Goal: Task Accomplishment & Management: Manage account settings

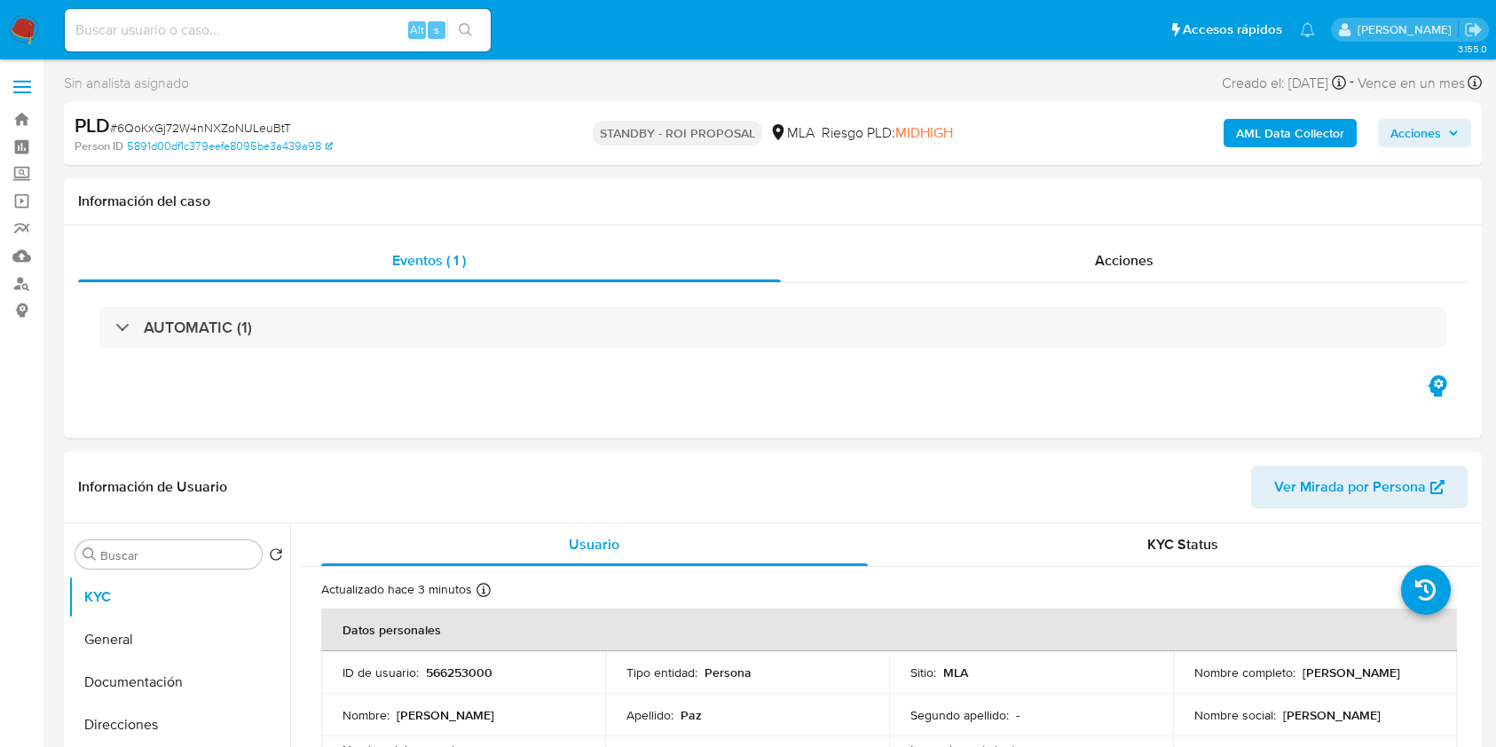
select select "10"
click at [335, 23] on input at bounding box center [278, 30] width 426 height 23
paste input "18pxBW2sT7gwGKZvlm4v5HT2"
type input "18pxBW2sT7gwGKZvlm4v5HT2"
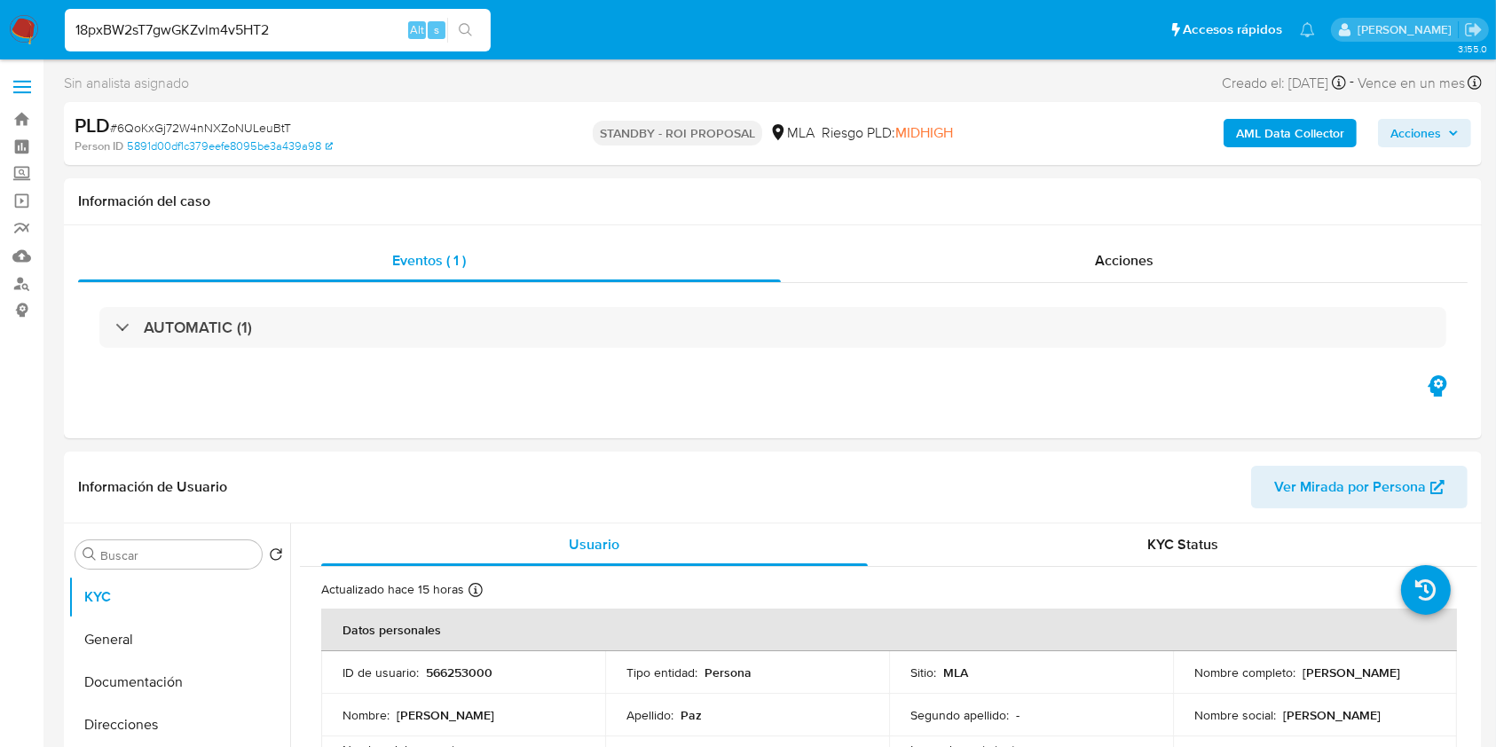
click at [468, 34] on icon "search-icon" at bounding box center [466, 30] width 14 height 14
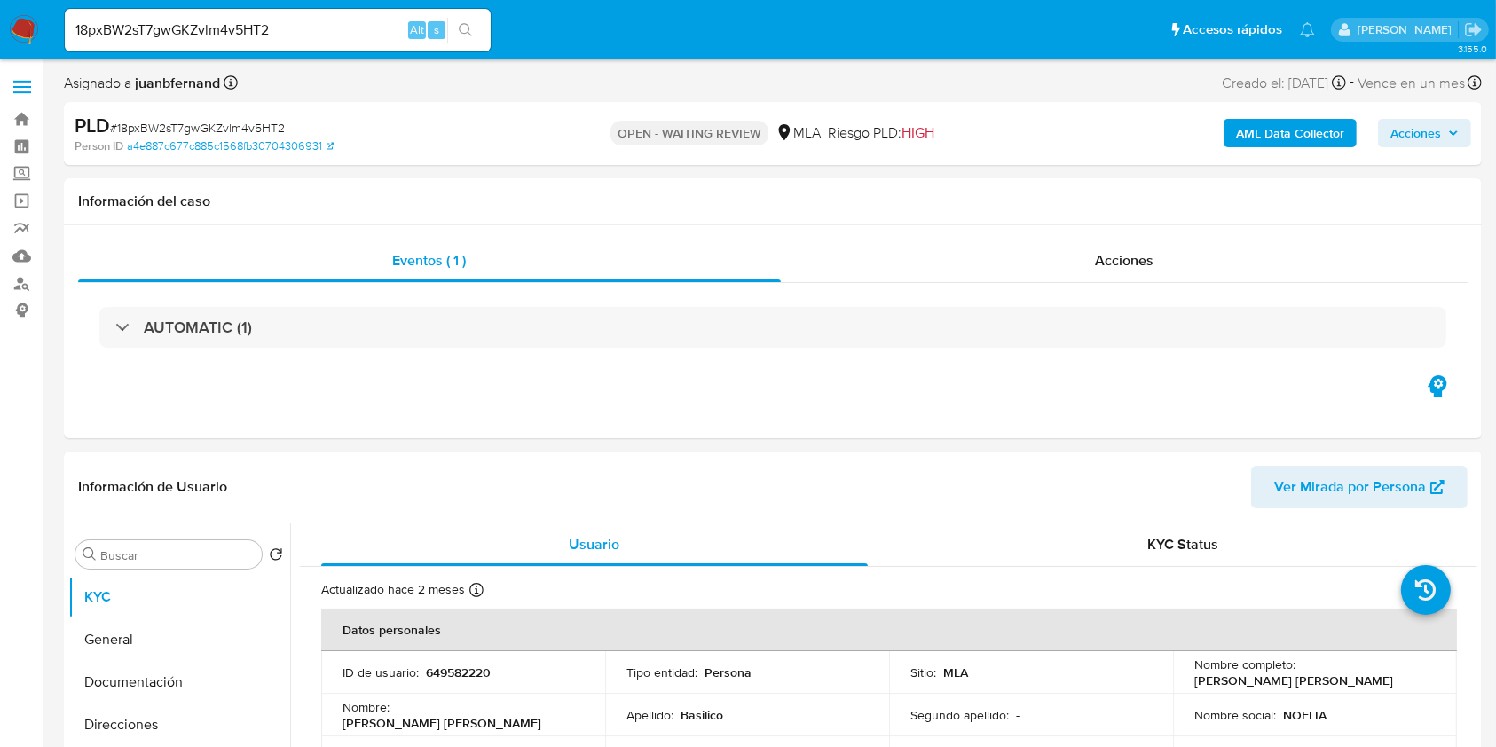
select select "10"
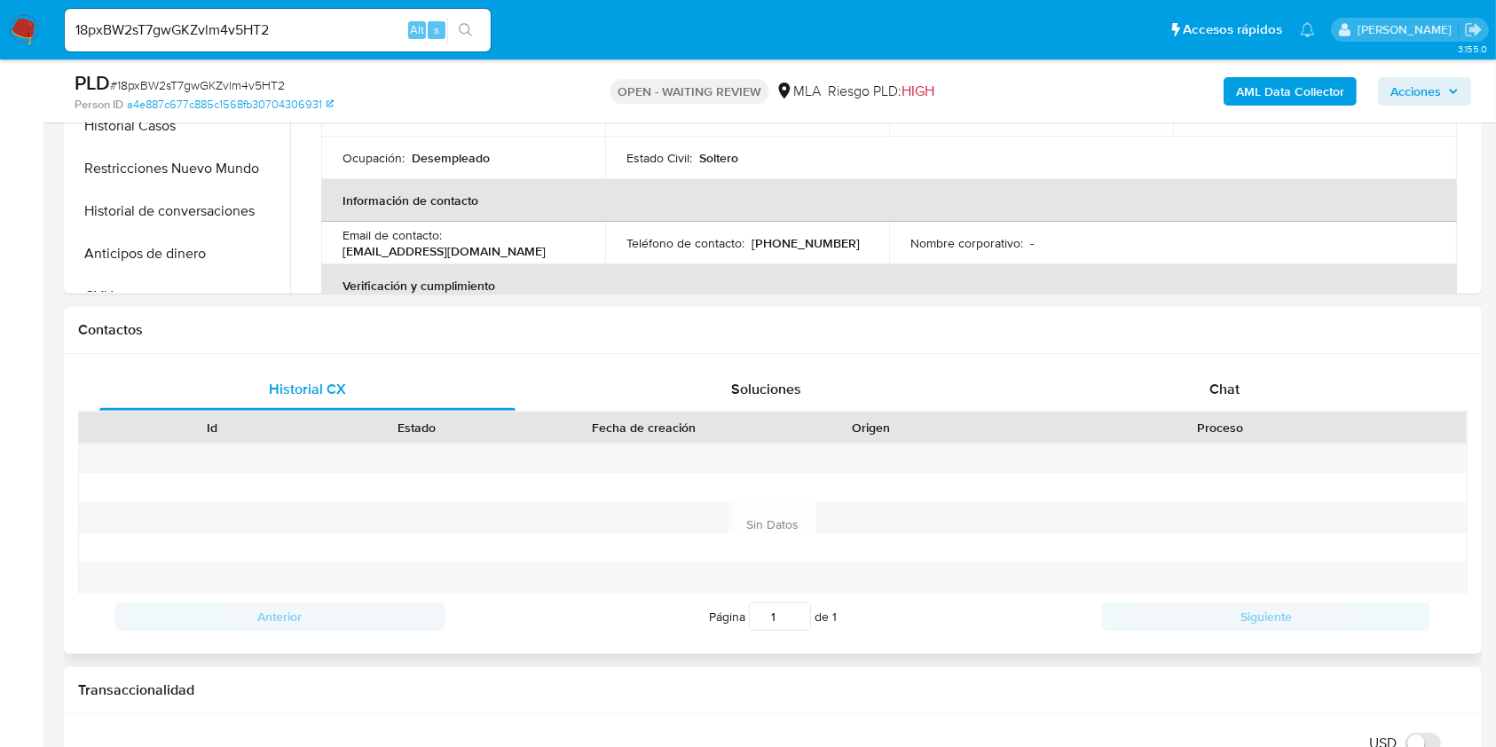
scroll to position [710, 0]
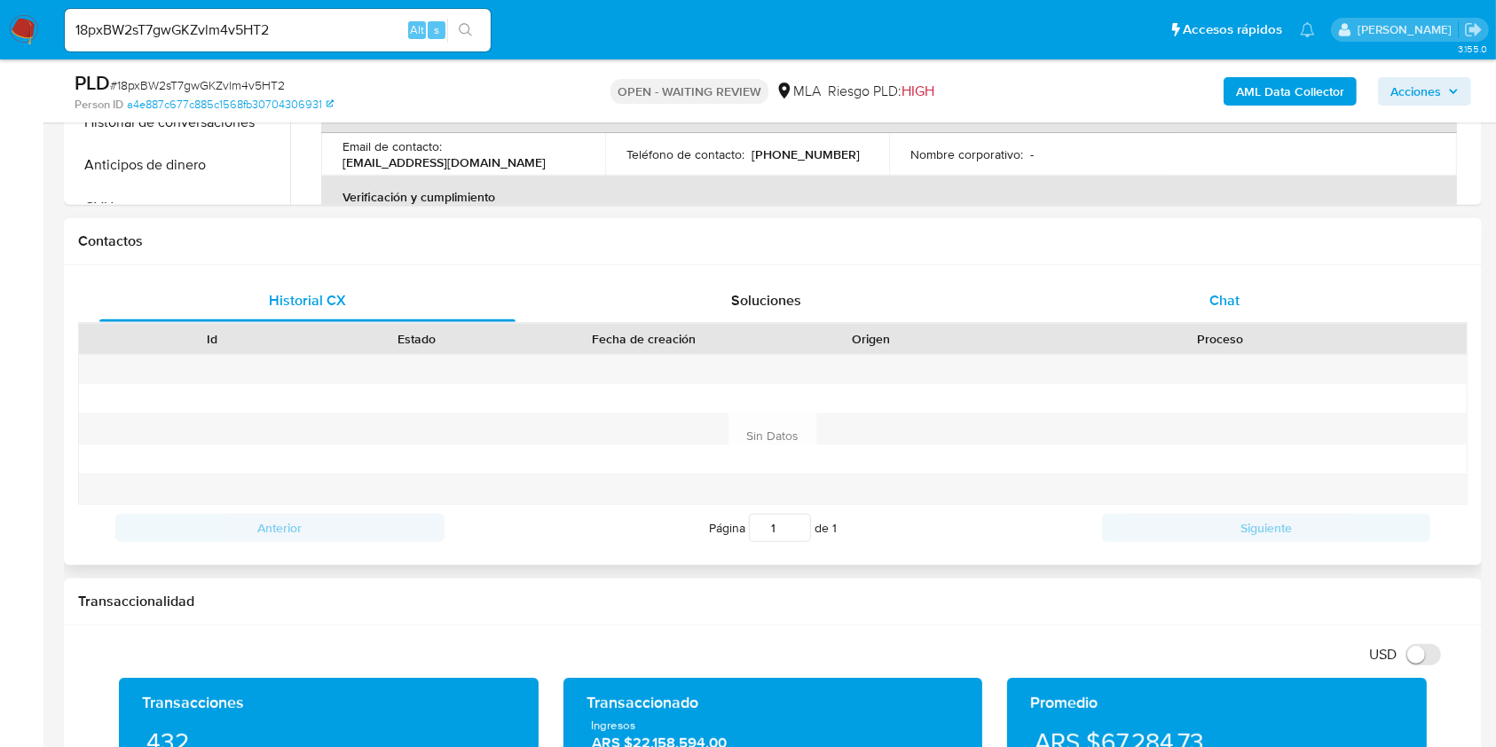
drag, startPoint x: 1220, startPoint y: 303, endPoint x: 1206, endPoint y: 303, distance: 13.3
click at [1220, 303] on span "Chat" at bounding box center [1224, 300] width 30 height 20
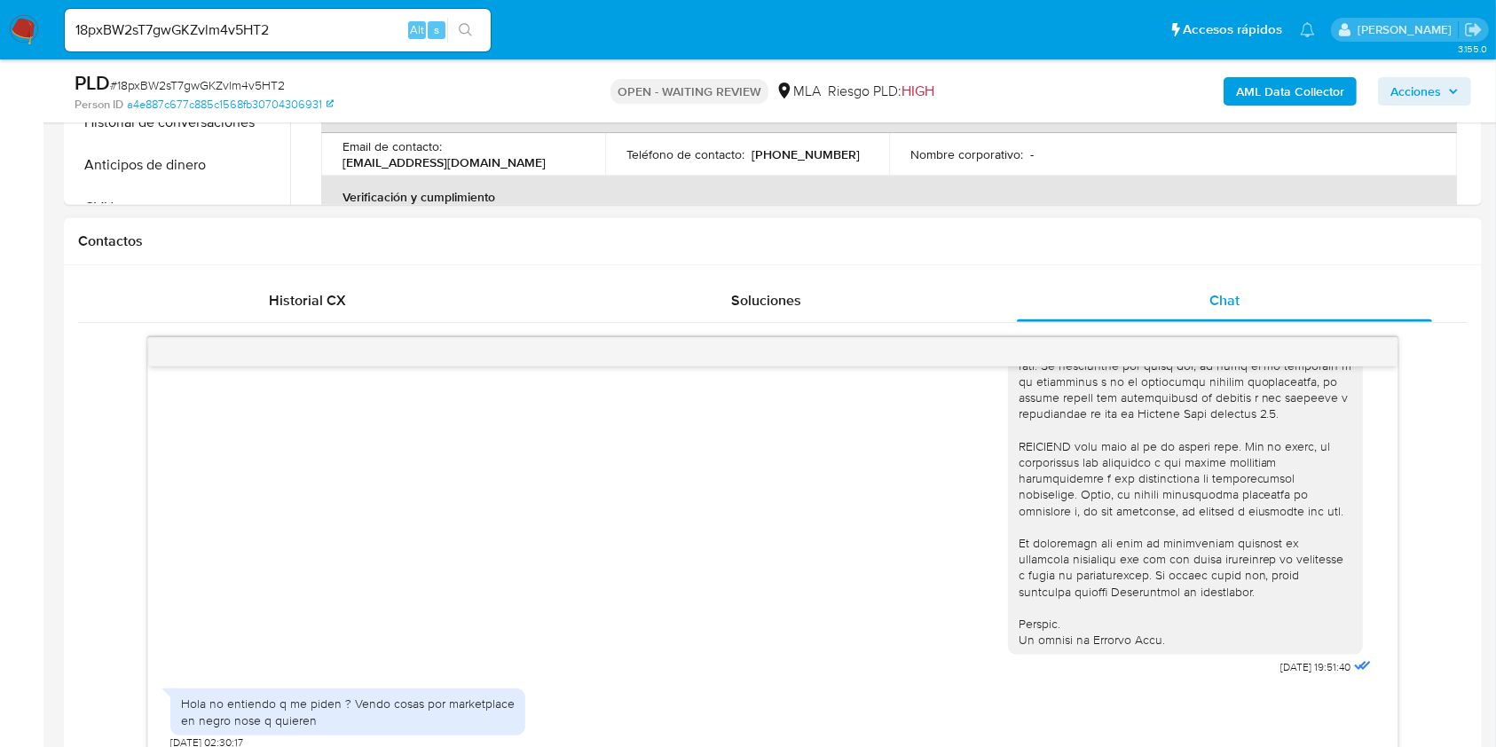
scroll to position [828, 0]
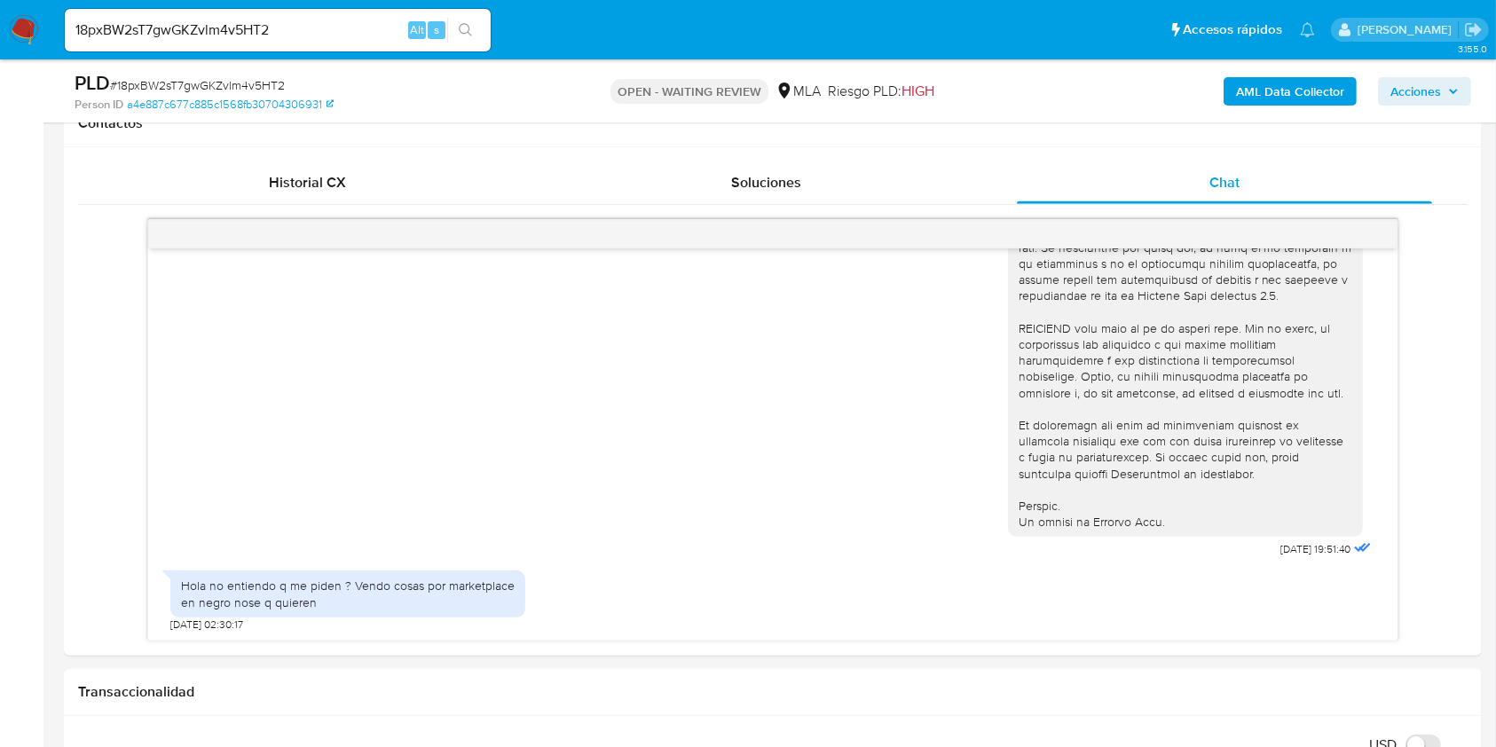
click at [322, 24] on input "18pxBW2sT7gwGKZvlm4v5HT2" at bounding box center [278, 30] width 426 height 23
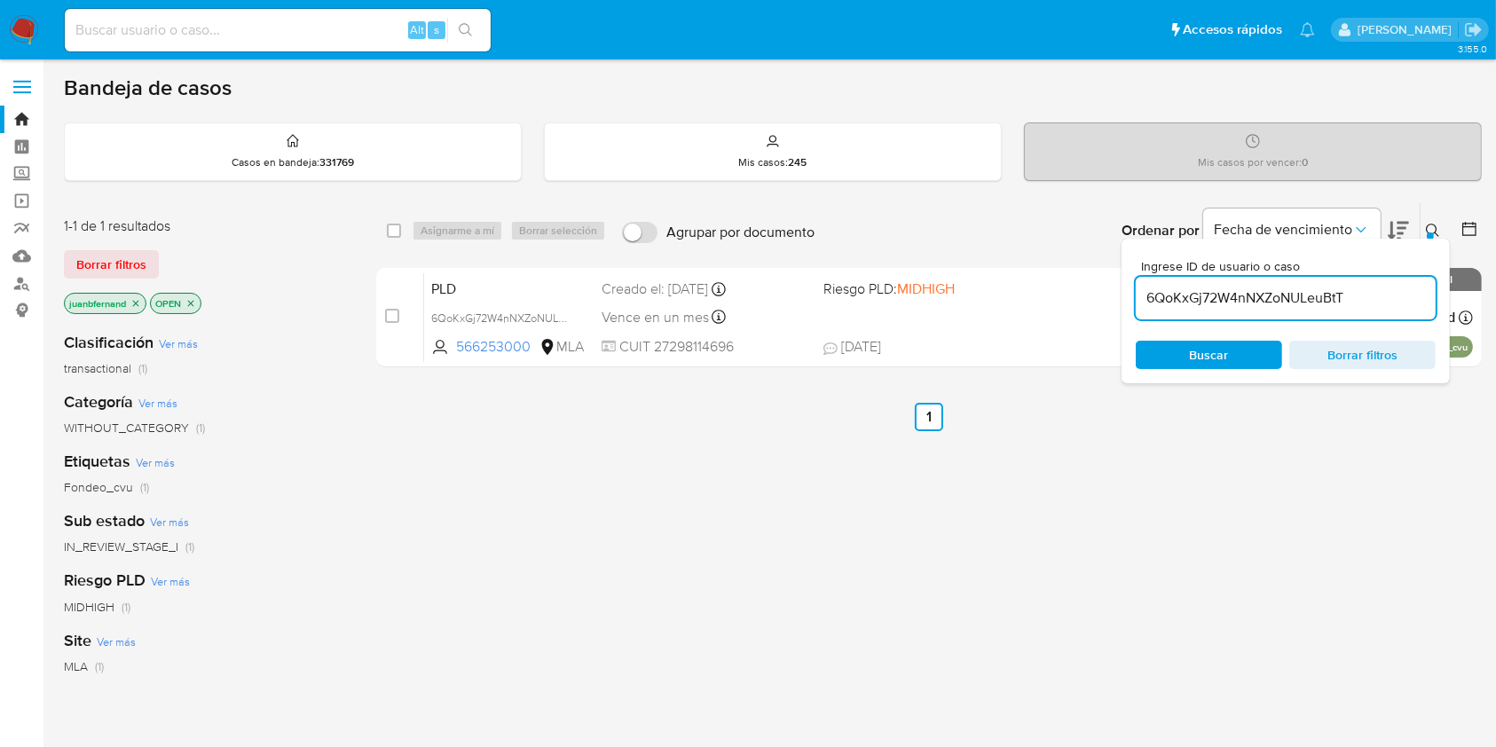
drag, startPoint x: 1386, startPoint y: 328, endPoint x: 1382, endPoint y: 303, distance: 26.0
click at [1382, 320] on div "Ingrese ID de usuario o caso 6QoKxGj72W4nNXZoNULeuBtT Buscar Borrar filtros" at bounding box center [1285, 311] width 328 height 145
click at [1382, 302] on input "6QoKxGj72W4nNXZoNULeuBtT" at bounding box center [1286, 298] width 300 height 23
paste input "18pxBW2sT7gwGKZvlm4v5HT2"
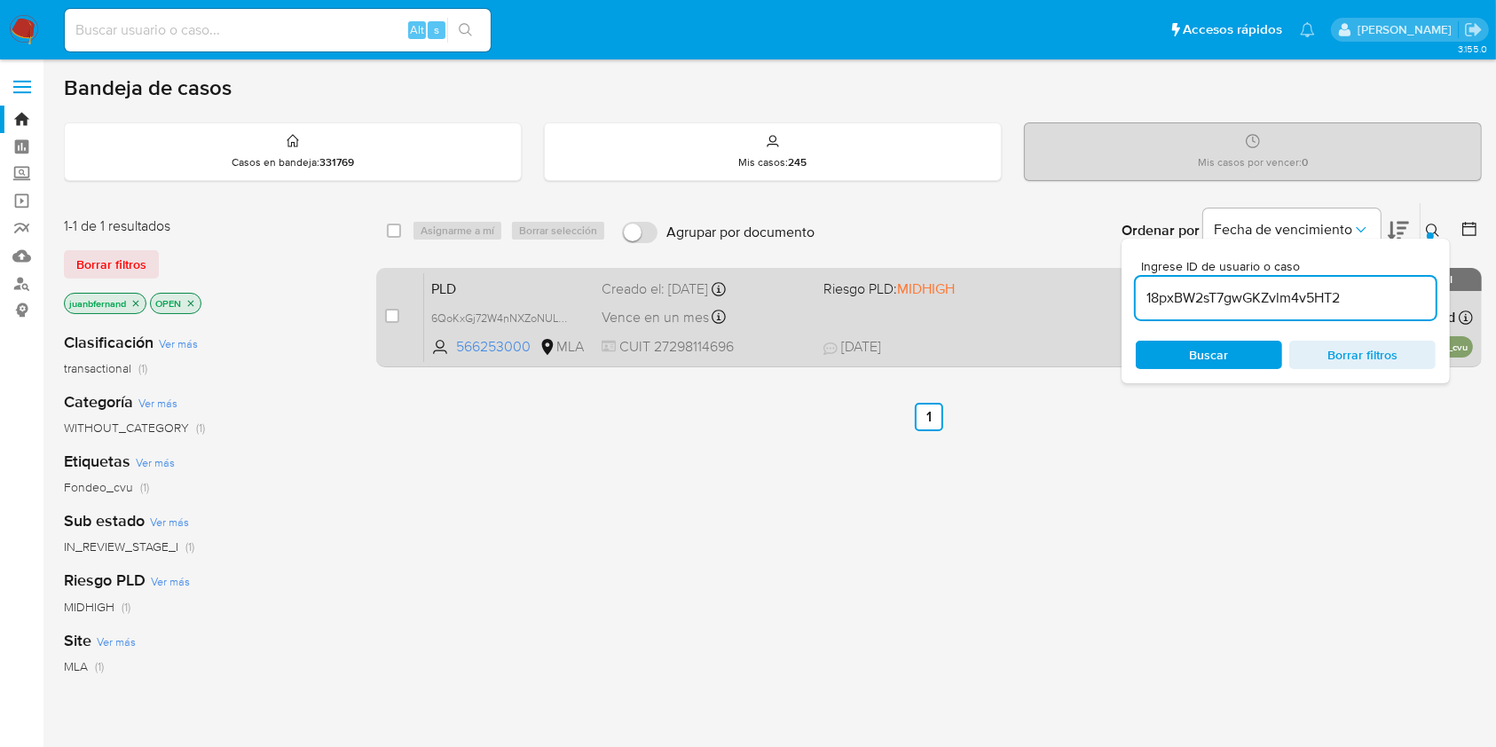
type input "18pxBW2sT7gwGKZvlm4v5HT2"
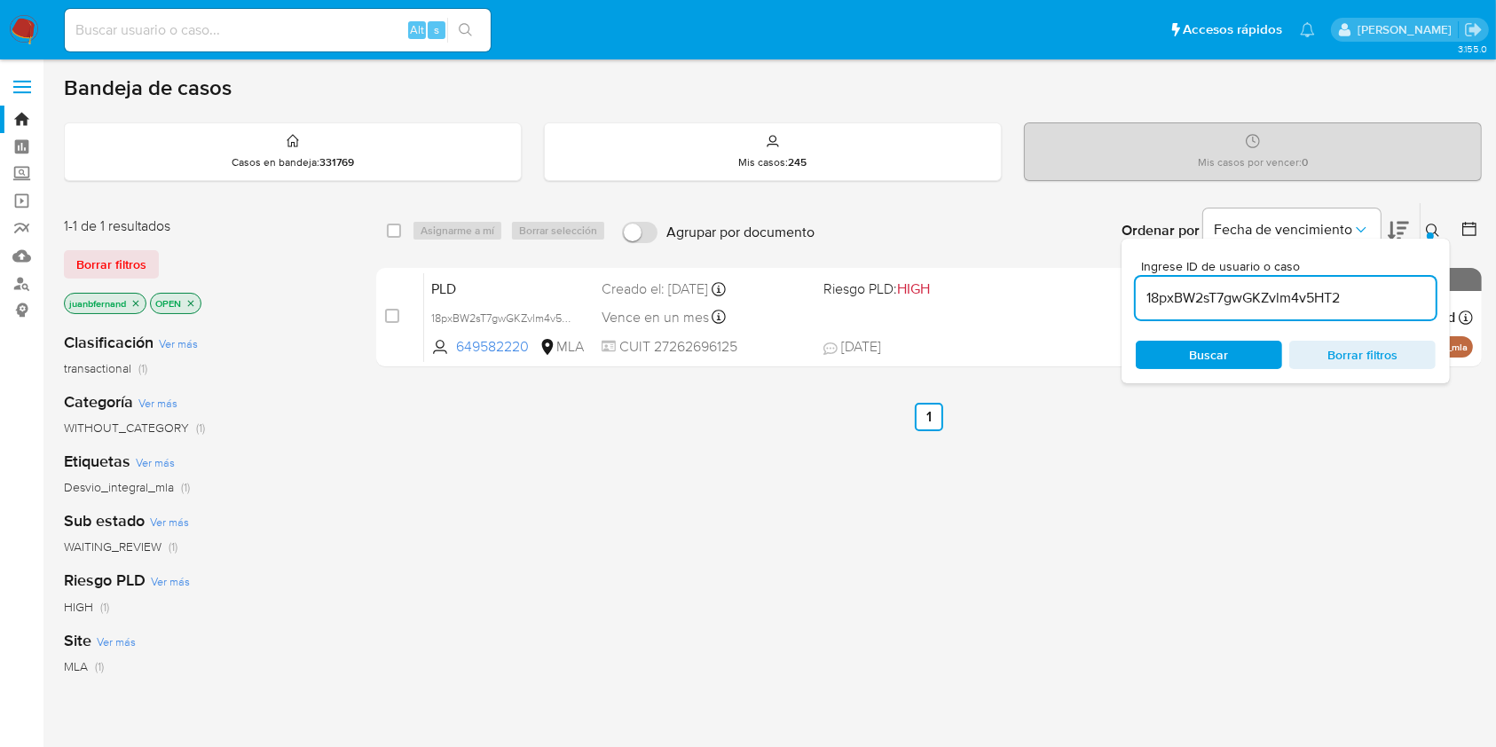
click at [405, 234] on div "select-all-cases-checkbox" at bounding box center [397, 230] width 21 height 21
click at [401, 234] on div "select-all-cases-checkbox" at bounding box center [397, 230] width 21 height 21
click at [392, 232] on input "checkbox" at bounding box center [394, 231] width 14 height 14
checkbox input "true"
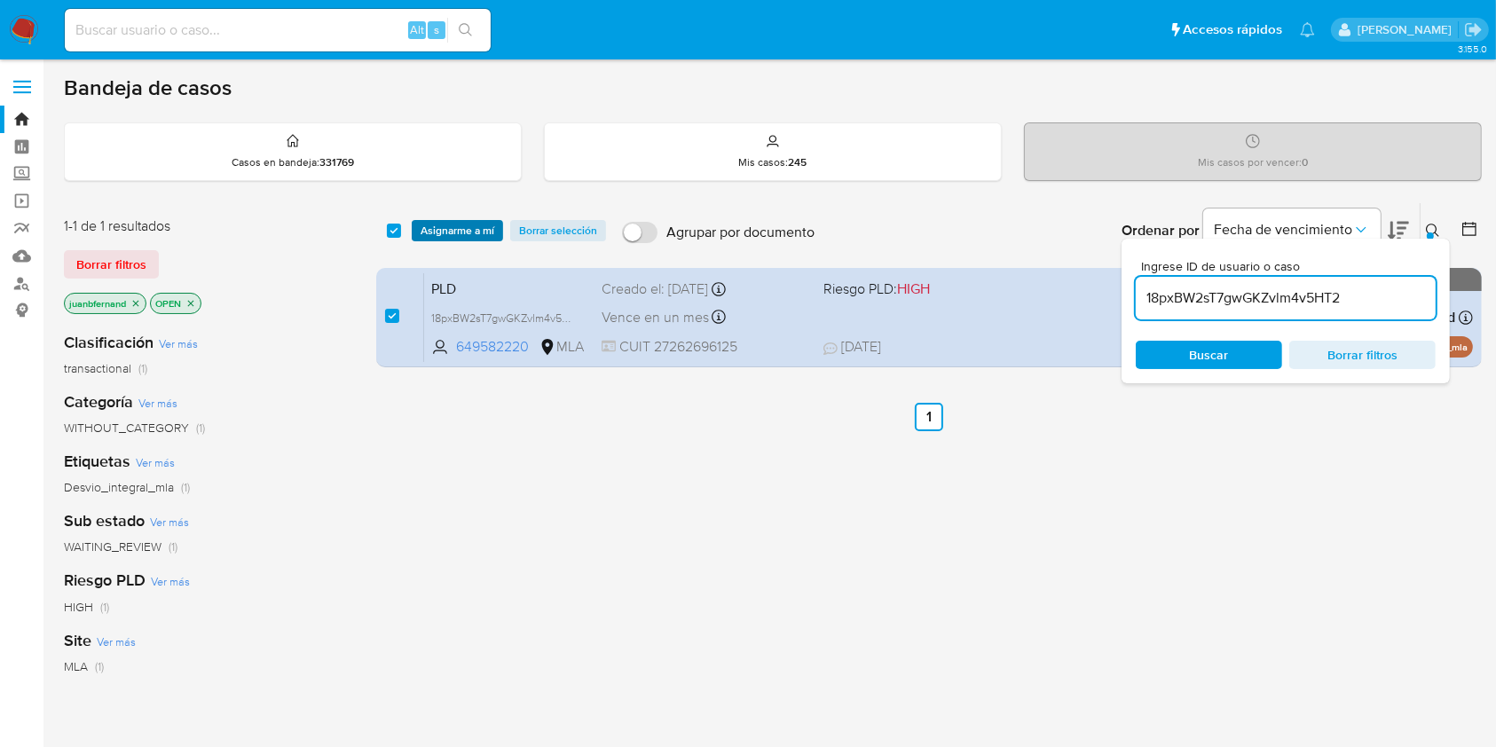
click at [453, 224] on span "Asignarme a mí" at bounding box center [457, 231] width 74 height 18
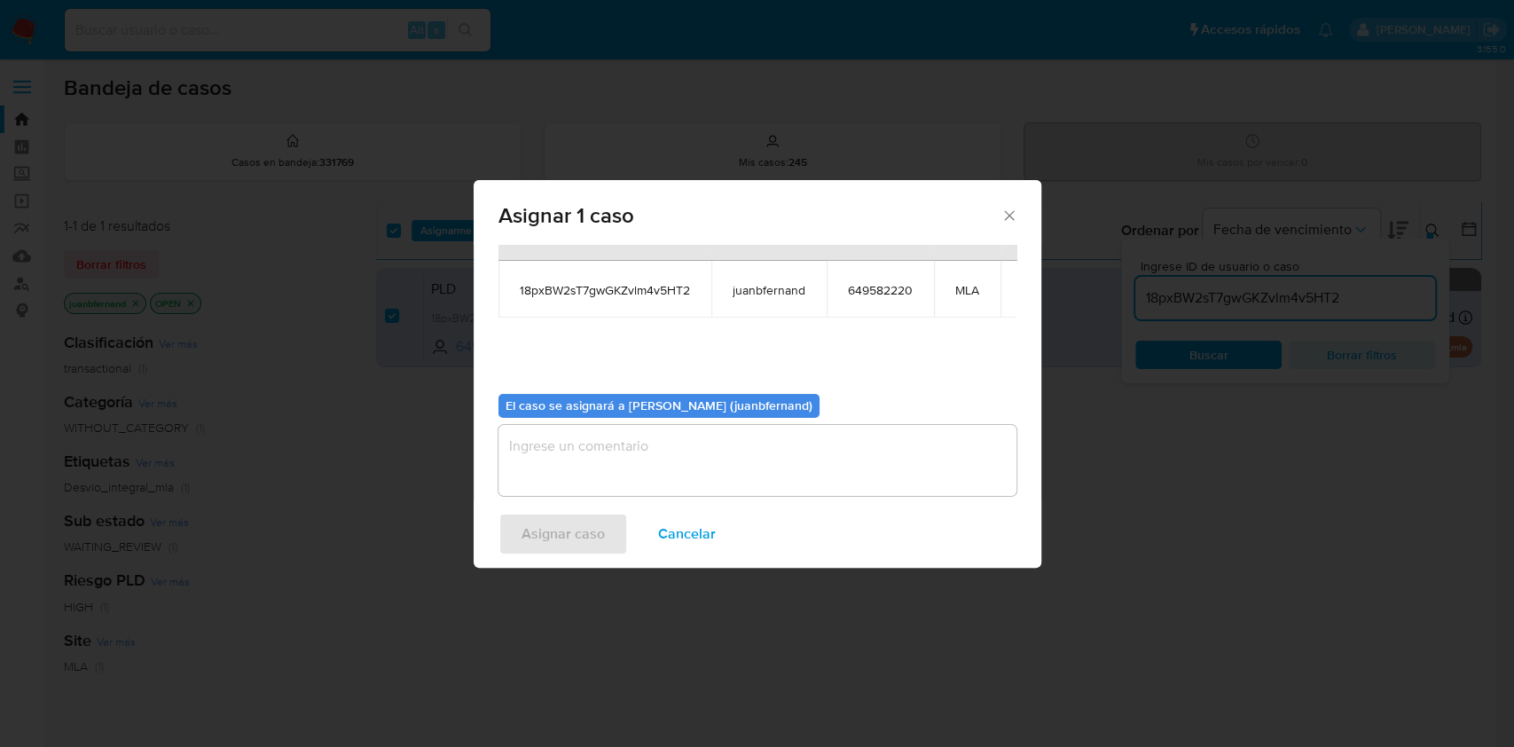
scroll to position [108, 0]
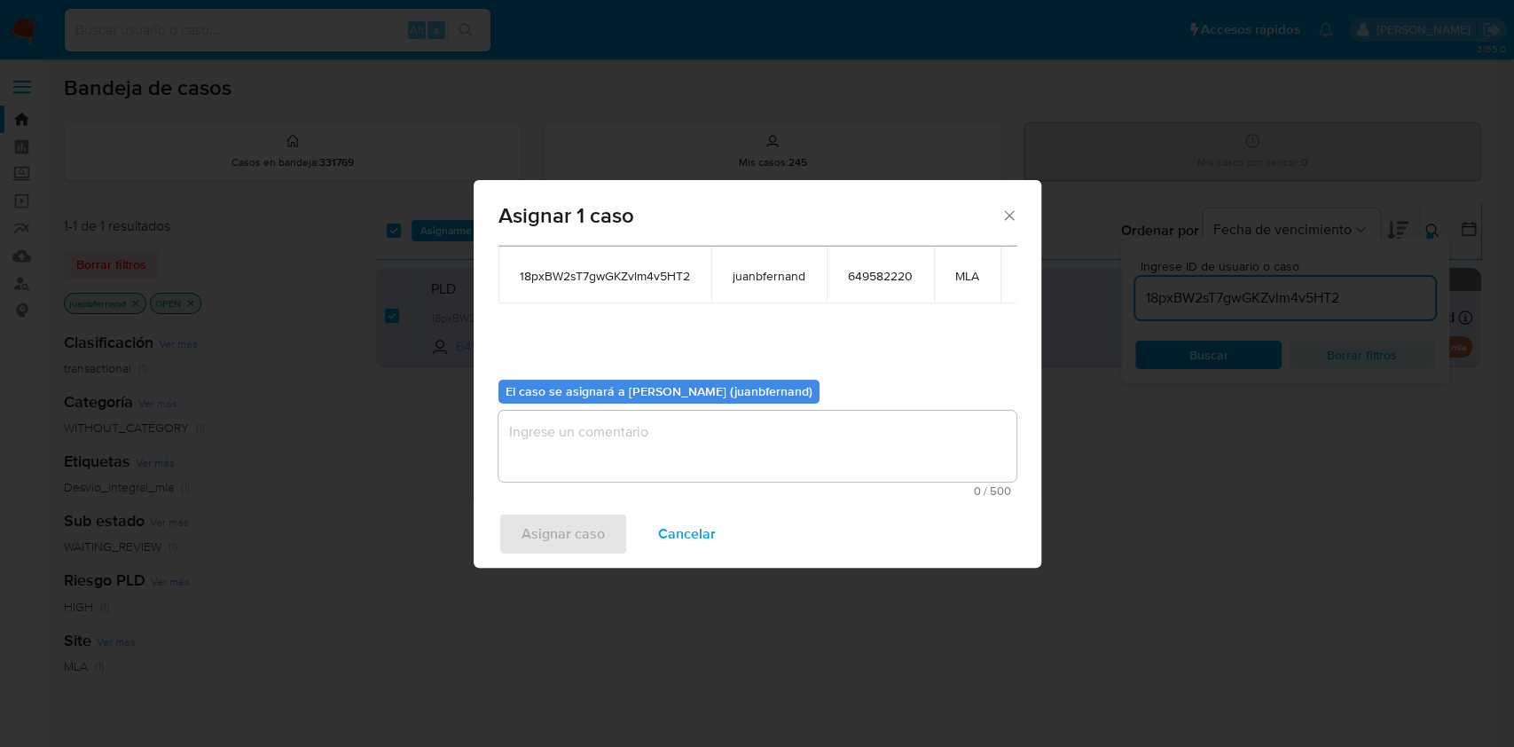
drag, startPoint x: 660, startPoint y: 430, endPoint x: 652, endPoint y: 448, distance: 19.5
click at [660, 431] on textarea "assign-modal" at bounding box center [758, 446] width 518 height 71
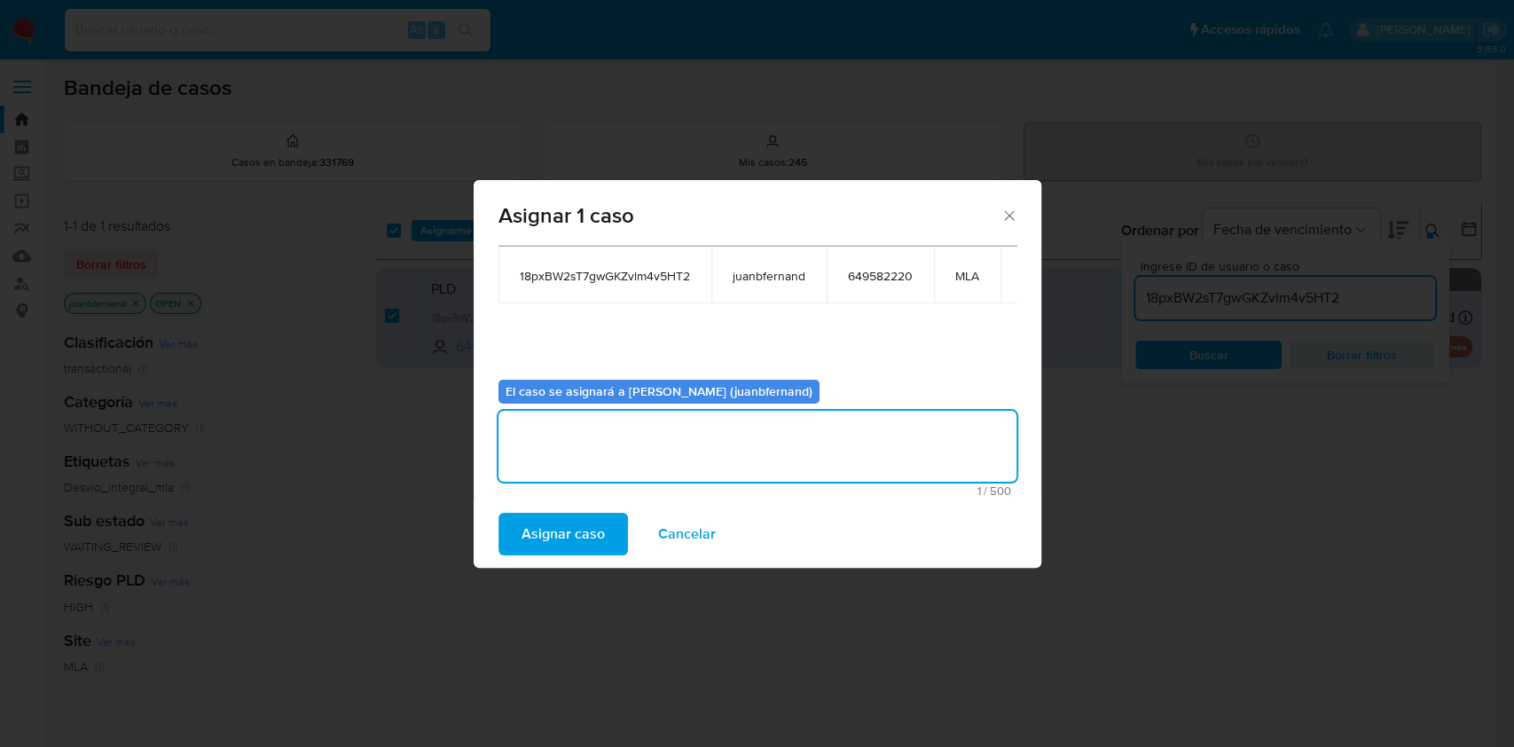
click at [598, 526] on span "Asignar caso" at bounding box center [563, 534] width 83 height 39
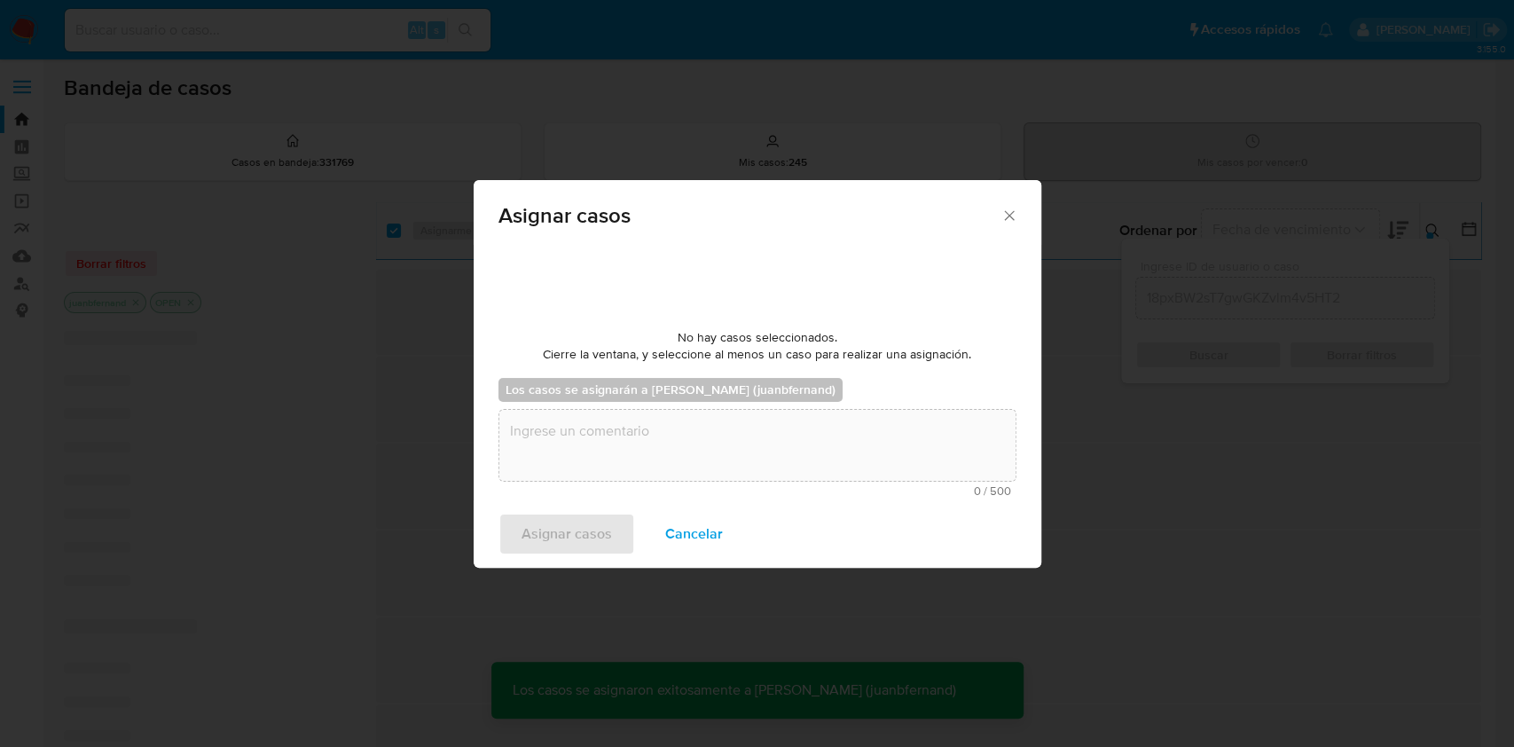
scroll to position [106, 0]
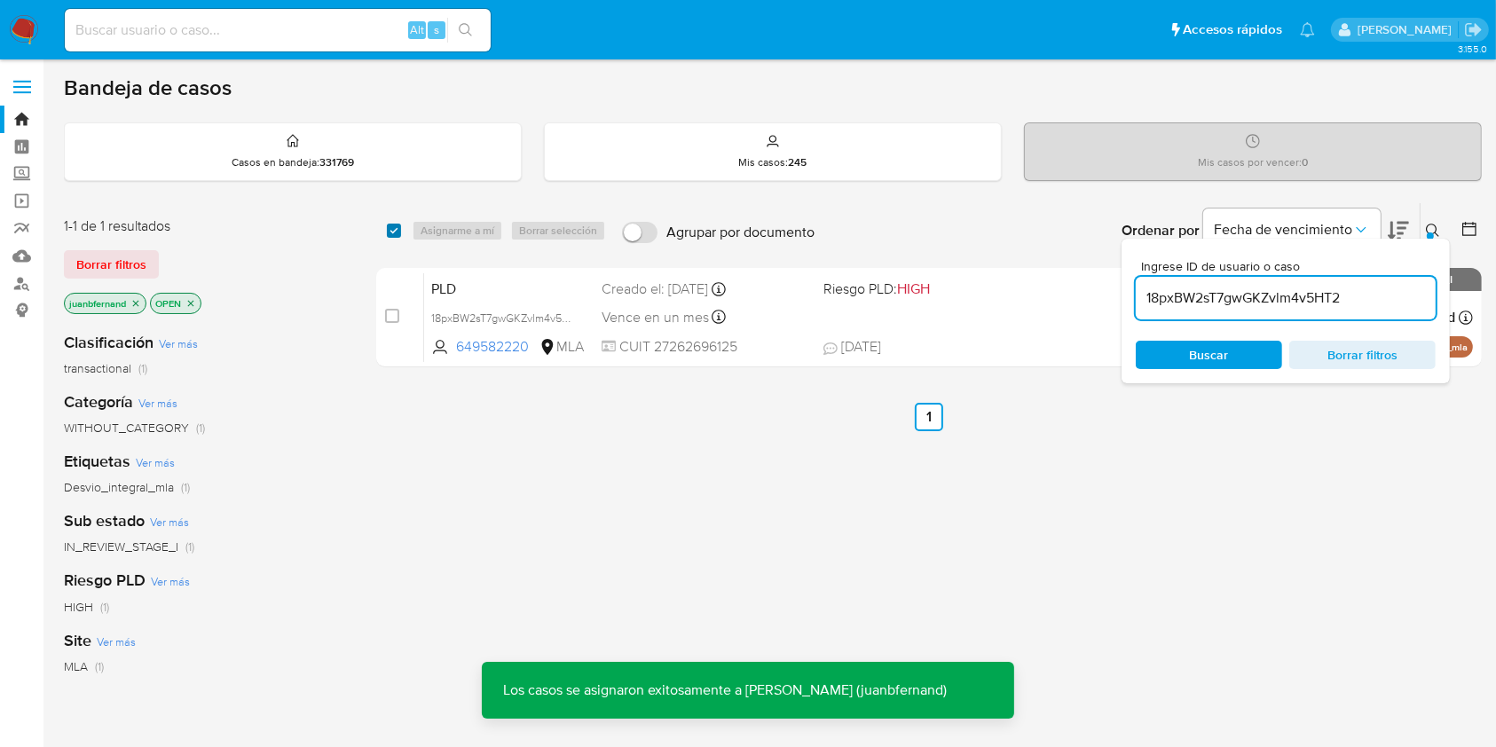
click at [400, 235] on input "checkbox" at bounding box center [394, 231] width 14 height 14
checkbox input "true"
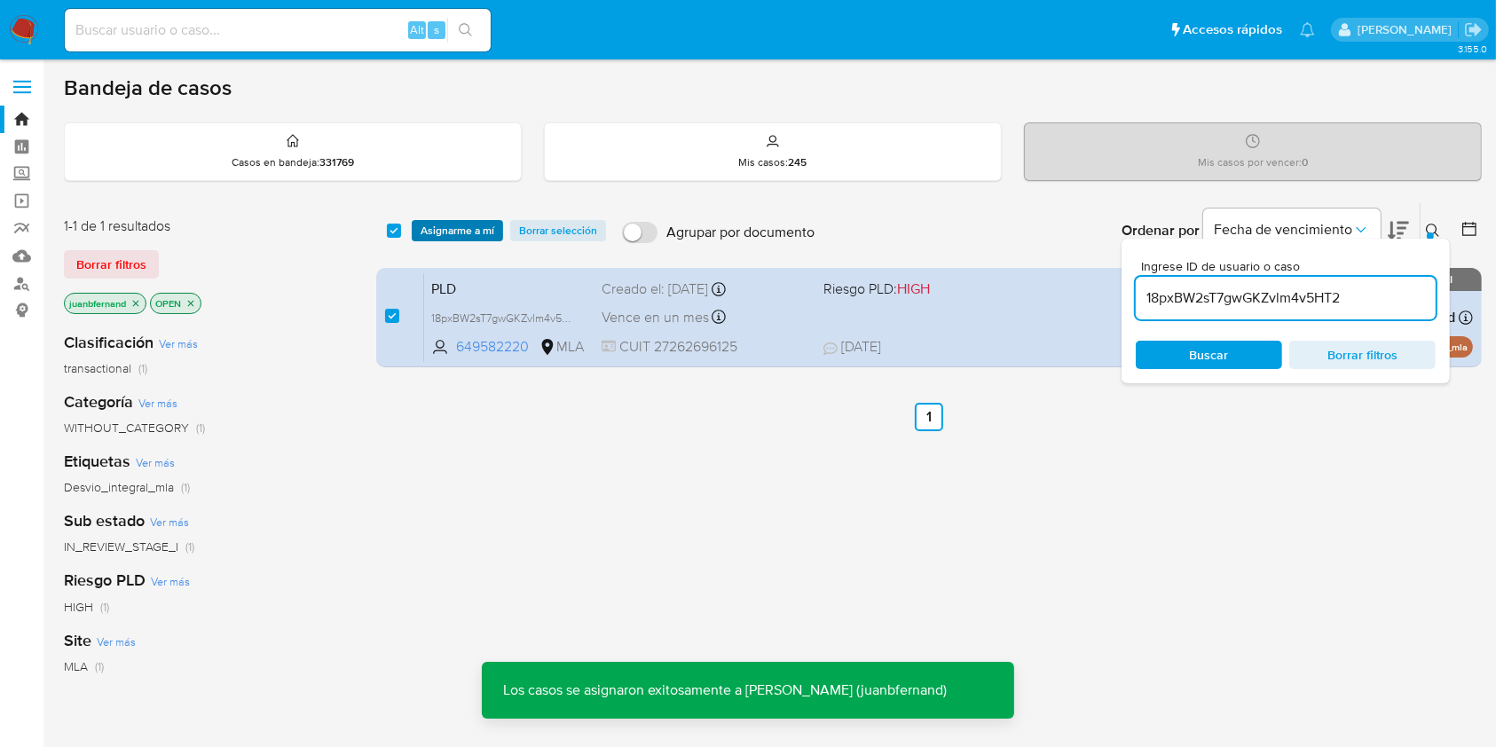
click at [468, 233] on span "Asignarme a mí" at bounding box center [457, 231] width 74 height 18
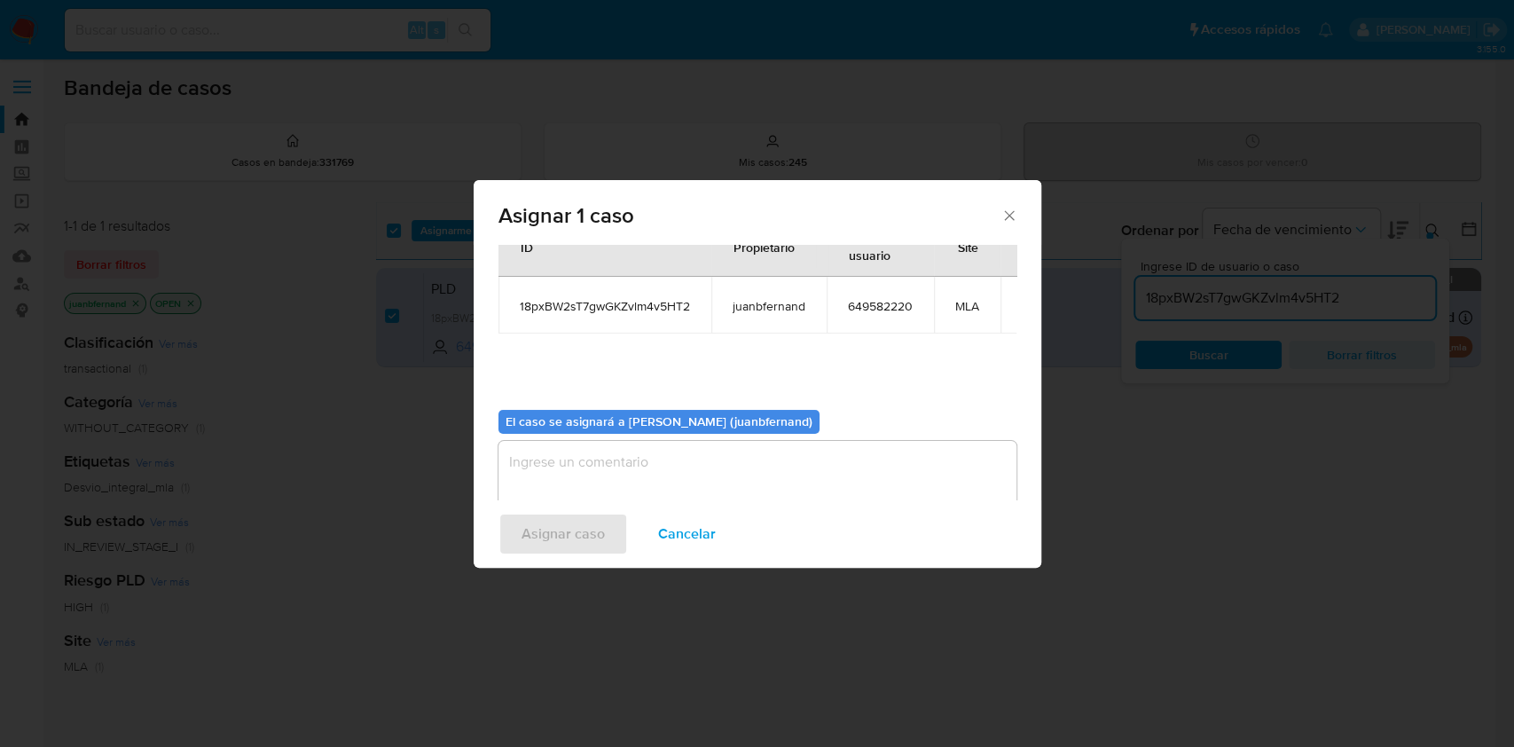
scroll to position [108, 0]
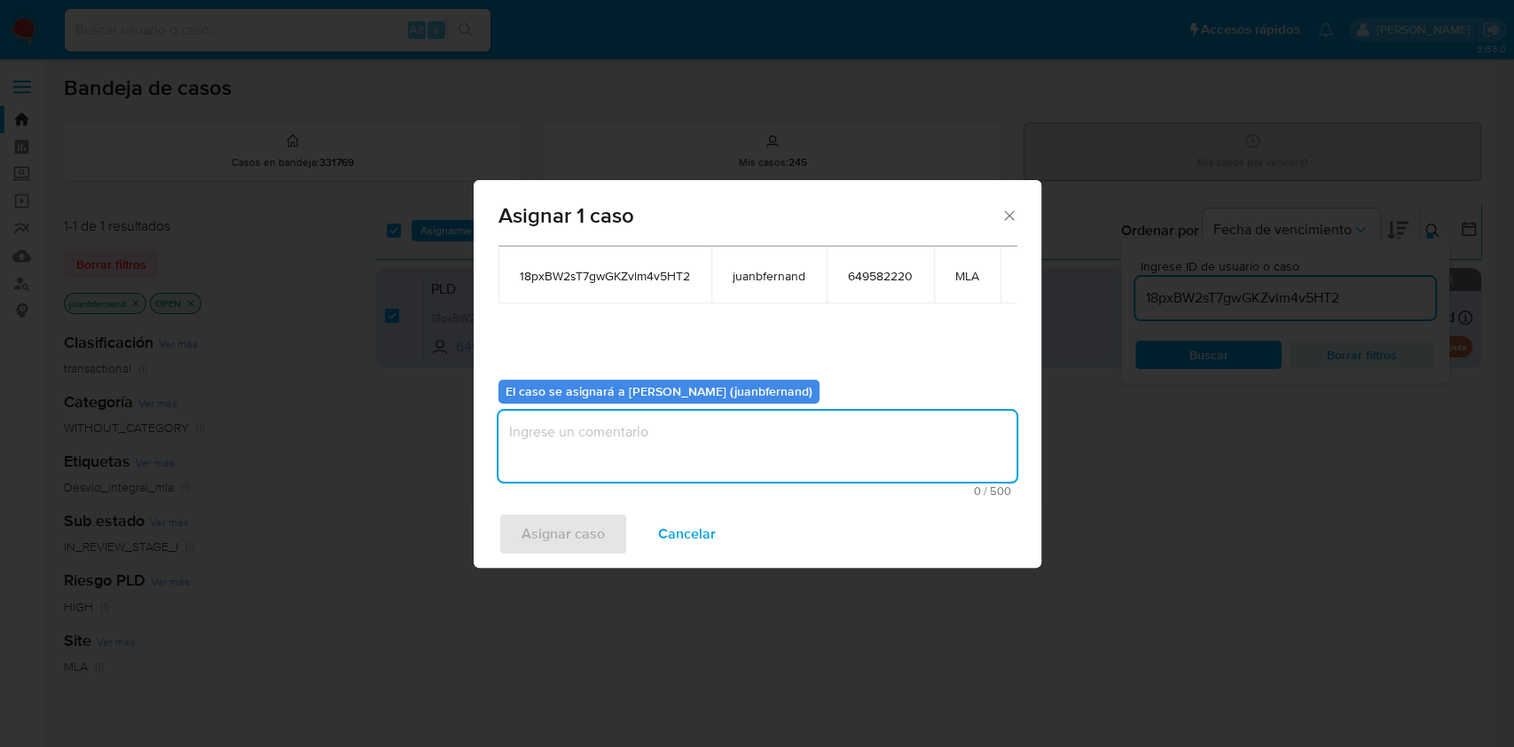
click at [617, 438] on textarea "assign-modal" at bounding box center [758, 446] width 518 height 71
click at [573, 523] on span "Asignar caso" at bounding box center [563, 534] width 83 height 39
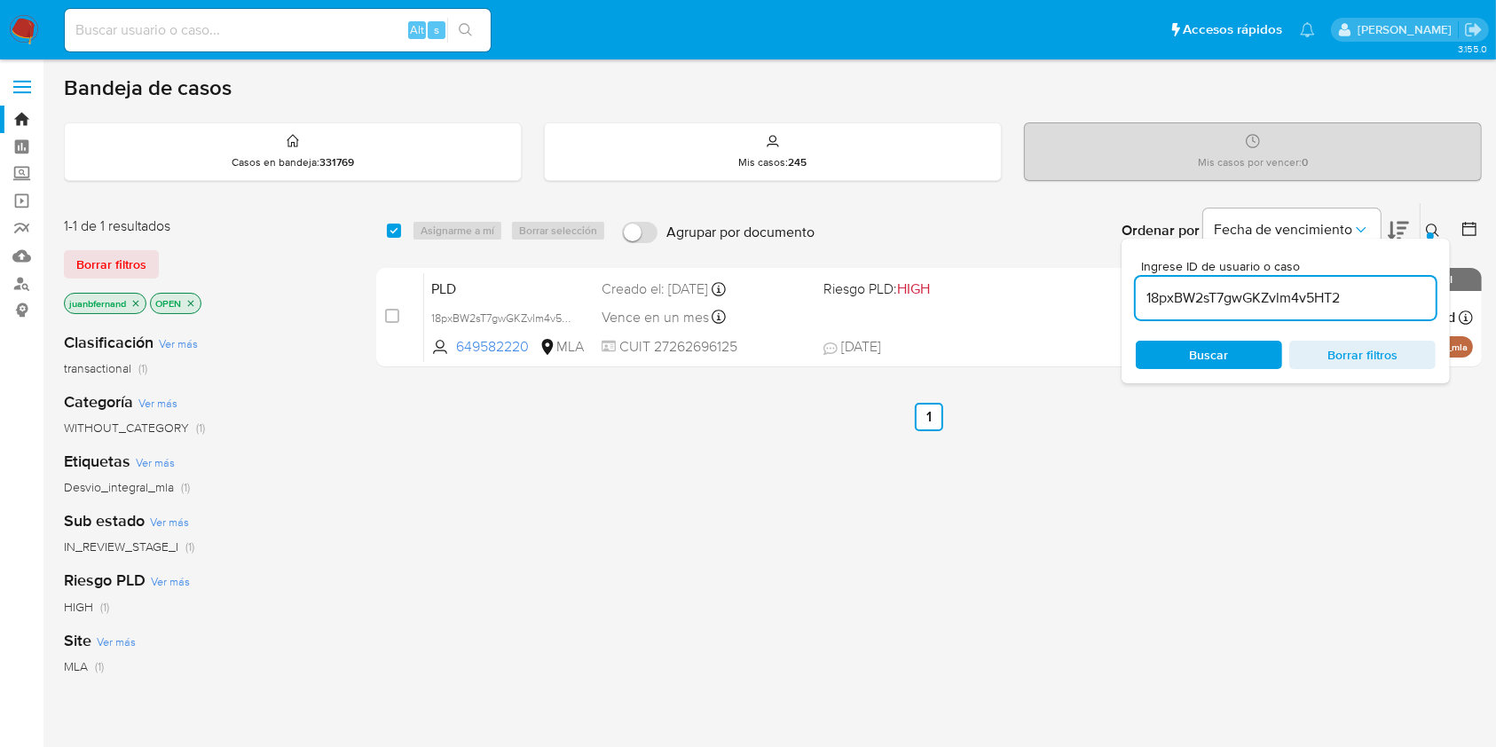
click at [1394, 293] on input "18pxBW2sT7gwGKZvlm4v5HT2" at bounding box center [1286, 298] width 300 height 23
paste input "ovGwPidnbAVwRzECeWBpGJBP"
type input "ovGwPidnbAVwRzECeWBpGJBP"
click at [394, 231] on input "checkbox" at bounding box center [394, 231] width 14 height 14
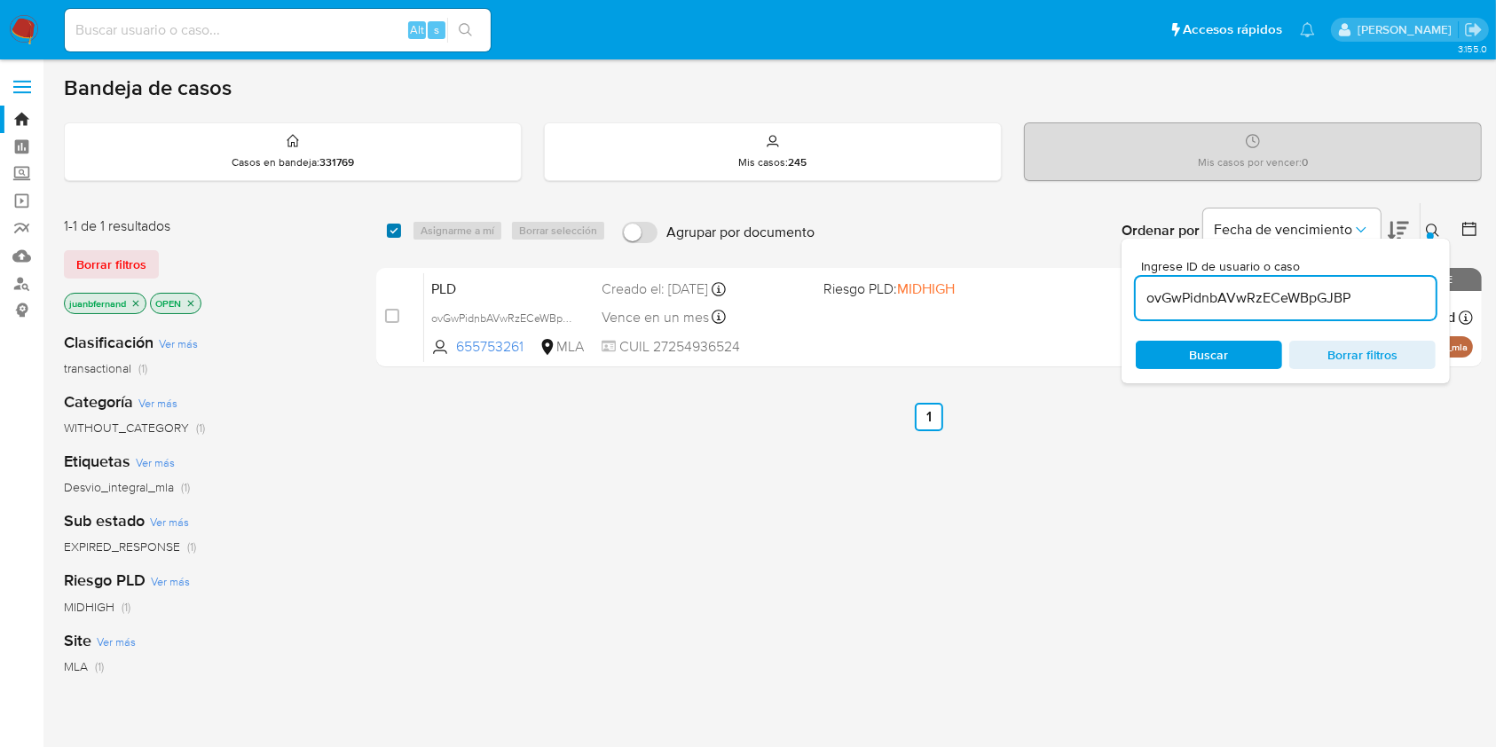
checkbox input "true"
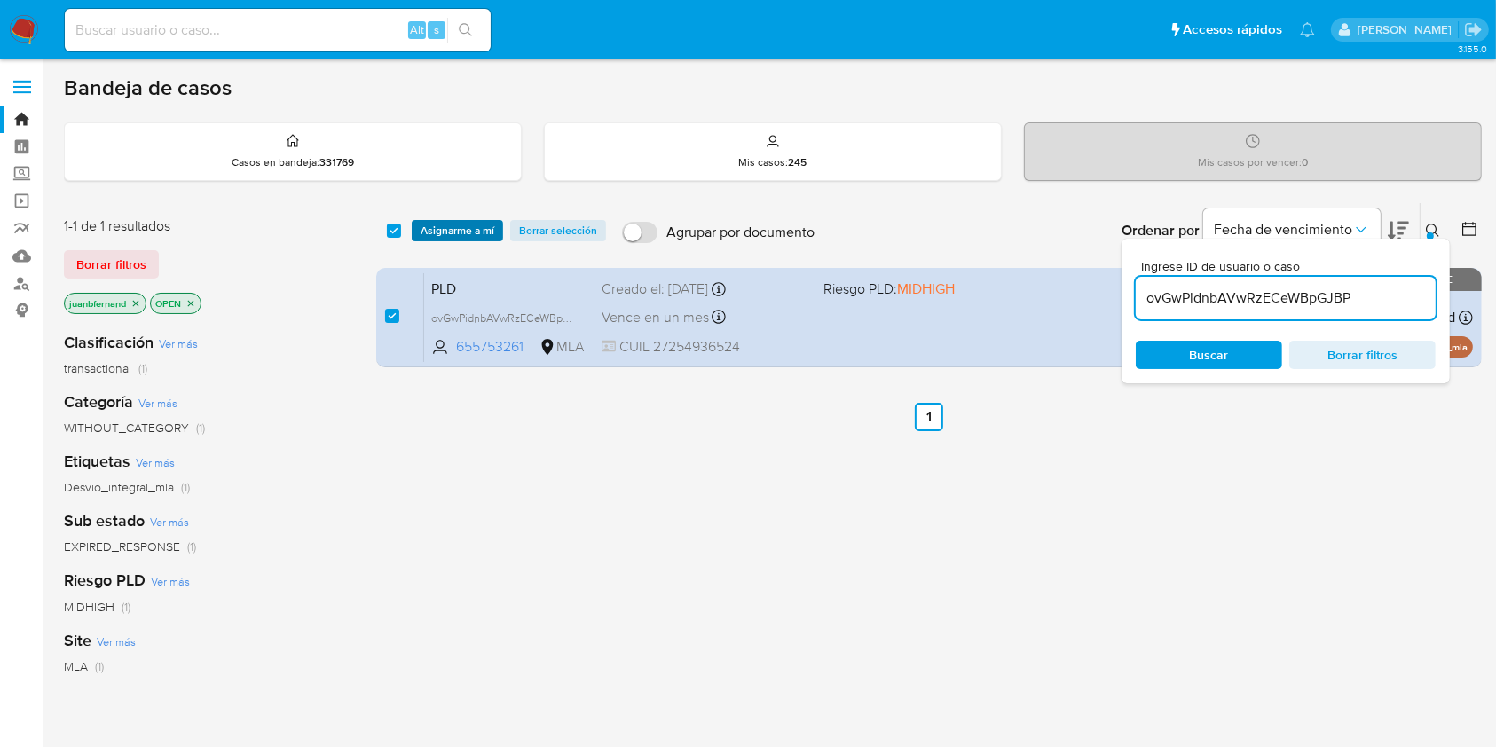
click at [446, 231] on span "Asignarme a mí" at bounding box center [457, 231] width 74 height 18
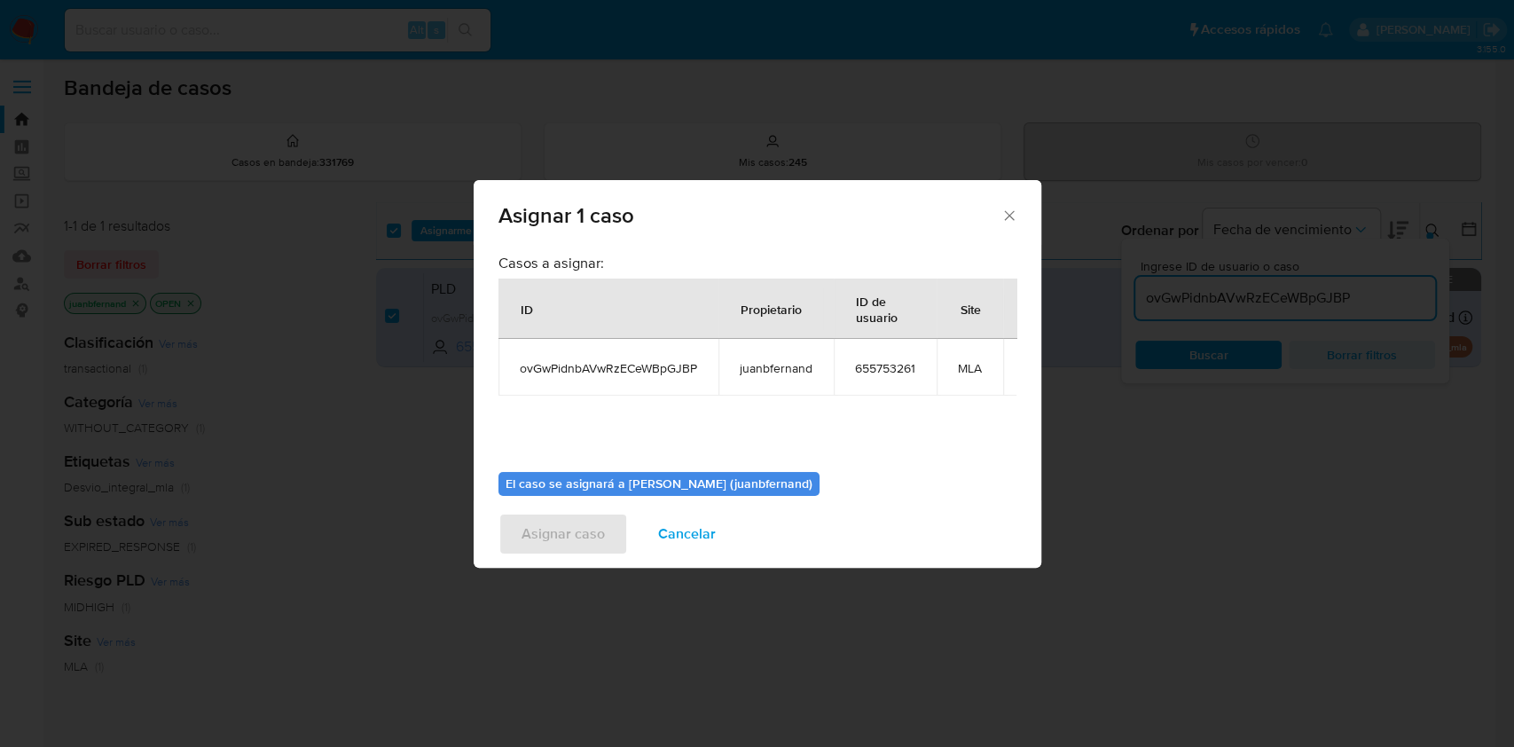
scroll to position [108, 0]
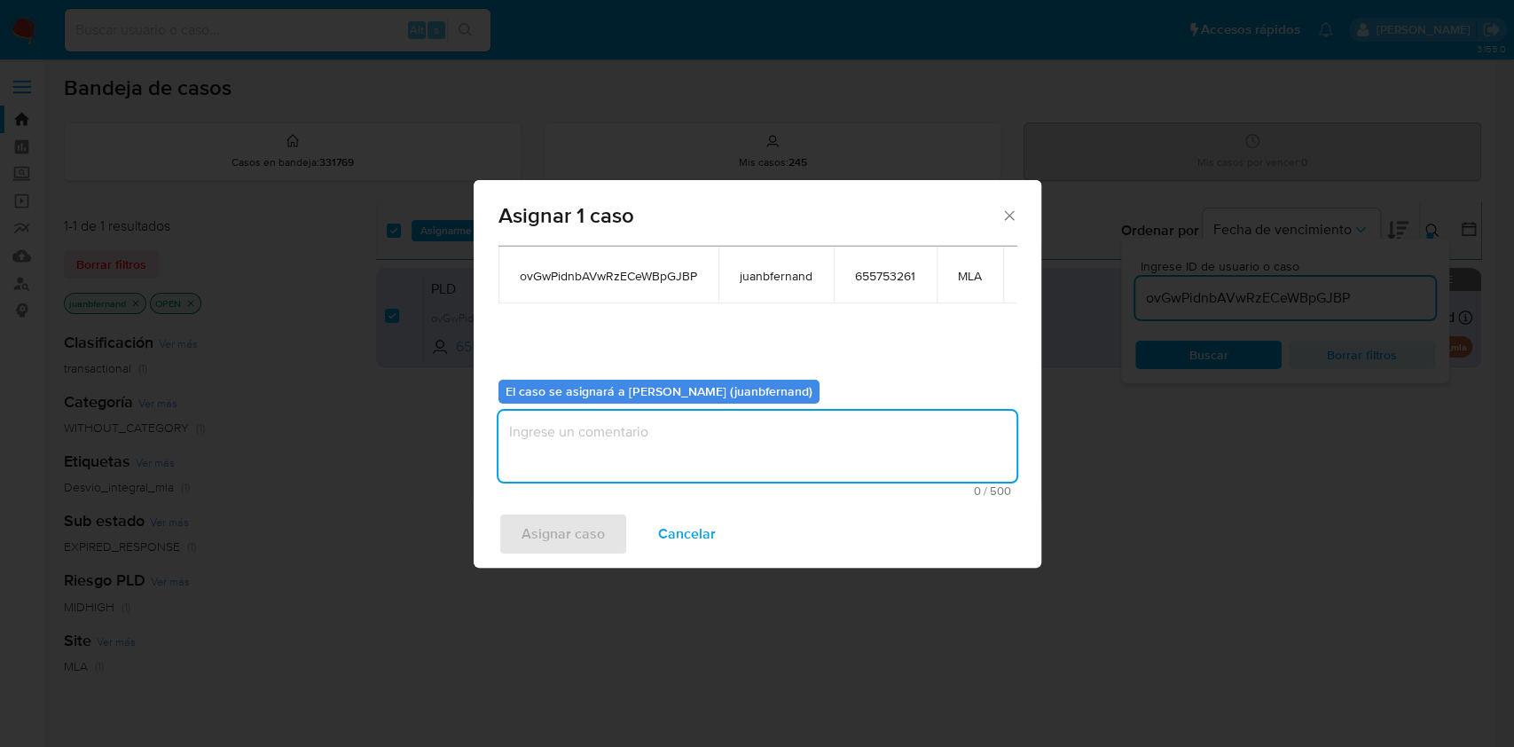
drag, startPoint x: 654, startPoint y: 398, endPoint x: 655, endPoint y: 415, distance: 16.9
click at [654, 411] on textarea "assign-modal" at bounding box center [758, 446] width 518 height 71
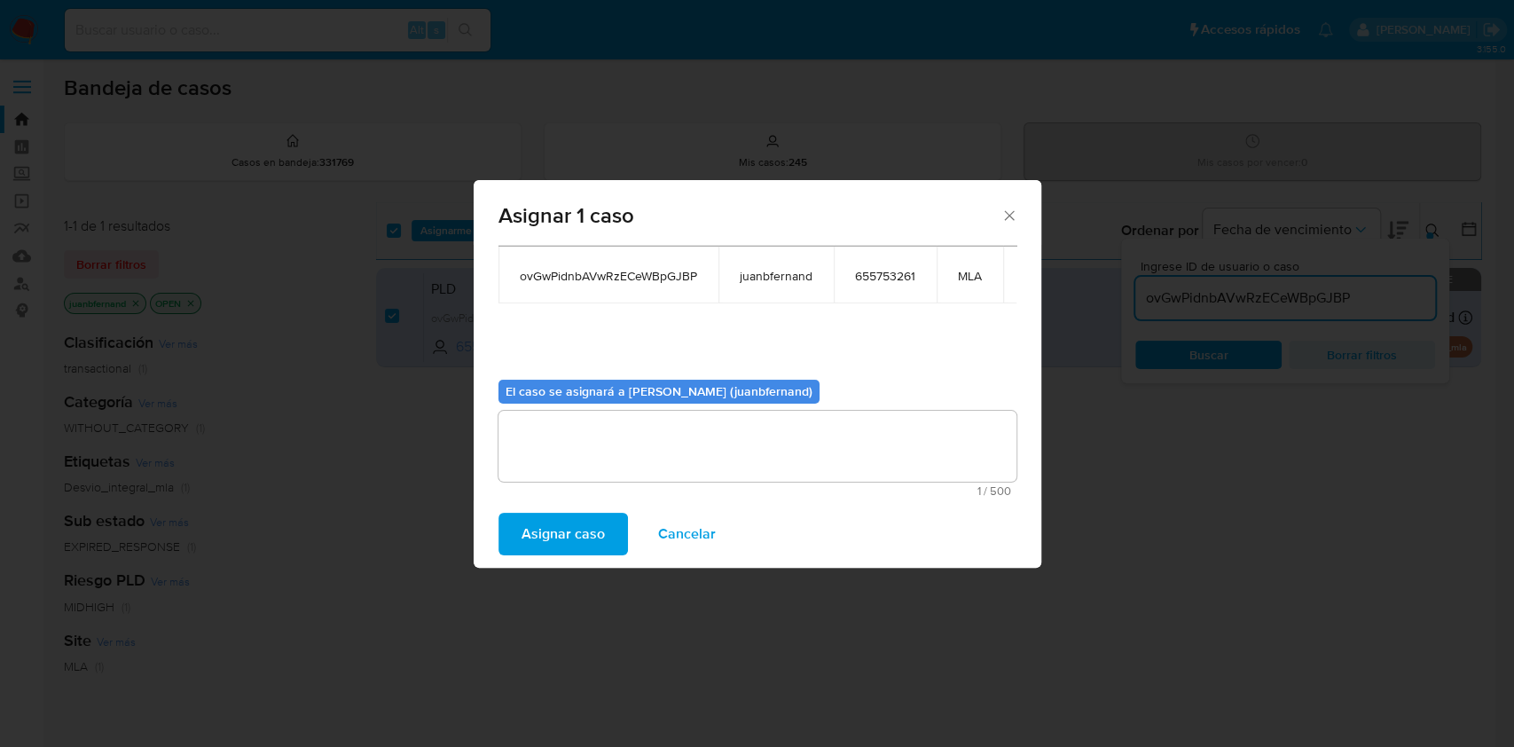
click at [576, 536] on span "Asignar caso" at bounding box center [563, 534] width 83 height 39
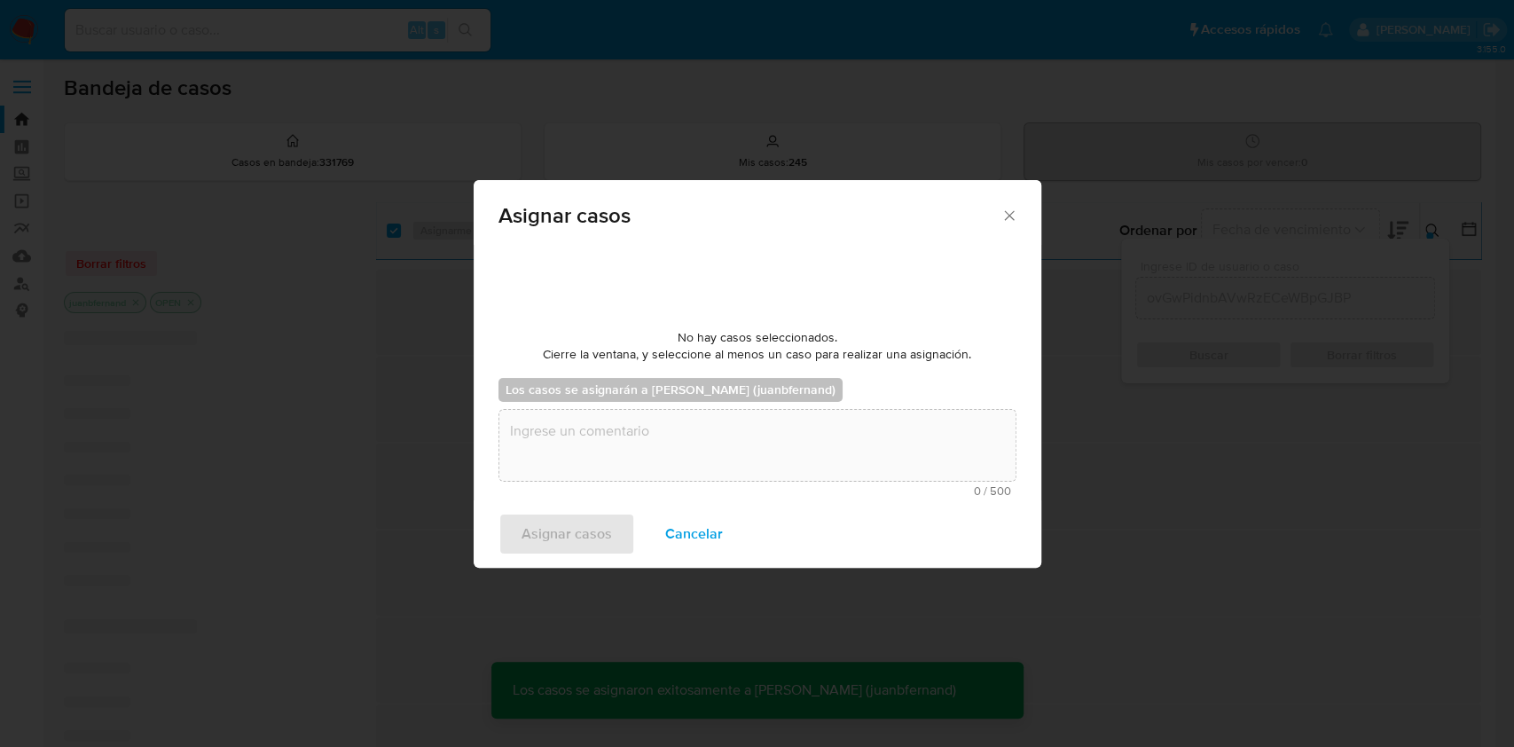
scroll to position [106, 0]
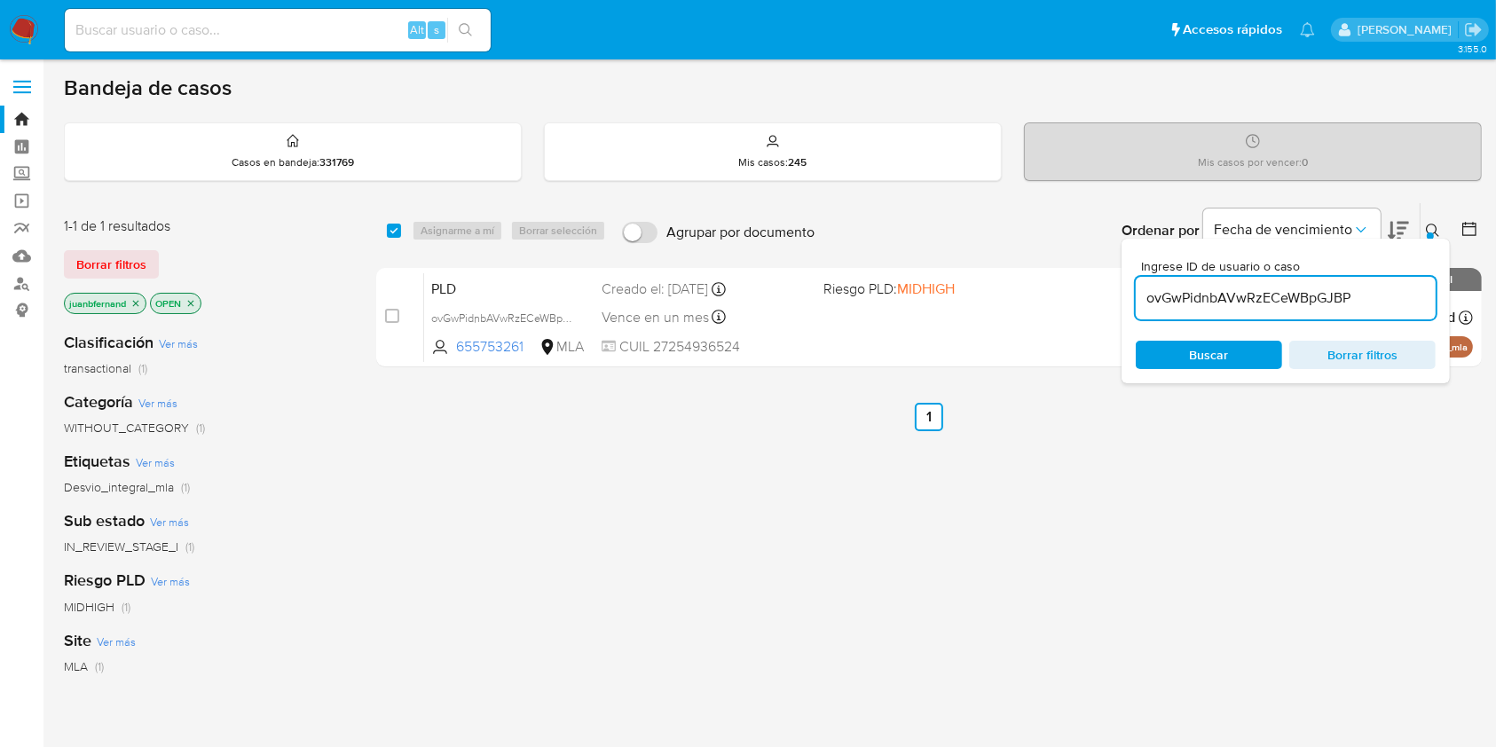
click at [1359, 287] on input "ovGwPidnbAVwRzECeWBpGJBP" at bounding box center [1286, 298] width 300 height 23
paste input "NpzA2L4cG4FoR1x7KnW53JSu"
type input "NpzA2L4cG4FoR1x7KnW53JSu"
click at [396, 224] on input "checkbox" at bounding box center [394, 231] width 14 height 14
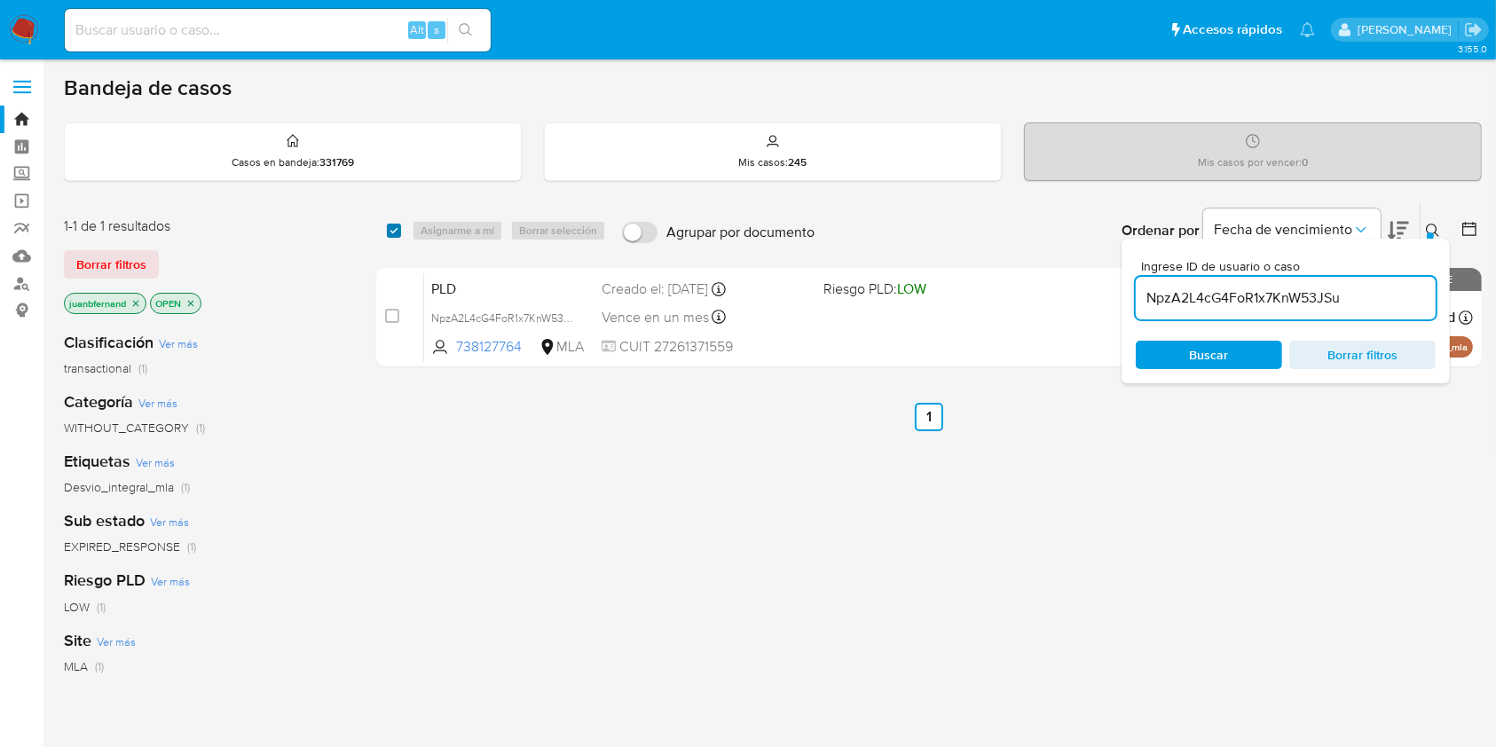
checkbox input "true"
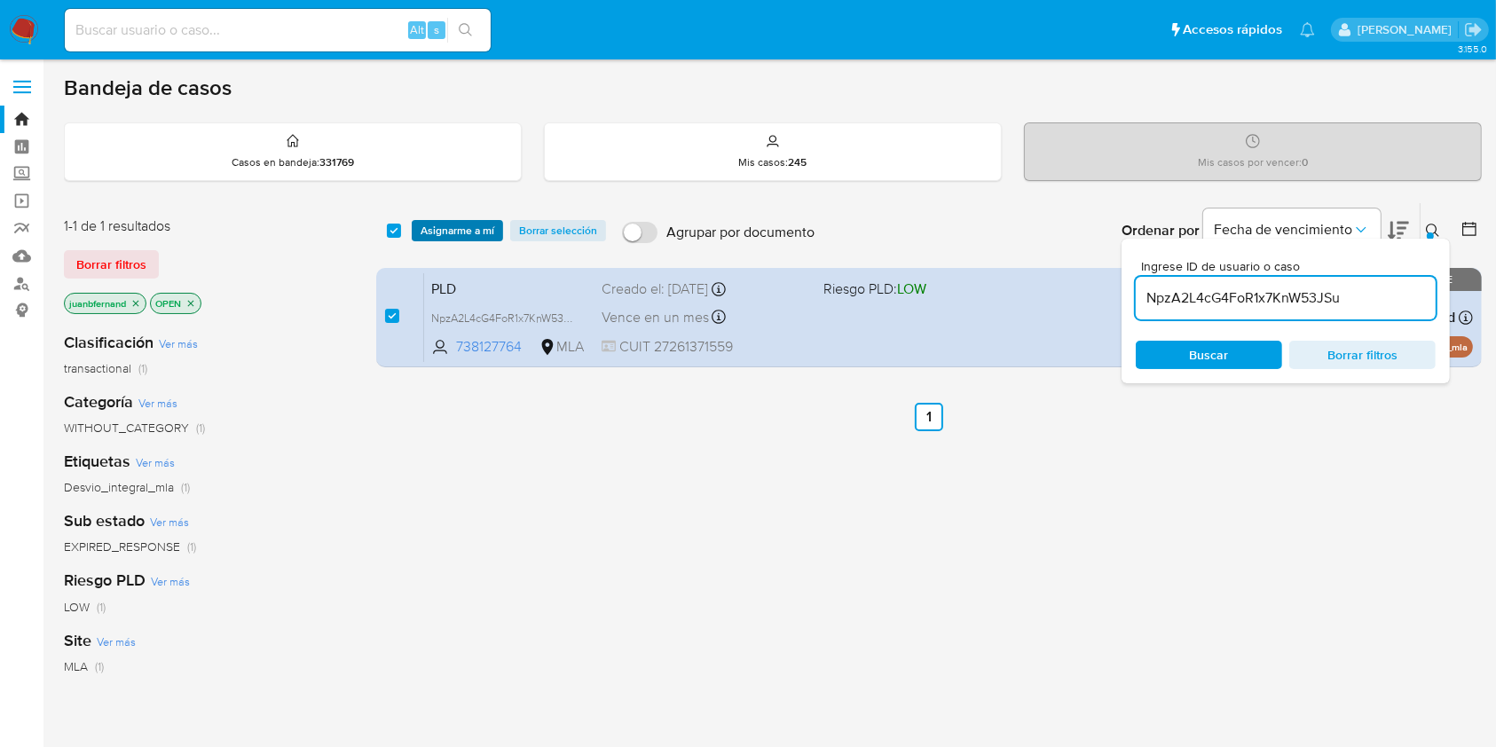
click at [440, 224] on span "Asignarme a mí" at bounding box center [457, 231] width 74 height 18
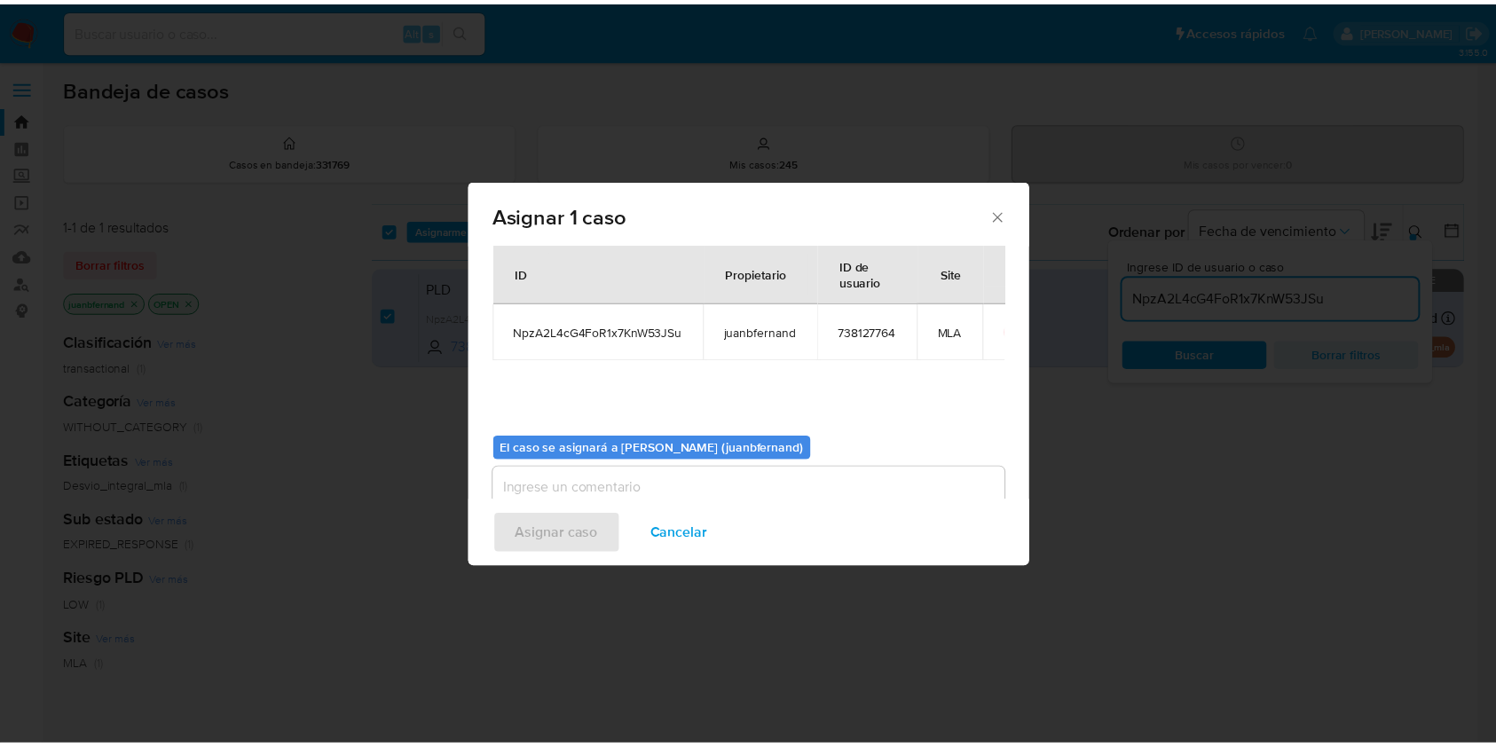
scroll to position [90, 0]
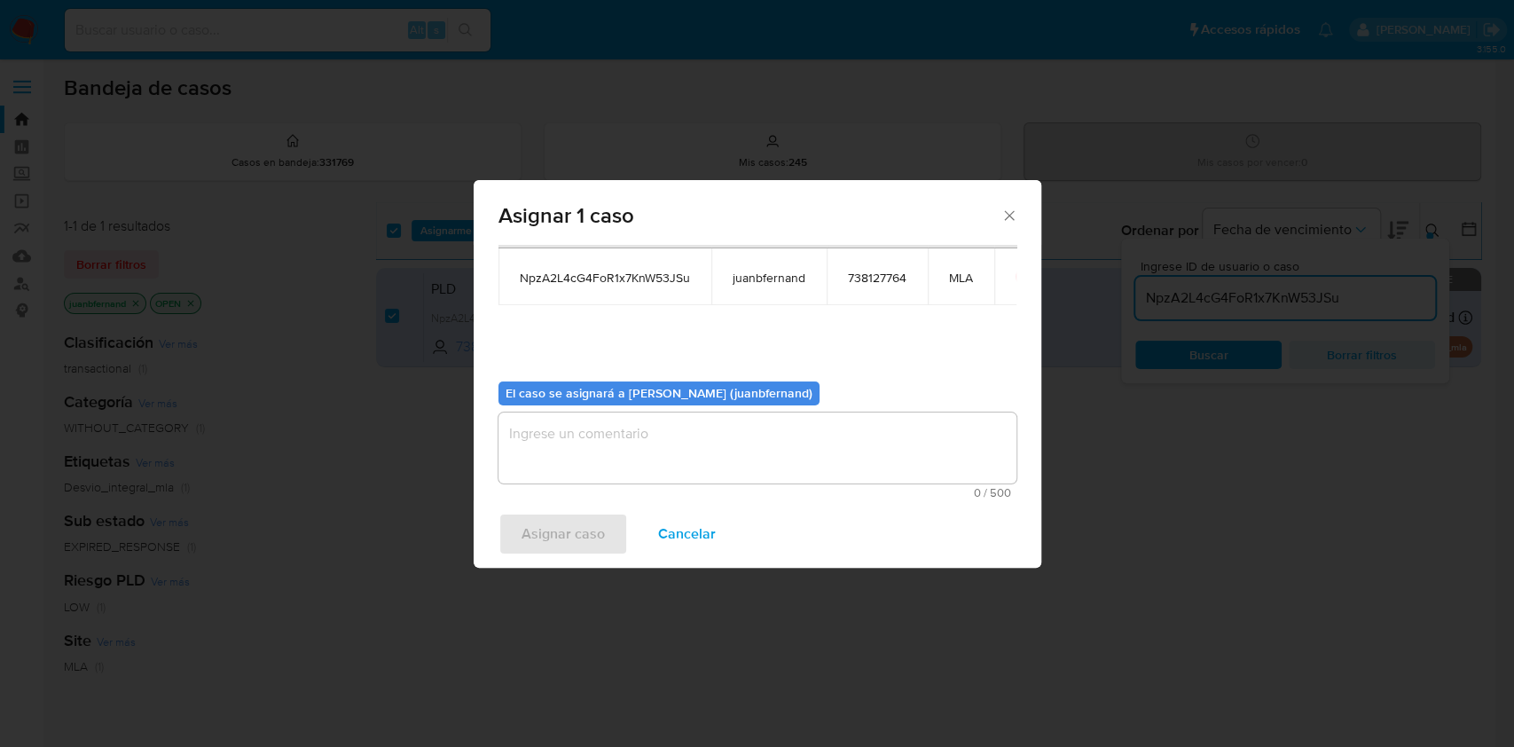
click at [688, 434] on textarea "assign-modal" at bounding box center [758, 448] width 518 height 71
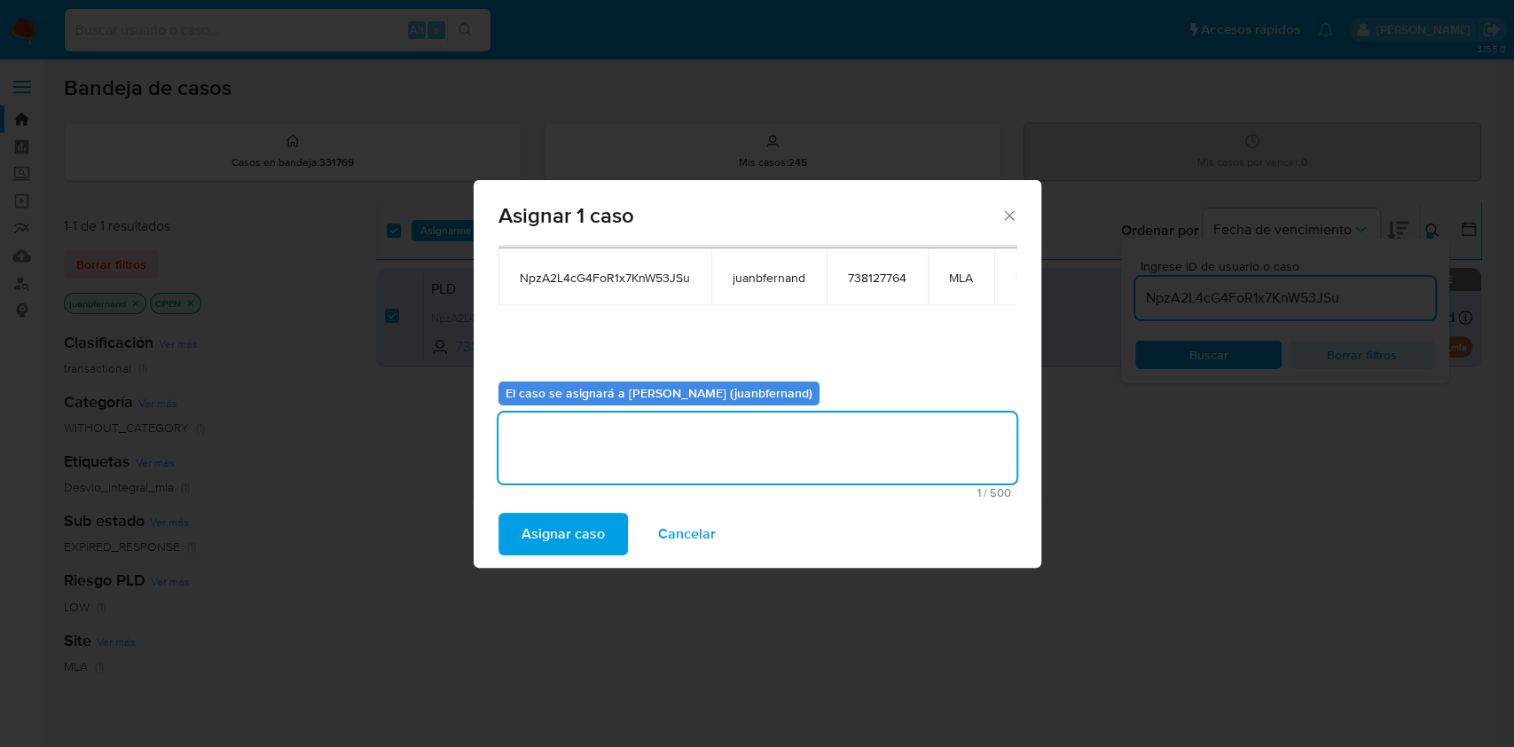
click at [609, 533] on button "Asignar caso" at bounding box center [564, 534] width 130 height 43
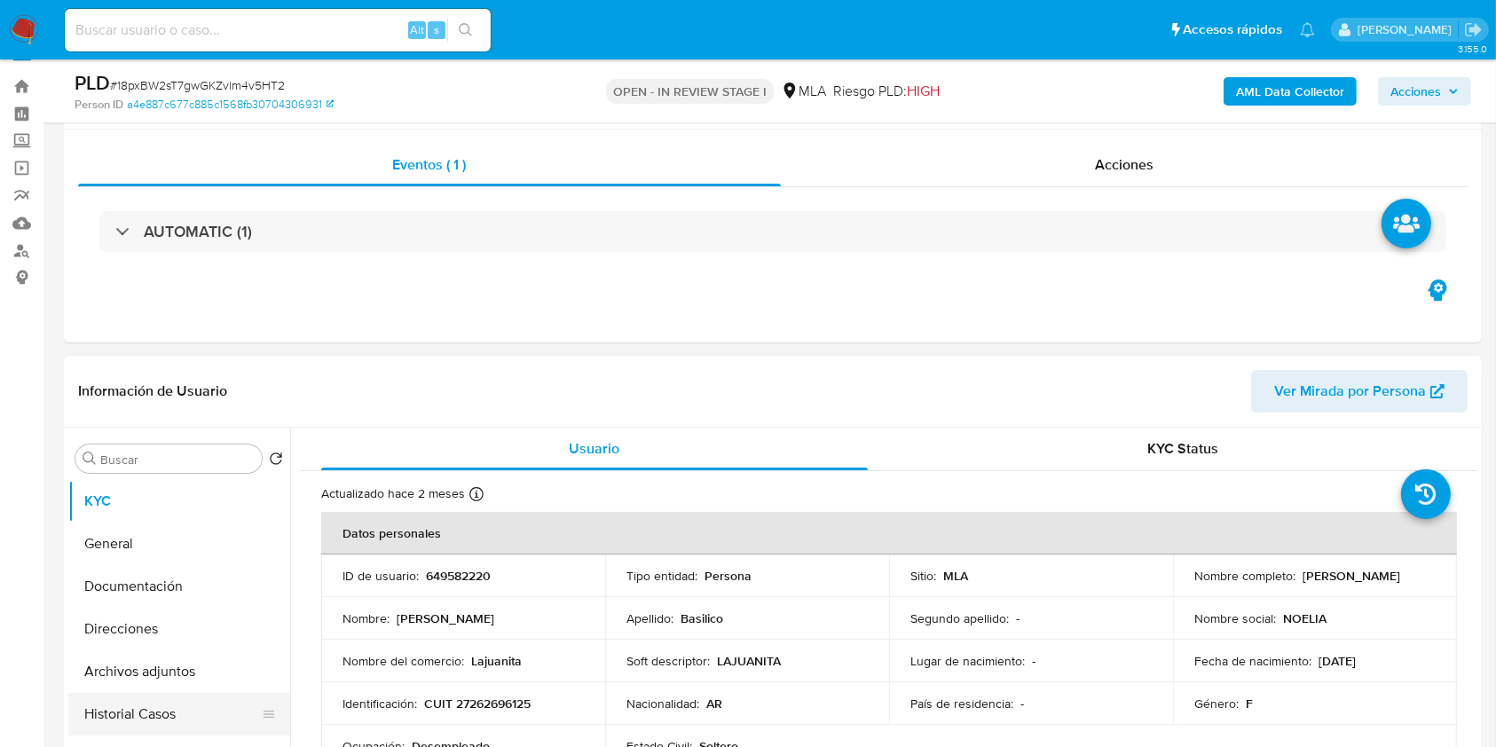
scroll to position [355, 0]
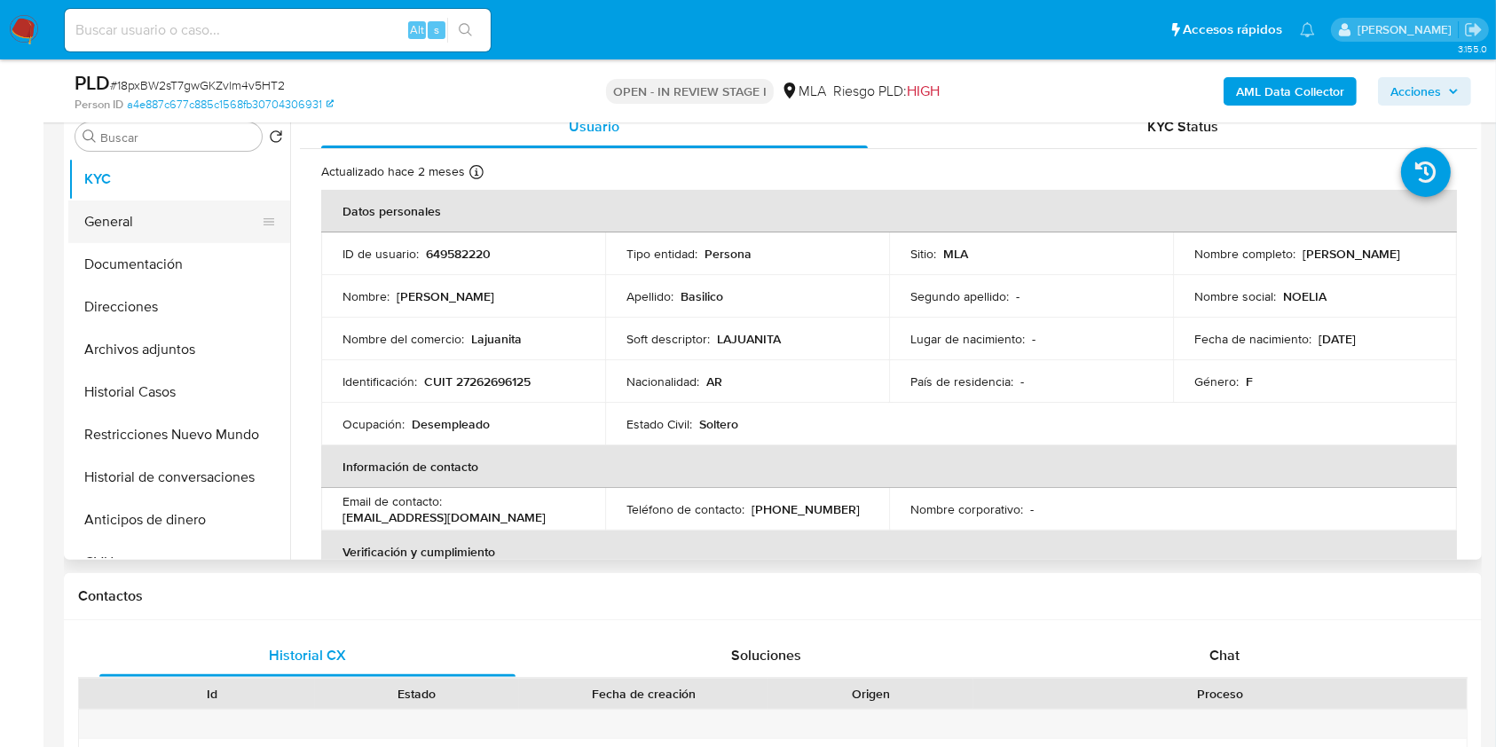
select select "10"
click at [163, 211] on button "General" at bounding box center [172, 221] width 208 height 43
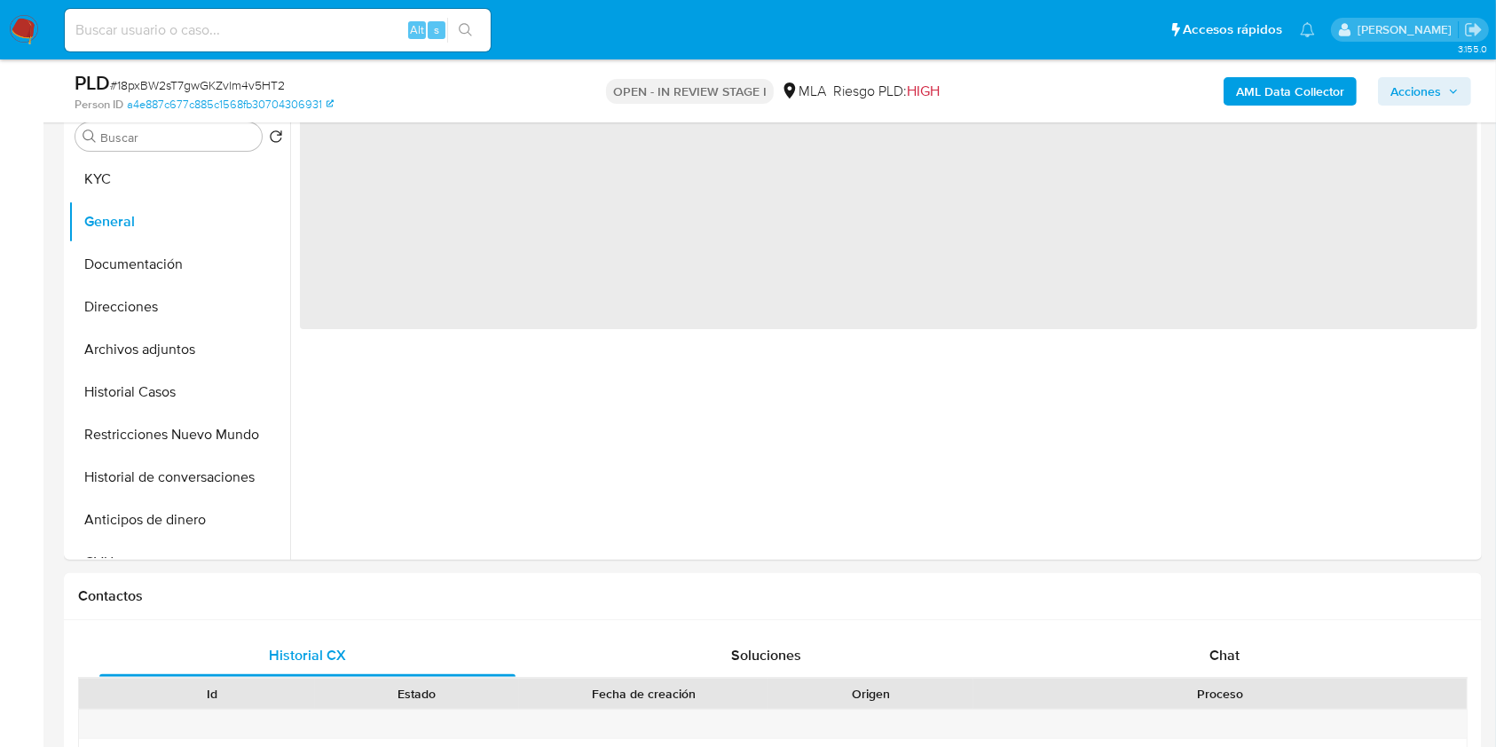
scroll to position [236, 0]
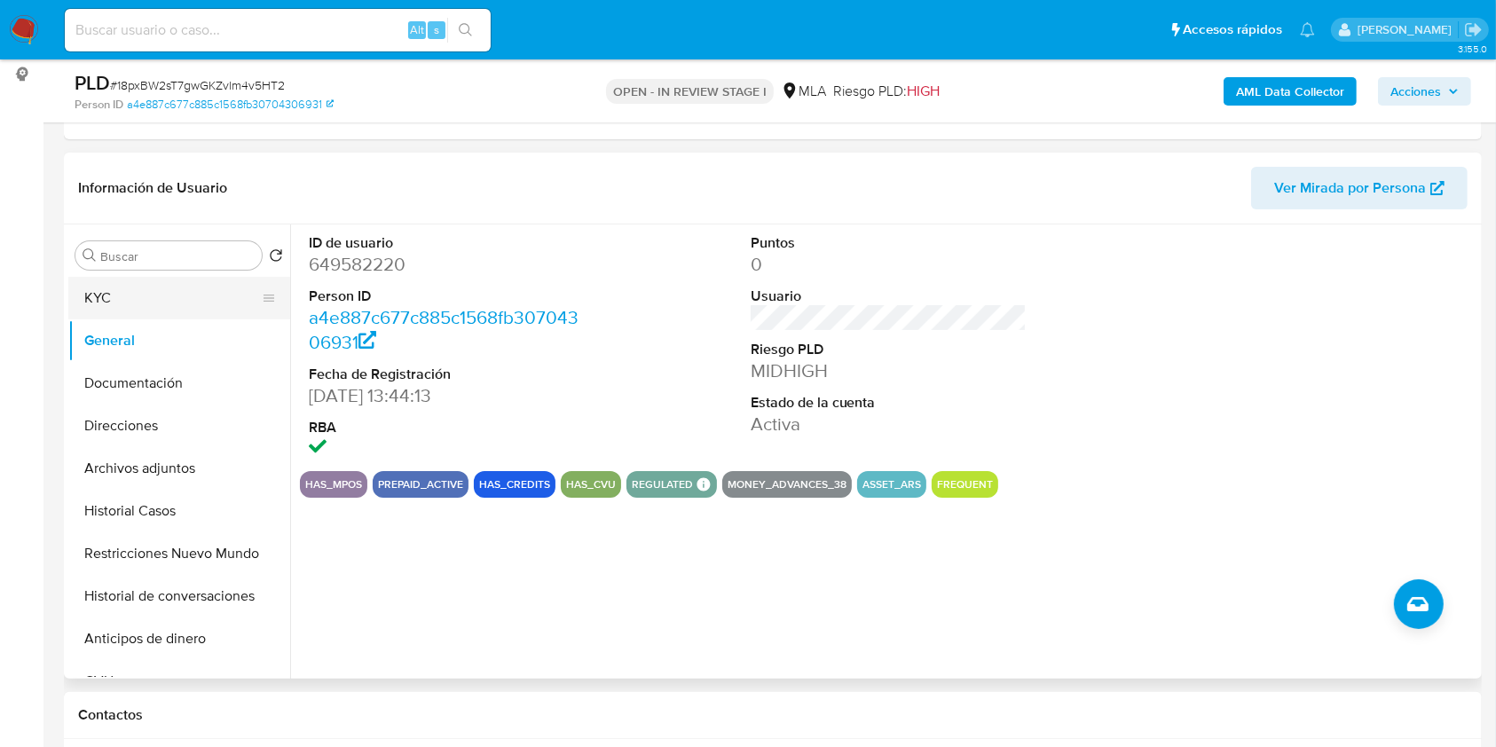
click at [135, 292] on button "KYC" at bounding box center [172, 298] width 208 height 43
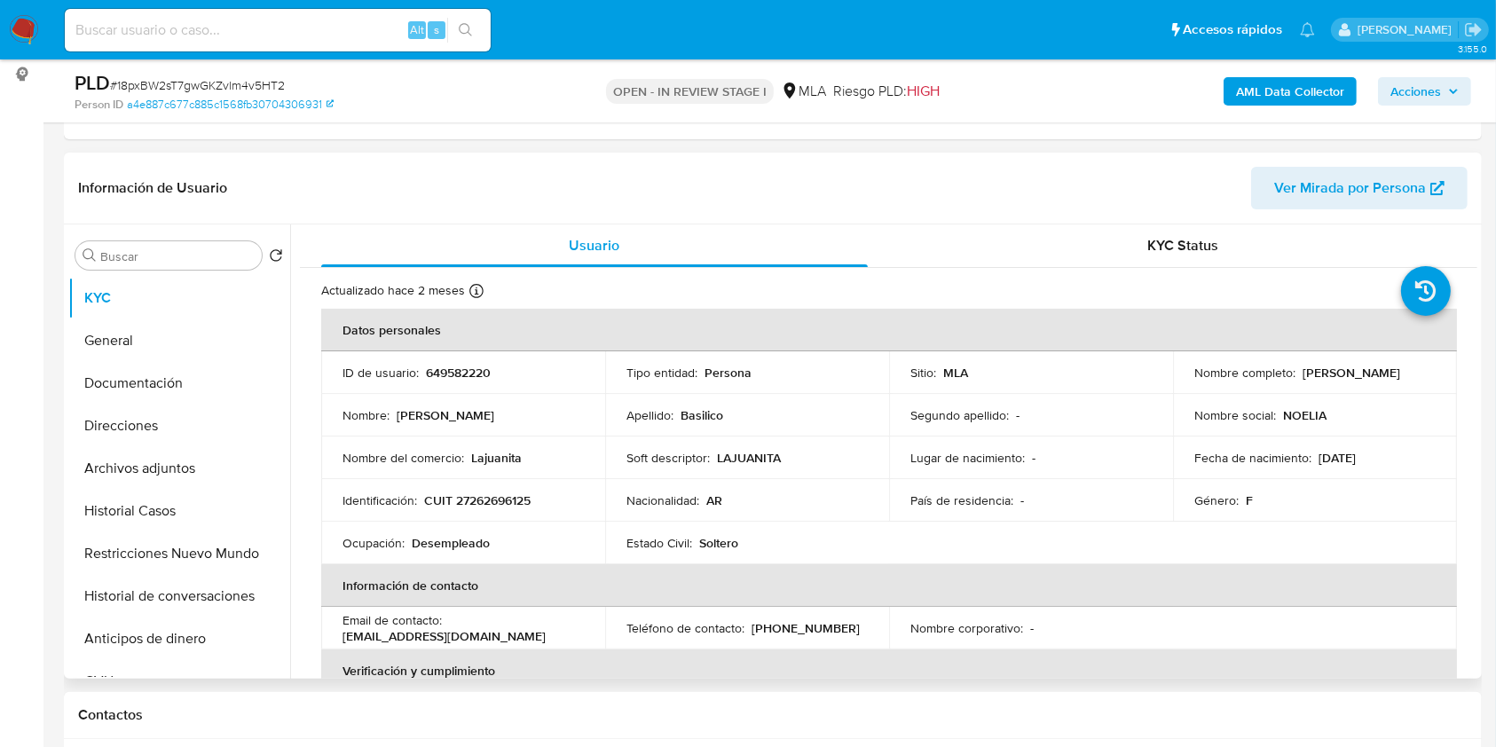
click at [480, 633] on p "noeliabasilico0@gmail.com" at bounding box center [443, 636] width 203 height 16
drag, startPoint x: 480, startPoint y: 633, endPoint x: 365, endPoint y: 638, distance: 115.4
click at [365, 638] on p "noeliabasilico0@gmail.com" at bounding box center [443, 636] width 203 height 16
copy p "noeliabasilico0@gmail.com"
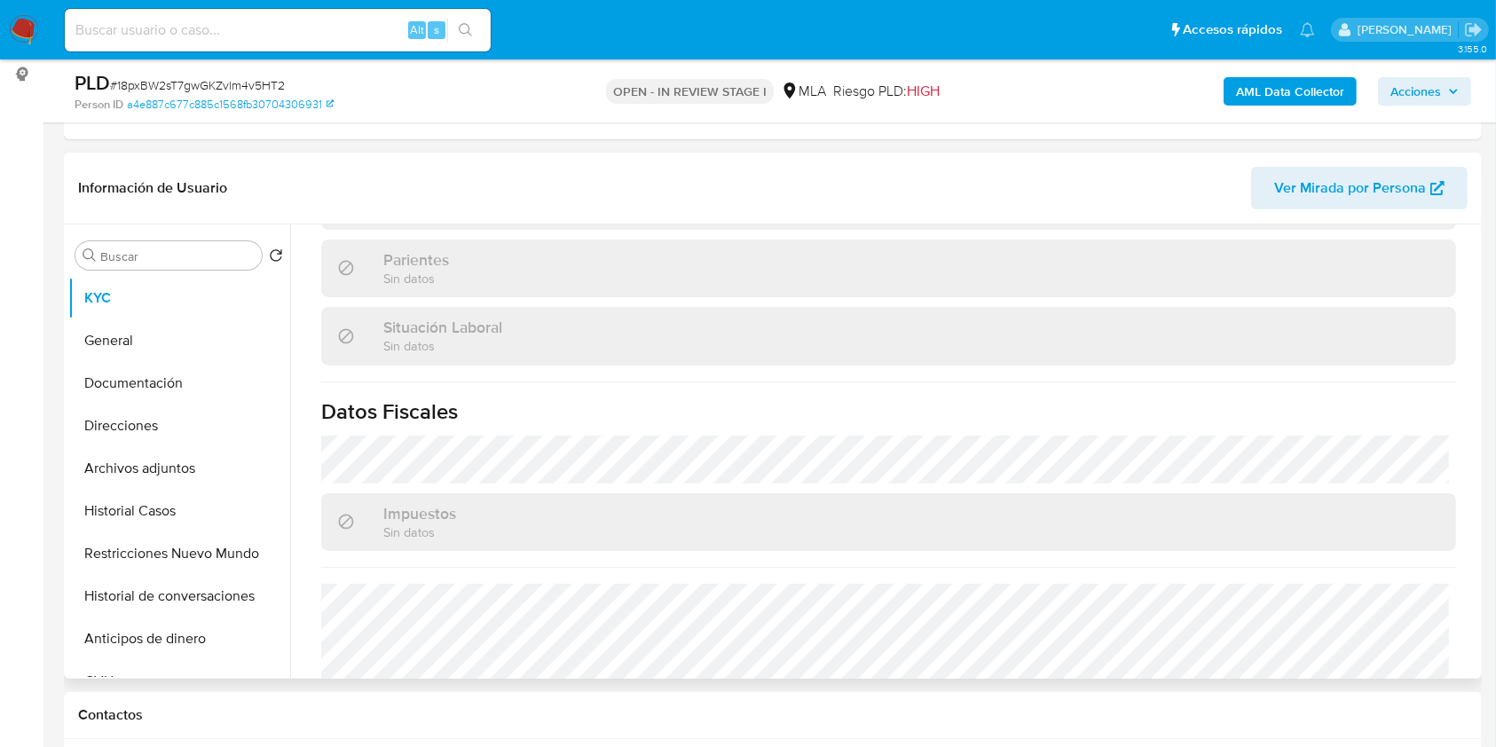
scroll to position [934, 0]
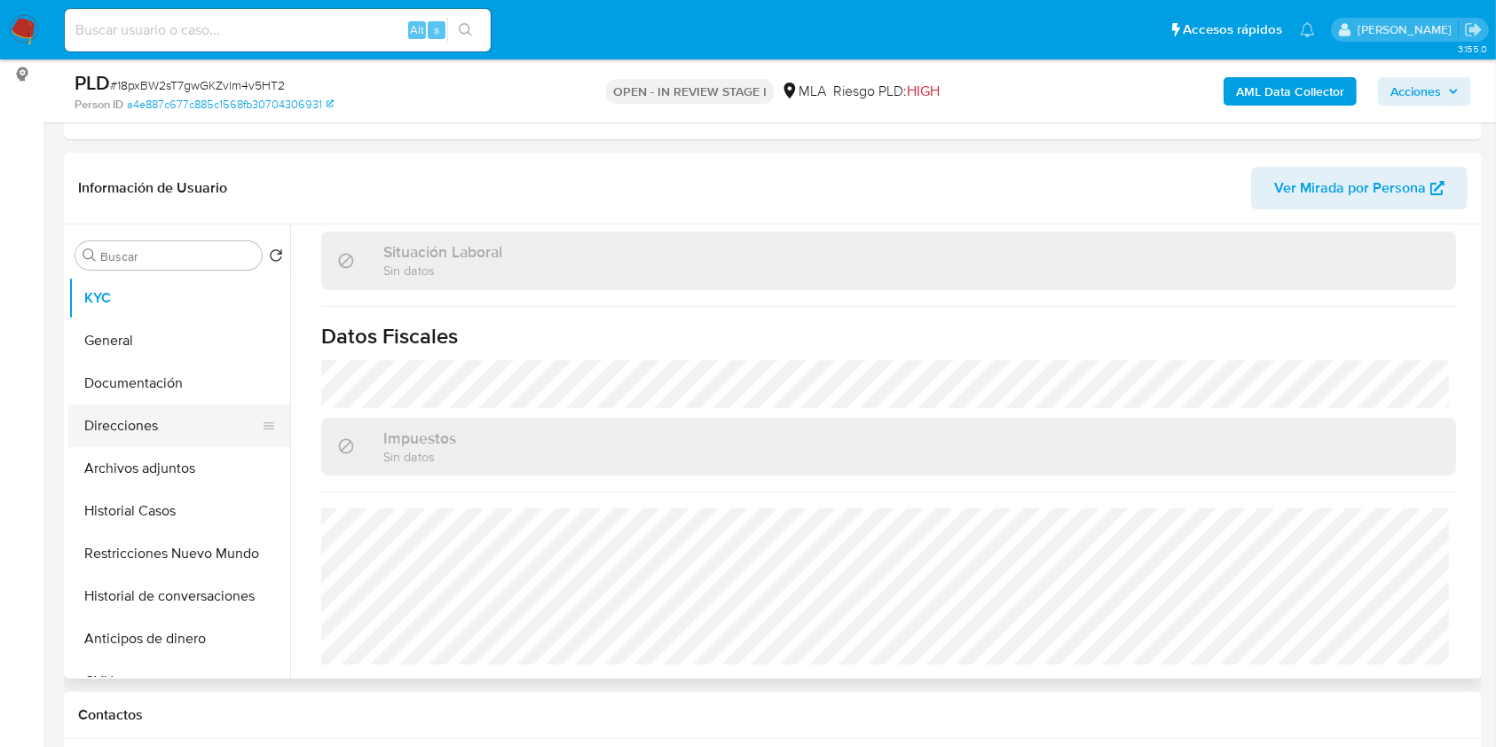
click at [175, 432] on button "Direcciones" at bounding box center [172, 426] width 208 height 43
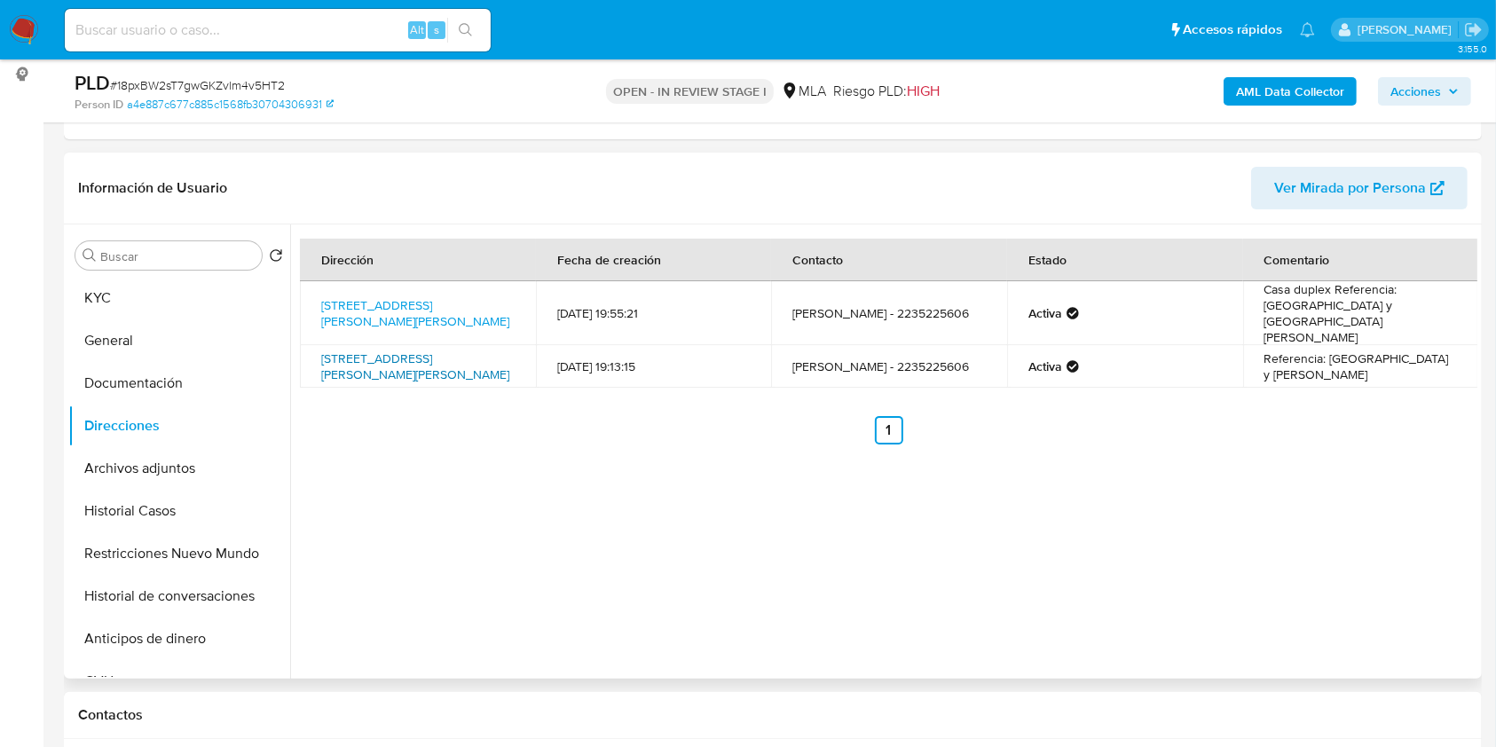
click at [440, 350] on link "Calle Juncal 42, Mar Del Plata, Buenos Aires, 7604, Argentina 42" at bounding box center [415, 367] width 188 height 34
click at [162, 291] on button "KYC" at bounding box center [172, 298] width 208 height 43
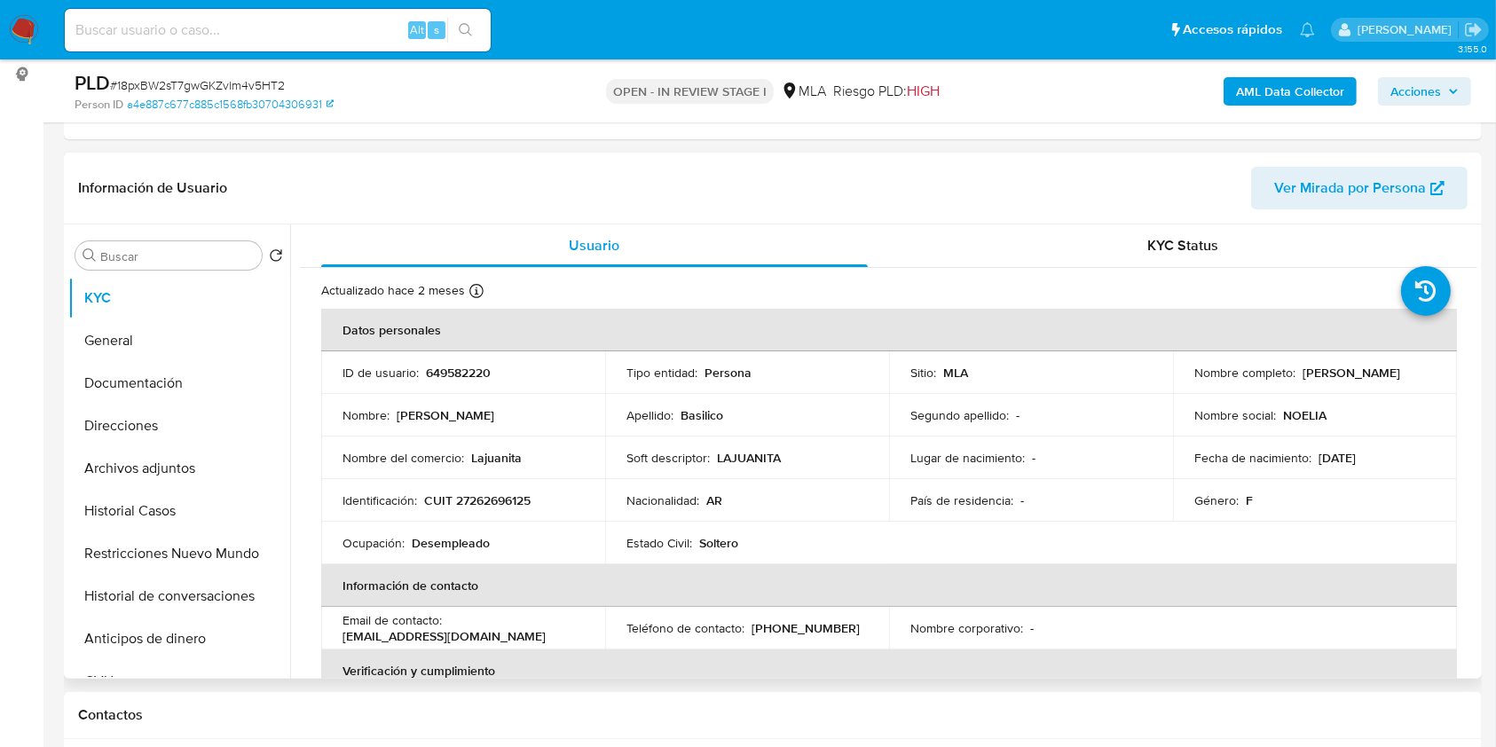
click at [519, 500] on p "CUIT 27262696125" at bounding box center [477, 500] width 106 height 16
click at [518, 500] on p "CUIT 27262696125" at bounding box center [477, 500] width 106 height 16
copy p "27262696125"
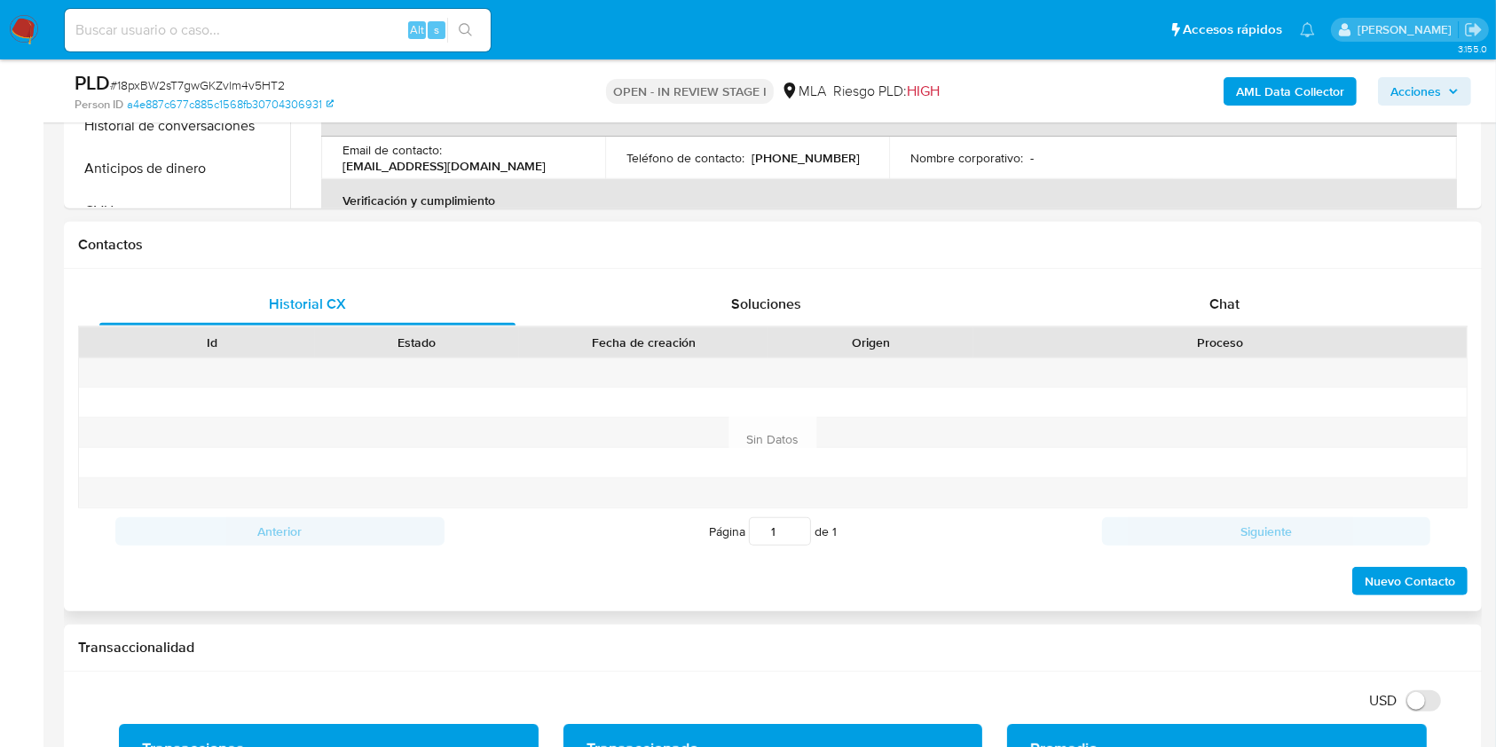
scroll to position [710, 0]
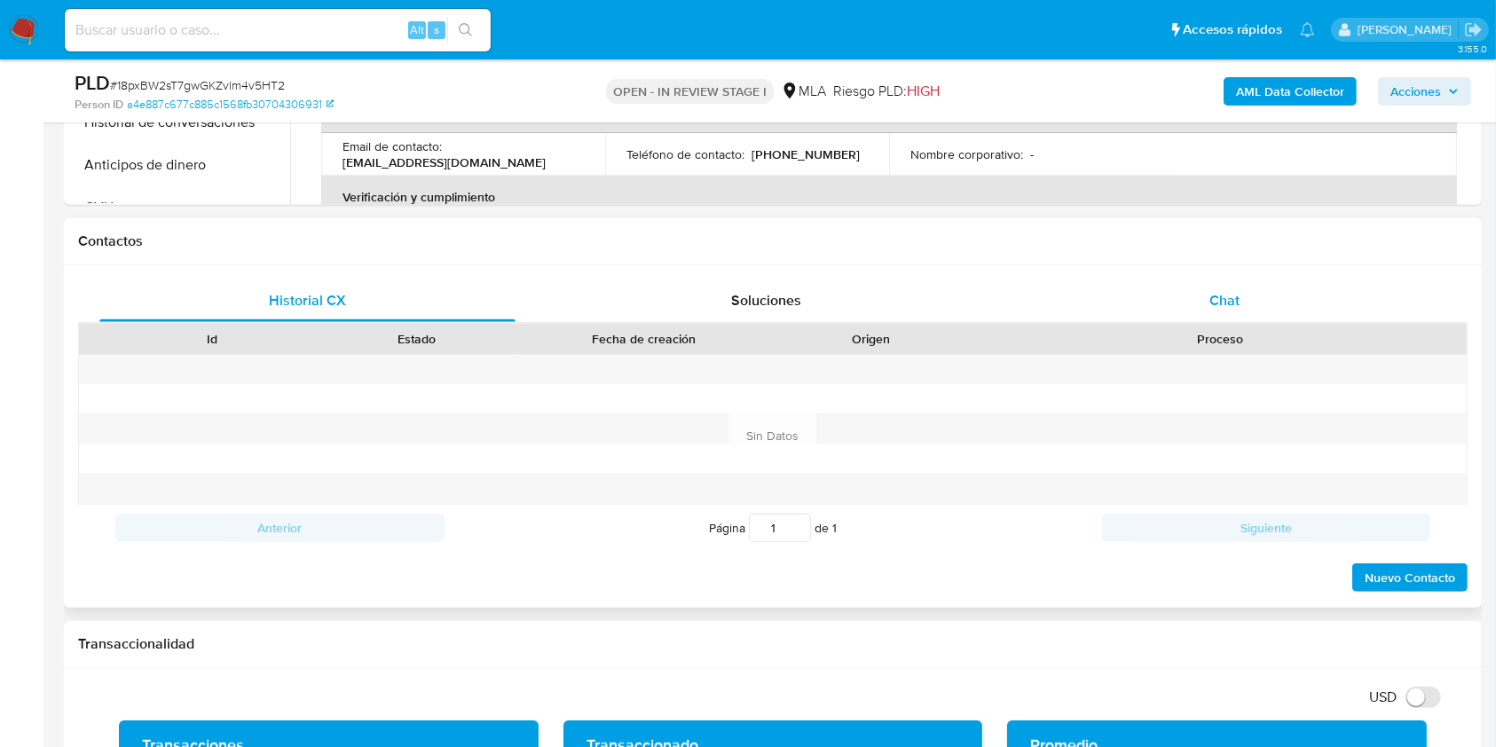
click at [1239, 302] on div "Chat" at bounding box center [1225, 300] width 416 height 43
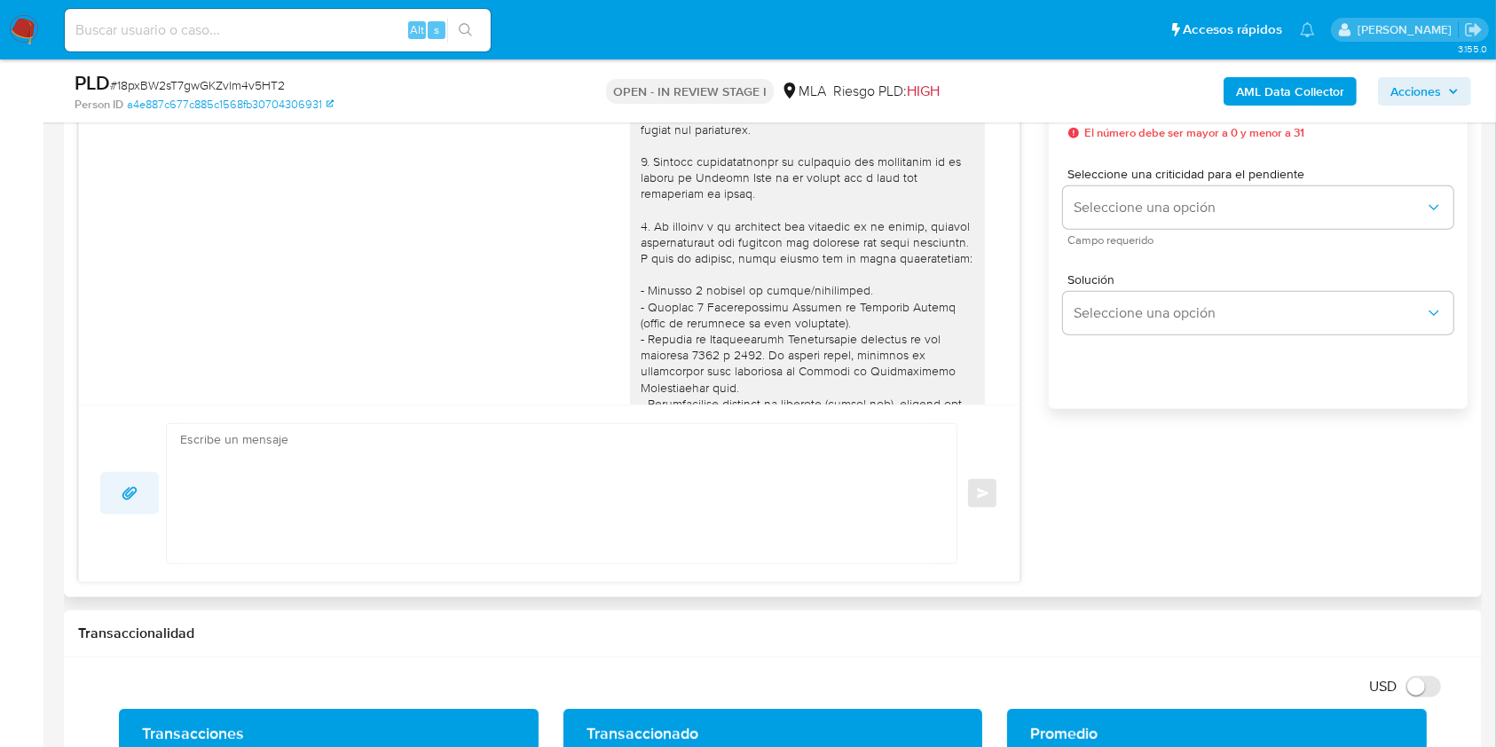
scroll to position [699, 0]
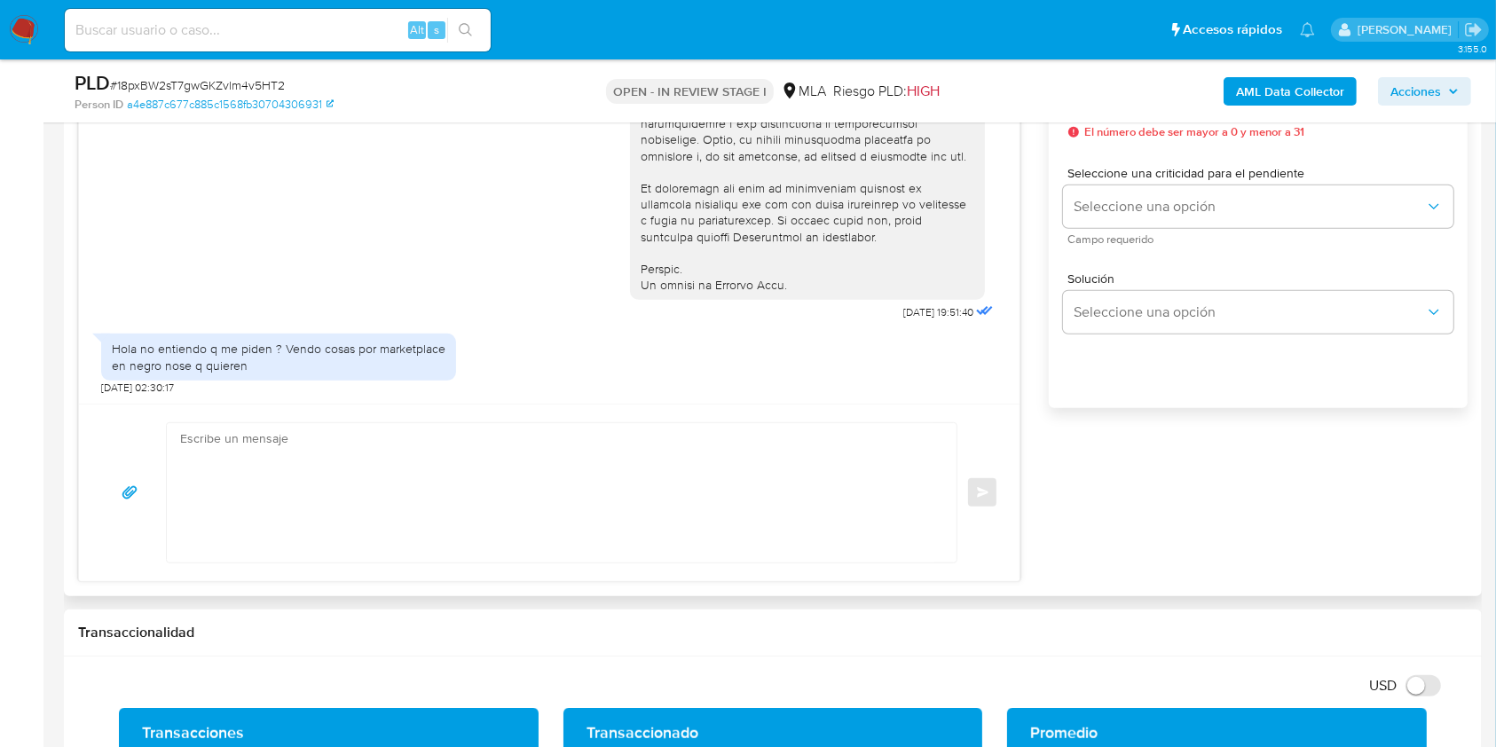
click at [106, 381] on span "20/07/2025 02:30:17" at bounding box center [137, 388] width 73 height 14
drag, startPoint x: 106, startPoint y: 381, endPoint x: 144, endPoint y: 381, distance: 37.3
click at [144, 381] on span "20/07/2025 02:30:17" at bounding box center [137, 388] width 73 height 14
copy span "20/07/2025"
click at [294, 348] on div "Hola no entiendo q me piden ? Vendo cosas por marketplace en negro nose q quier…" at bounding box center [279, 357] width 334 height 32
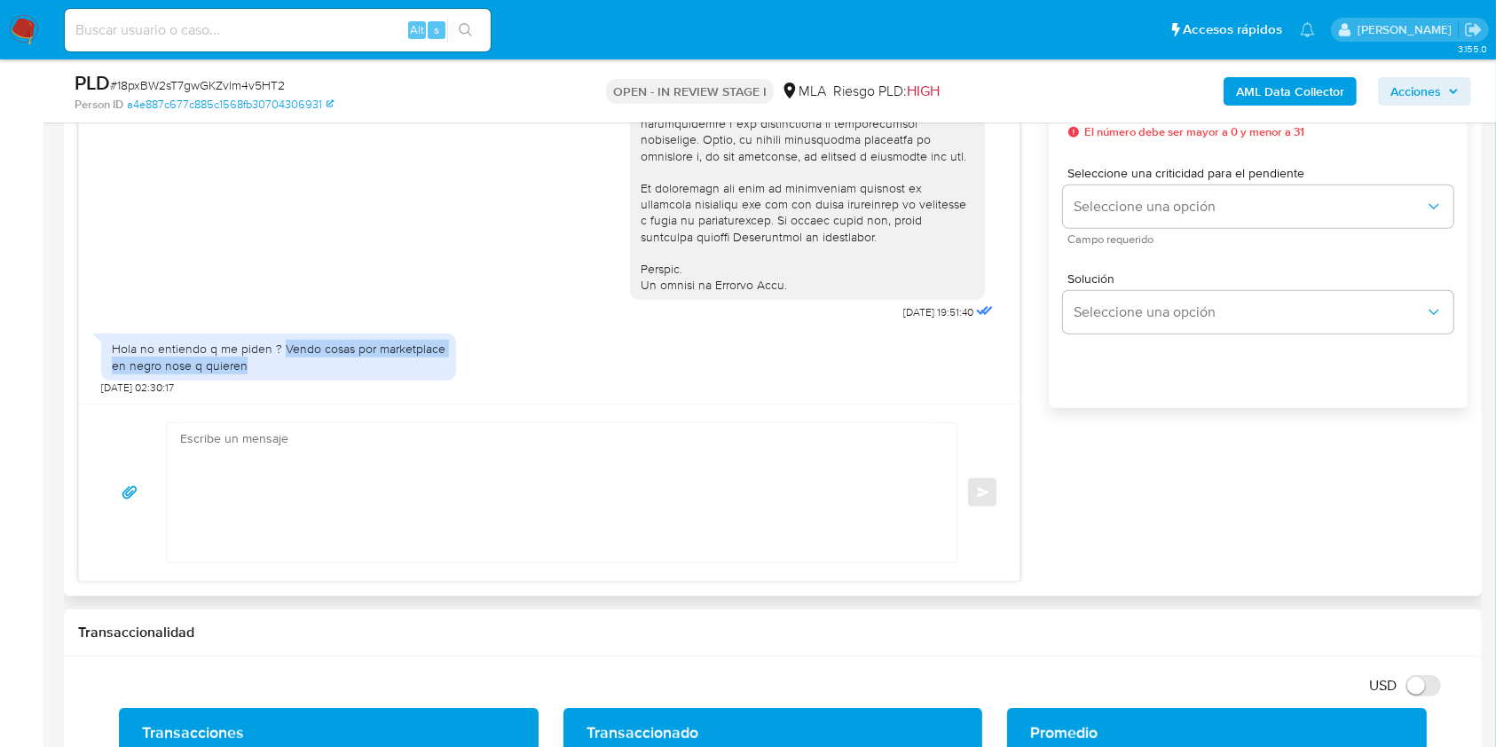
drag, startPoint x: 294, startPoint y: 348, endPoint x: 205, endPoint y: 358, distance: 89.3
click at [205, 358] on div "Hola no entiendo q me piden ? Vendo cosas por marketplace en negro nose q quier…" at bounding box center [279, 357] width 334 height 32
copy div "Vendo cosas por marketplace en negro nose q quieren"
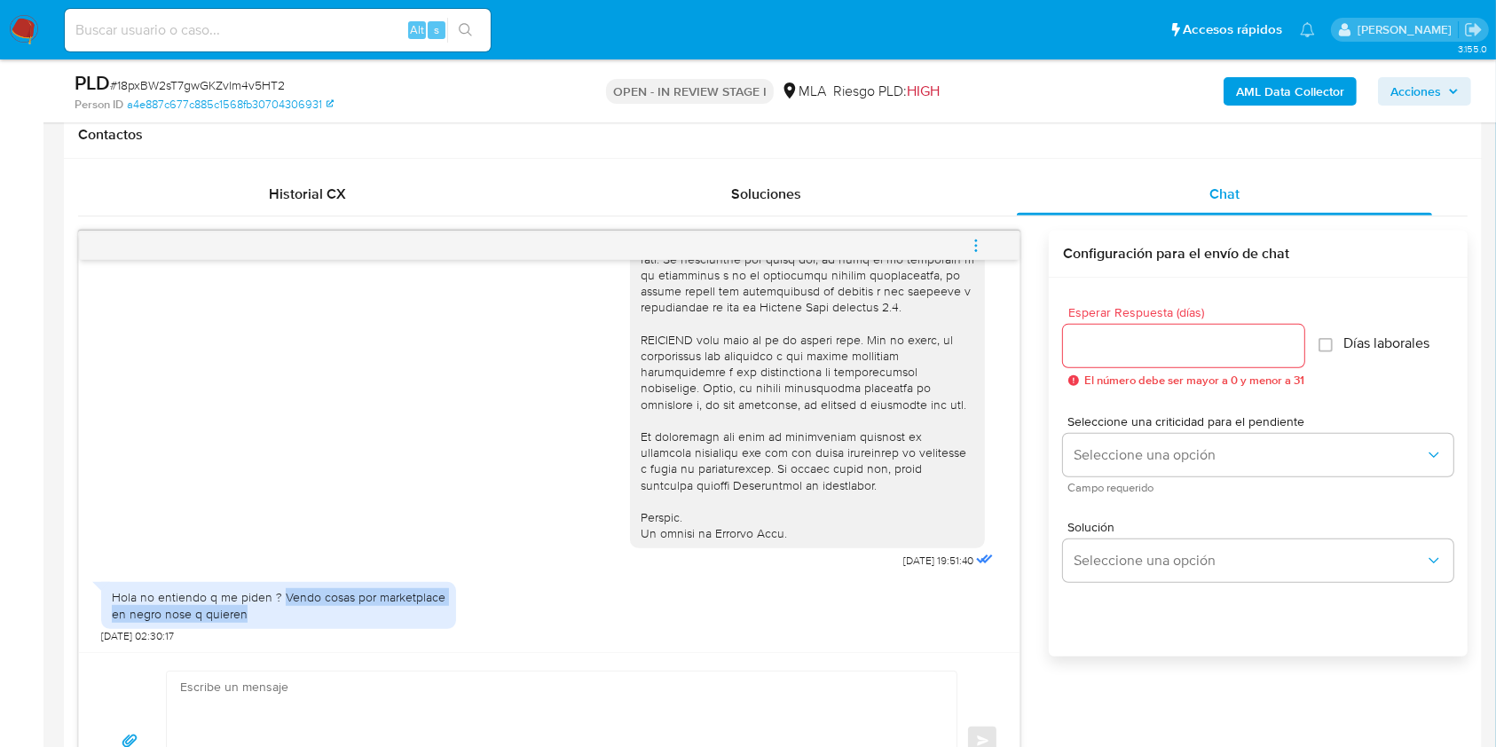
scroll to position [591, 0]
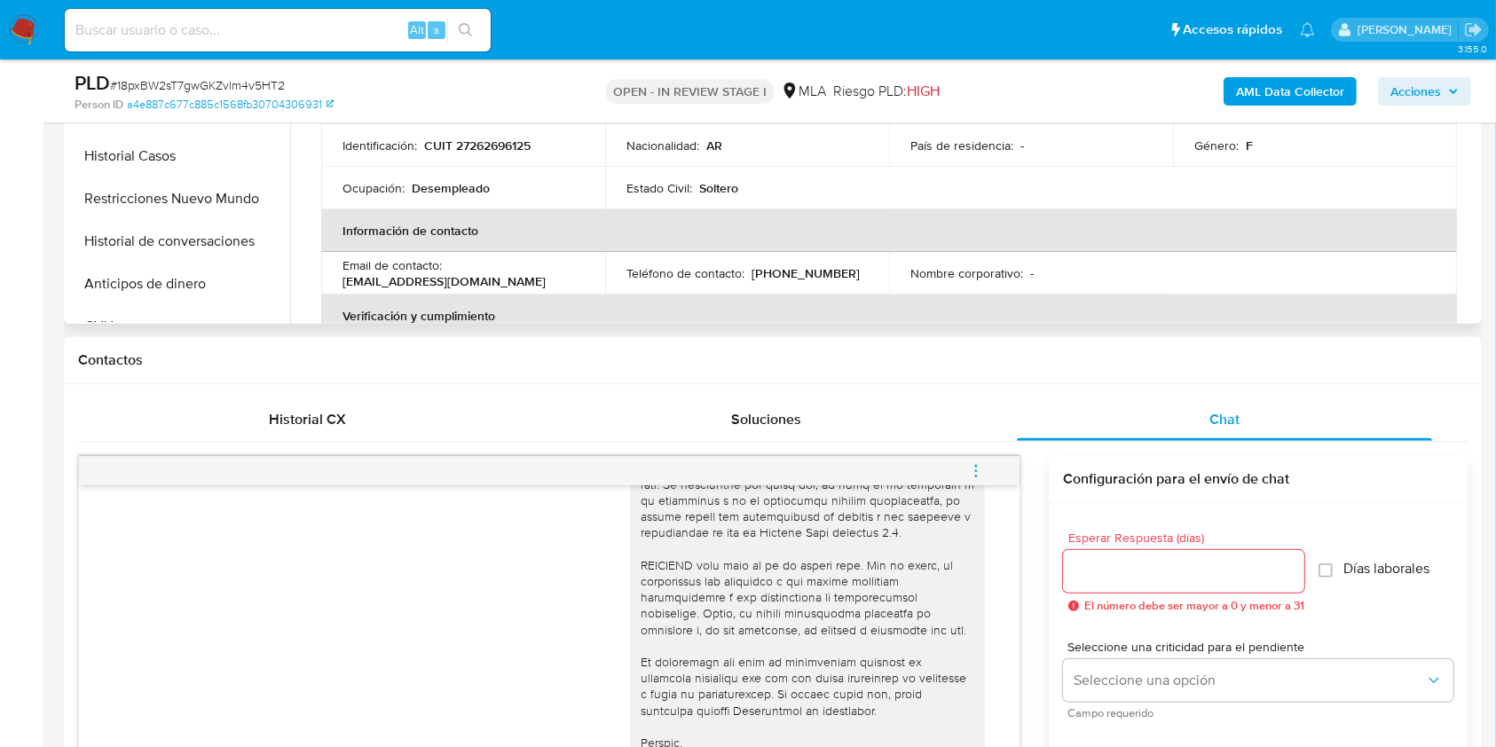
click at [488, 147] on p "CUIT 27262696125" at bounding box center [477, 146] width 106 height 16
copy p "27262696125"
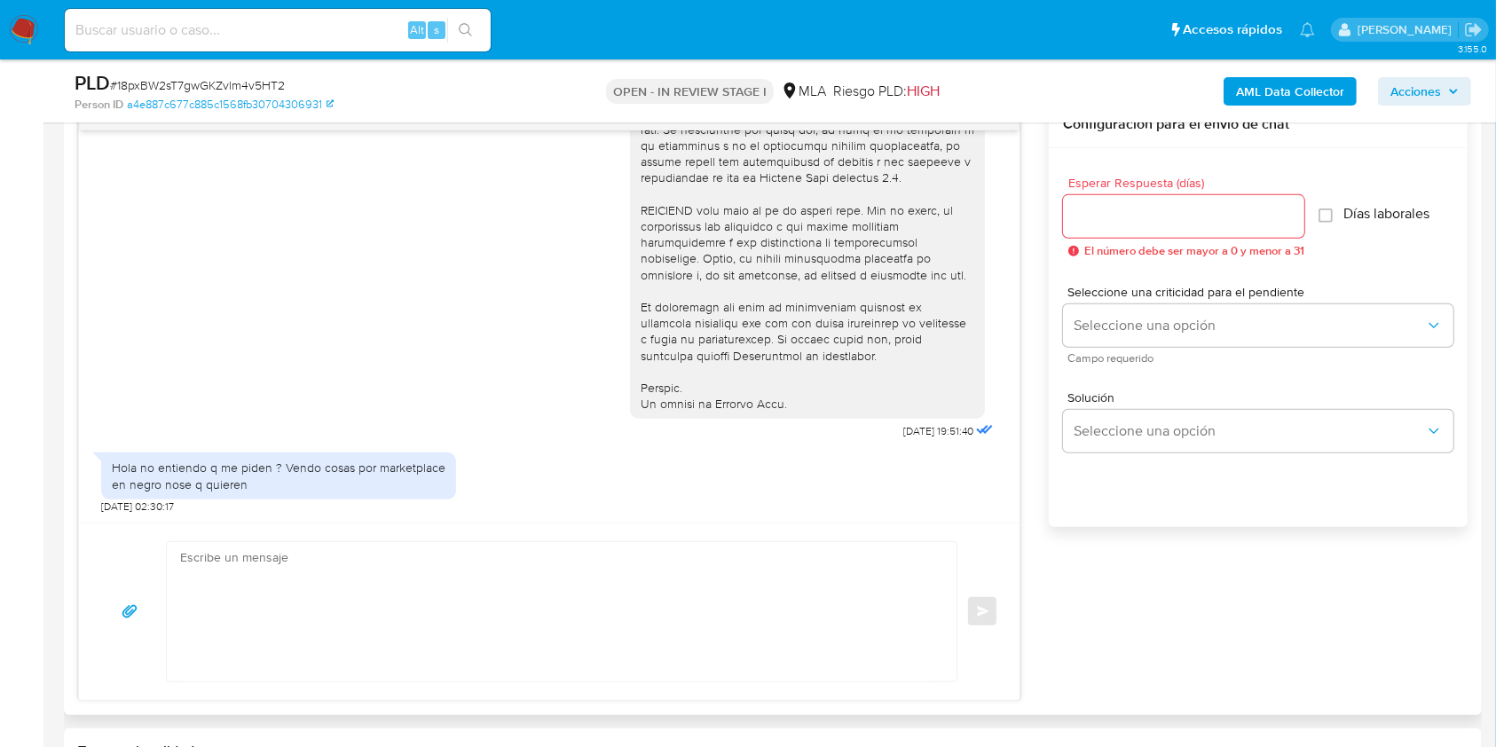
click at [375, 620] on textarea at bounding box center [557, 611] width 754 height 139
paste textarea "Hola XXX, Muchas gracias por tu respuesta. Analizamos tu caso y verificamos que…"
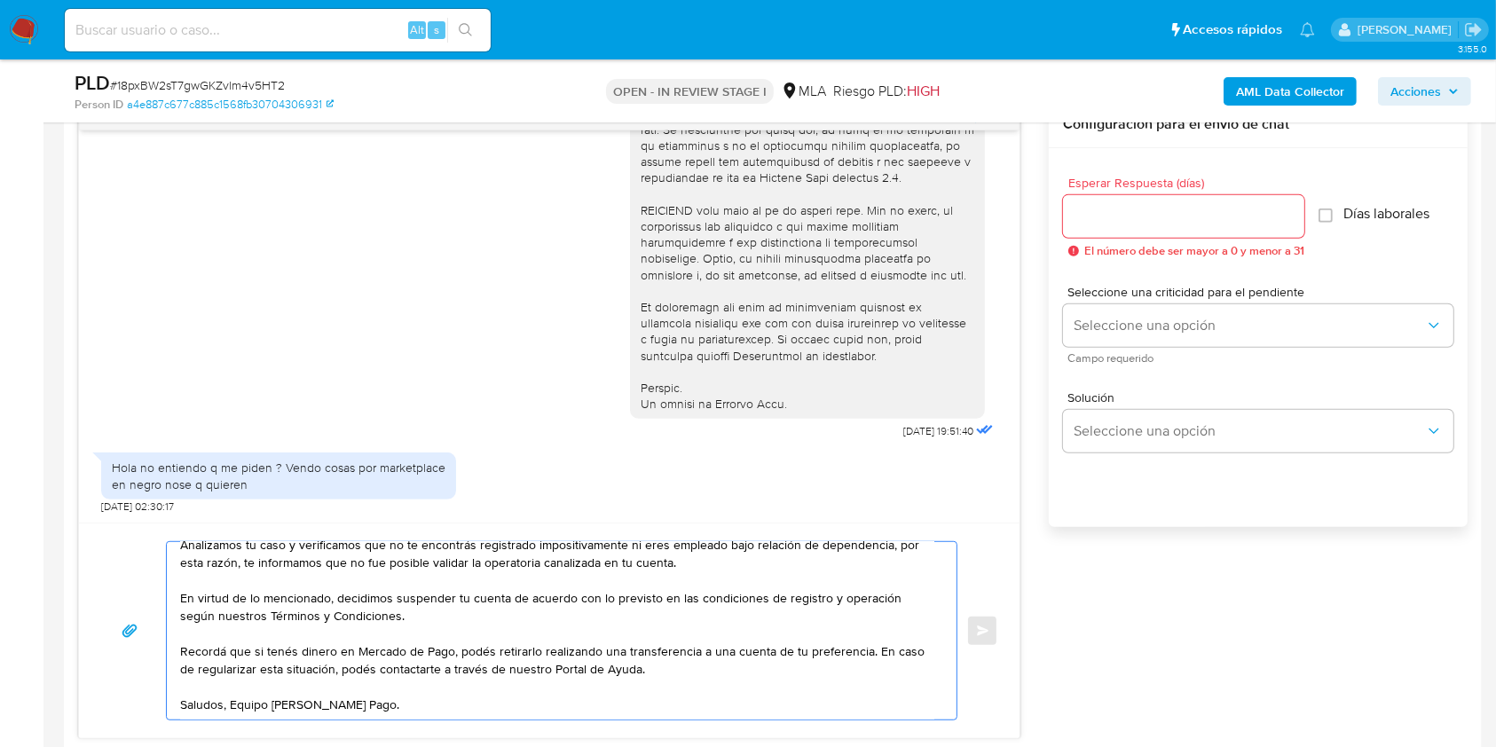
scroll to position [0, 0]
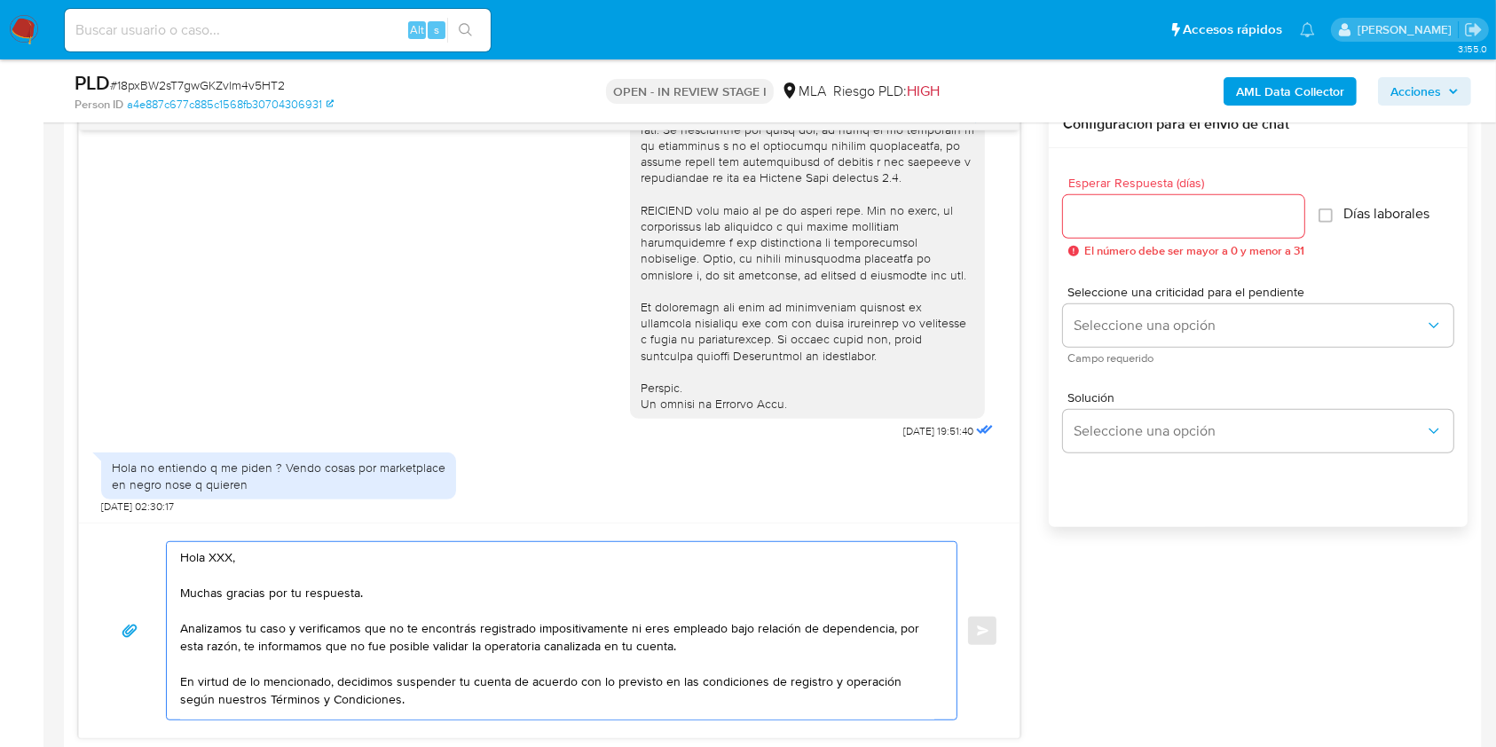
click at [219, 559] on textarea "Hola XXX, Muchas gracias por tu respuesta. Analizamos tu caso y verificamos que…" at bounding box center [557, 630] width 754 height 177
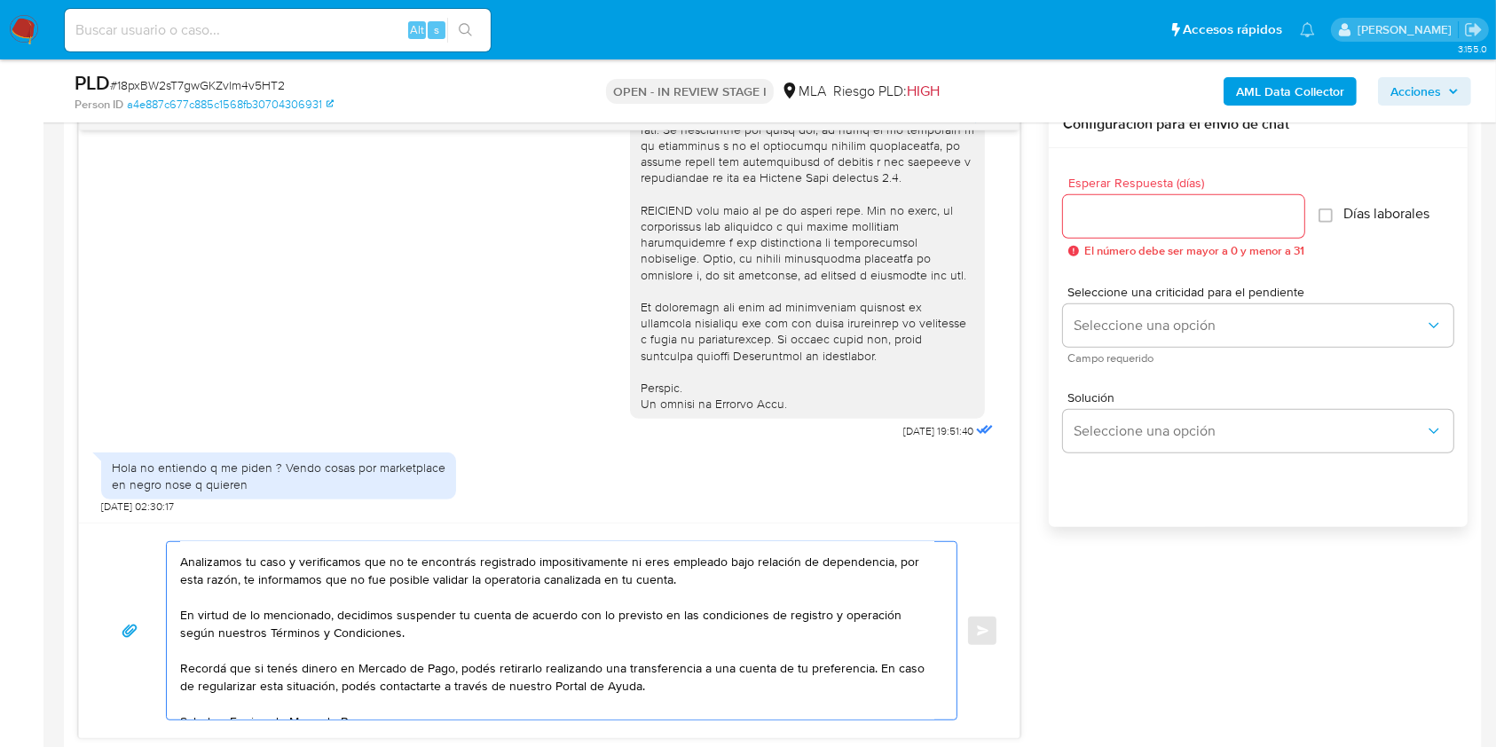
scroll to position [89, 0]
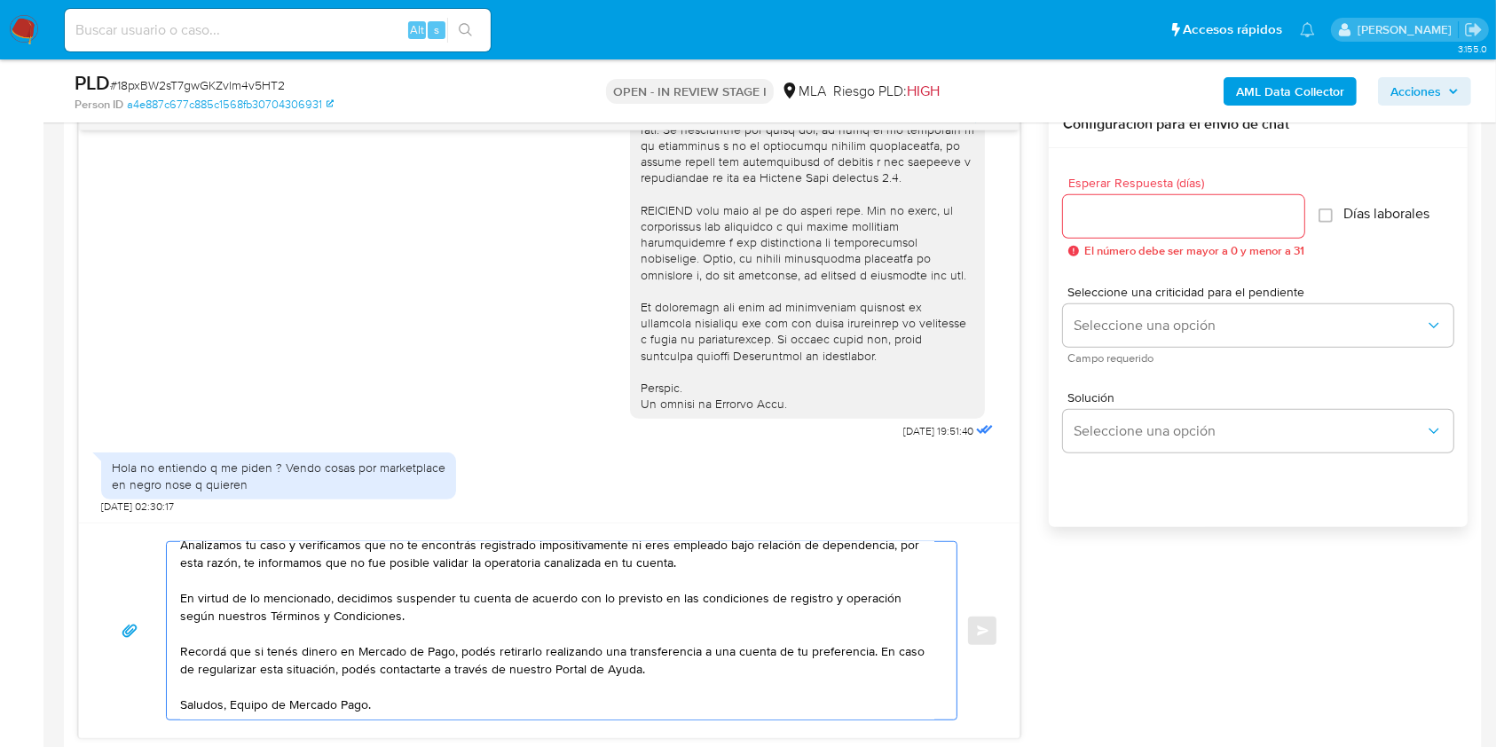
type textarea "Hola. Muchas gracias por tu respuesta. Analizamos tu caso y verificamos que no …"
click at [1143, 205] on input "Esperar Respuesta (días)" at bounding box center [1183, 216] width 241 height 23
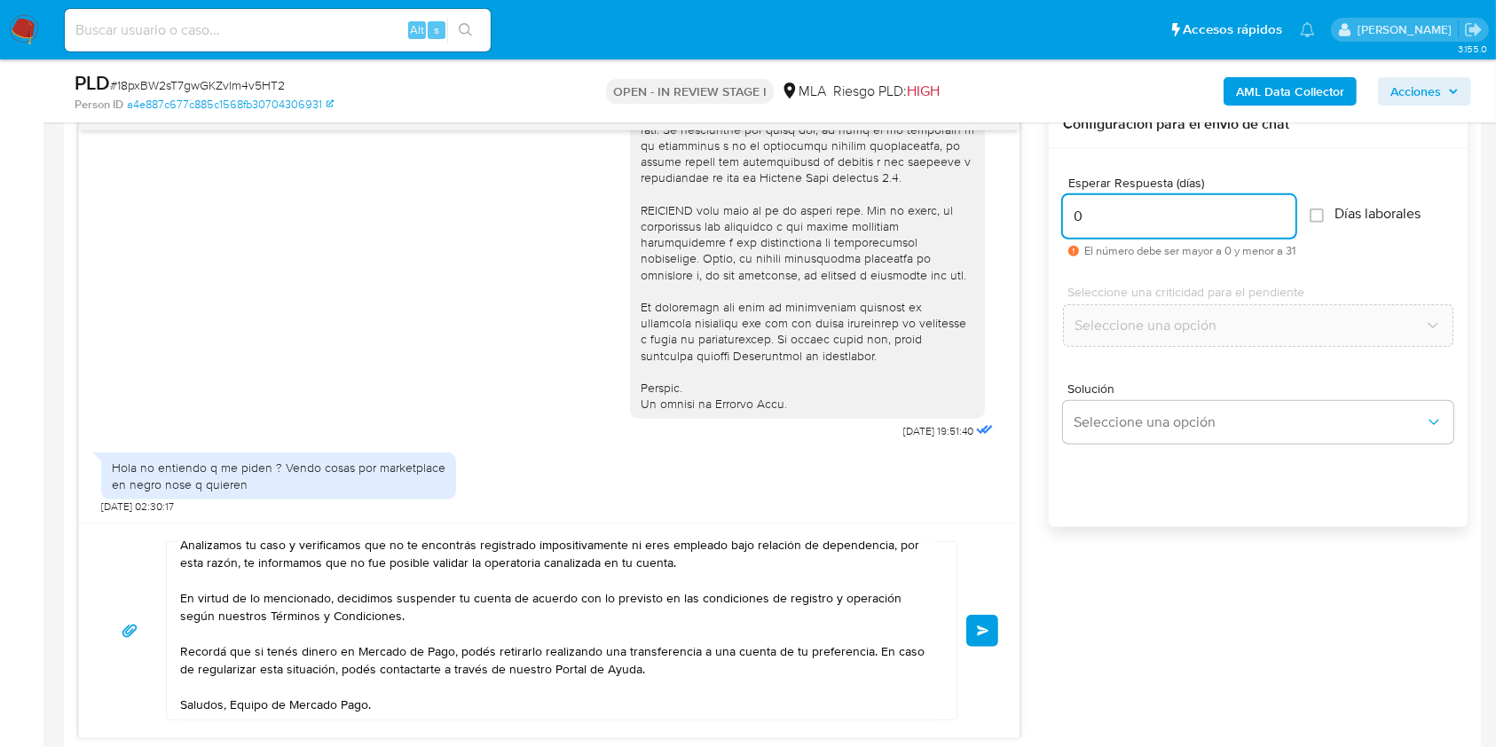
type input "0"
click at [988, 625] on span "Enviar" at bounding box center [983, 630] width 12 height 11
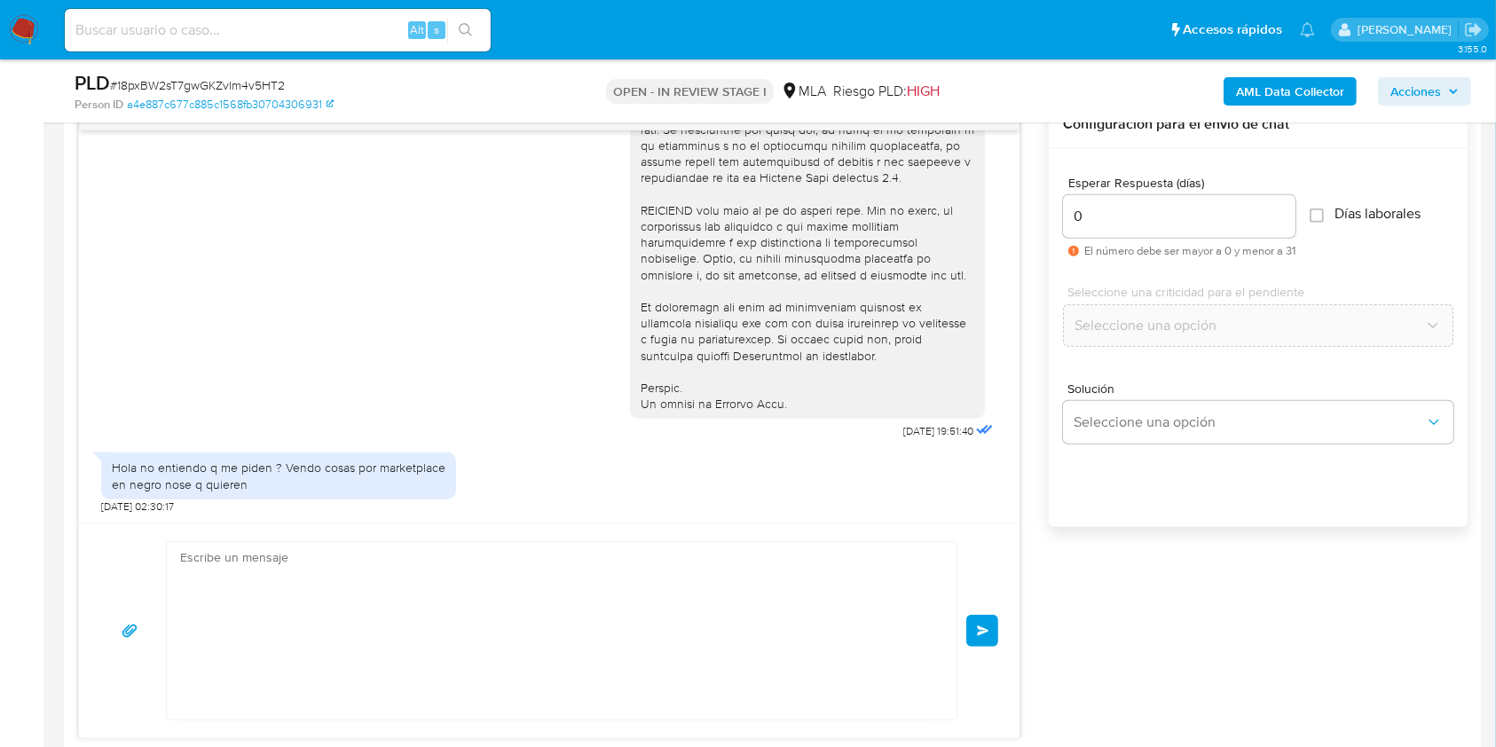
scroll to position [1041, 0]
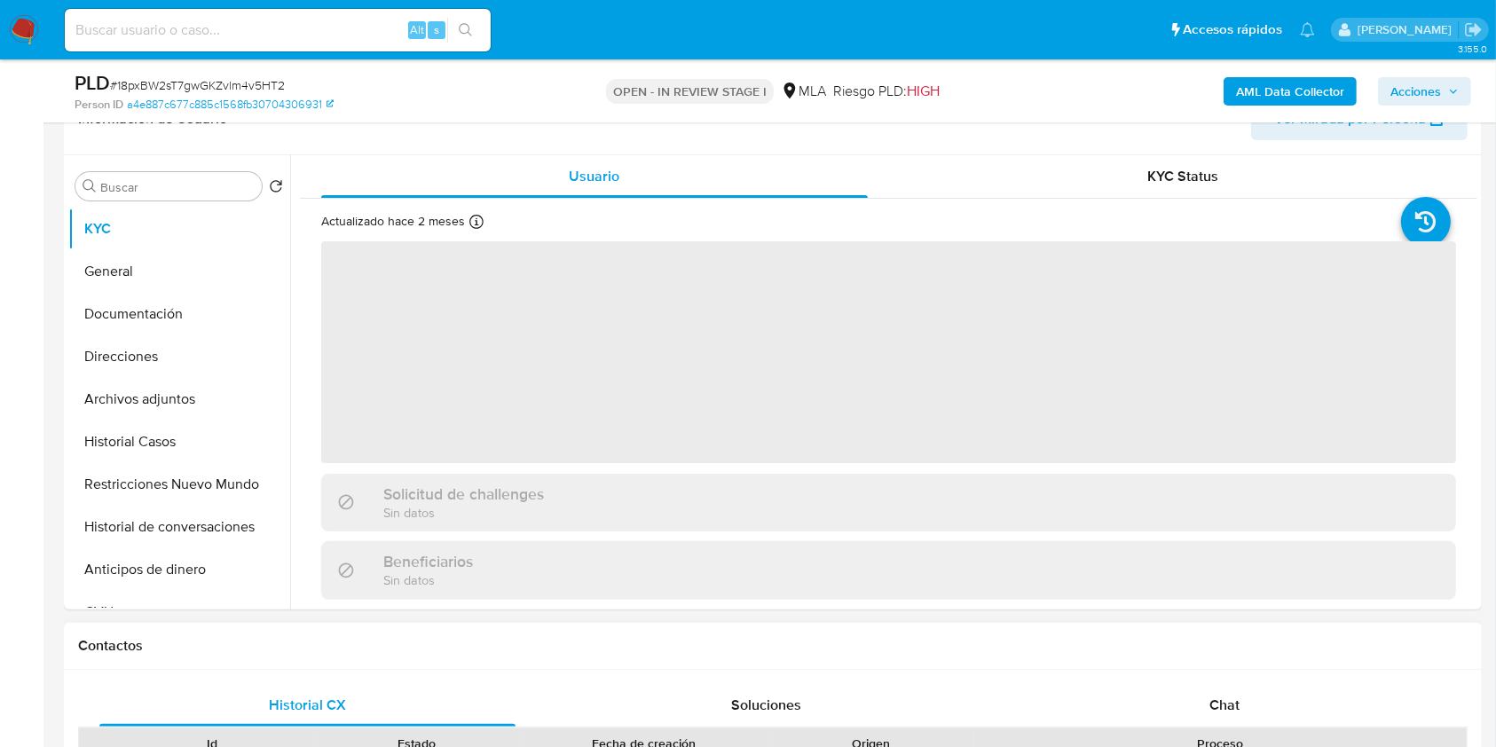
scroll to position [710, 0]
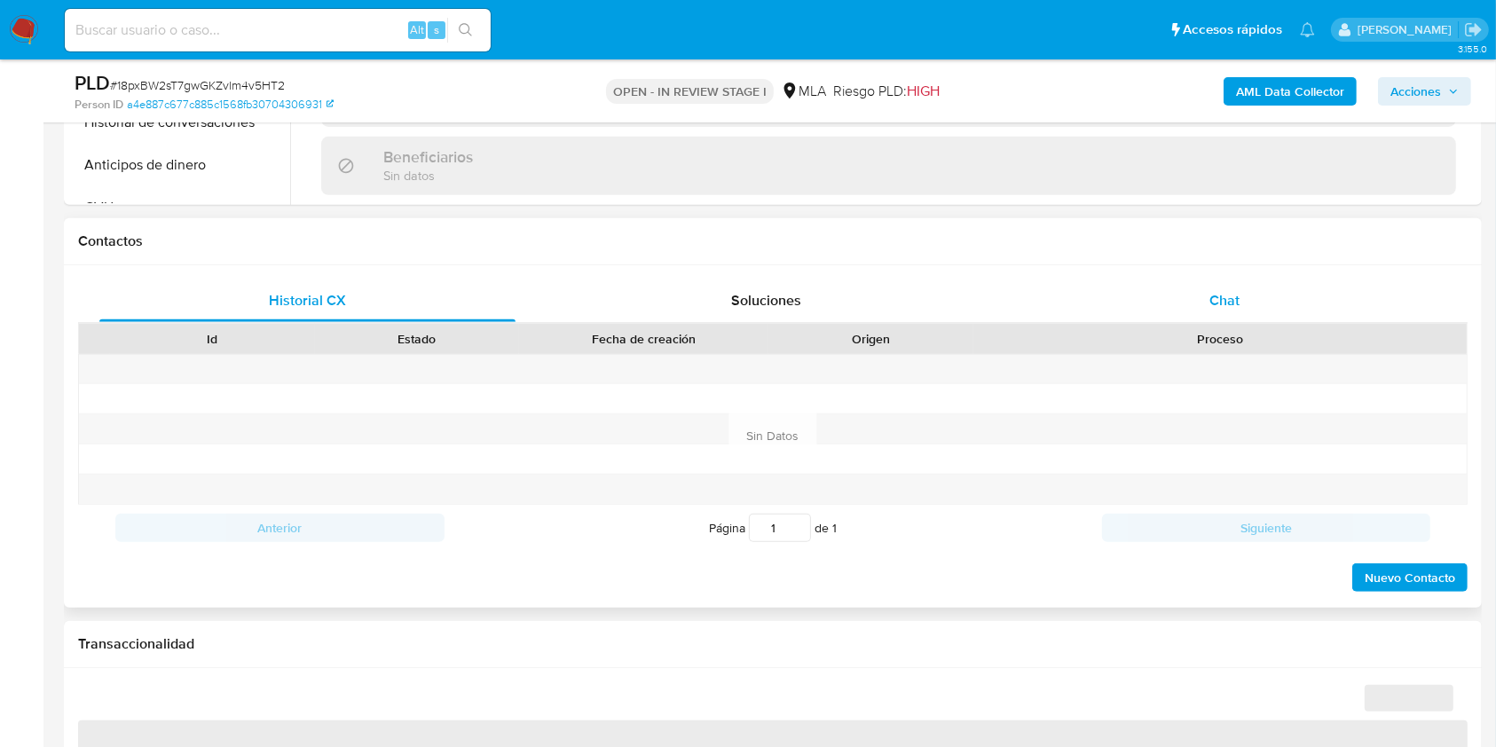
click at [1295, 292] on div "Chat" at bounding box center [1225, 300] width 416 height 43
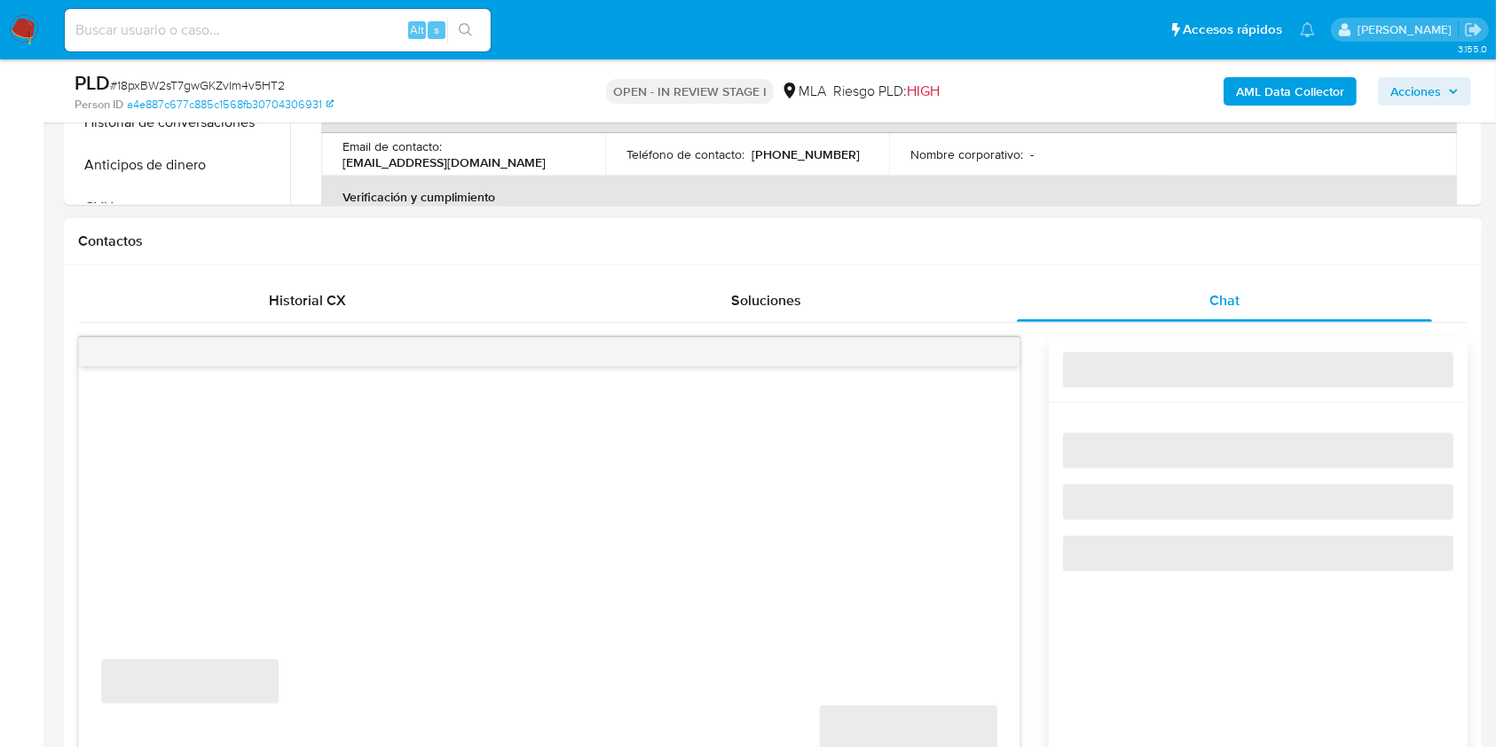
select select "10"
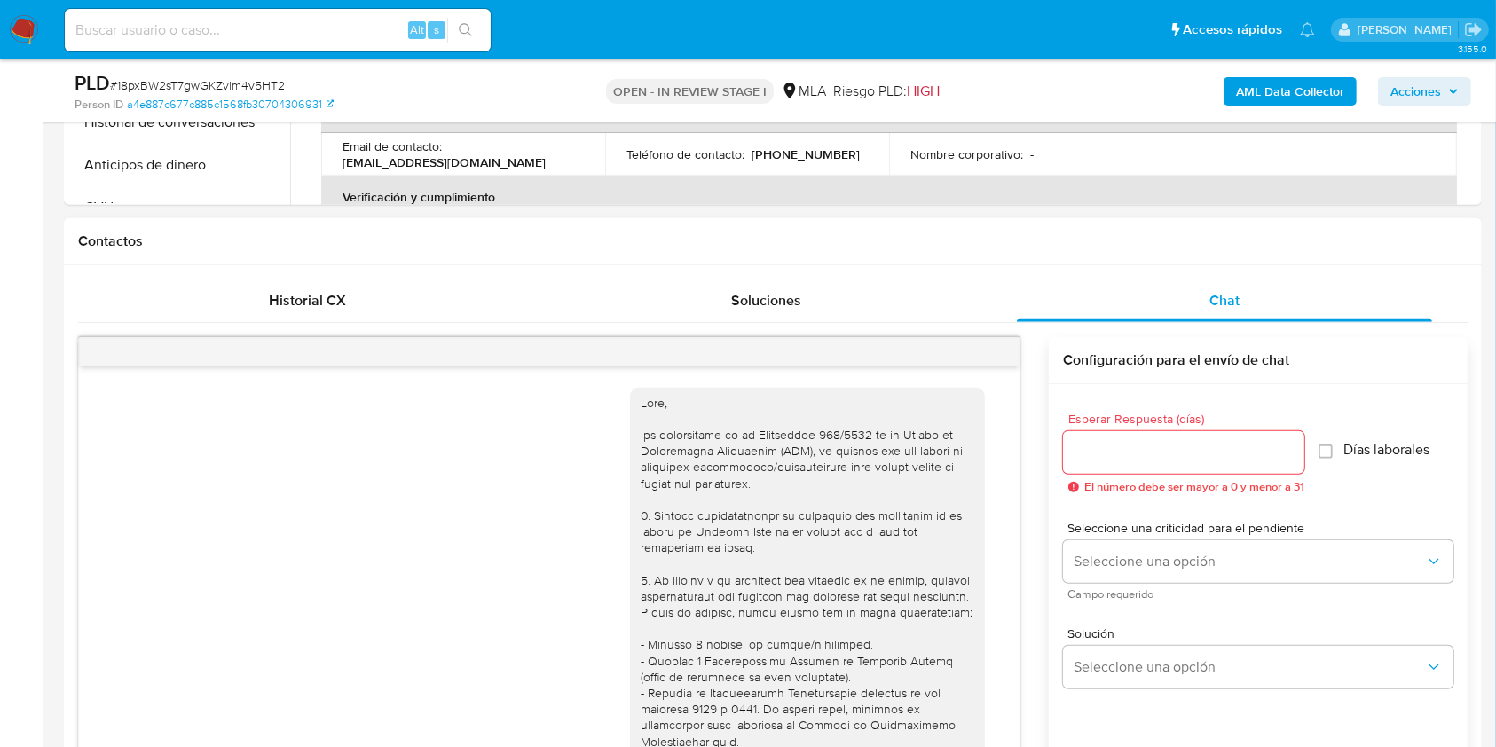
scroll to position [1041, 0]
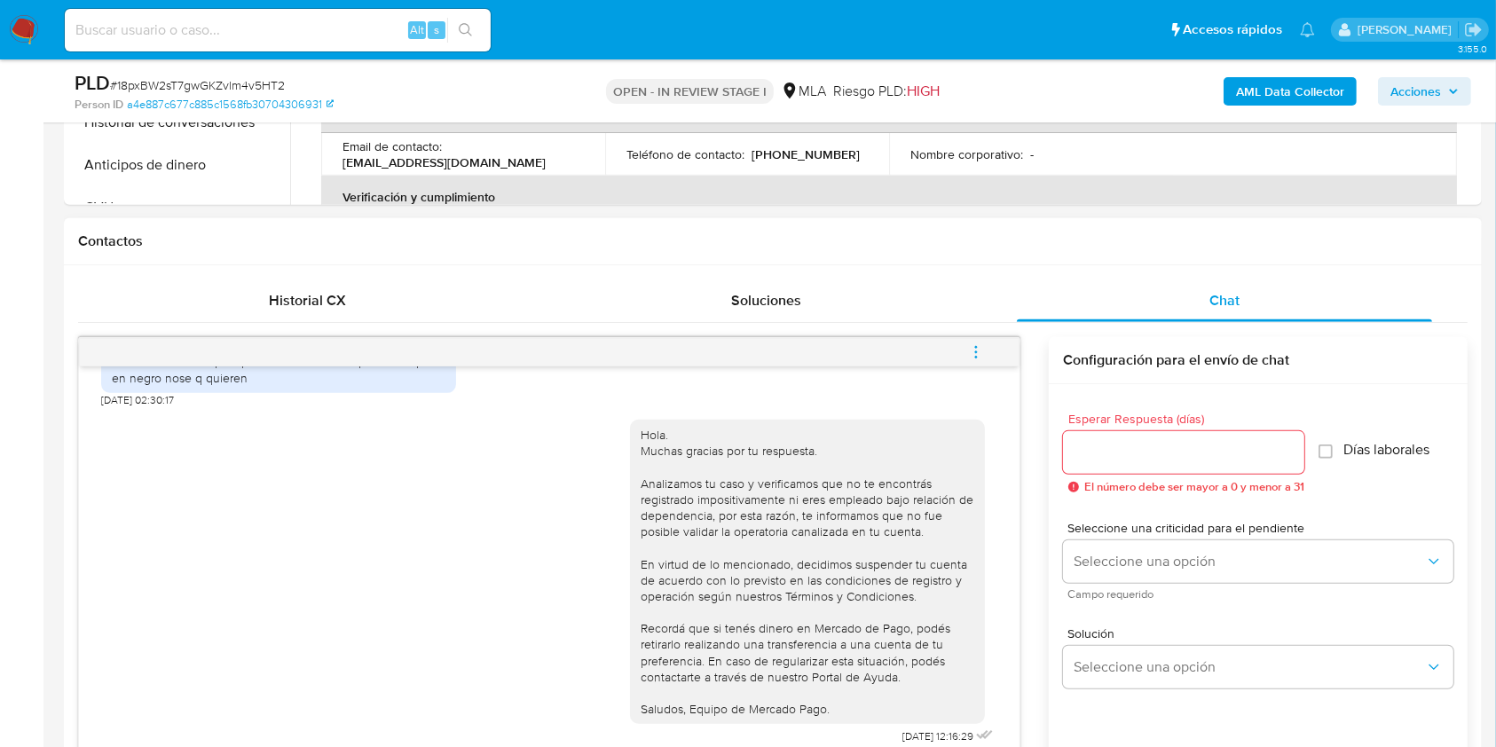
click at [976, 349] on icon "menu-action" at bounding box center [976, 352] width 16 height 16
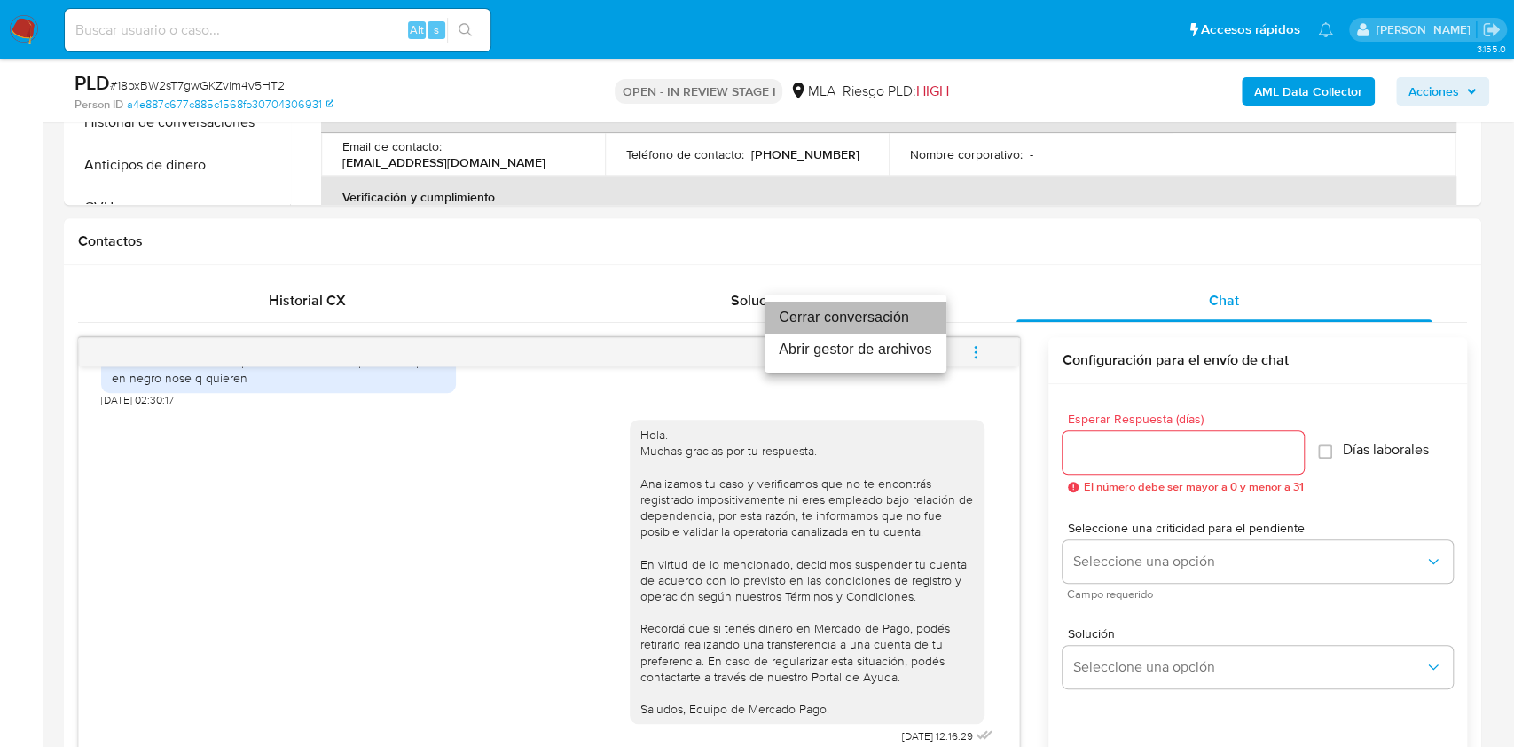
click at [843, 310] on li "Cerrar conversación" at bounding box center [856, 318] width 182 height 32
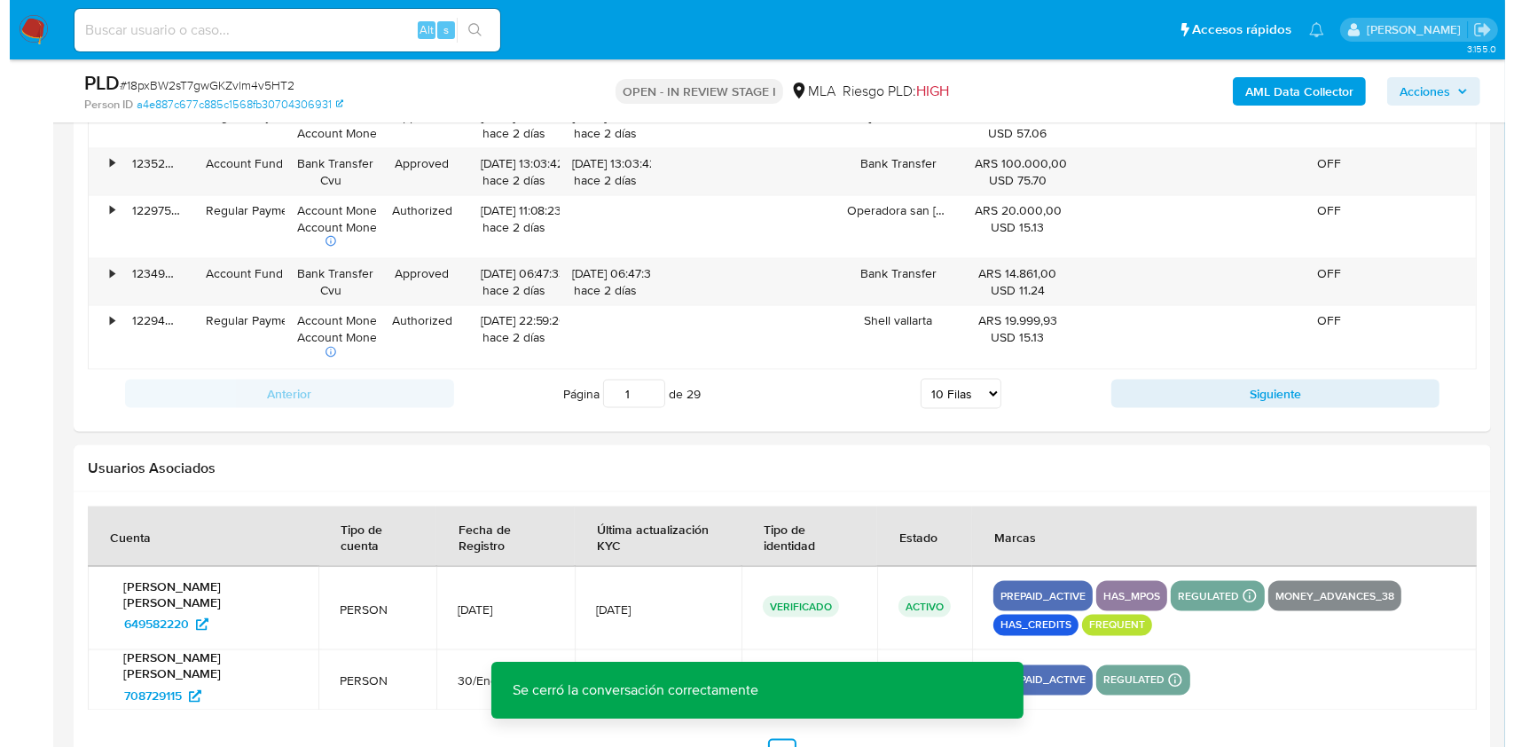
scroll to position [3194, 0]
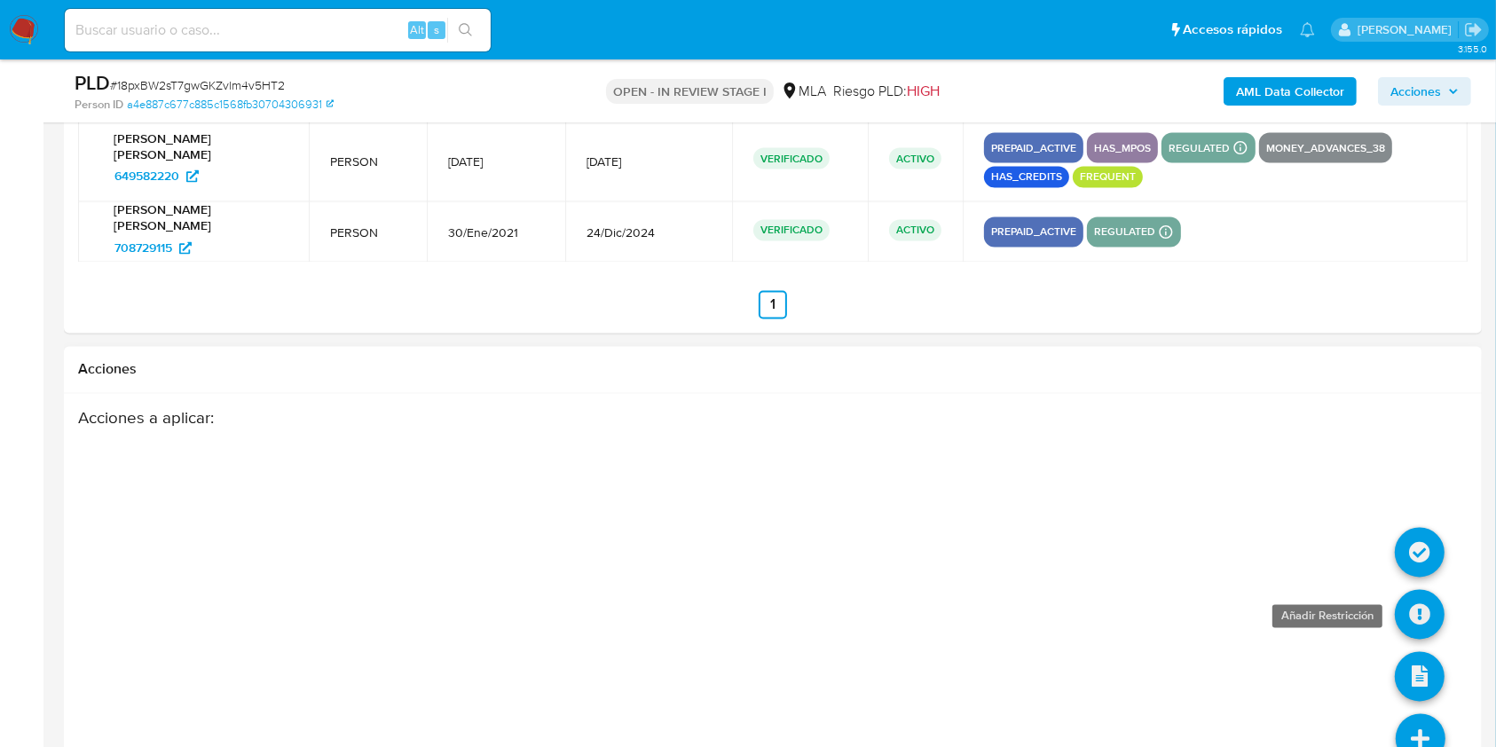
click at [1419, 606] on icon at bounding box center [1420, 615] width 50 height 50
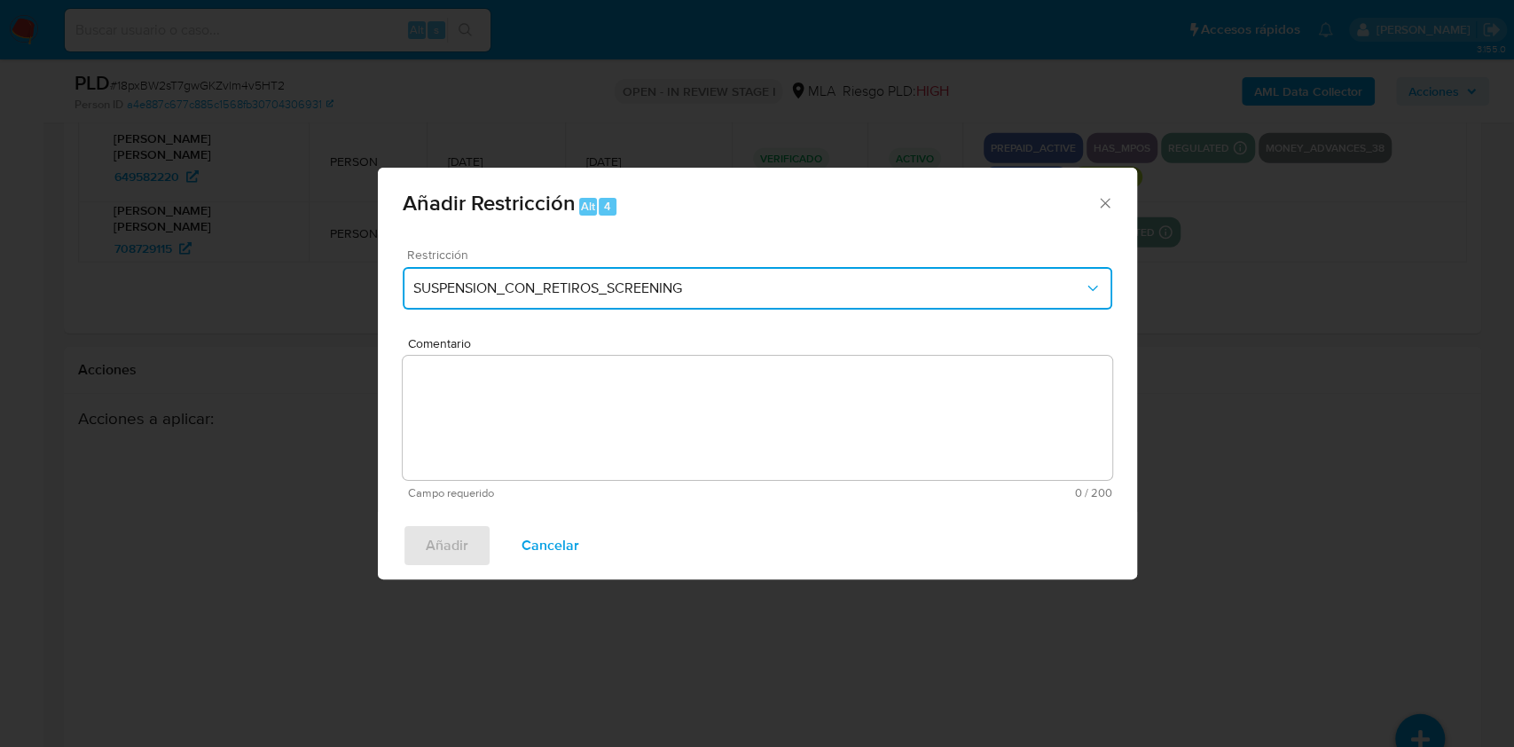
click at [596, 301] on button "SUSPENSION_CON_RETIROS_SCREENING" at bounding box center [758, 288] width 710 height 43
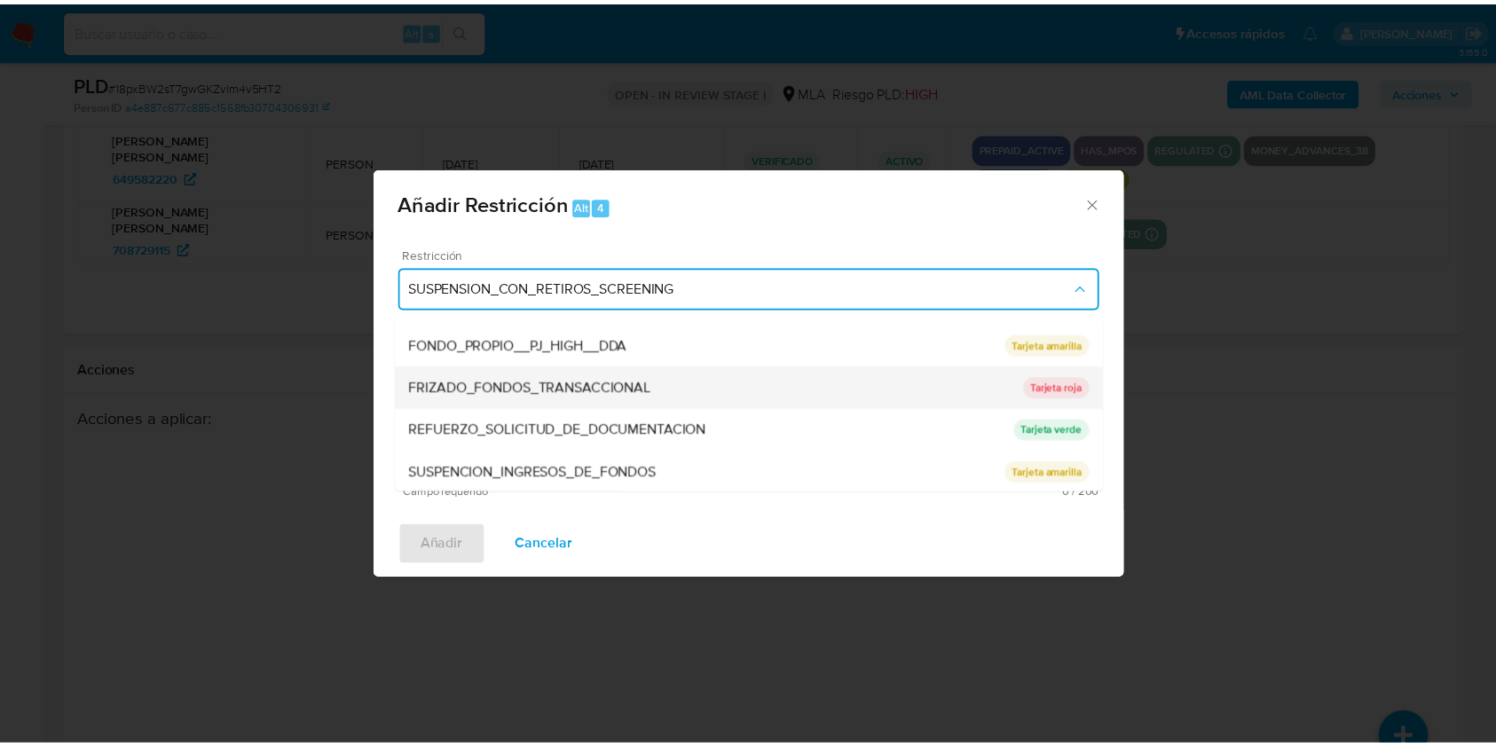
scroll to position [376, 0]
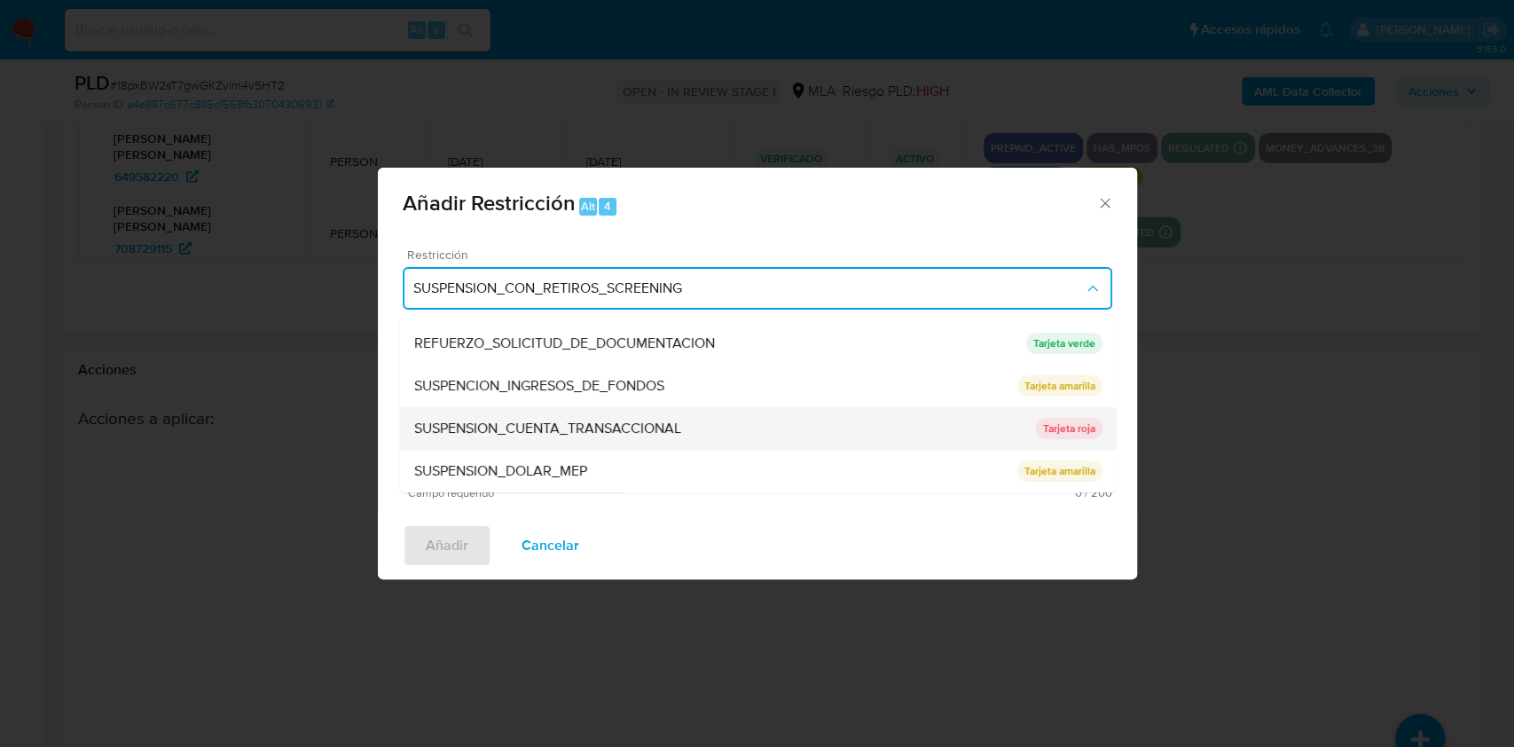
click at [568, 421] on span "SUSPENSION_CUENTA_TRANSACCIONAL" at bounding box center [546, 429] width 267 height 18
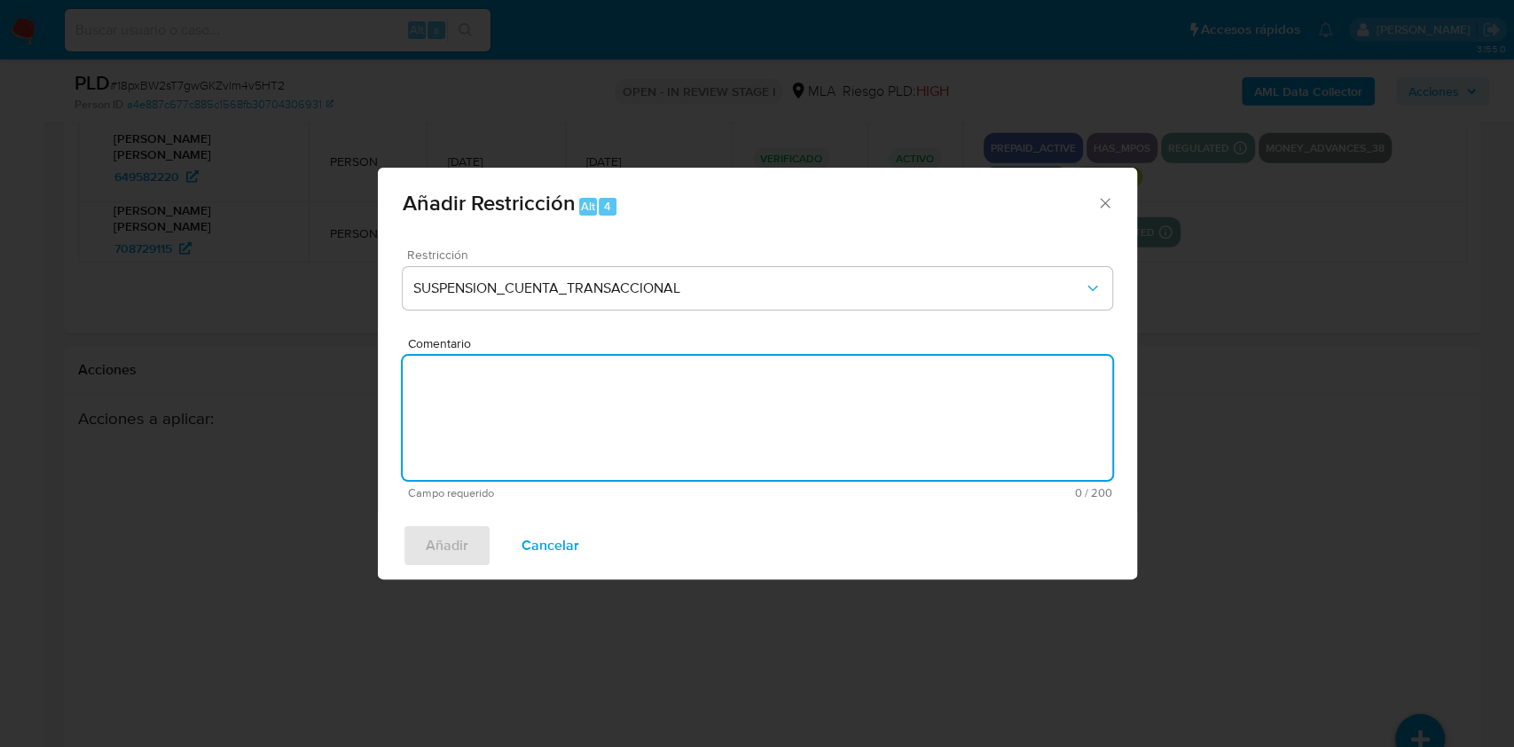
click at [603, 450] on textarea "Comentario" at bounding box center [758, 418] width 710 height 124
type textarea "AML"
click at [451, 550] on span "Añadir" at bounding box center [447, 545] width 43 height 39
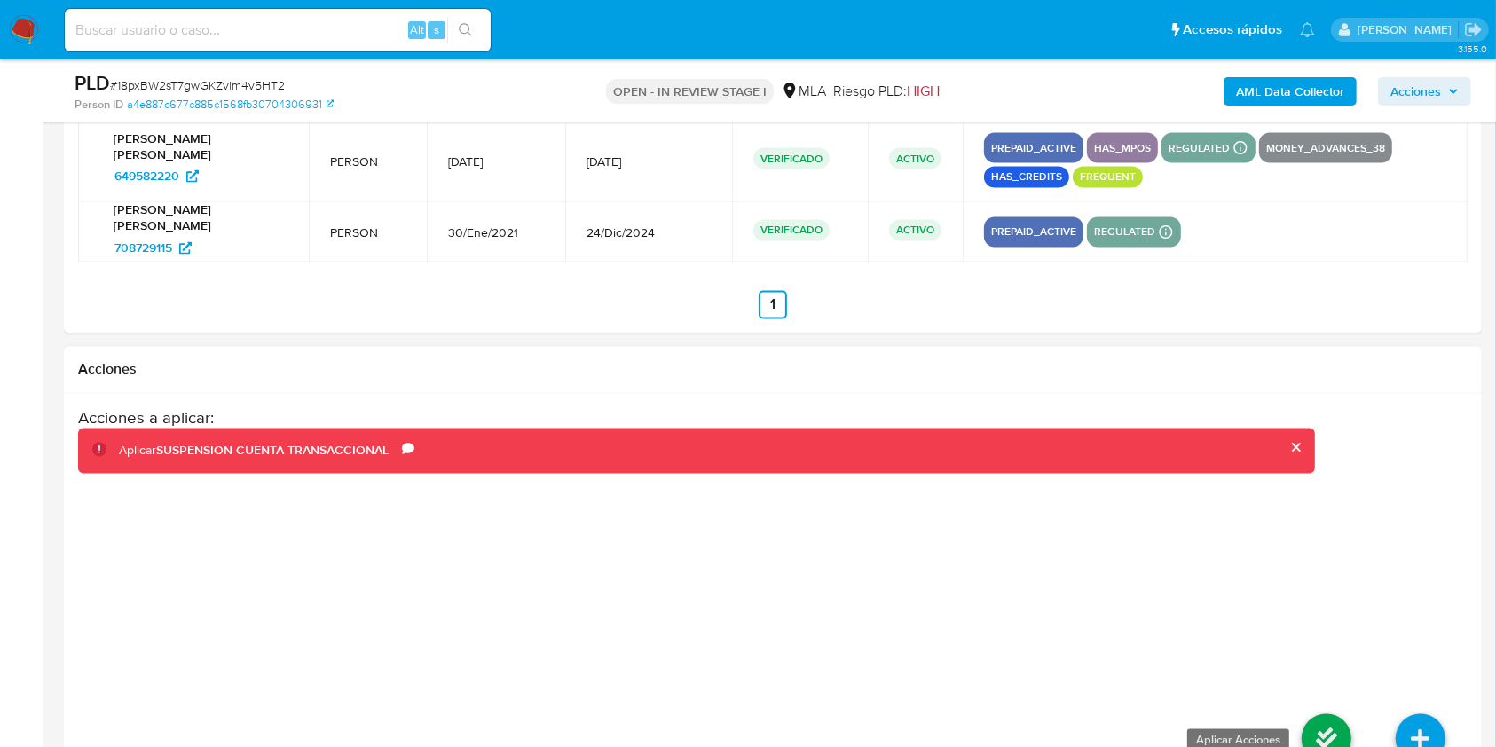
click at [1336, 742] on icon at bounding box center [1326, 739] width 50 height 50
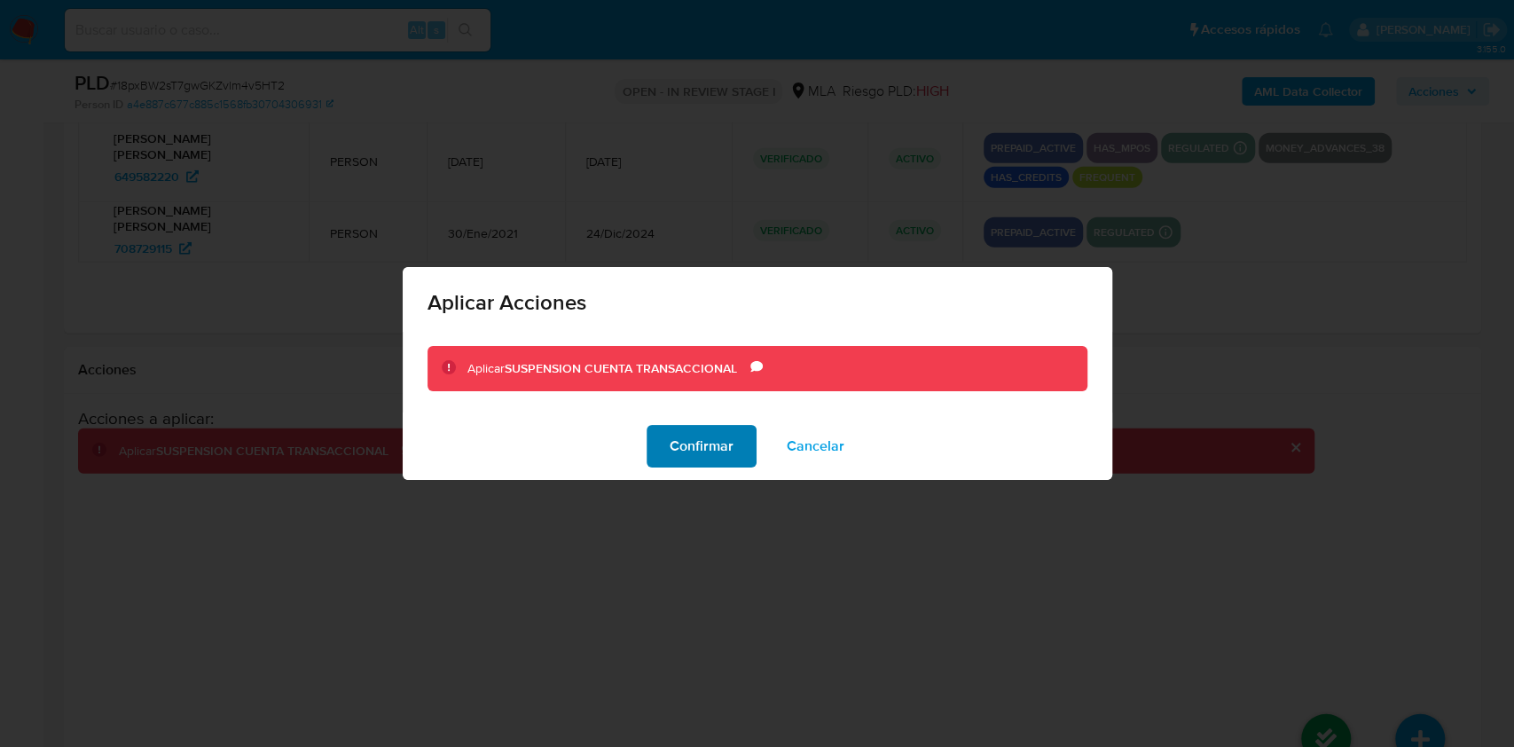
click at [701, 460] on span "Confirmar" at bounding box center [702, 446] width 64 height 39
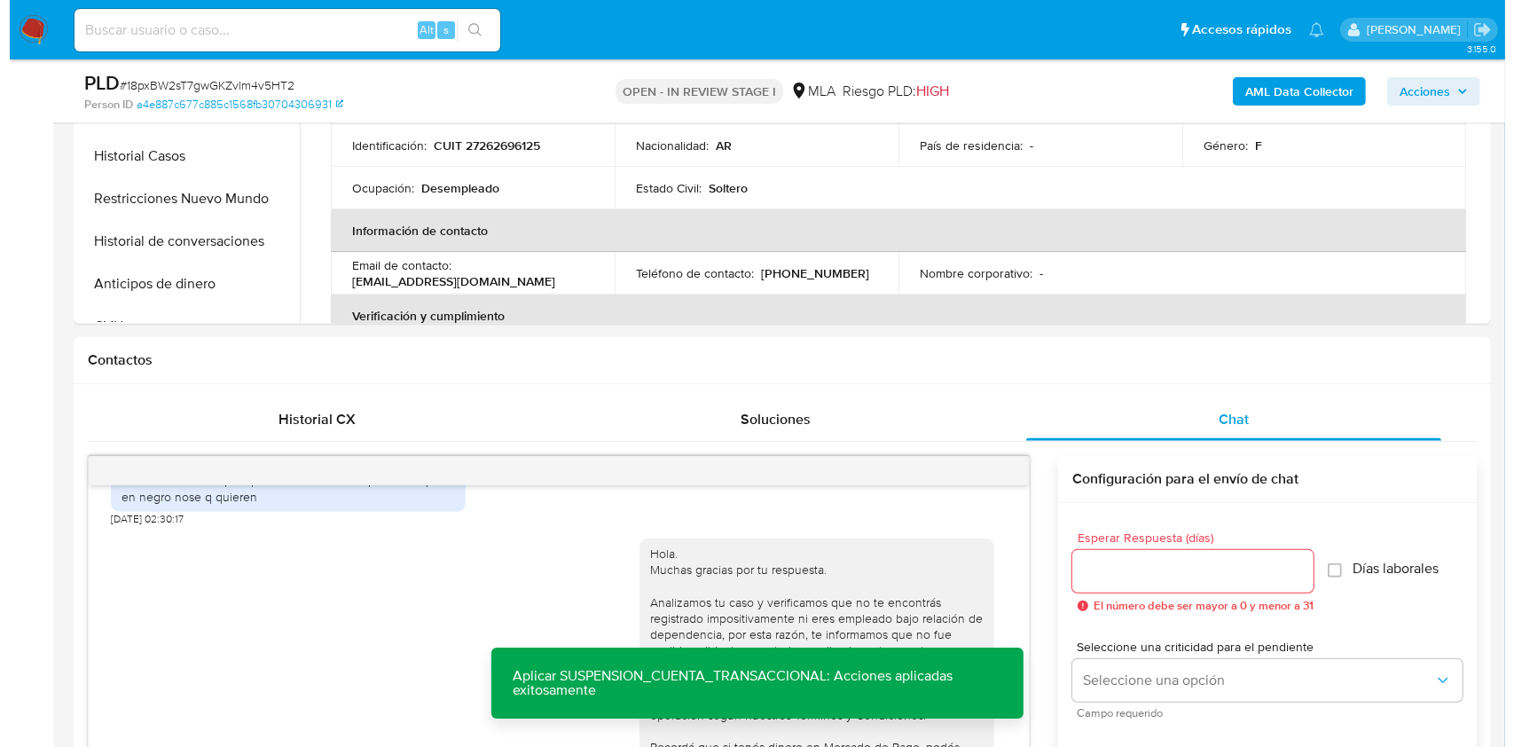
scroll to position [355, 0]
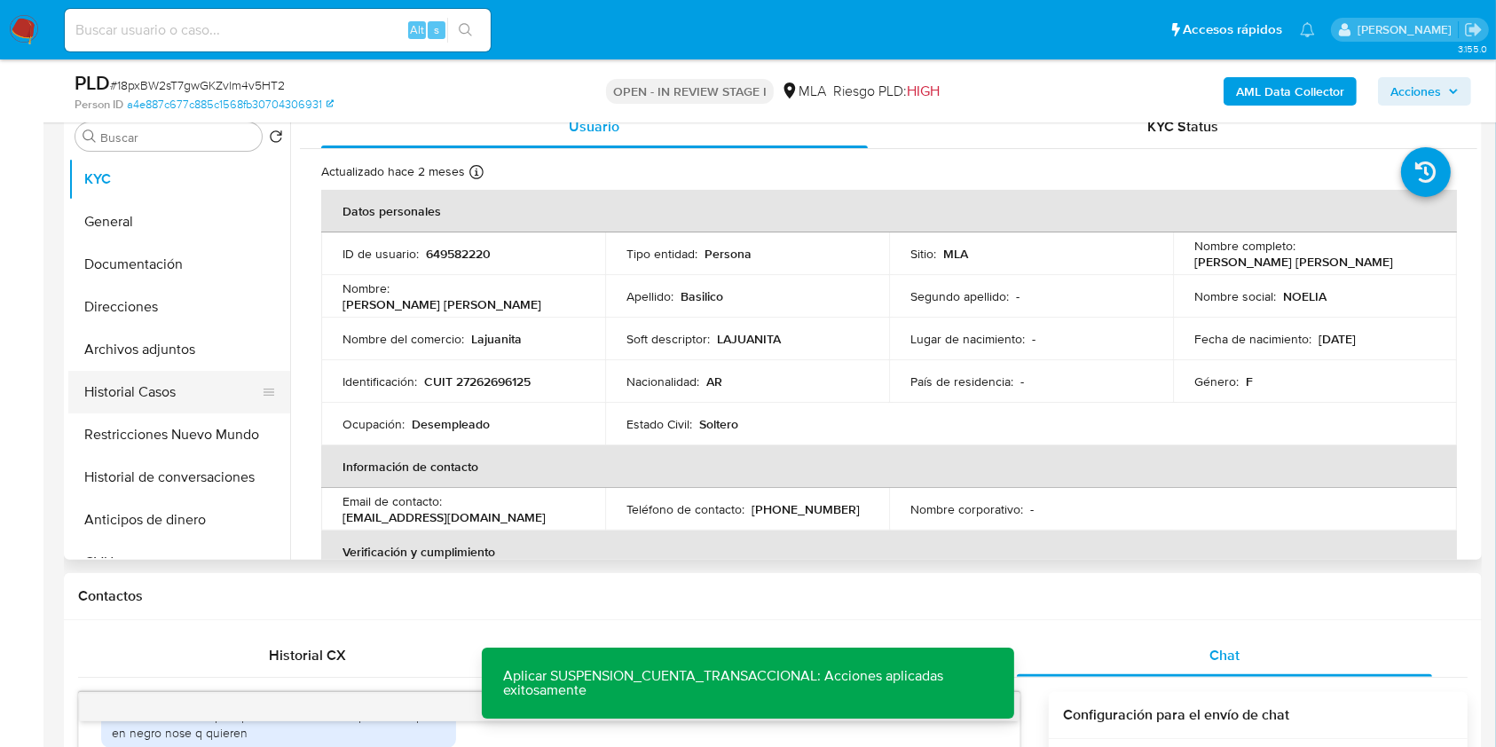
click at [155, 387] on button "Historial Casos" at bounding box center [172, 392] width 208 height 43
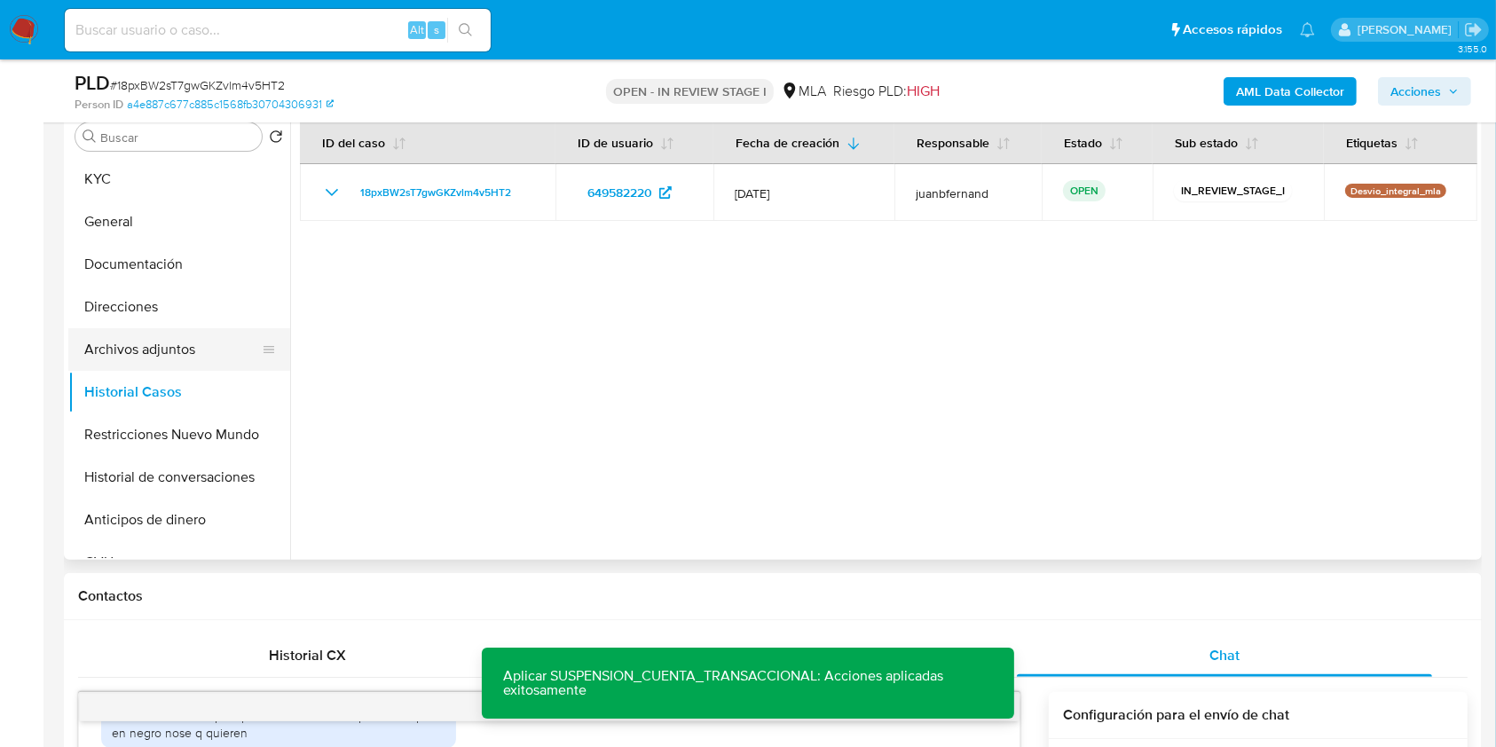
click at [163, 344] on button "Archivos adjuntos" at bounding box center [172, 349] width 208 height 43
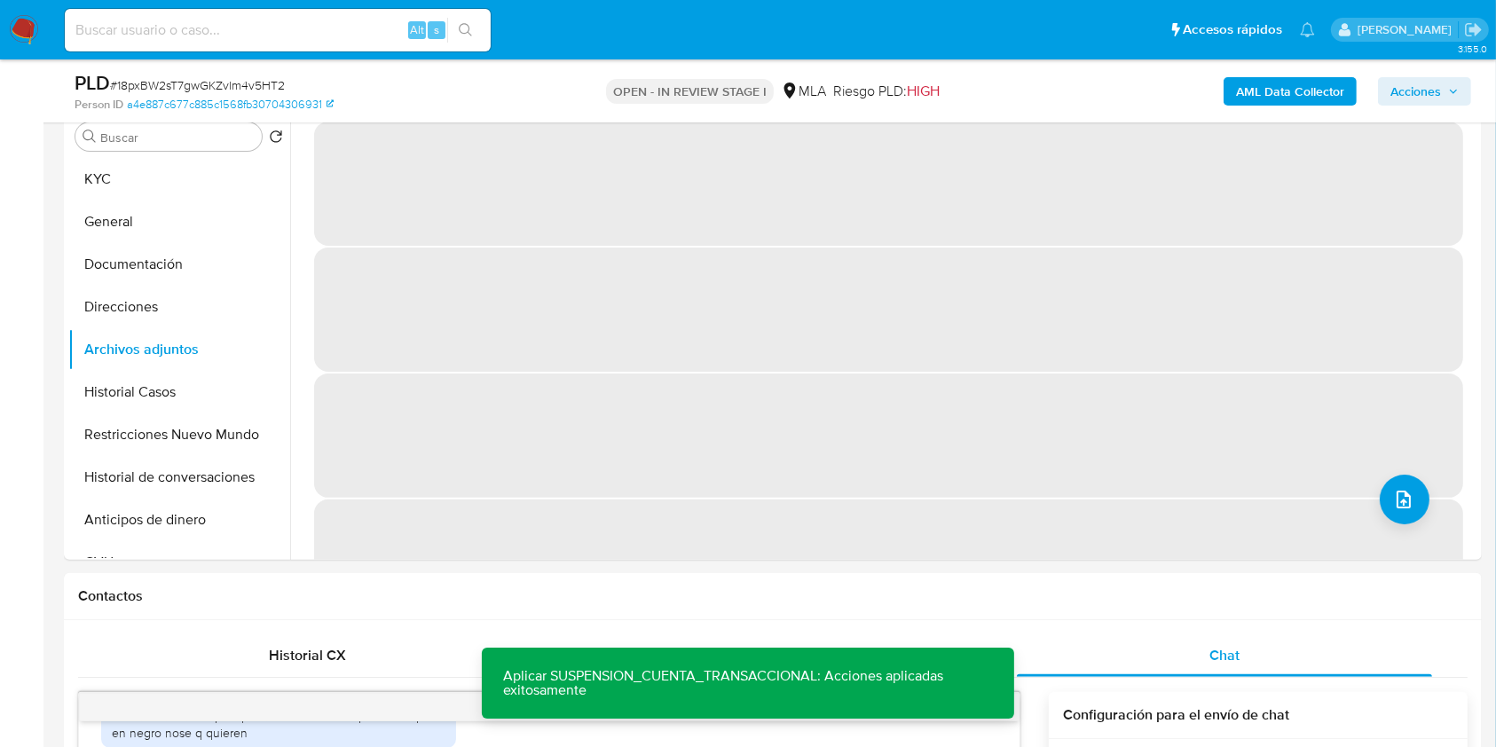
click at [1321, 93] on b "AML Data Collector" at bounding box center [1290, 91] width 108 height 28
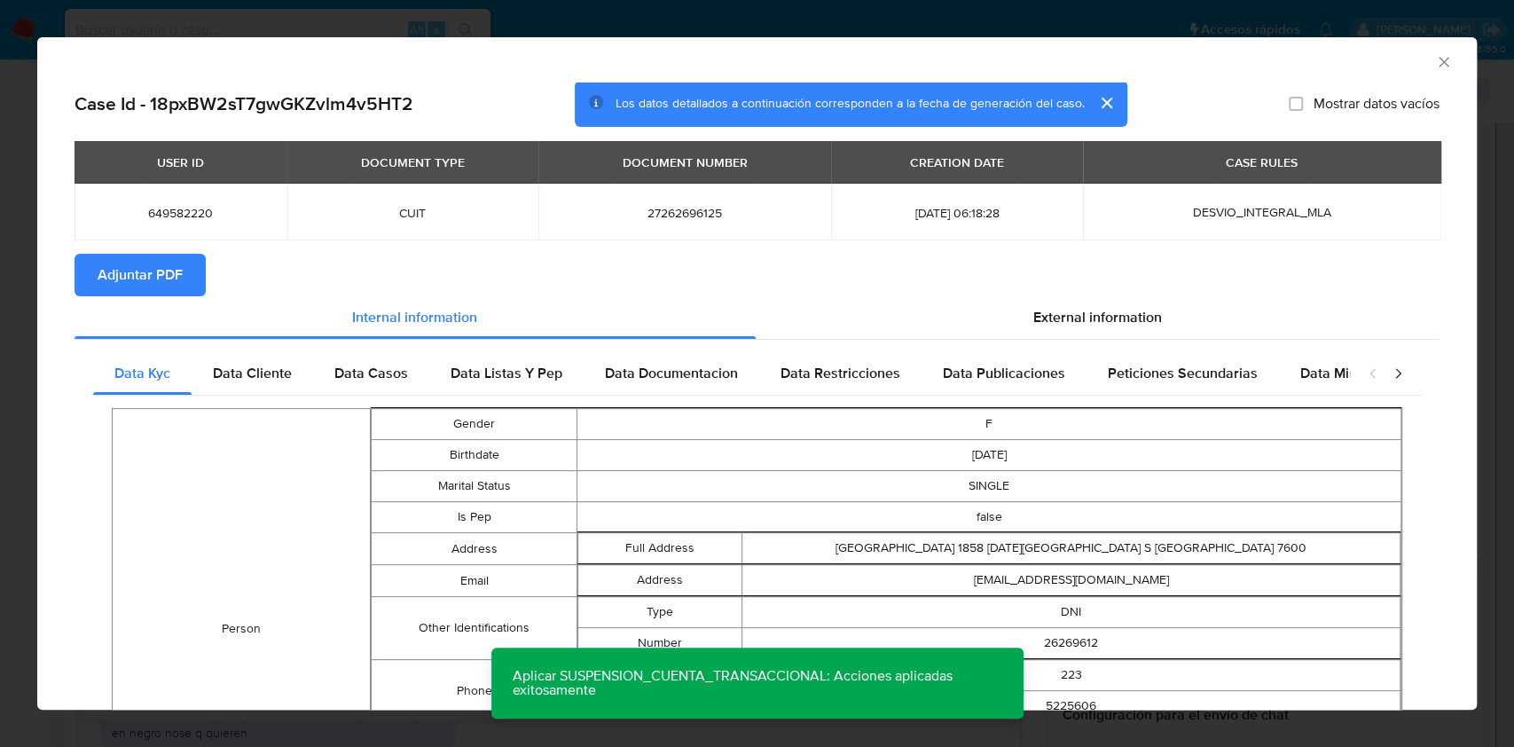
click at [145, 256] on span "Adjuntar PDF" at bounding box center [140, 274] width 85 height 39
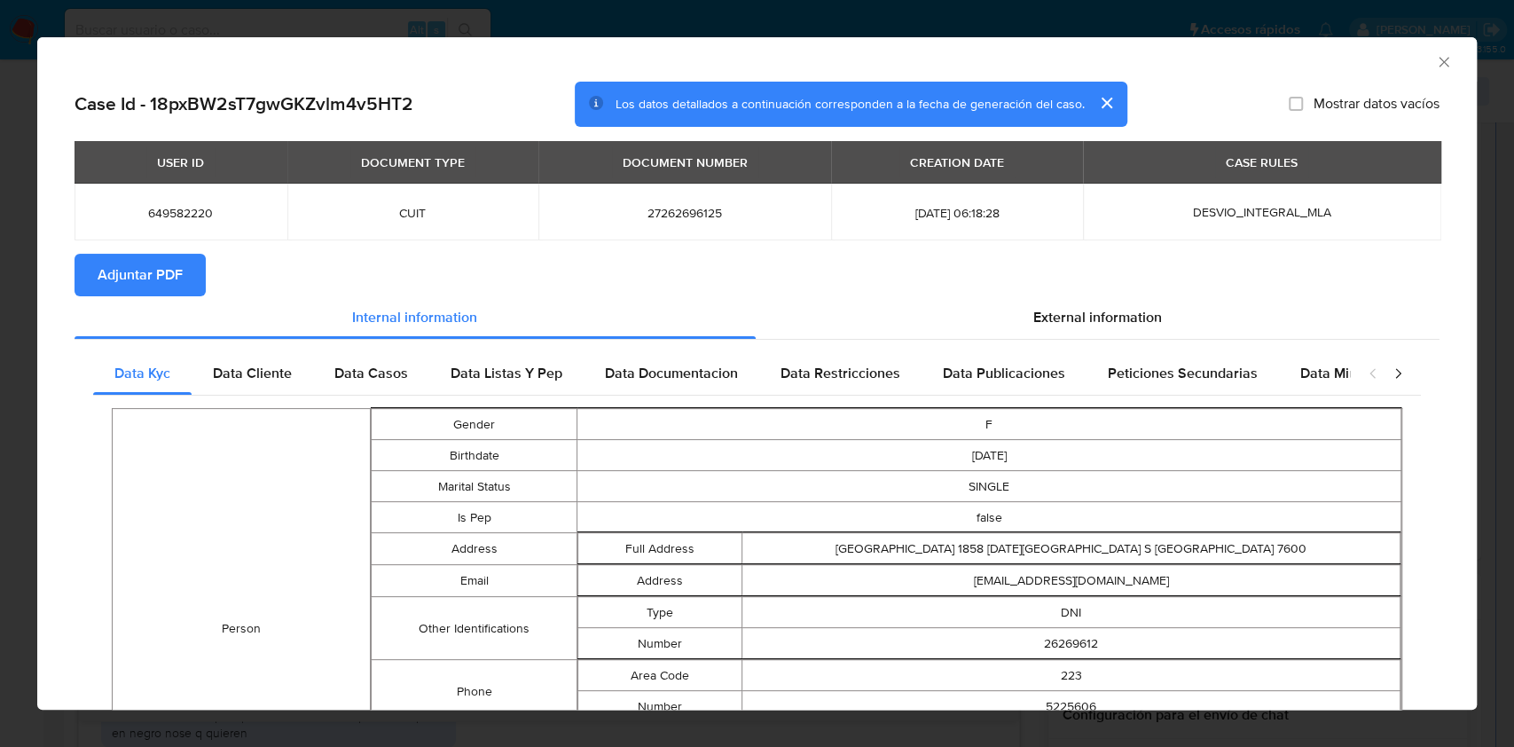
click at [1435, 67] on icon "Cerrar ventana" at bounding box center [1444, 62] width 18 height 18
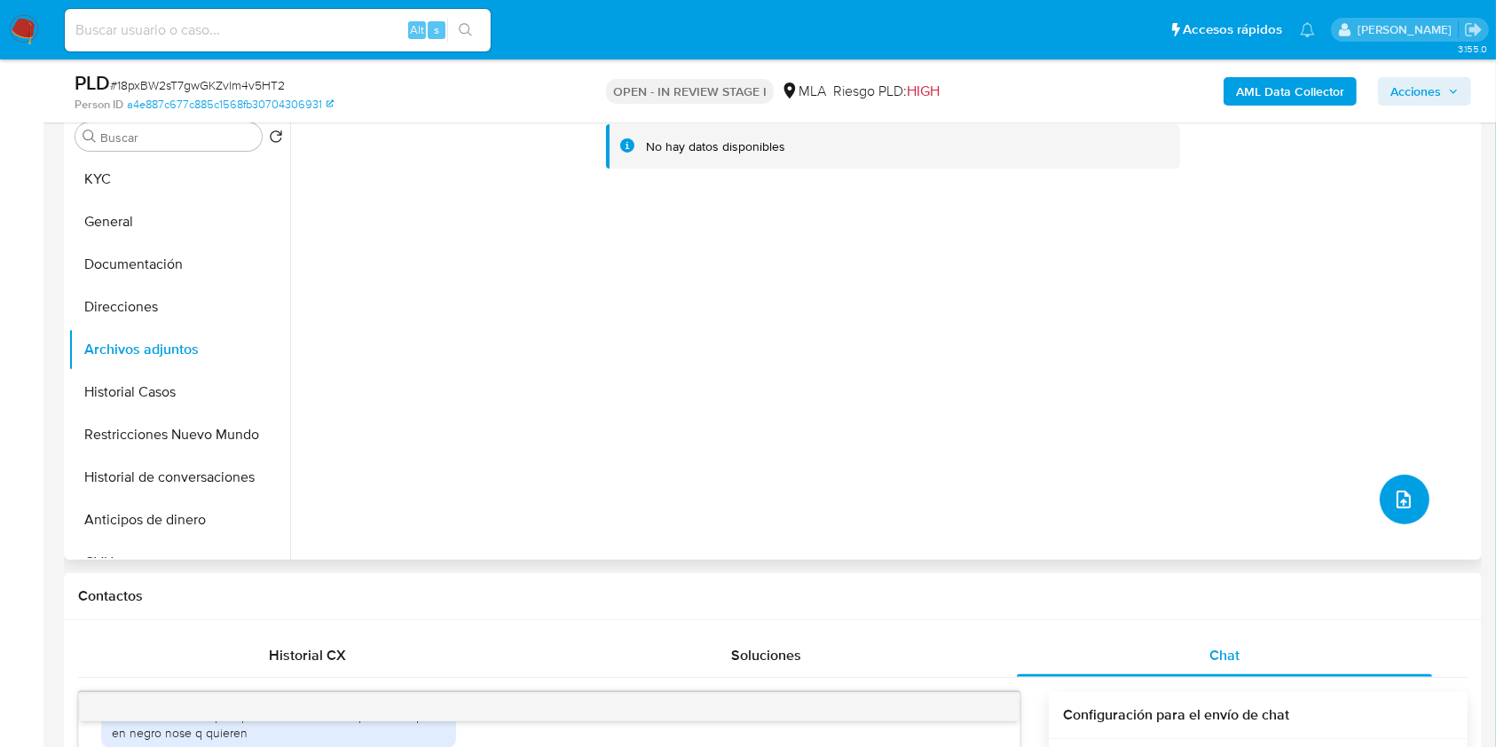
click at [1415, 495] on button "upload-file" at bounding box center [1404, 500] width 50 height 50
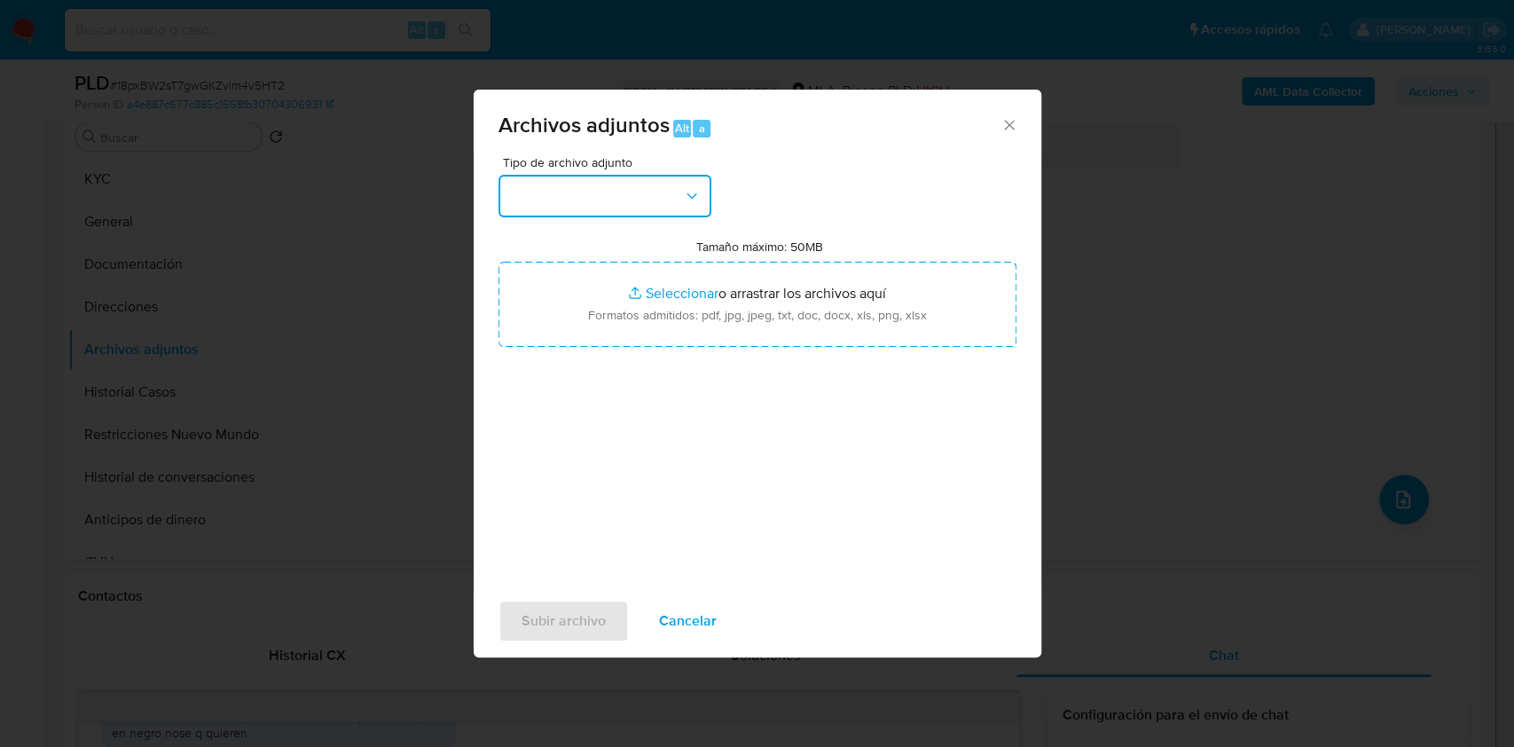
click at [687, 195] on icon "button" at bounding box center [692, 196] width 18 height 18
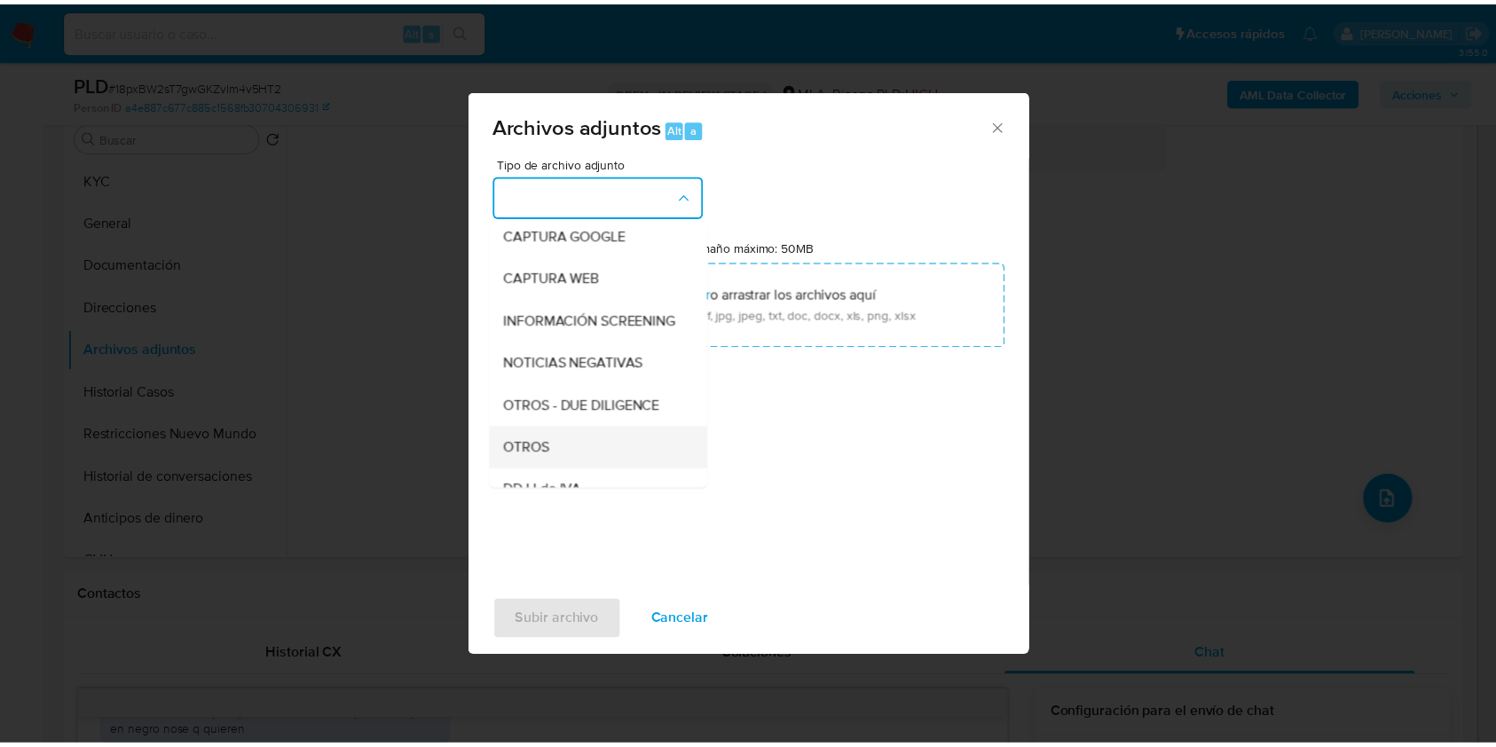
scroll to position [236, 0]
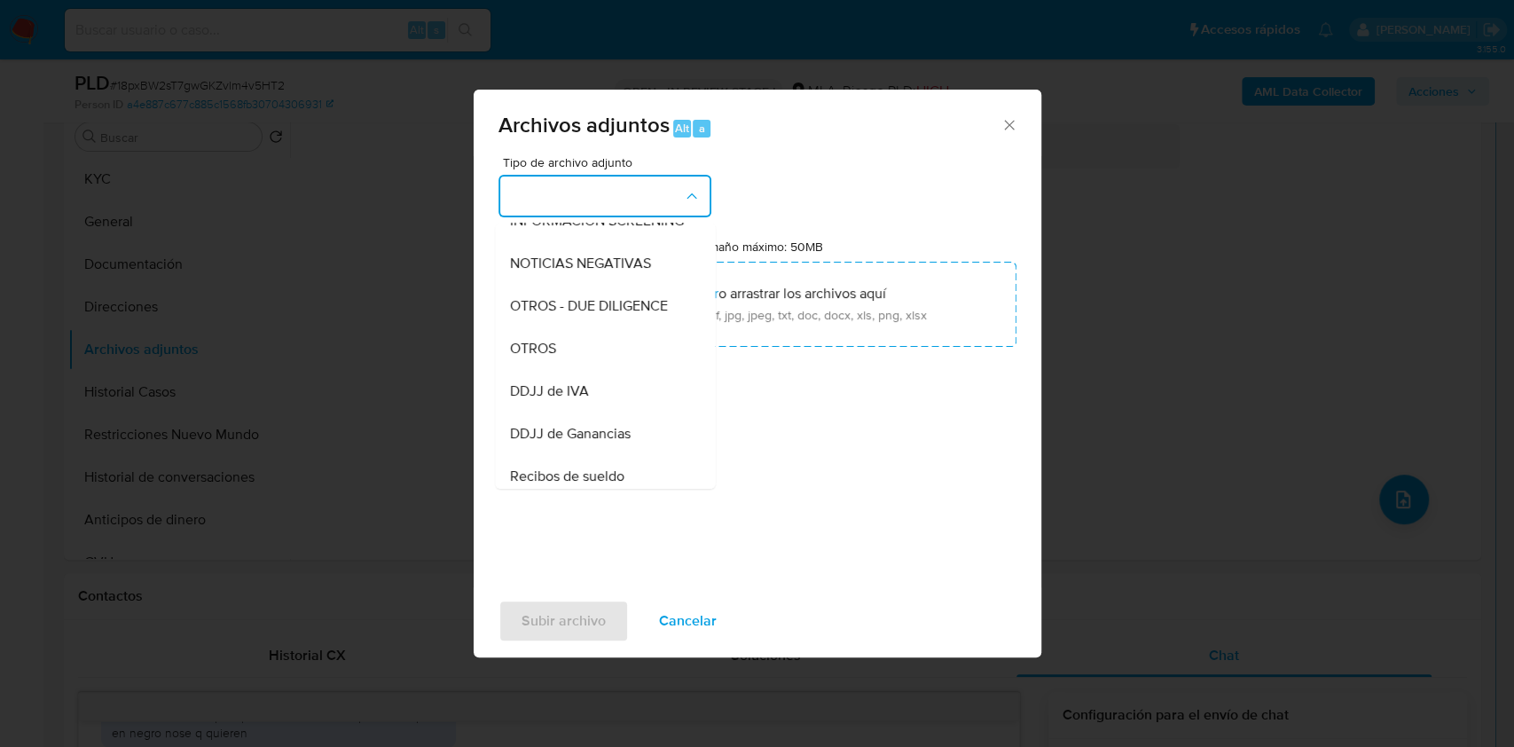
click at [555, 365] on div "OTROS" at bounding box center [599, 348] width 181 height 43
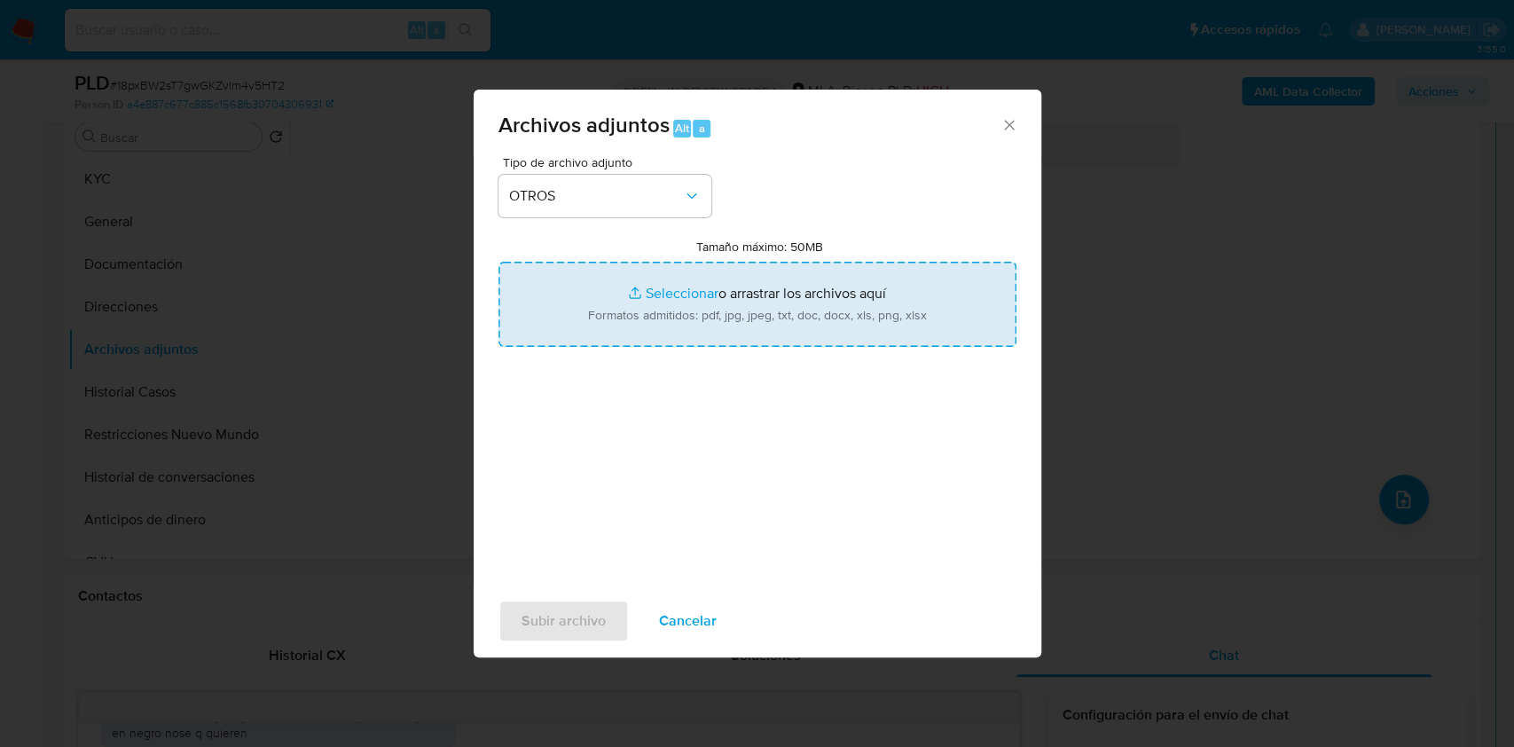
type input "C:\fakepath\Caselog 18pxBW2sT7gwGKZvlm4v5HT2_2025_07_17_21_46_08.docx"
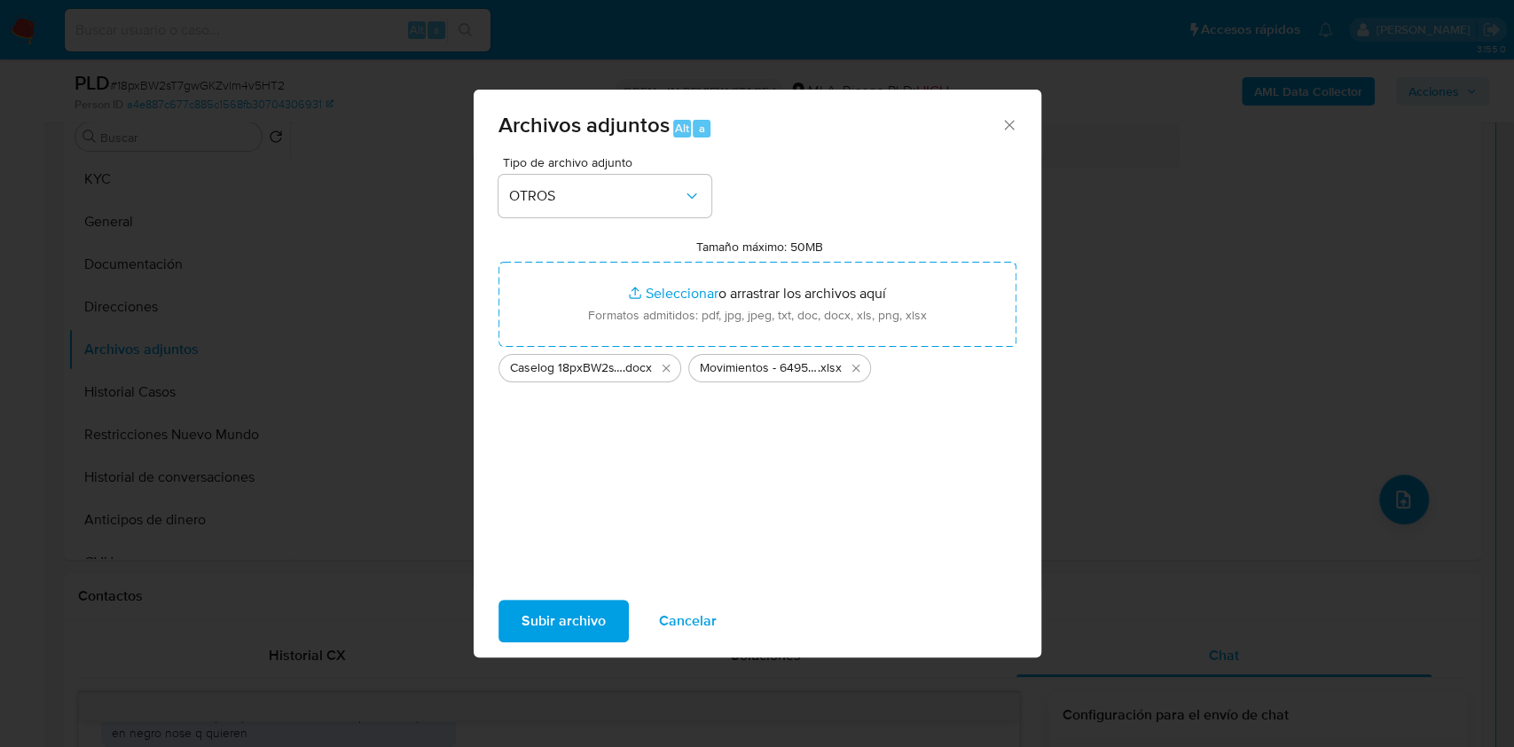
click at [570, 617] on span "Subir archivo" at bounding box center [564, 620] width 84 height 39
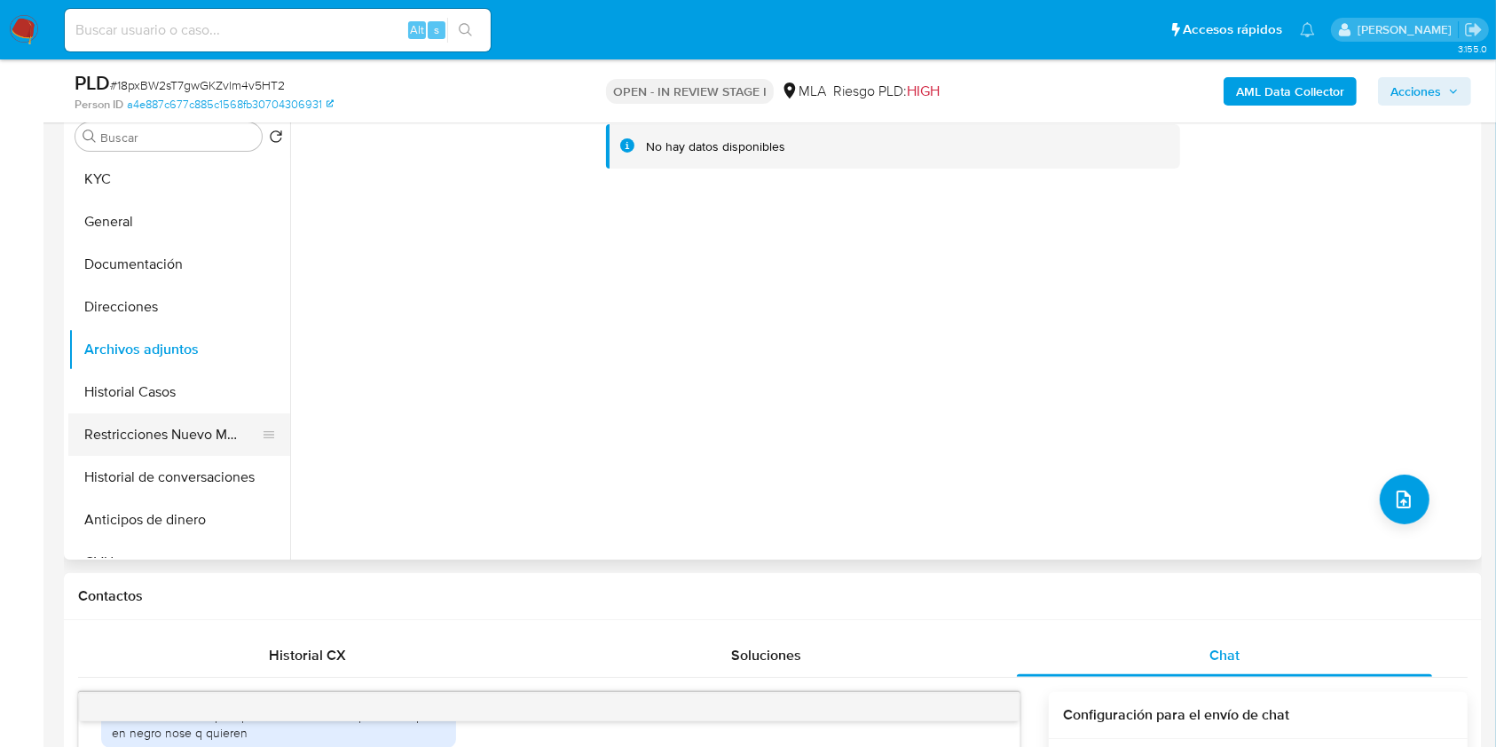
click at [96, 419] on button "Restricciones Nuevo Mundo" at bounding box center [172, 434] width 208 height 43
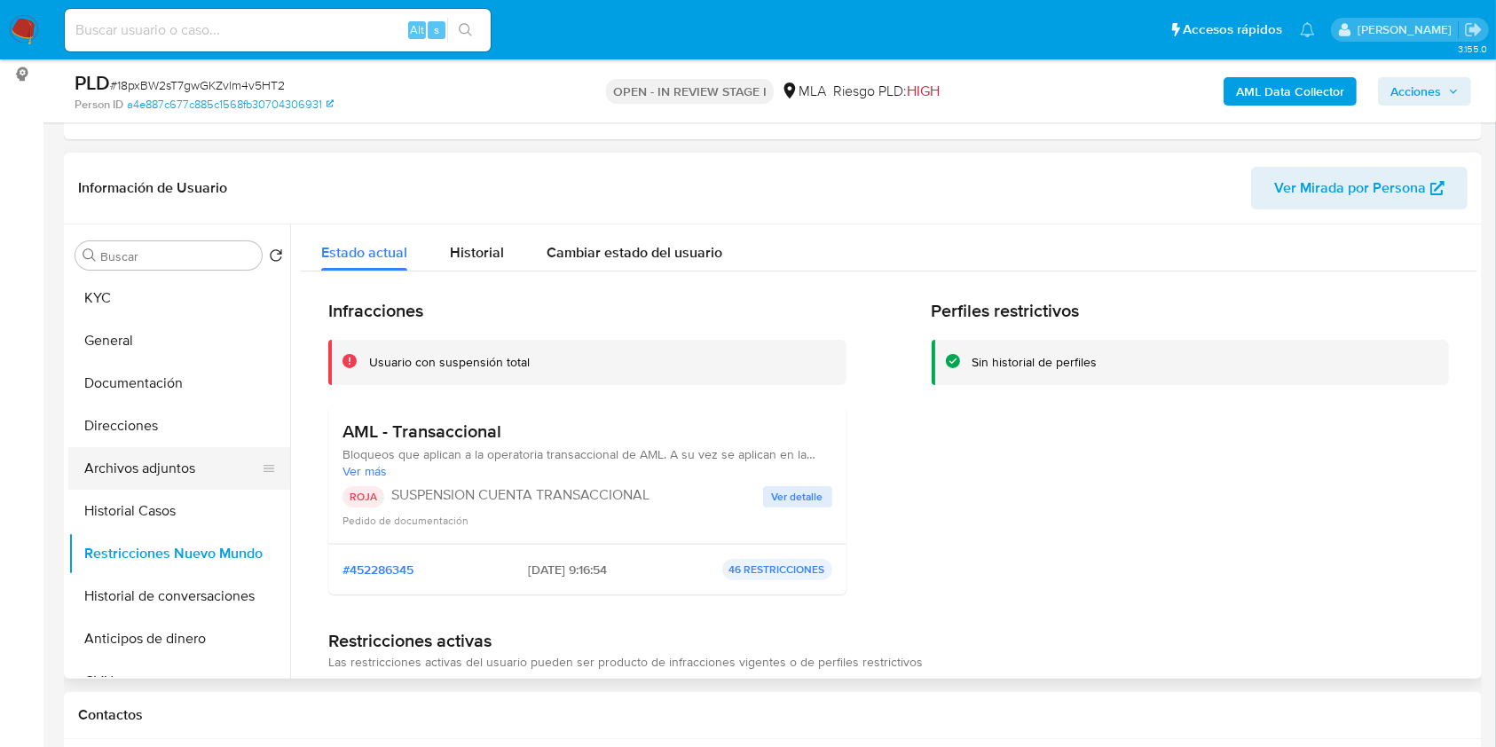
click at [160, 458] on button "Archivos adjuntos" at bounding box center [172, 468] width 208 height 43
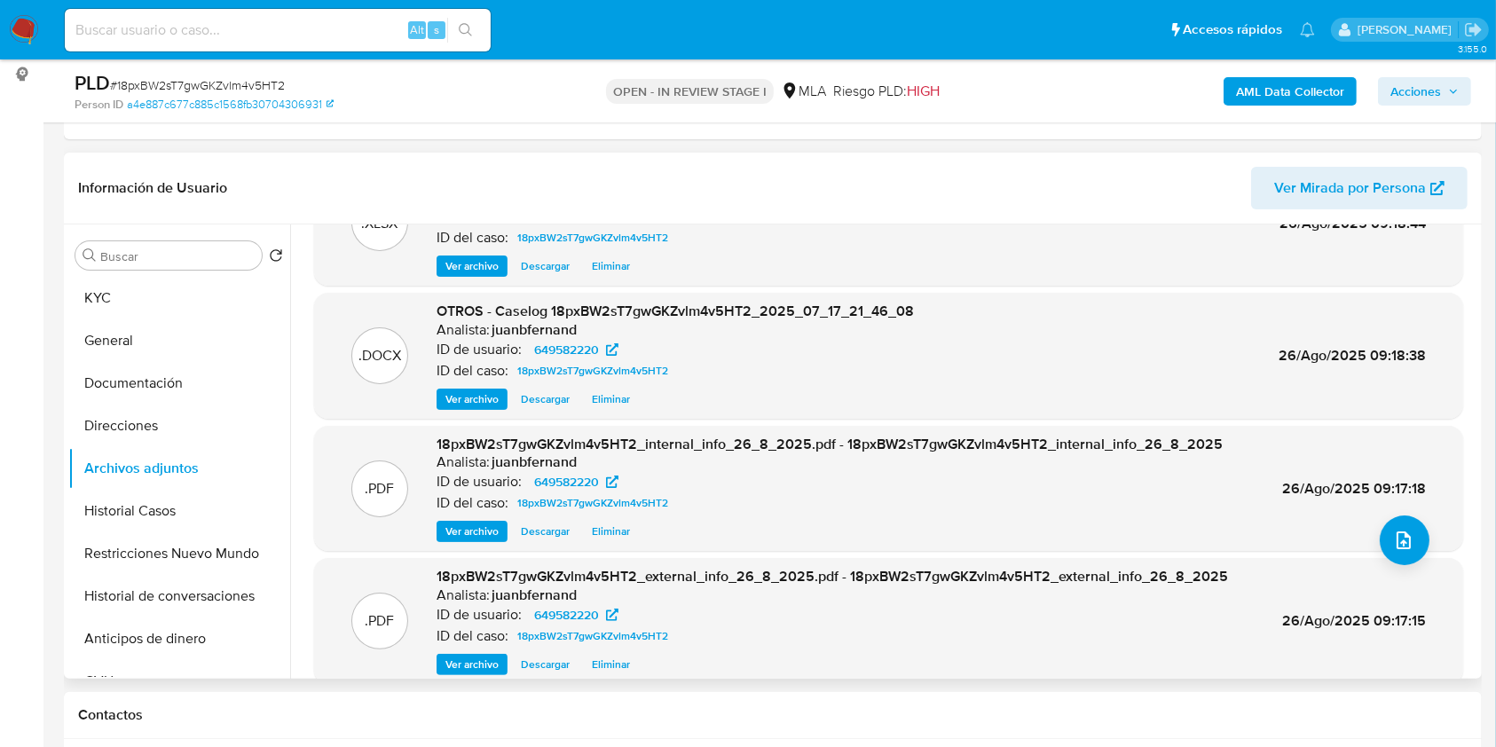
scroll to position [99, 0]
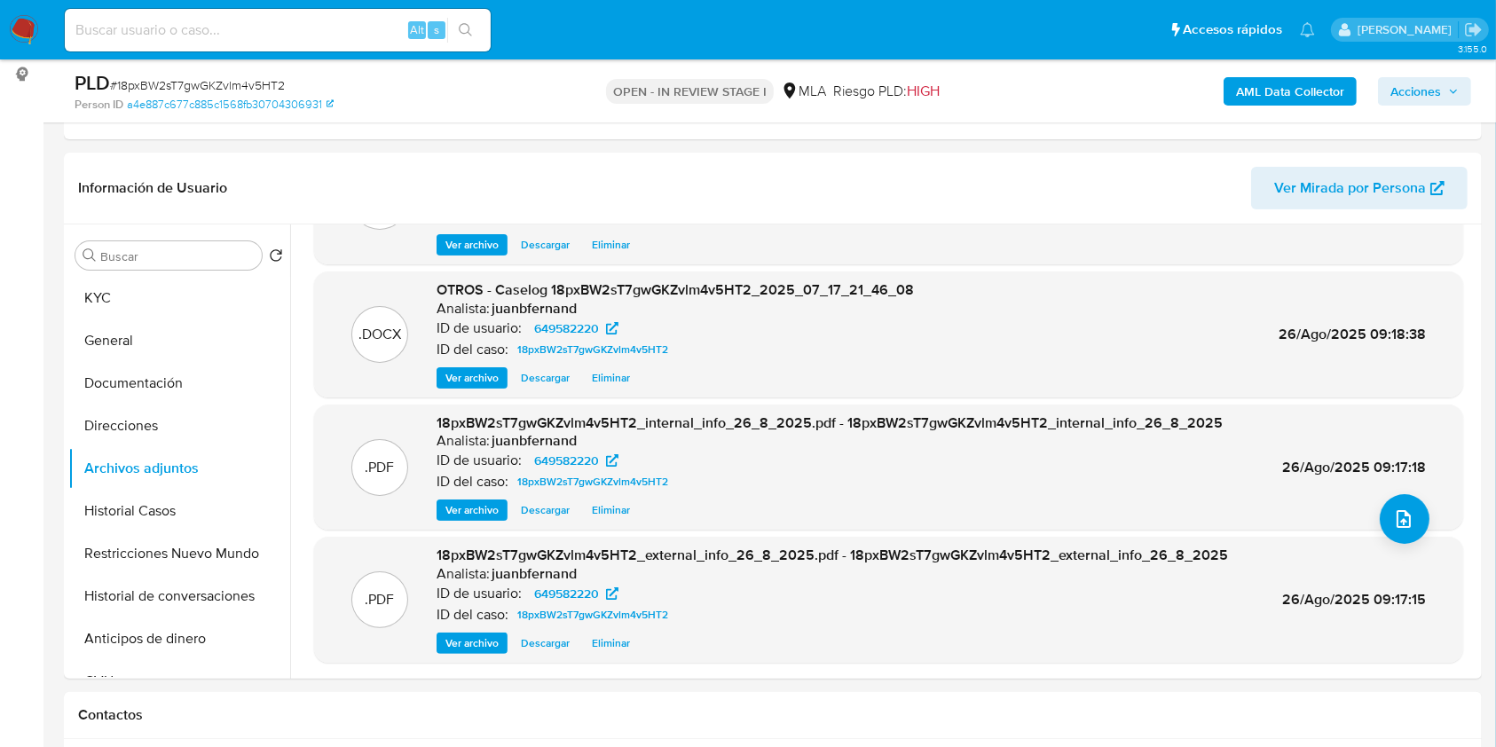
drag, startPoint x: 1443, startPoint y: 84, endPoint x: 1432, endPoint y: 88, distance: 12.1
click at [1443, 84] on span "Acciones" at bounding box center [1424, 91] width 68 height 25
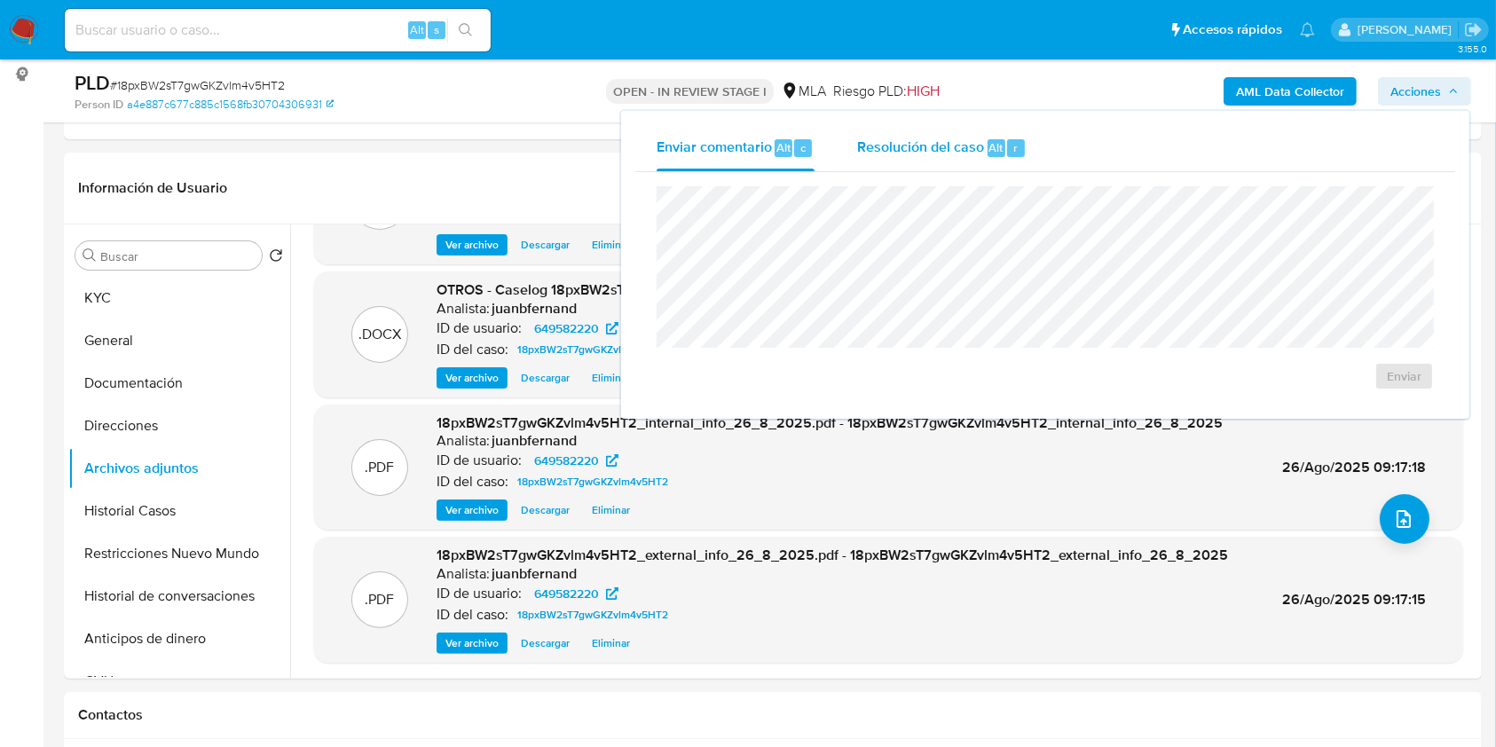
click at [912, 158] on div "Resolución del caso Alt r" at bounding box center [941, 148] width 169 height 46
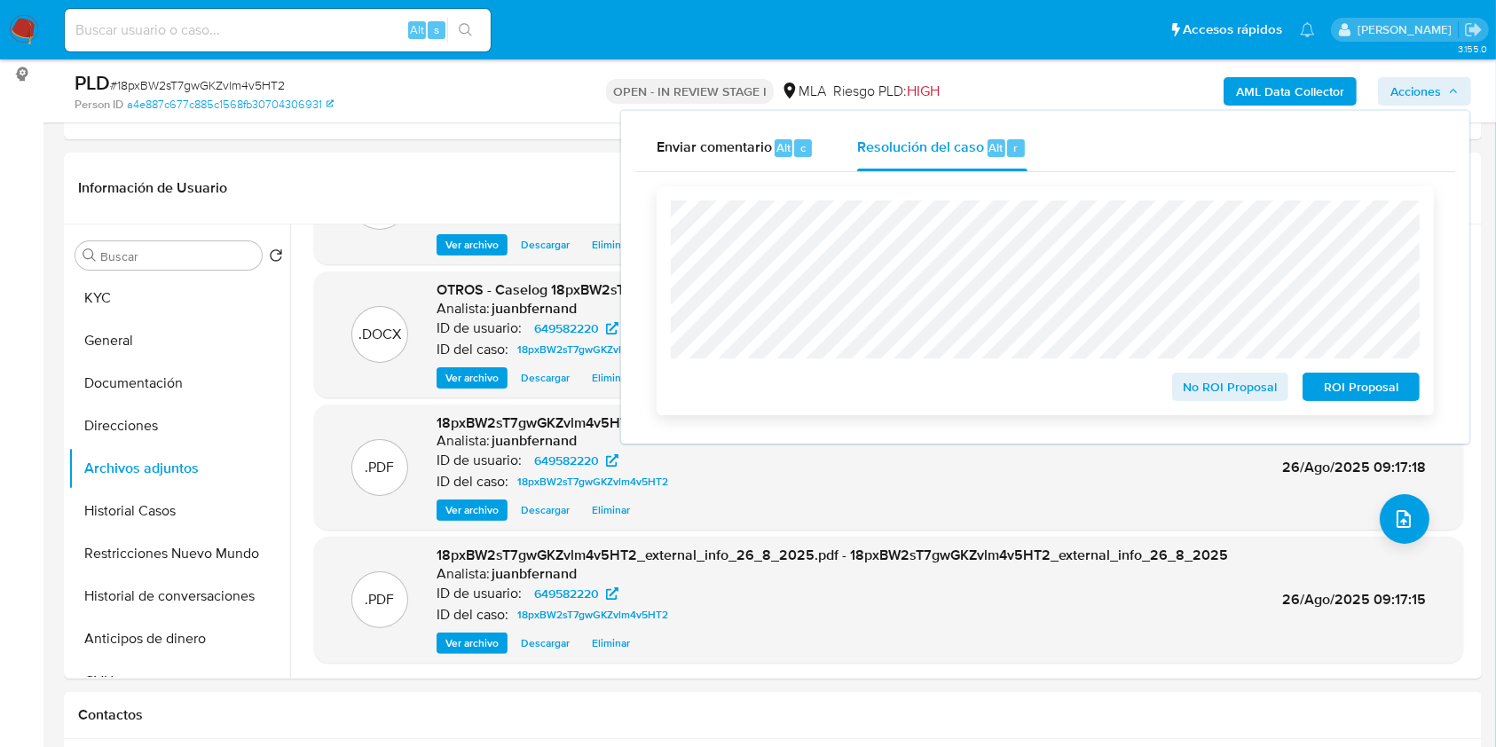
click at [1343, 388] on span "ROI Proposal" at bounding box center [1361, 386] width 92 height 25
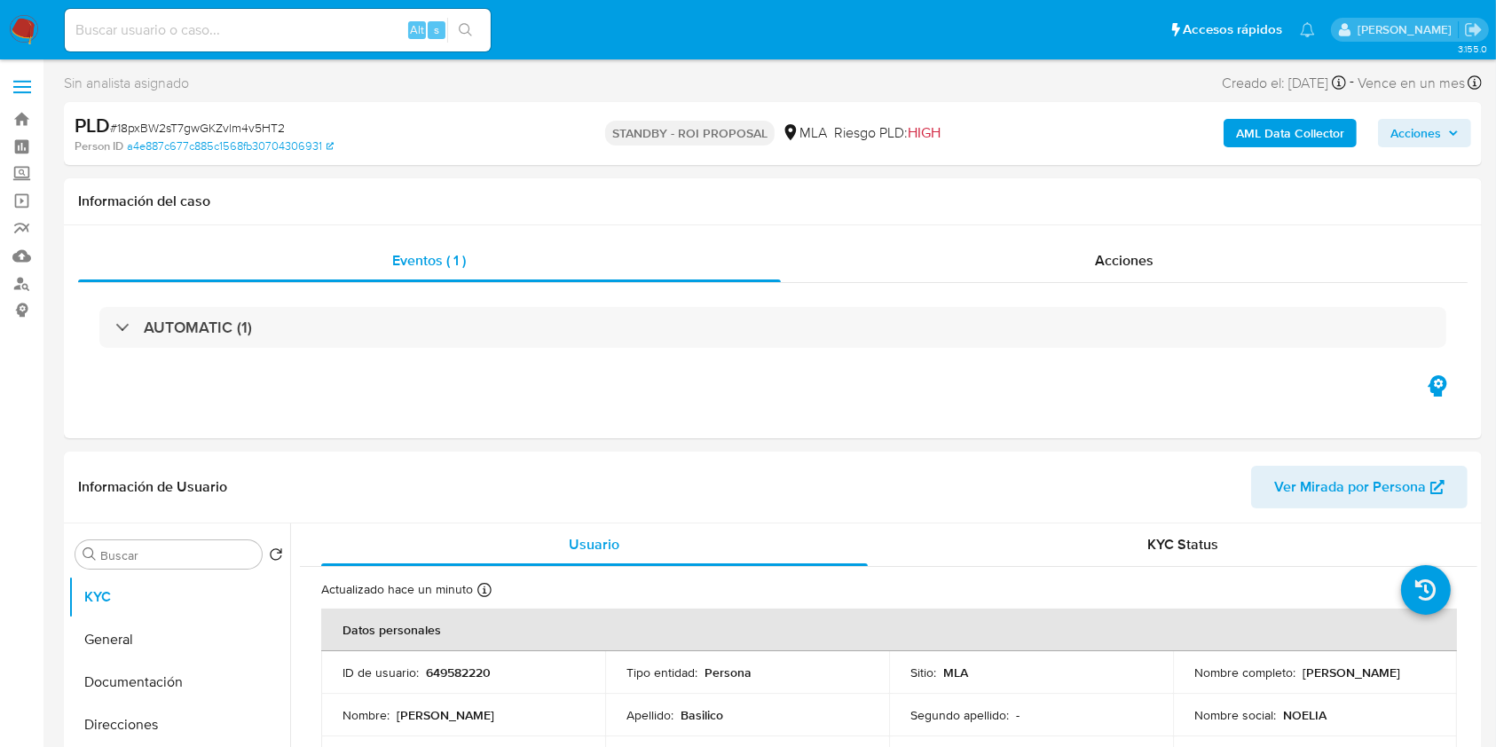
select select "10"
click at [377, 26] on input at bounding box center [278, 30] width 426 height 23
paste input "ovGwPidnbAVwRzECeWBpGJBP"
type input "ovGwPidnbAVwRzECeWBpGJBP"
drag, startPoint x: 452, startPoint y: 29, endPoint x: 460, endPoint y: 34, distance: 9.1
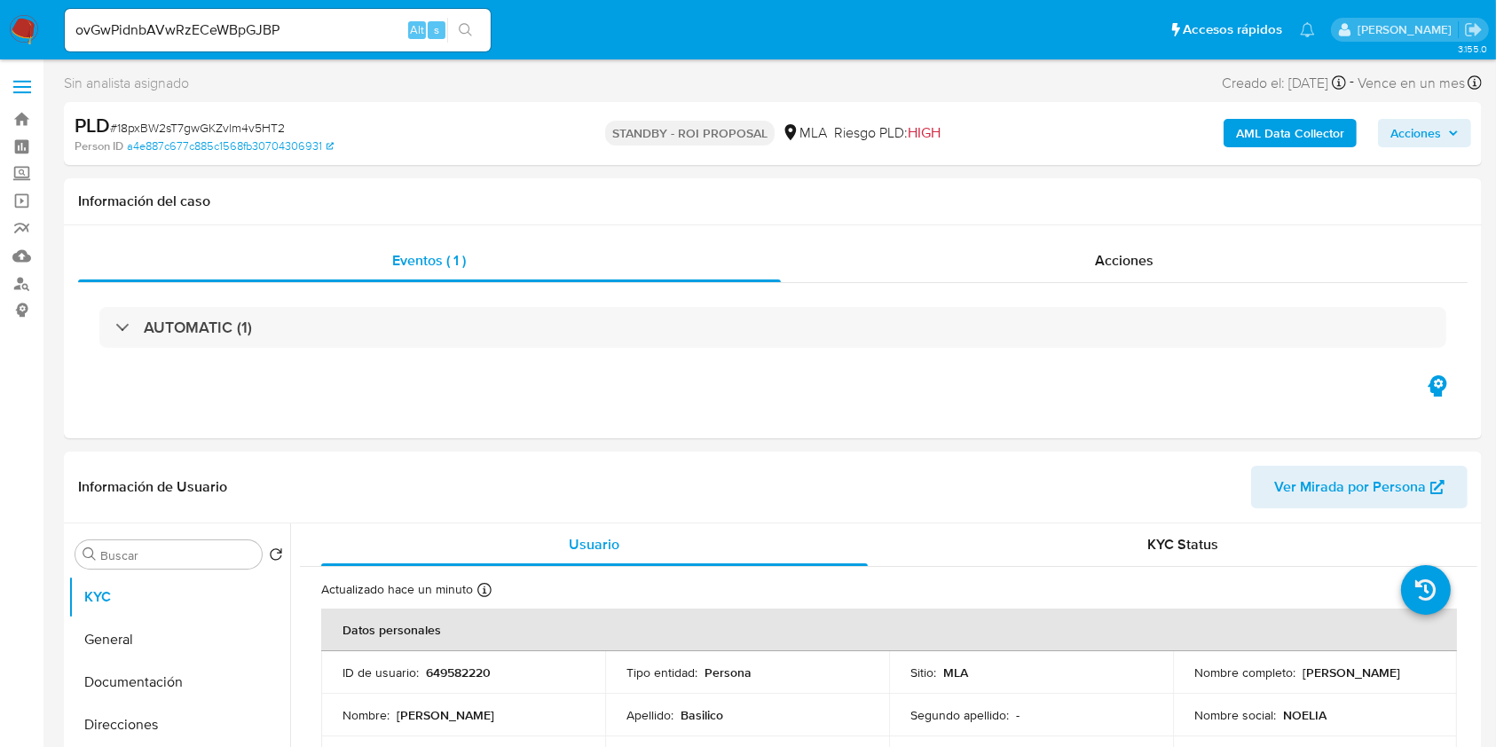
click at [453, 30] on button "search-icon" at bounding box center [465, 30] width 36 height 25
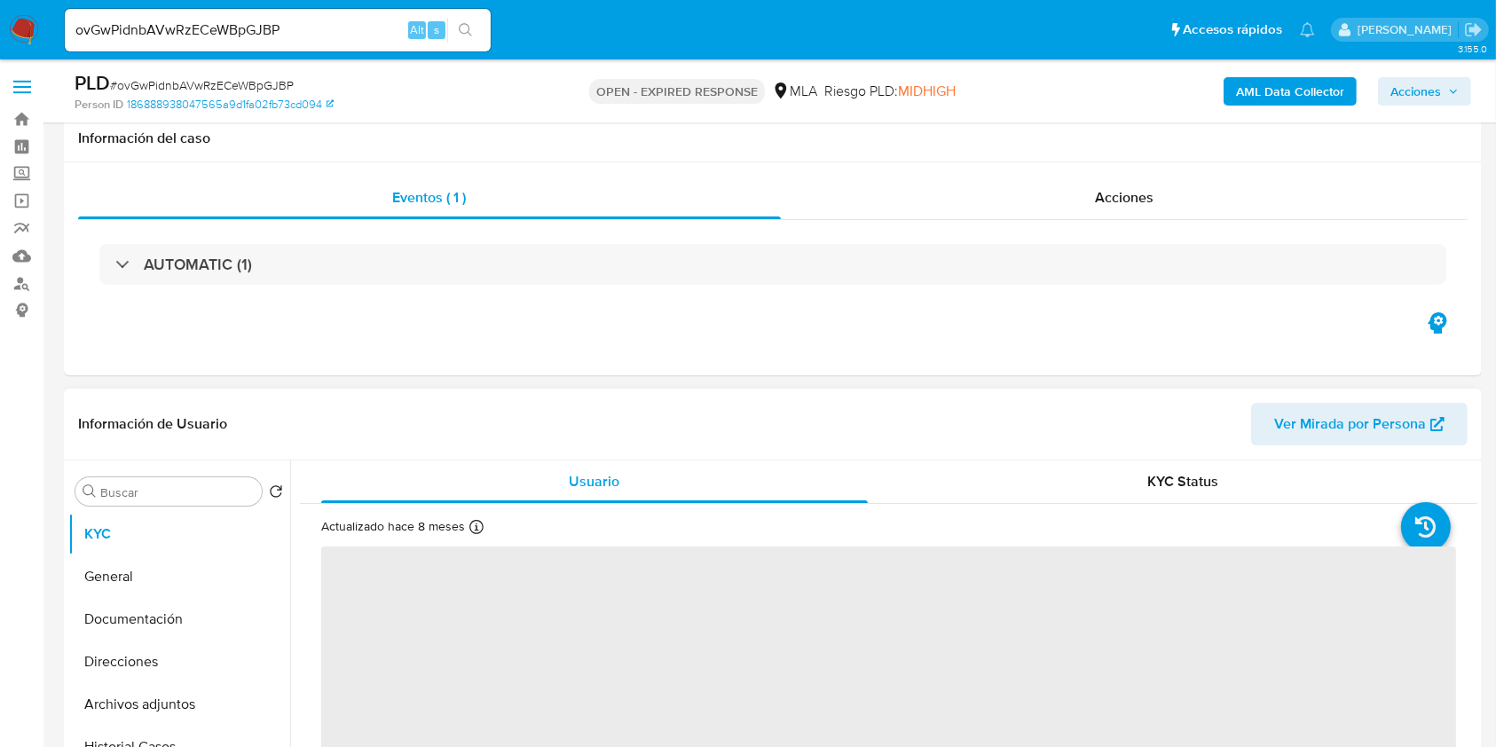
scroll to position [473, 0]
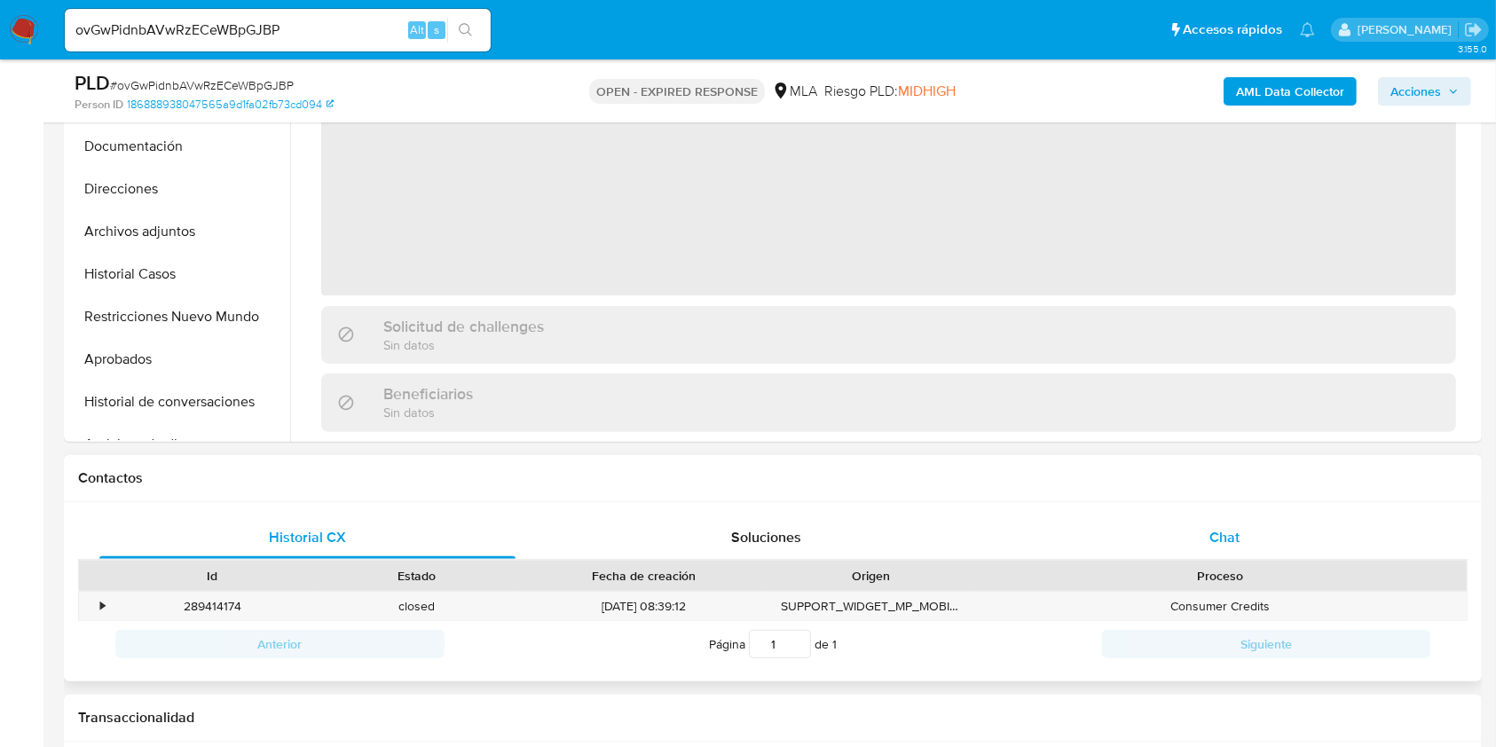
click at [1240, 528] on div "Chat" at bounding box center [1225, 537] width 416 height 43
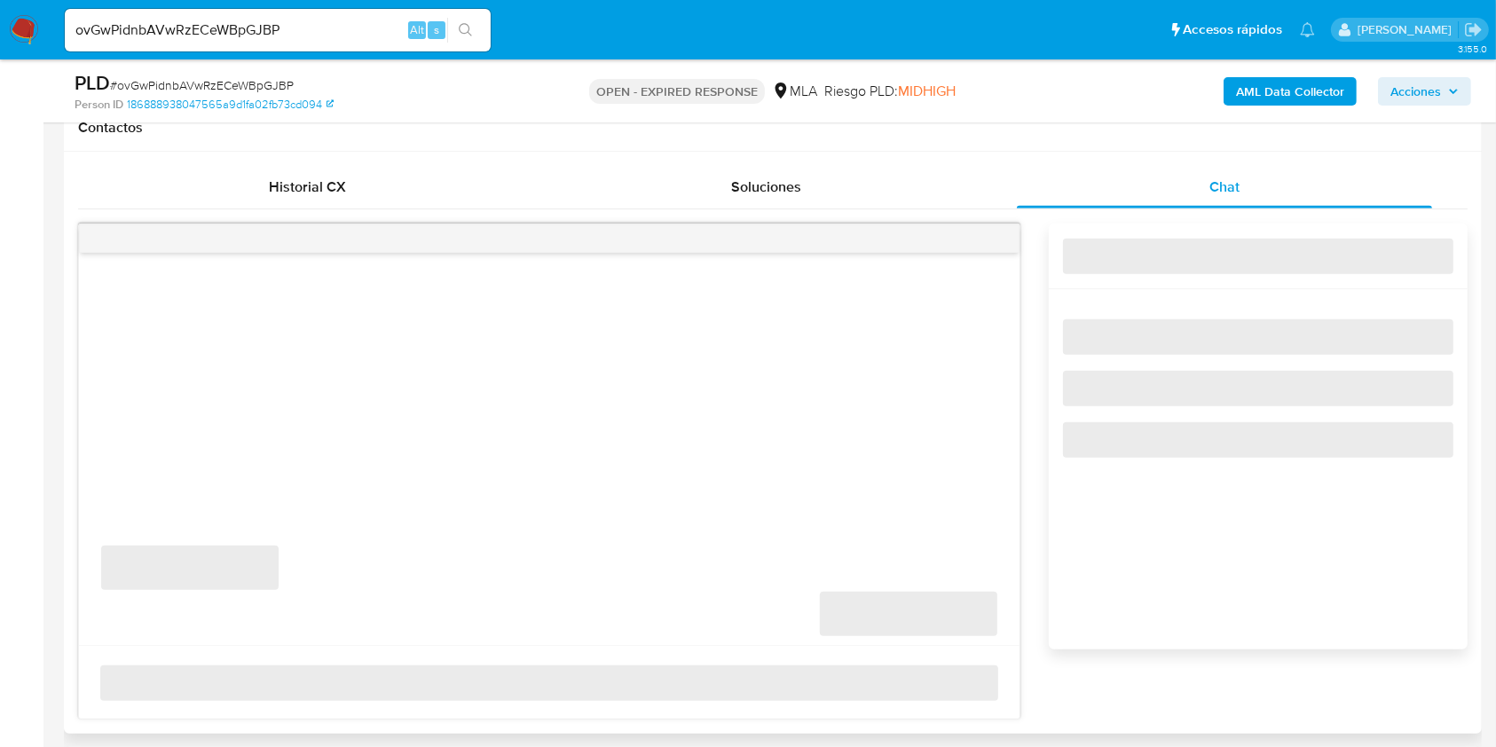
select select "10"
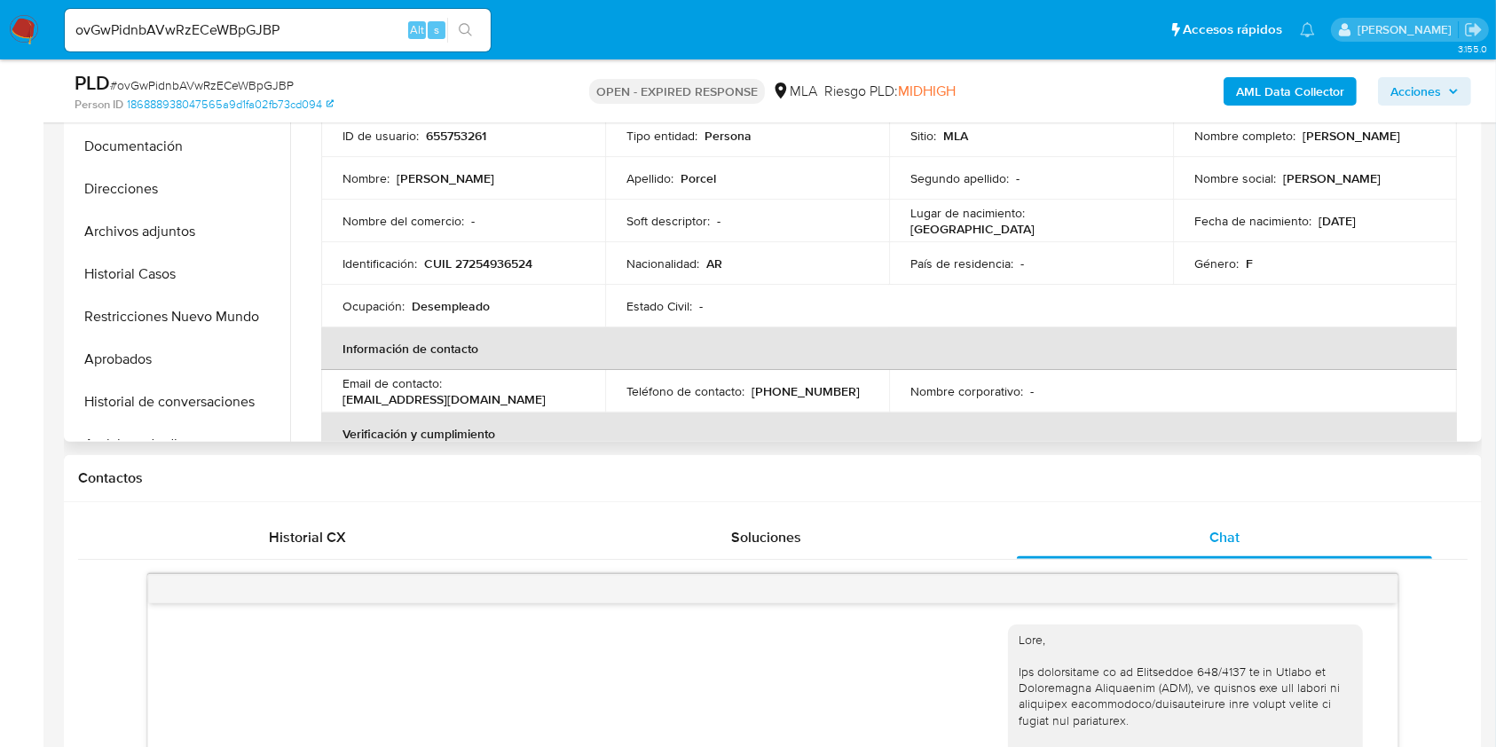
click at [492, 400] on p "[EMAIL_ADDRESS][DOMAIN_NAME]" at bounding box center [443, 399] width 203 height 16
drag, startPoint x: 492, startPoint y: 400, endPoint x: 360, endPoint y: 401, distance: 132.2
click at [360, 401] on p "[EMAIL_ADDRESS][DOMAIN_NAME]" at bounding box center [443, 399] width 203 height 16
copy p "[EMAIL_ADDRESS][DOMAIN_NAME]"
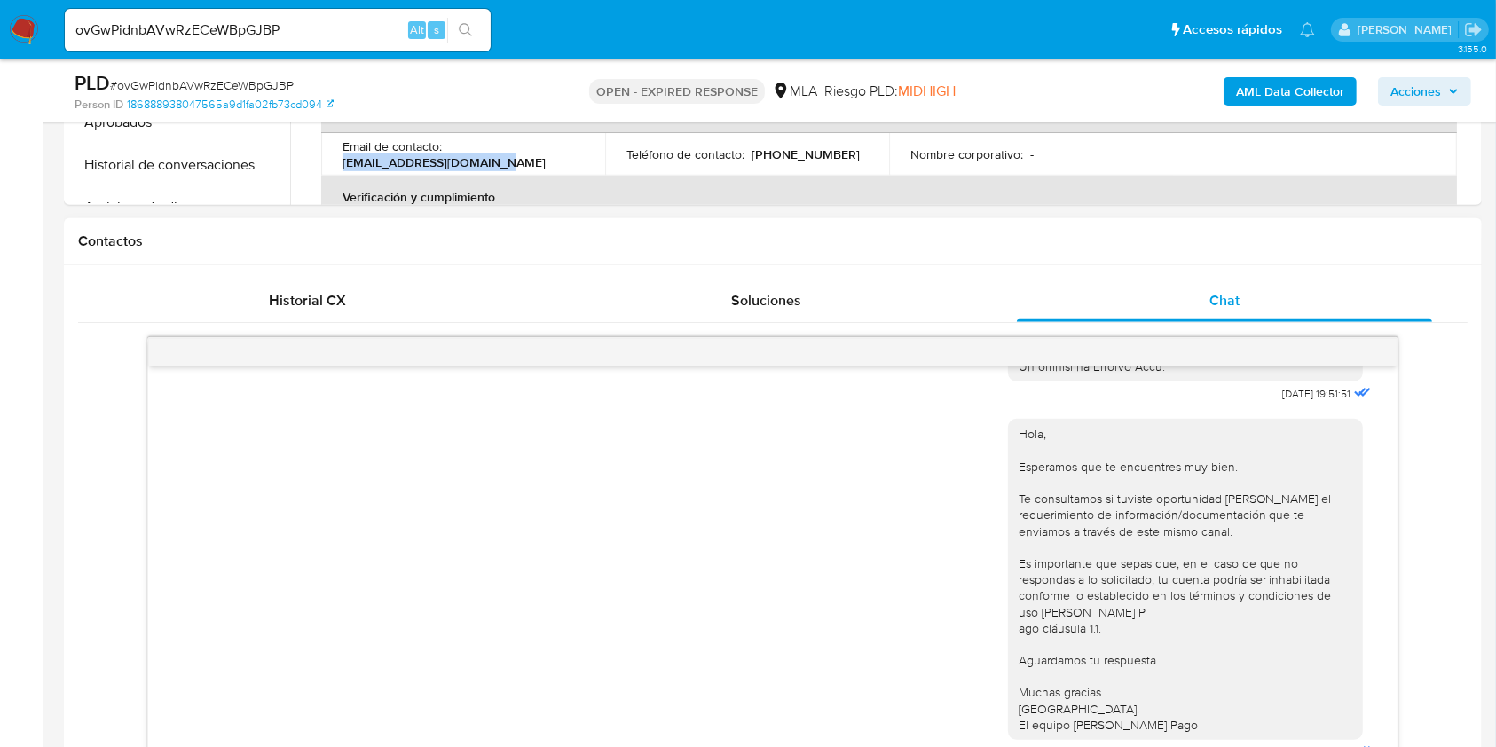
scroll to position [946, 0]
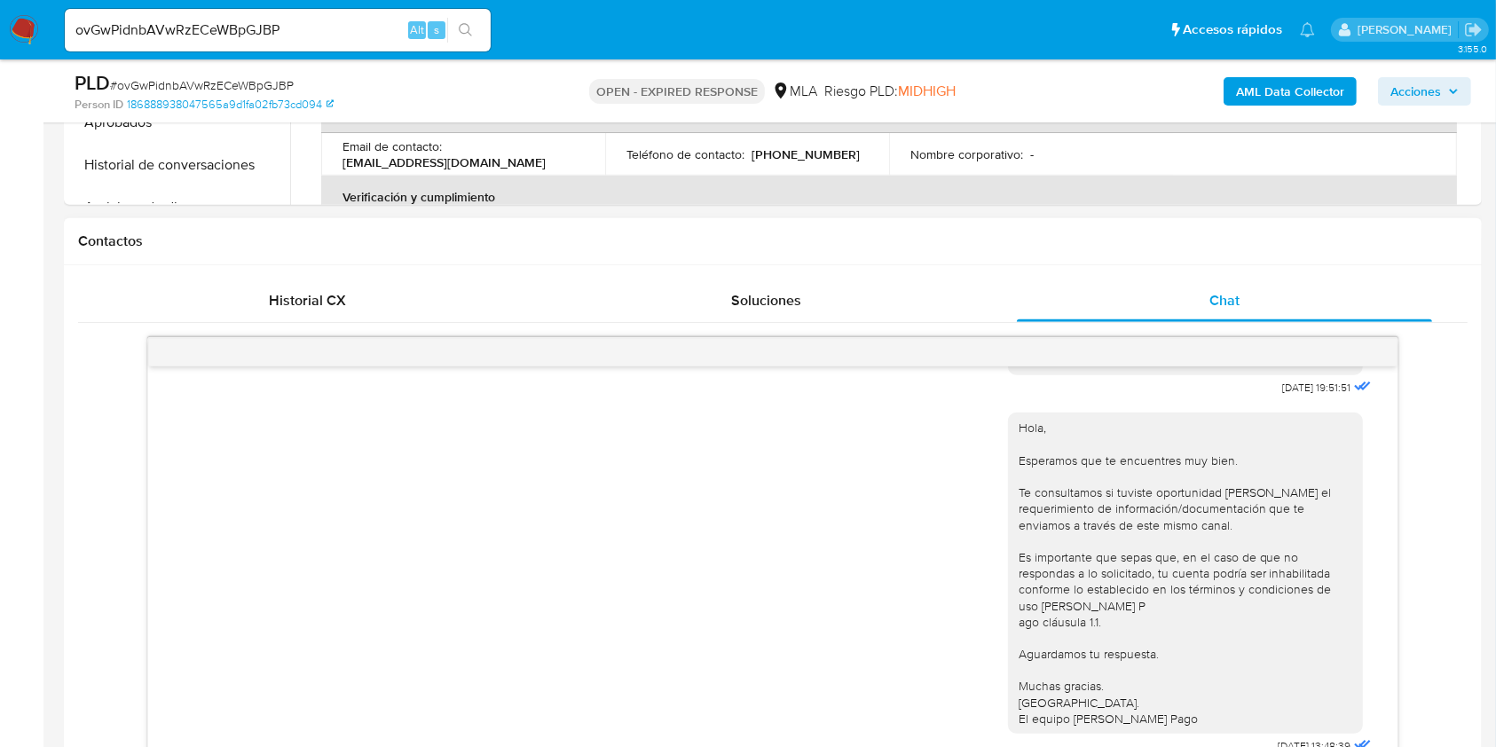
click at [1283, 395] on span "17/07/2025 19:51:51" at bounding box center [1317, 388] width 68 height 14
drag, startPoint x: 1250, startPoint y: 420, endPoint x: 1285, endPoint y: 420, distance: 34.6
click at [1285, 395] on span "17/07/2025 19:51:51" at bounding box center [1317, 388] width 68 height 14
copy span "[DATE]"
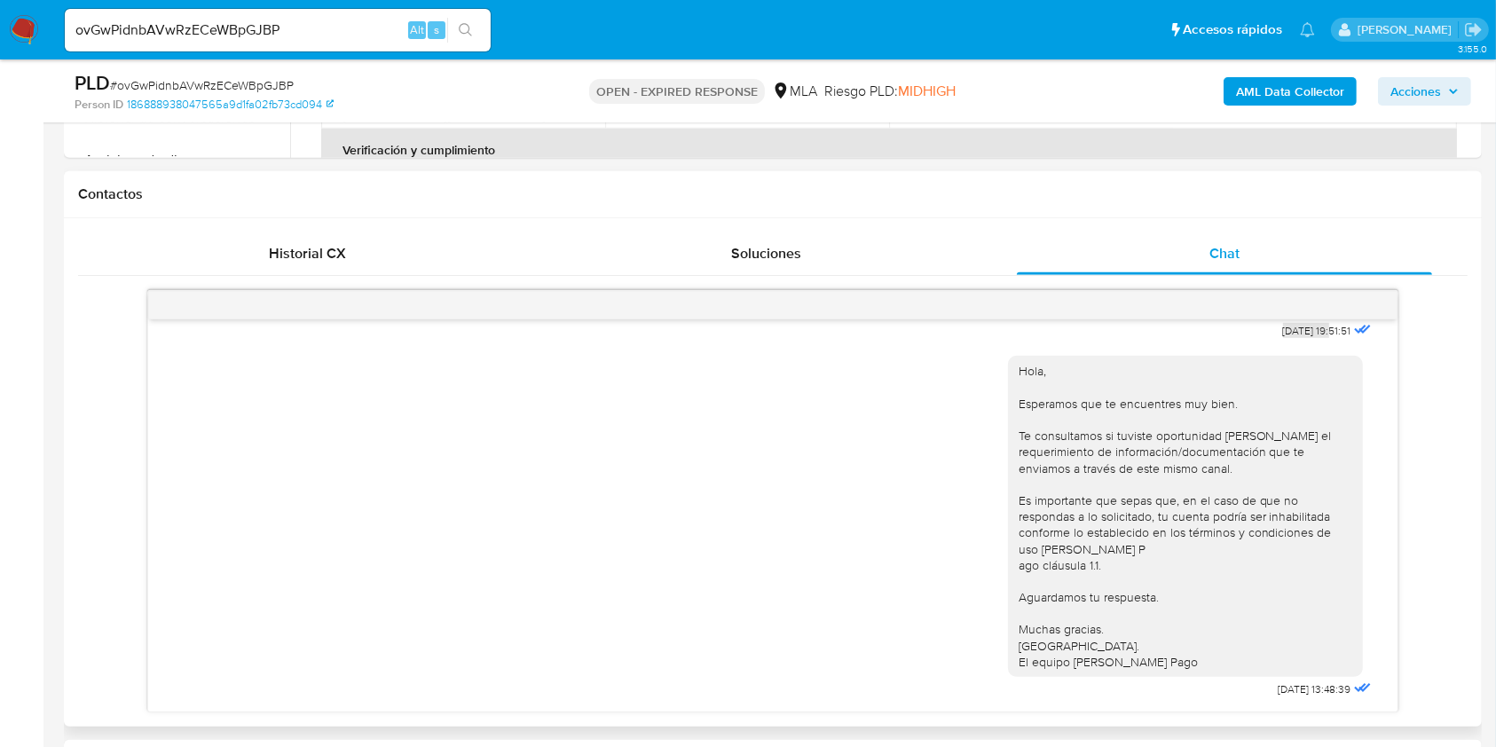
scroll to position [828, 0]
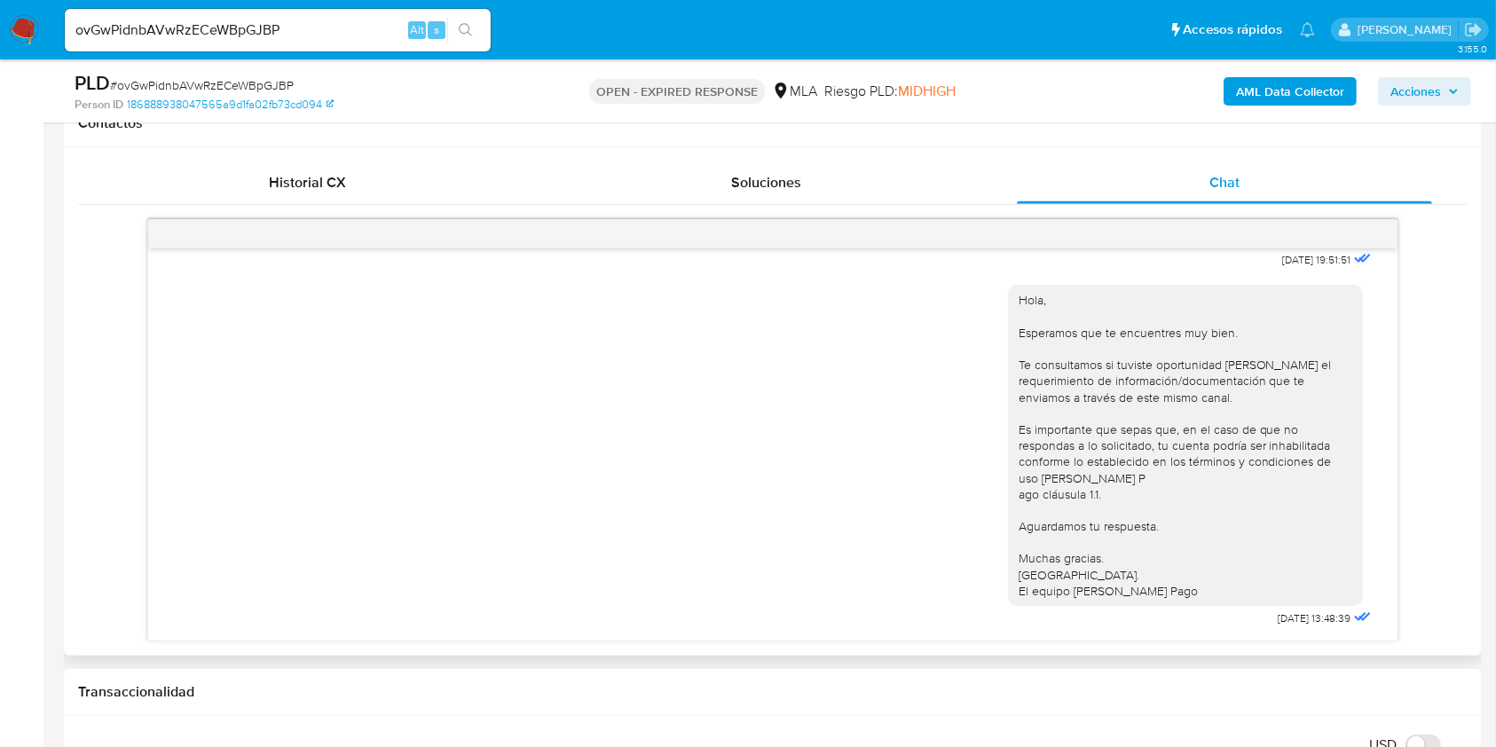
click at [1278, 621] on span "21/07/2025 13:48:39" at bounding box center [1314, 618] width 73 height 14
drag, startPoint x: 1242, startPoint y: 621, endPoint x: 1273, endPoint y: 619, distance: 31.1
click at [1278, 619] on span "21/07/2025 13:48:39" at bounding box center [1314, 618] width 73 height 14
copy span "21/07/2025"
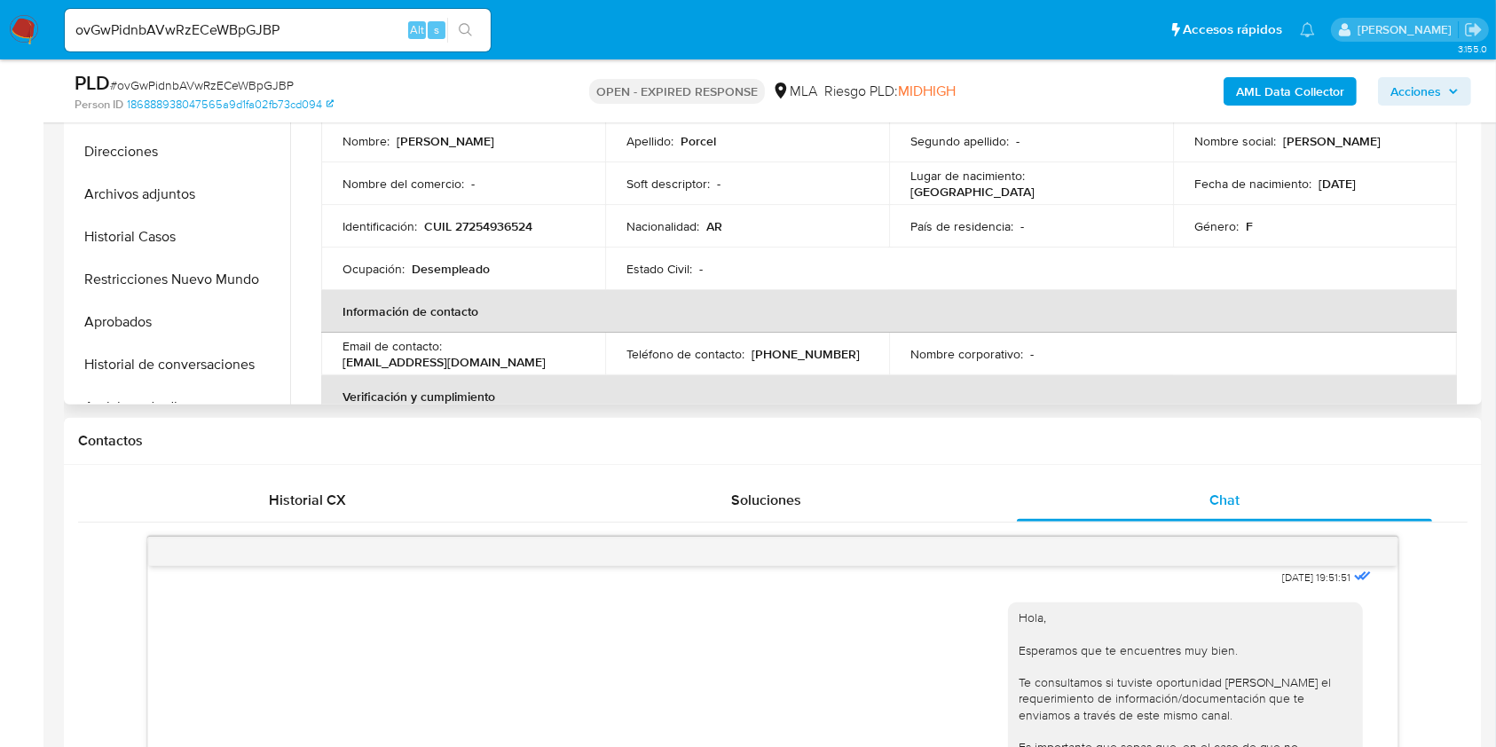
scroll to position [473, 0]
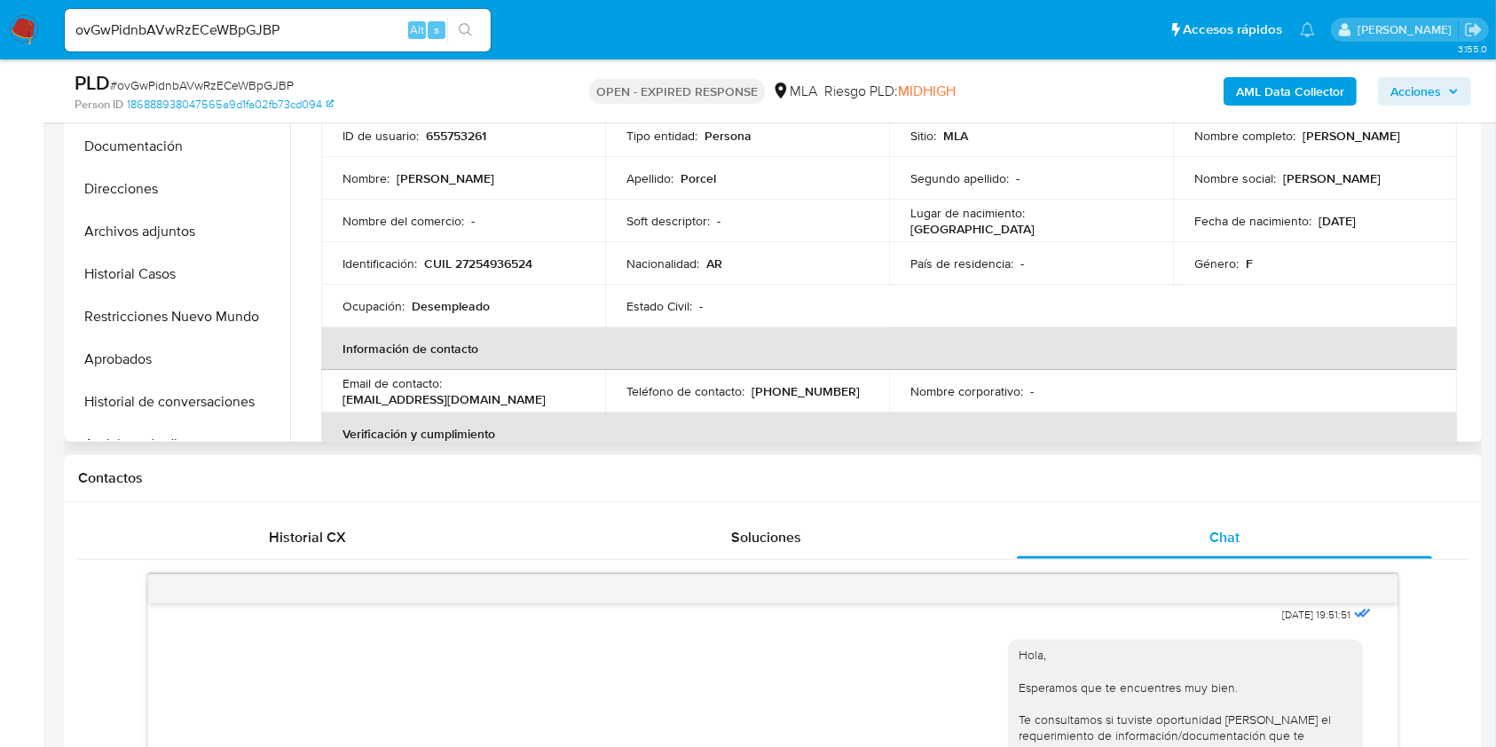
click at [497, 262] on p "CUIL 27254936524" at bounding box center [478, 263] width 108 height 16
copy p "27254936524"
click at [241, 22] on input "ovGwPidnbAVwRzECeWBpGJBP" at bounding box center [278, 30] width 426 height 23
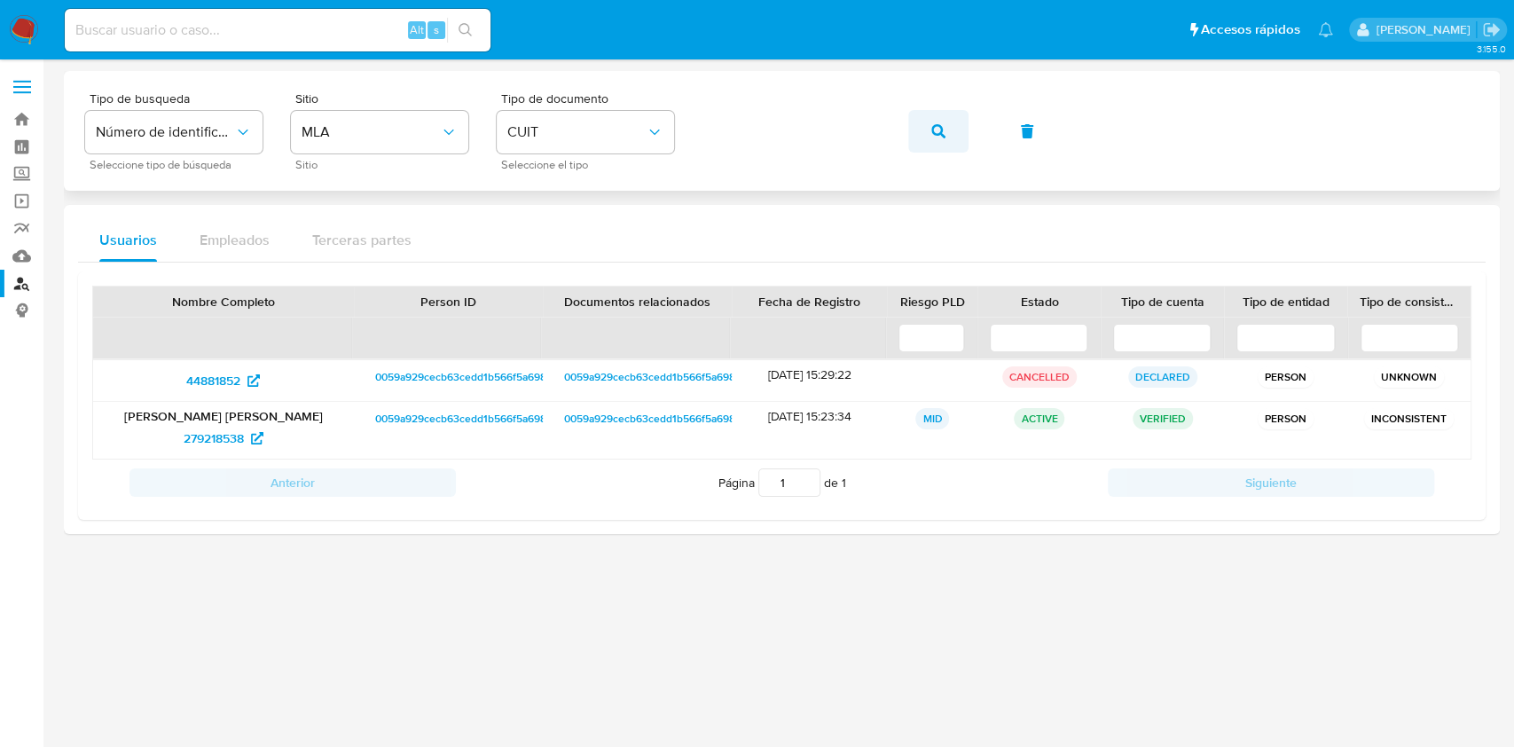
click at [915, 130] on button "button" at bounding box center [938, 131] width 60 height 43
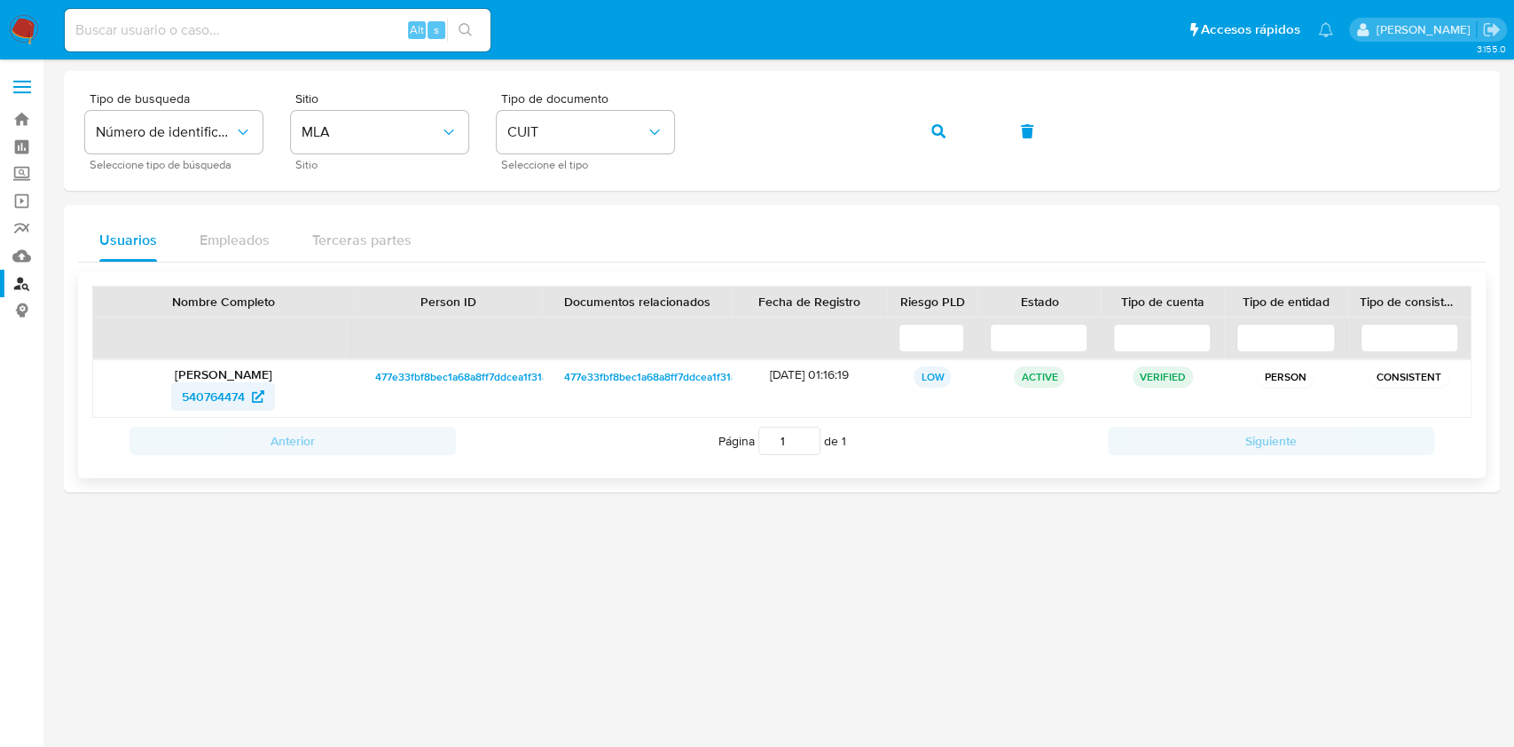
click at [251, 400] on span "540764474" at bounding box center [223, 396] width 83 height 28
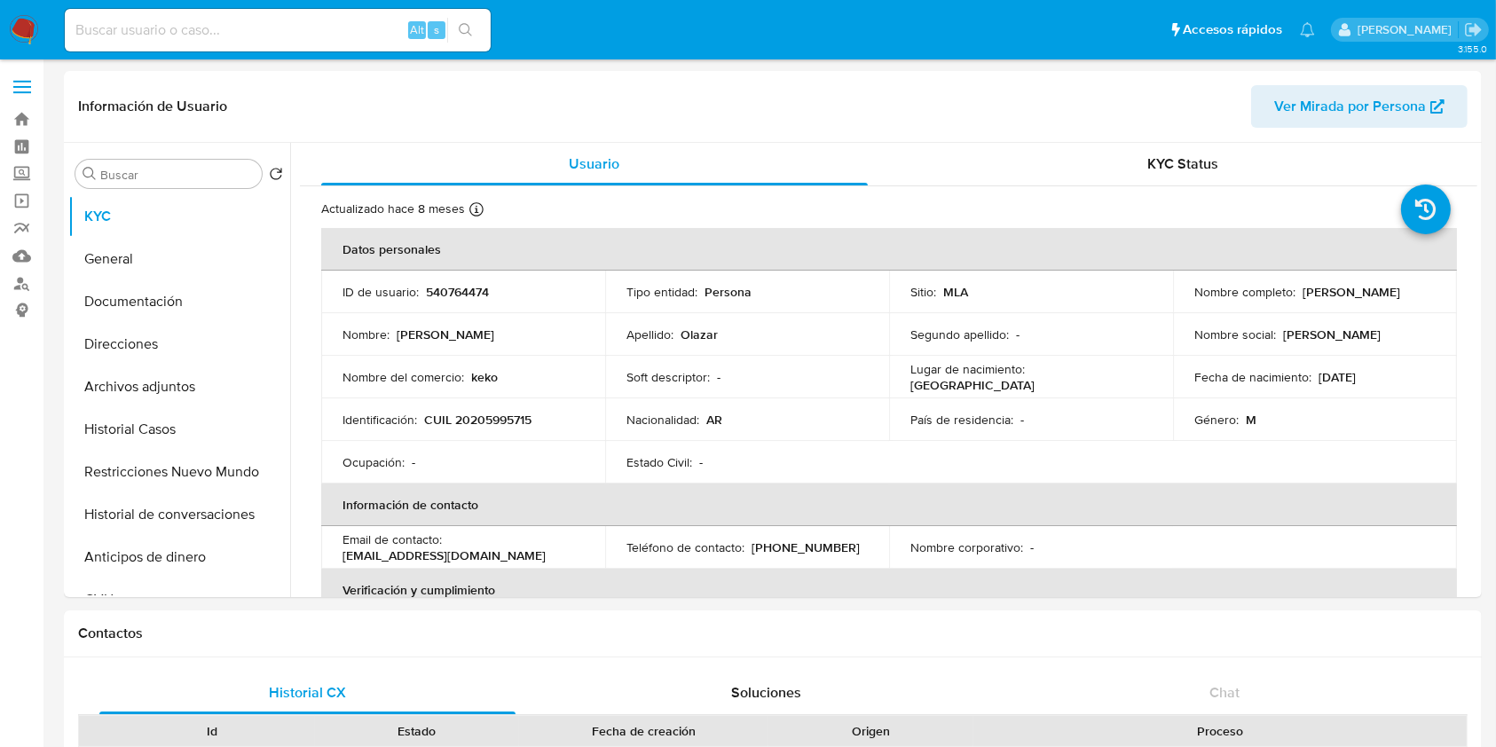
select select "10"
click at [159, 439] on button "Historial Casos" at bounding box center [172, 429] width 208 height 43
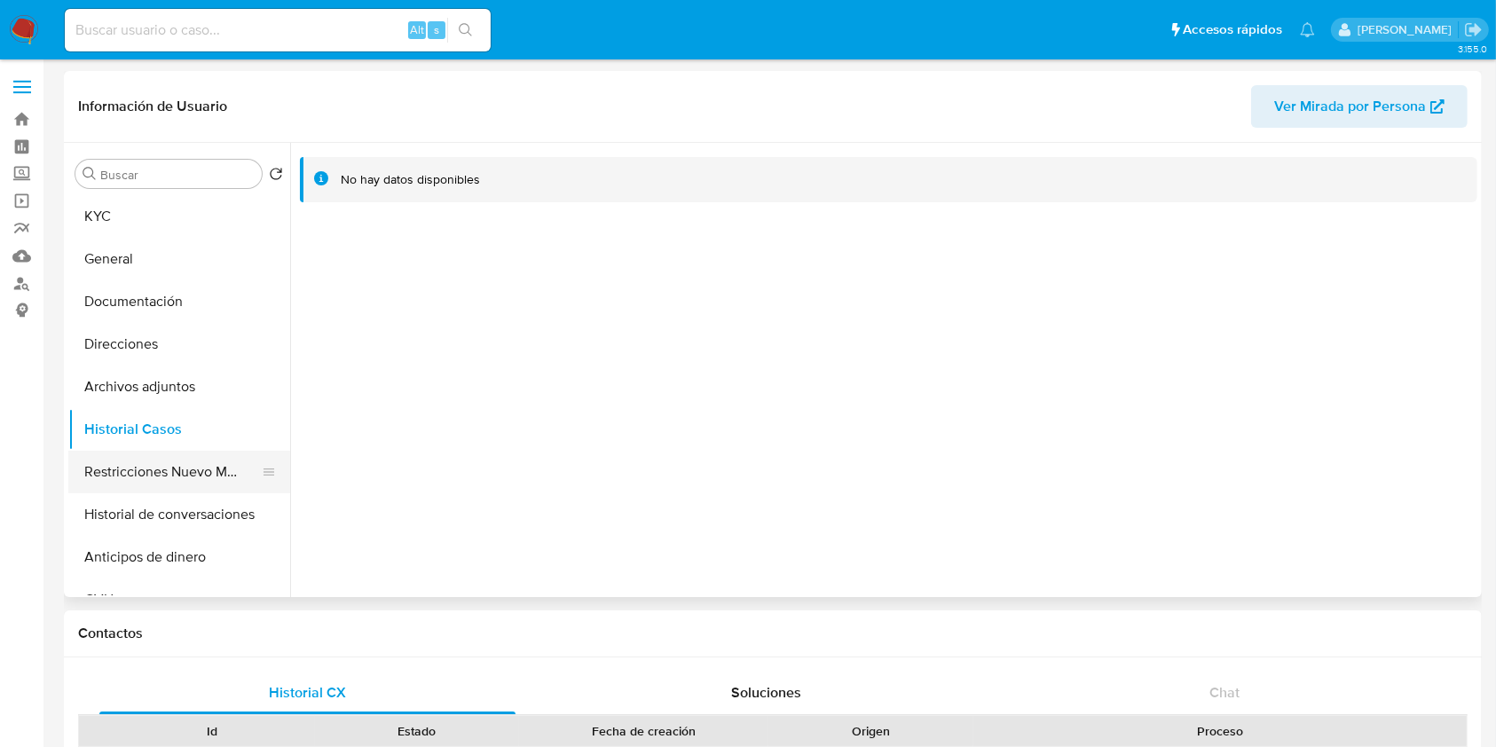
click at [141, 479] on button "Restricciones Nuevo Mundo" at bounding box center [172, 472] width 208 height 43
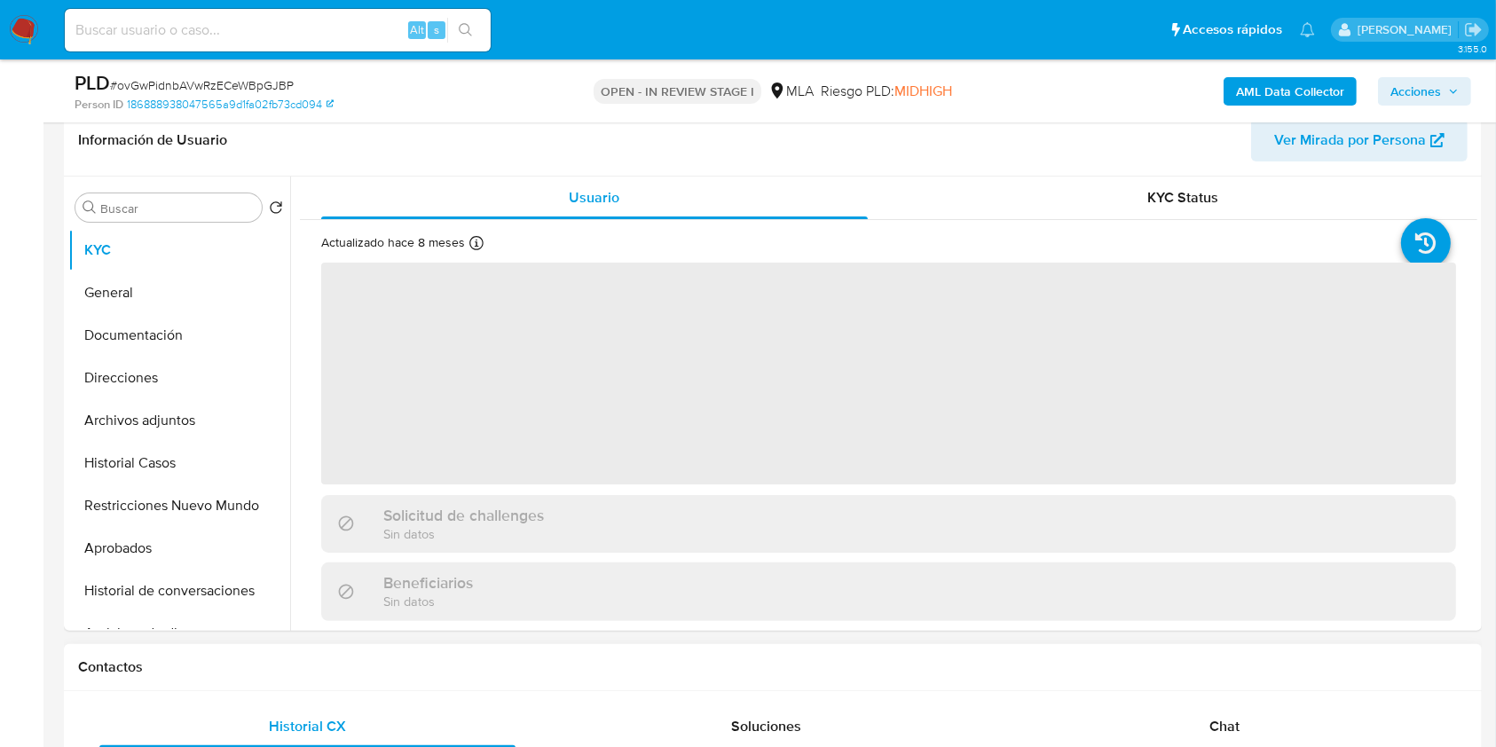
scroll to position [710, 0]
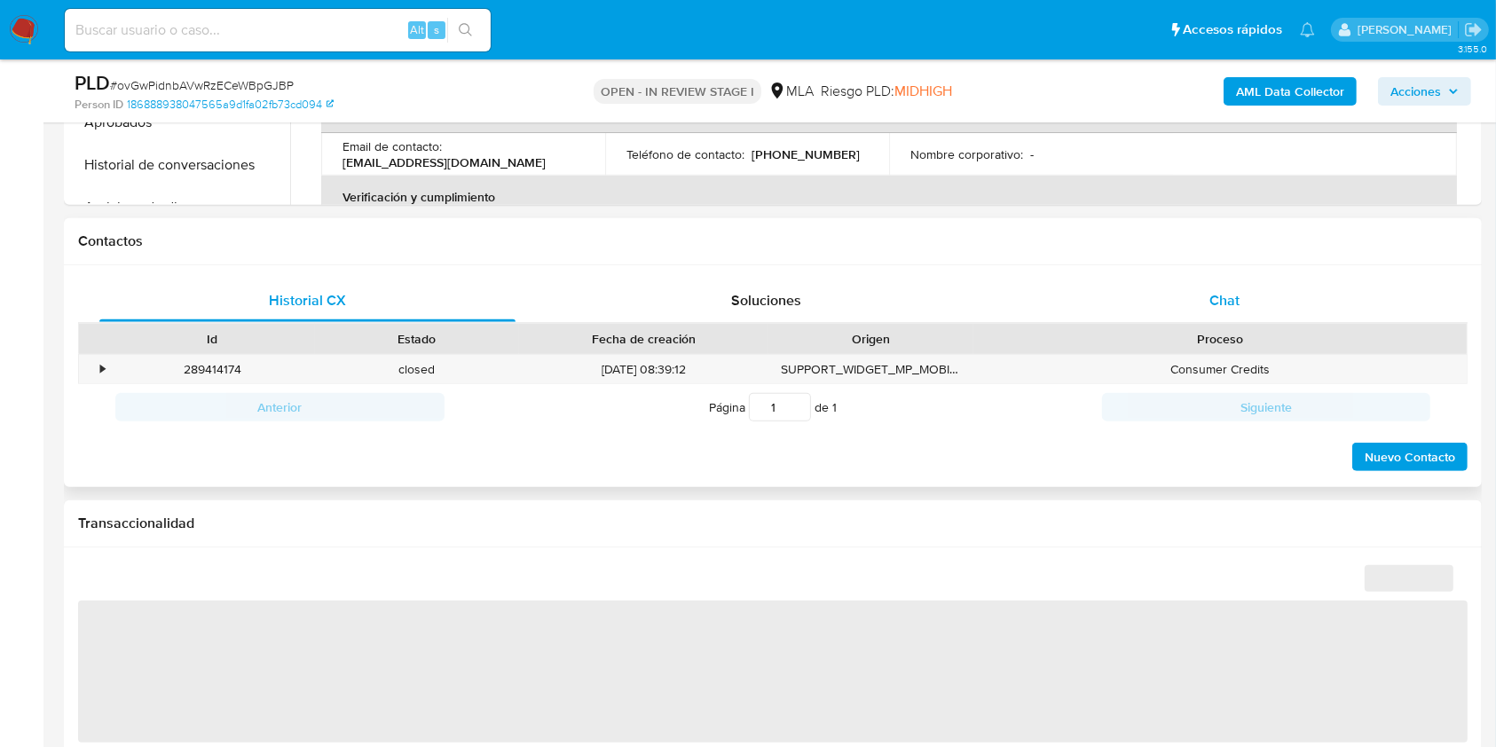
click at [1262, 310] on div "Chat" at bounding box center [1225, 300] width 416 height 43
select select "10"
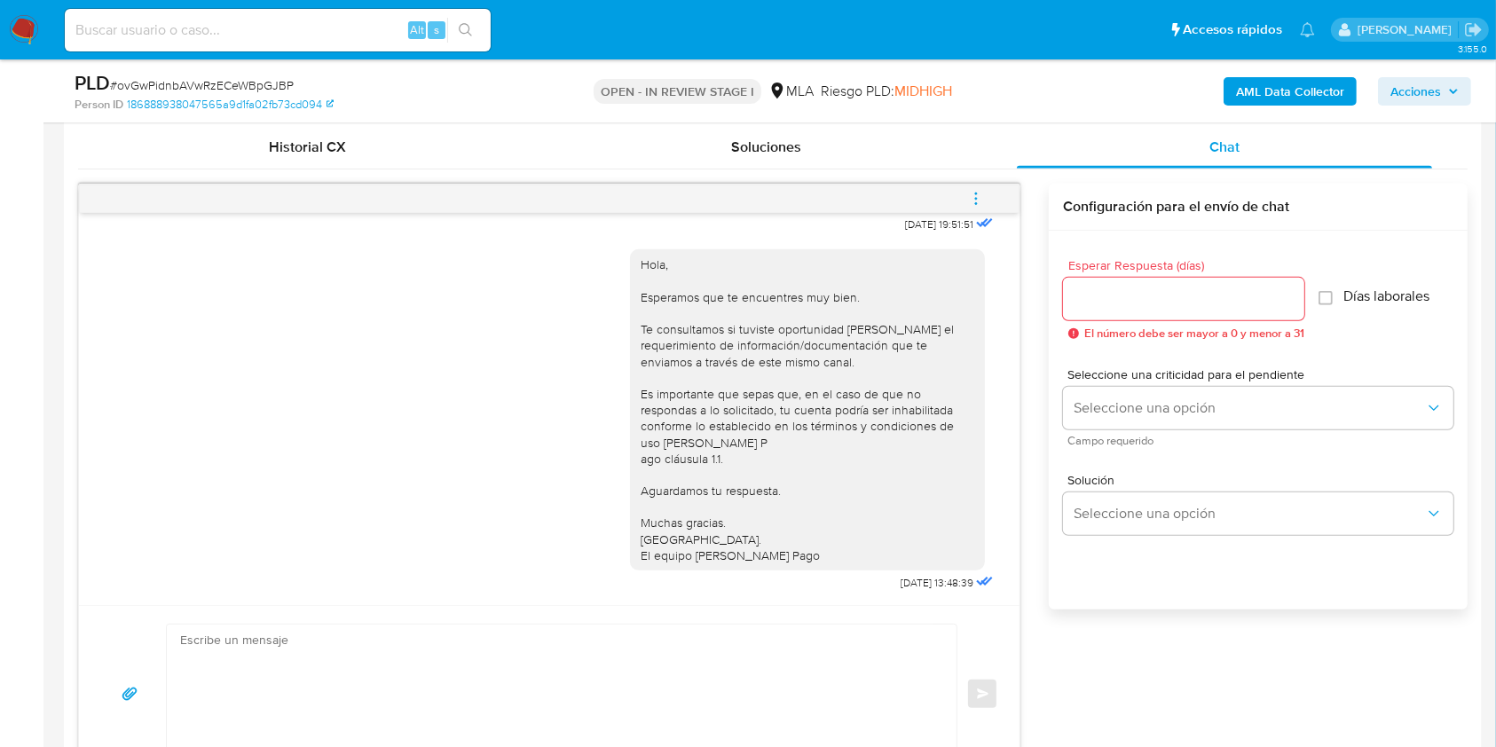
scroll to position [828, 0]
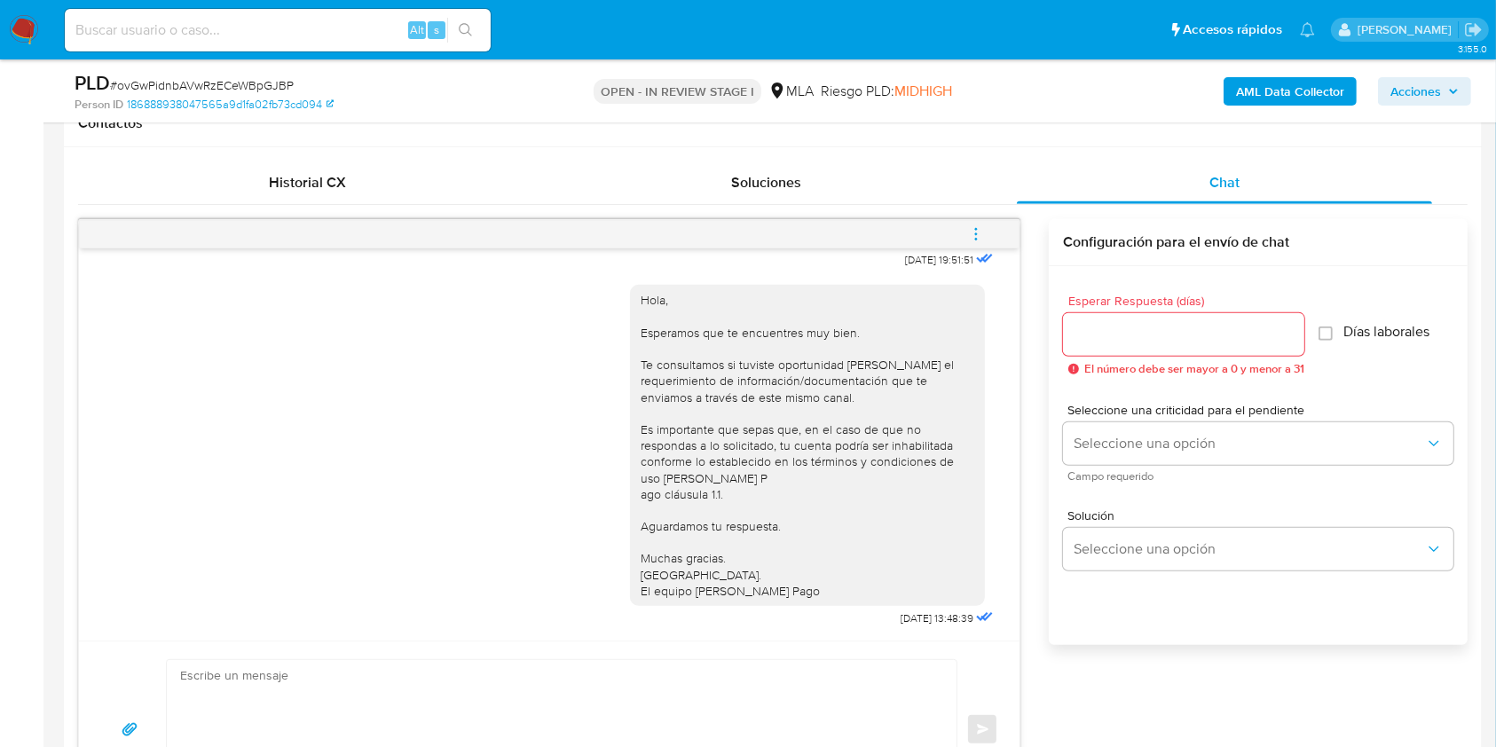
click at [990, 231] on button "menu-action" at bounding box center [976, 234] width 59 height 43
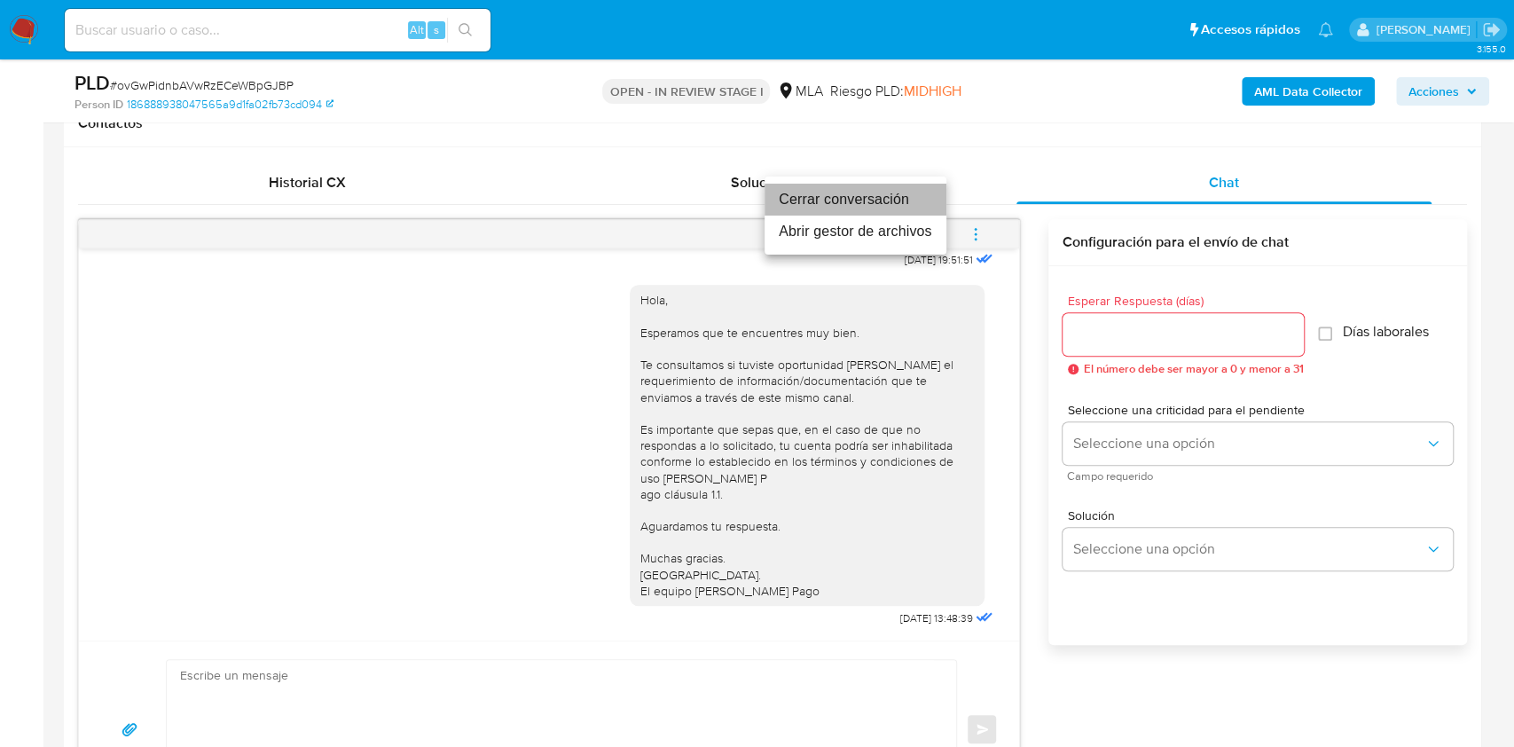
click at [853, 195] on li "Cerrar conversación" at bounding box center [856, 200] width 182 height 32
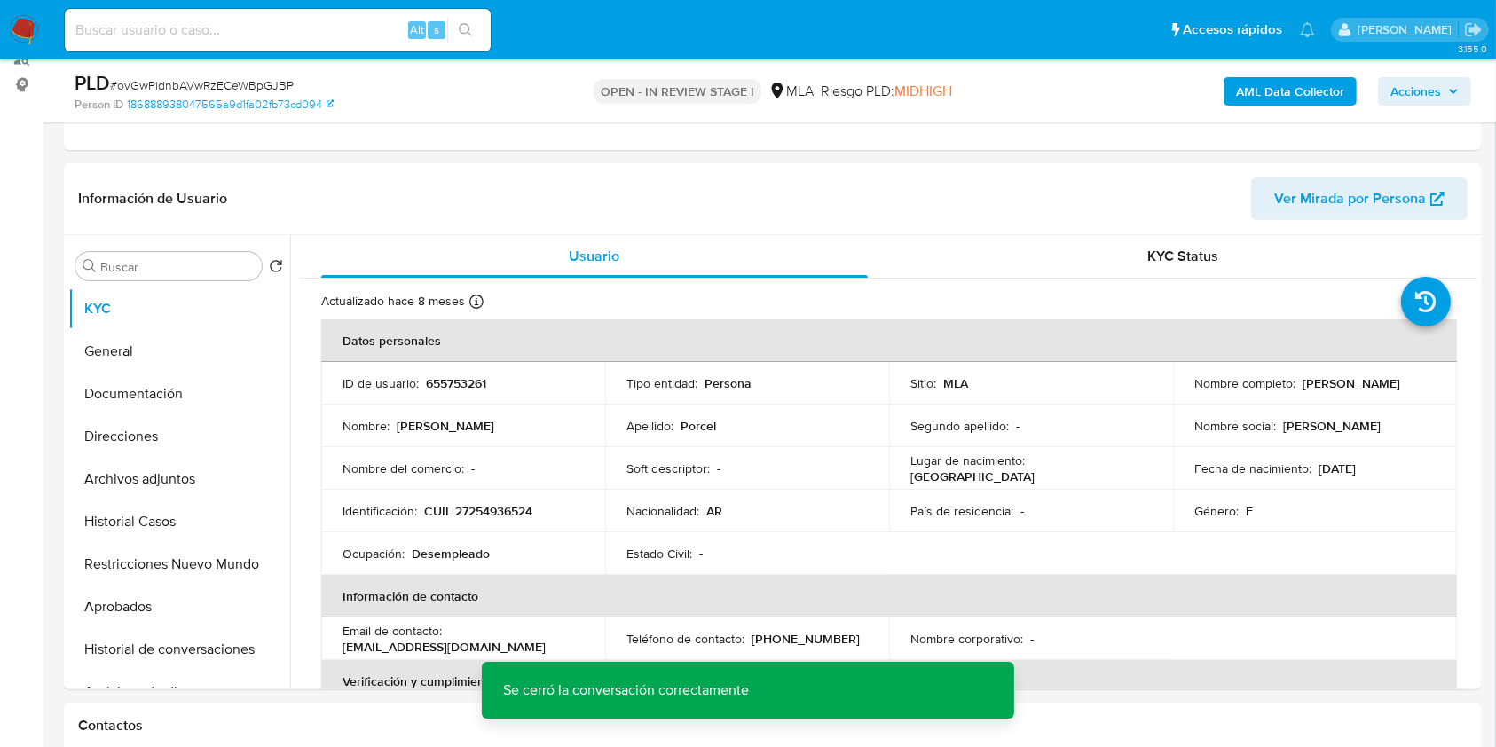
scroll to position [355, 0]
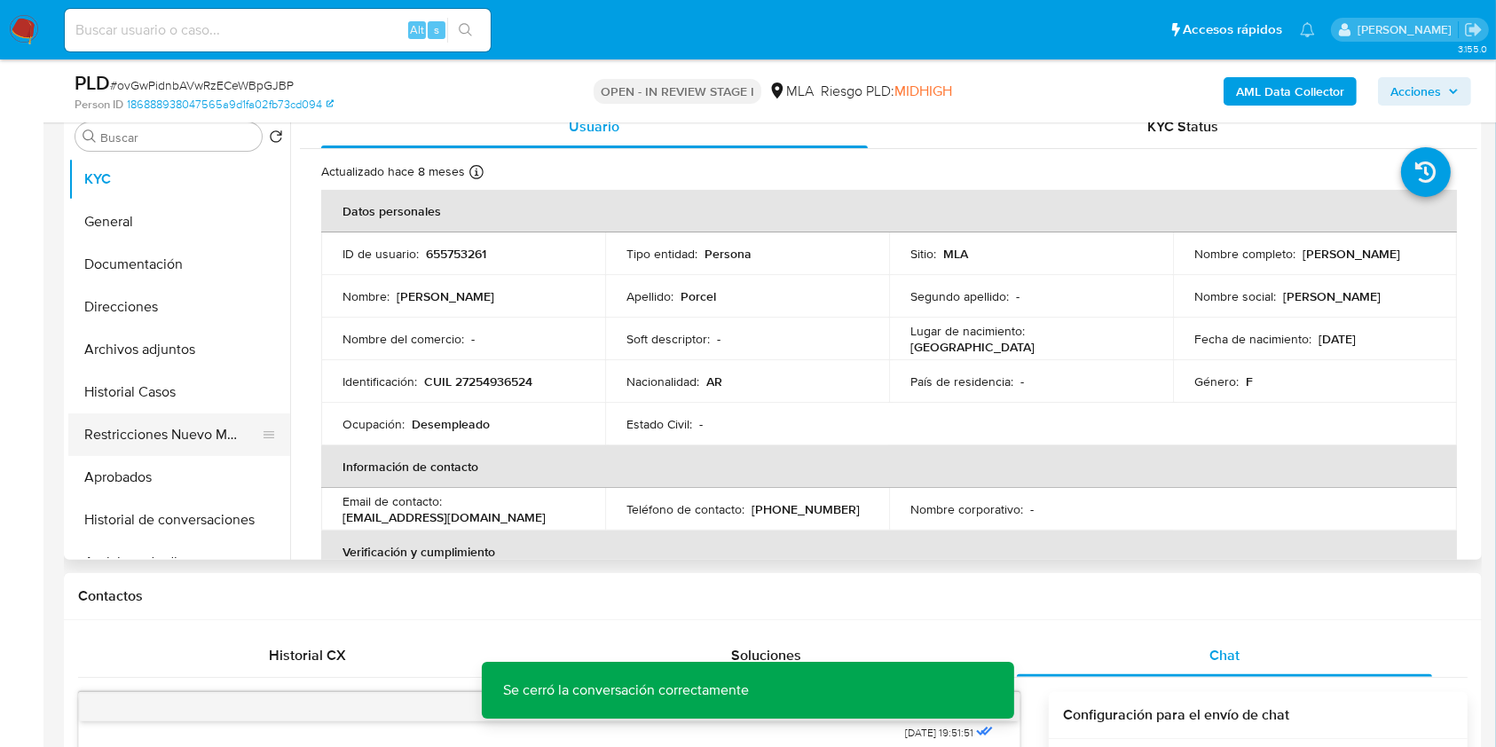
click at [185, 429] on button "Restricciones Nuevo Mundo" at bounding box center [172, 434] width 208 height 43
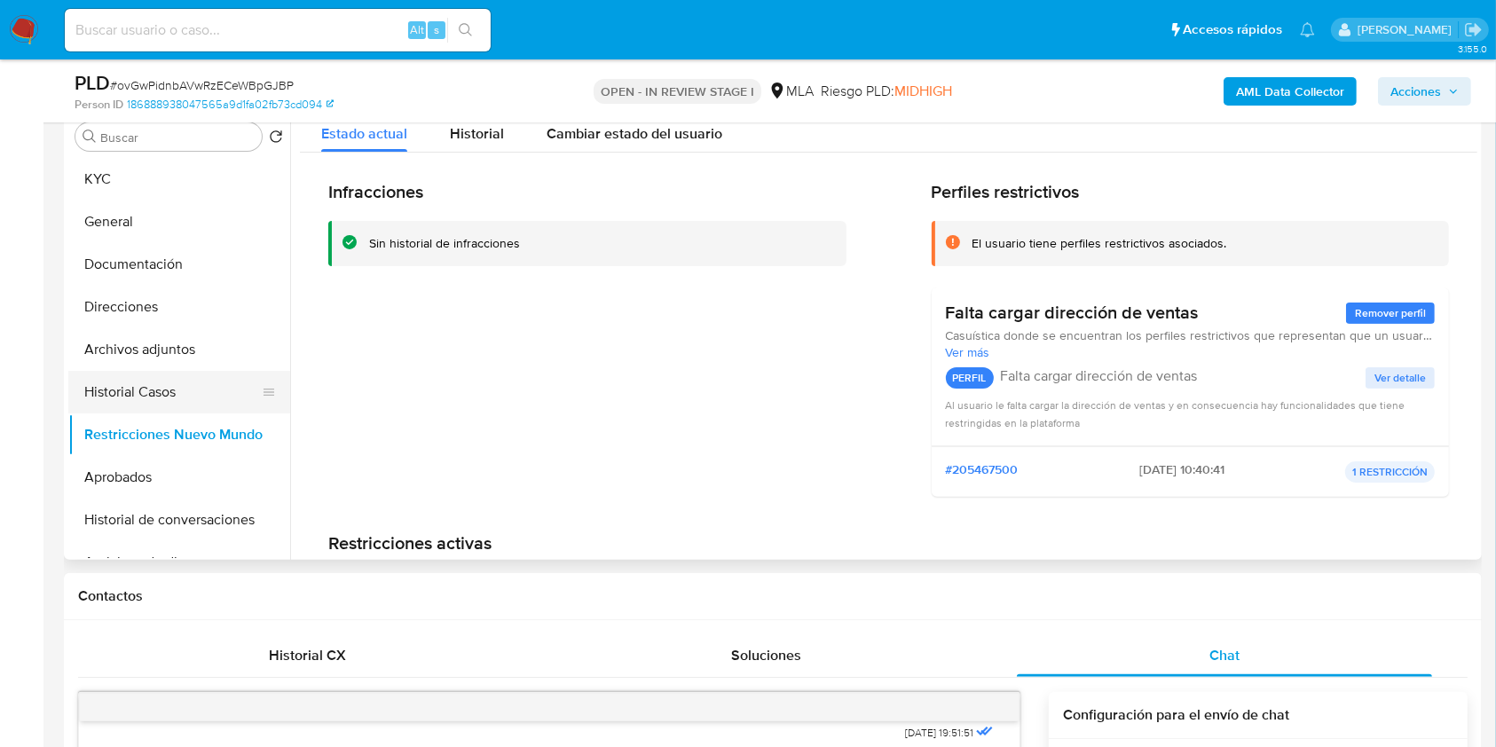
click at [162, 389] on button "Historial Casos" at bounding box center [172, 392] width 208 height 43
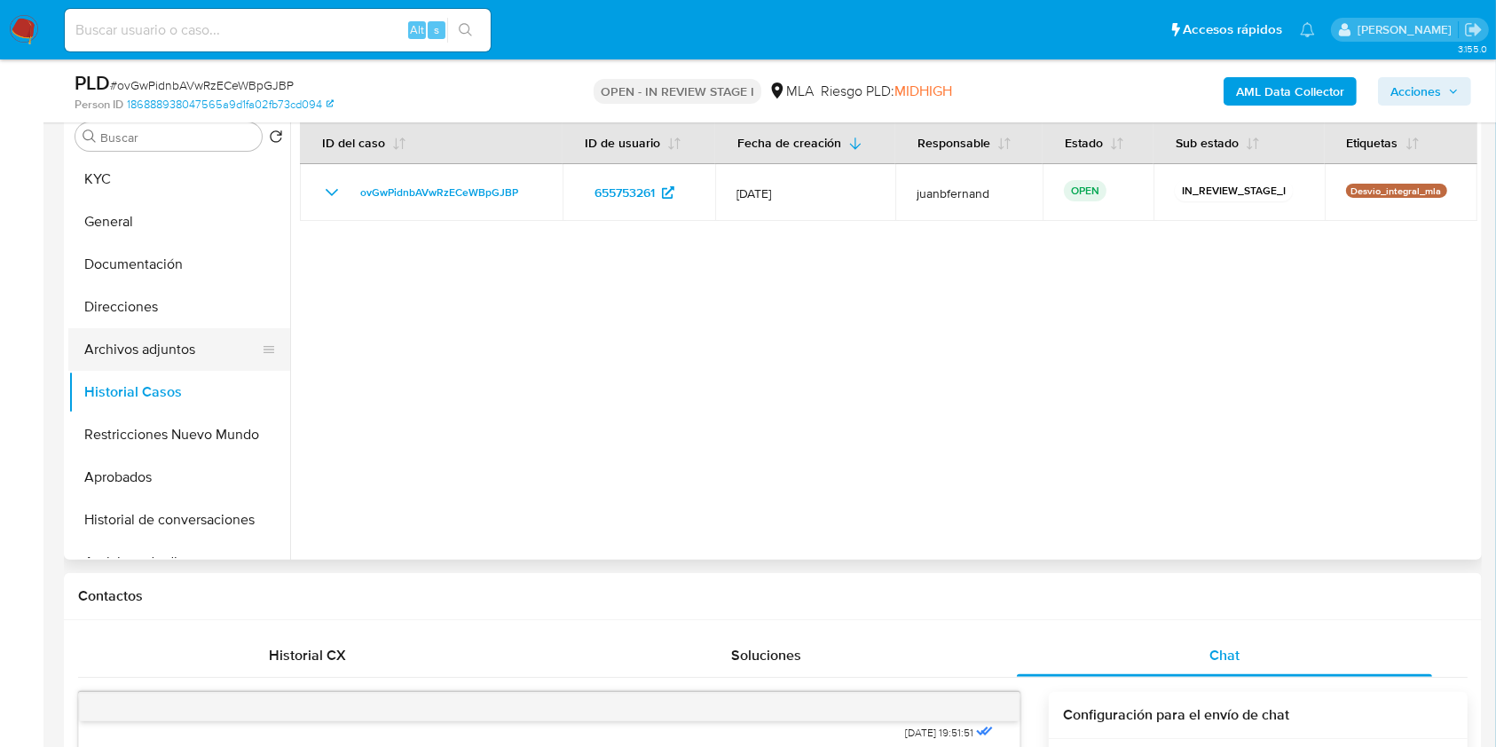
click at [141, 348] on button "Archivos adjuntos" at bounding box center [172, 349] width 208 height 43
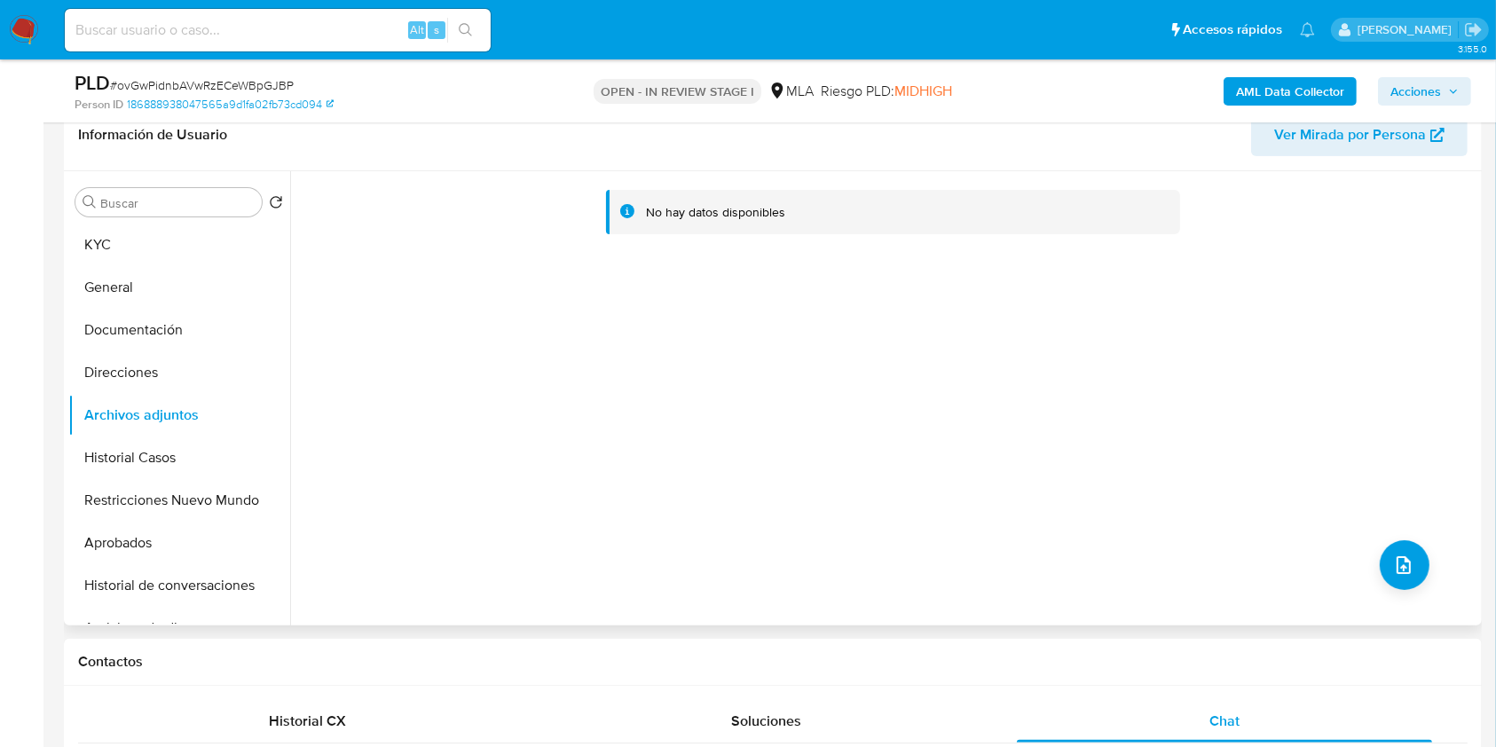
scroll to position [236, 0]
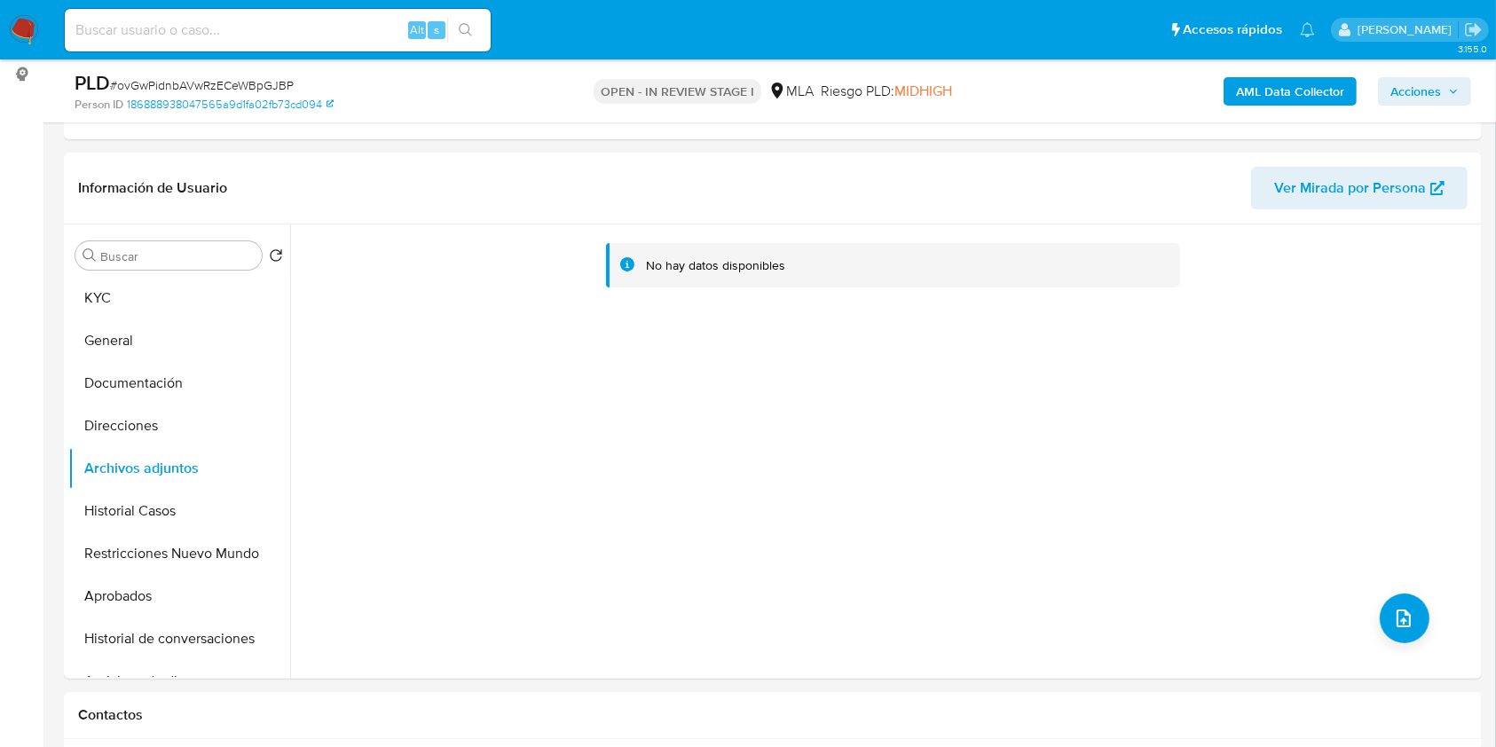
click at [1320, 95] on b "AML Data Collector" at bounding box center [1290, 91] width 108 height 28
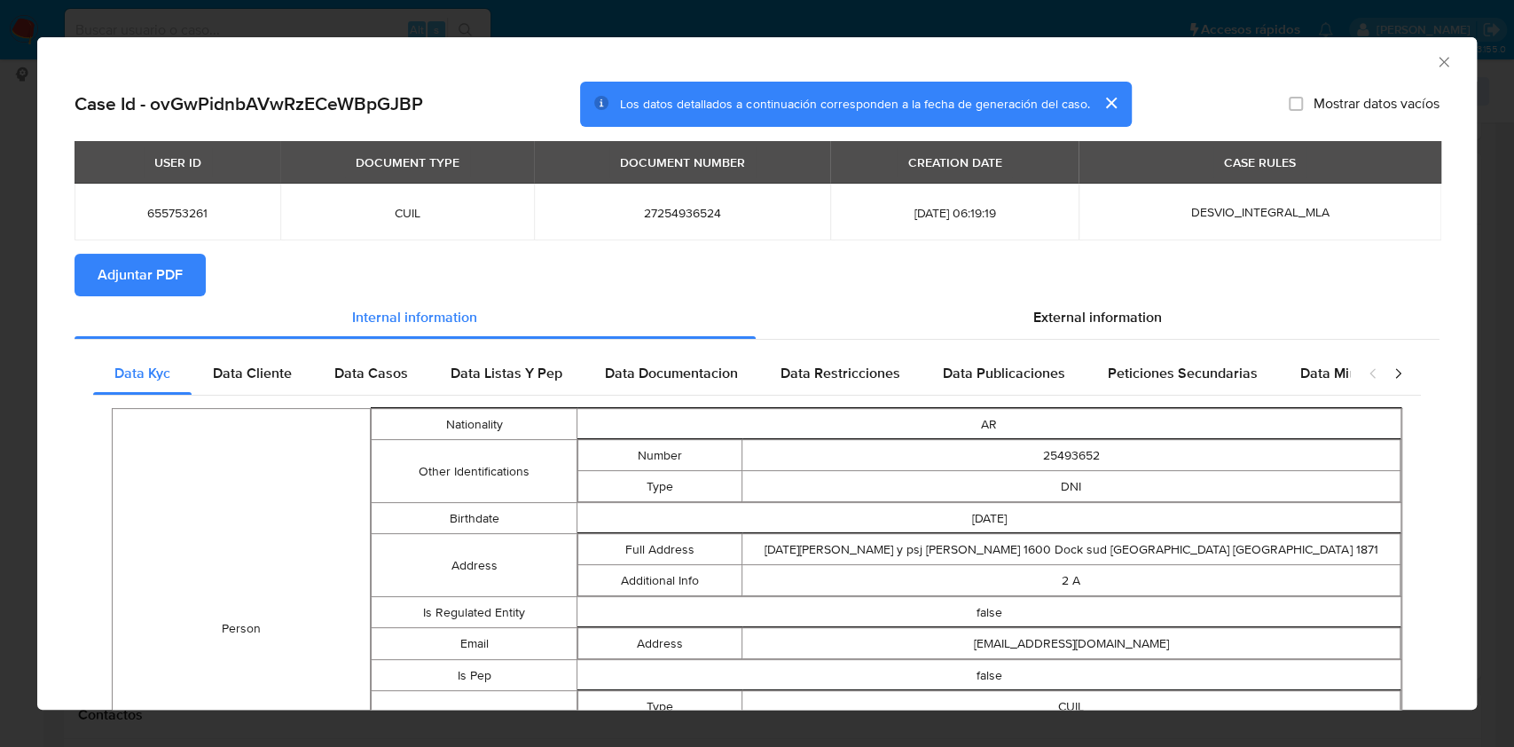
click at [153, 265] on span "Adjuntar PDF" at bounding box center [140, 274] width 85 height 39
click at [1435, 64] on icon "Cerrar ventana" at bounding box center [1444, 62] width 18 height 18
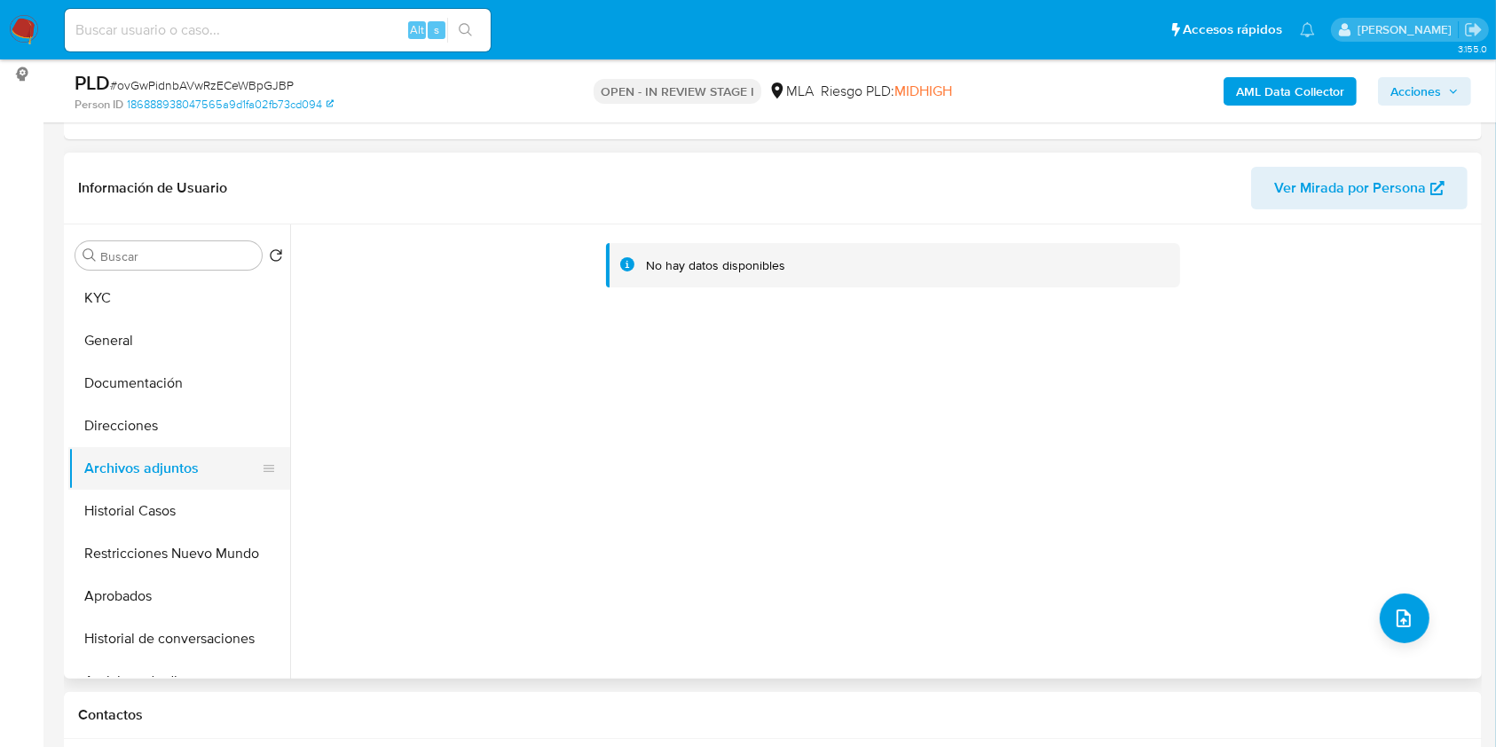
drag, startPoint x: 185, startPoint y: 496, endPoint x: 196, endPoint y: 476, distance: 22.7
click at [185, 496] on button "Historial Casos" at bounding box center [179, 511] width 222 height 43
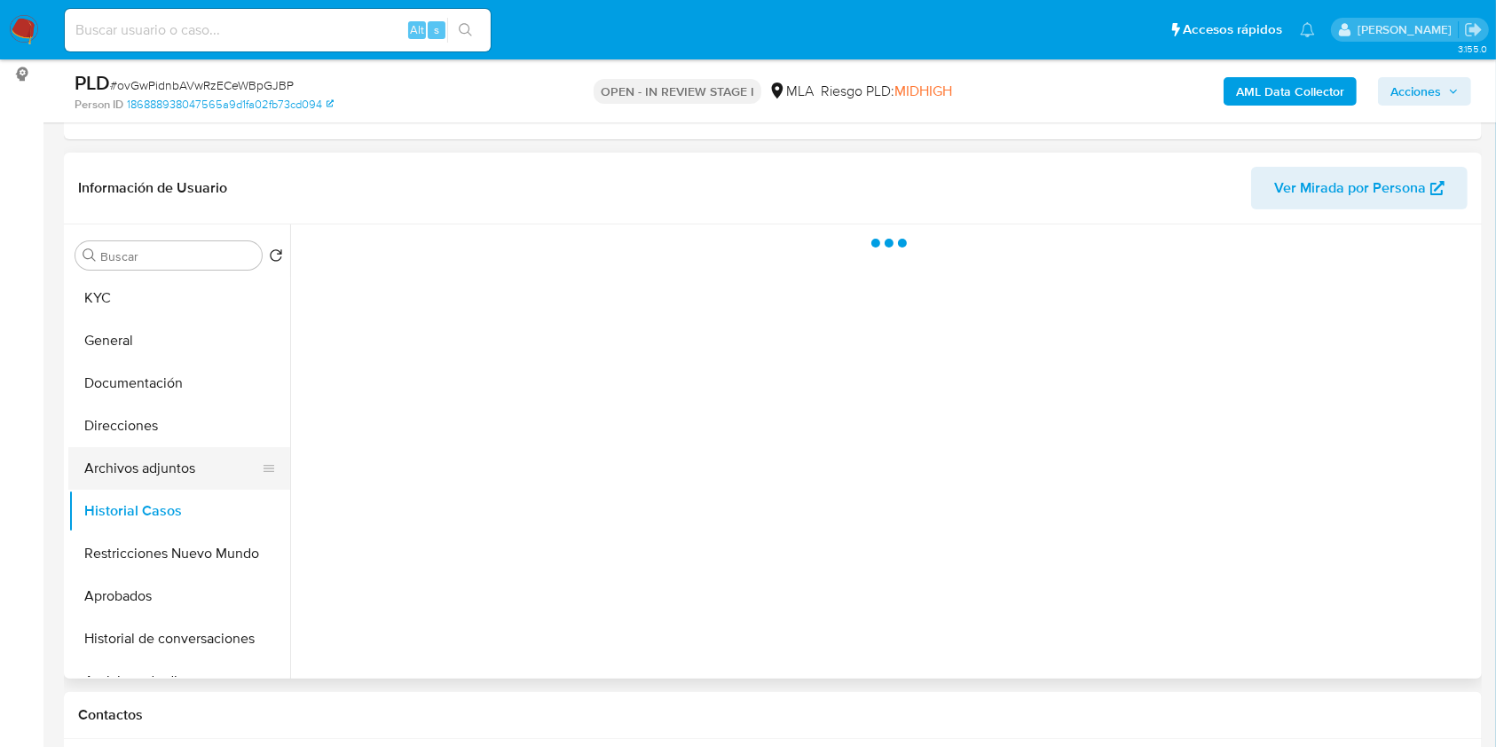
click at [196, 476] on button "Archivos adjuntos" at bounding box center [172, 468] width 208 height 43
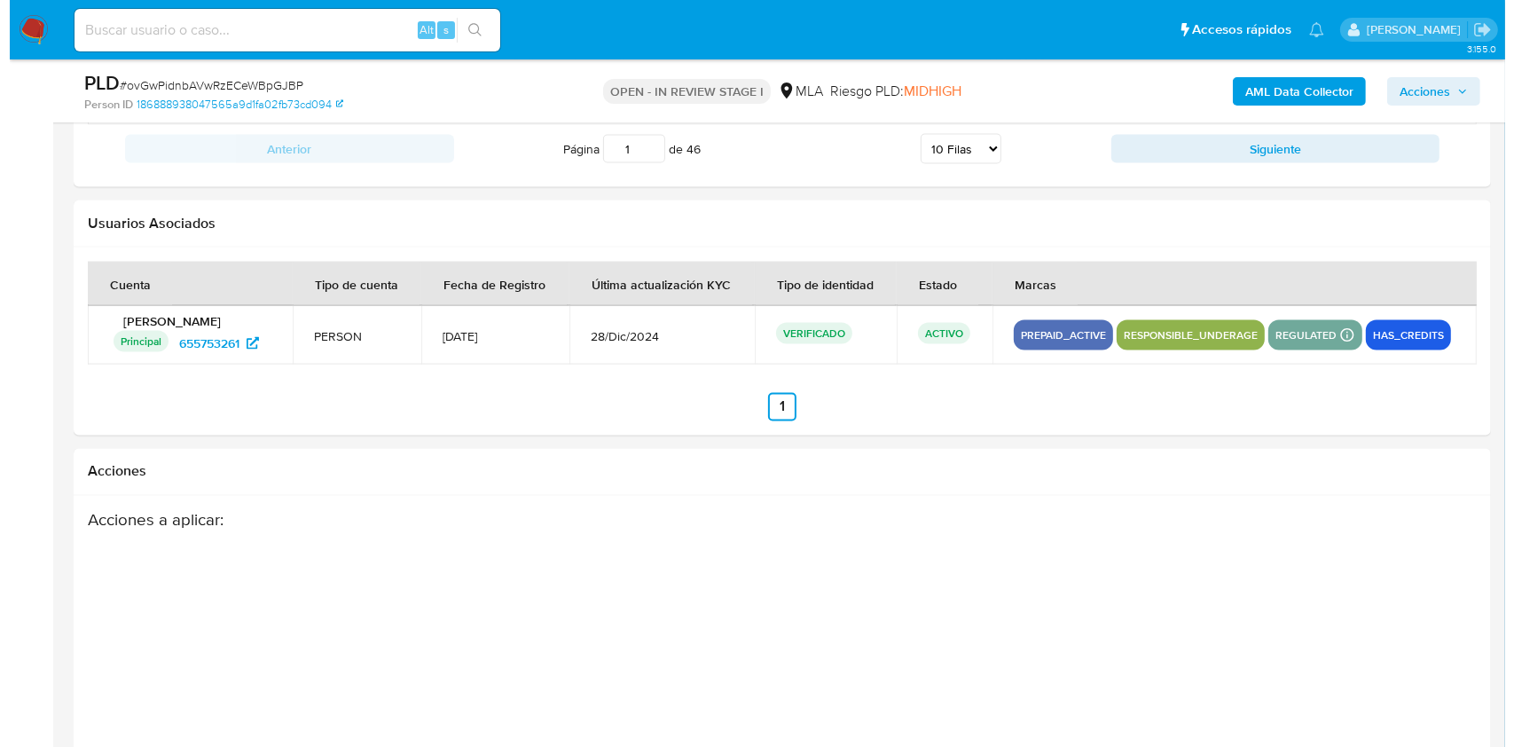
scroll to position [3120, 0]
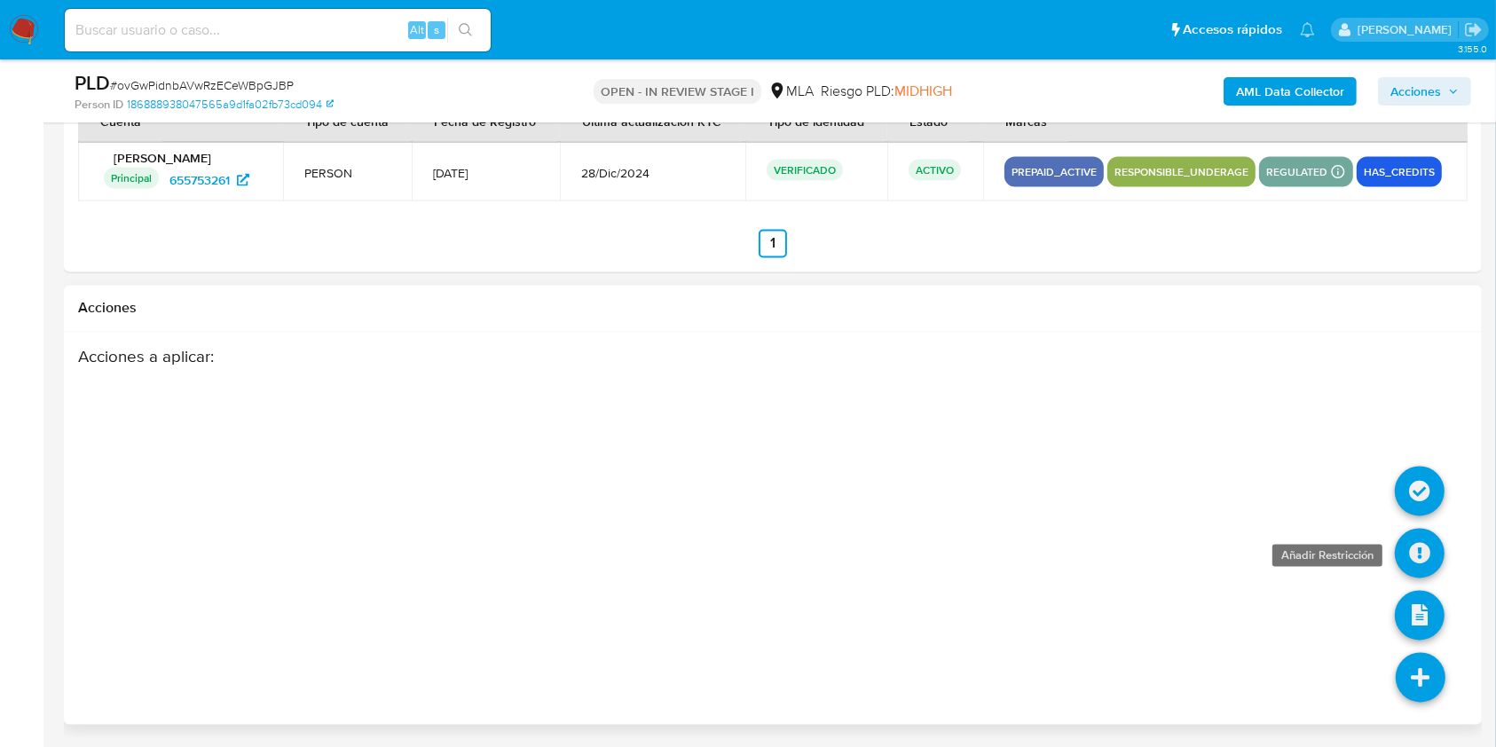
click at [1411, 548] on icon at bounding box center [1420, 554] width 50 height 50
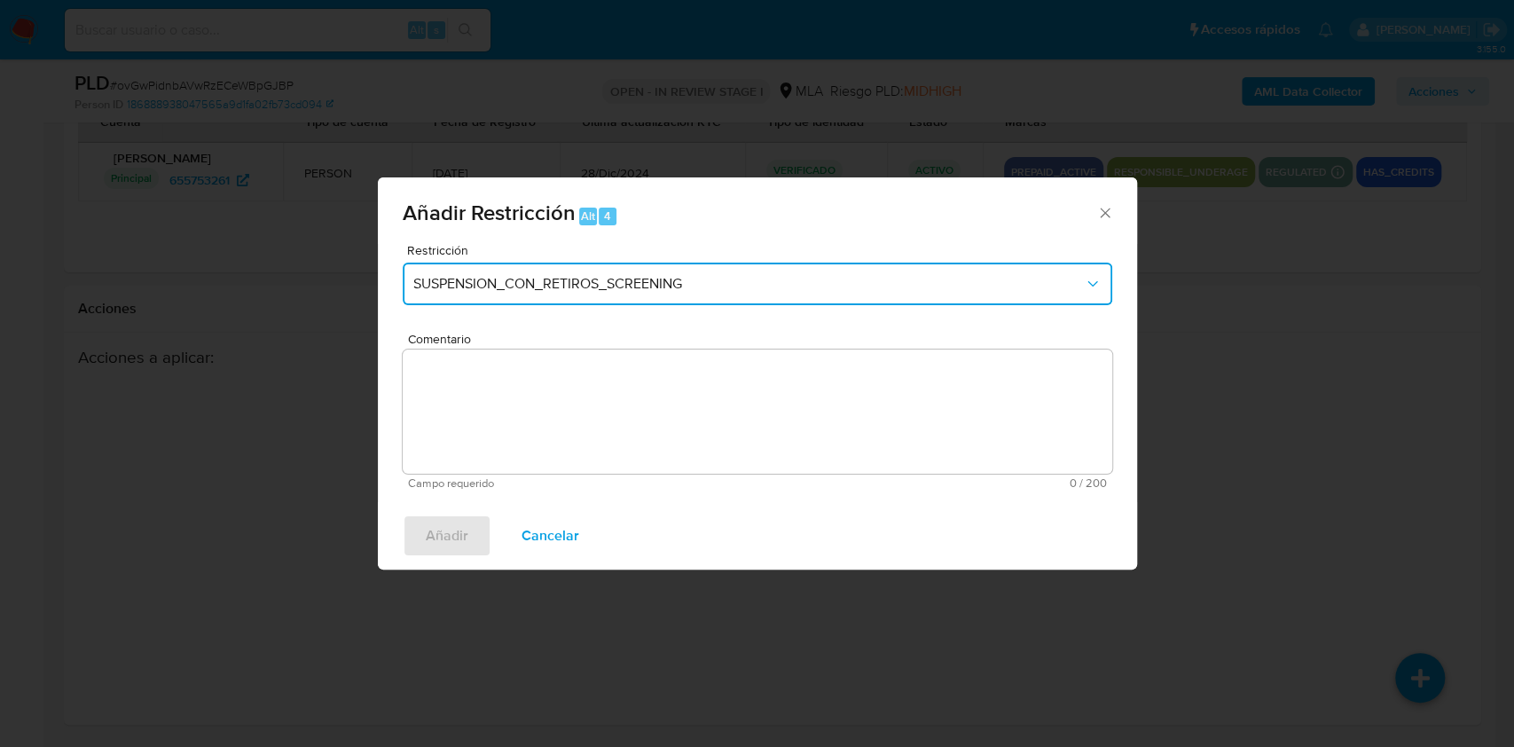
click at [635, 299] on button "SUSPENSION_CON_RETIROS_SCREENING" at bounding box center [758, 284] width 710 height 43
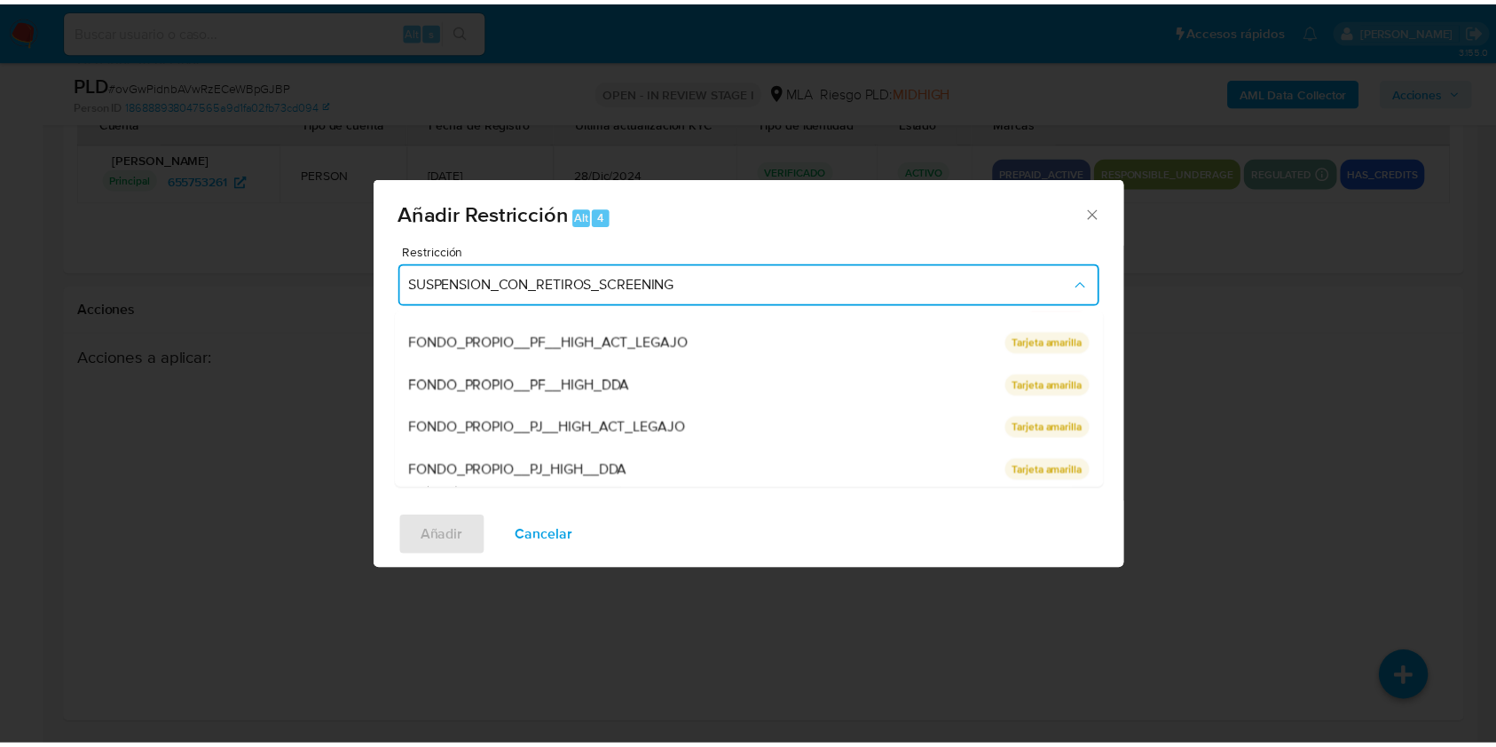
scroll to position [376, 0]
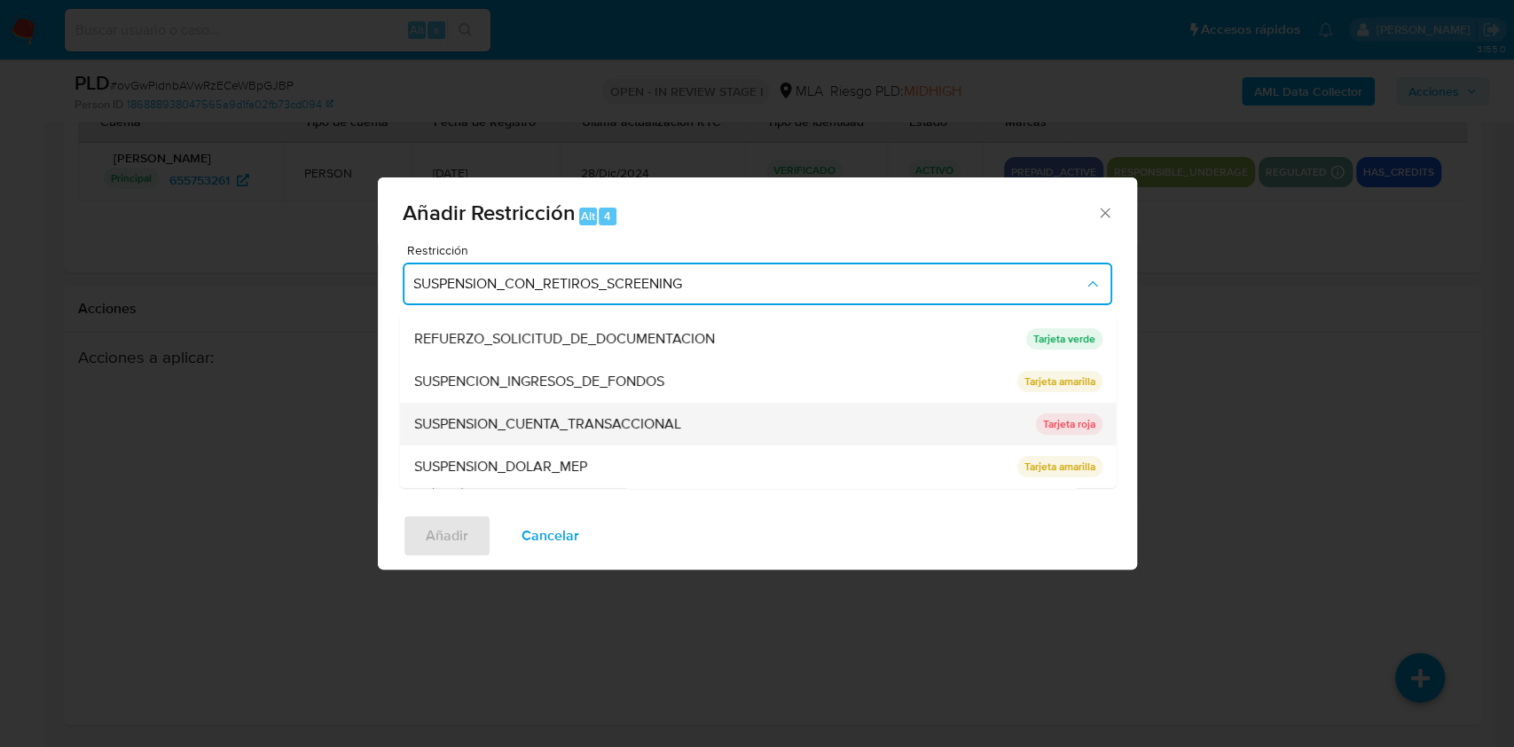
click at [532, 417] on span "SUSPENSION_CUENTA_TRANSACCIONAL" at bounding box center [546, 424] width 267 height 18
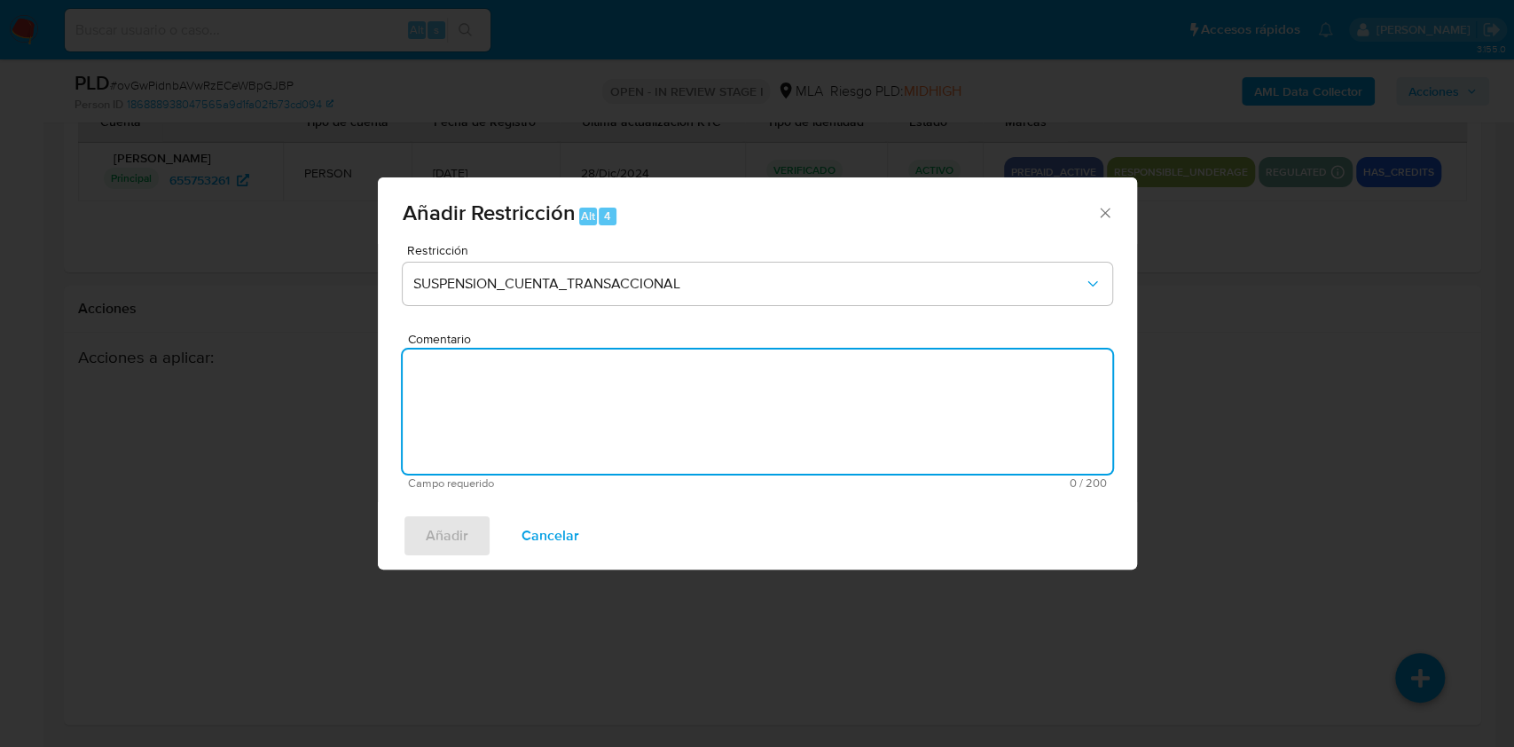
click at [533, 418] on textarea "Comentario" at bounding box center [758, 412] width 710 height 124
type textarea "AML"
click at [427, 518] on span "Añadir" at bounding box center [447, 535] width 43 height 39
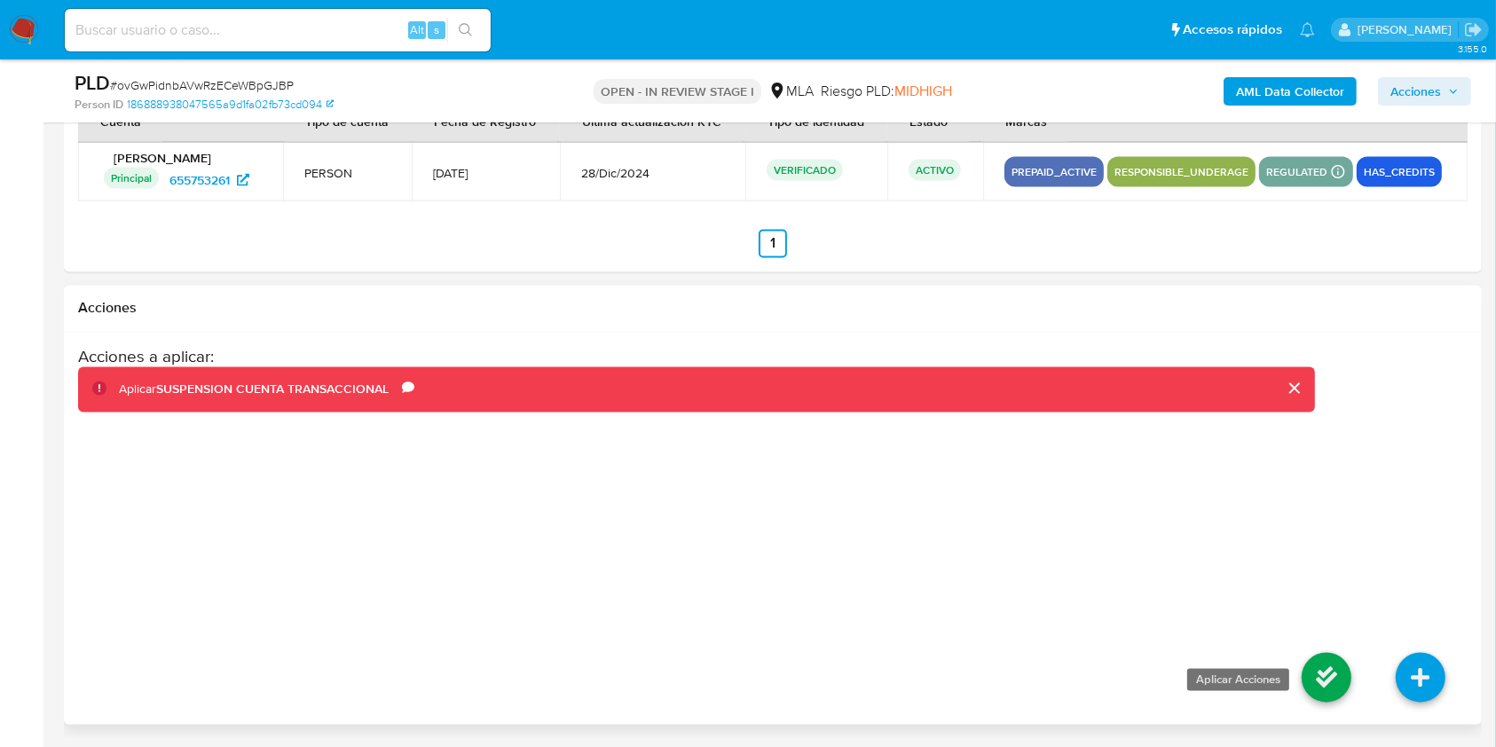
click at [1335, 688] on icon at bounding box center [1326, 678] width 50 height 50
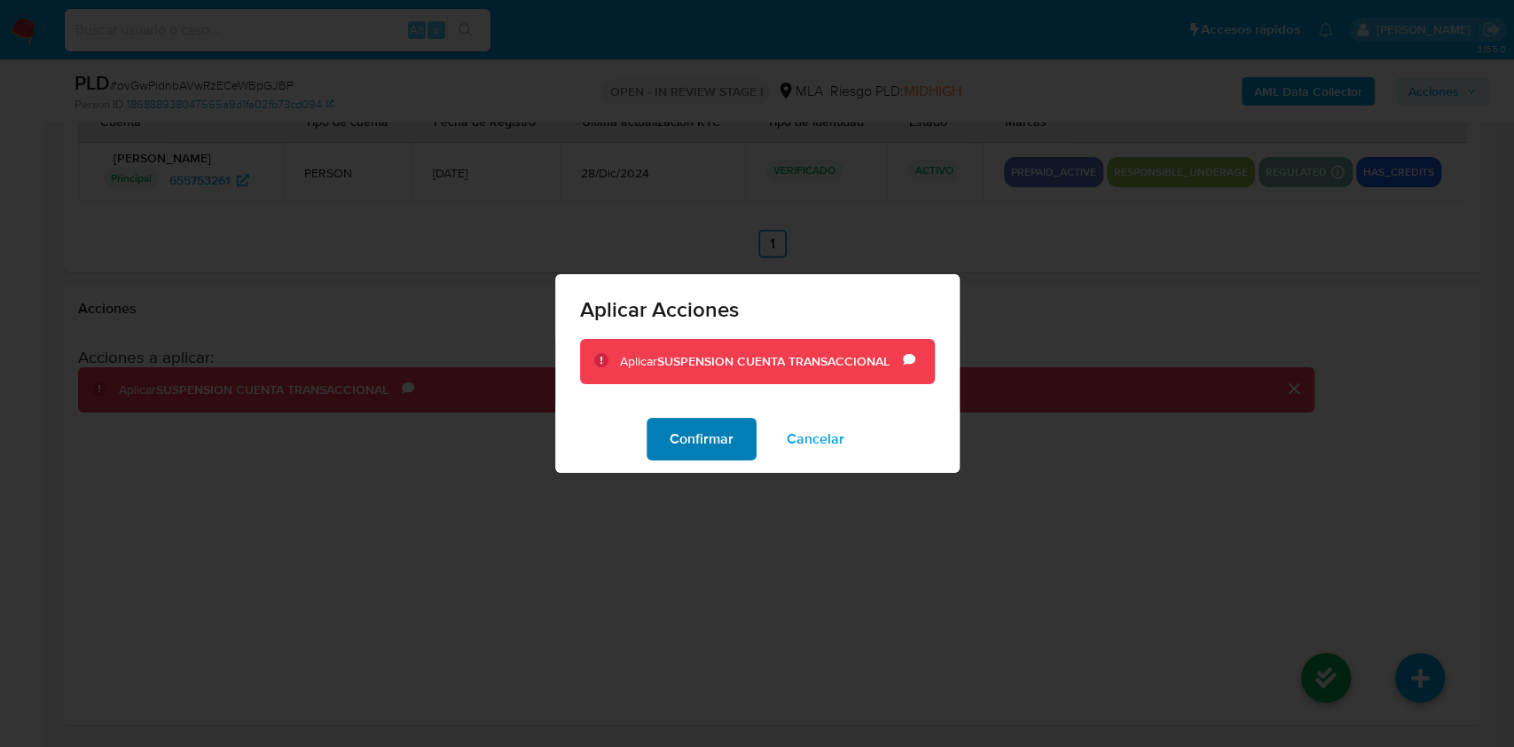
click at [710, 450] on span "Confirmar" at bounding box center [702, 439] width 64 height 39
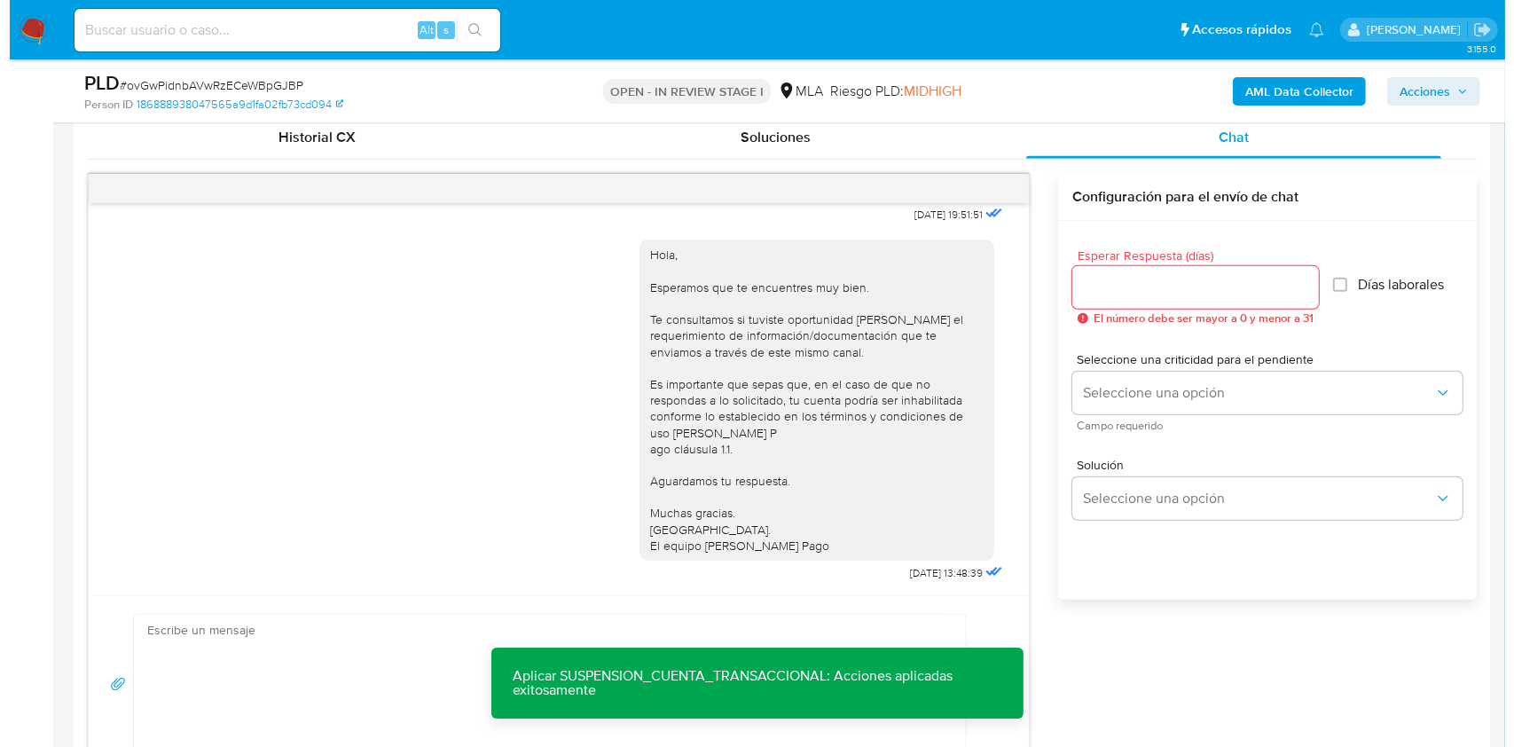
scroll to position [281, 0]
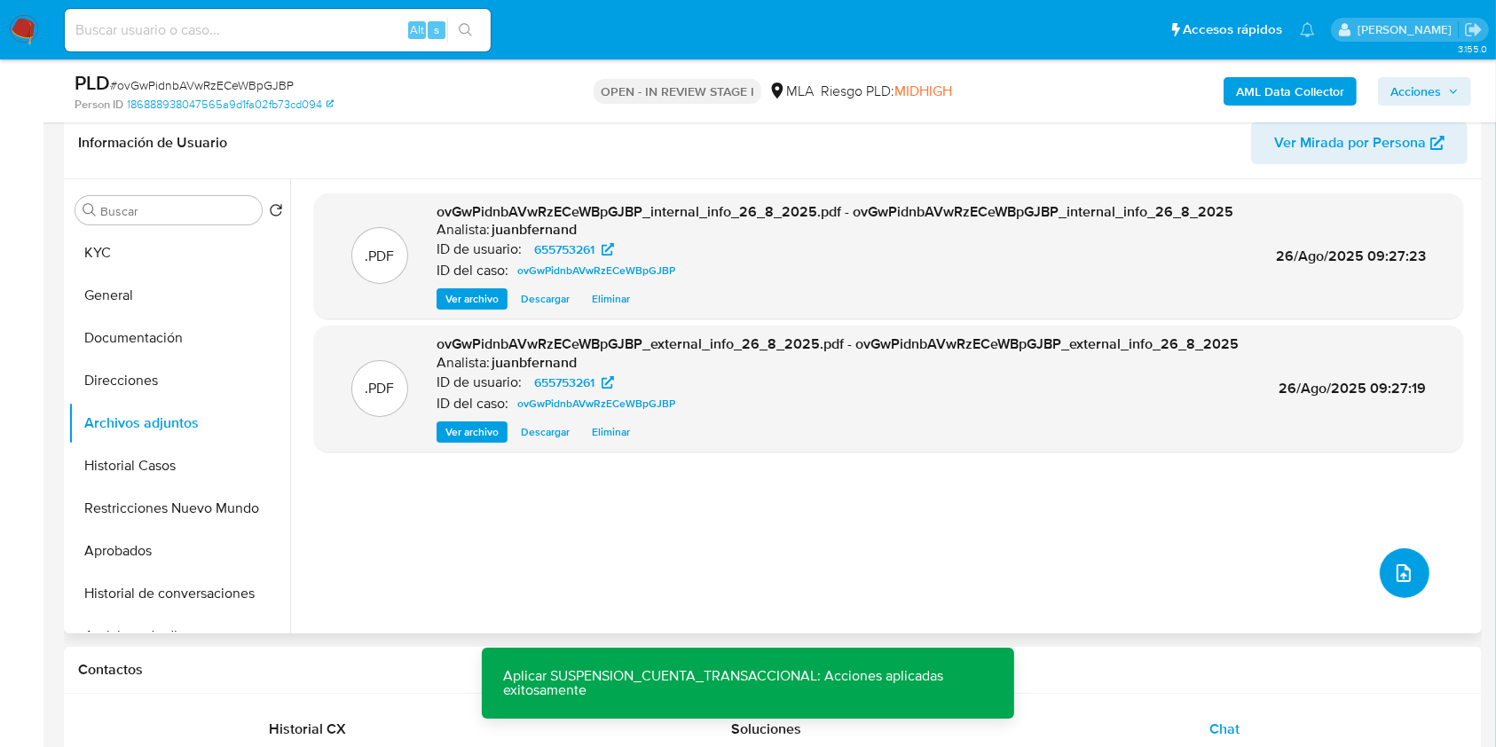
click at [1406, 562] on span "upload-file" at bounding box center [1403, 572] width 21 height 21
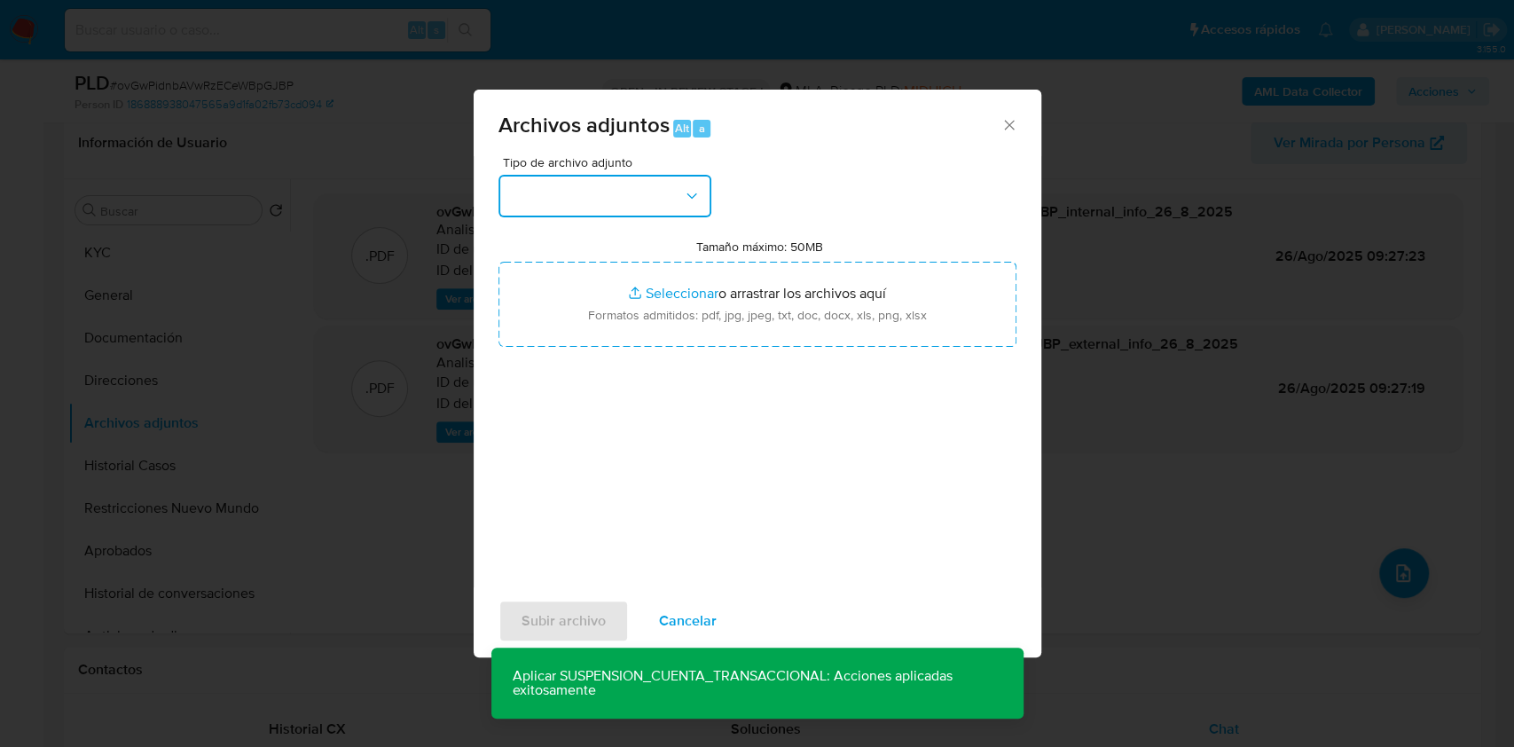
click at [666, 208] on button "button" at bounding box center [605, 196] width 213 height 43
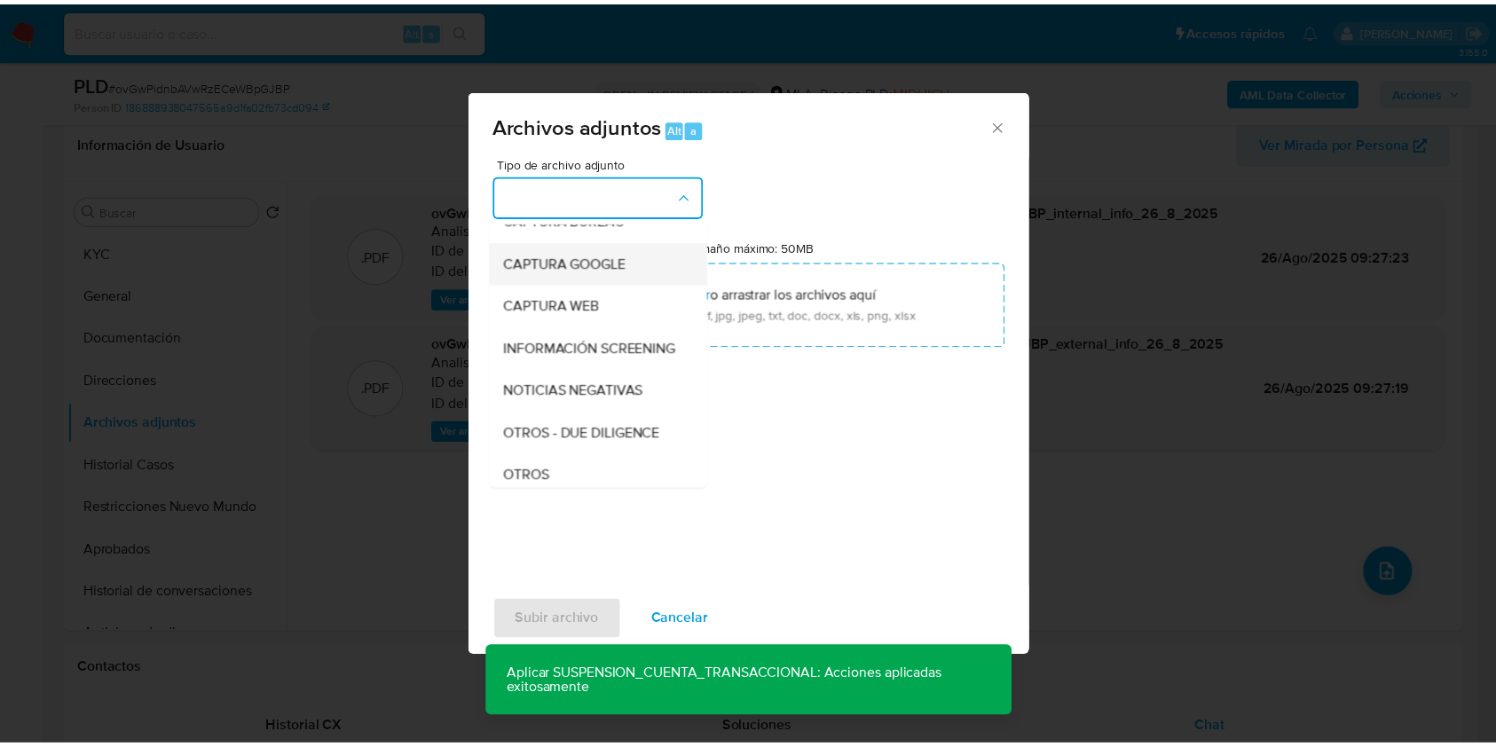
scroll to position [236, 0]
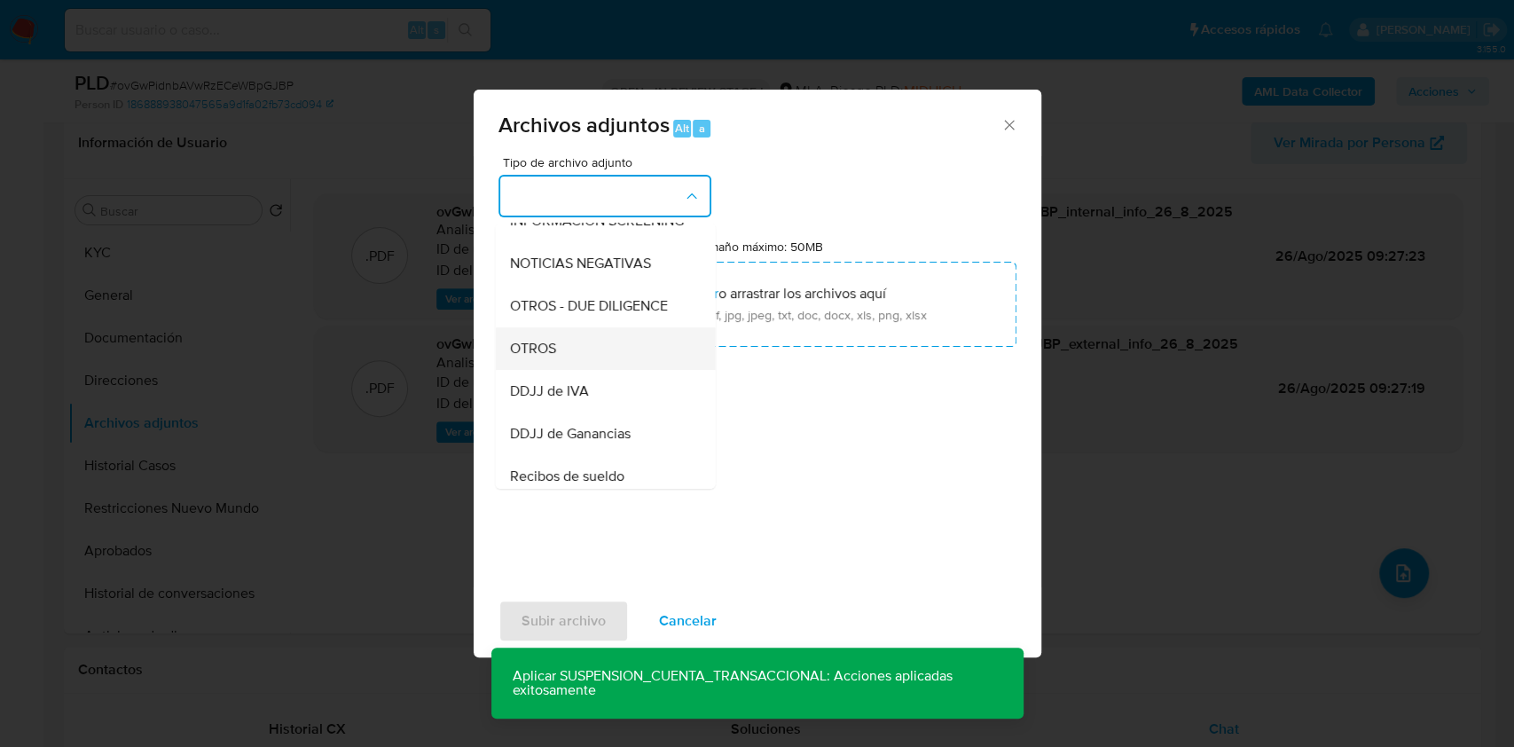
click at [584, 366] on div "OTROS" at bounding box center [599, 348] width 181 height 43
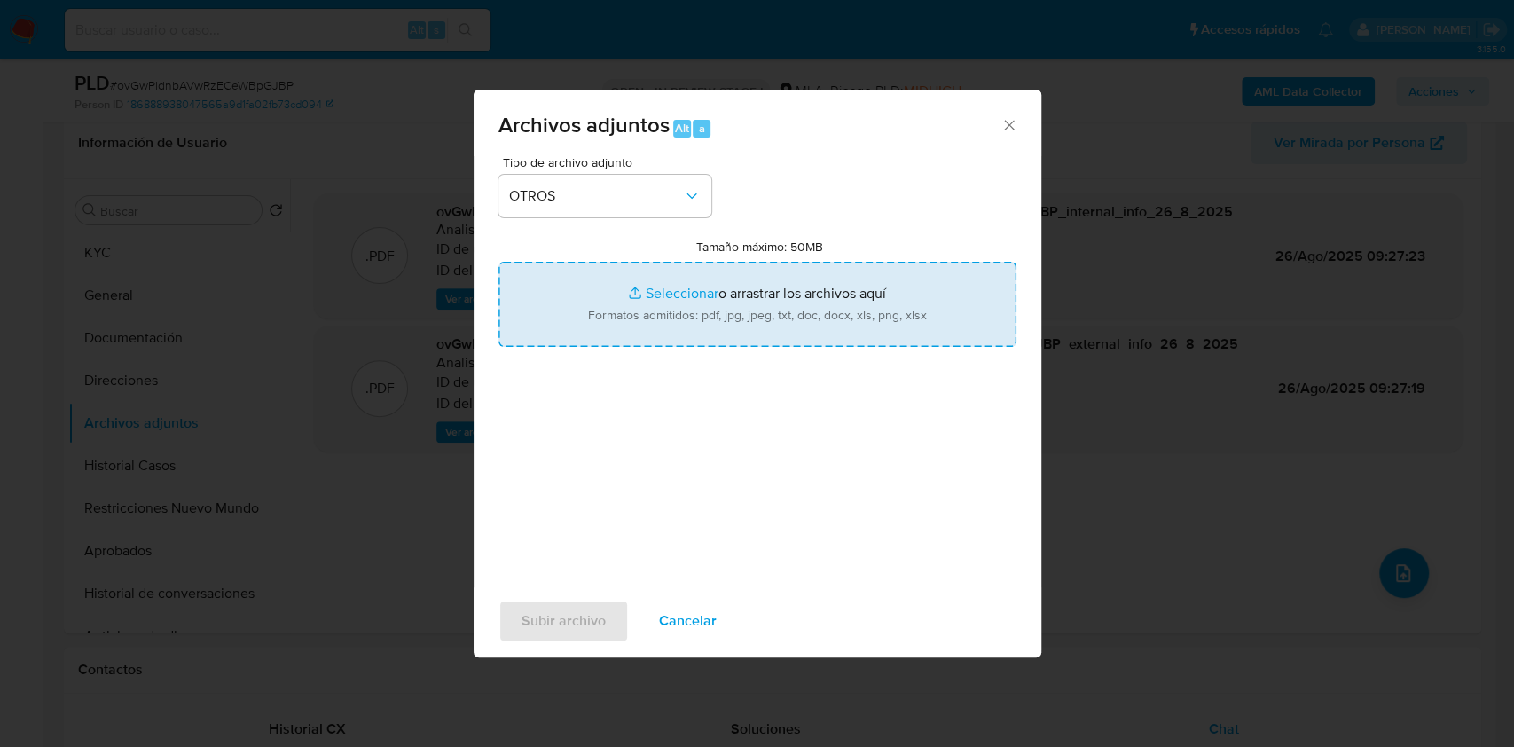
type input "C:\fakepath\Caselog ovGwPidnbAVwRzECeWBpGJBP_2025_07_17_20_45_34.docx"
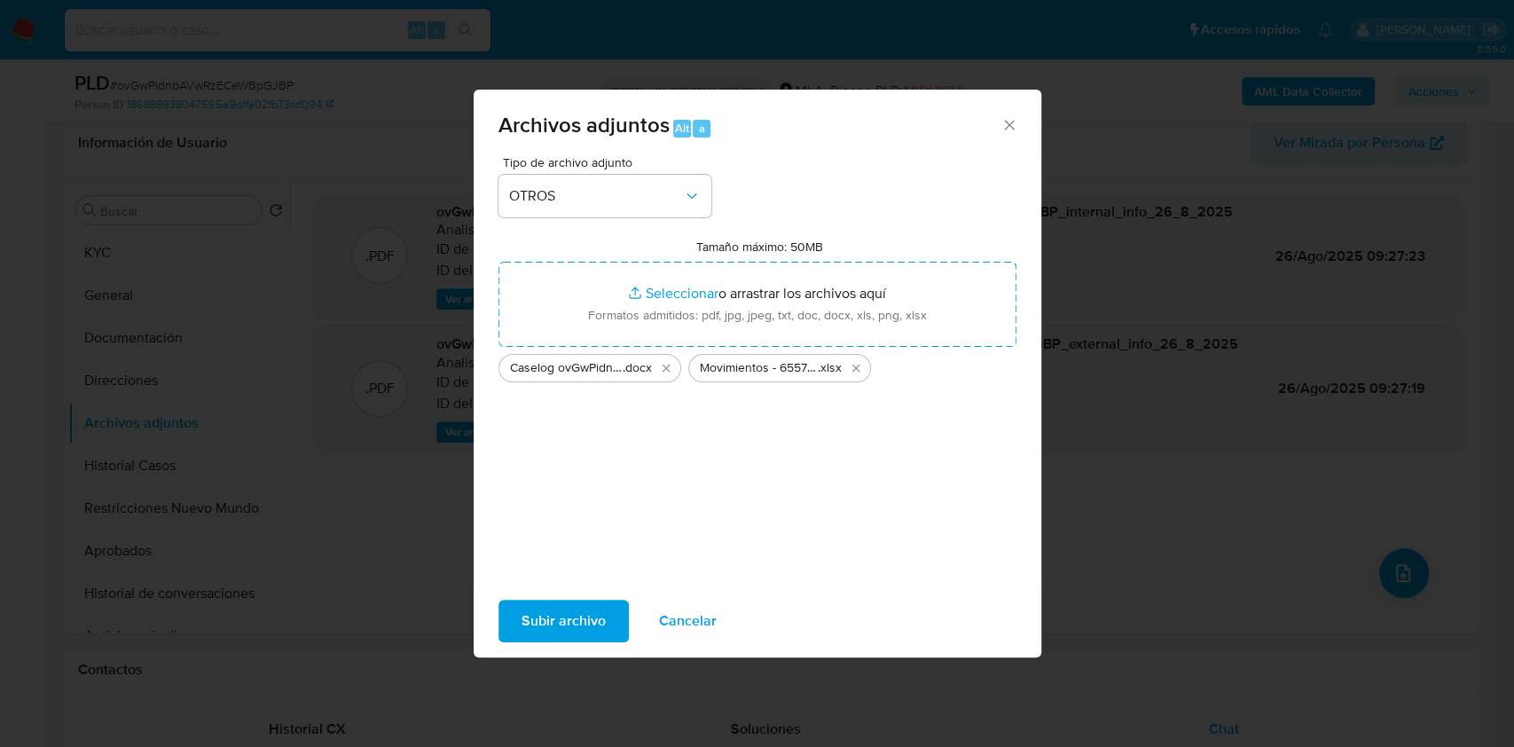
click at [554, 620] on span "Subir archivo" at bounding box center [564, 620] width 84 height 39
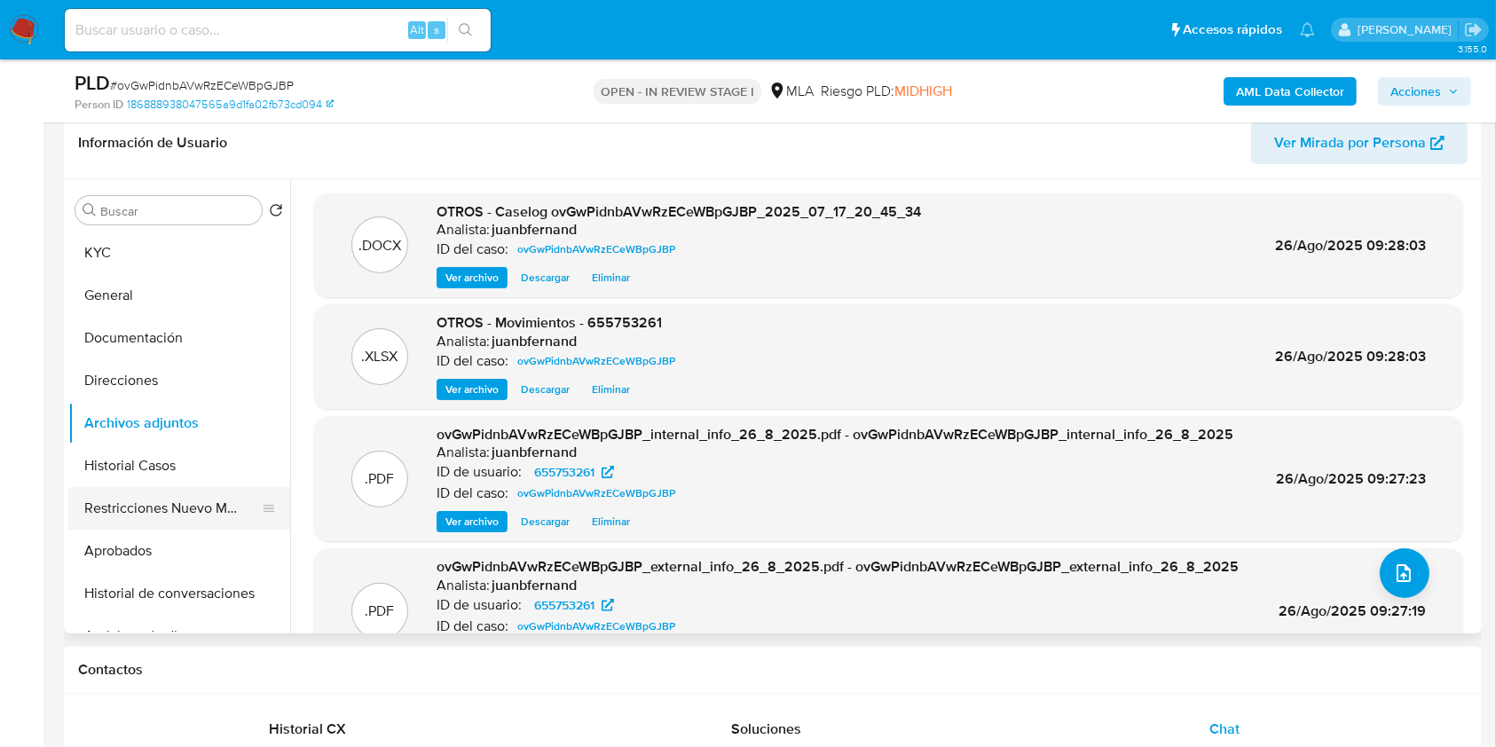
click at [179, 505] on button "Restricciones Nuevo Mundo" at bounding box center [172, 508] width 208 height 43
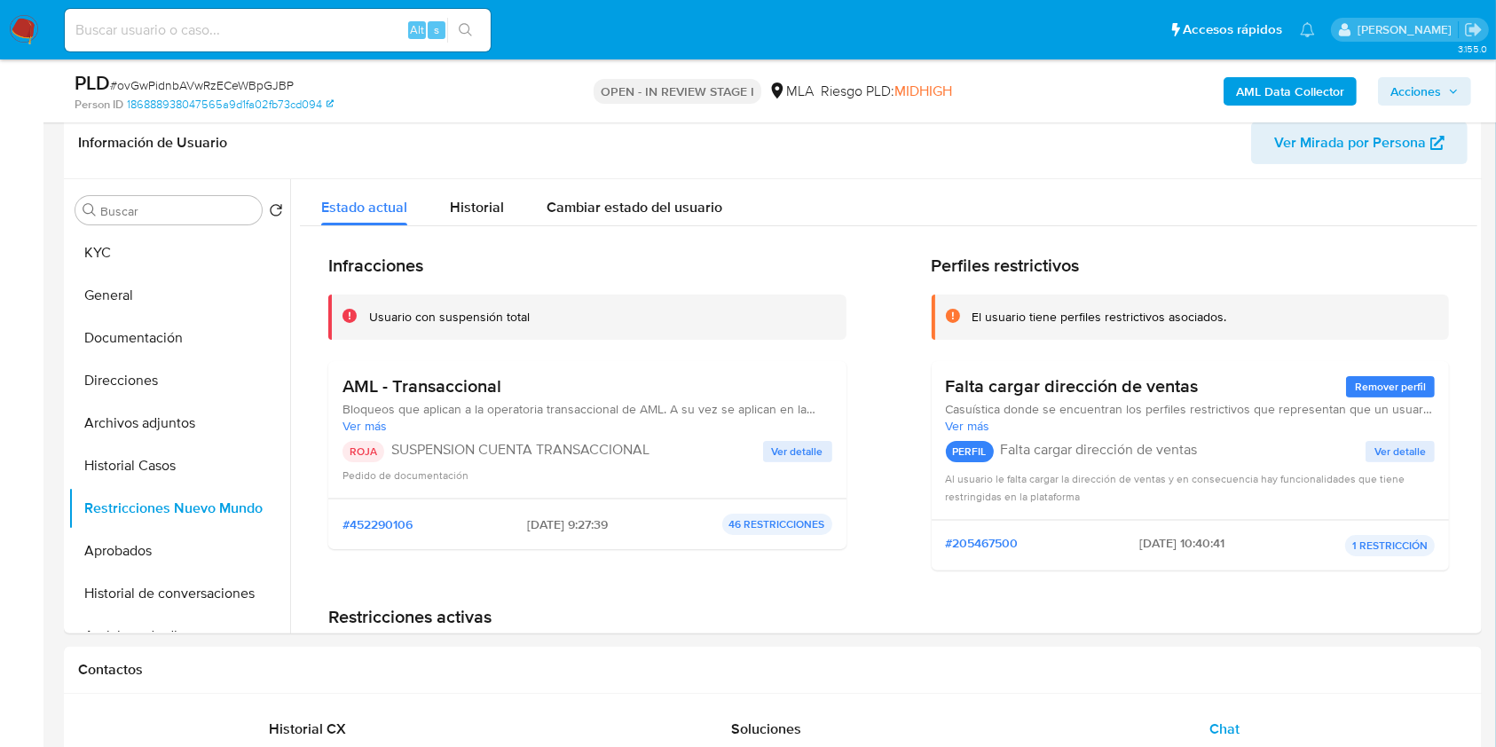
scroll to position [163, 0]
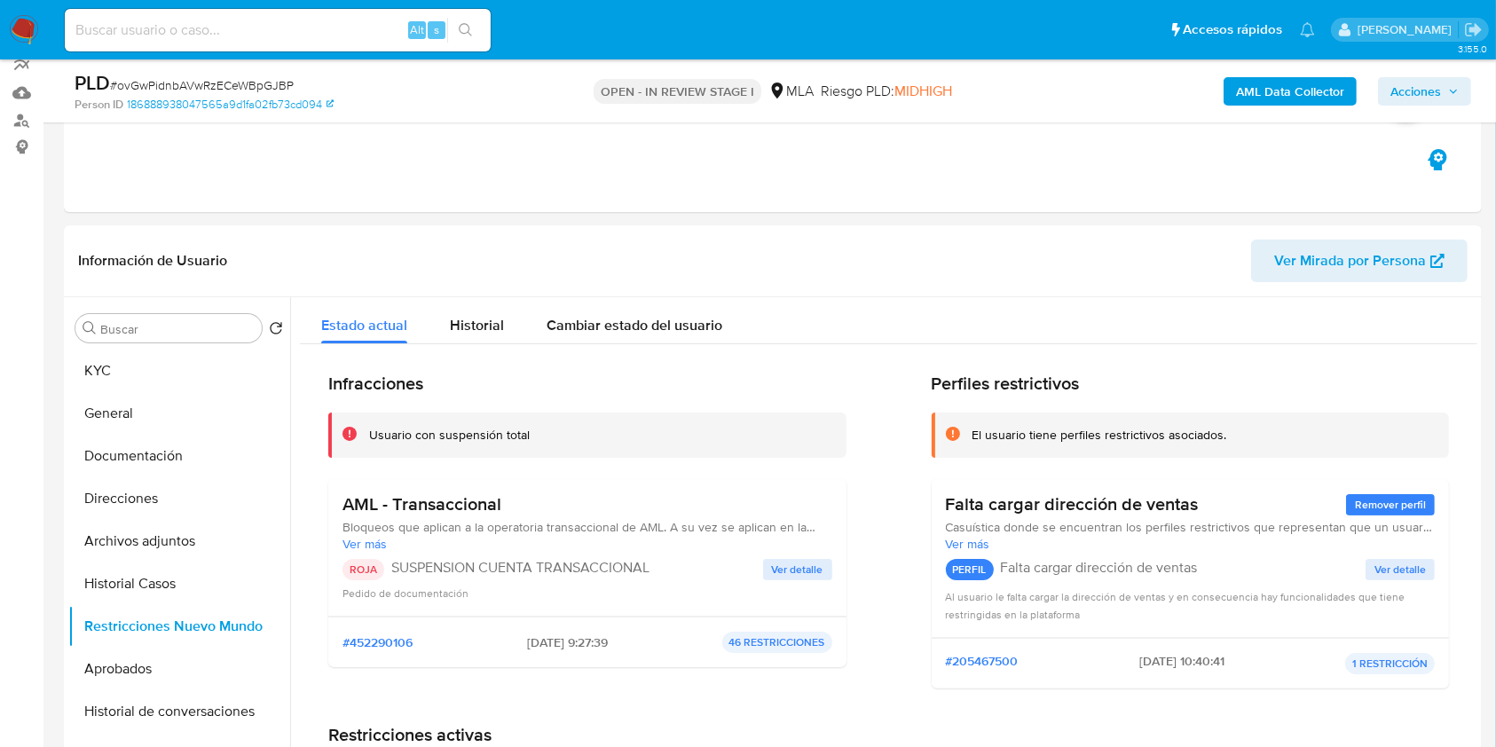
drag, startPoint x: 1425, startPoint y: 90, endPoint x: 1417, endPoint y: 100, distance: 12.6
click at [1424, 90] on span "Acciones" at bounding box center [1415, 91] width 51 height 28
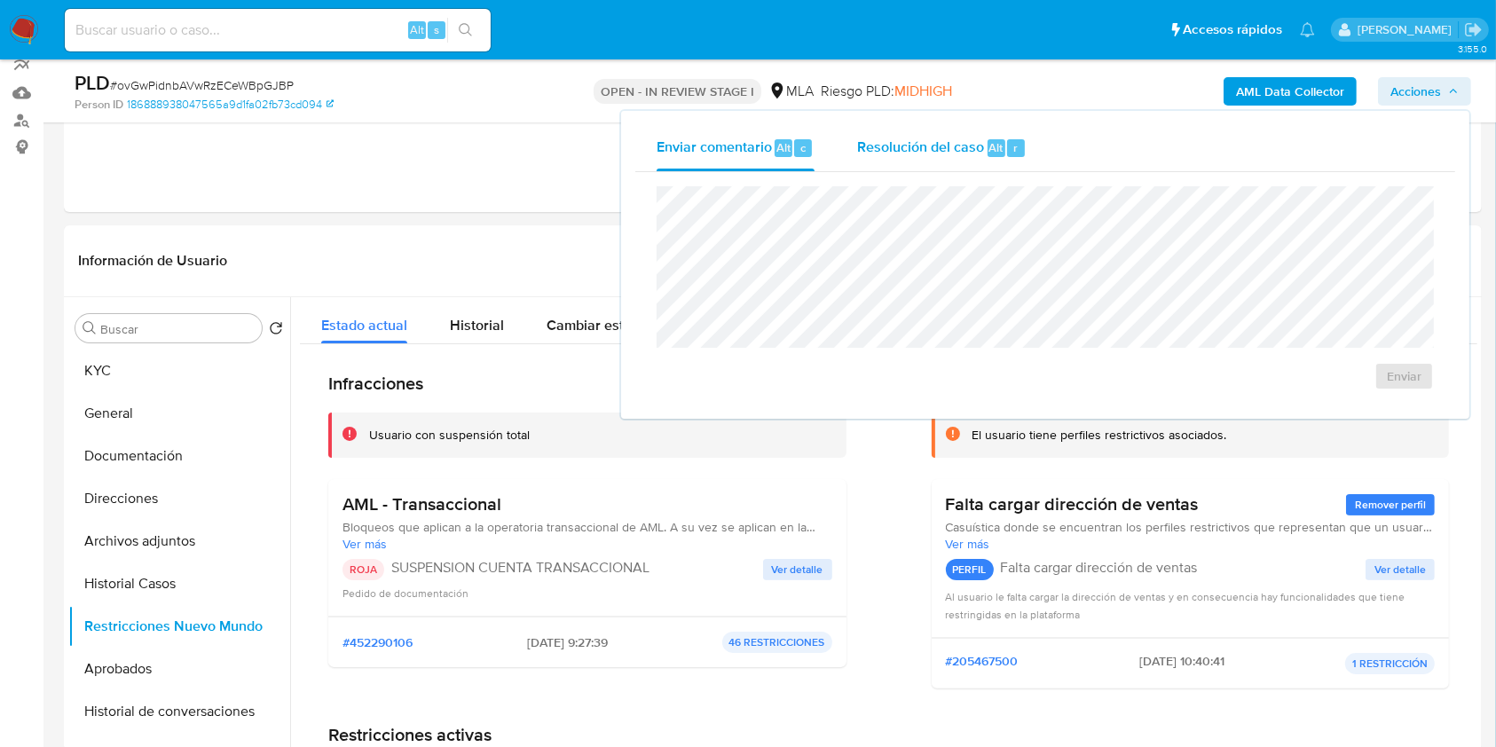
click at [923, 151] on span "Resolución del caso" at bounding box center [920, 147] width 127 height 20
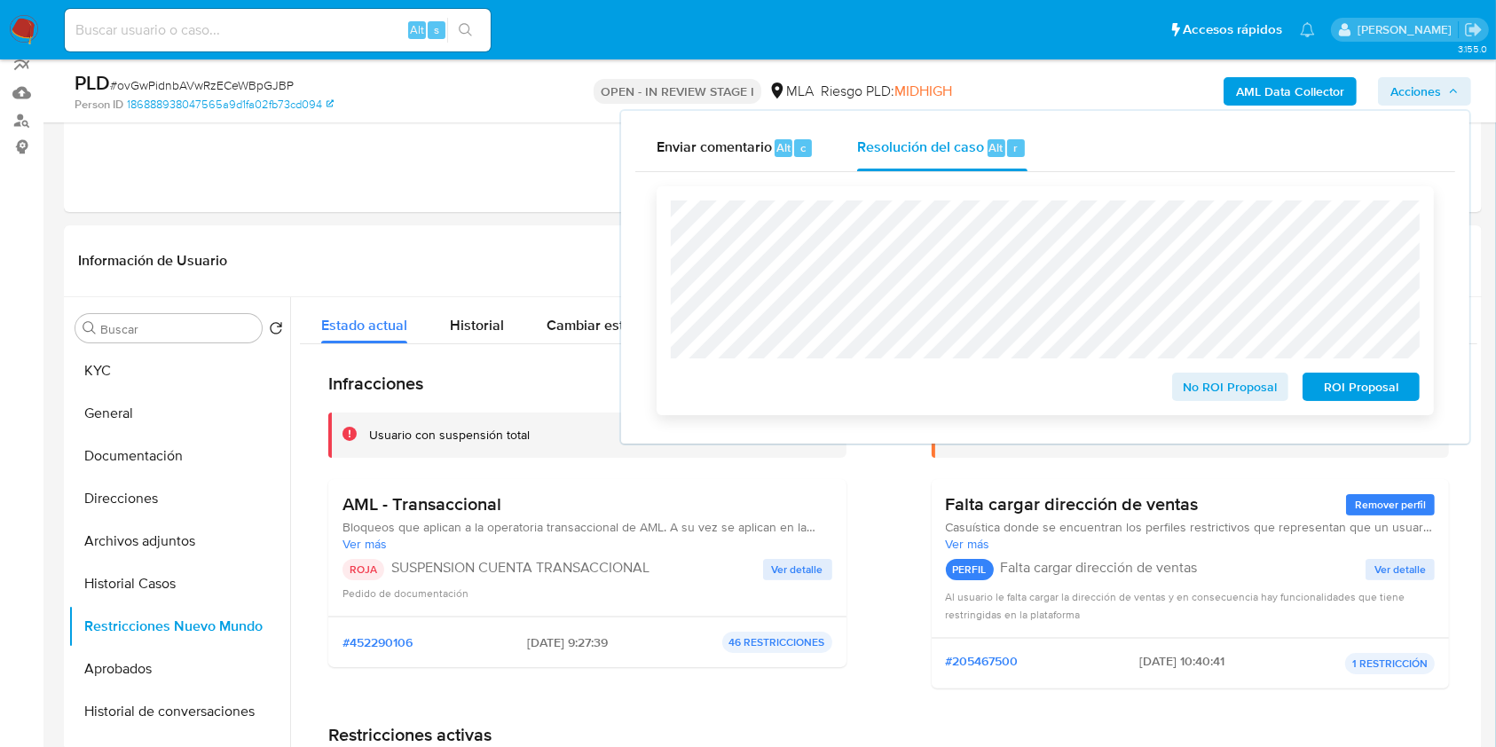
click at [1369, 381] on span "ROI Proposal" at bounding box center [1361, 386] width 92 height 25
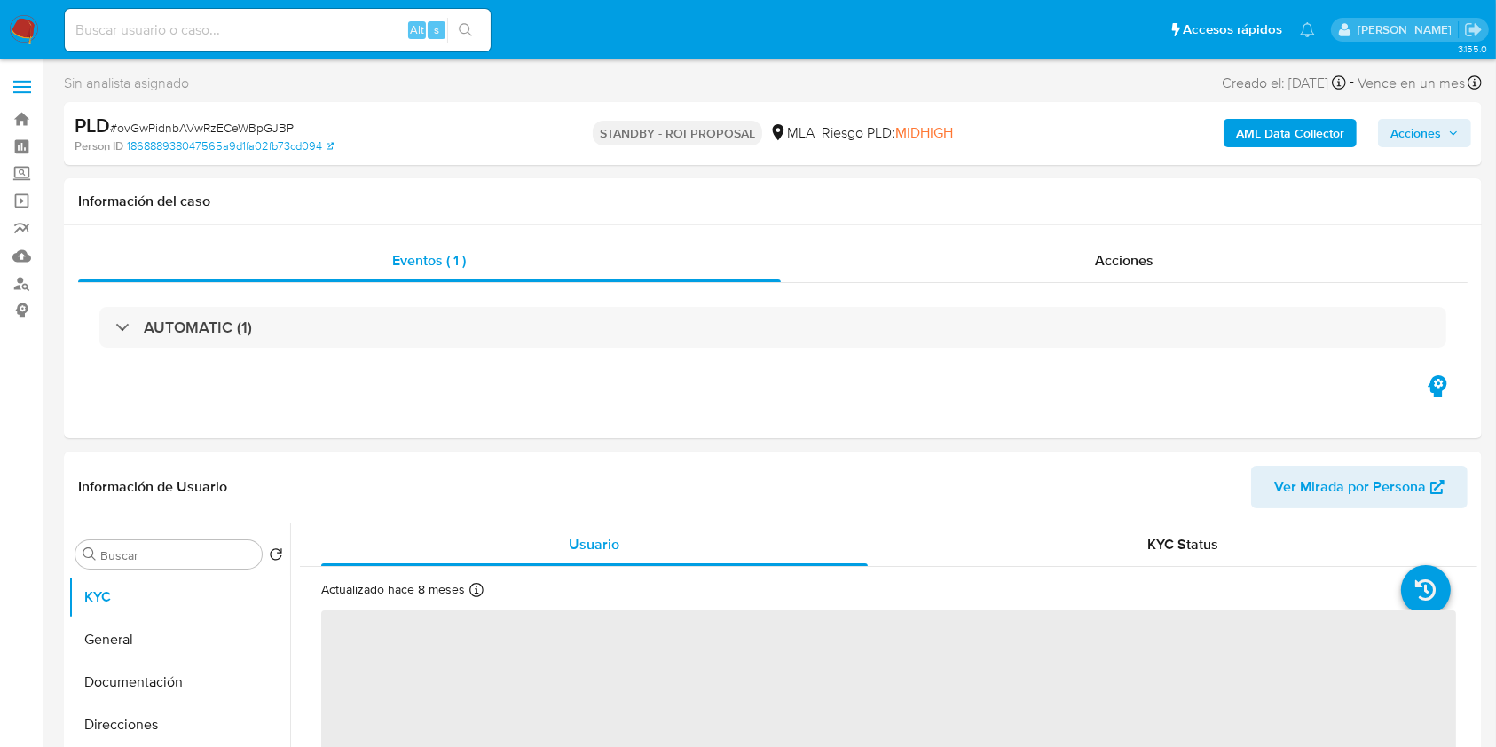
select select "10"
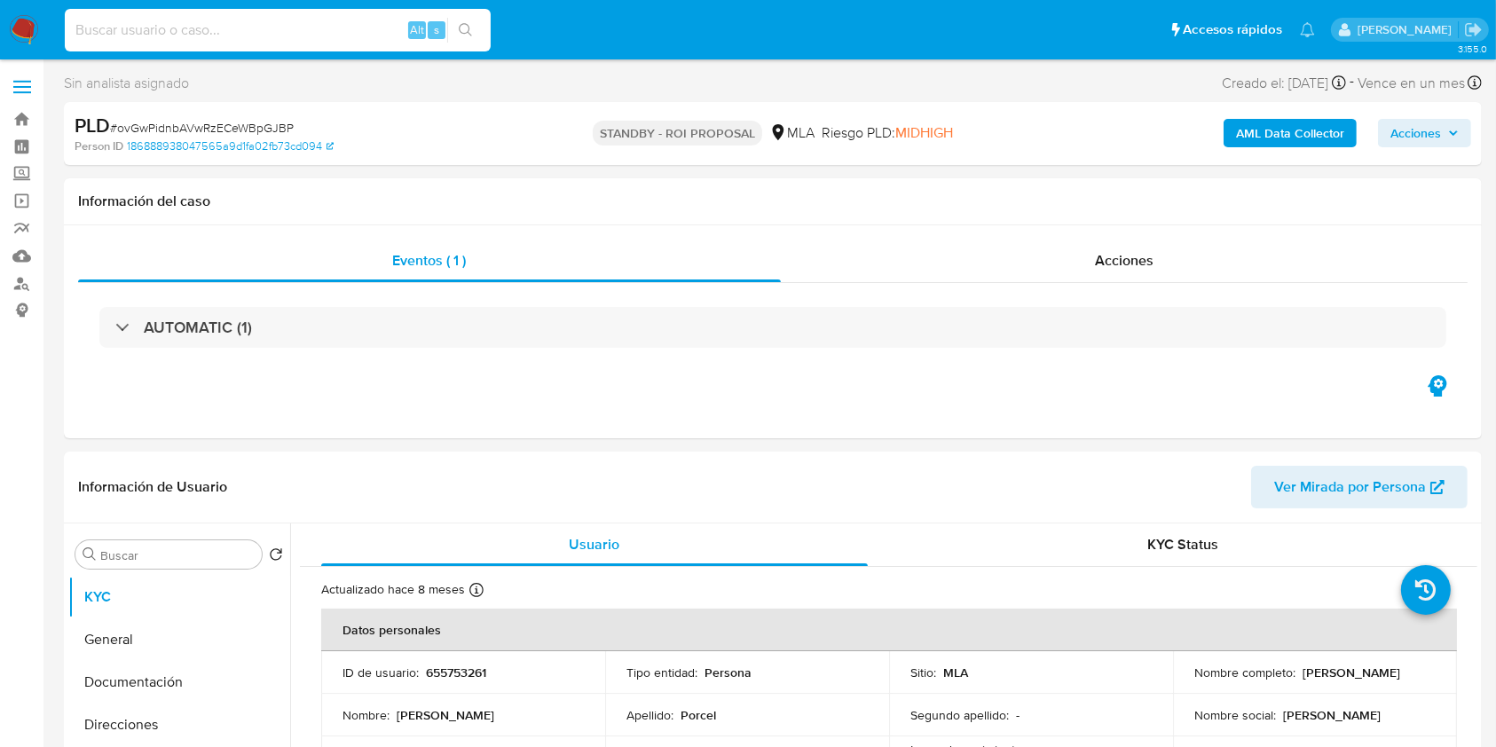
click at [318, 20] on input at bounding box center [278, 30] width 426 height 23
paste input "NpzA2L4cG4FoR1x7KnW53JSu"
type input "NpzA2L4cG4FoR1x7KnW53JSu"
click at [472, 29] on icon "search-icon" at bounding box center [466, 30] width 14 height 14
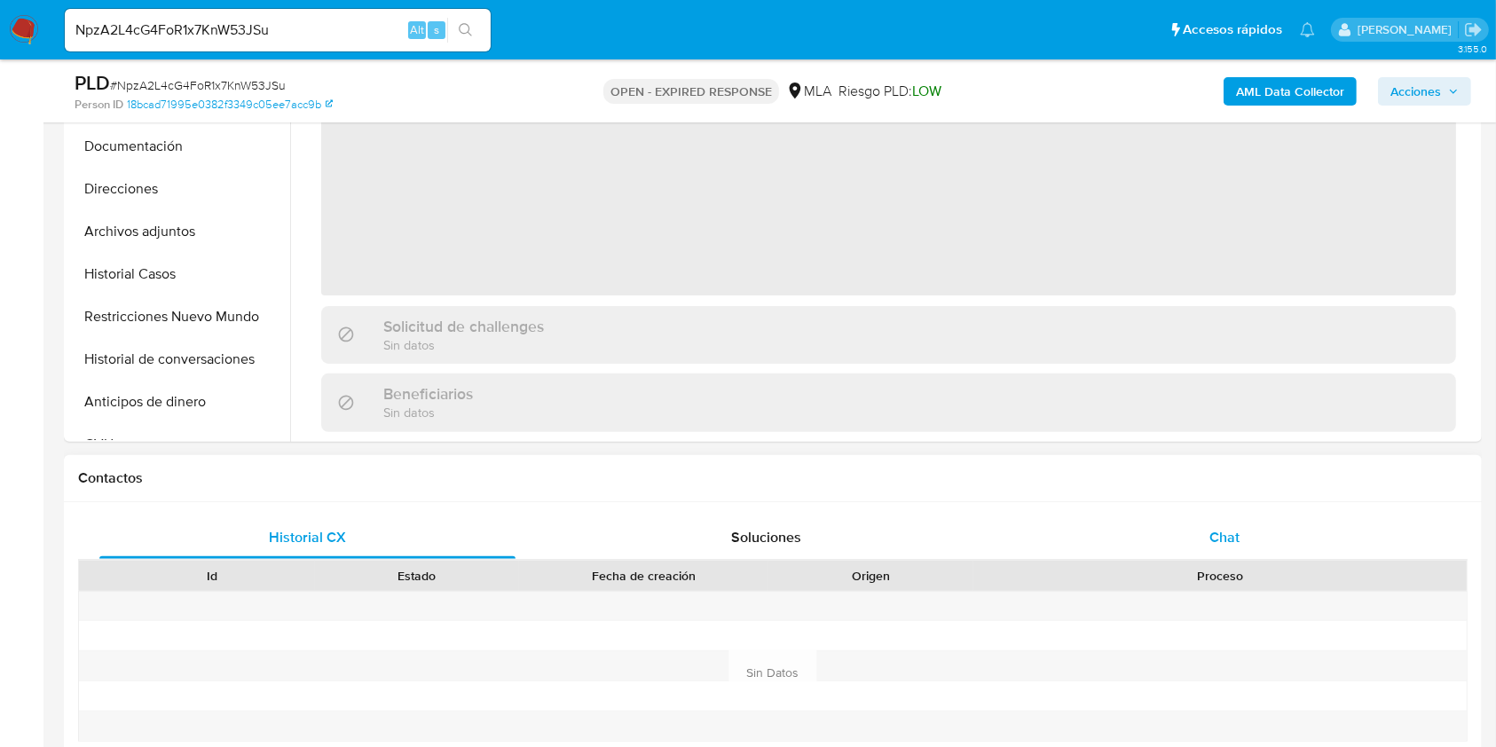
click at [1196, 519] on div "Chat" at bounding box center [1225, 537] width 416 height 43
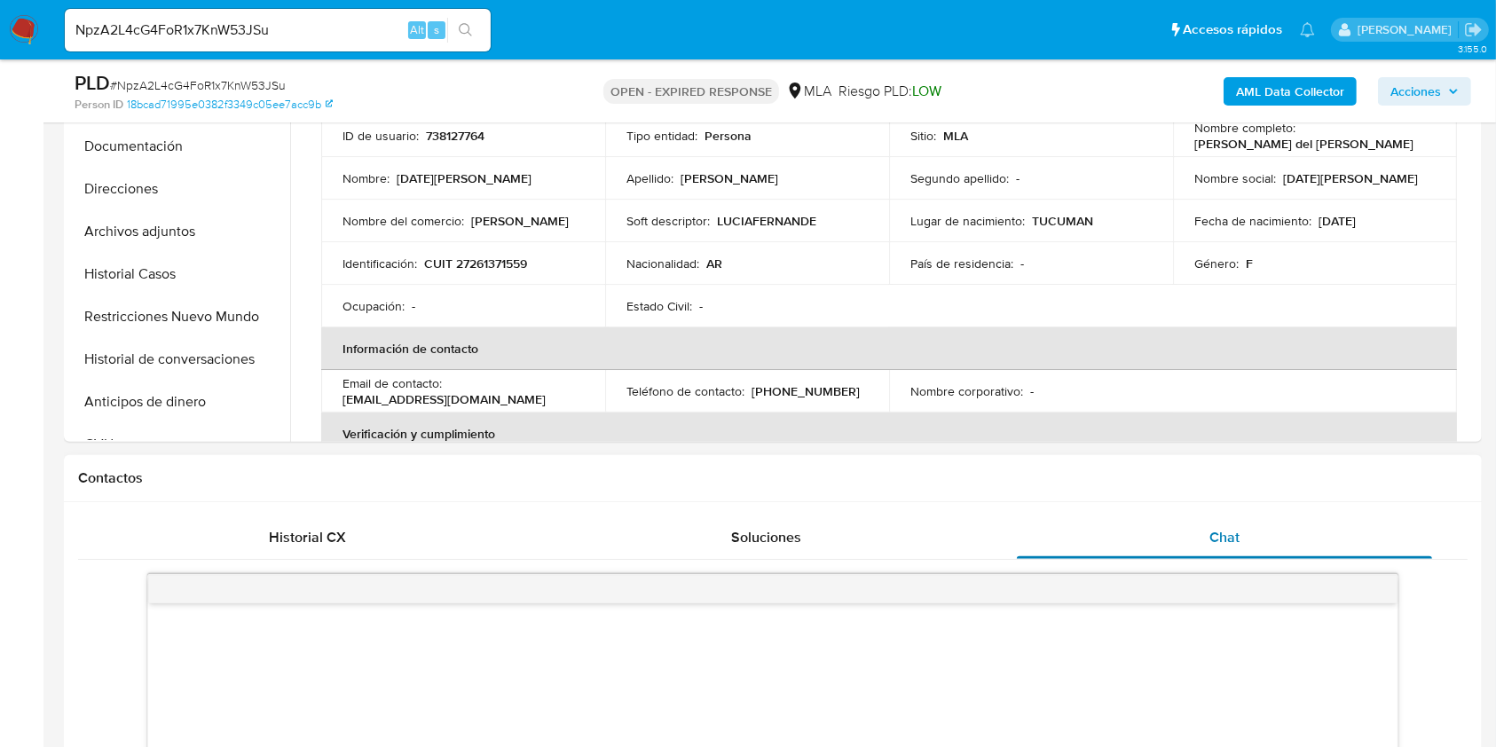
scroll to position [828, 0]
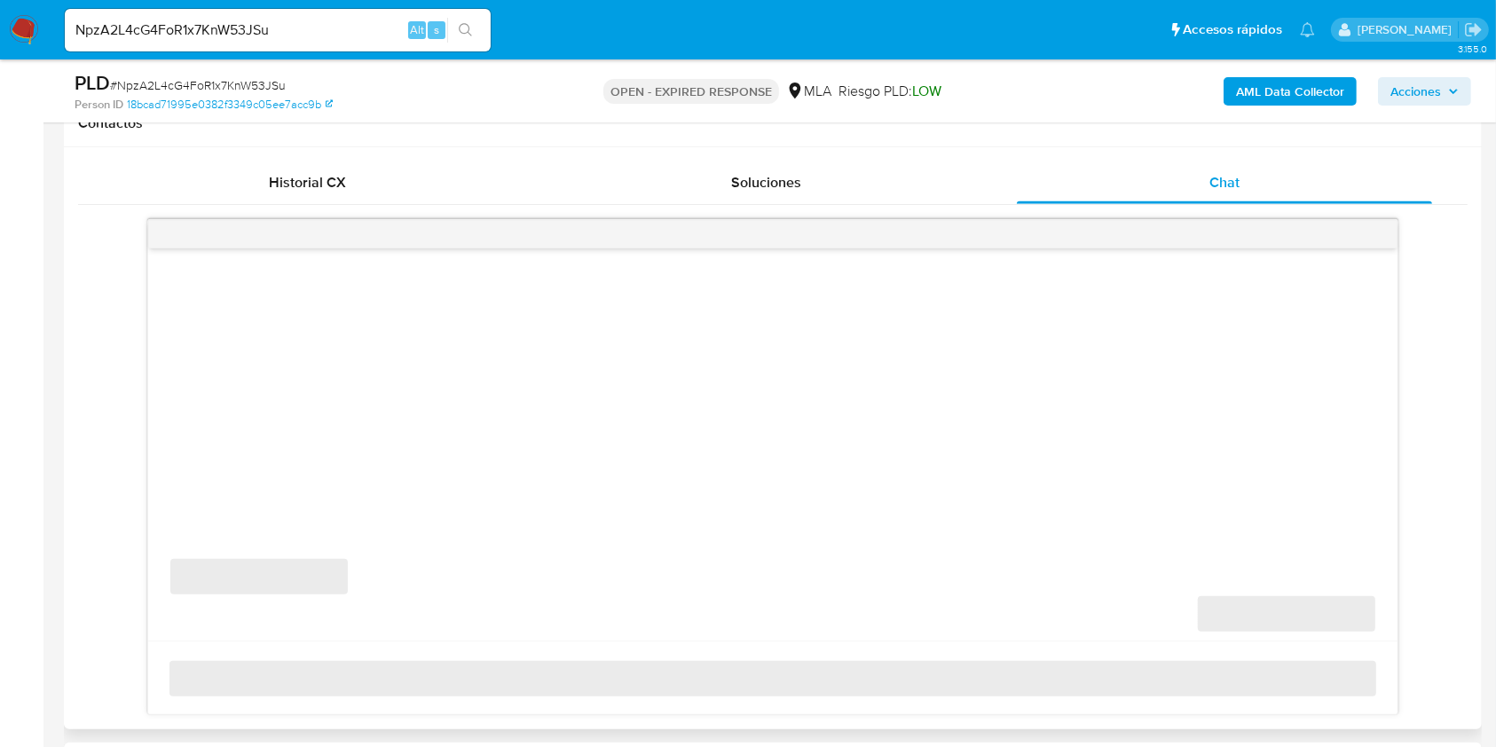
select select "10"
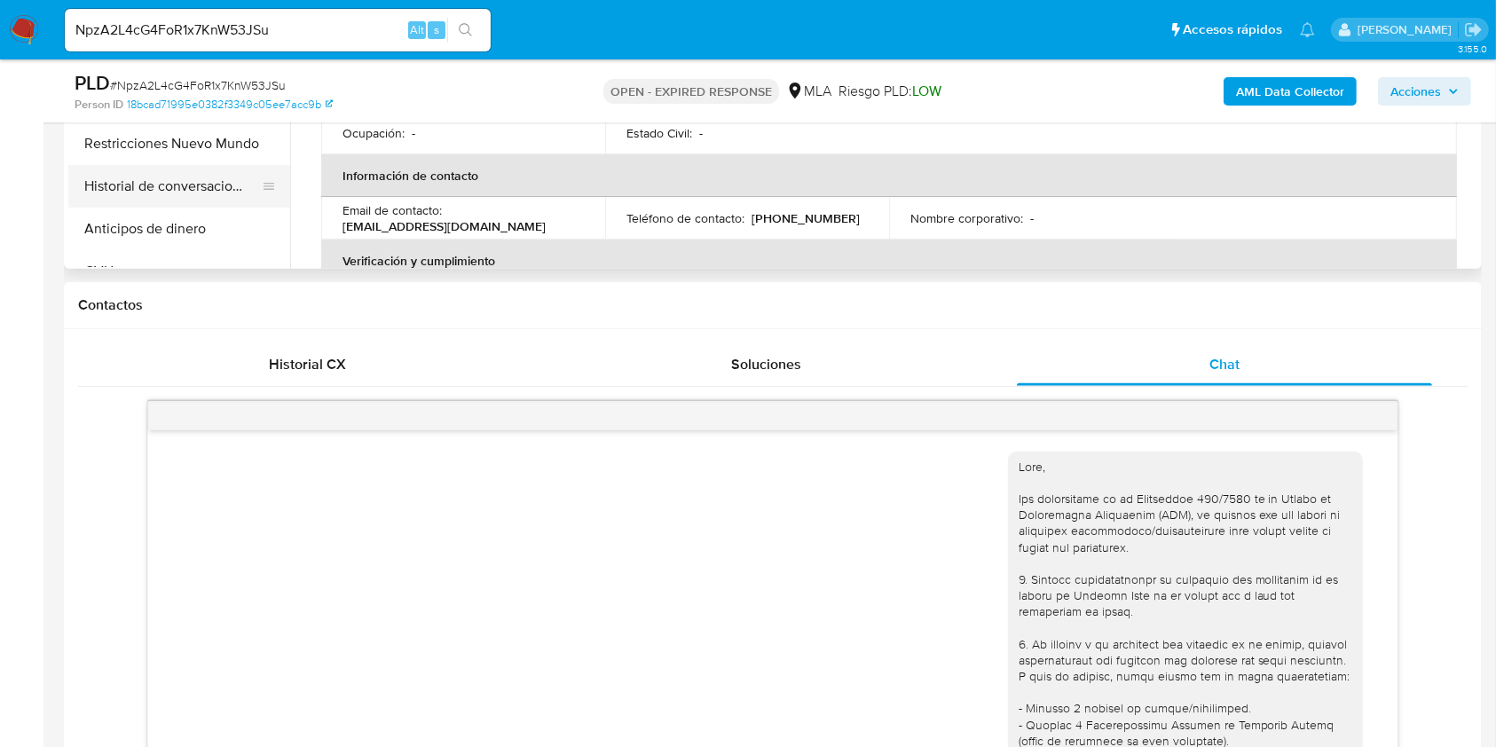
scroll to position [473, 0]
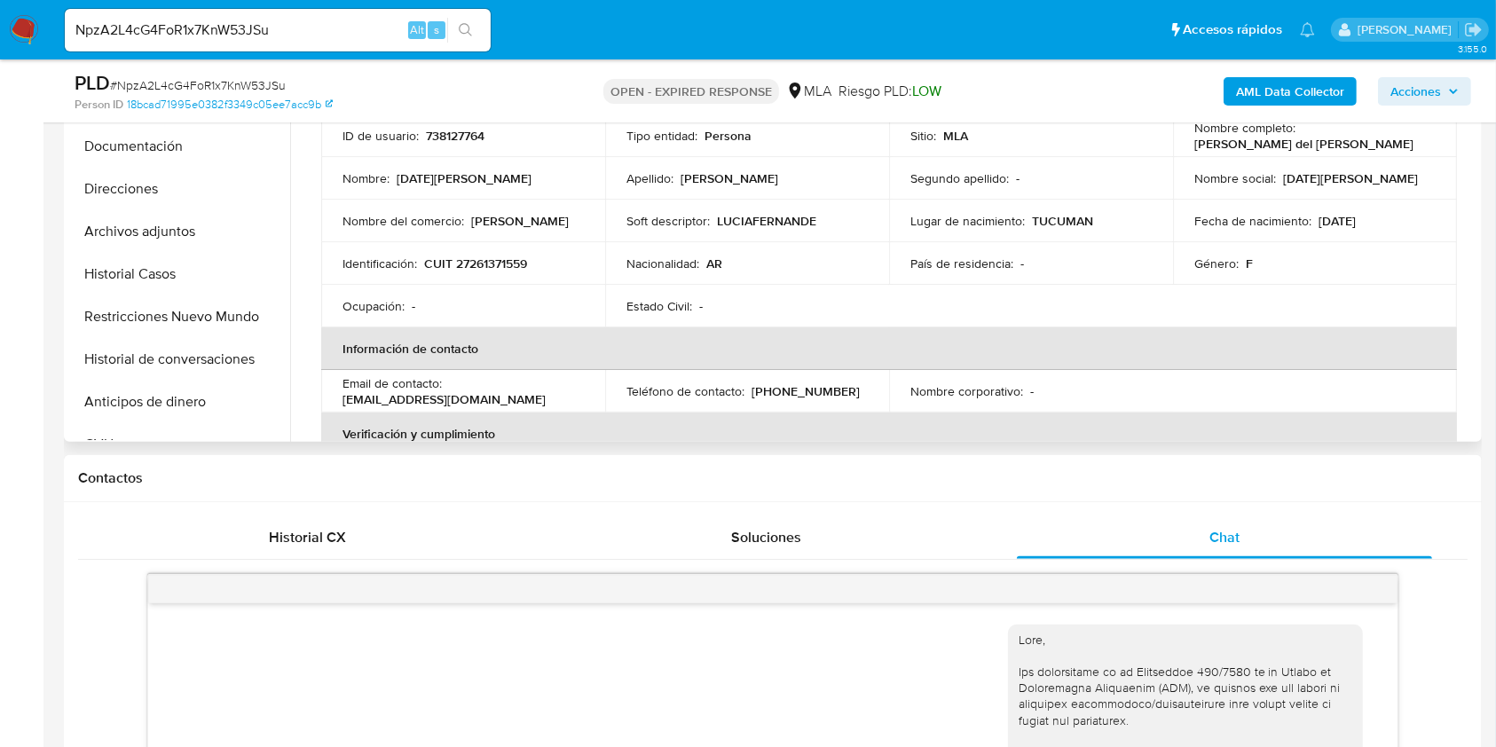
click at [498, 398] on p "[EMAIL_ADDRESS][DOMAIN_NAME]" at bounding box center [443, 399] width 203 height 16
drag, startPoint x: 498, startPoint y: 398, endPoint x: 373, endPoint y: 397, distance: 124.2
click at [373, 397] on p "[EMAIL_ADDRESS][DOMAIN_NAME]" at bounding box center [443, 399] width 203 height 16
copy p "[EMAIL_ADDRESS][DOMAIN_NAME]"
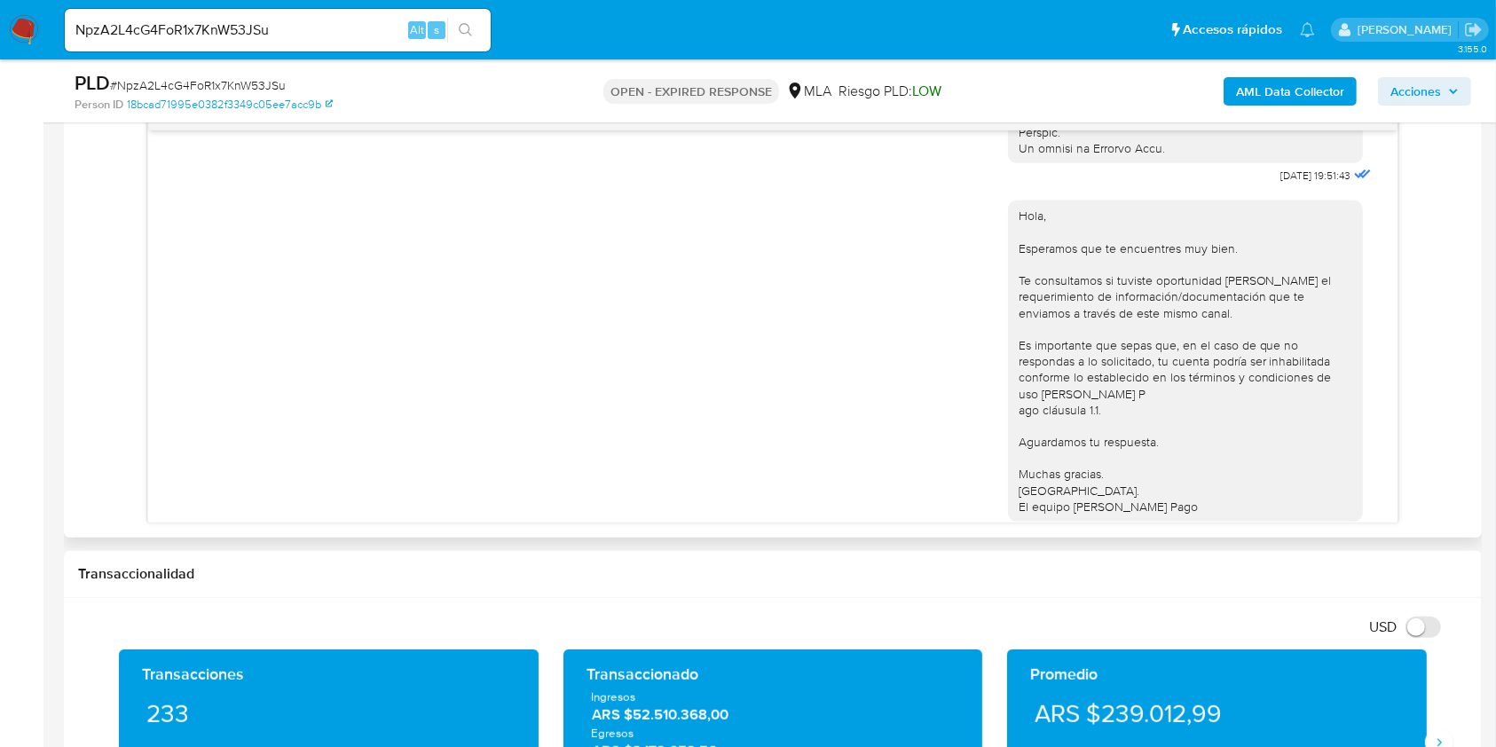
scroll to position [884, 0]
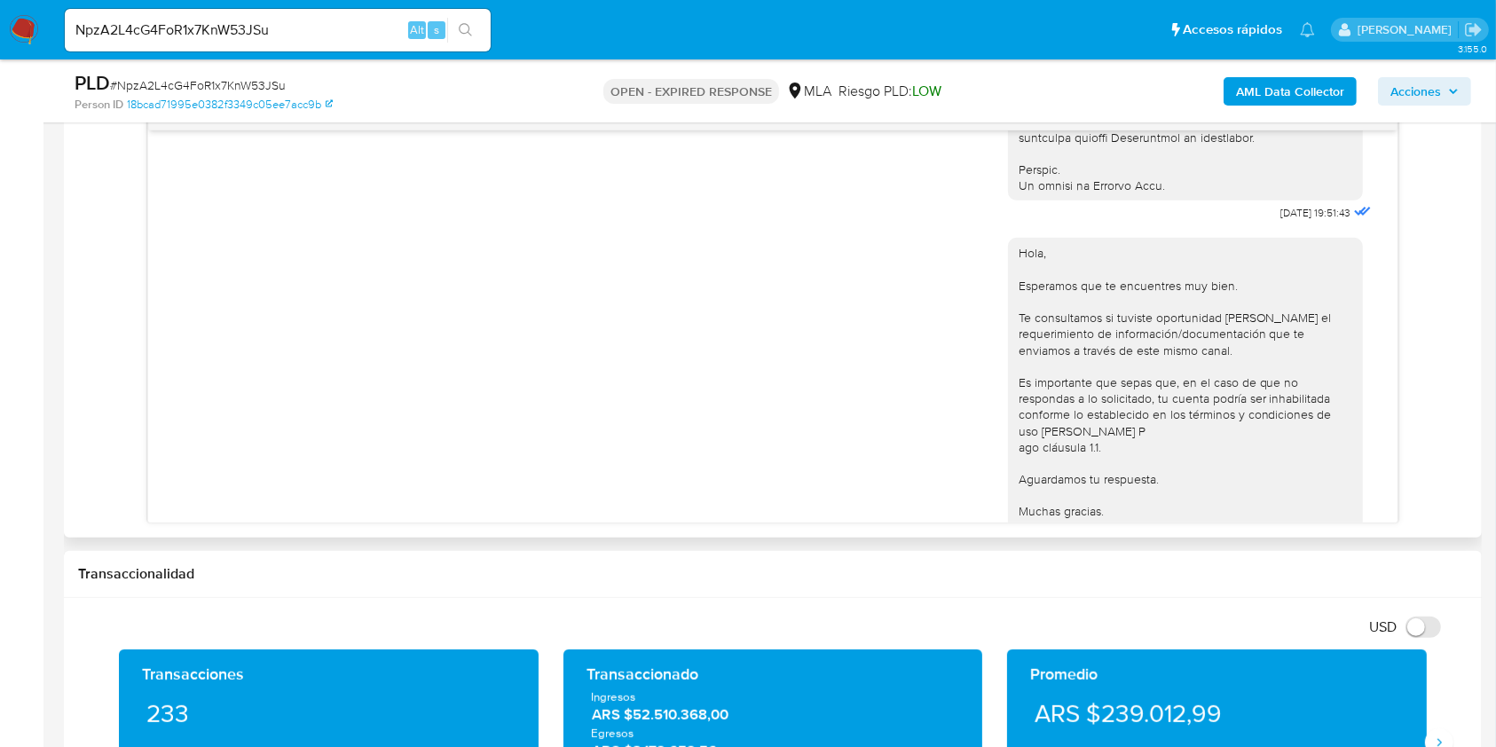
click at [1281, 220] on span "[DATE] 19:51:43" at bounding box center [1316, 213] width 70 height 14
drag, startPoint x: 1246, startPoint y: 240, endPoint x: 1277, endPoint y: 241, distance: 31.1
click at [1281, 220] on span "[DATE] 19:51:43" at bounding box center [1316, 213] width 70 height 14
copy span "[DATE]"
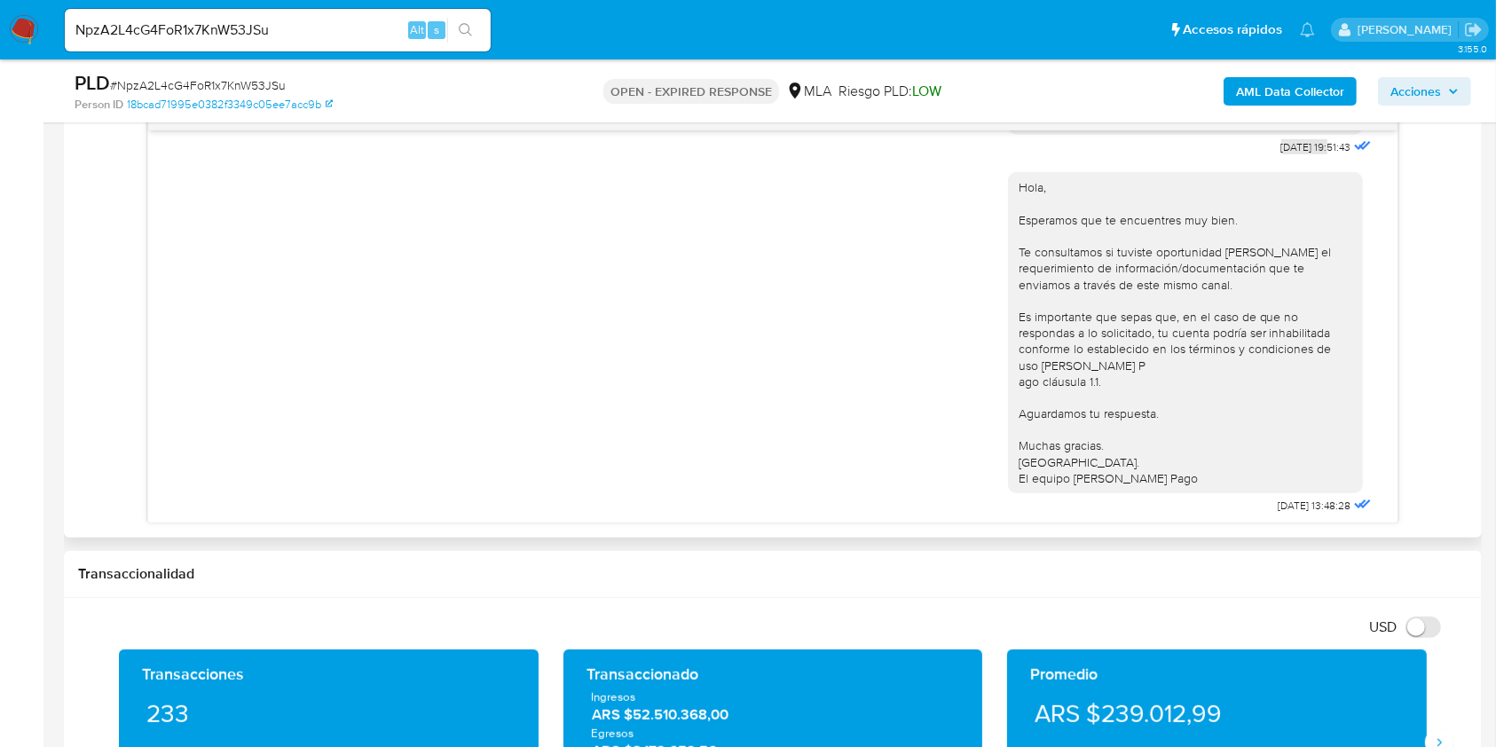
scroll to position [1002, 0]
click at [1278, 507] on span "[DATE] 13:48:28" at bounding box center [1314, 500] width 73 height 14
drag, startPoint x: 1246, startPoint y: 507, endPoint x: 1276, endPoint y: 502, distance: 29.6
click at [1278, 502] on span "[DATE] 13:48:28" at bounding box center [1314, 500] width 73 height 14
copy span "[DATE]"
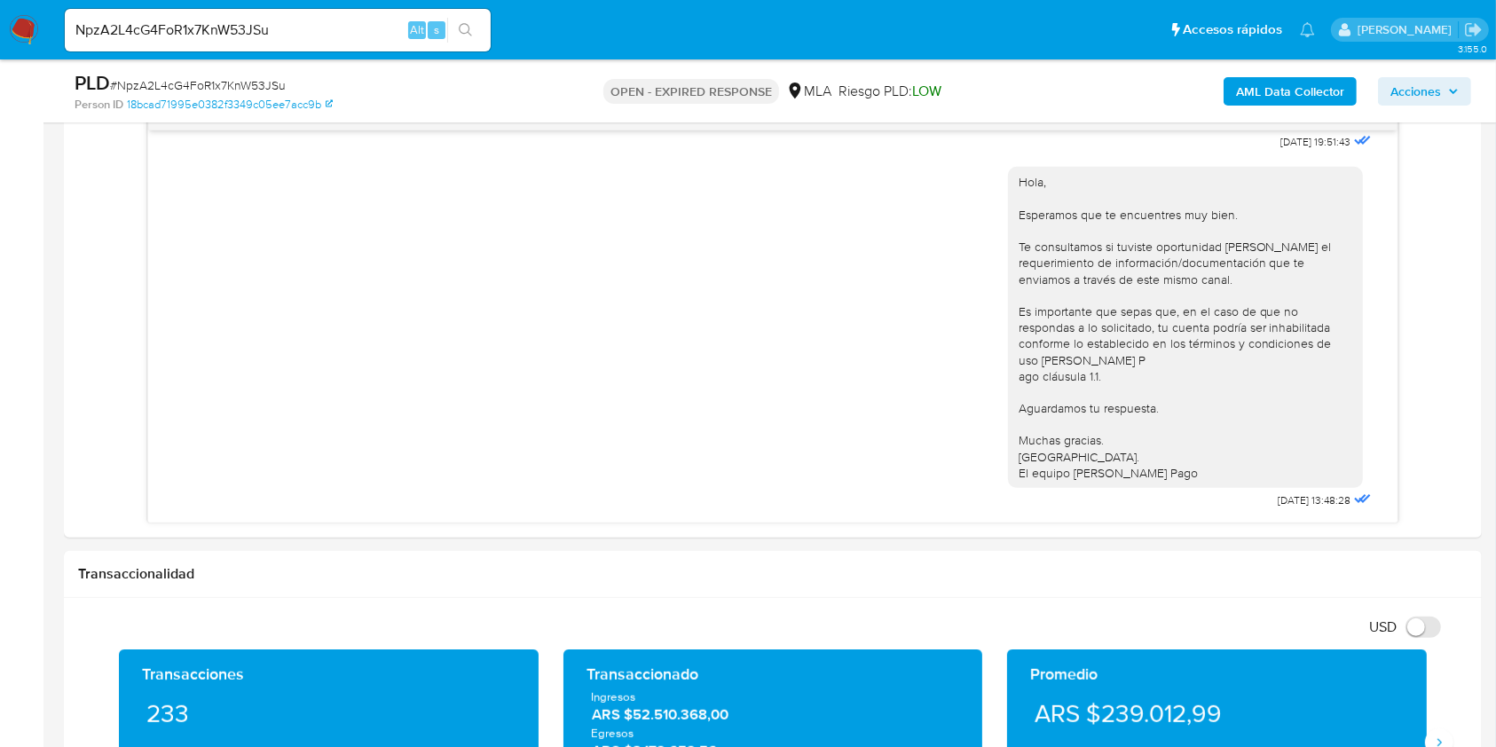
click at [378, 33] on input "NpzA2L4cG4FoR1x7KnW53JSu" at bounding box center [278, 30] width 426 height 23
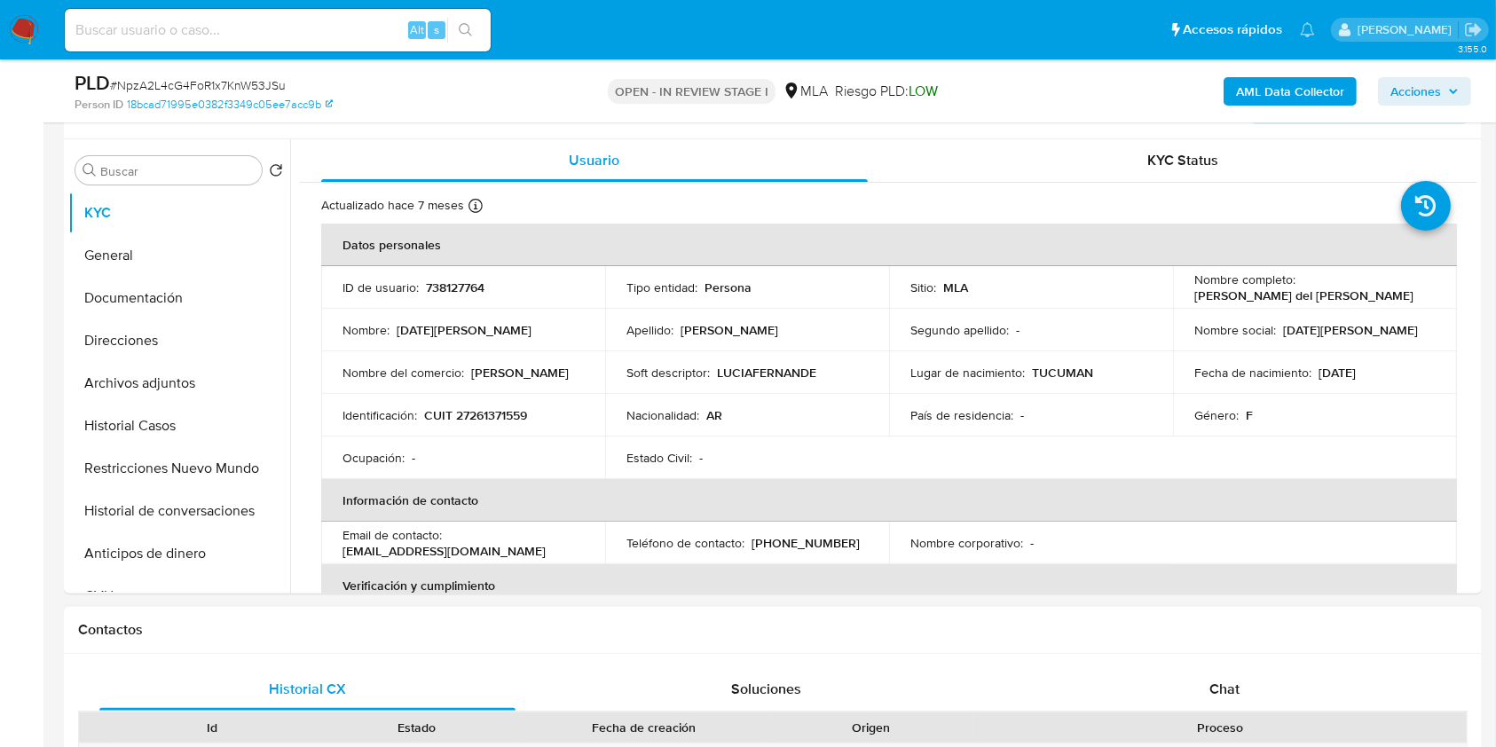
scroll to position [710, 0]
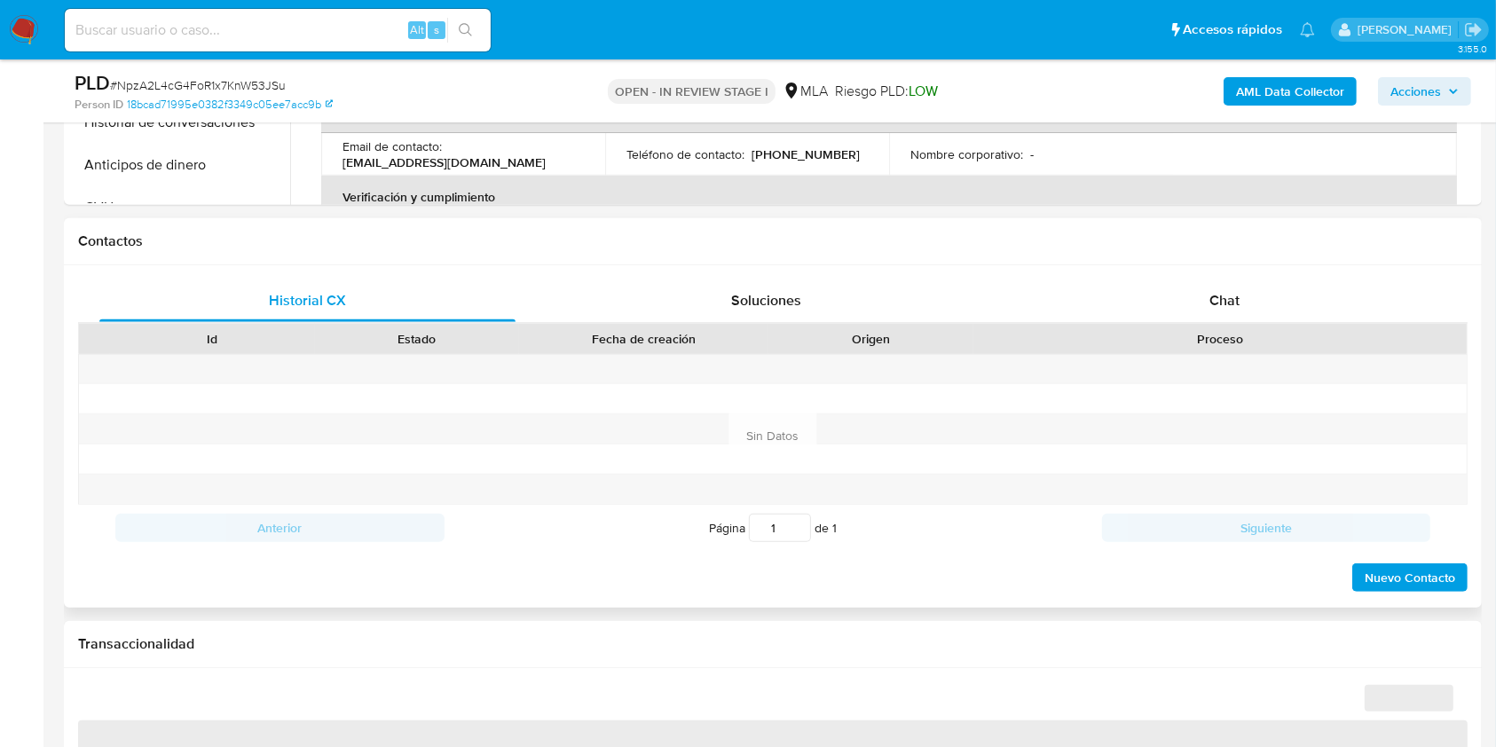
select select "10"
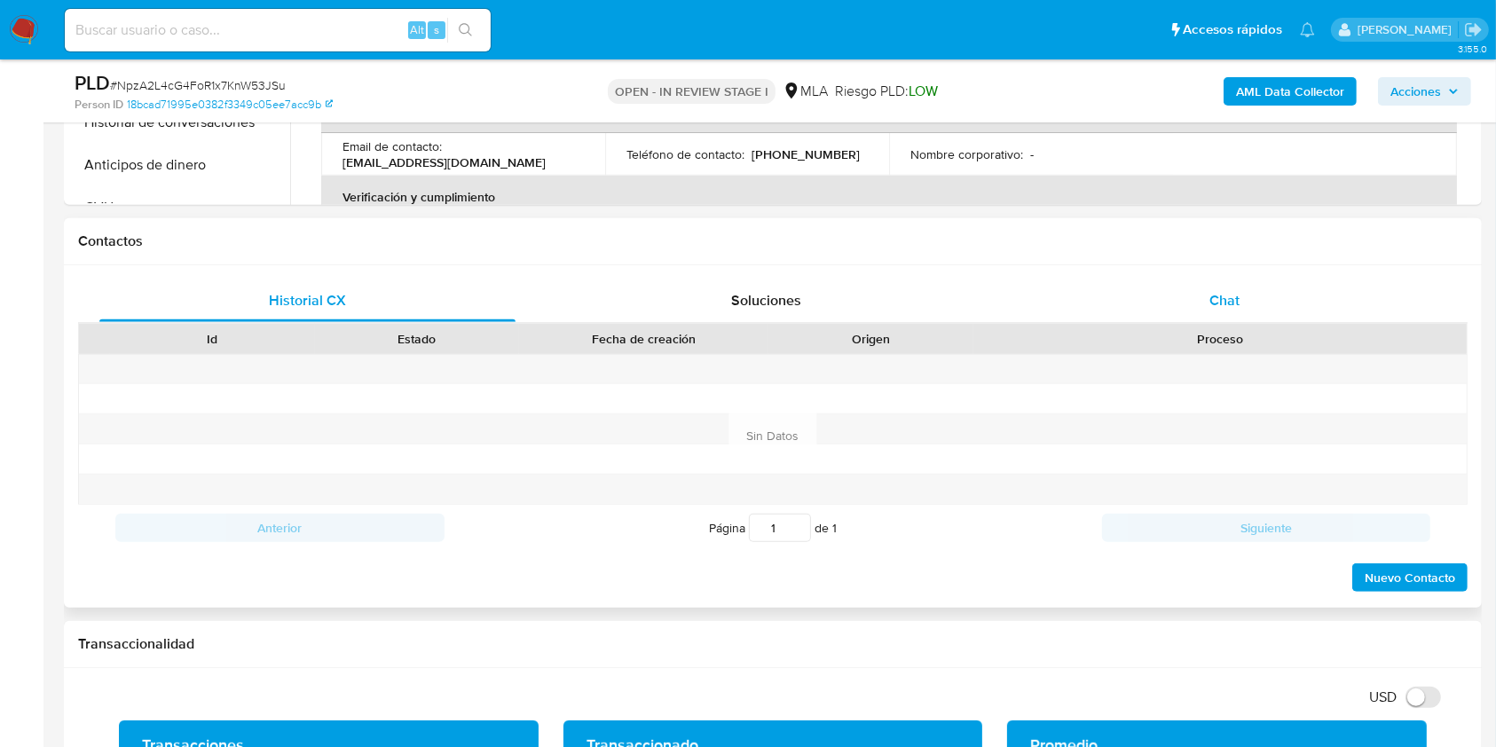
click at [1275, 306] on div "Chat" at bounding box center [1225, 300] width 416 height 43
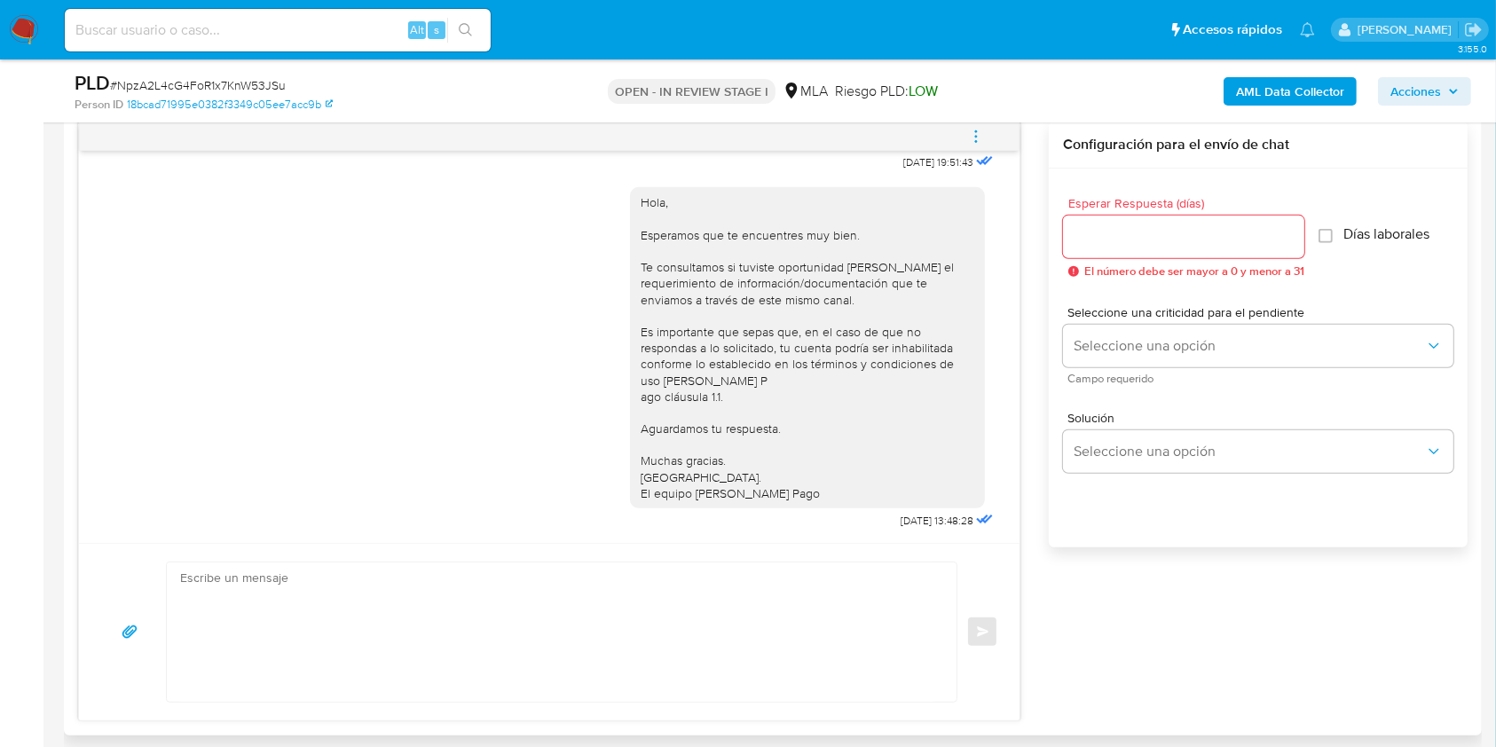
scroll to position [828, 0]
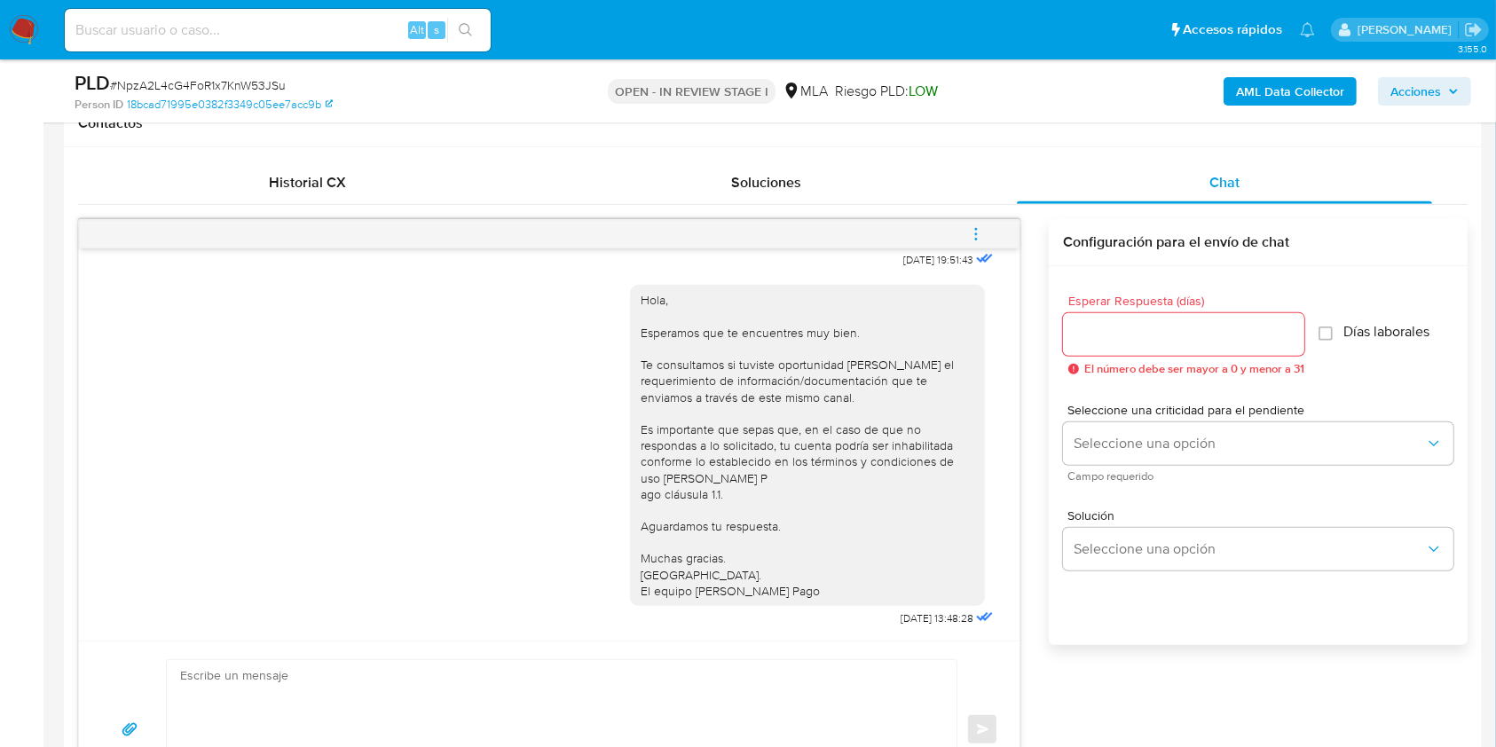
click at [987, 226] on button "menu-action" at bounding box center [976, 234] width 59 height 43
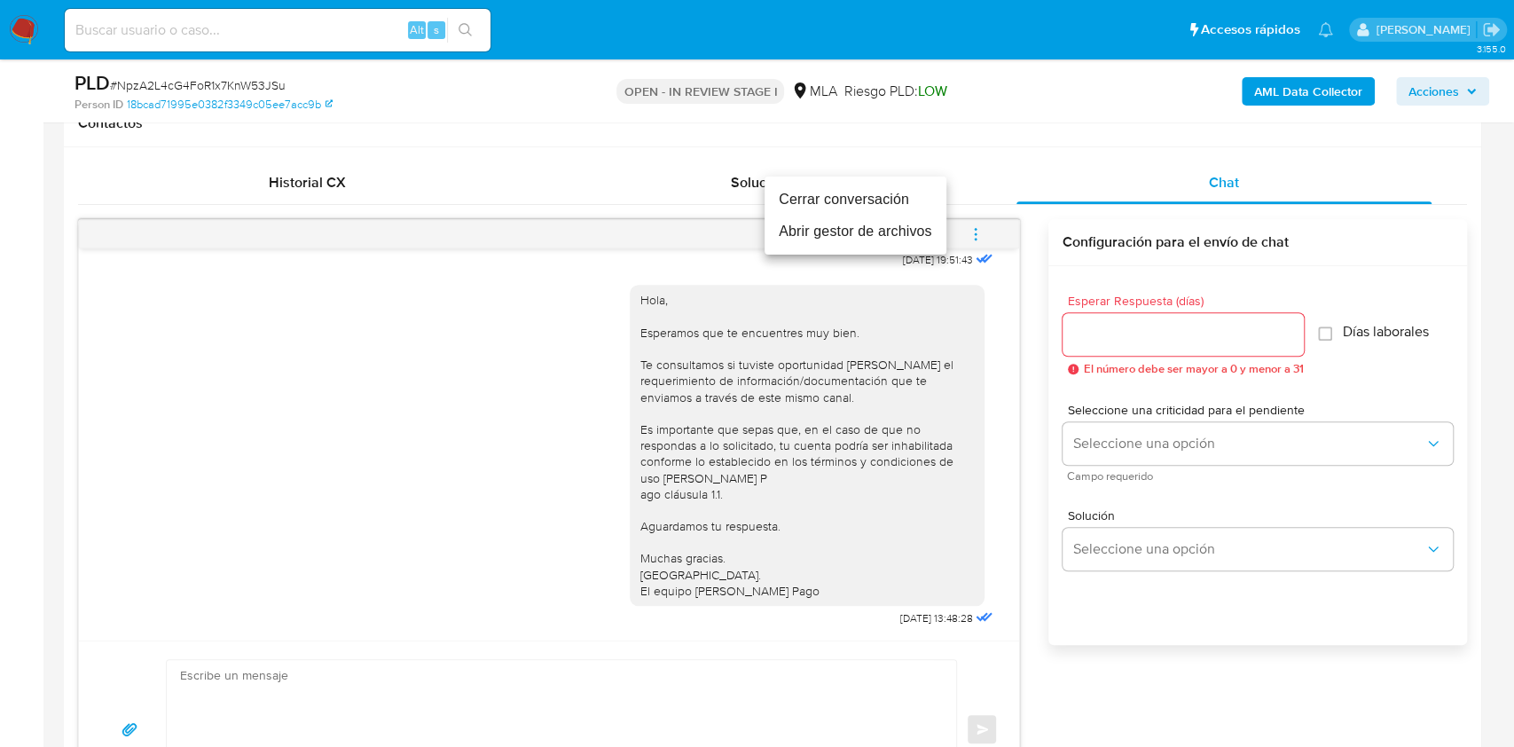
click at [858, 193] on li "Cerrar conversación" at bounding box center [856, 200] width 182 height 32
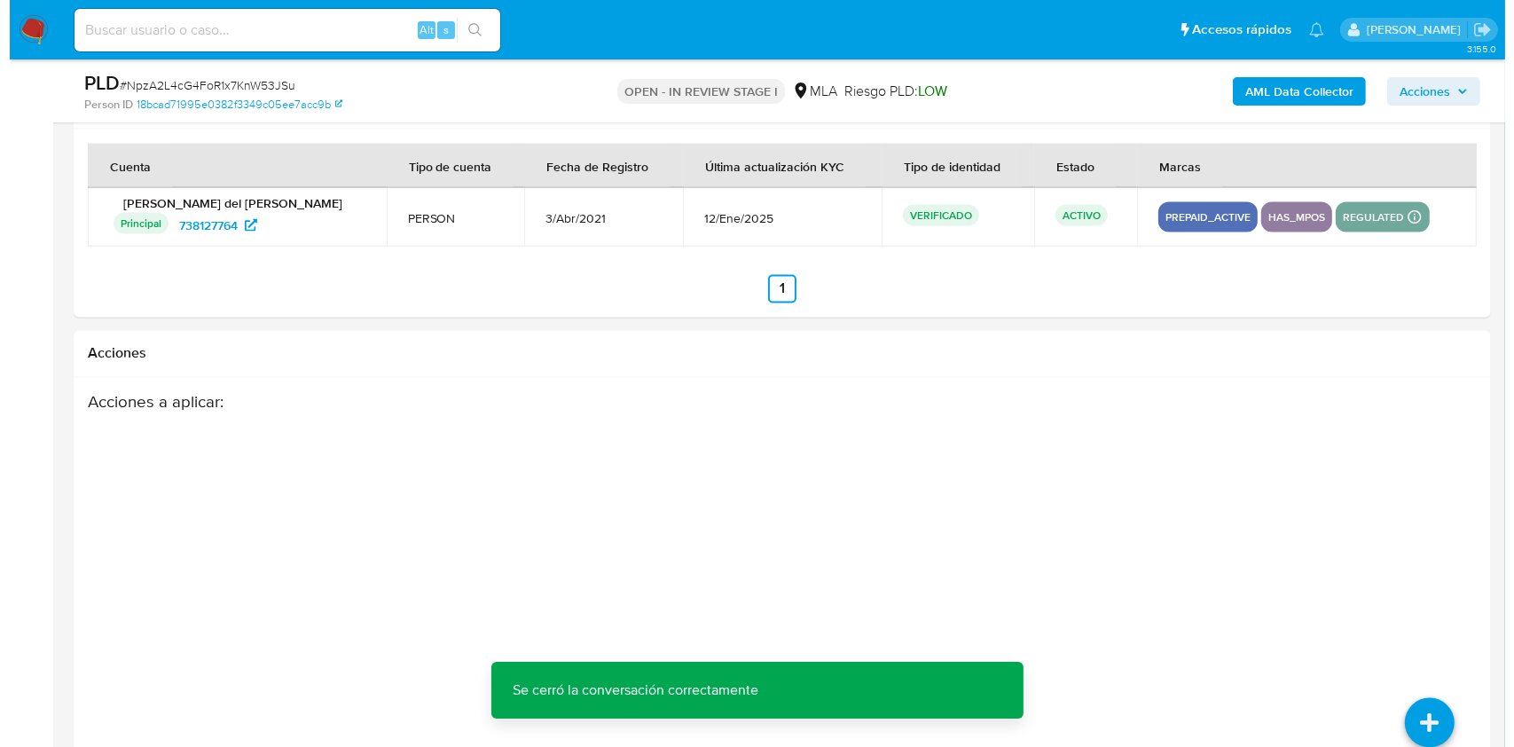
scroll to position [3120, 0]
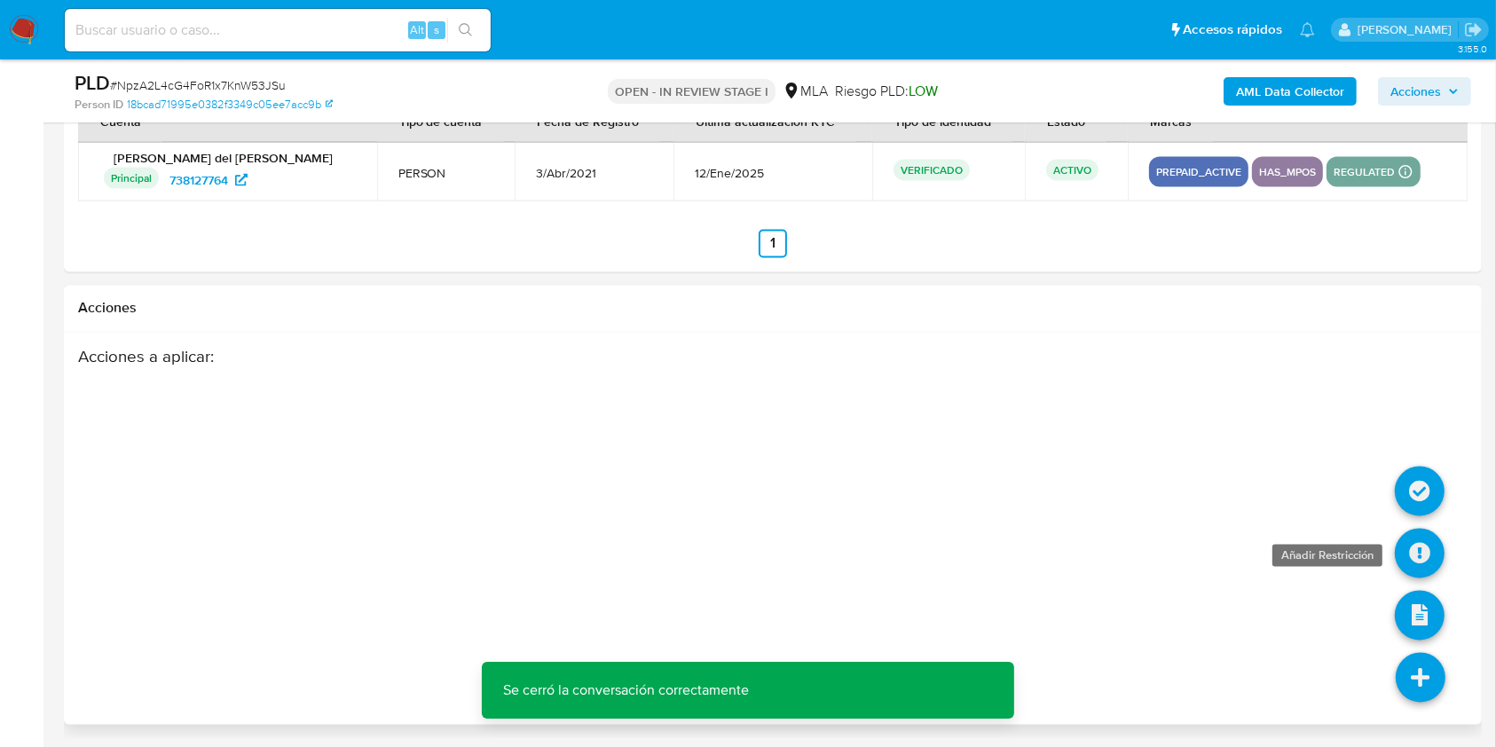
click at [1418, 546] on icon at bounding box center [1420, 554] width 50 height 50
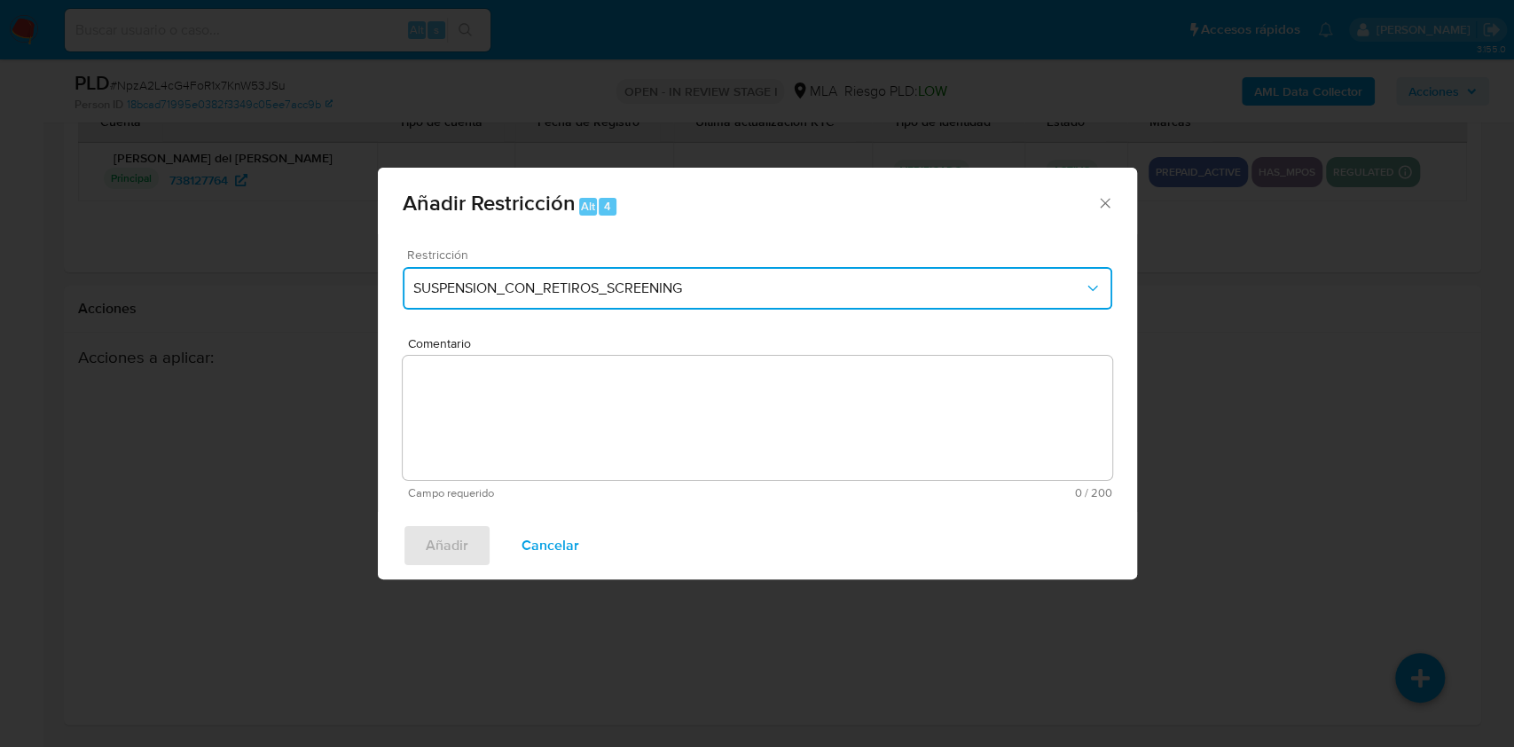
click at [678, 306] on button "SUSPENSION_CON_RETIROS_SCREENING" at bounding box center [758, 288] width 710 height 43
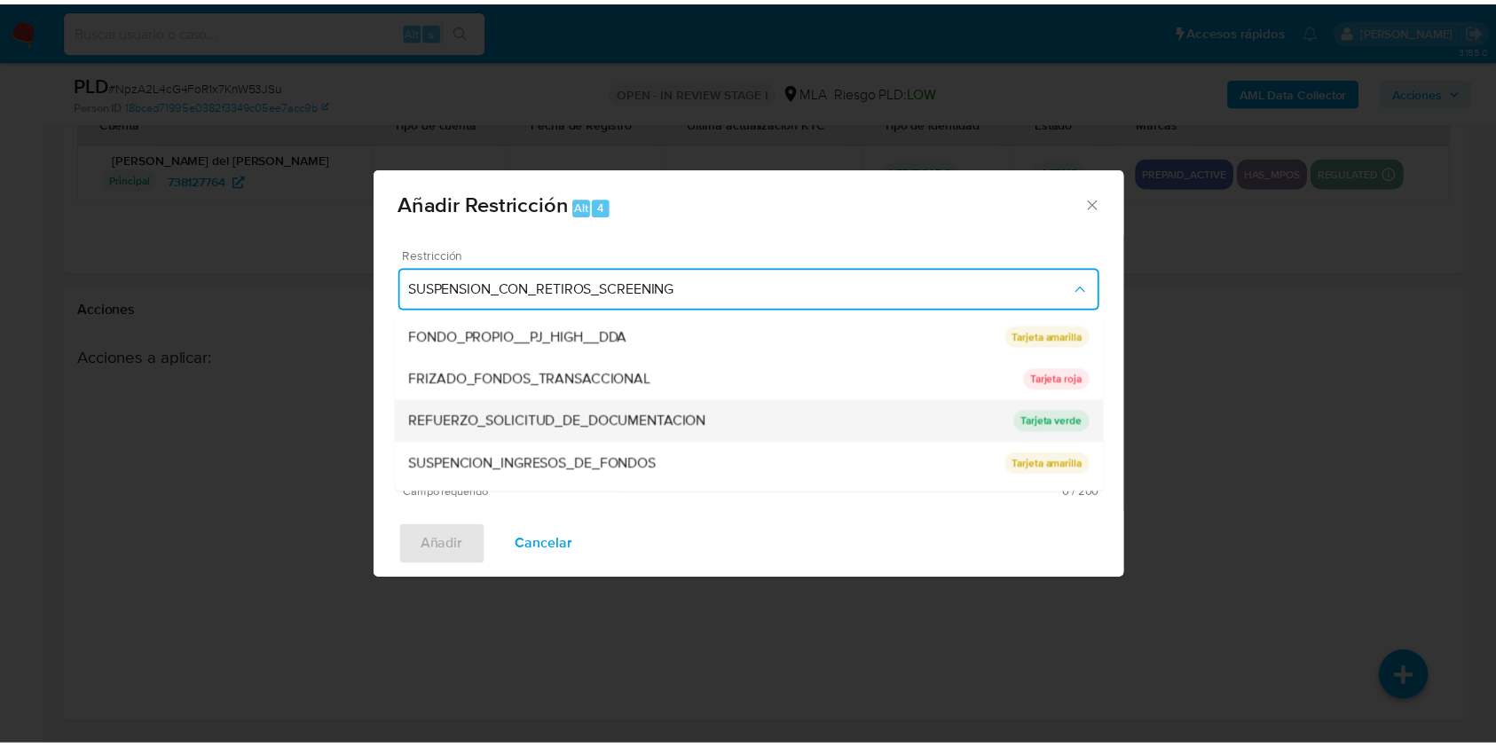
scroll to position [376, 0]
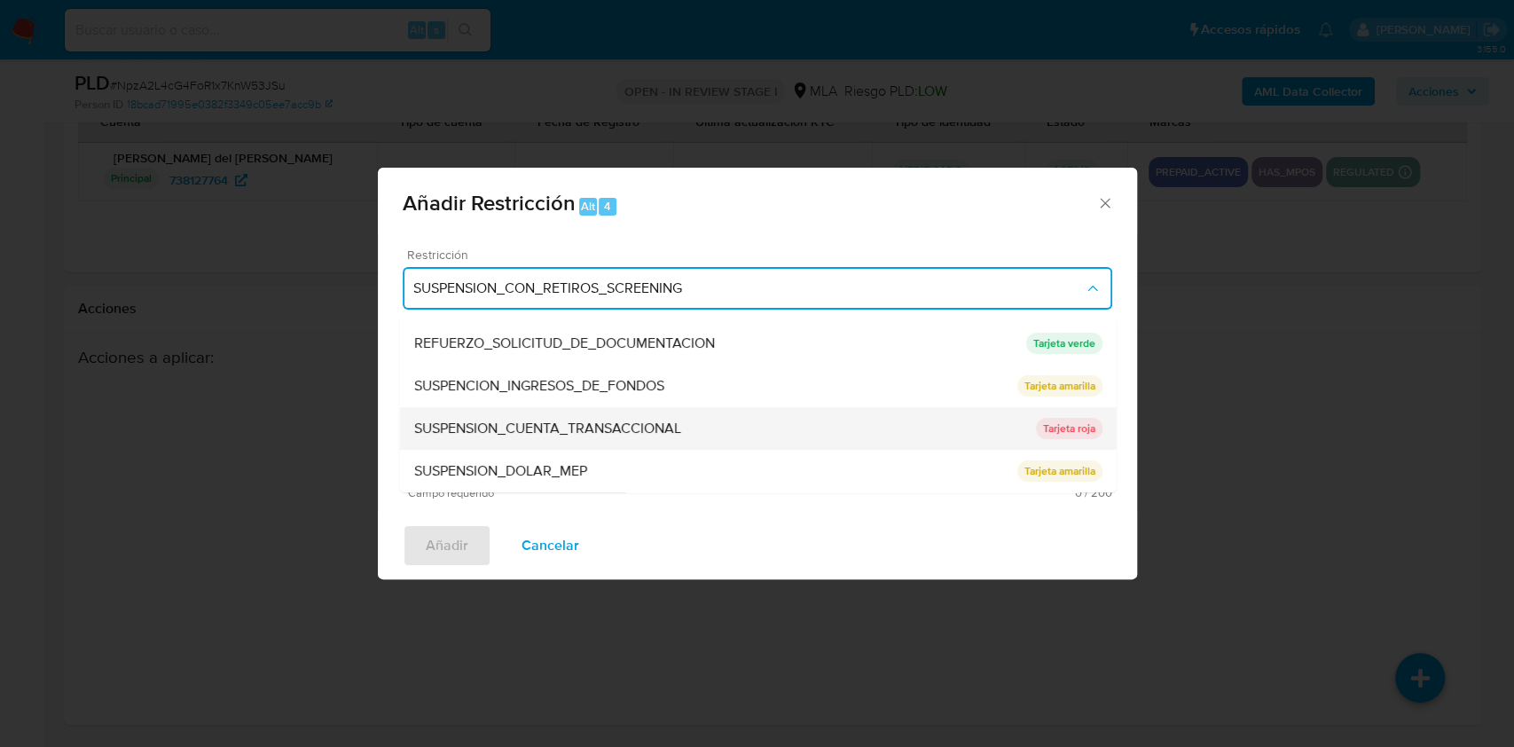
click at [602, 421] on span "SUSPENSION_CUENTA_TRANSACCIONAL" at bounding box center [546, 429] width 267 height 18
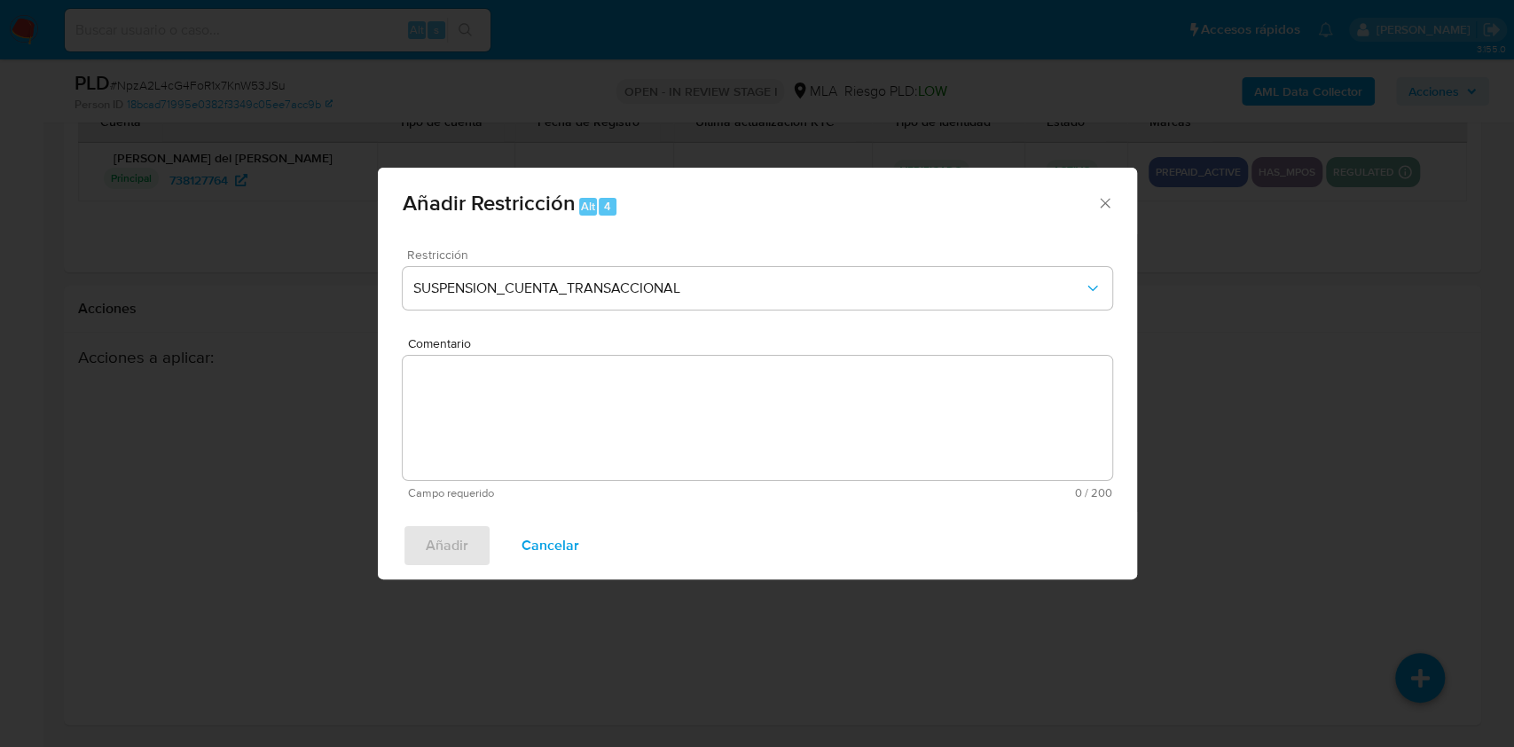
click at [613, 460] on textarea "Comentario" at bounding box center [758, 418] width 710 height 124
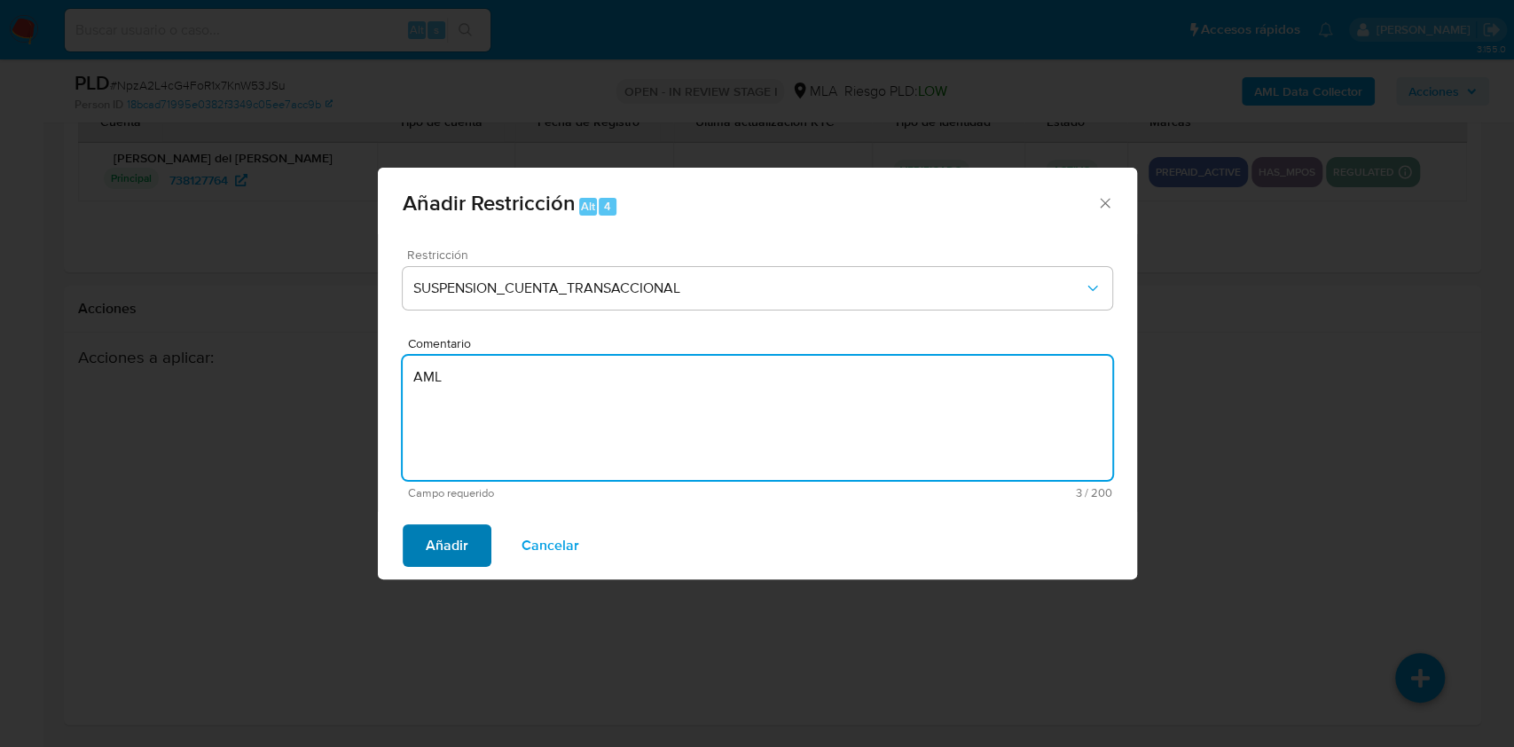
type textarea "AML"
click at [463, 550] on span "Añadir" at bounding box center [447, 545] width 43 height 39
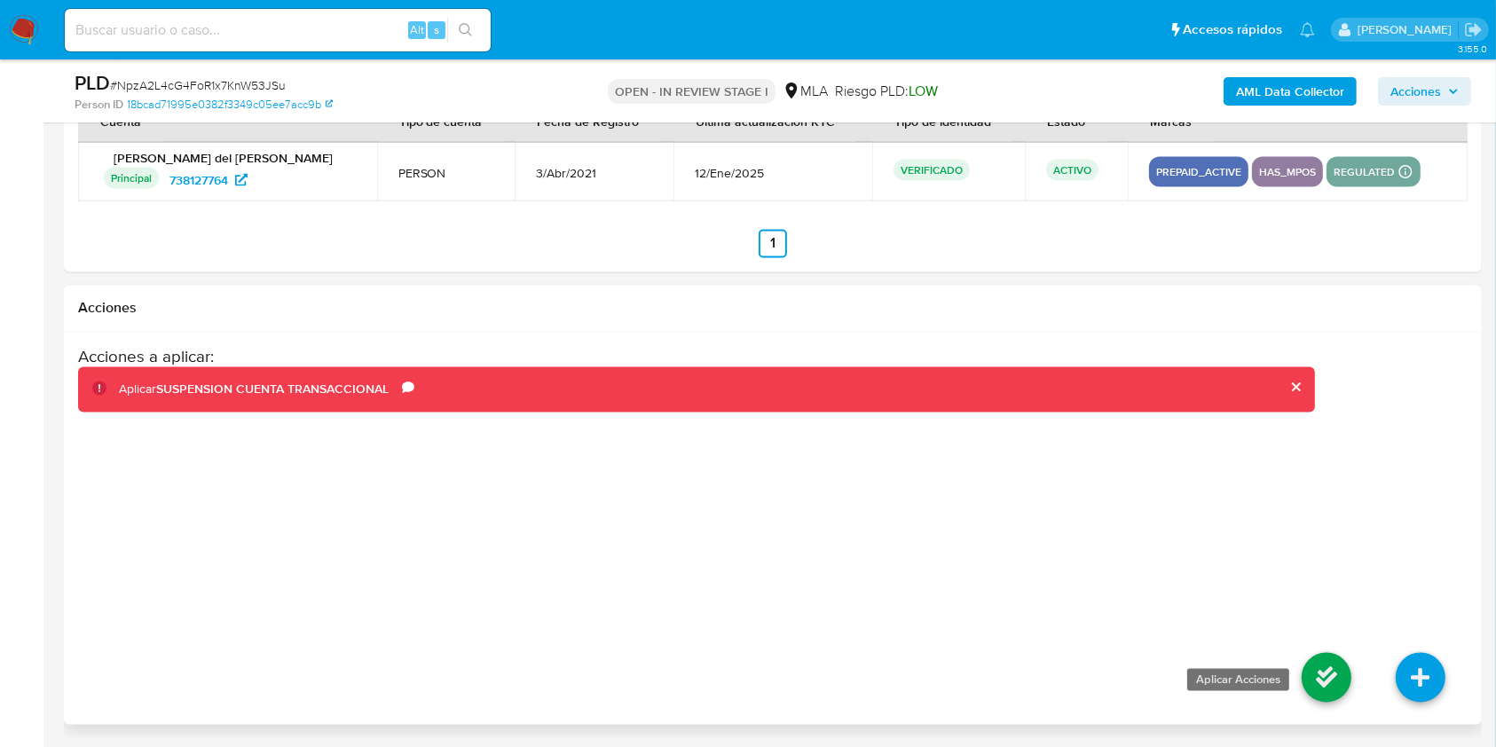
click at [1329, 677] on icon at bounding box center [1326, 678] width 50 height 50
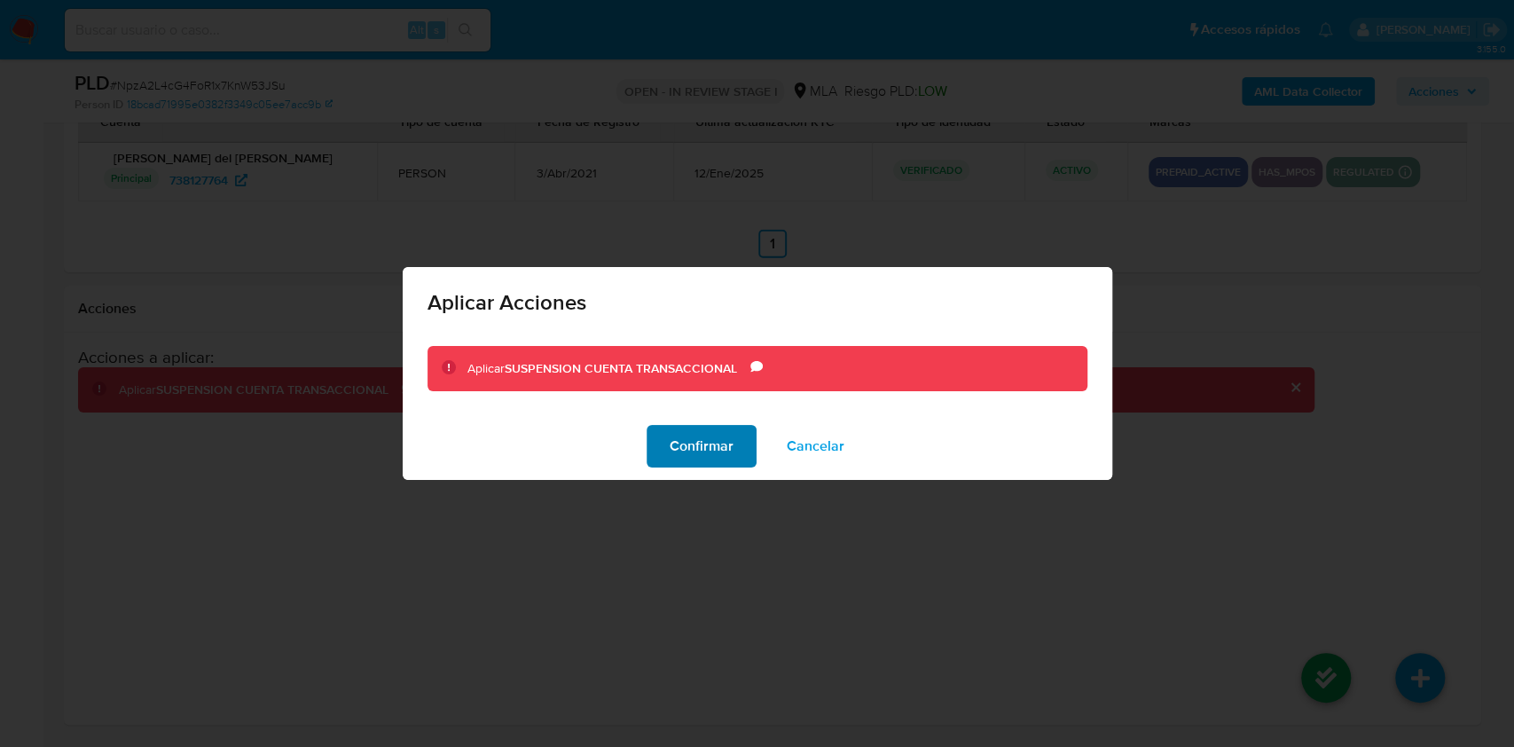
click at [719, 450] on span "Confirmar" at bounding box center [702, 446] width 64 height 39
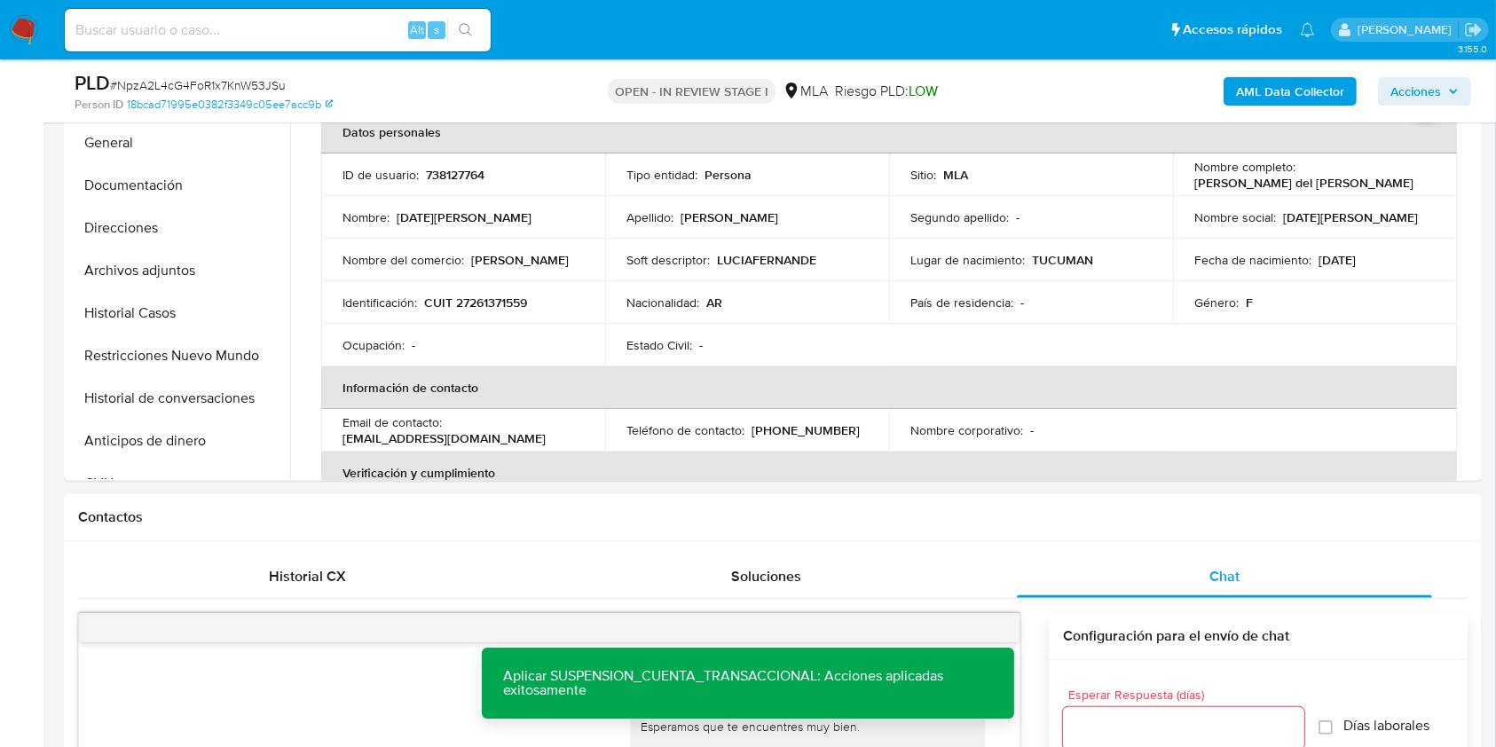
scroll to position [399, 0]
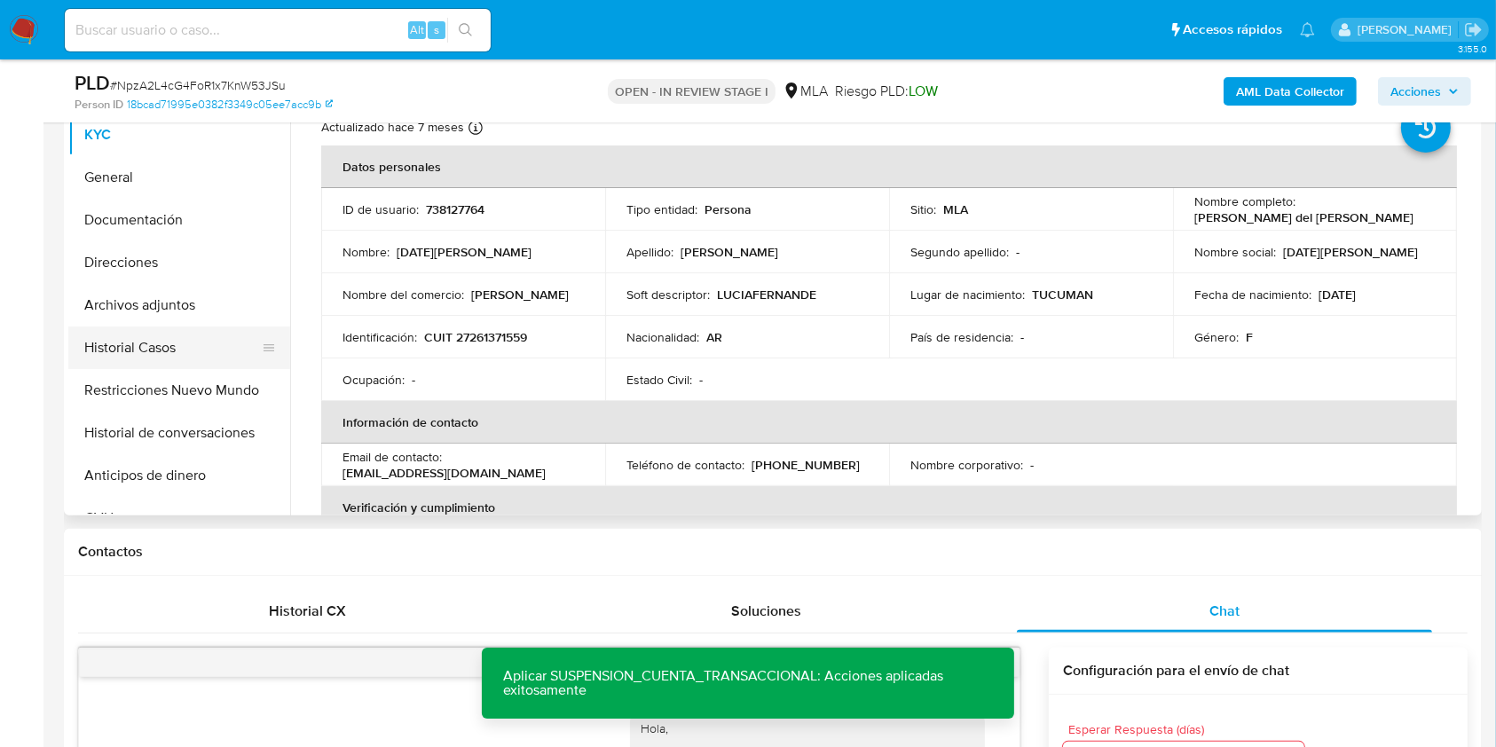
click at [140, 344] on button "Historial Casos" at bounding box center [172, 347] width 208 height 43
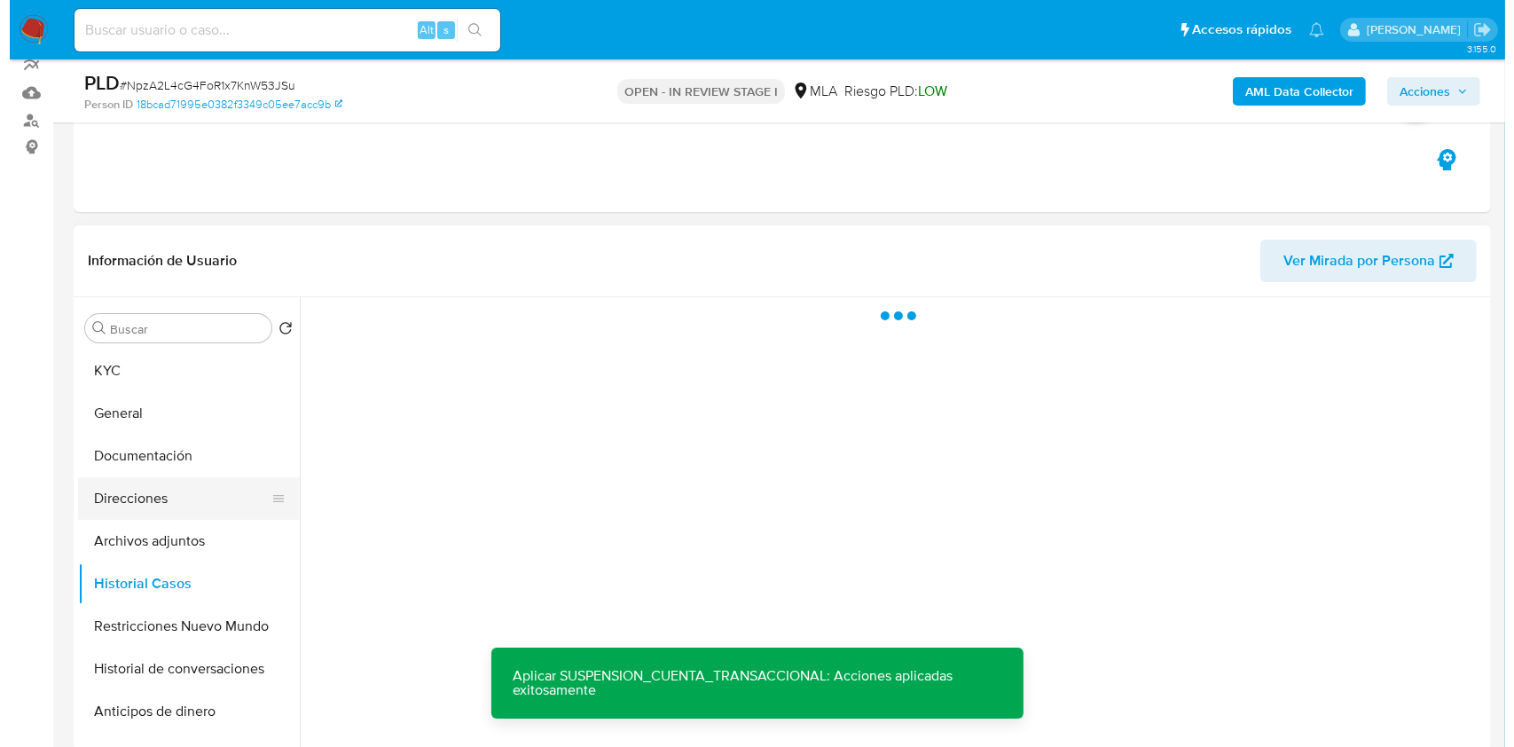
scroll to position [163, 0]
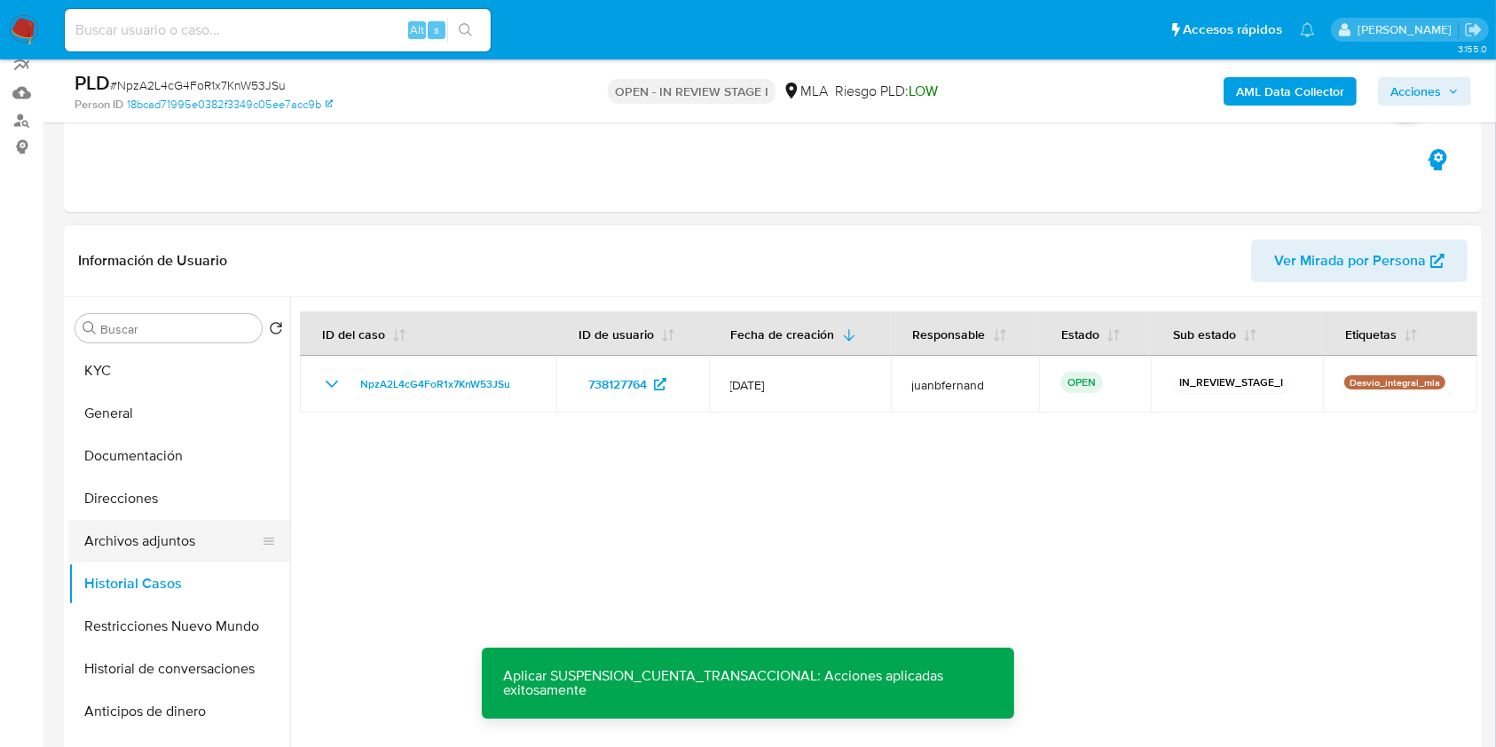
click at [164, 531] on button "Archivos adjuntos" at bounding box center [172, 541] width 208 height 43
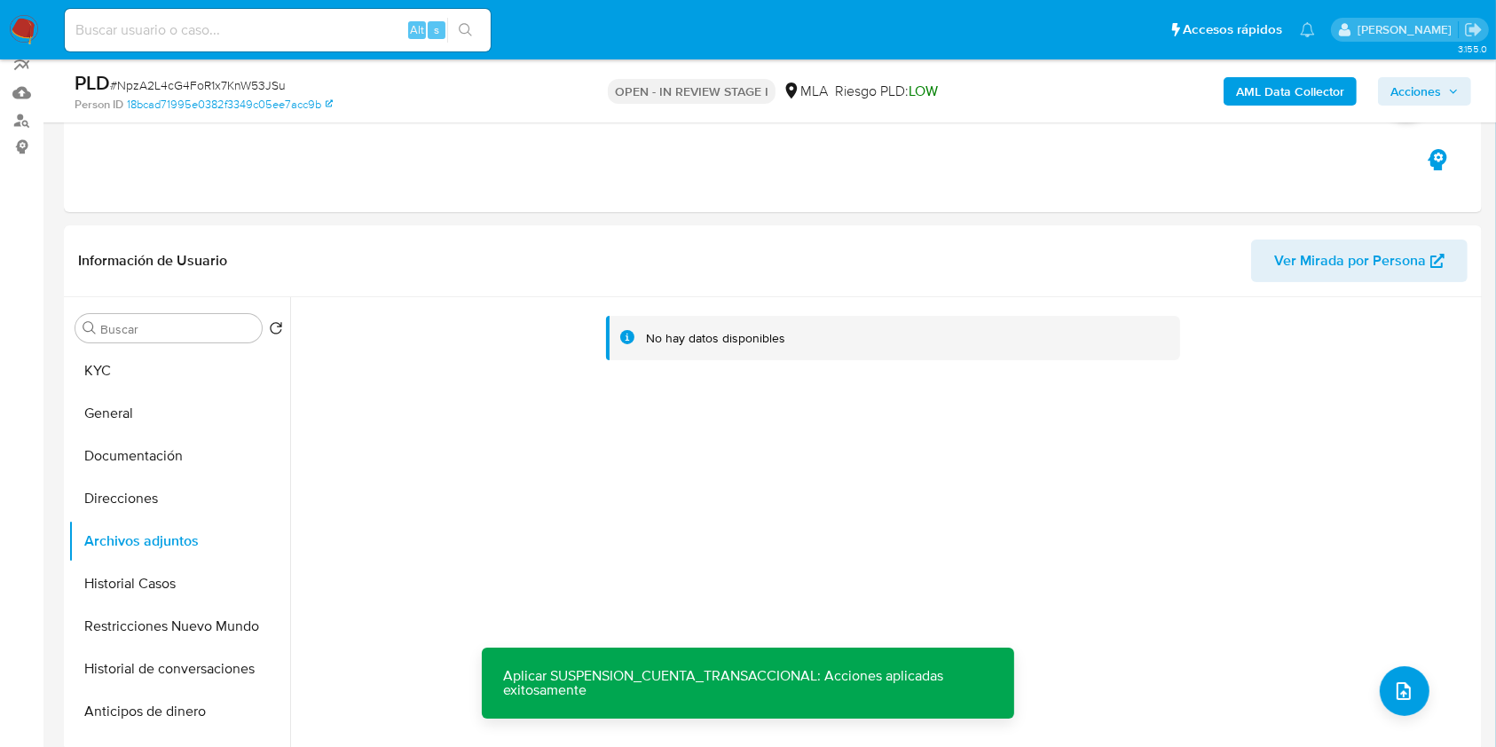
click at [1285, 86] on b "AML Data Collector" at bounding box center [1290, 91] width 108 height 28
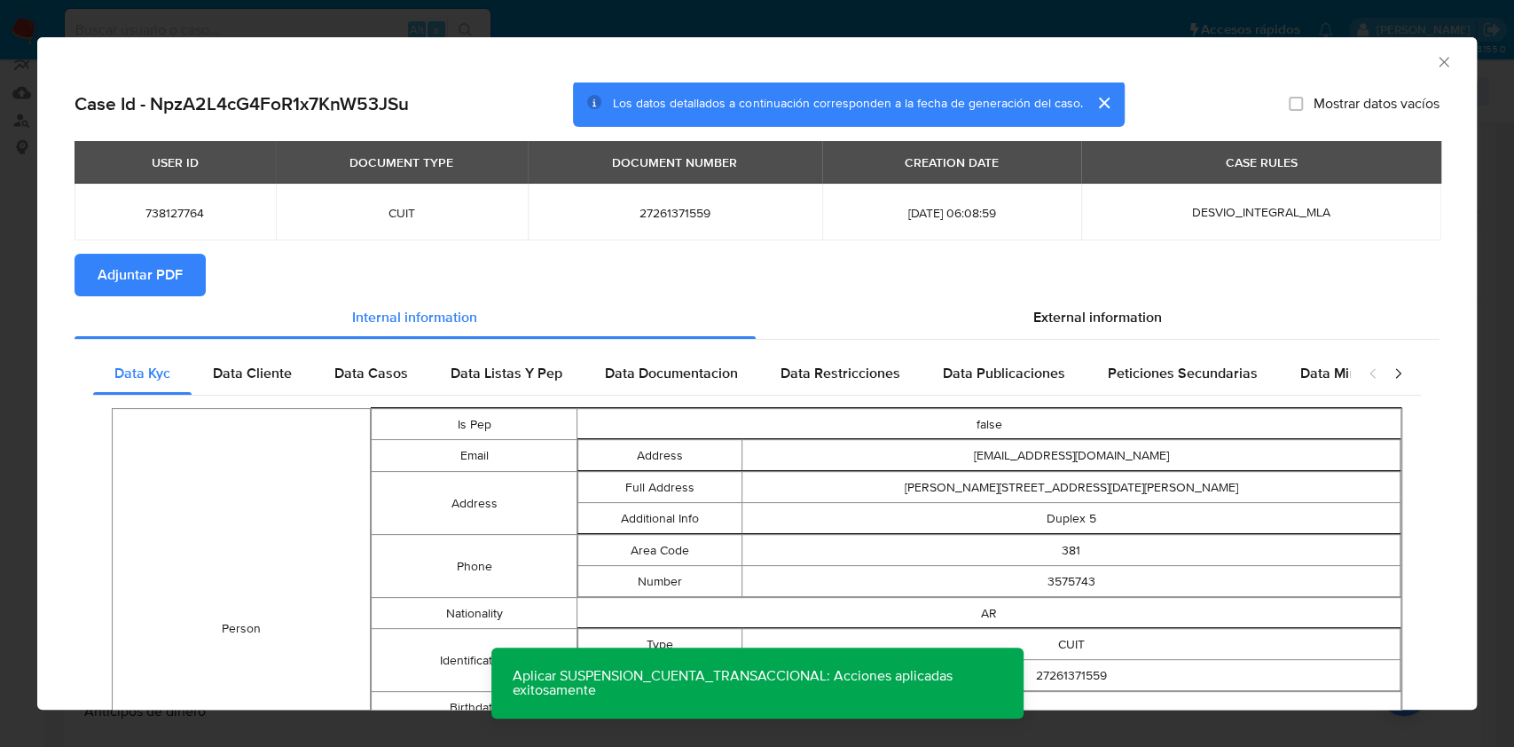
click at [145, 276] on span "Adjuntar PDF" at bounding box center [140, 274] width 85 height 39
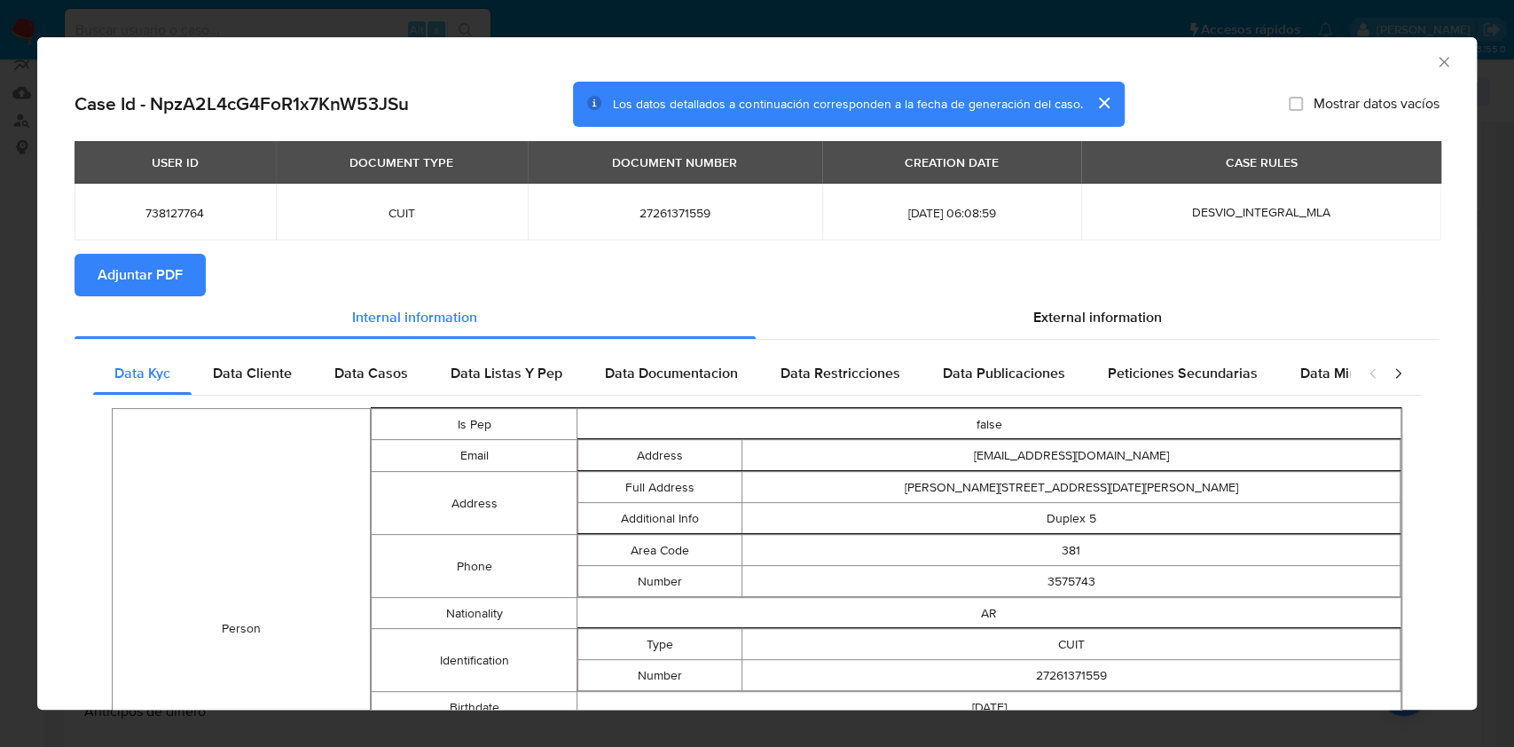
click at [1435, 64] on icon "Cerrar ventana" at bounding box center [1444, 62] width 18 height 18
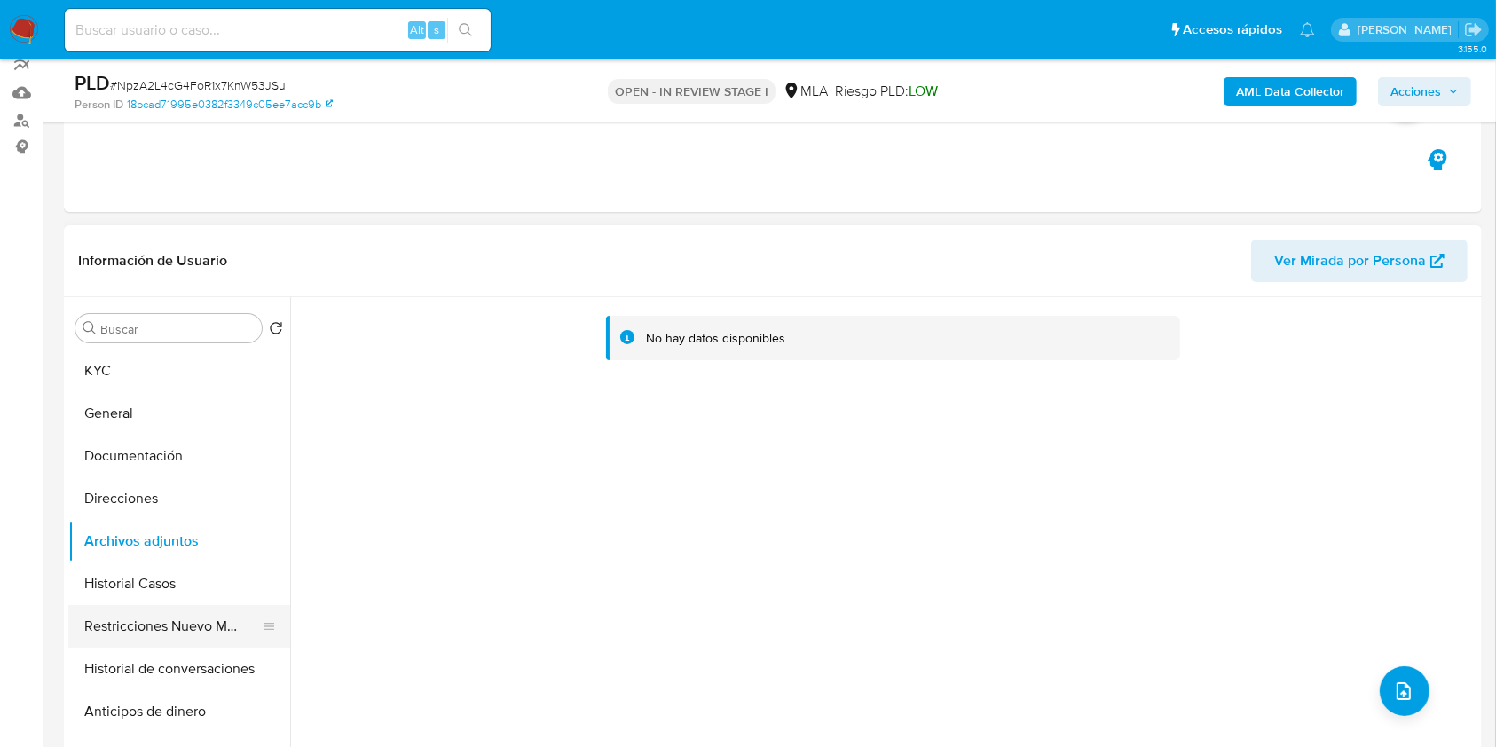
click at [151, 621] on button "Restricciones Nuevo Mundo" at bounding box center [172, 626] width 208 height 43
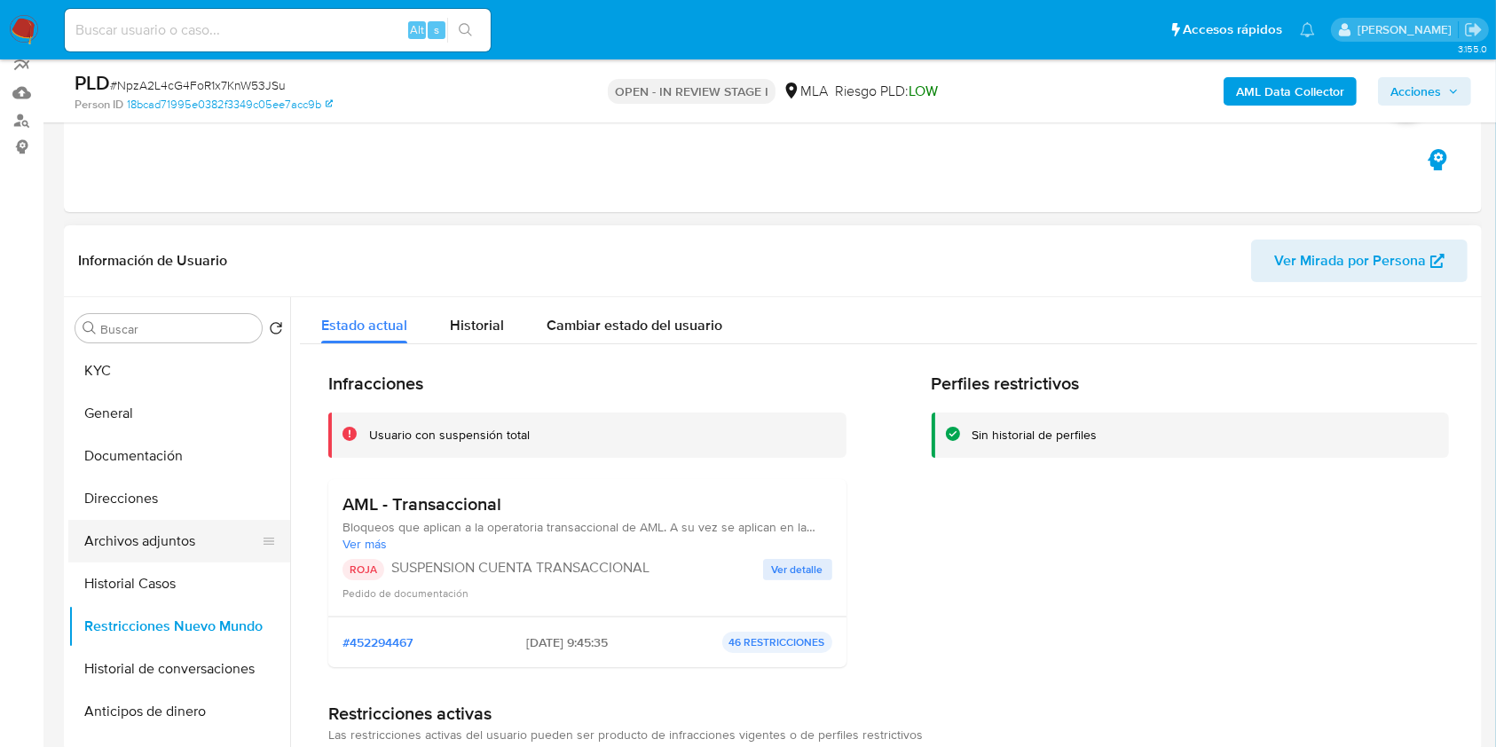
click at [161, 540] on button "Archivos adjuntos" at bounding box center [172, 541] width 208 height 43
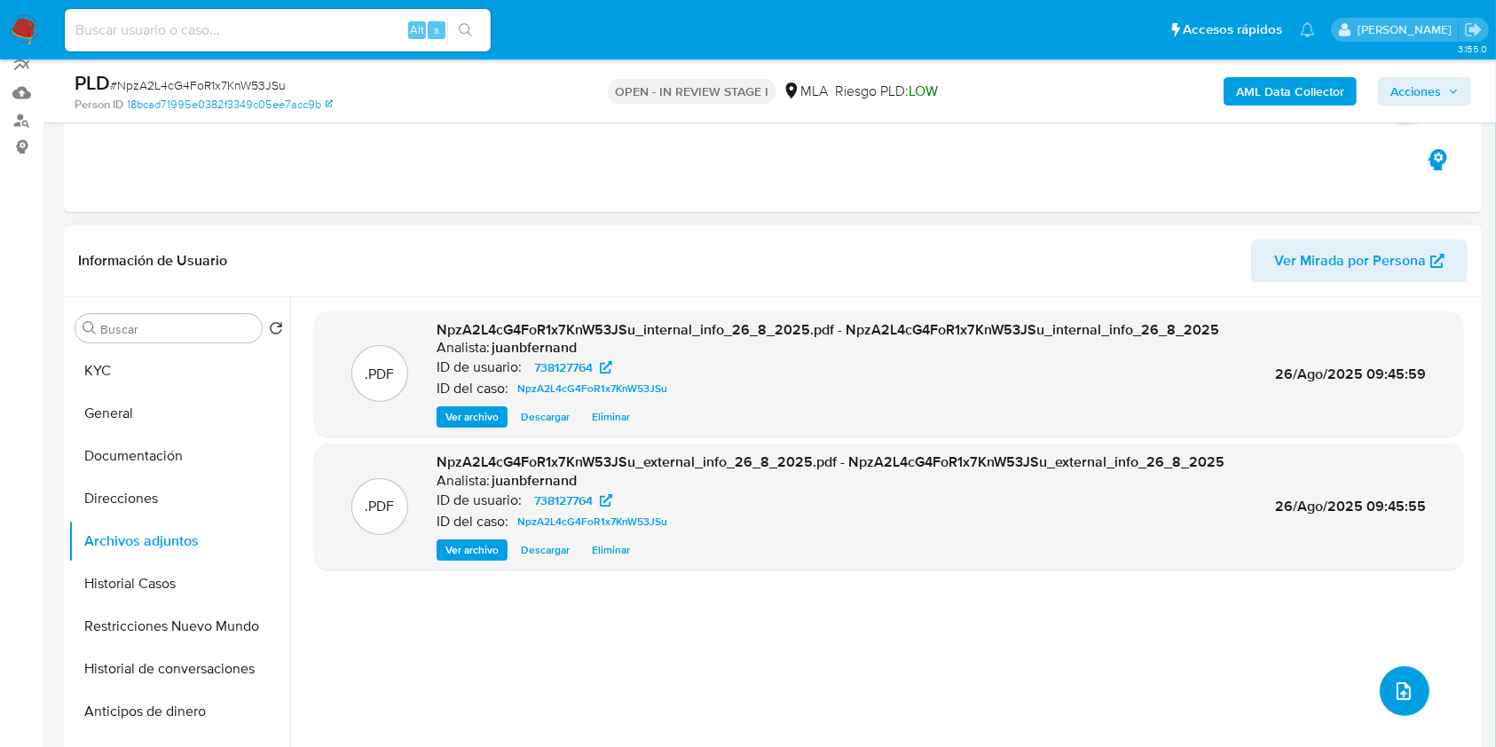
click at [1403, 680] on span "upload-file" at bounding box center [1403, 690] width 21 height 21
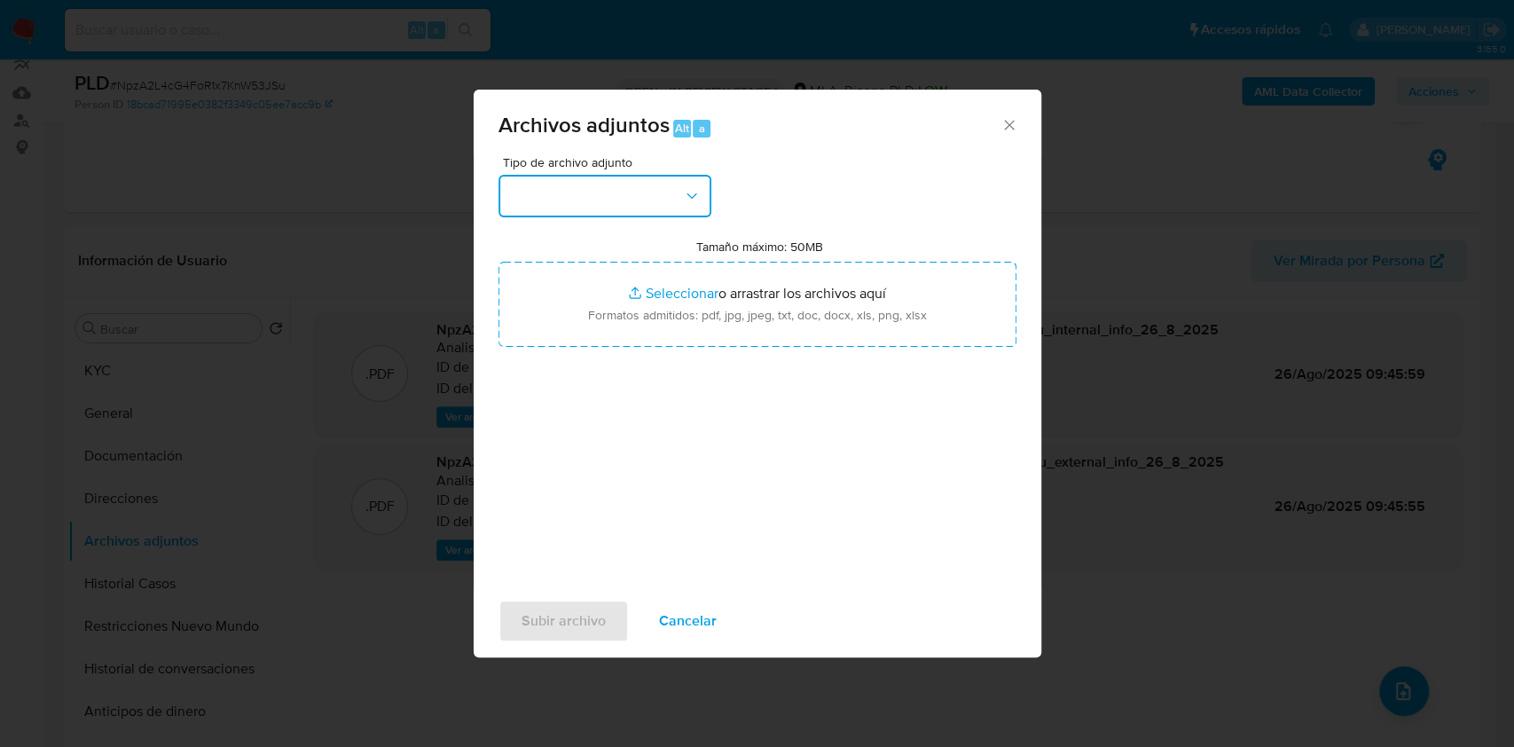
click at [627, 195] on button "button" at bounding box center [605, 196] width 213 height 43
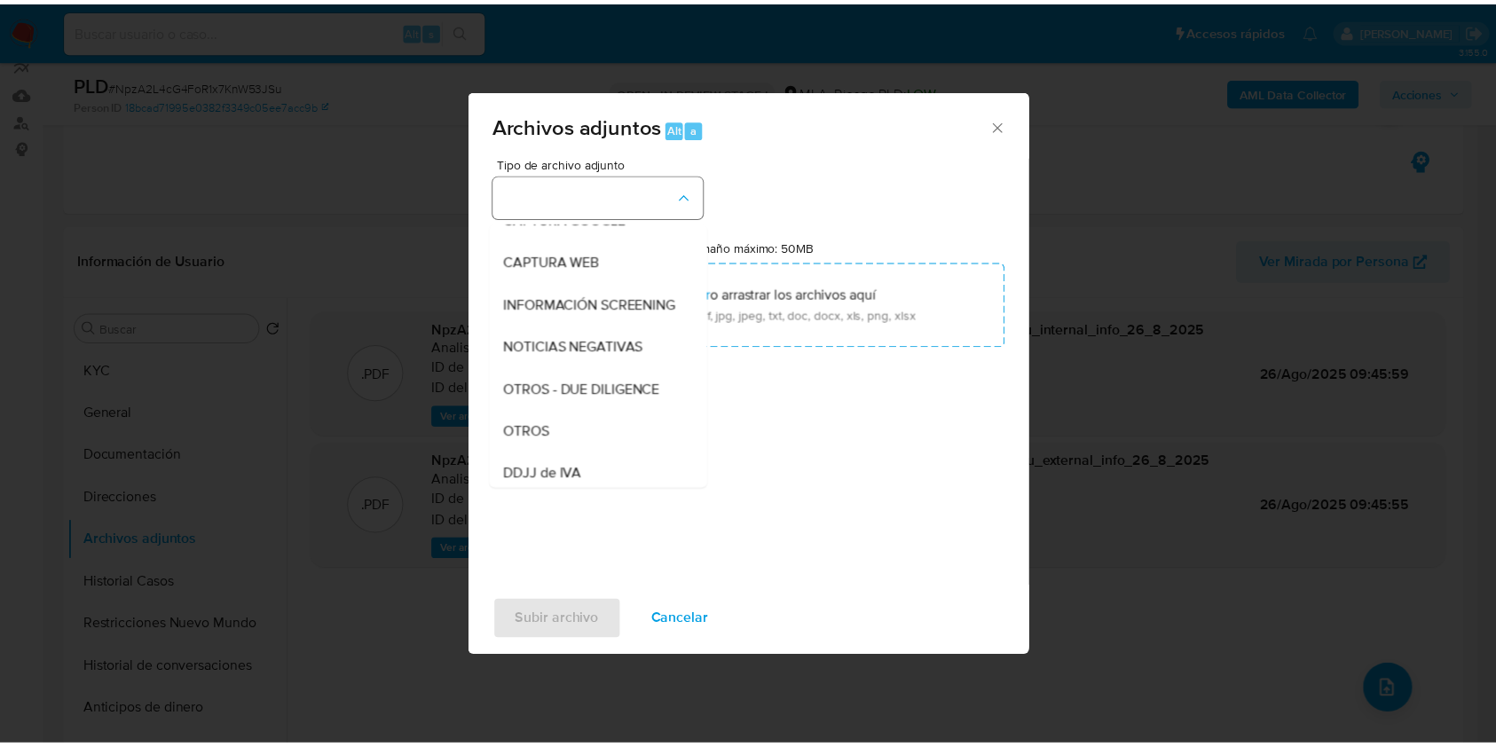
scroll to position [355, 0]
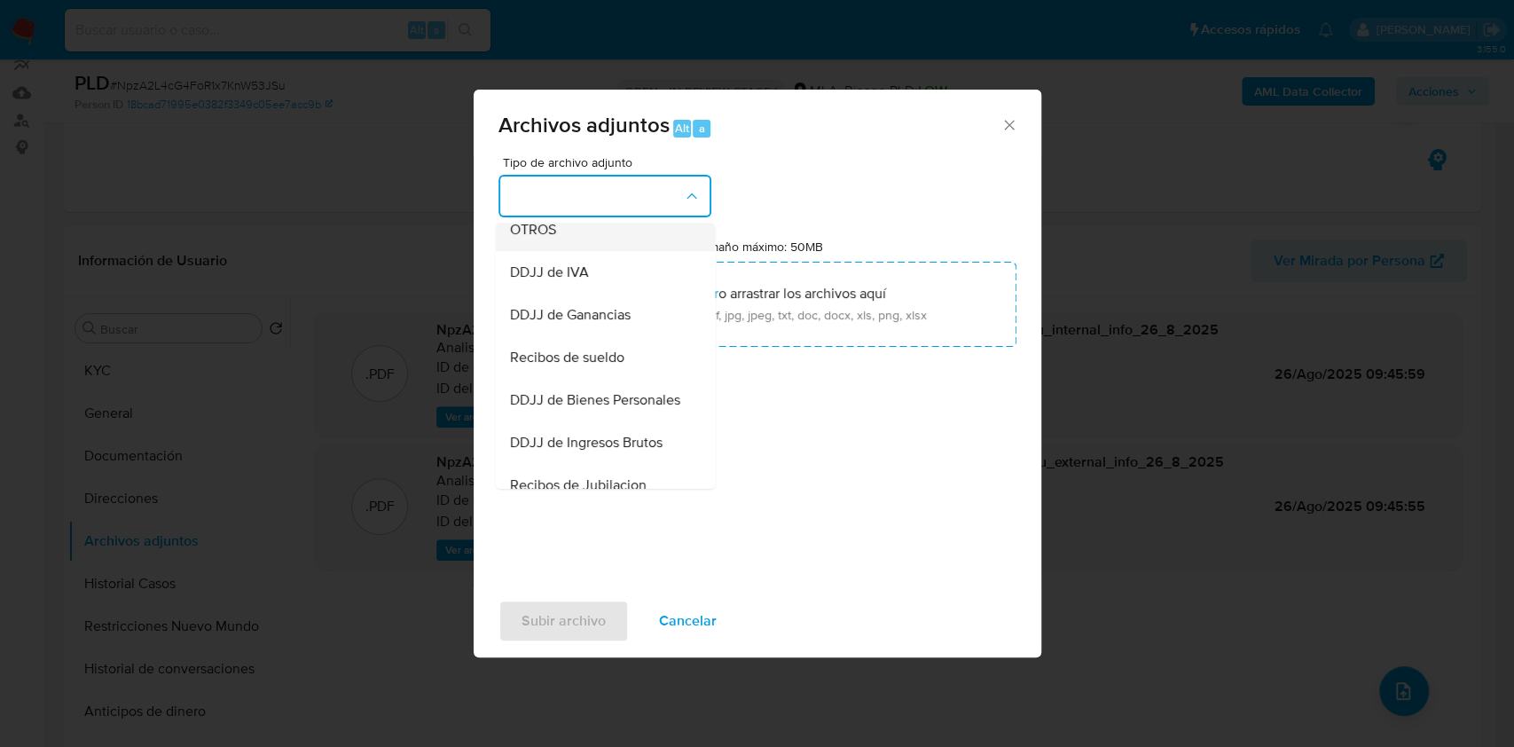
click at [589, 251] on div "OTROS" at bounding box center [599, 229] width 181 height 43
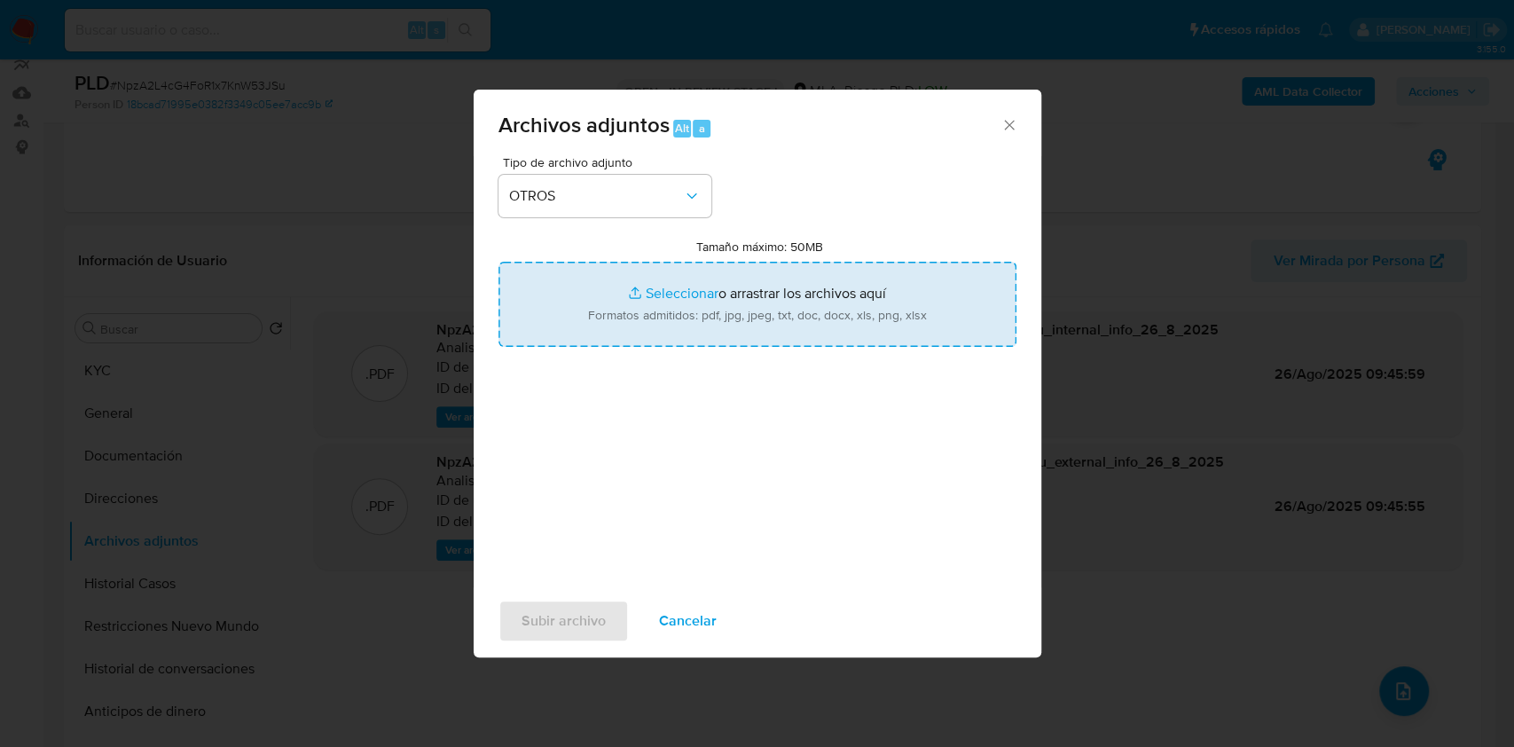
type input "C:\fakepath\Caselog NpzA2L4cG4FoR1x7KnW53JSu_2025_07_17_23_55_37.docx"
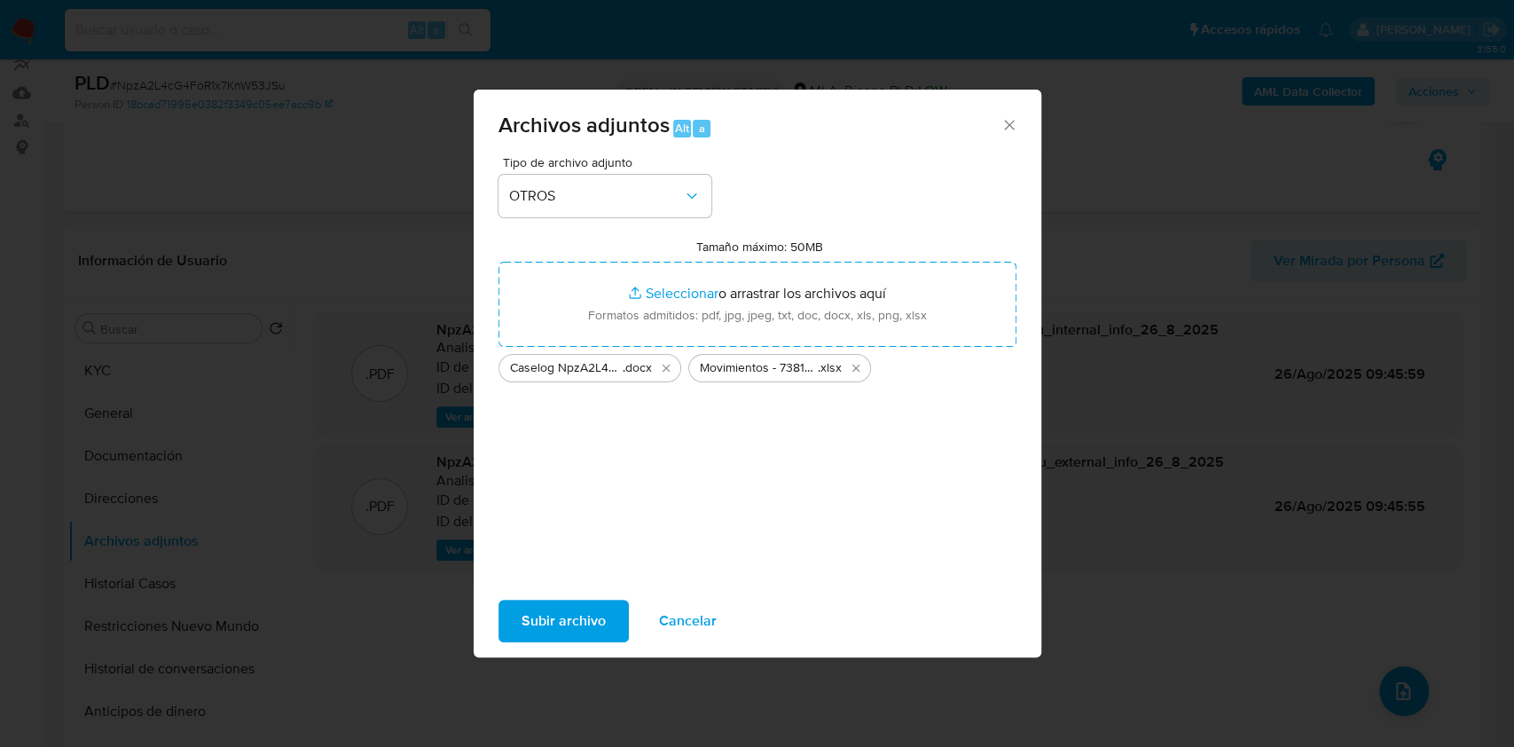
click at [581, 621] on span "Subir archivo" at bounding box center [564, 620] width 84 height 39
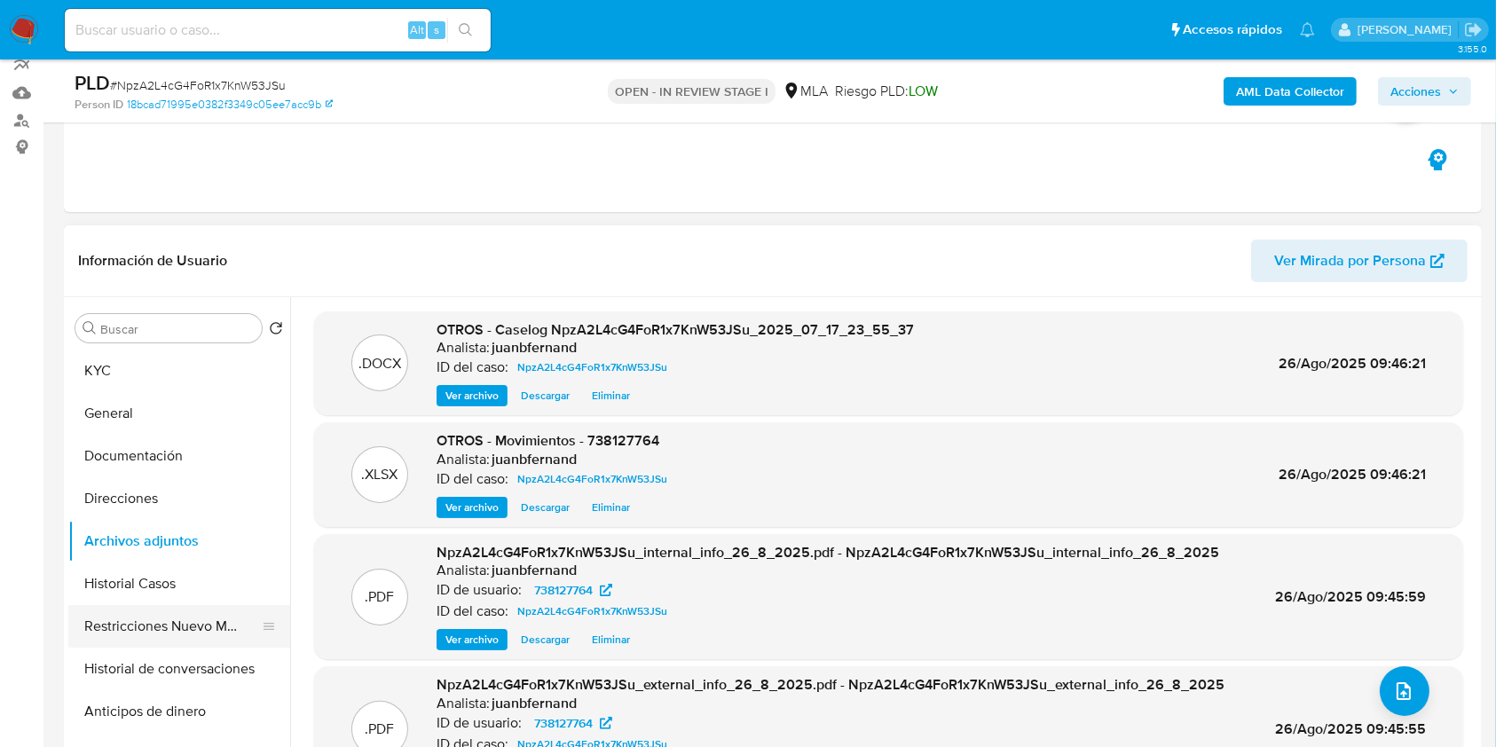
click at [147, 614] on button "Restricciones Nuevo Mundo" at bounding box center [172, 626] width 208 height 43
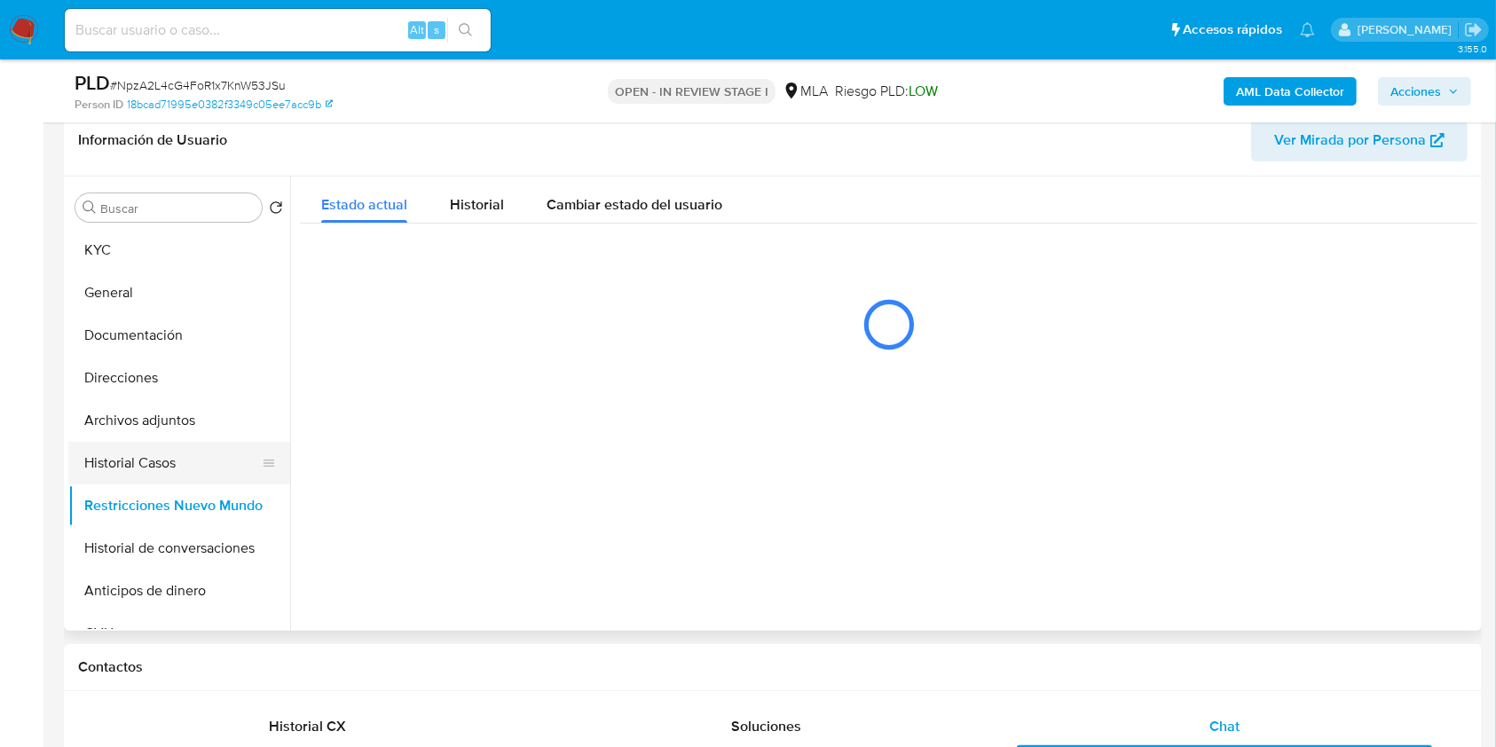
scroll to position [281, 0]
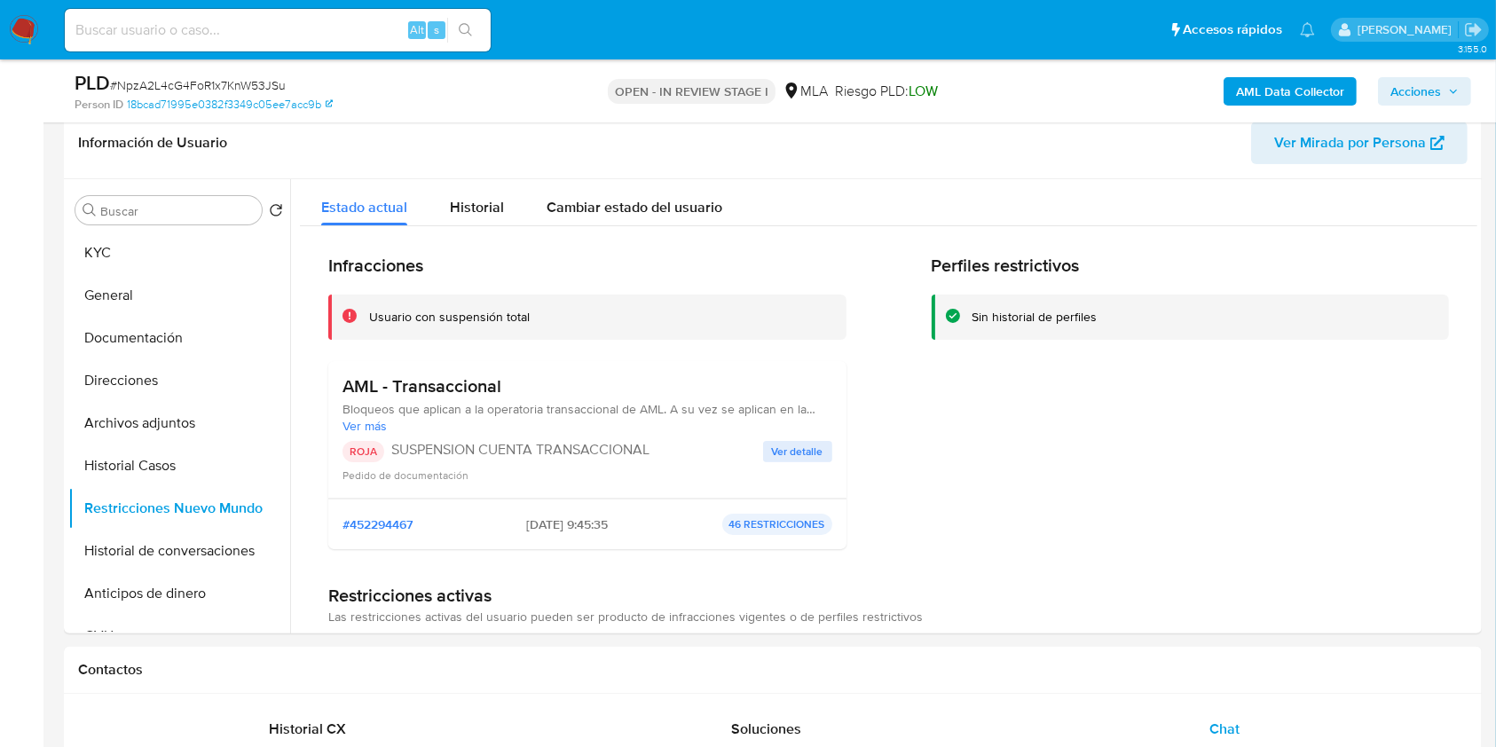
click at [1426, 82] on span "Acciones" at bounding box center [1415, 91] width 51 height 28
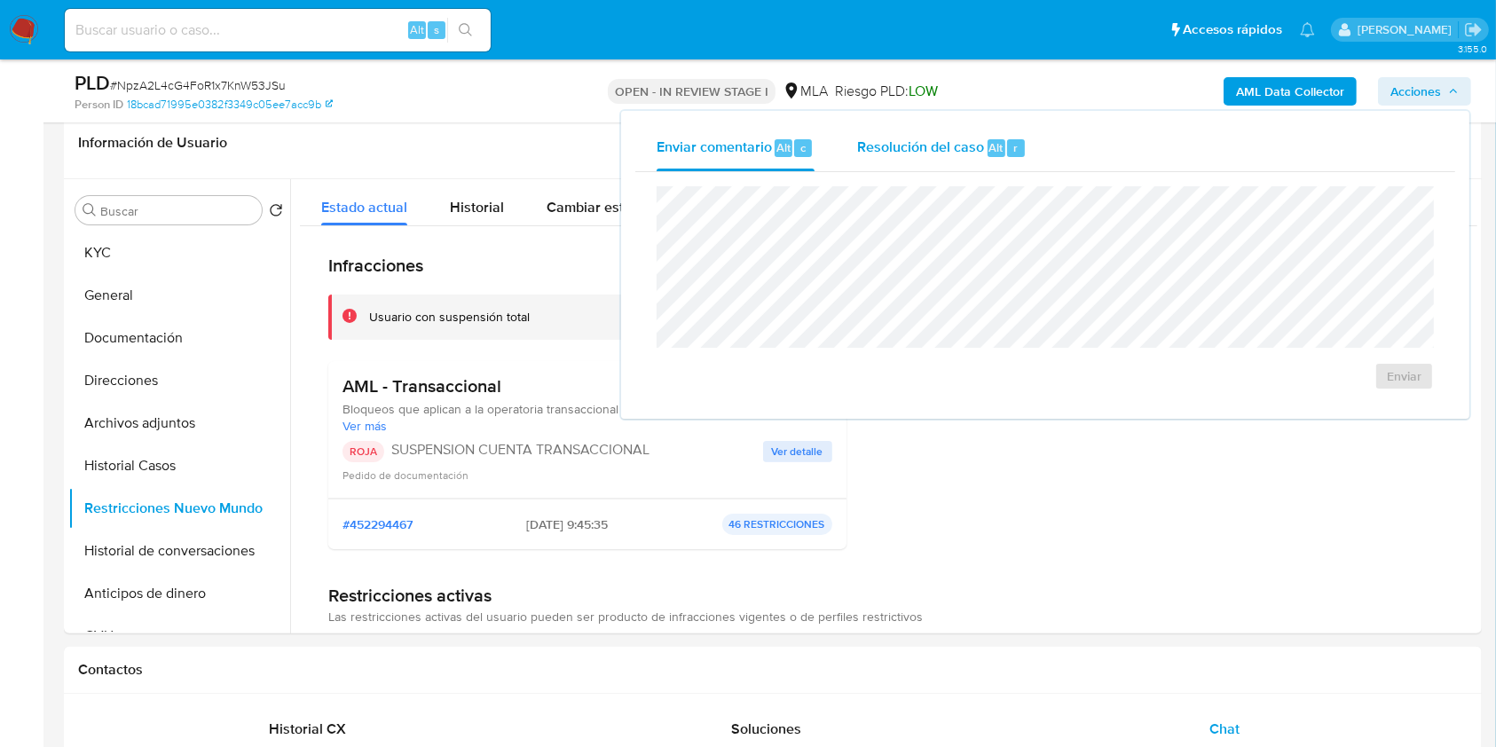
click at [963, 145] on span "Resolución del caso" at bounding box center [920, 147] width 127 height 20
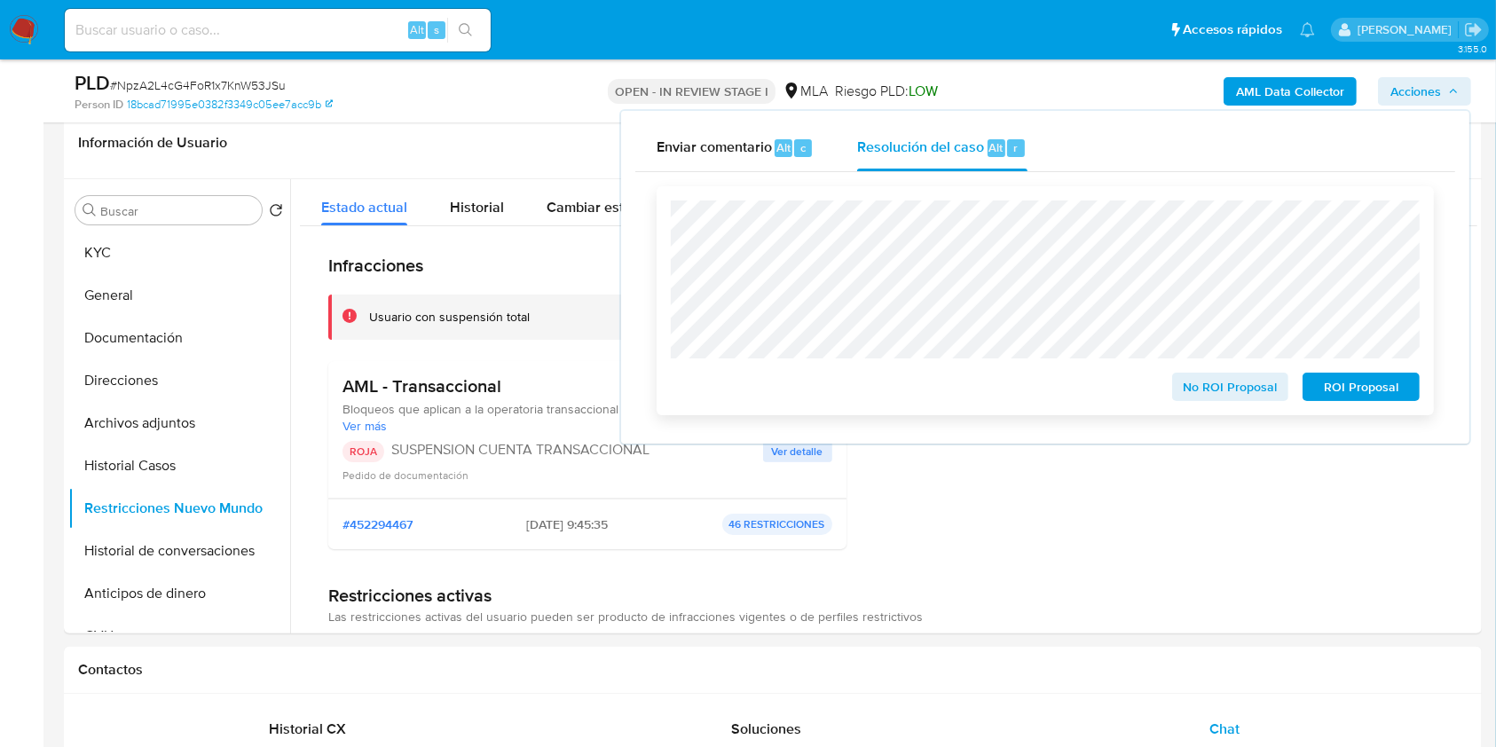
click at [1377, 391] on span "ROI Proposal" at bounding box center [1361, 386] width 92 height 25
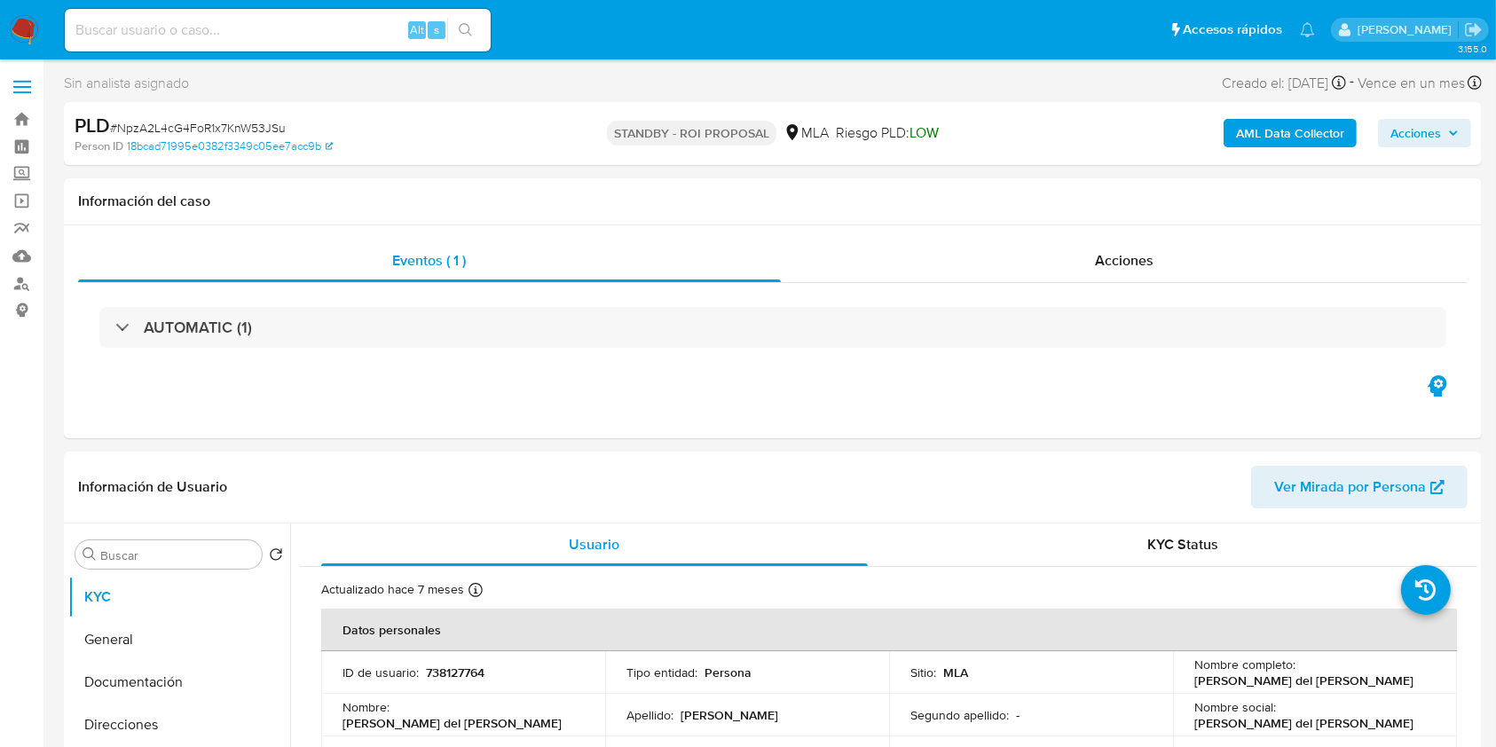
select select "10"
click at [360, 33] on input at bounding box center [278, 30] width 426 height 23
paste input "2JT24mk3iO02WMecN0xJRu6l"
type input "2JT24mk3iO02WMecN0xJRu6l"
click at [470, 25] on icon "search-icon" at bounding box center [466, 30] width 14 height 14
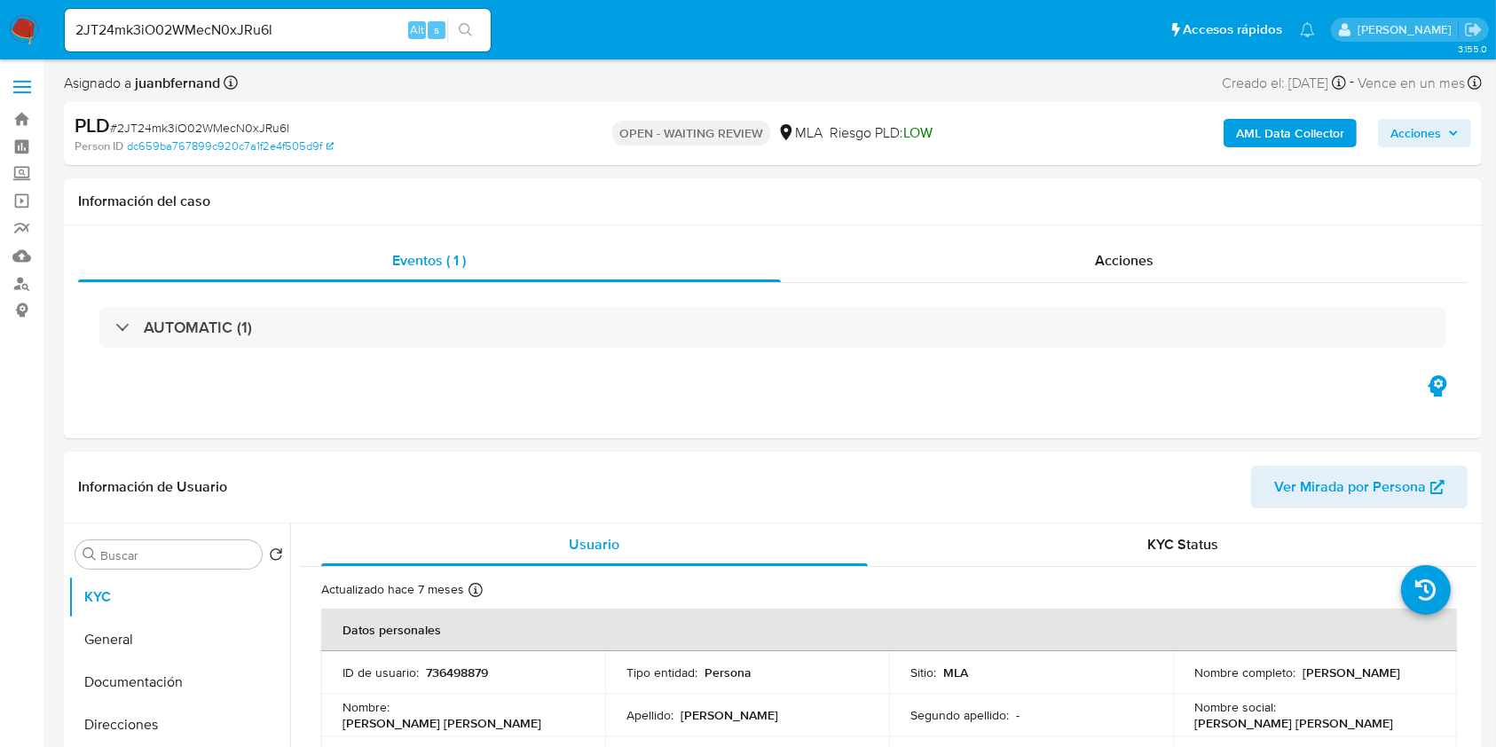
select select "10"
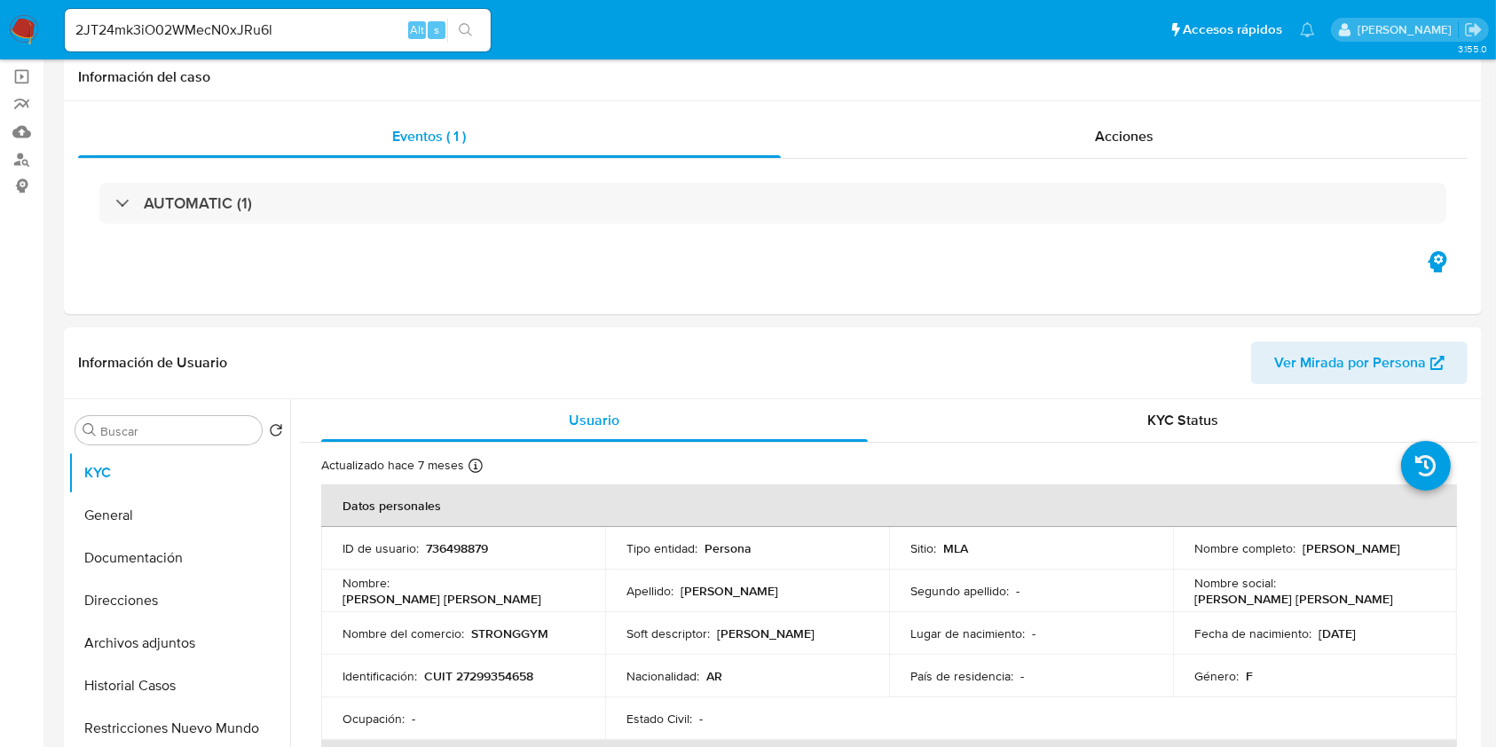
scroll to position [355, 0]
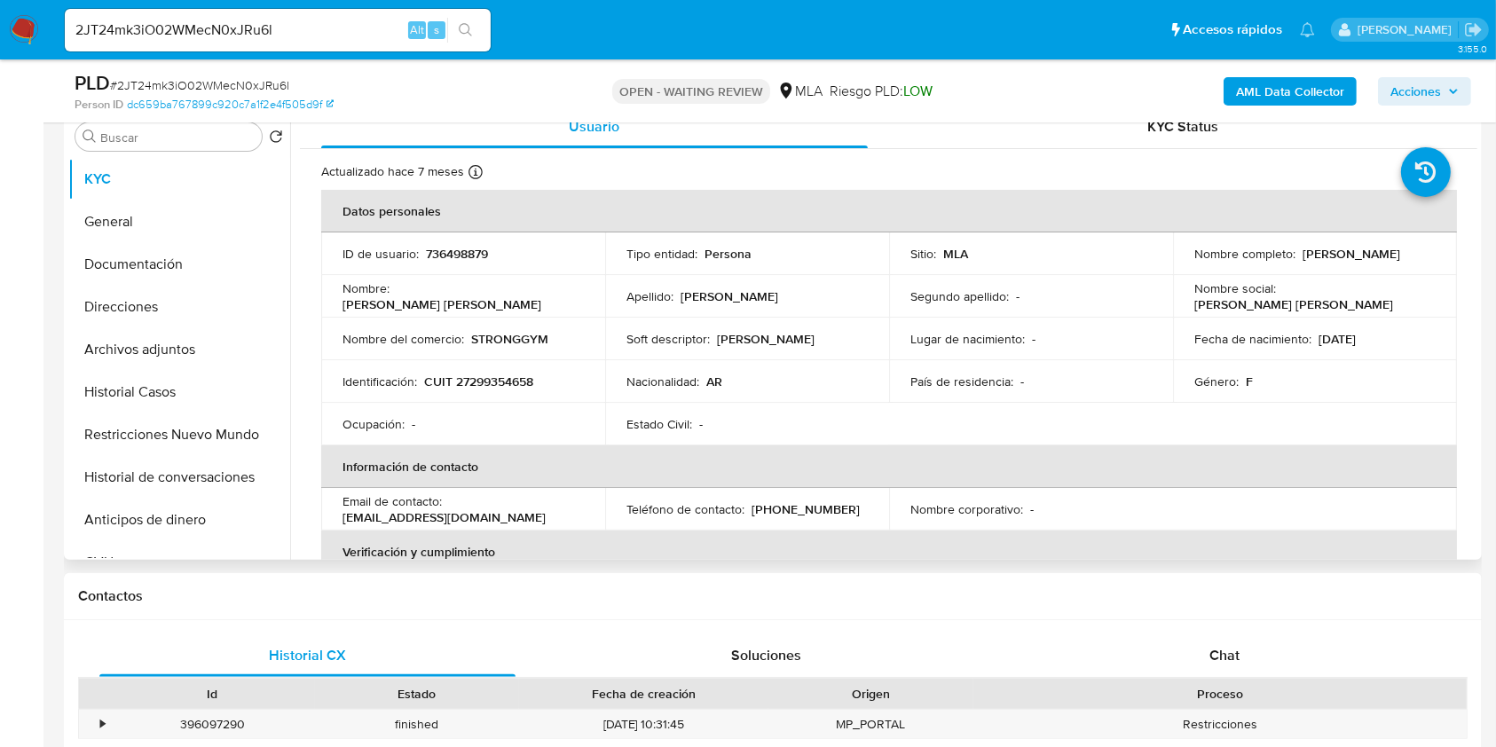
click at [494, 515] on p "[EMAIL_ADDRESS][DOMAIN_NAME]" at bounding box center [443, 517] width 203 height 16
drag, startPoint x: 494, startPoint y: 515, endPoint x: 365, endPoint y: 519, distance: 128.7
click at [365, 519] on p "marisolzabala918@gmail.com" at bounding box center [443, 517] width 203 height 16
copy p "marisolzabala918@gmail.com"
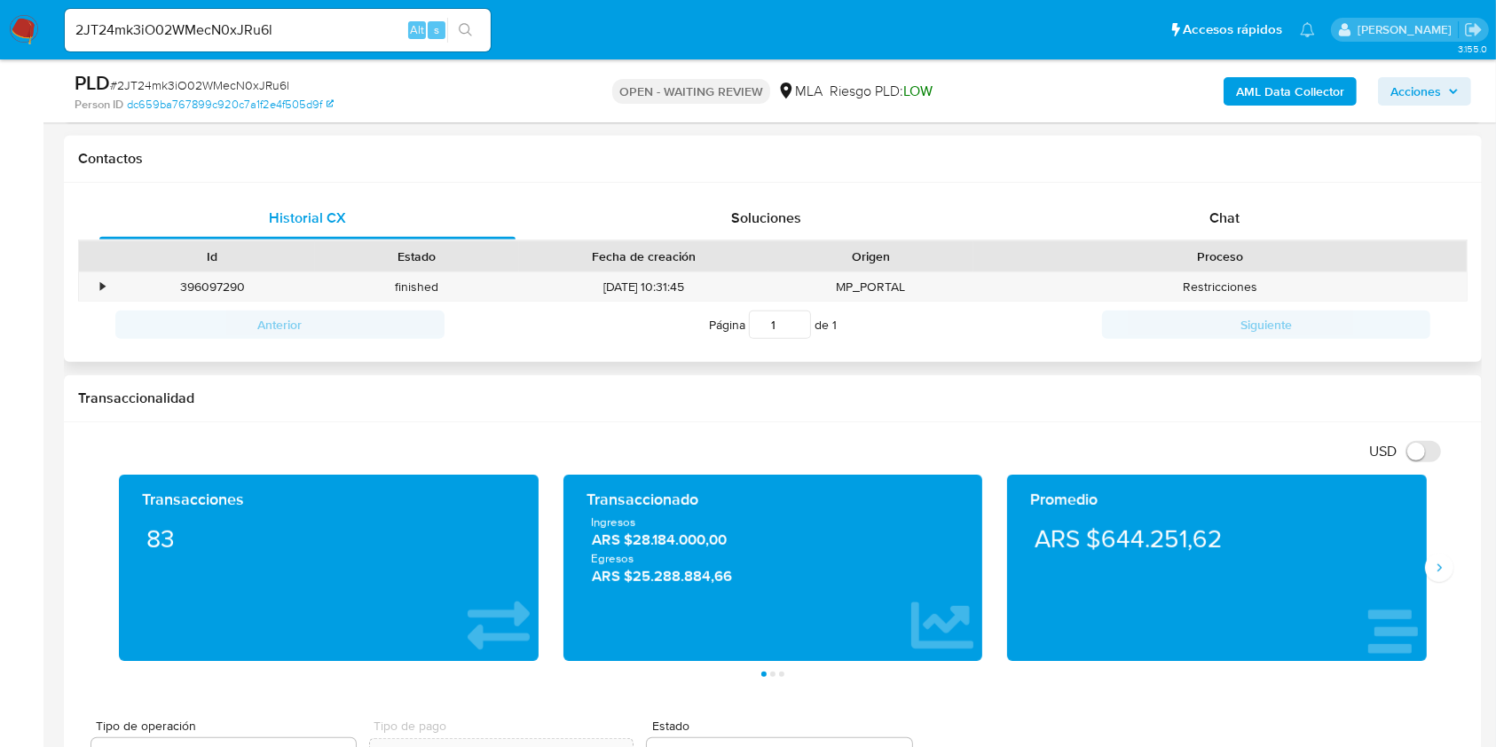
scroll to position [710, 0]
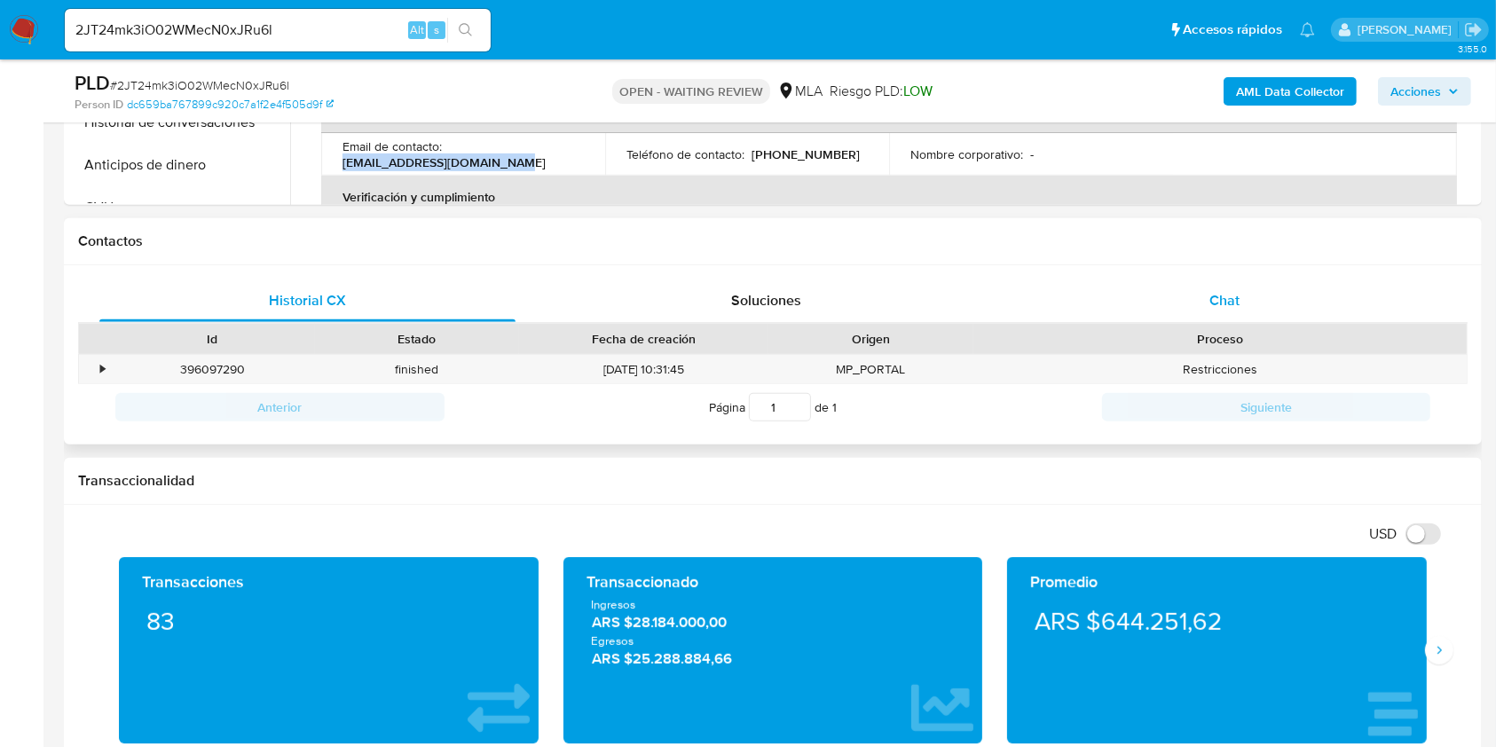
click at [1233, 302] on span "Chat" at bounding box center [1224, 300] width 30 height 20
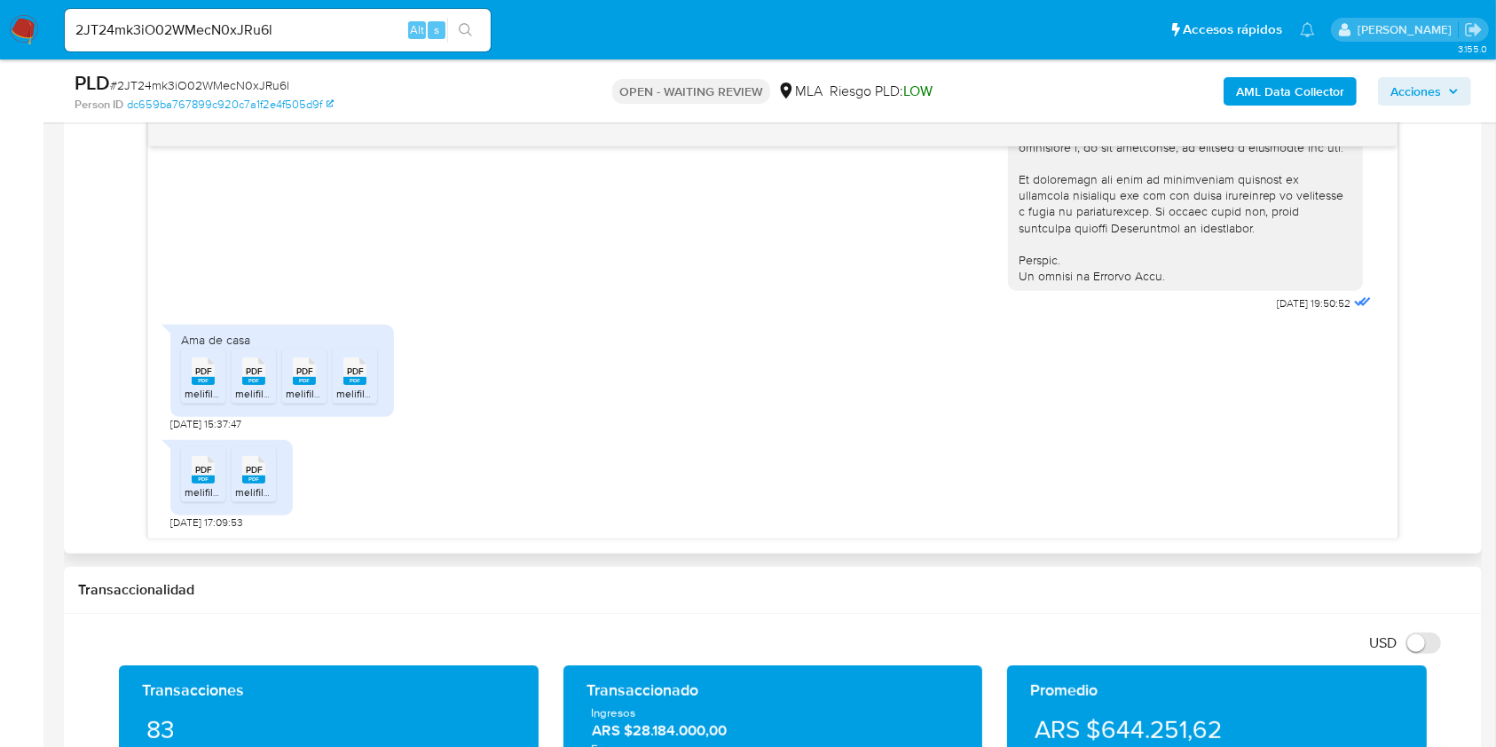
scroll to position [946, 0]
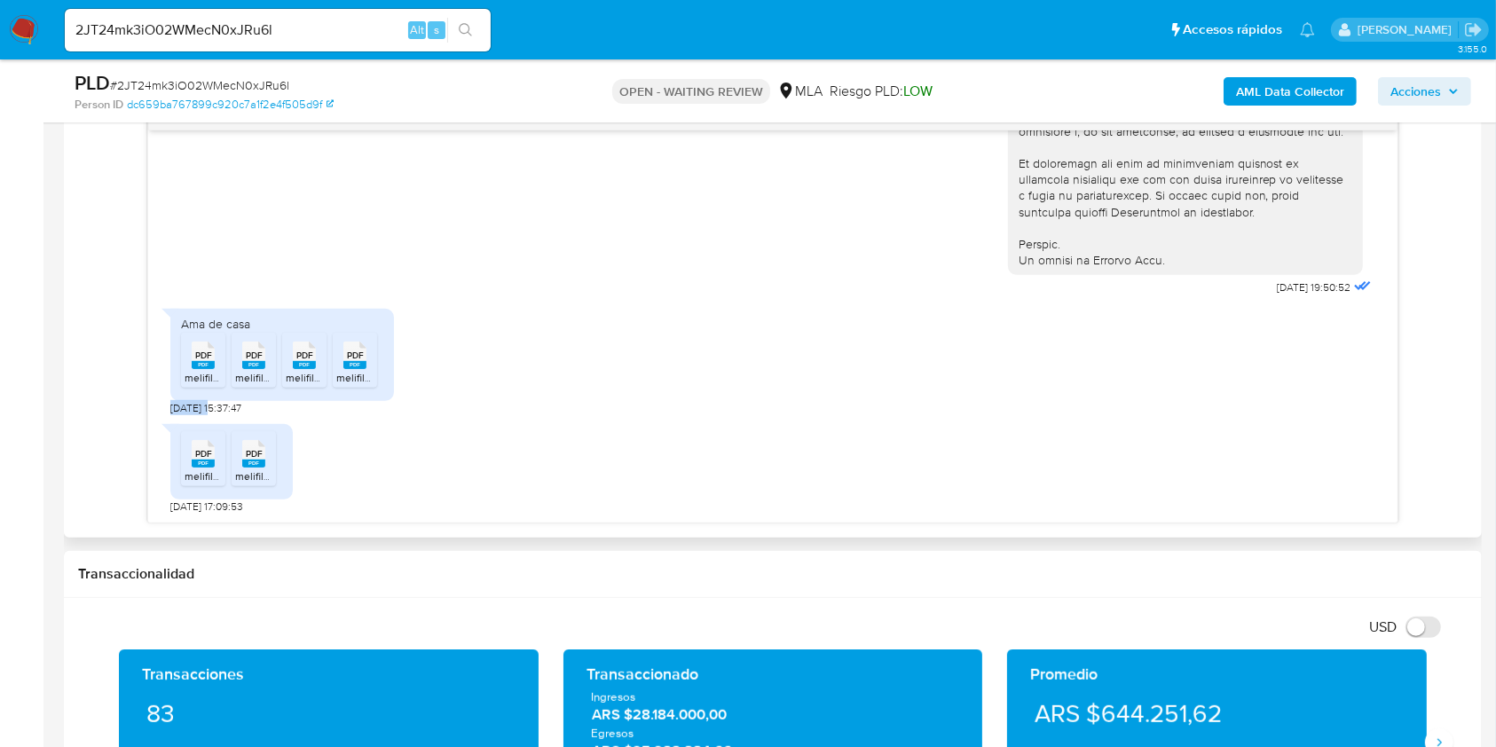
drag, startPoint x: 170, startPoint y: 404, endPoint x: 208, endPoint y: 407, distance: 37.4
click at [208, 407] on span "19/07/2025 15:37:47" at bounding box center [205, 408] width 71 height 14
drag, startPoint x: 208, startPoint y: 407, endPoint x: 161, endPoint y: 412, distance: 46.3
click at [161, 412] on div "17/07/2025 19:50:52 Ama de casa PDF PDF melifile7165873363313524423.pdf PDF PDF…" at bounding box center [772, 326] width 1248 height 392
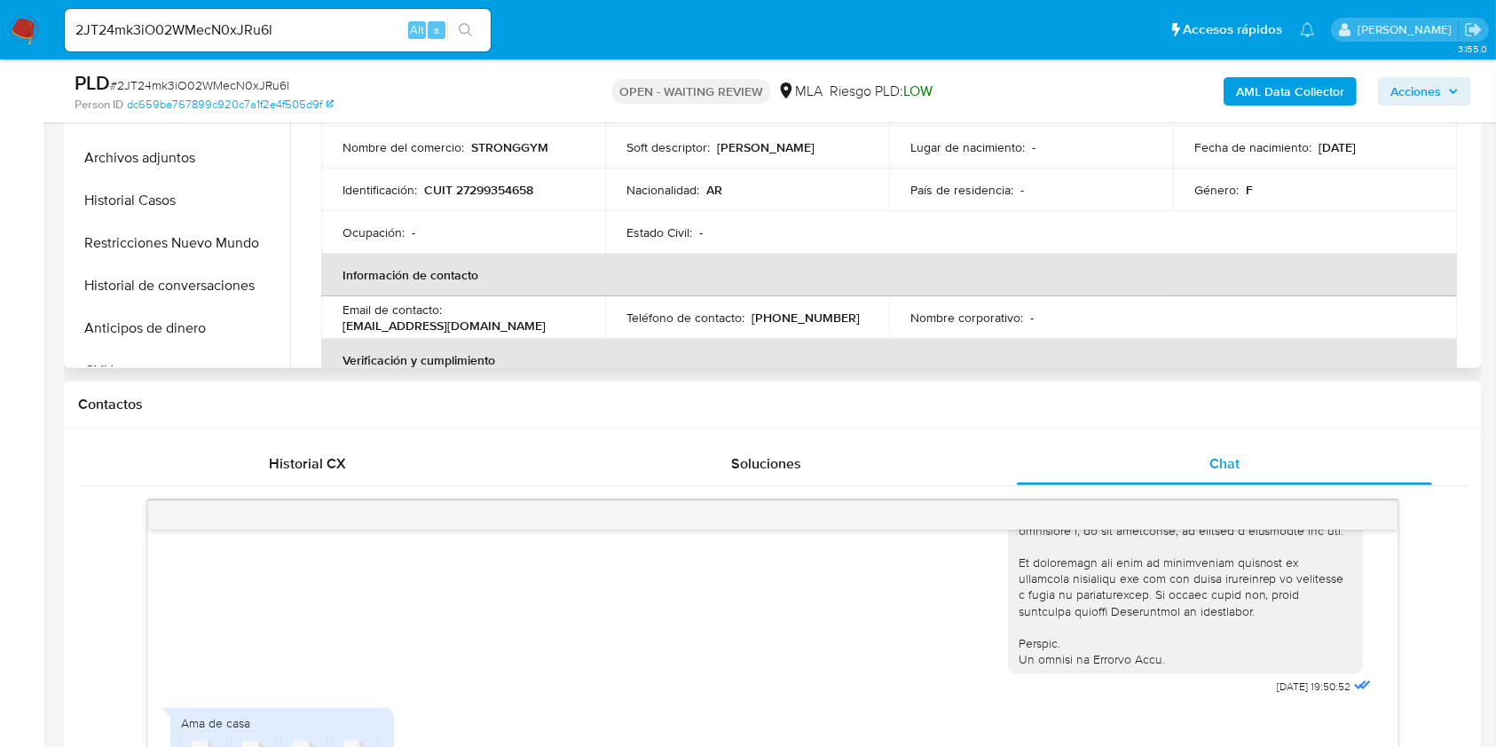
scroll to position [236, 0]
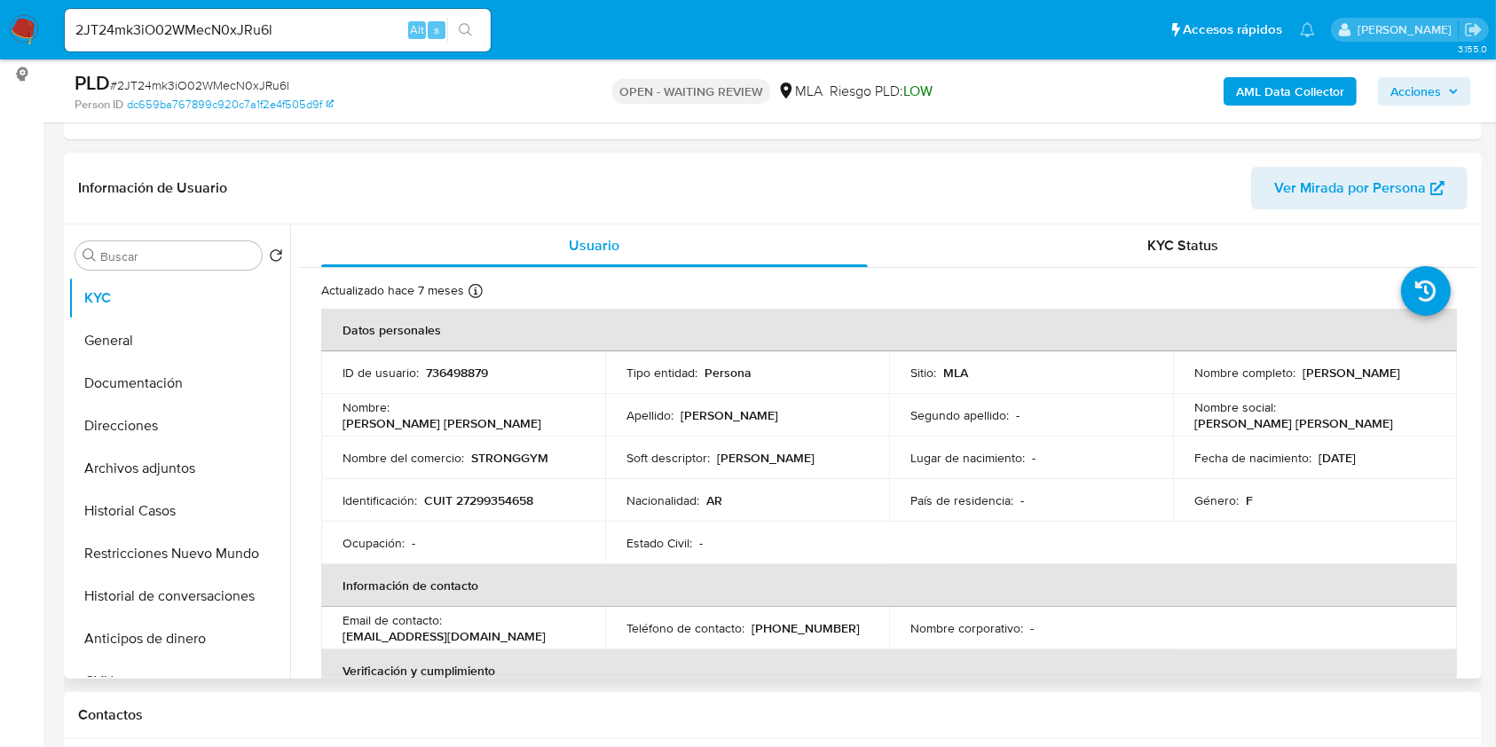
click at [1302, 381] on p "Clementina Marysol Zabala" at bounding box center [1351, 373] width 98 height 16
drag, startPoint x: 1209, startPoint y: 382, endPoint x: 1323, endPoint y: 381, distance: 113.6
click at [1323, 381] on p "Clementina Marysol Zabala" at bounding box center [1351, 373] width 98 height 16
copy p "Clementina Marysol Zabala"
click at [511, 501] on p "CUIT 27299354658" at bounding box center [478, 500] width 109 height 16
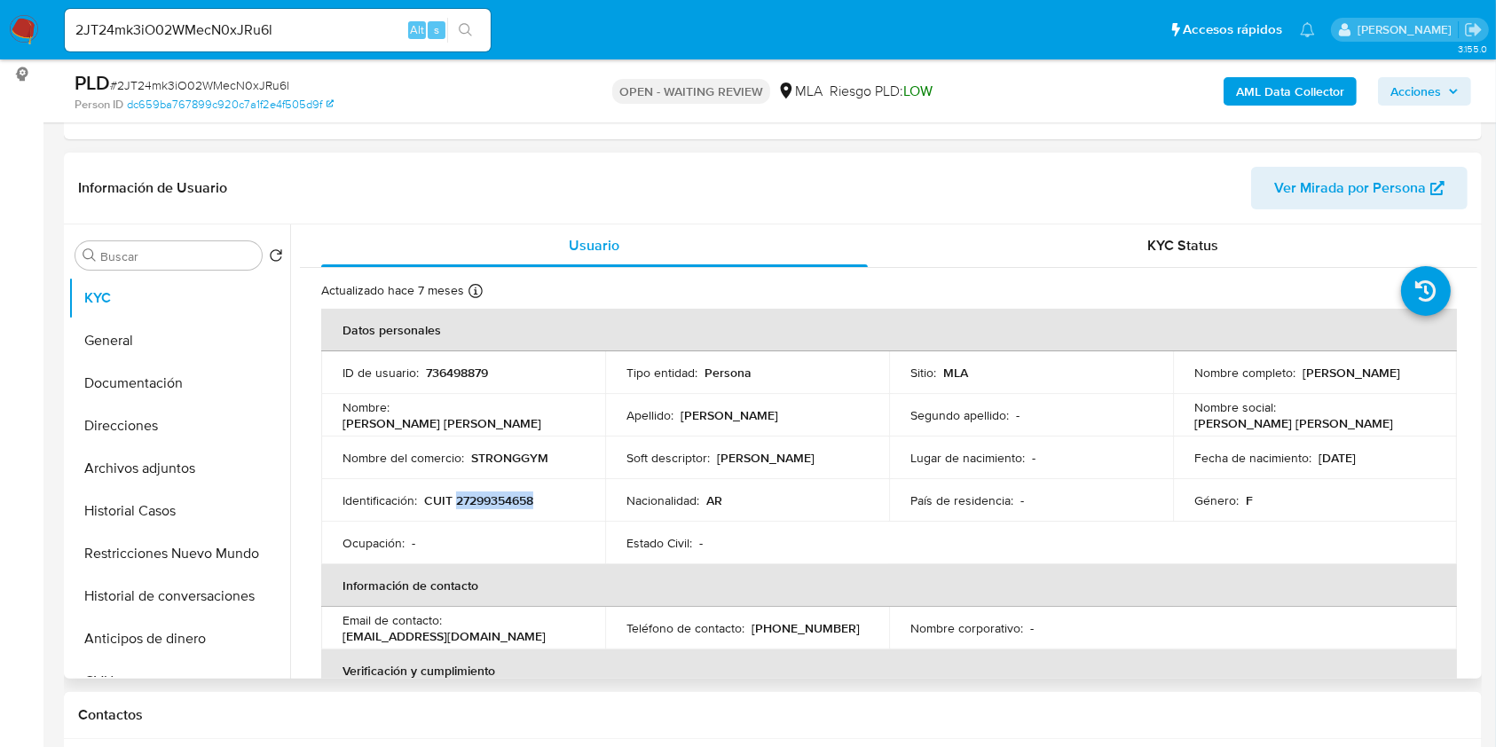
click at [511, 501] on p "CUIT 27299354658" at bounding box center [478, 500] width 109 height 16
copy p "27299354658"
click at [313, 39] on input "2JT24mk3iO02WMecN0xJRu6l" at bounding box center [278, 30] width 426 height 23
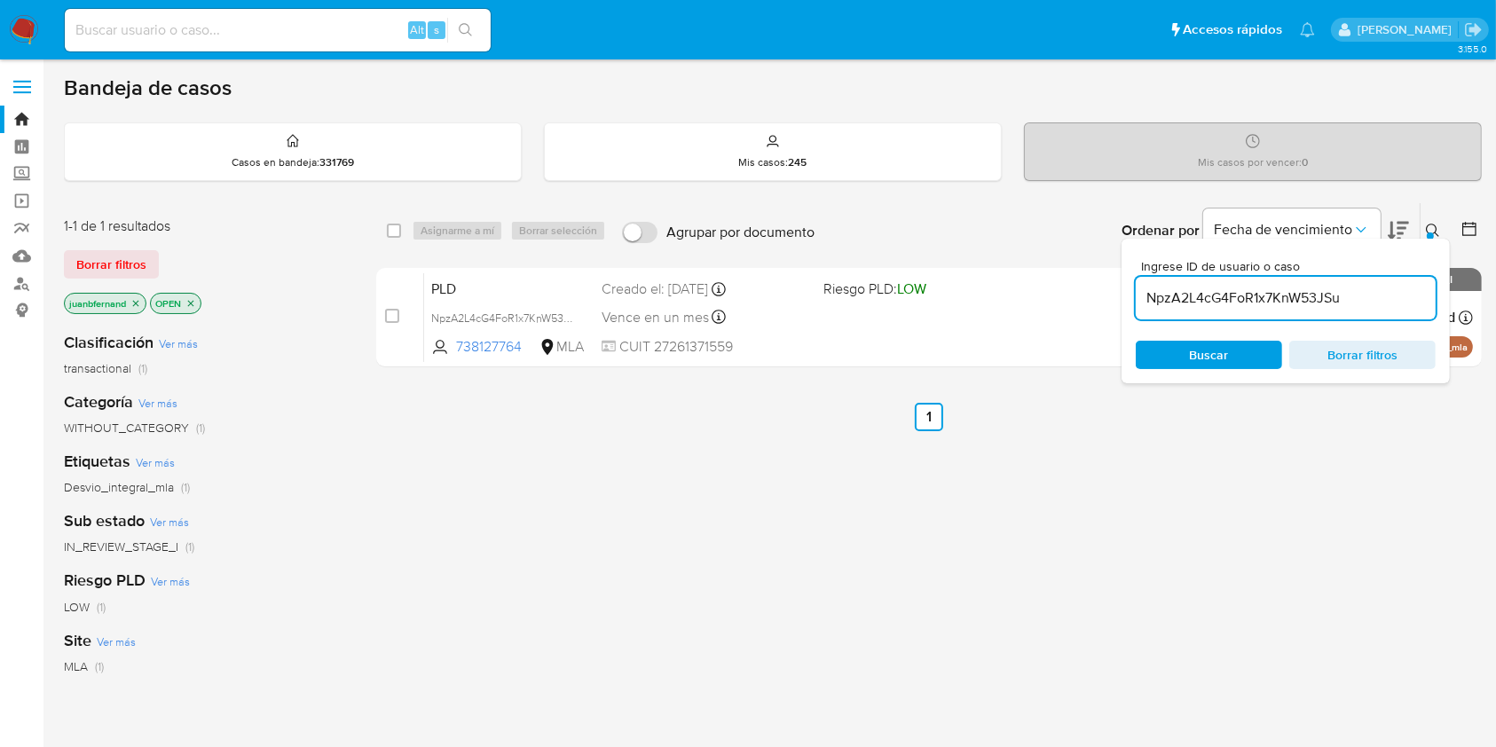
click at [1384, 295] on input "NpzA2L4cG4FoR1x7KnW53JSu" at bounding box center [1286, 298] width 300 height 23
paste input "2JT24mk3iO02WMecN0xJRu6l"
type input "2JT24mk3iO02WMecN0xJRu6l"
click at [394, 229] on input "checkbox" at bounding box center [394, 231] width 14 height 14
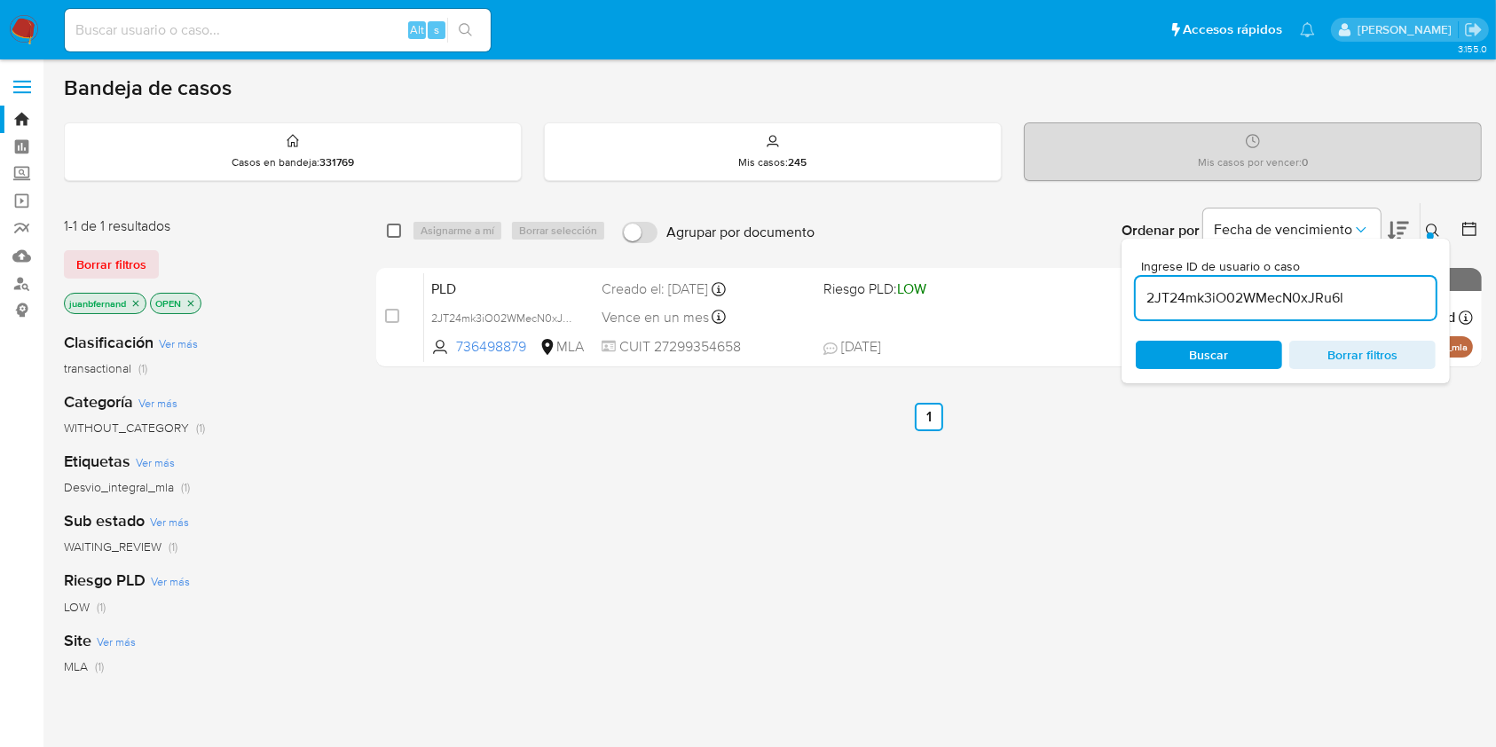
checkbox input "true"
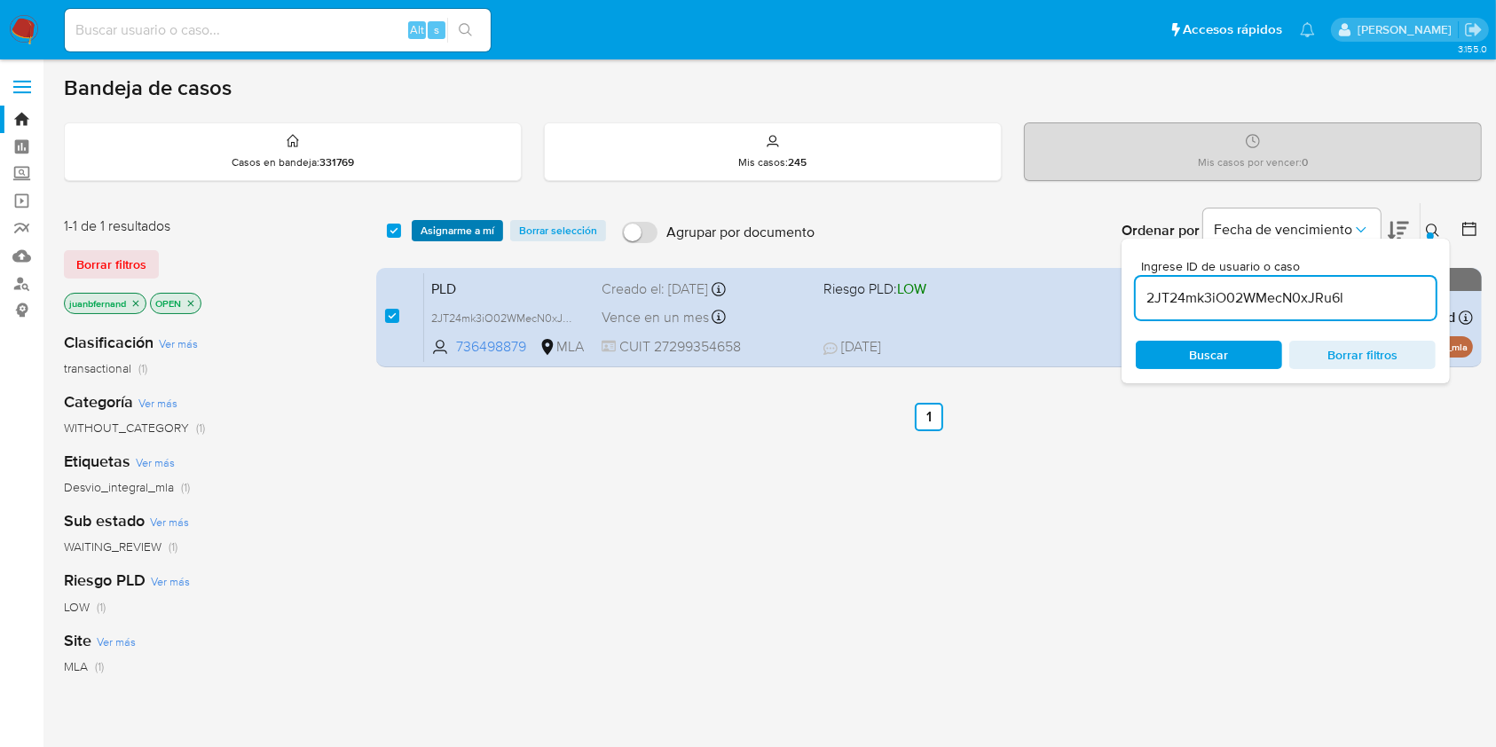
click at [470, 228] on span "Asignarme a mí" at bounding box center [457, 231] width 74 height 18
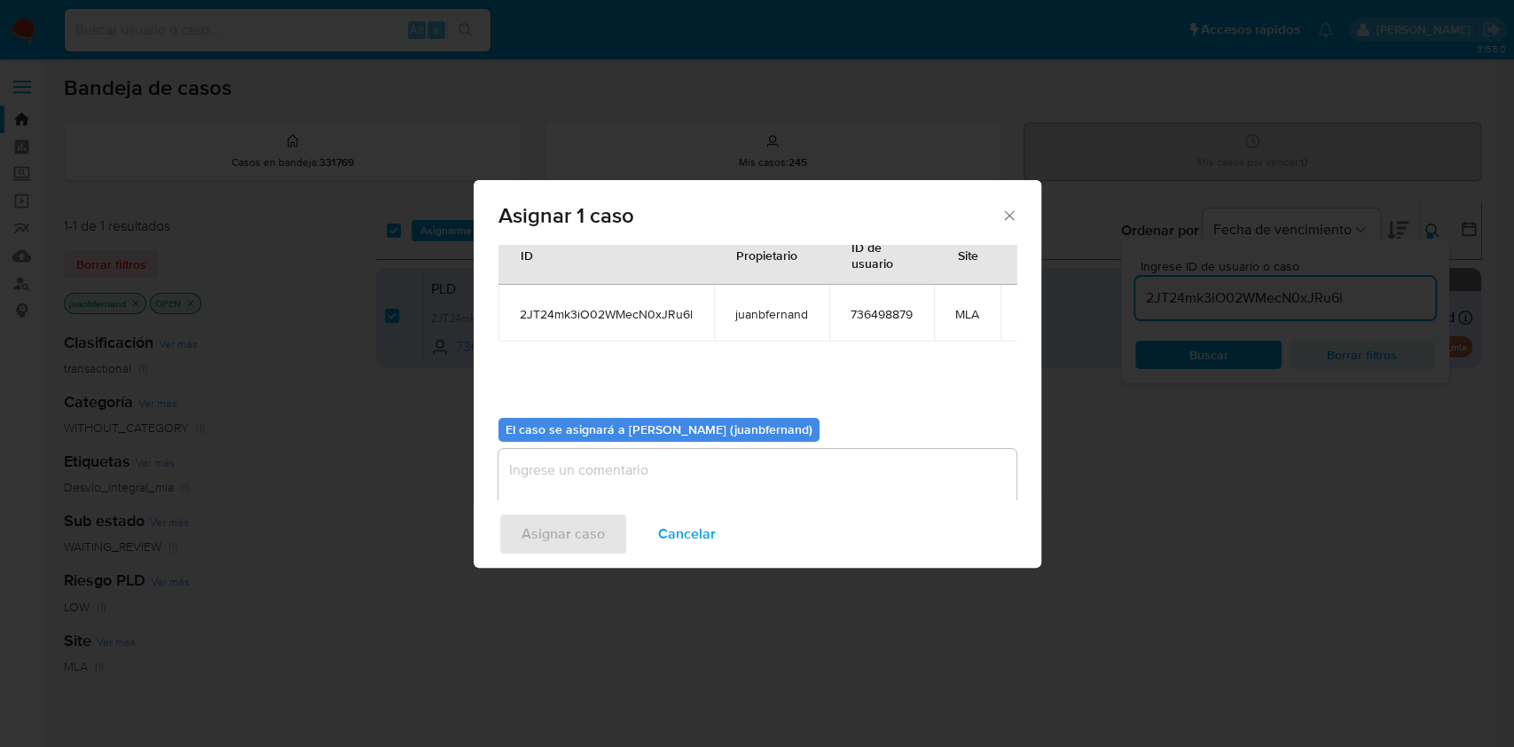
scroll to position [90, 0]
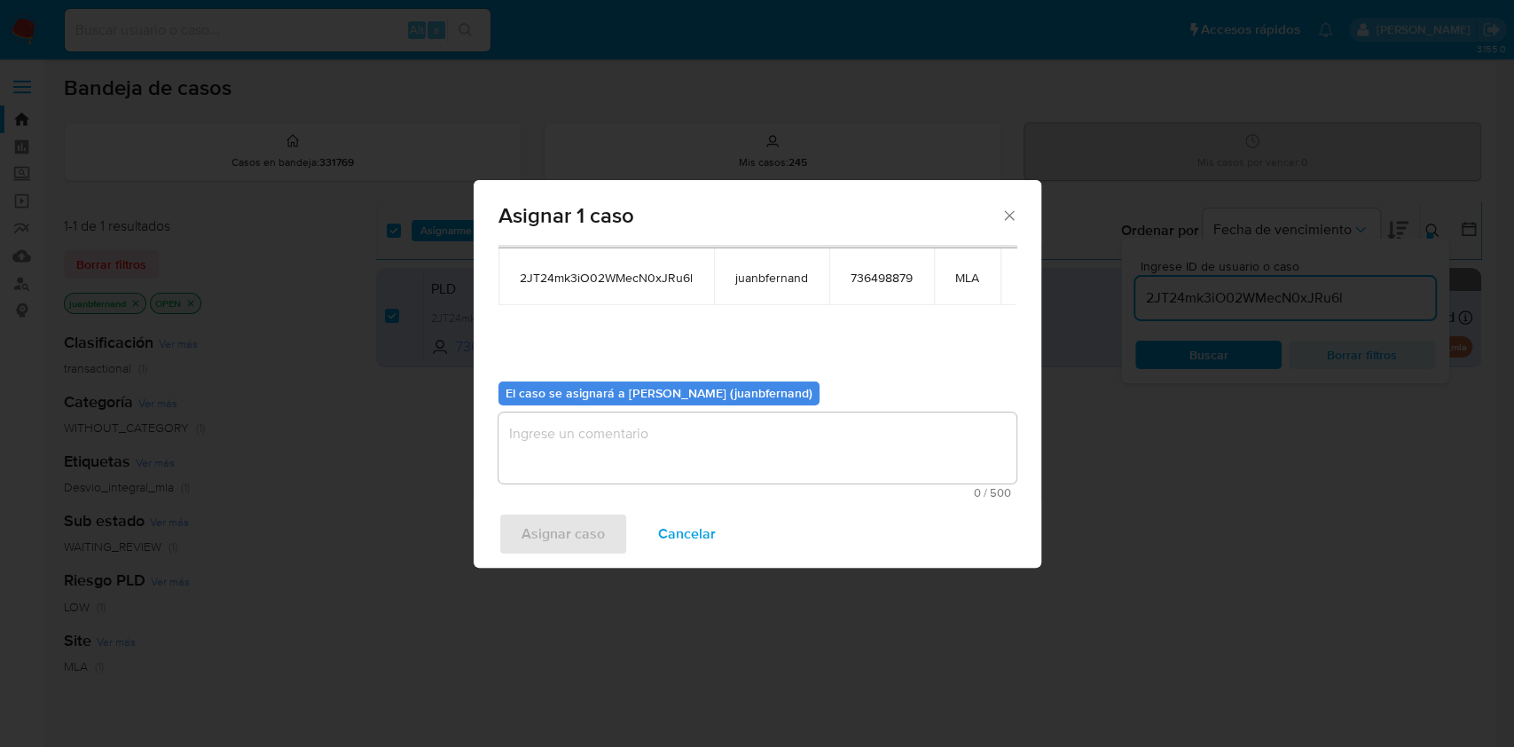
click at [696, 447] on textarea "assign-modal" at bounding box center [758, 448] width 518 height 71
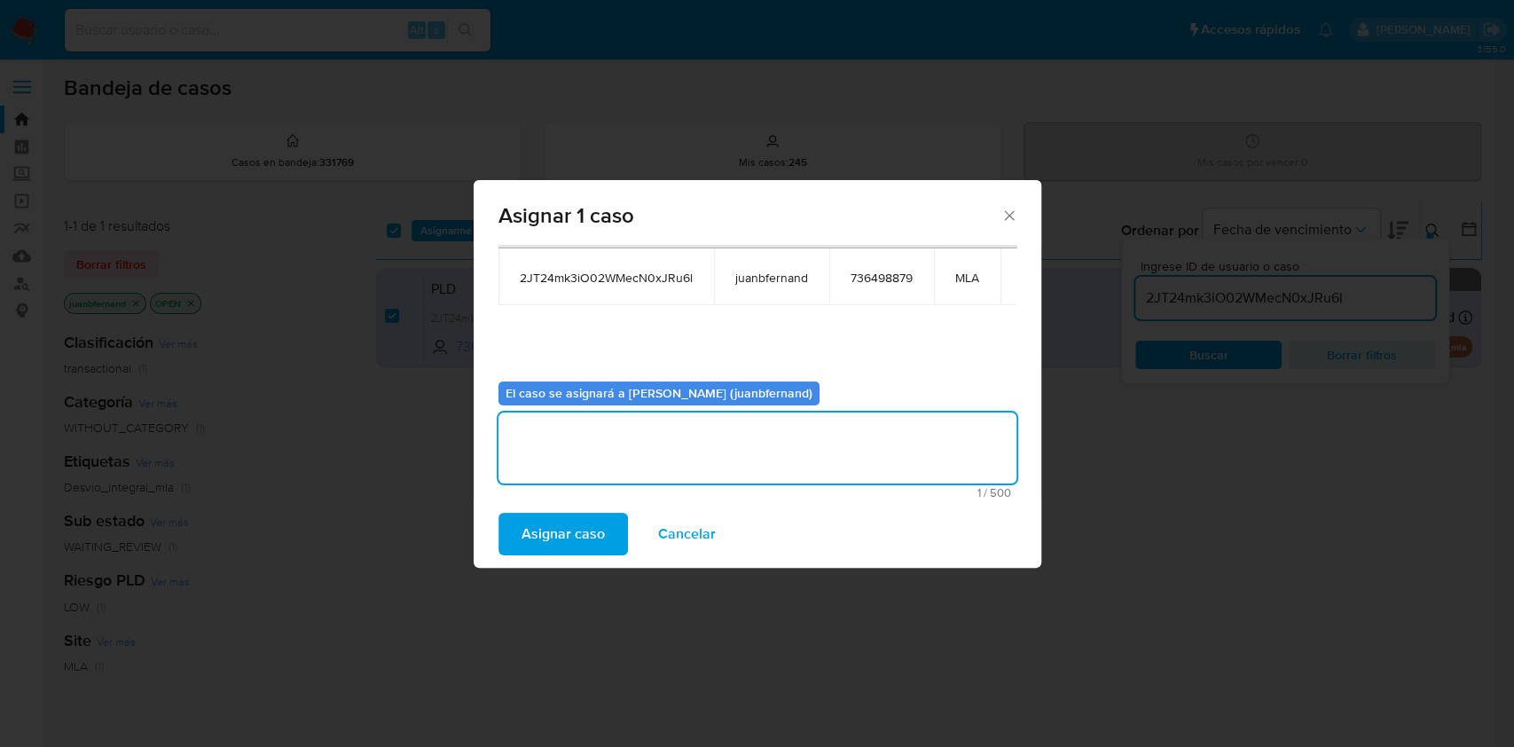
click at [570, 547] on span "Asignar caso" at bounding box center [563, 534] width 83 height 39
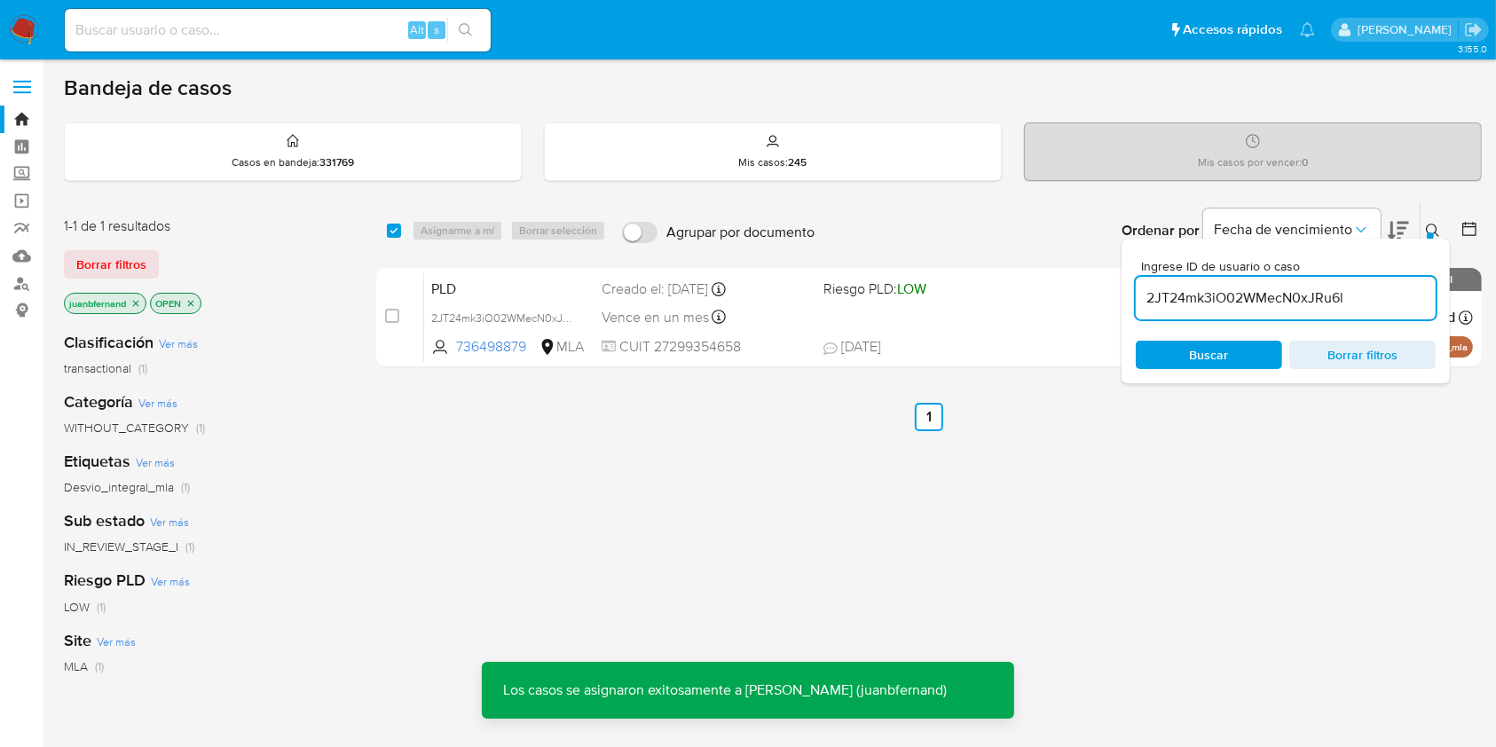
click at [390, 220] on div "select-all-cases-checkbox" at bounding box center [397, 230] width 21 height 21
click at [397, 226] on input "checkbox" at bounding box center [394, 231] width 14 height 14
checkbox input "true"
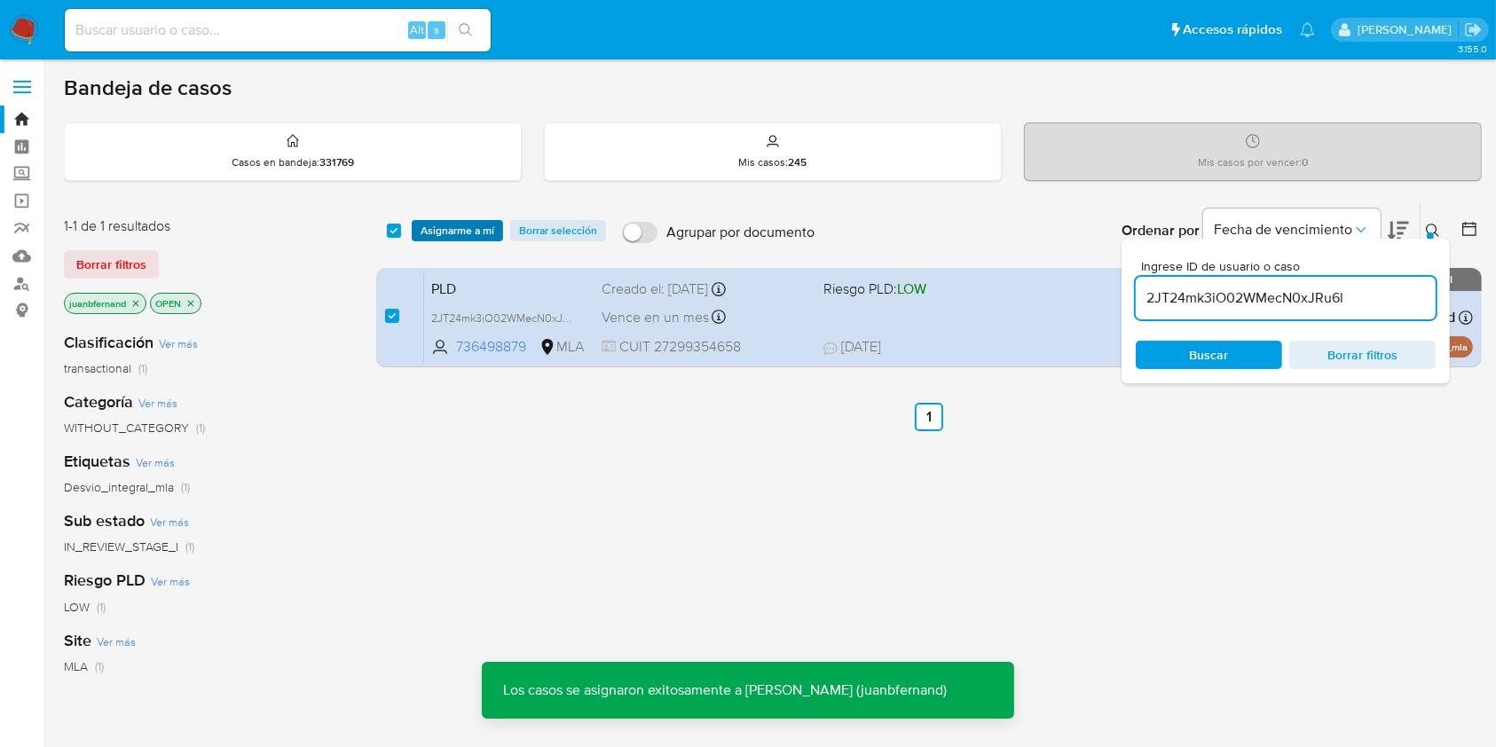
click at [436, 233] on span "Asignarme a mí" at bounding box center [457, 231] width 74 height 18
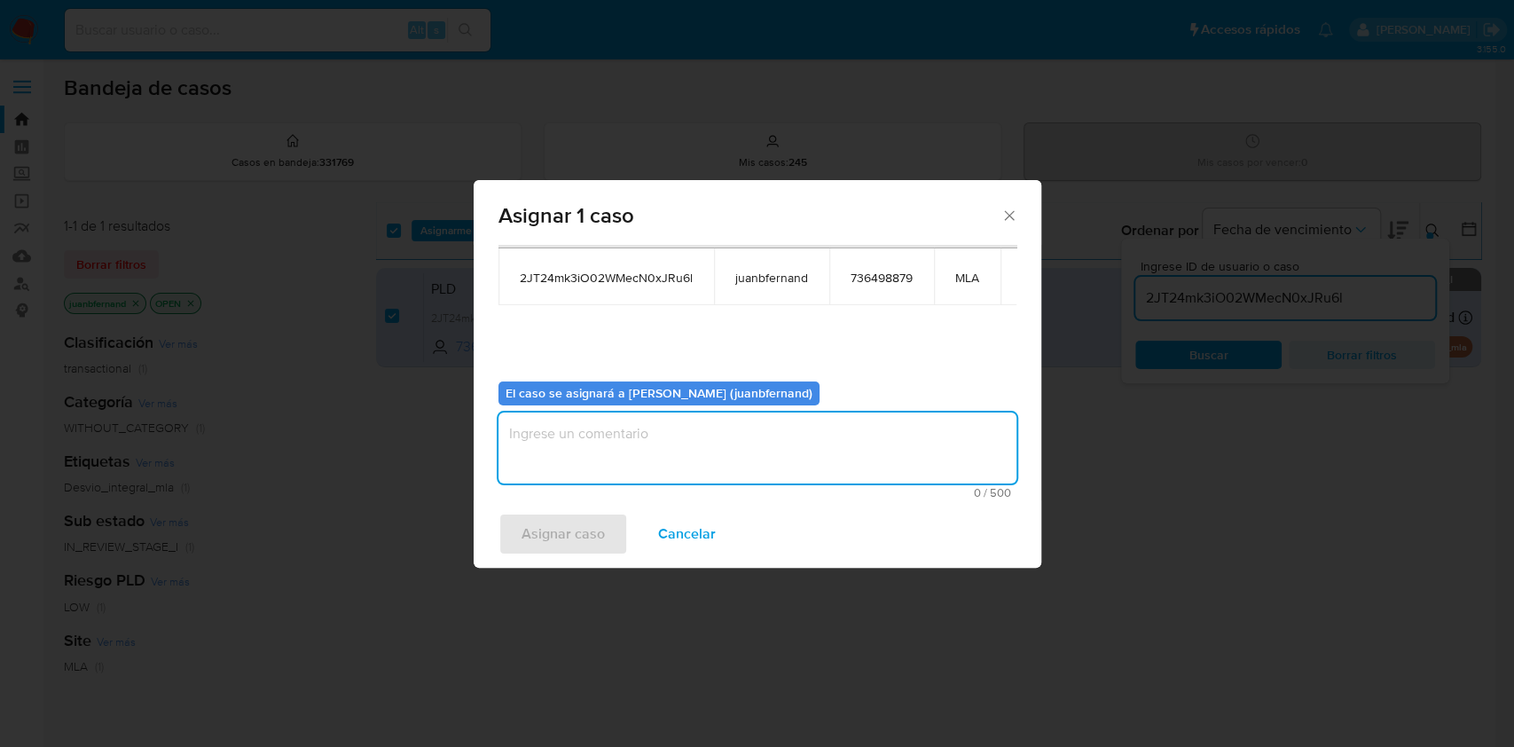
click at [632, 453] on textarea "assign-modal" at bounding box center [758, 448] width 518 height 71
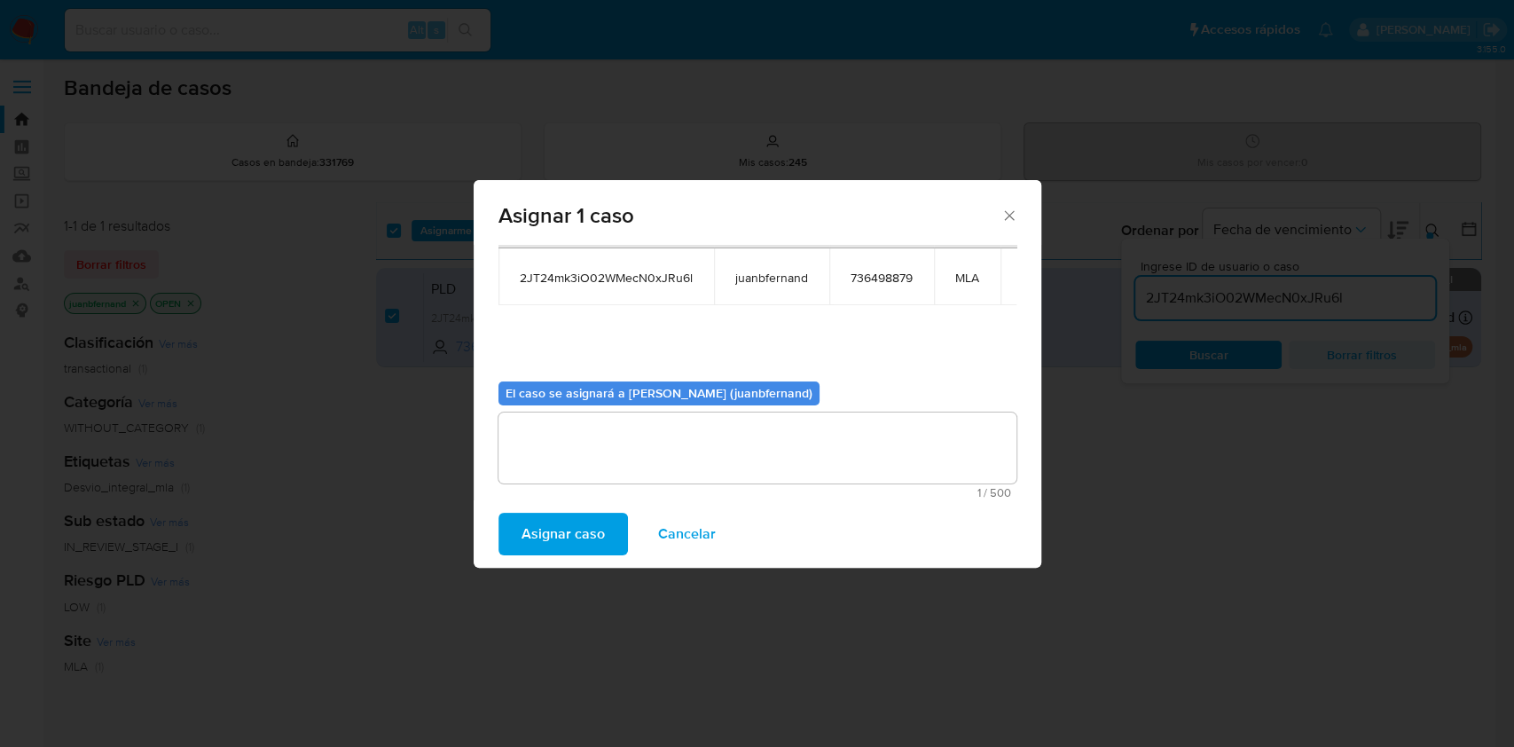
click at [567, 523] on span "Asignar caso" at bounding box center [563, 534] width 83 height 39
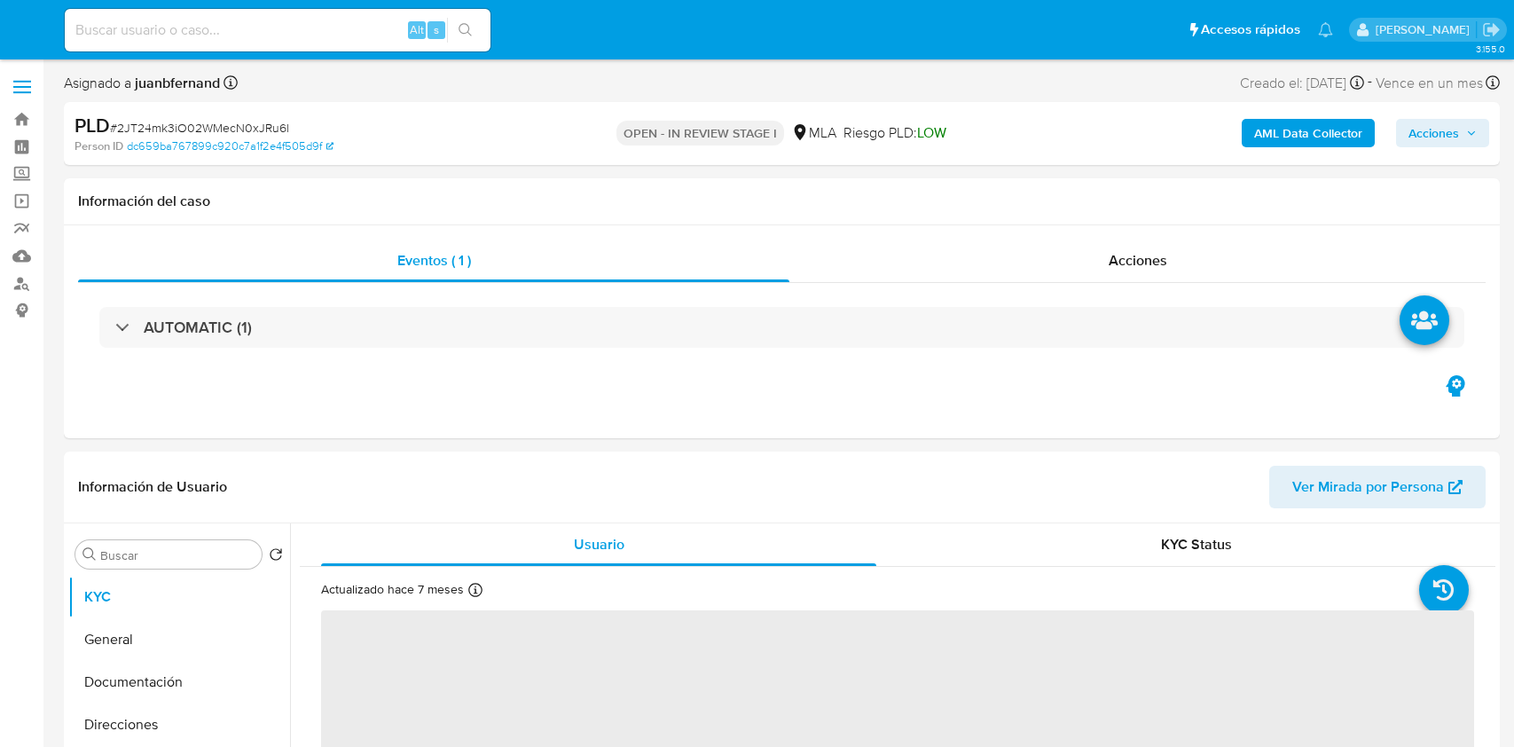
select select "10"
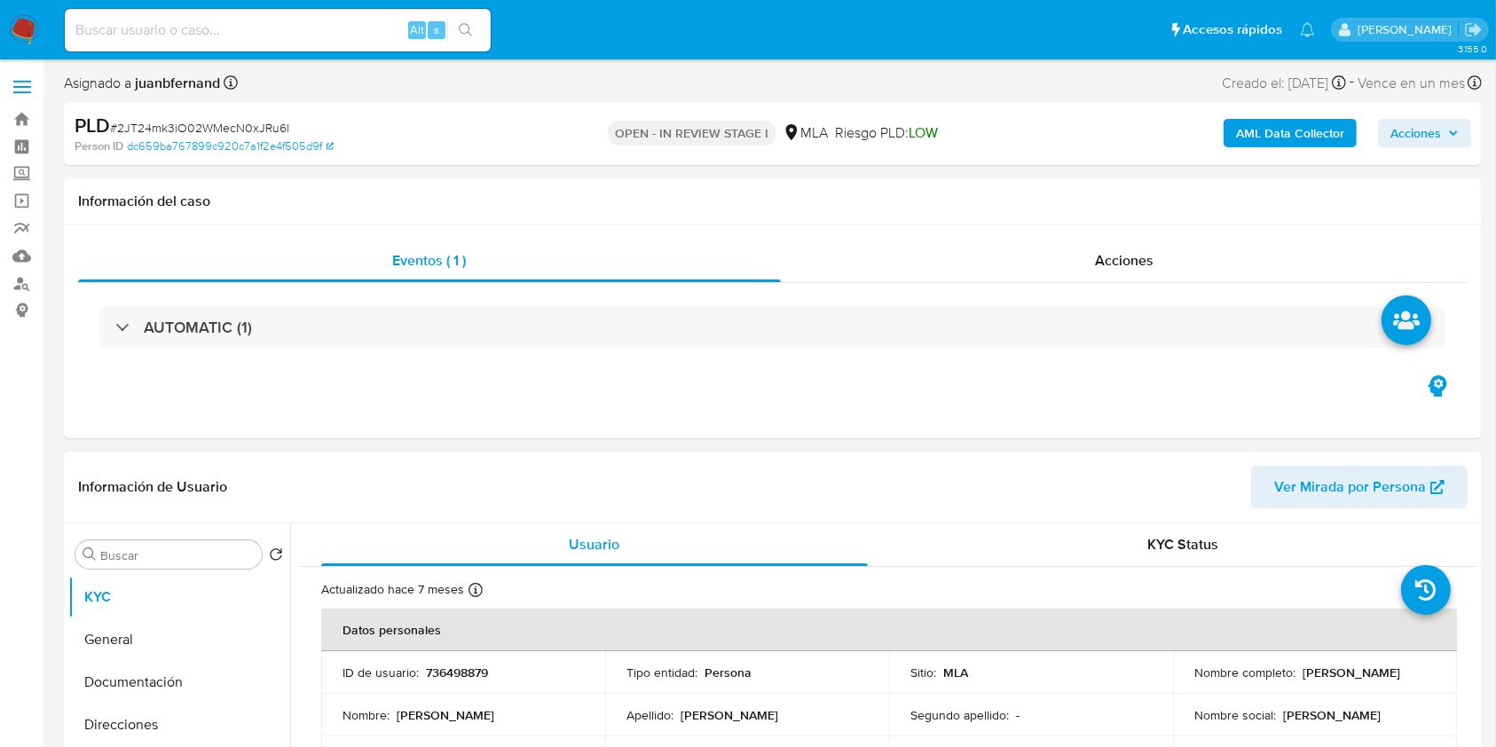
scroll to position [591, 0]
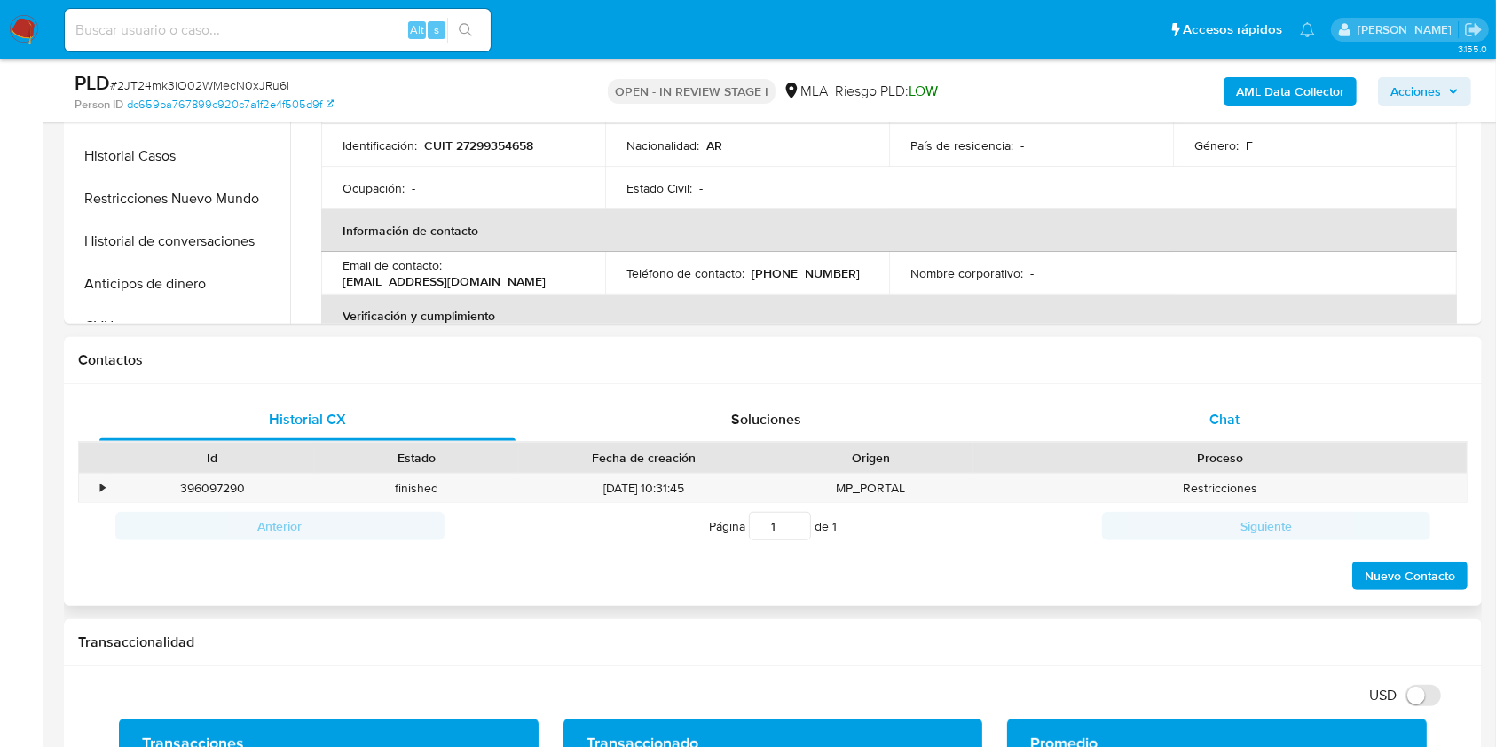
click at [1290, 422] on div "Chat" at bounding box center [1225, 419] width 416 height 43
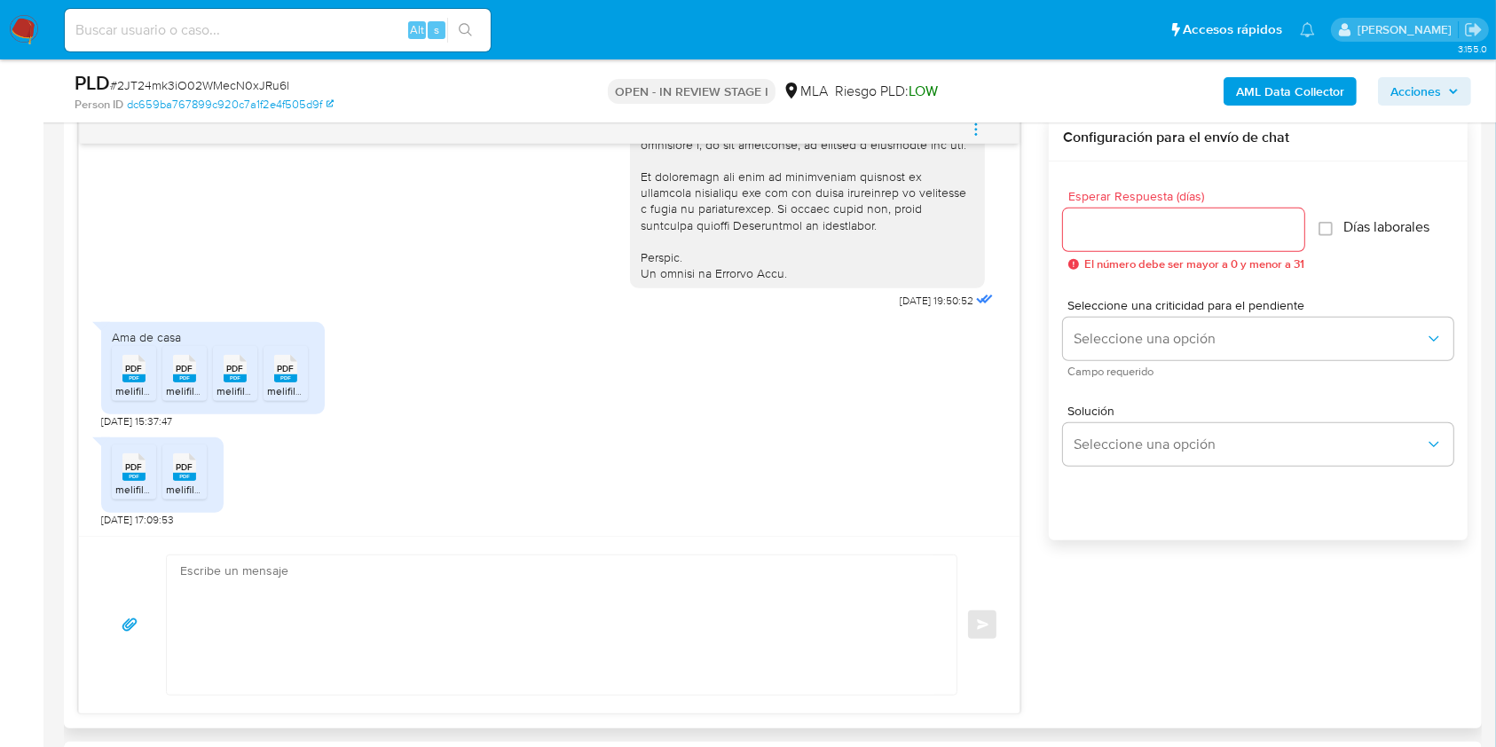
scroll to position [1065, 0]
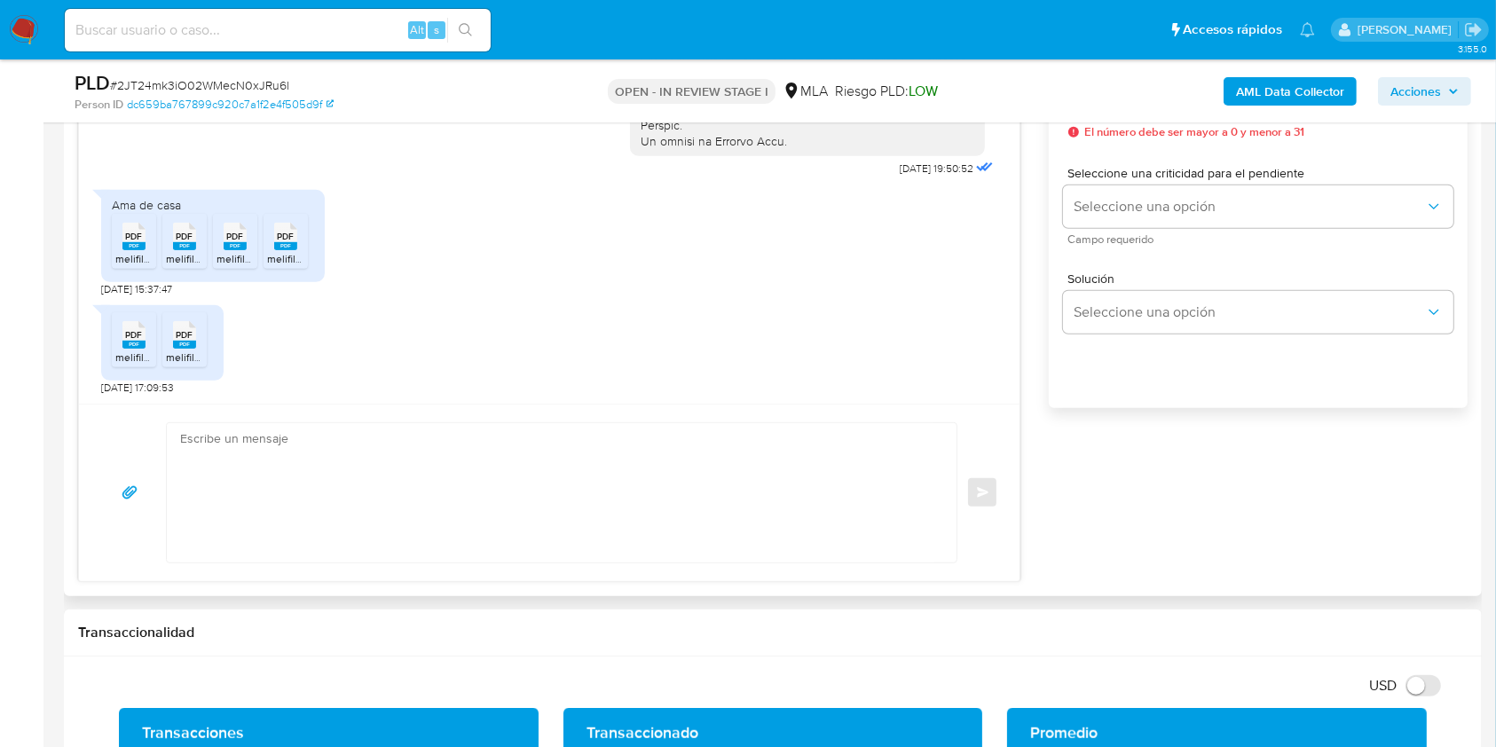
click at [299, 531] on textarea at bounding box center [557, 492] width 754 height 139
paste textarea "Hola. ¡Muchas gracias por tu respuesta! Confirmamos la recepción de la document…"
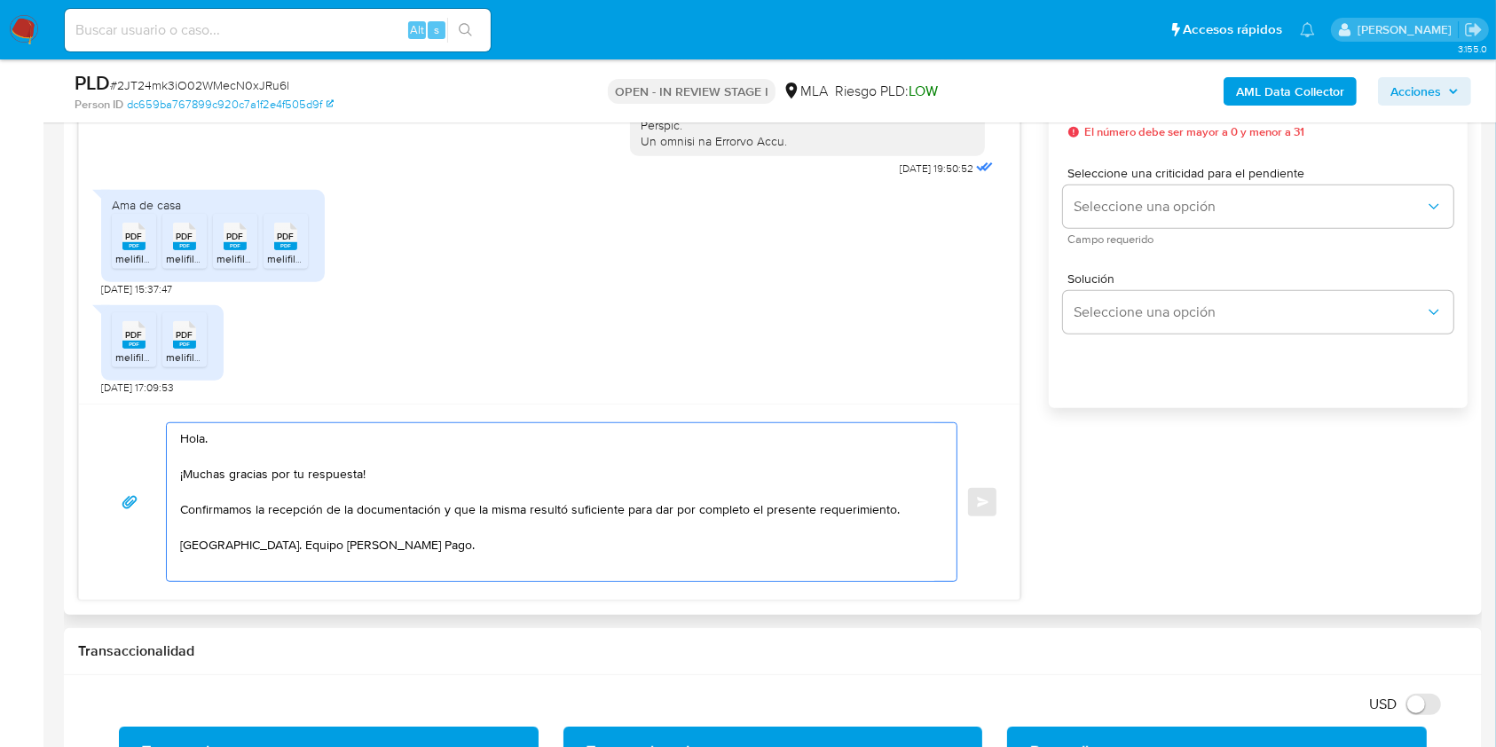
scroll to position [946, 0]
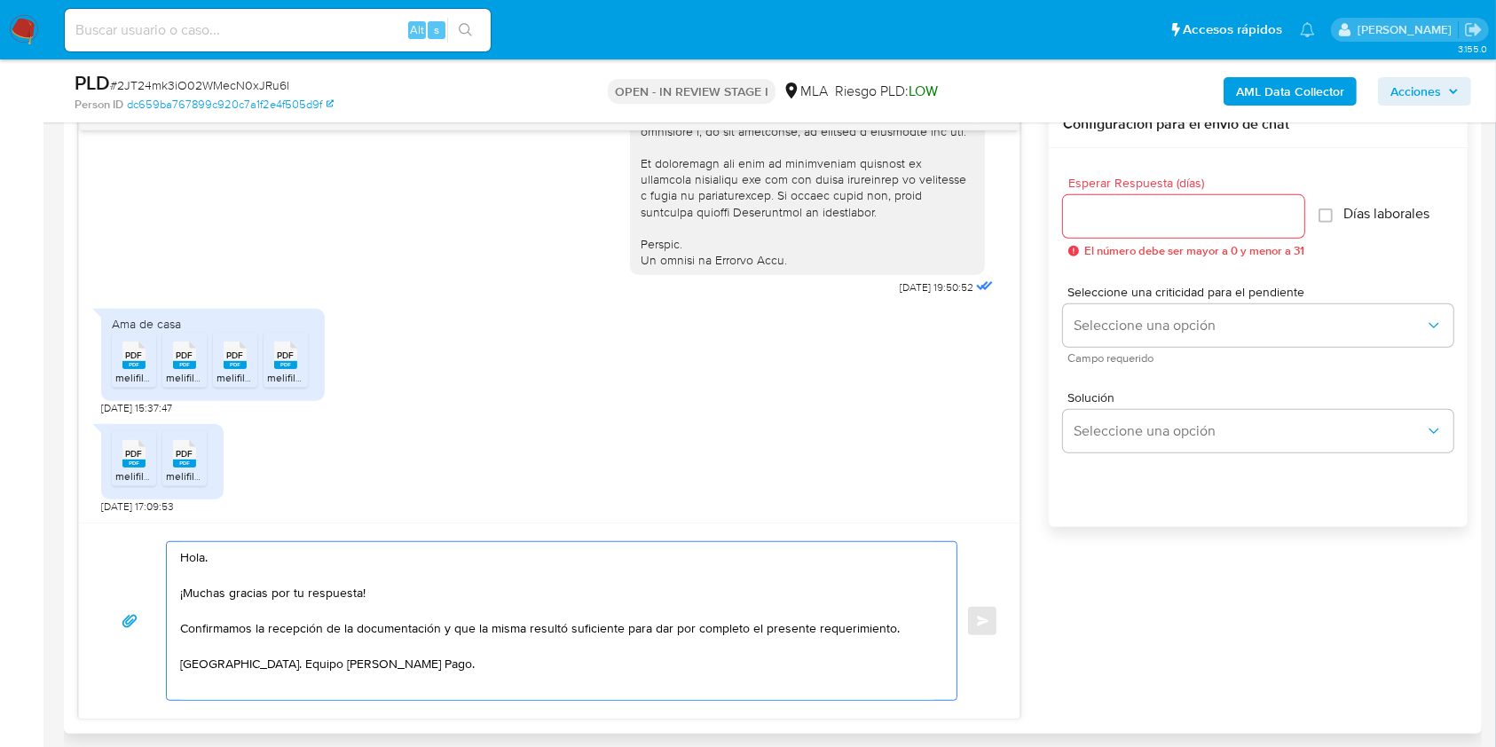
type textarea "Hola. ¡Muchas gracias por tu respuesta! Confirmamos la recepción de la document…"
click at [1172, 224] on input "Esperar Respuesta (días)" at bounding box center [1183, 216] width 241 height 23
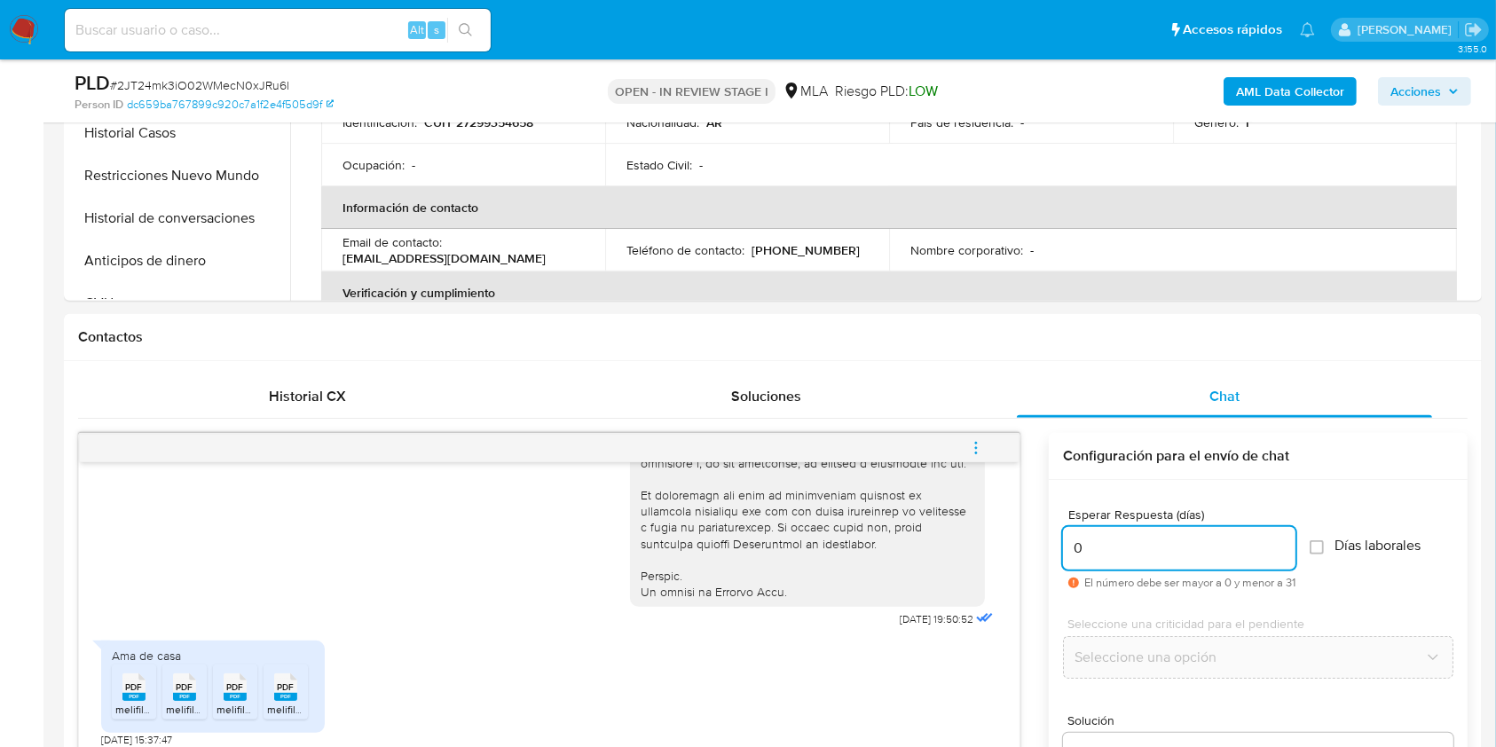
scroll to position [1065, 0]
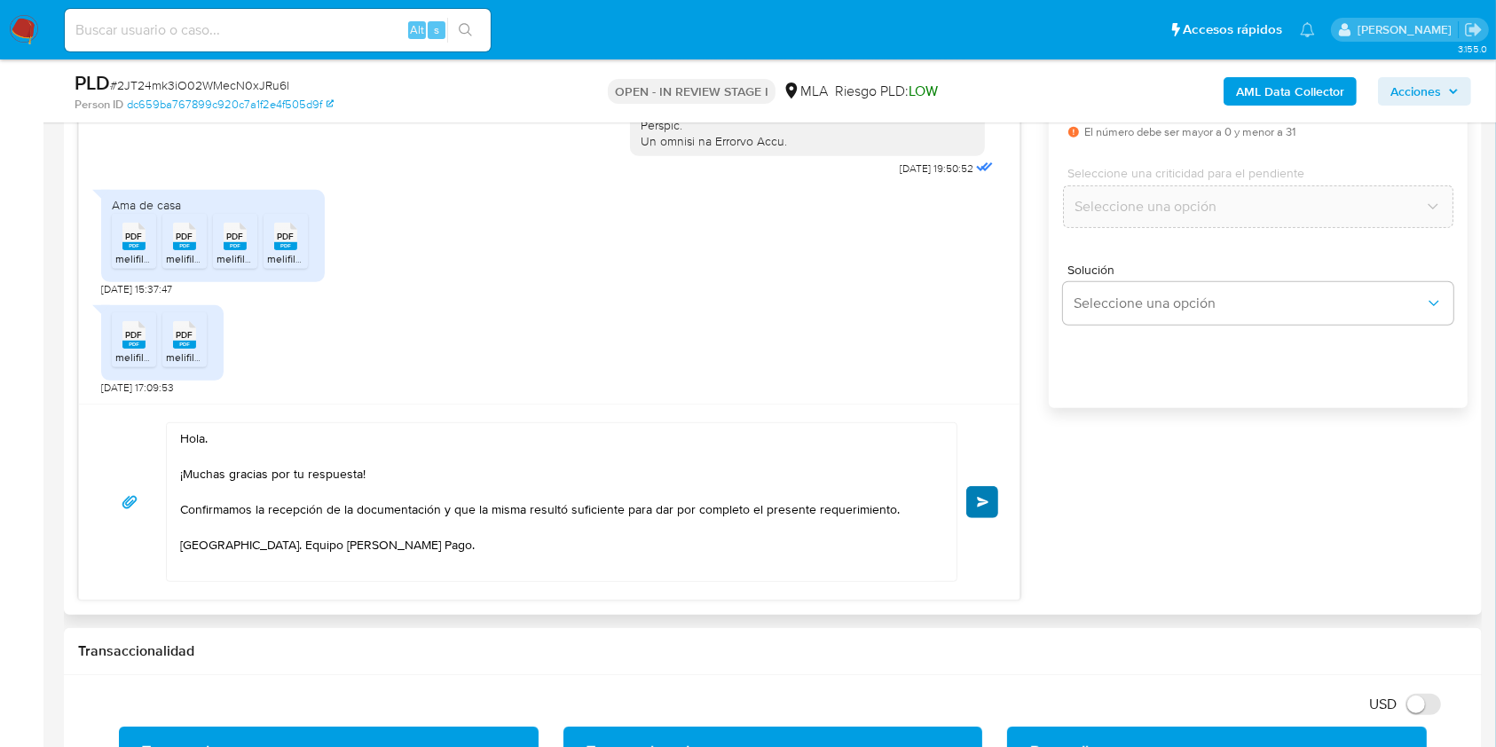
type input "0"
click at [992, 505] on button "Enviar" at bounding box center [982, 502] width 32 height 32
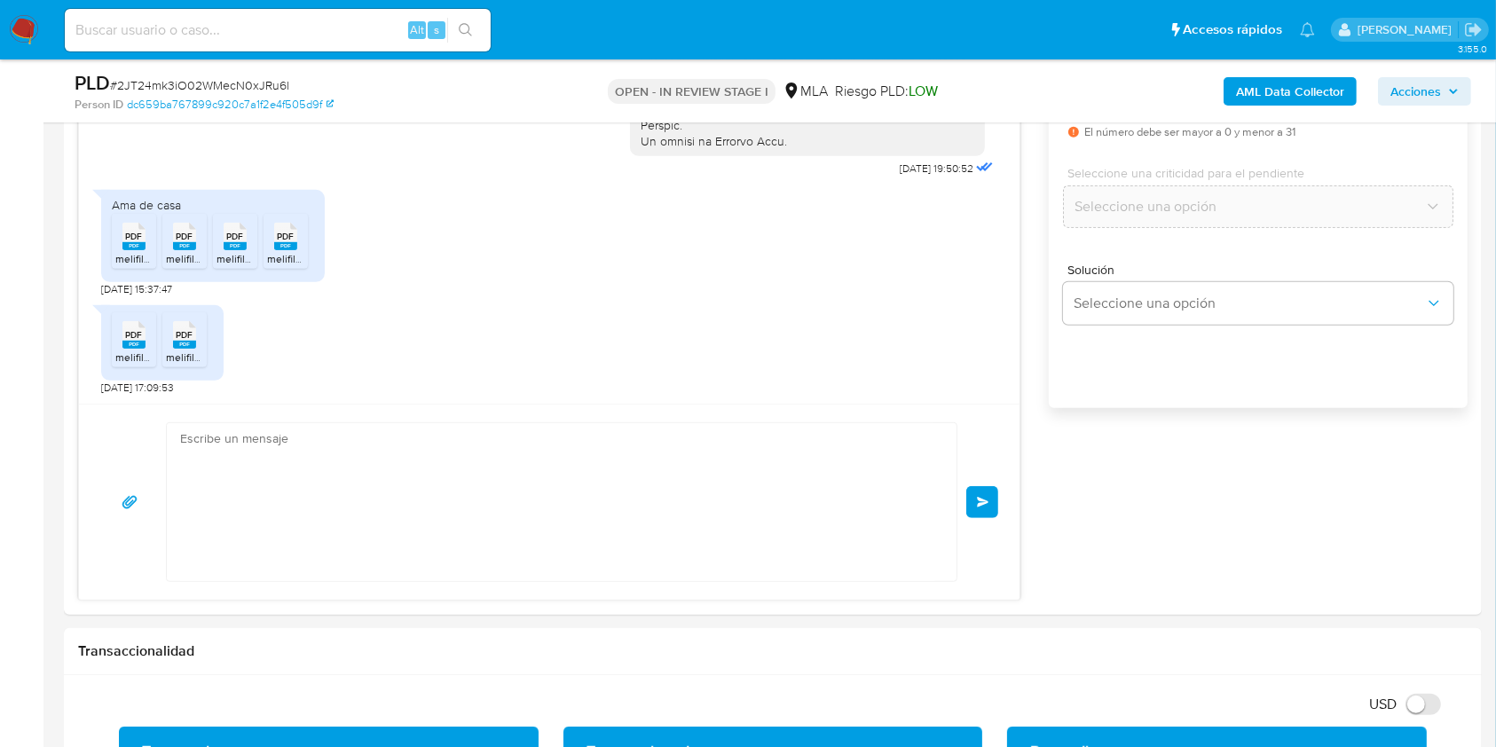
scroll to position [1039, 0]
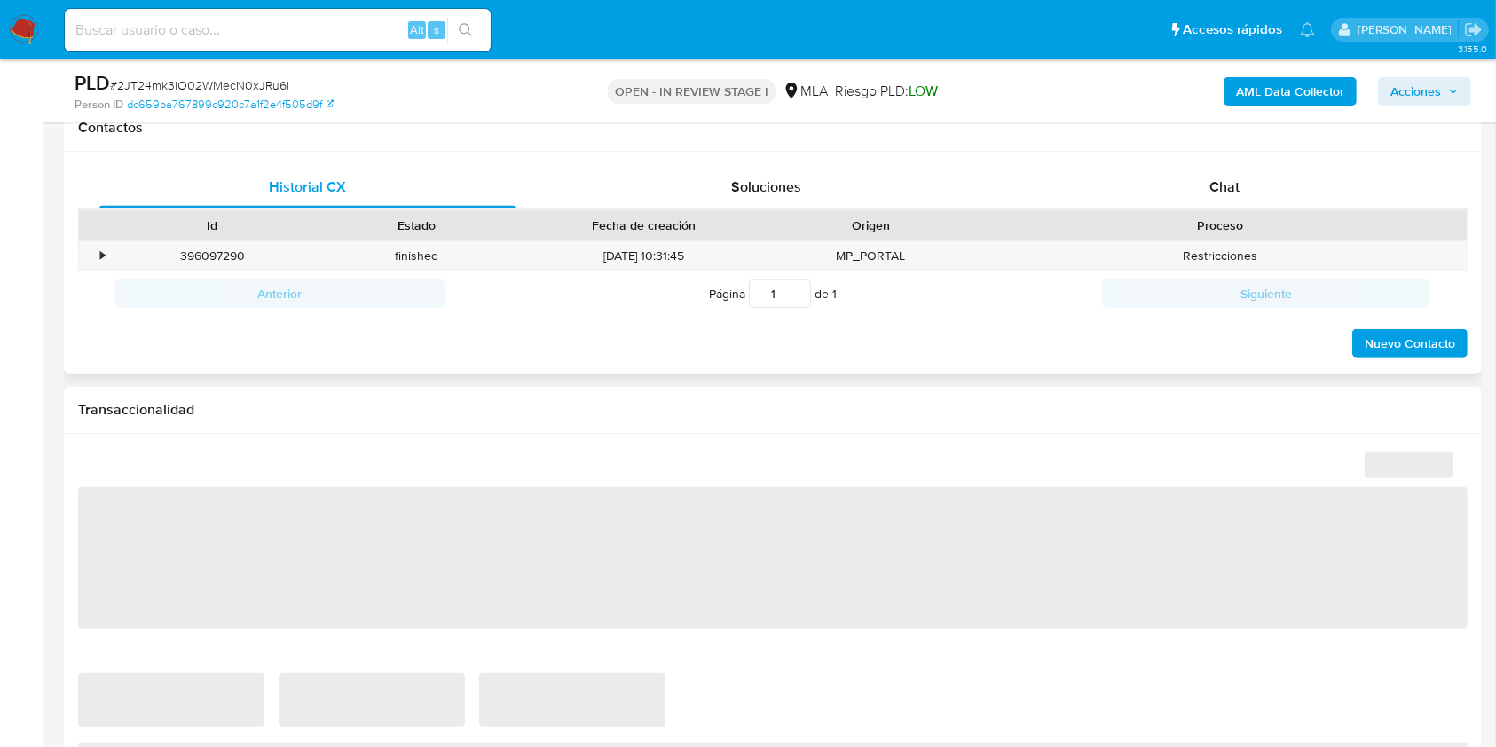
scroll to position [828, 0]
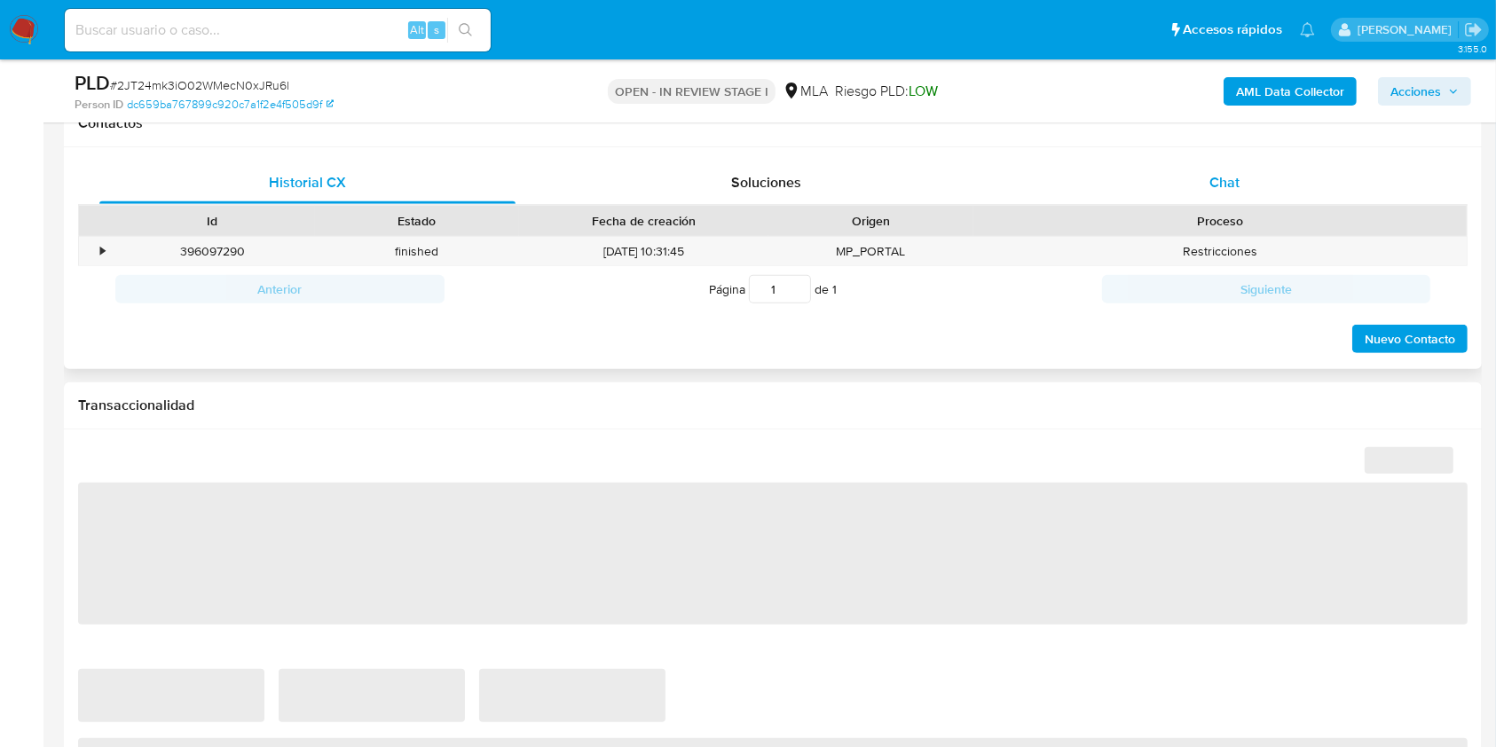
click at [1253, 183] on div "Chat" at bounding box center [1225, 182] width 416 height 43
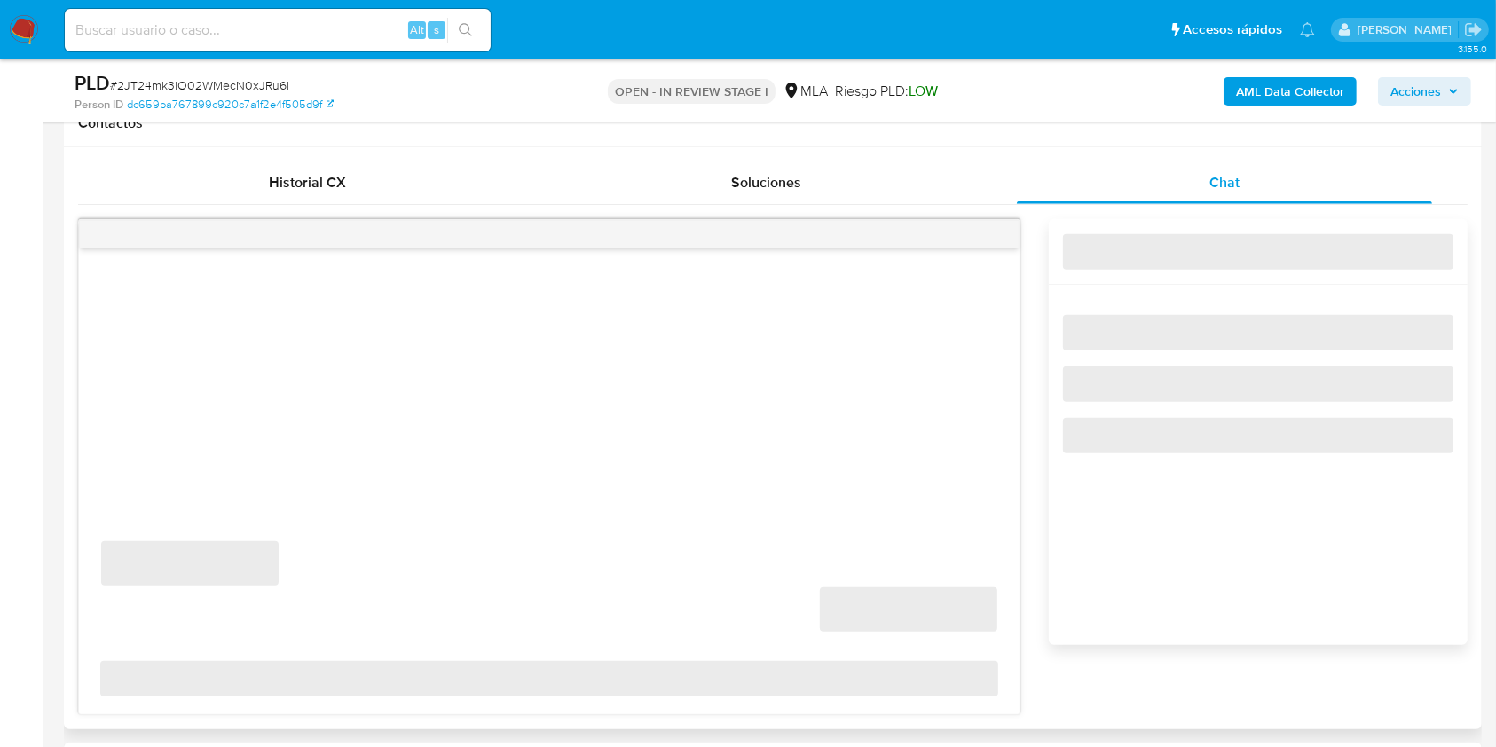
select select "10"
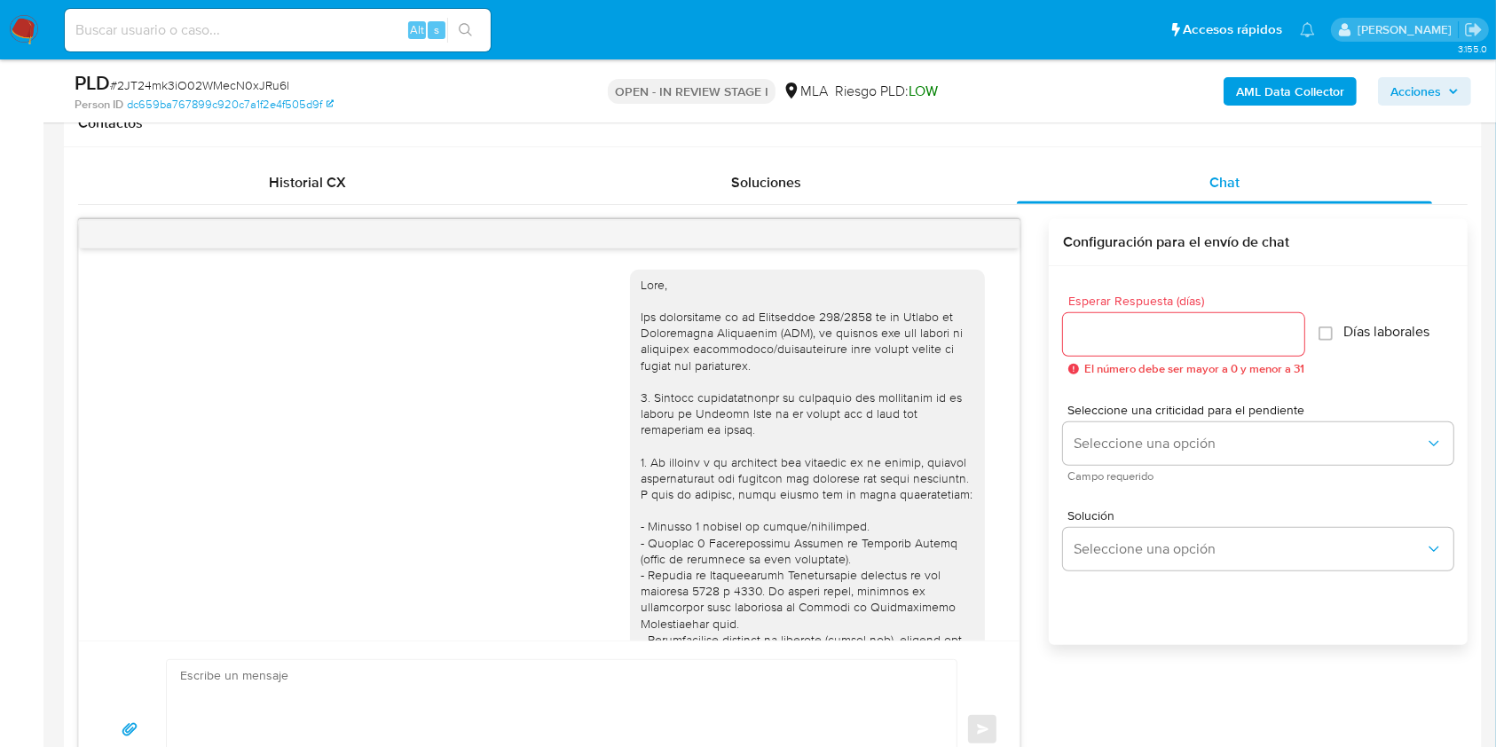
scroll to position [1039, 0]
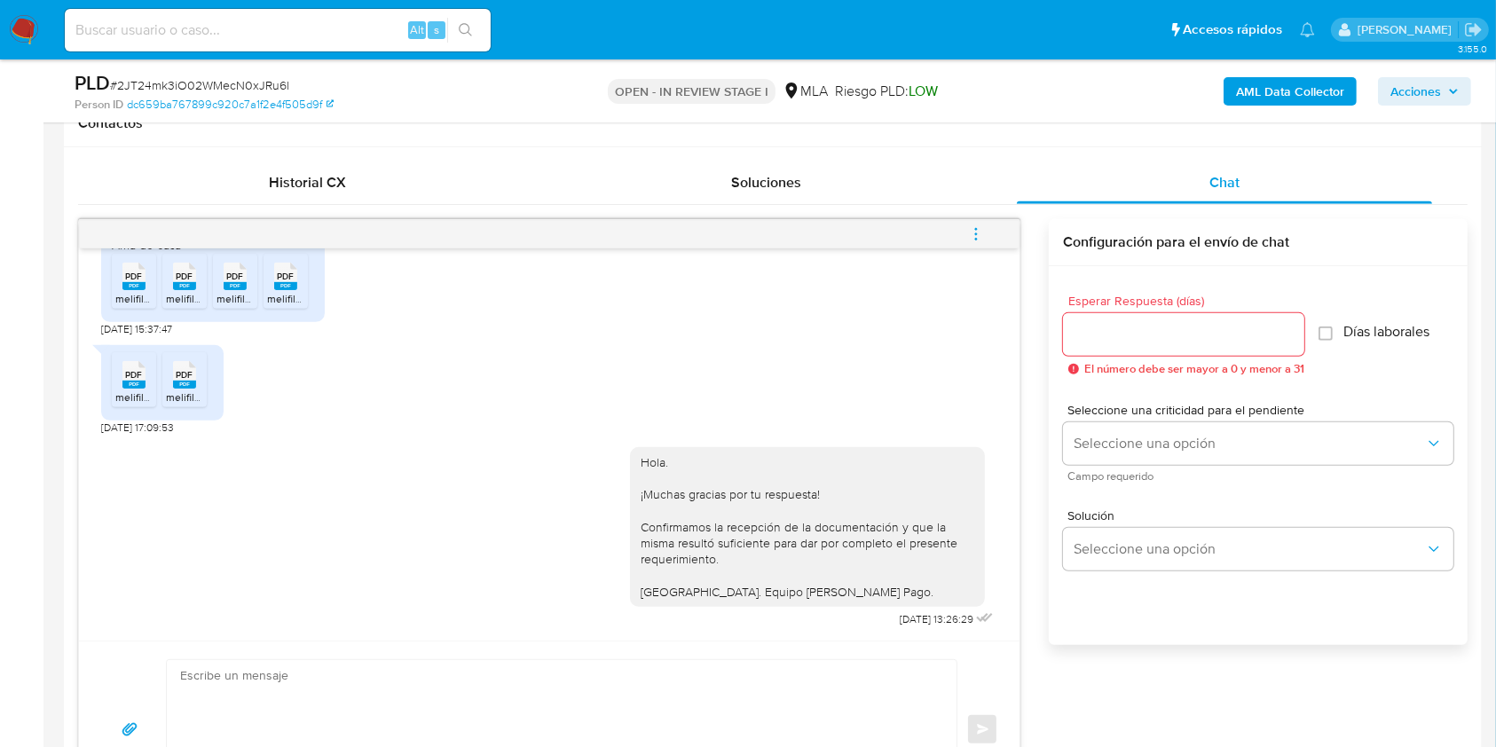
click at [982, 233] on icon "menu-action" at bounding box center [976, 234] width 16 height 16
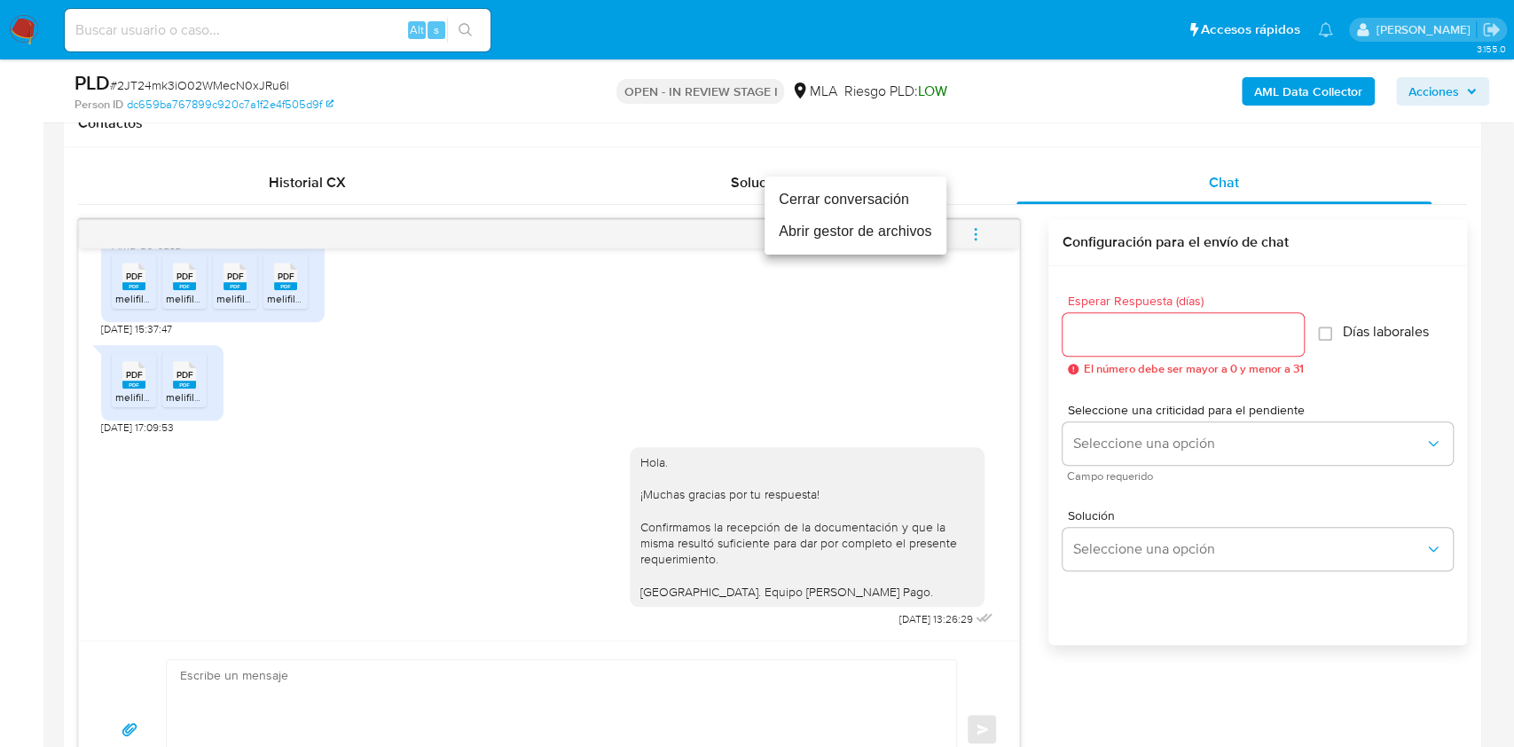
click at [851, 197] on li "Cerrar conversación" at bounding box center [856, 200] width 182 height 32
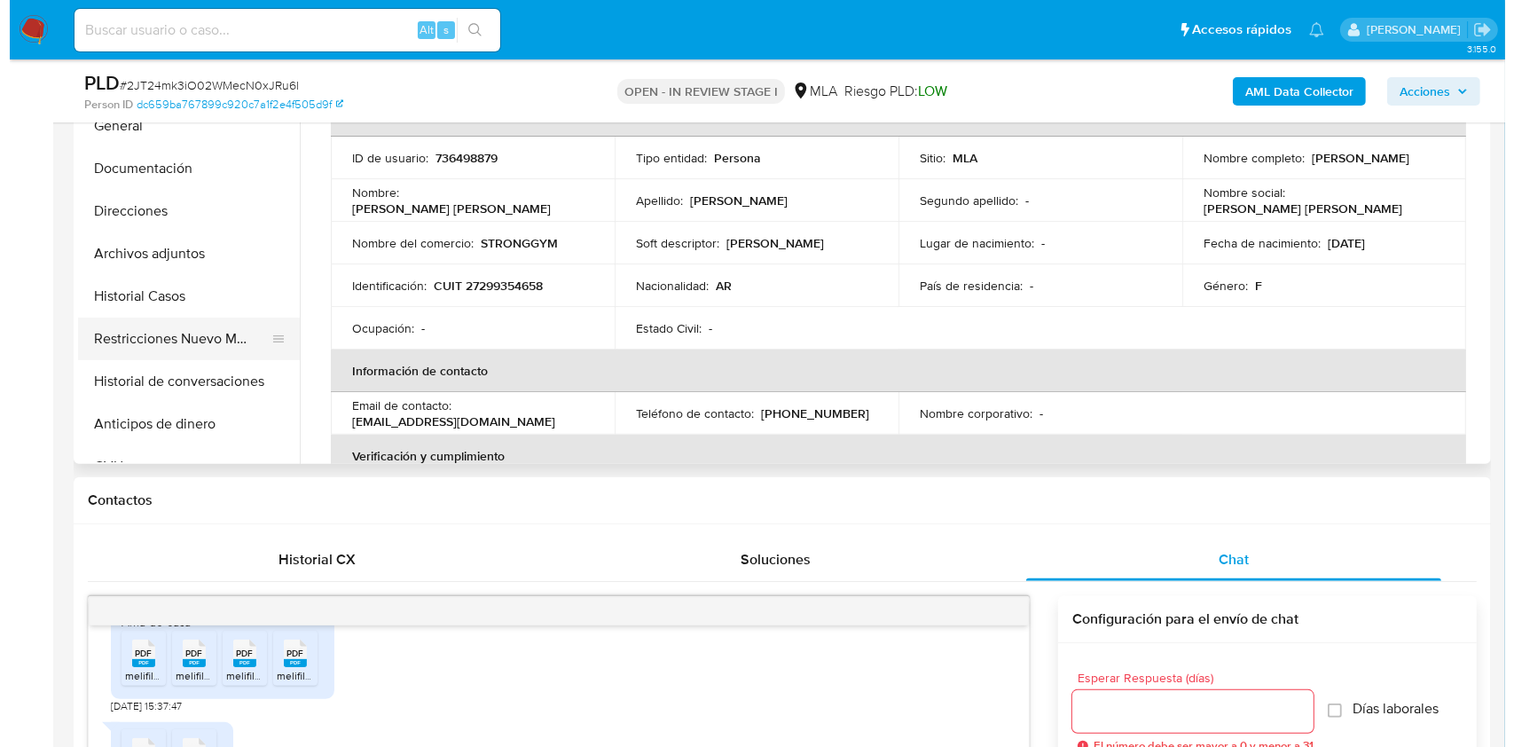
scroll to position [355, 0]
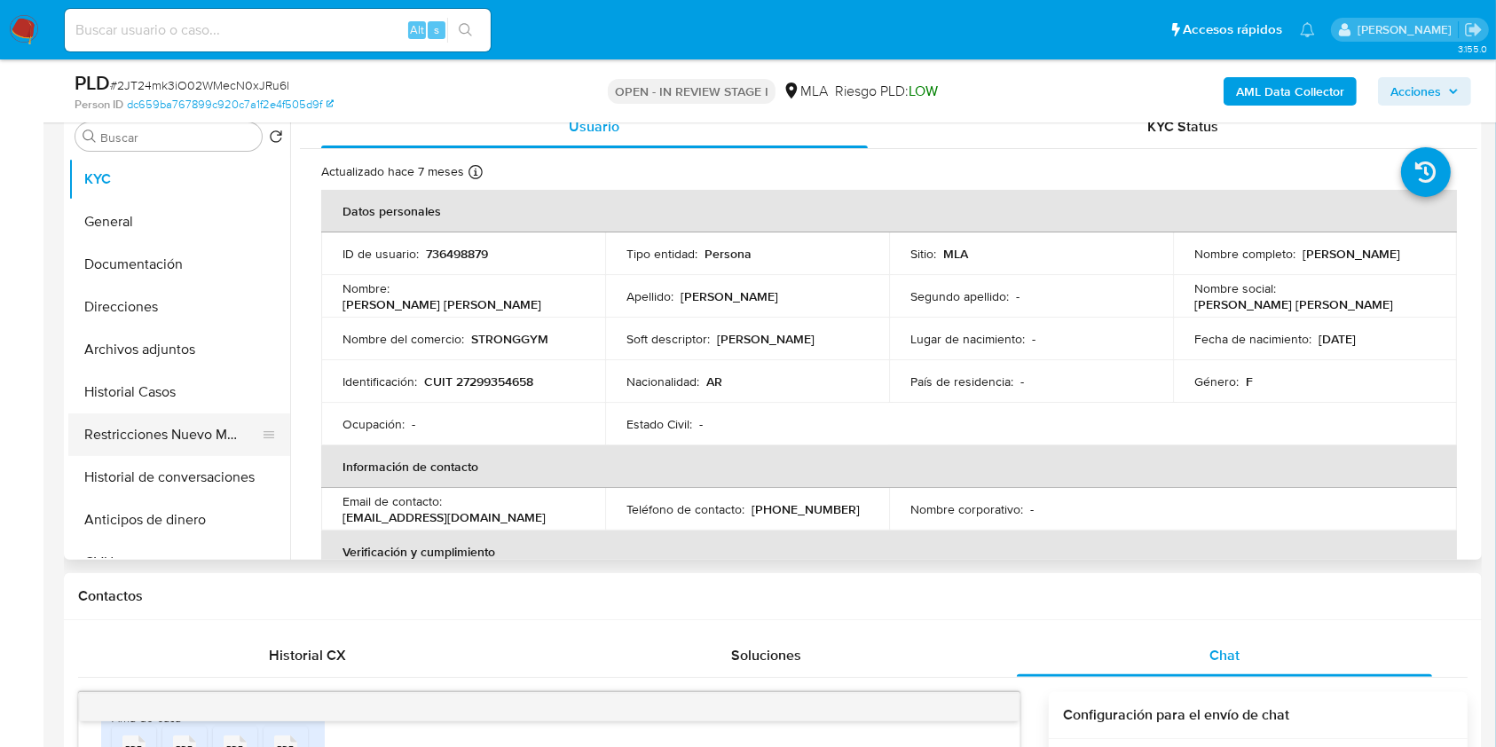
click at [132, 444] on button "Restricciones Nuevo Mundo" at bounding box center [172, 434] width 208 height 43
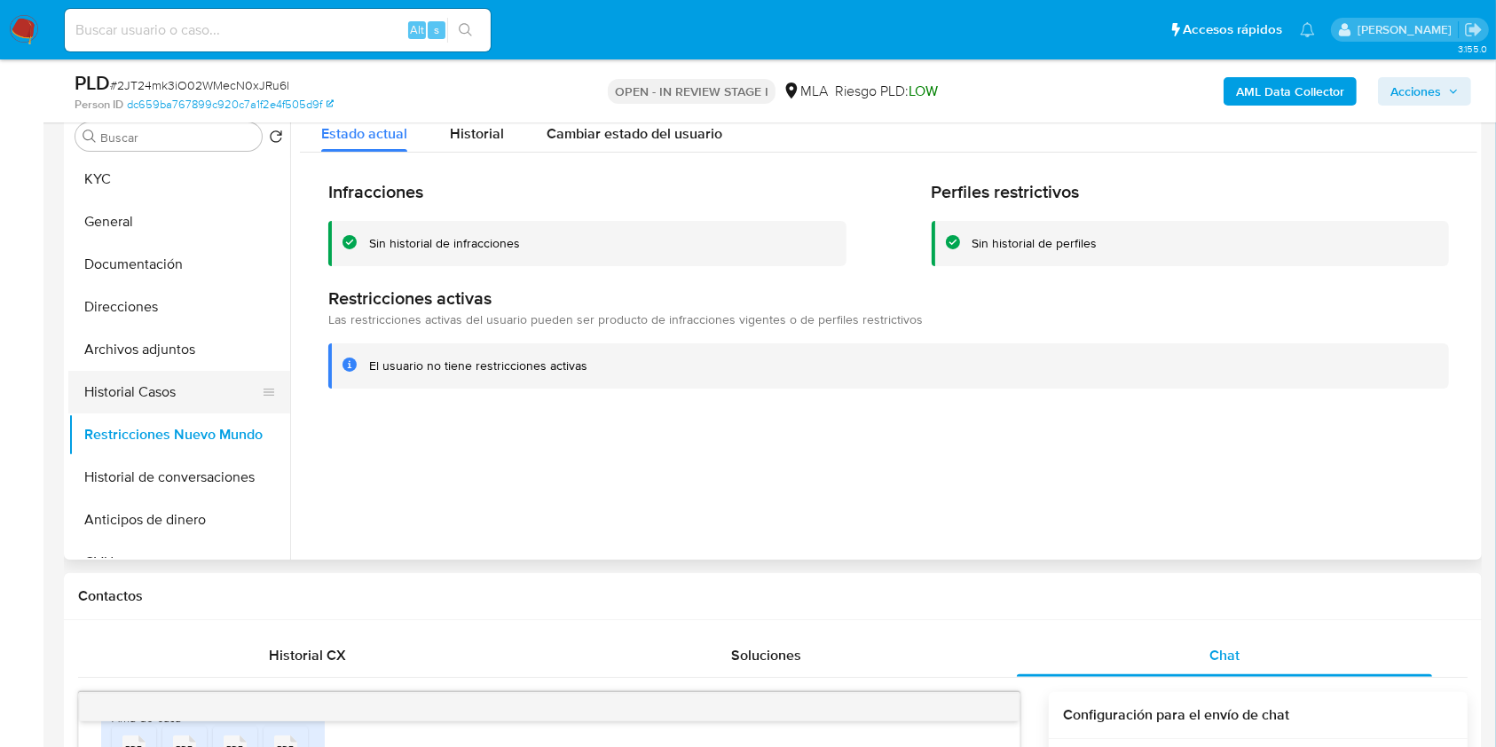
click at [149, 397] on button "Historial Casos" at bounding box center [172, 392] width 208 height 43
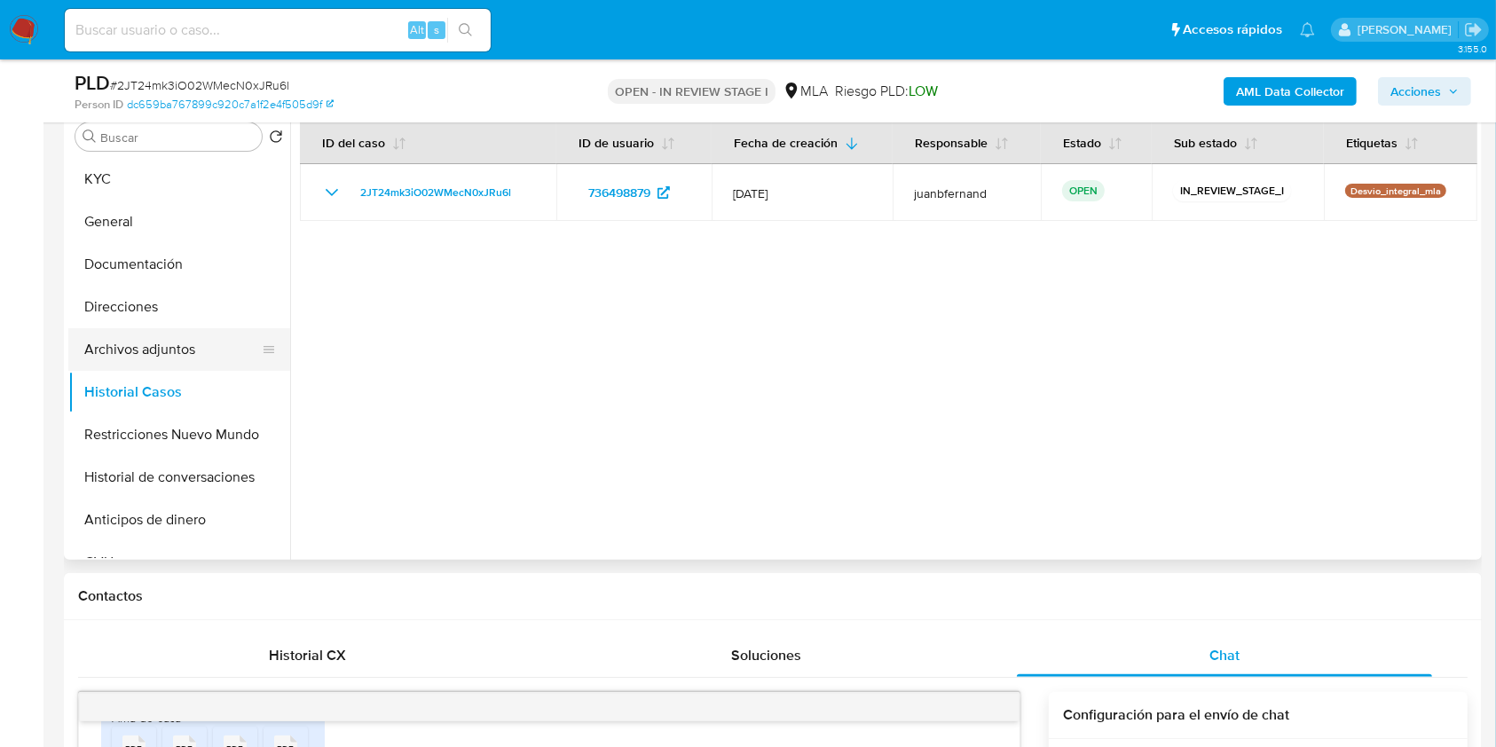
click at [161, 350] on button "Archivos adjuntos" at bounding box center [172, 349] width 208 height 43
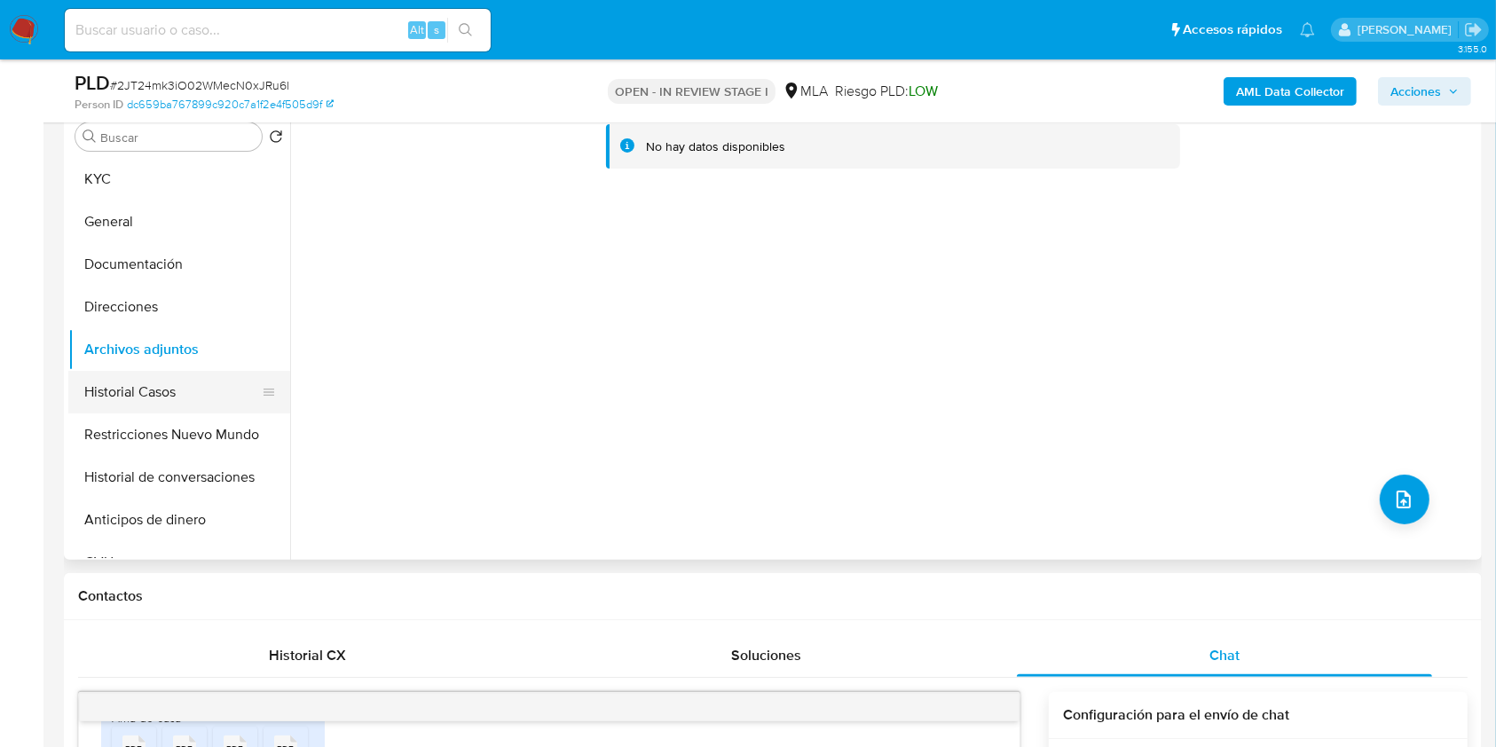
click at [128, 385] on button "Historial Casos" at bounding box center [172, 392] width 208 height 43
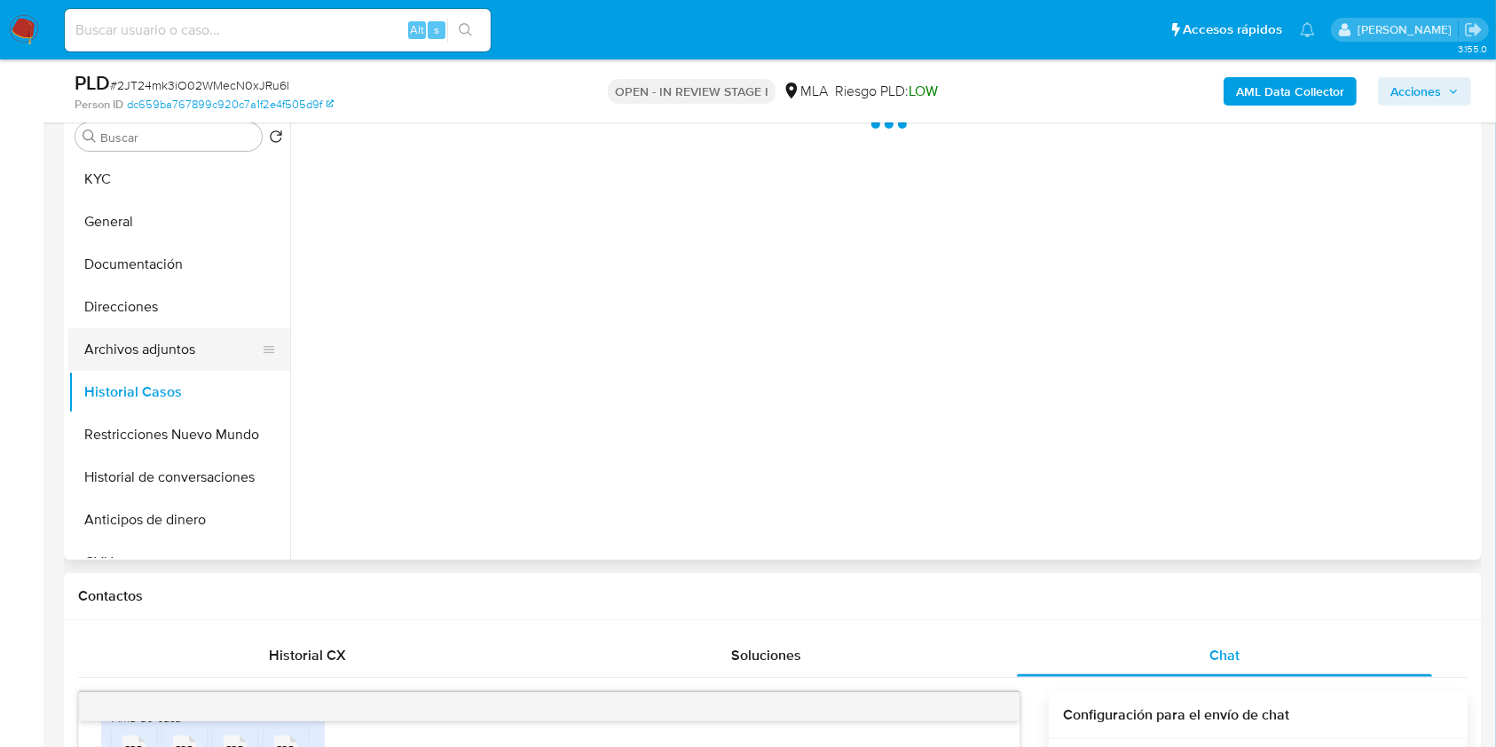
click at [155, 350] on button "Archivos adjuntos" at bounding box center [172, 349] width 208 height 43
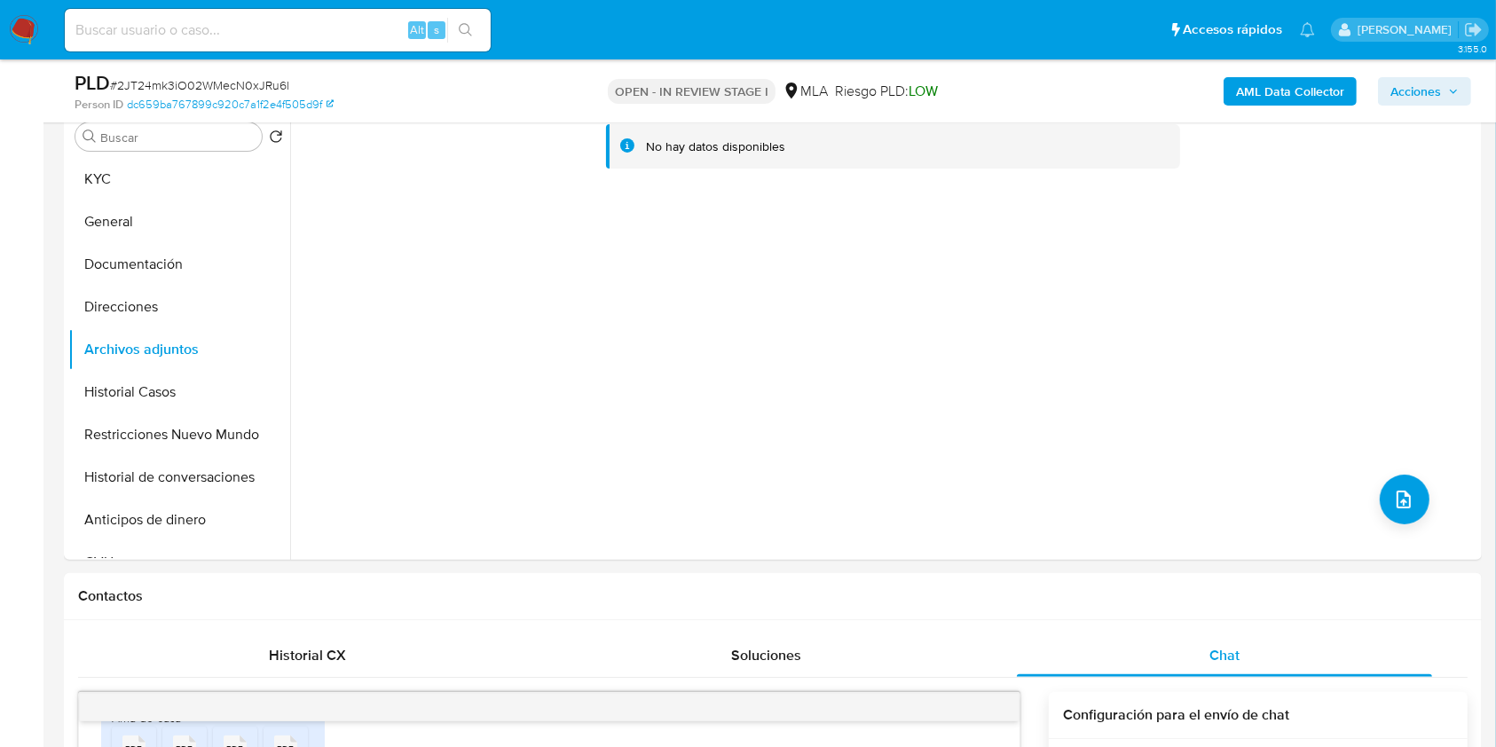
click at [1275, 84] on b "AML Data Collector" at bounding box center [1290, 91] width 108 height 28
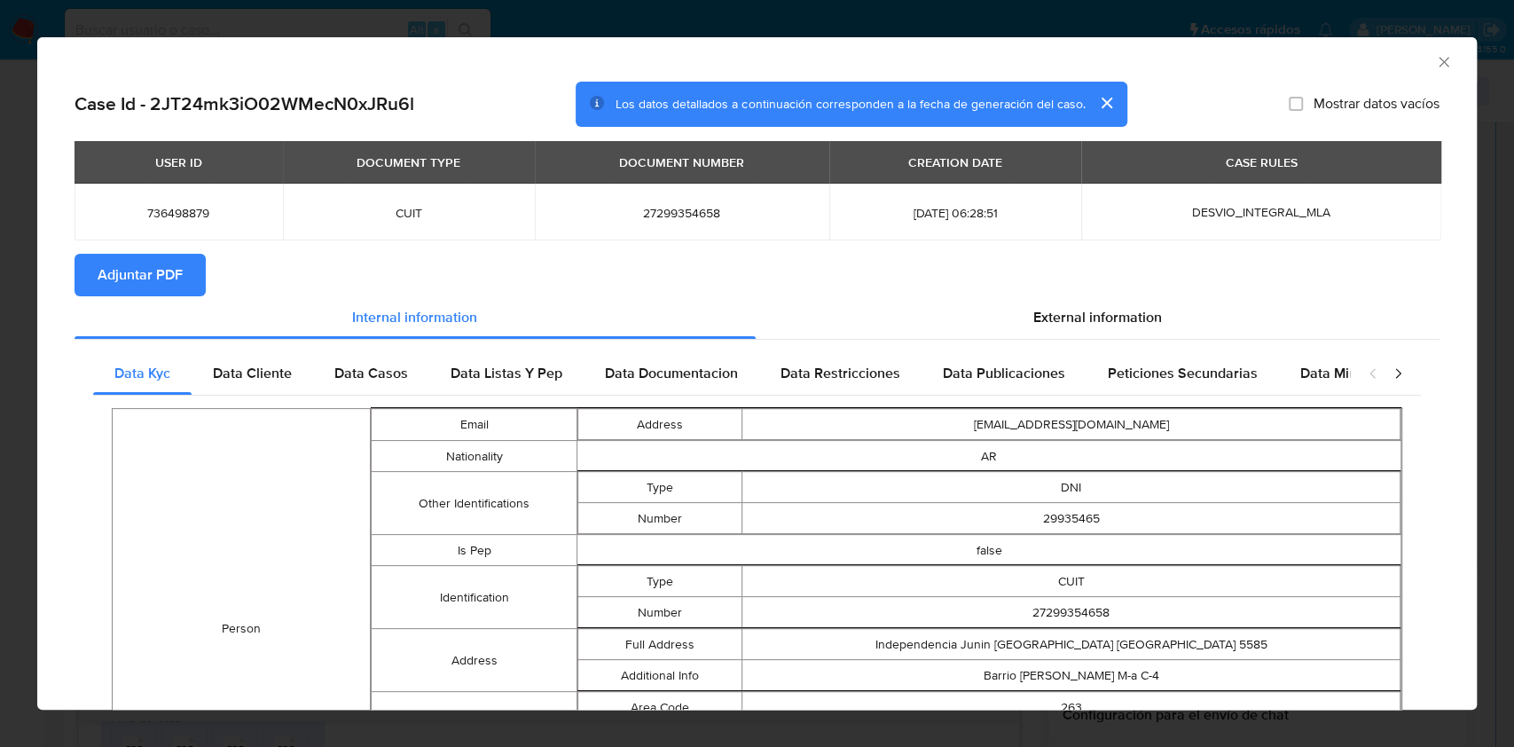
click at [155, 271] on span "Adjuntar PDF" at bounding box center [140, 274] width 85 height 39
click at [1435, 65] on icon "Cerrar ventana" at bounding box center [1444, 62] width 18 height 18
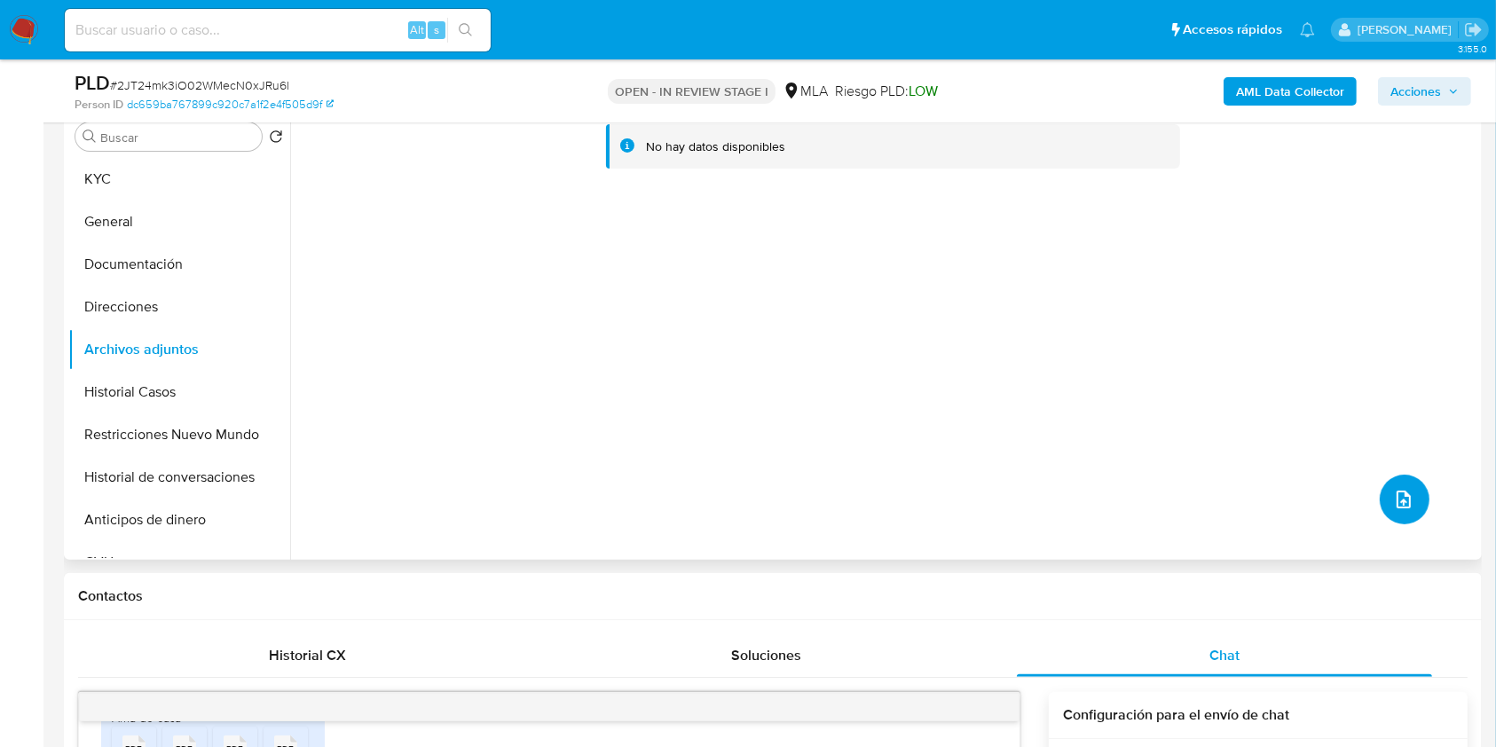
click at [1407, 495] on button "upload-file" at bounding box center [1404, 500] width 50 height 50
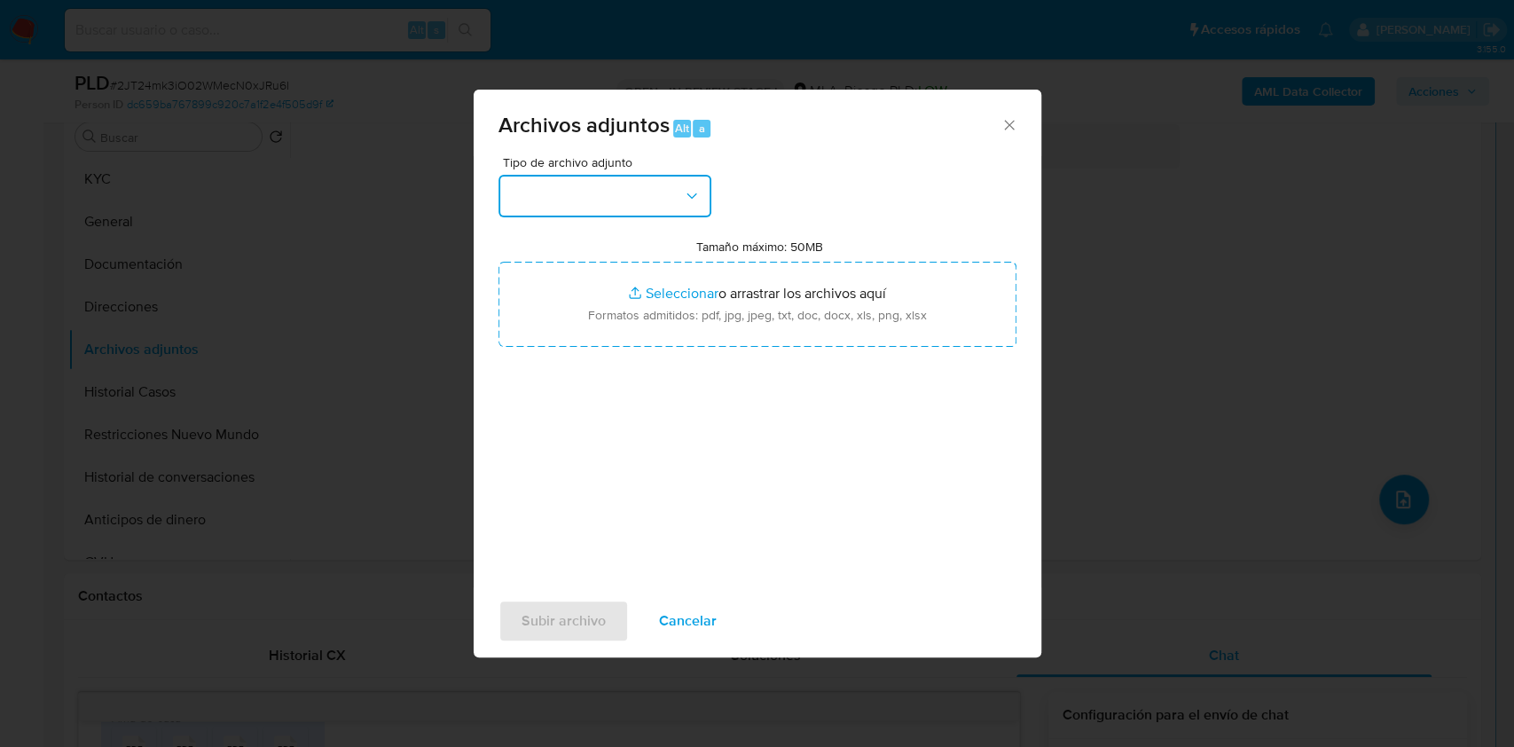
click at [632, 188] on button "button" at bounding box center [605, 196] width 213 height 43
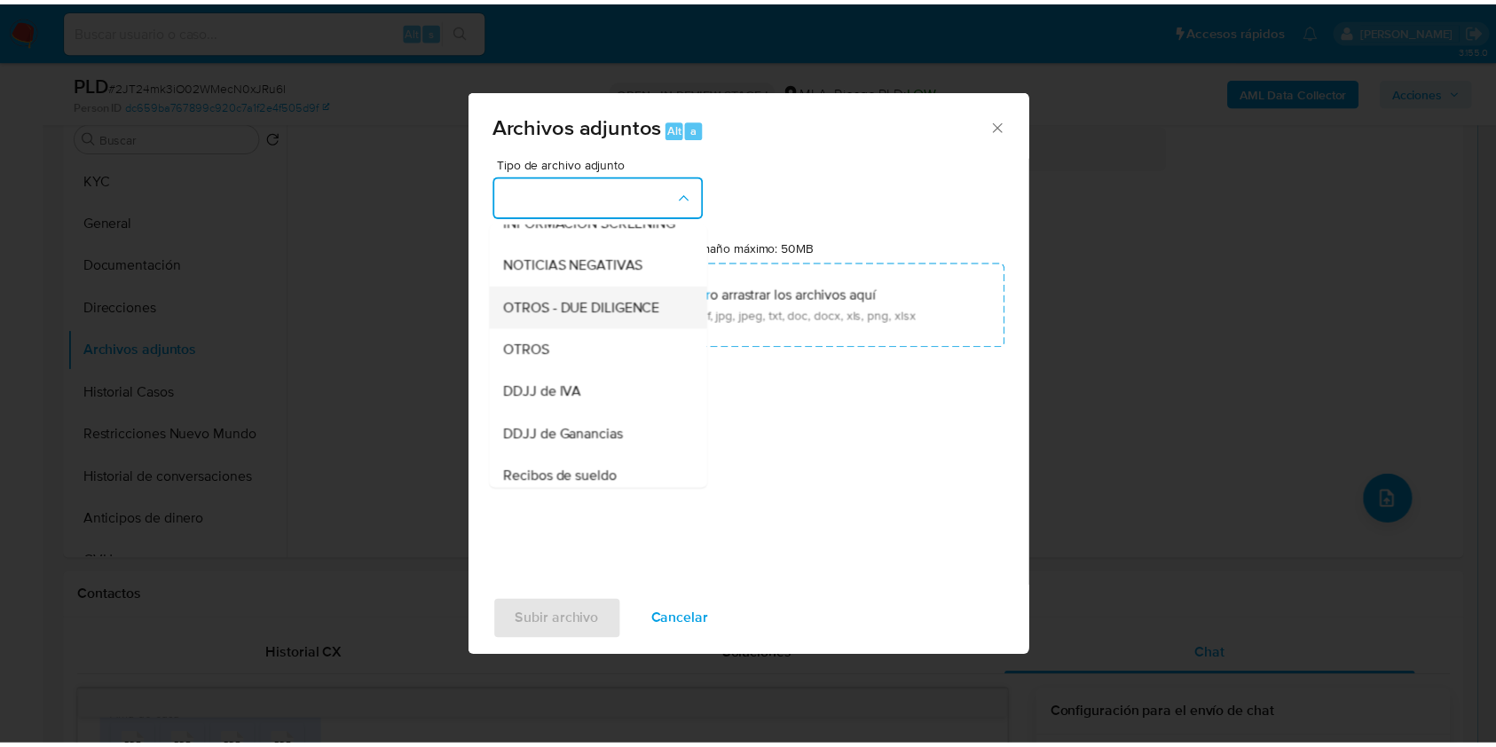
scroll to position [236, 0]
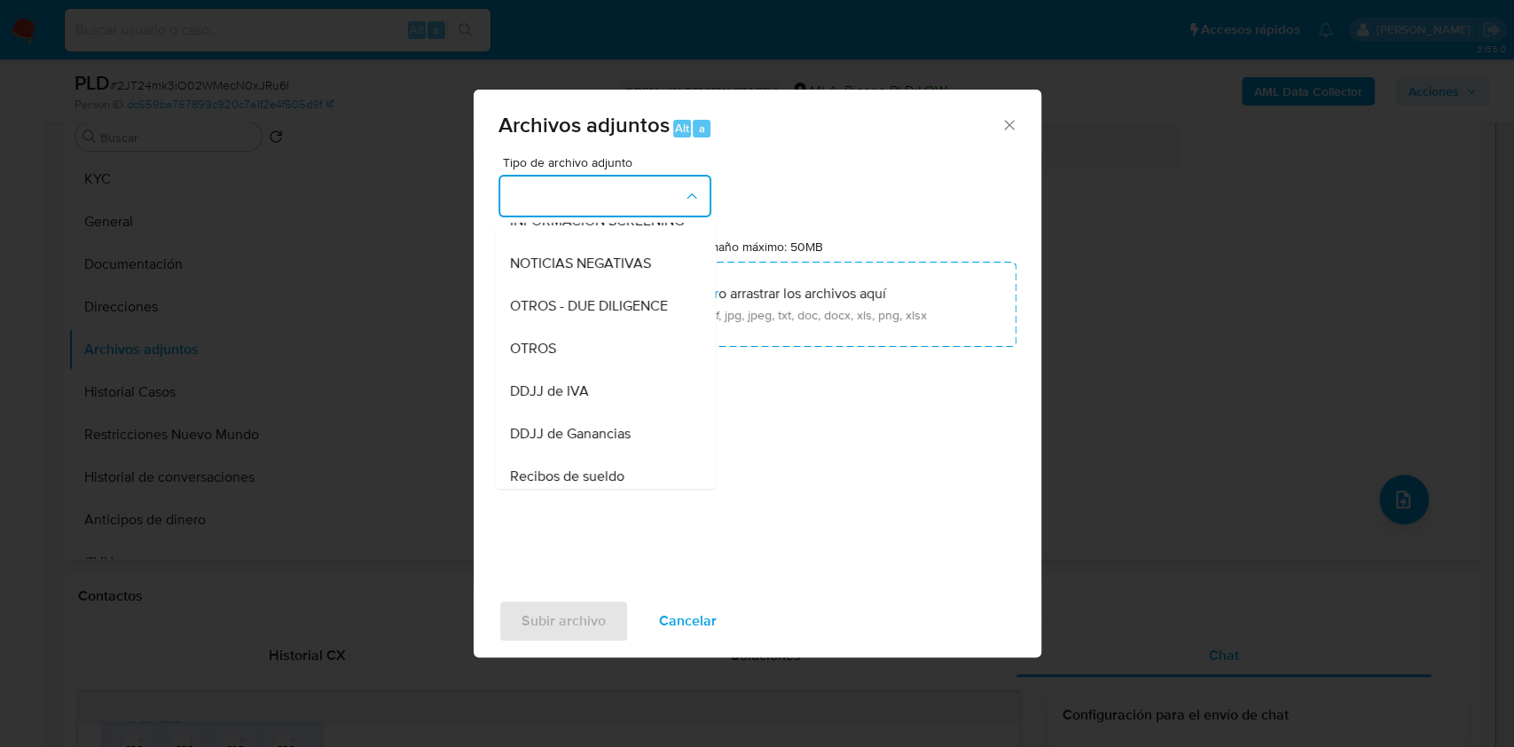
drag, startPoint x: 589, startPoint y: 361, endPoint x: 585, endPoint y: 373, distance: 13.2
click at [585, 370] on div "OTROS" at bounding box center [599, 348] width 181 height 43
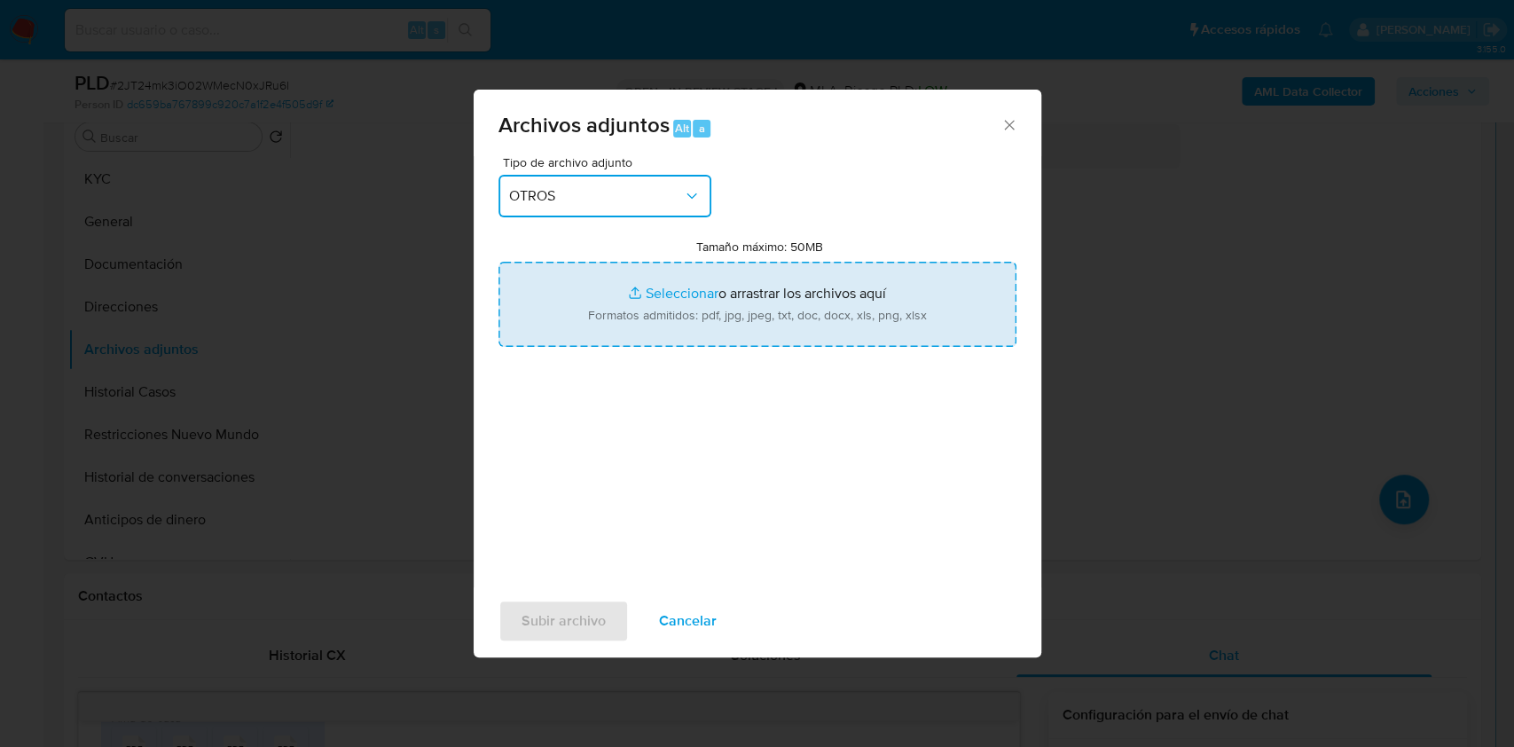
type input "C:\fakepath\Calculador de ingresos - Pedro Mariano Vaquelli - 20286005080.xlsx"
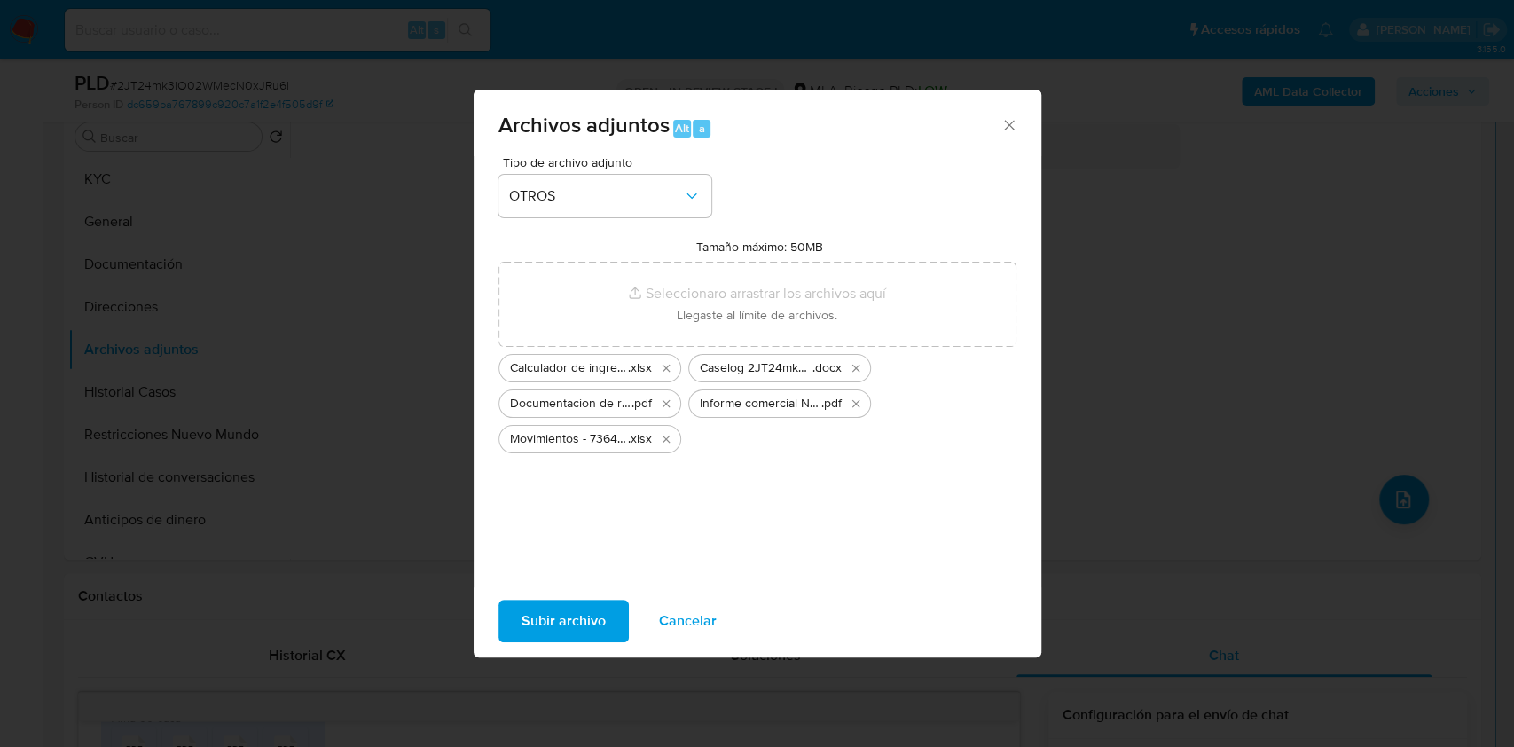
click at [601, 613] on span "Subir archivo" at bounding box center [564, 620] width 84 height 39
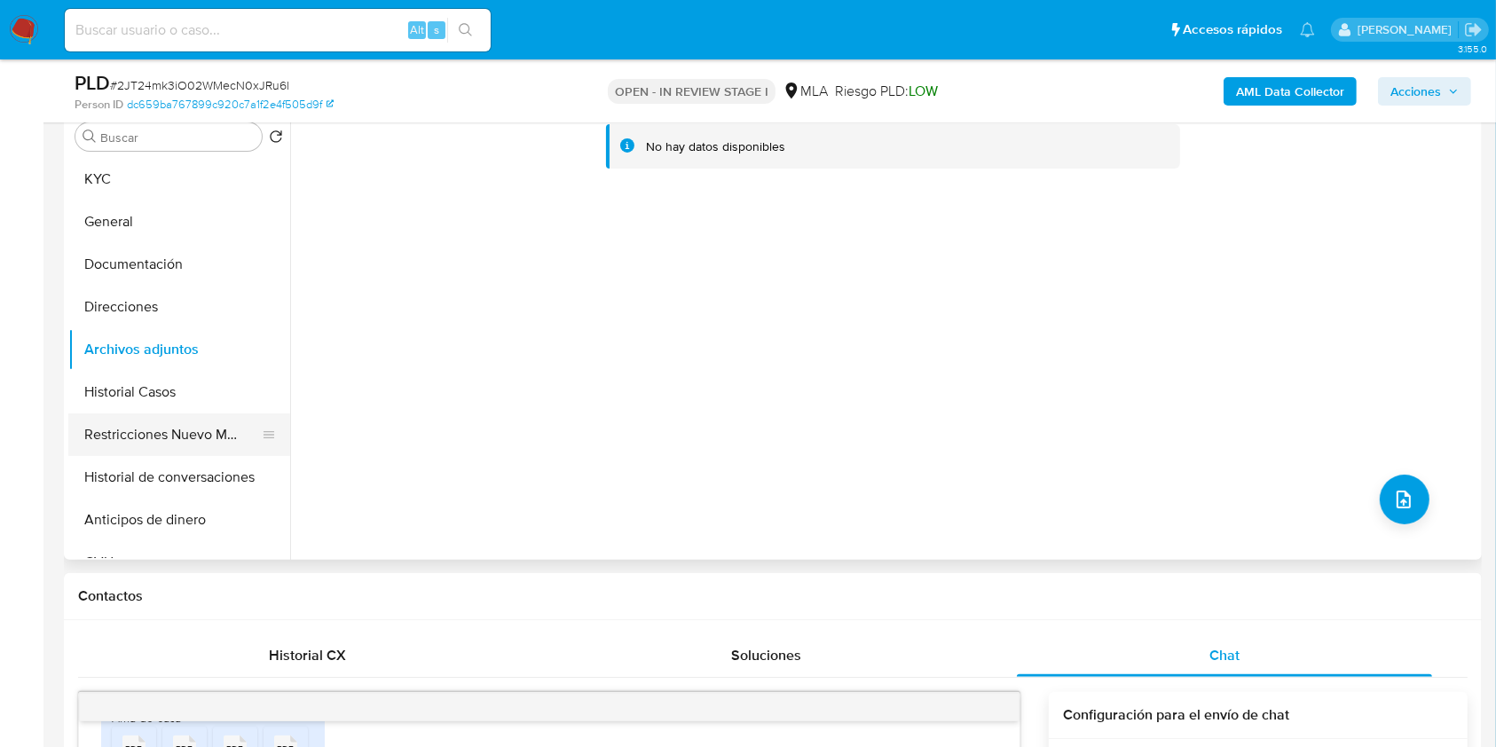
click at [170, 422] on button "Restricciones Nuevo Mundo" at bounding box center [172, 434] width 208 height 43
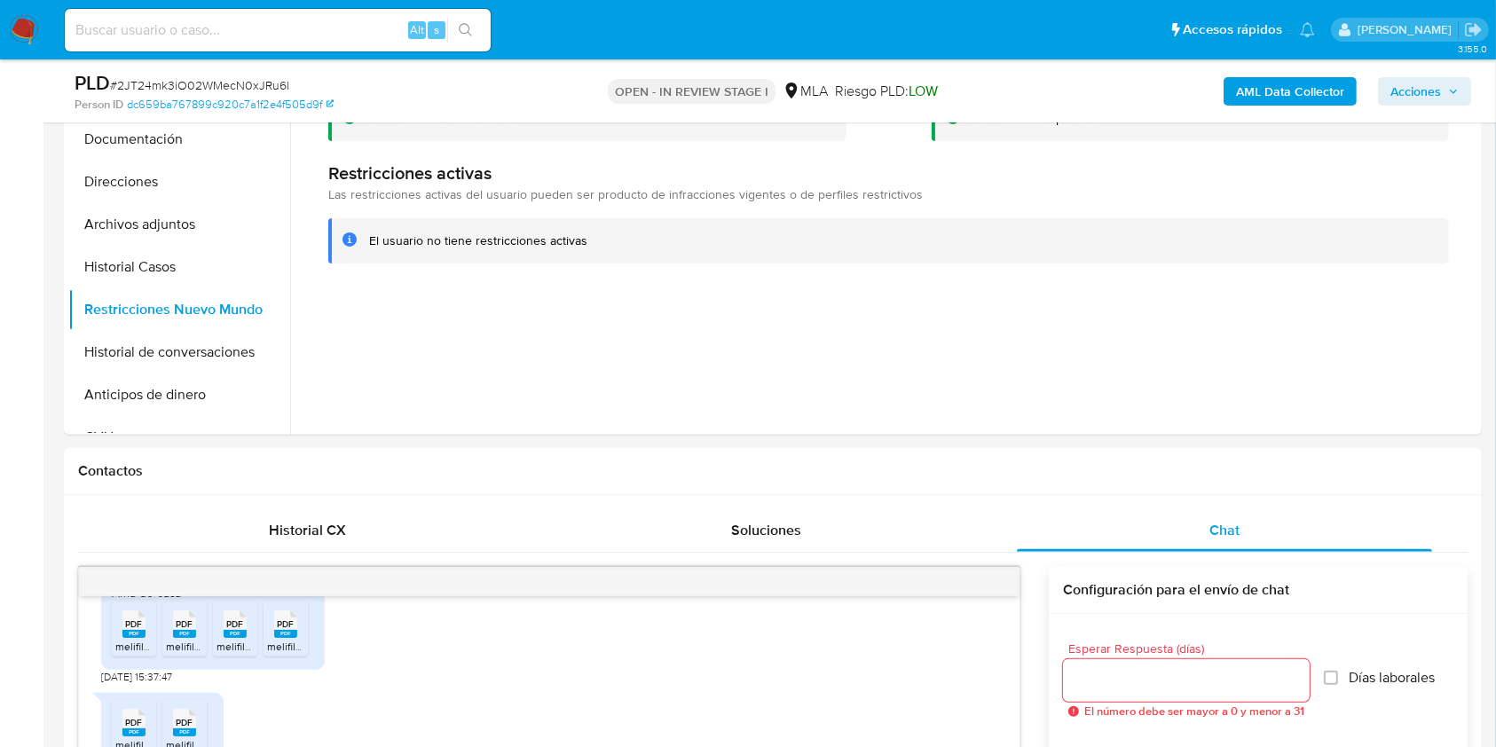
scroll to position [473, 0]
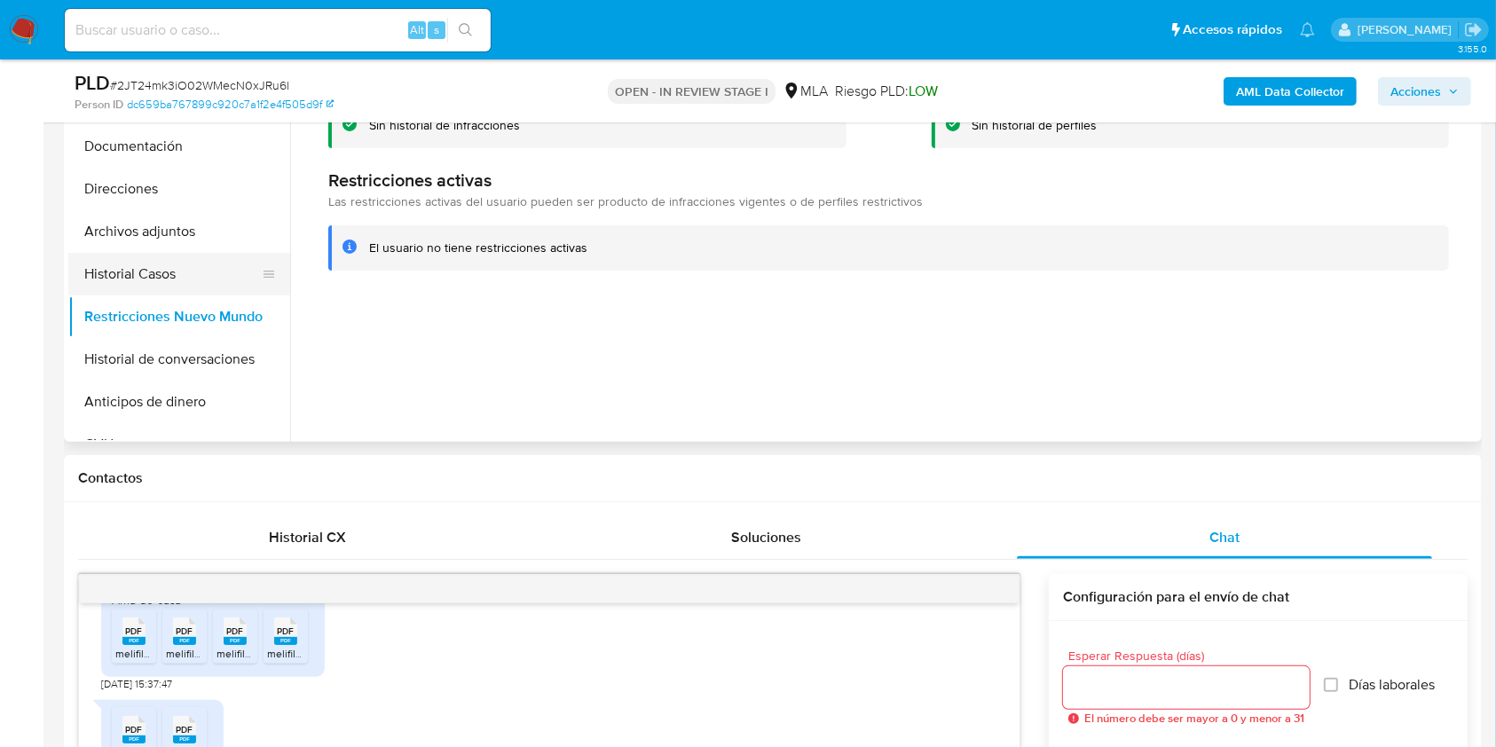
click at [192, 272] on button "Historial Casos" at bounding box center [172, 274] width 208 height 43
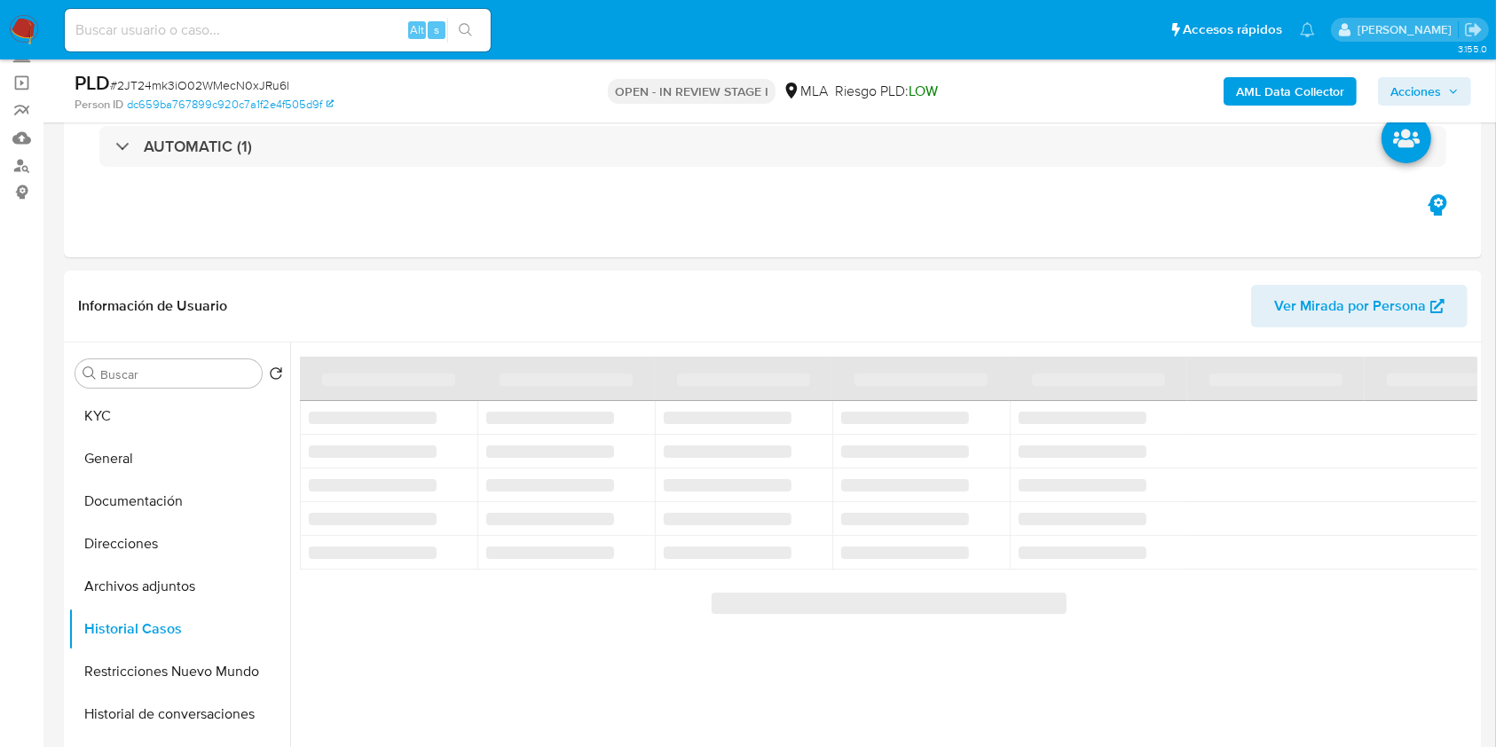
scroll to position [236, 0]
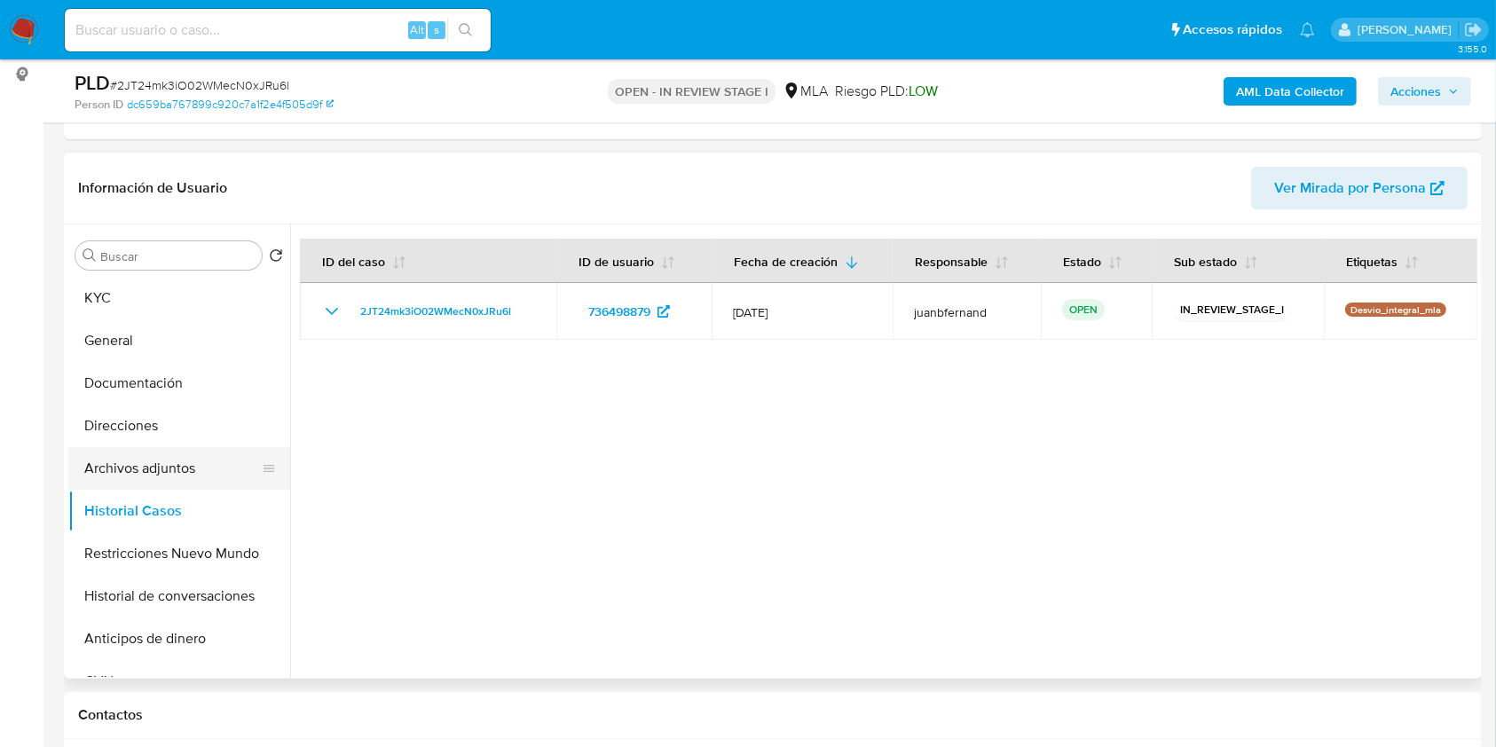
click at [150, 472] on button "Archivos adjuntos" at bounding box center [172, 468] width 208 height 43
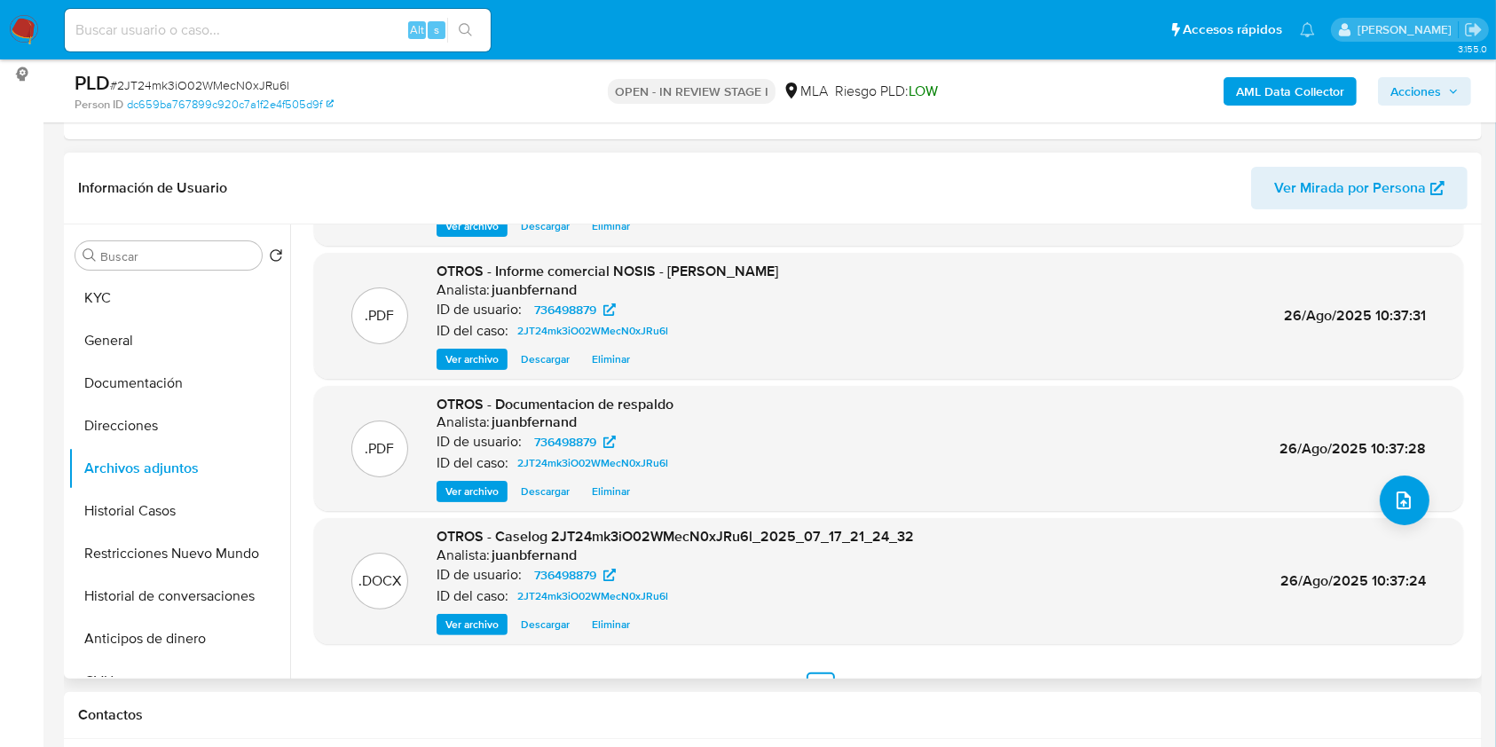
scroll to position [149, 0]
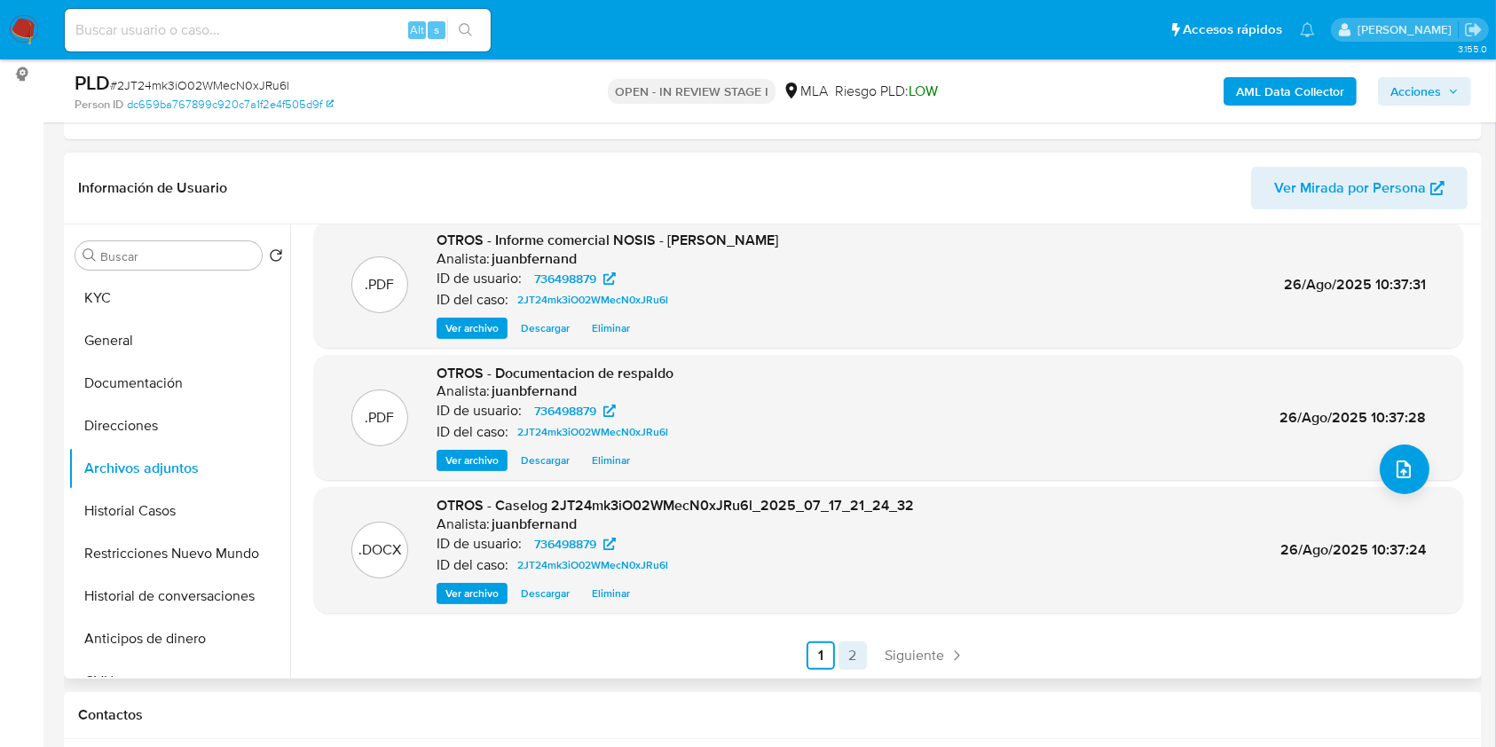
click at [845, 646] on link "2" at bounding box center [852, 655] width 28 height 28
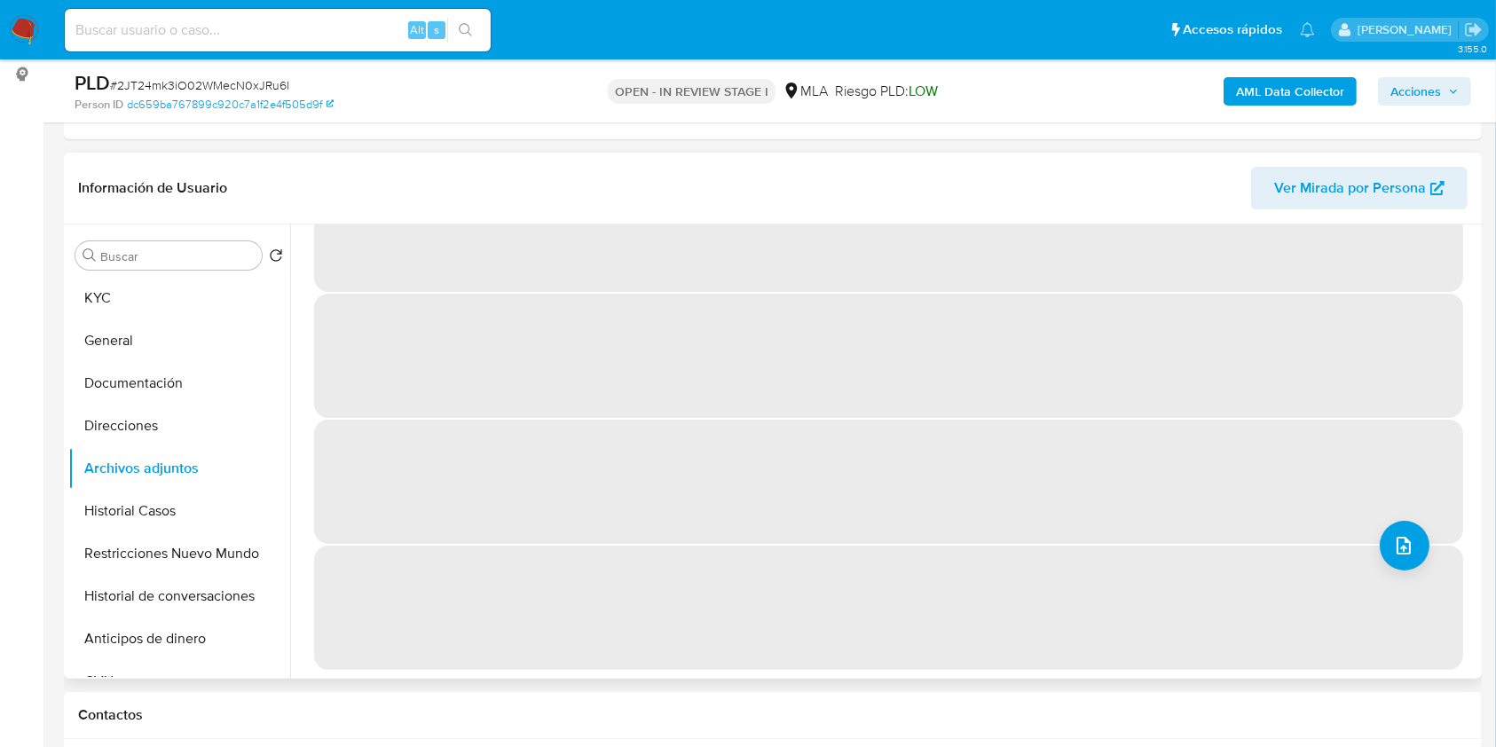
scroll to position [0, 0]
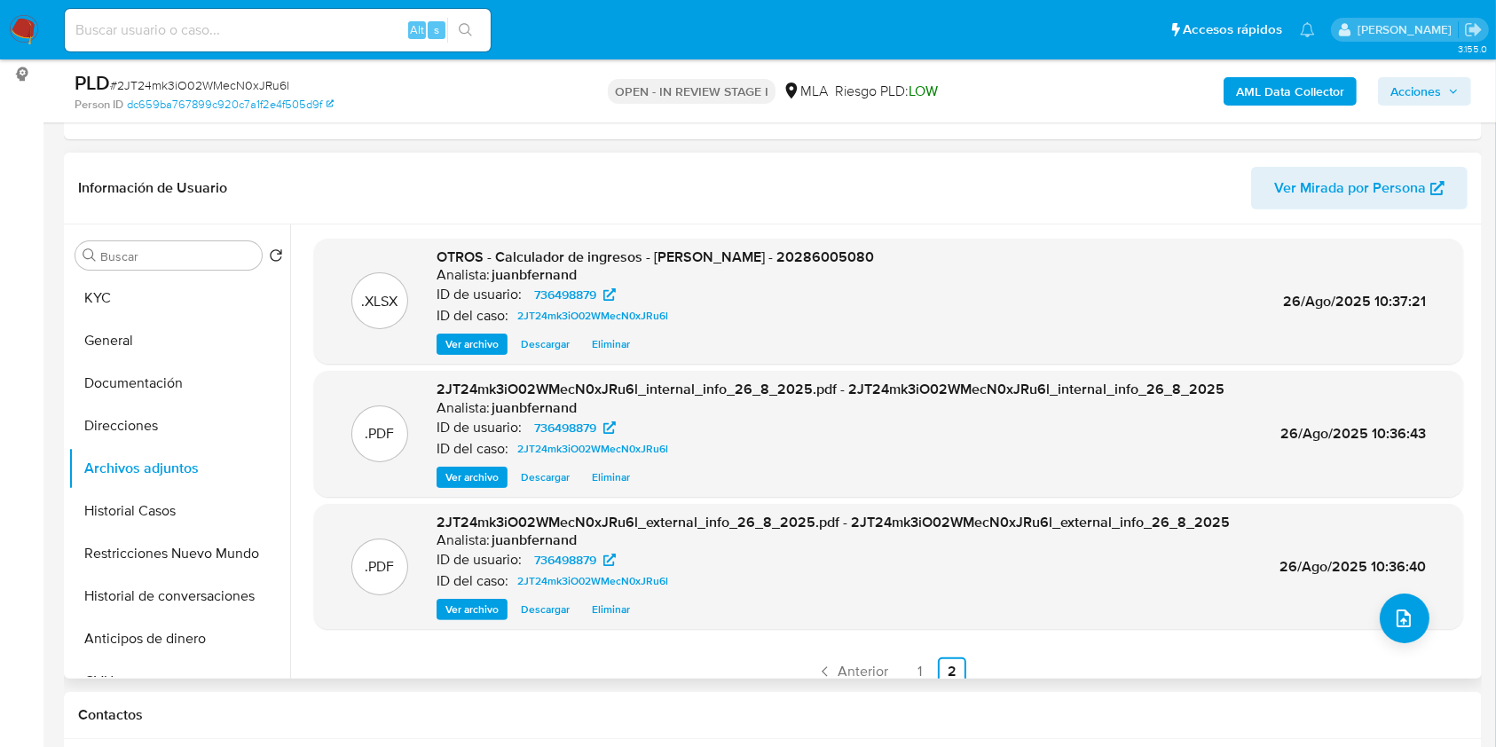
click at [1405, 88] on span "Acciones" at bounding box center [1415, 91] width 51 height 28
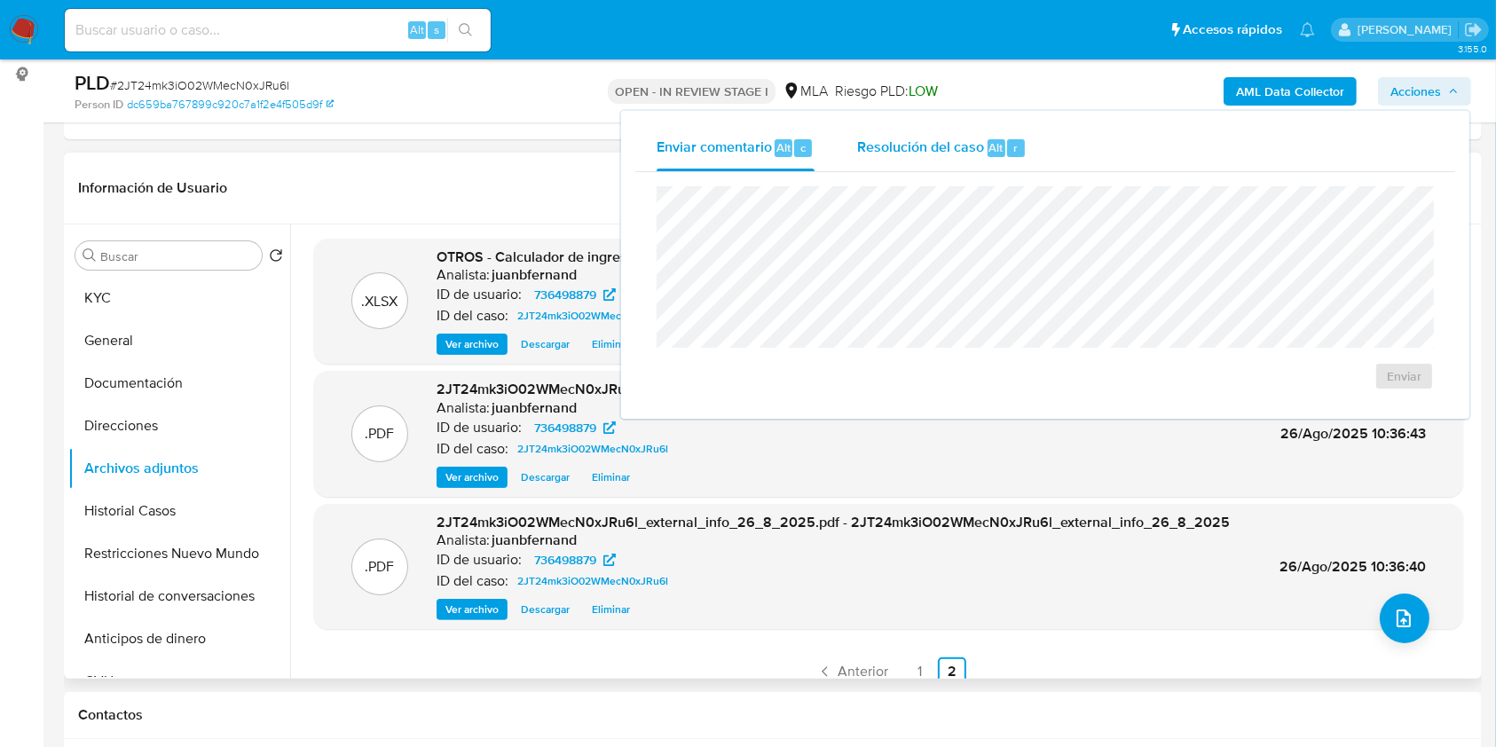
click at [918, 145] on span "Resolución del caso" at bounding box center [920, 147] width 127 height 20
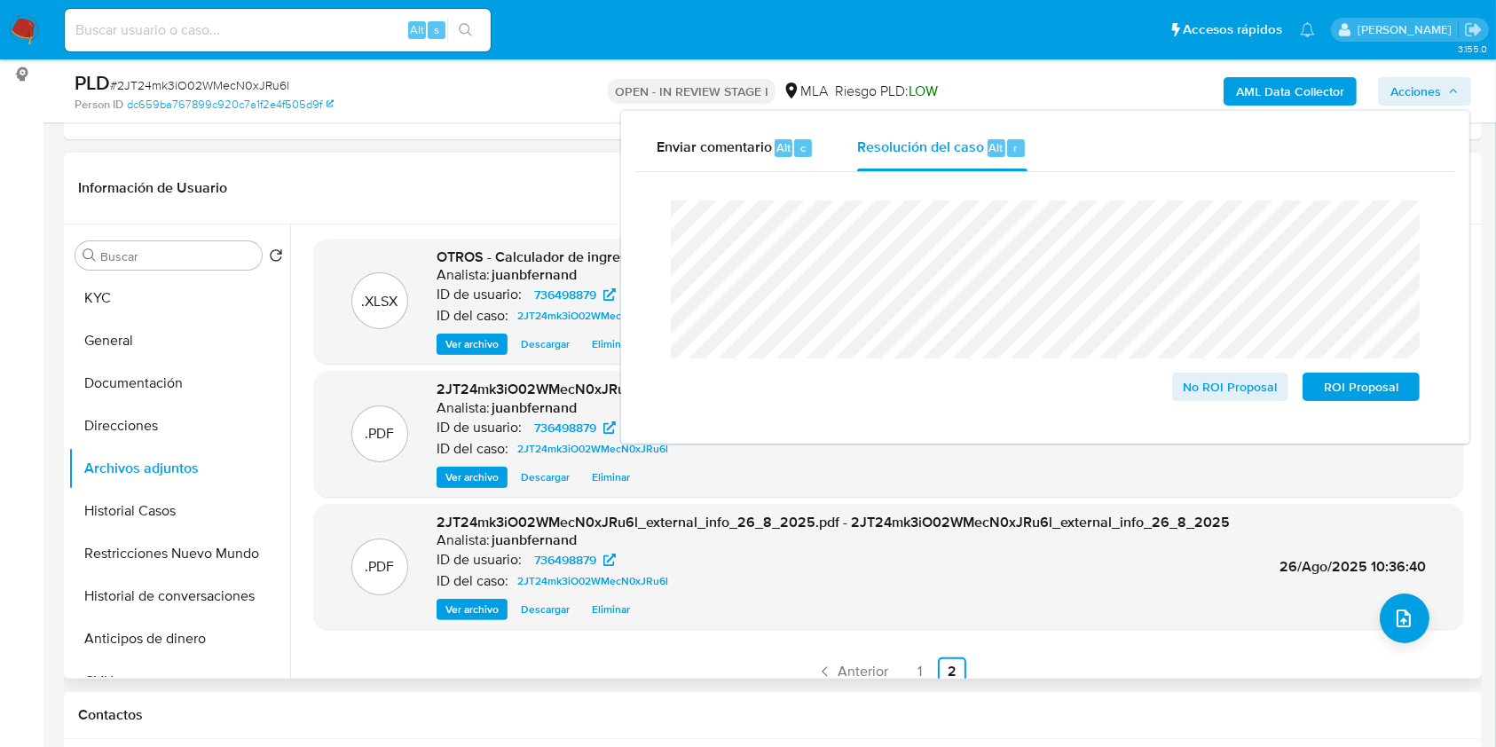
click at [475, 186] on header "Información de Usuario Ver Mirada por Persona" at bounding box center [772, 188] width 1389 height 43
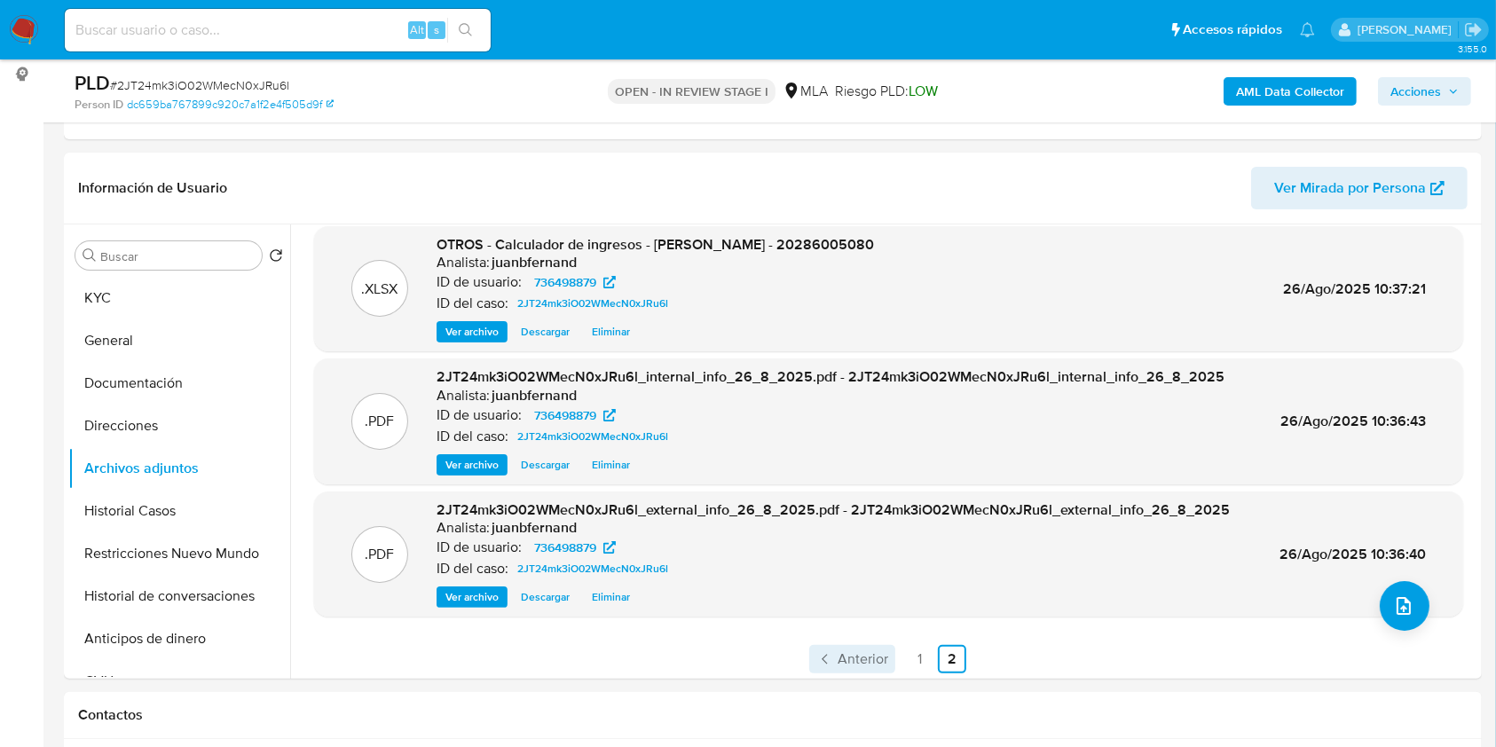
scroll to position [16, 0]
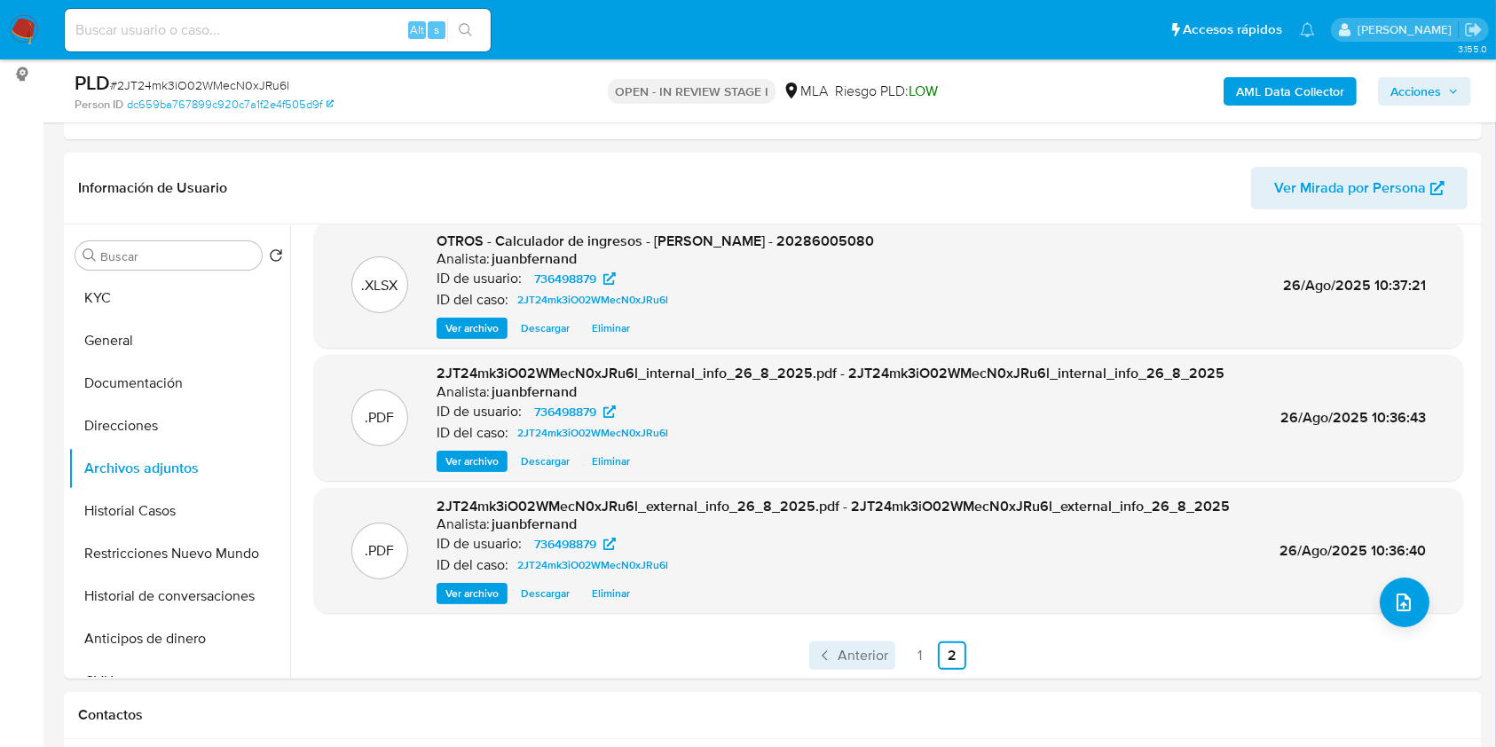
click at [840, 654] on span "Anterior" at bounding box center [862, 655] width 51 height 14
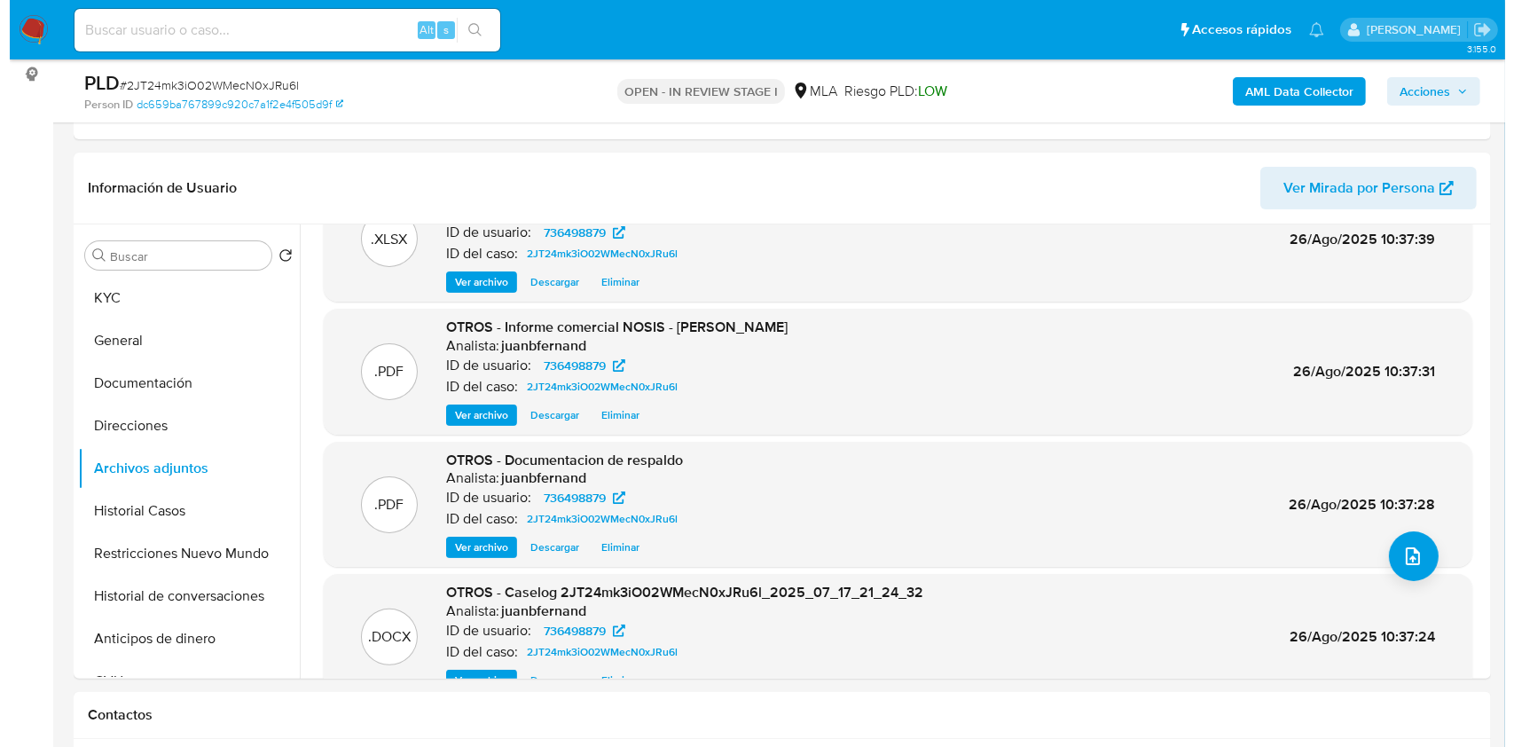
scroll to position [149, 0]
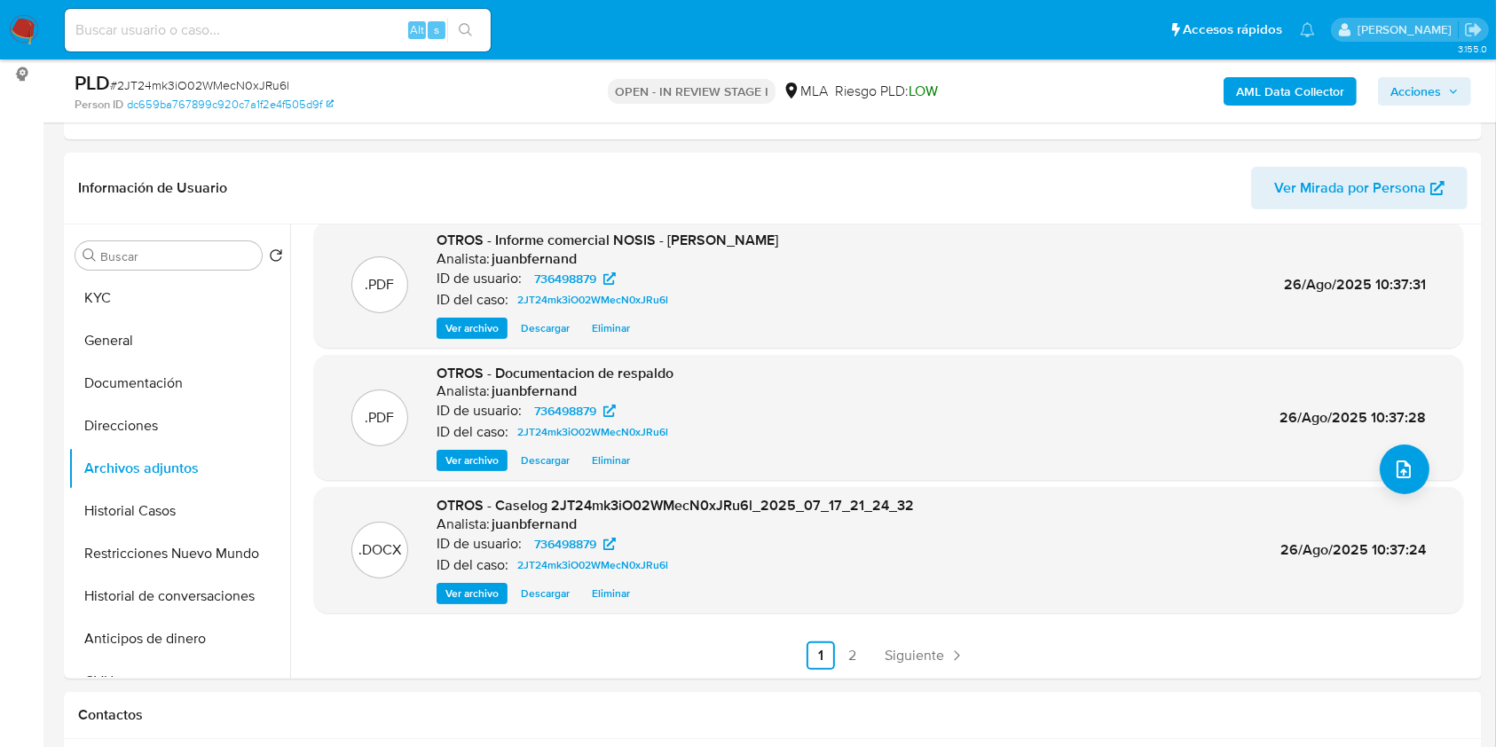
click at [601, 592] on span "Eliminar" at bounding box center [611, 594] width 38 height 18
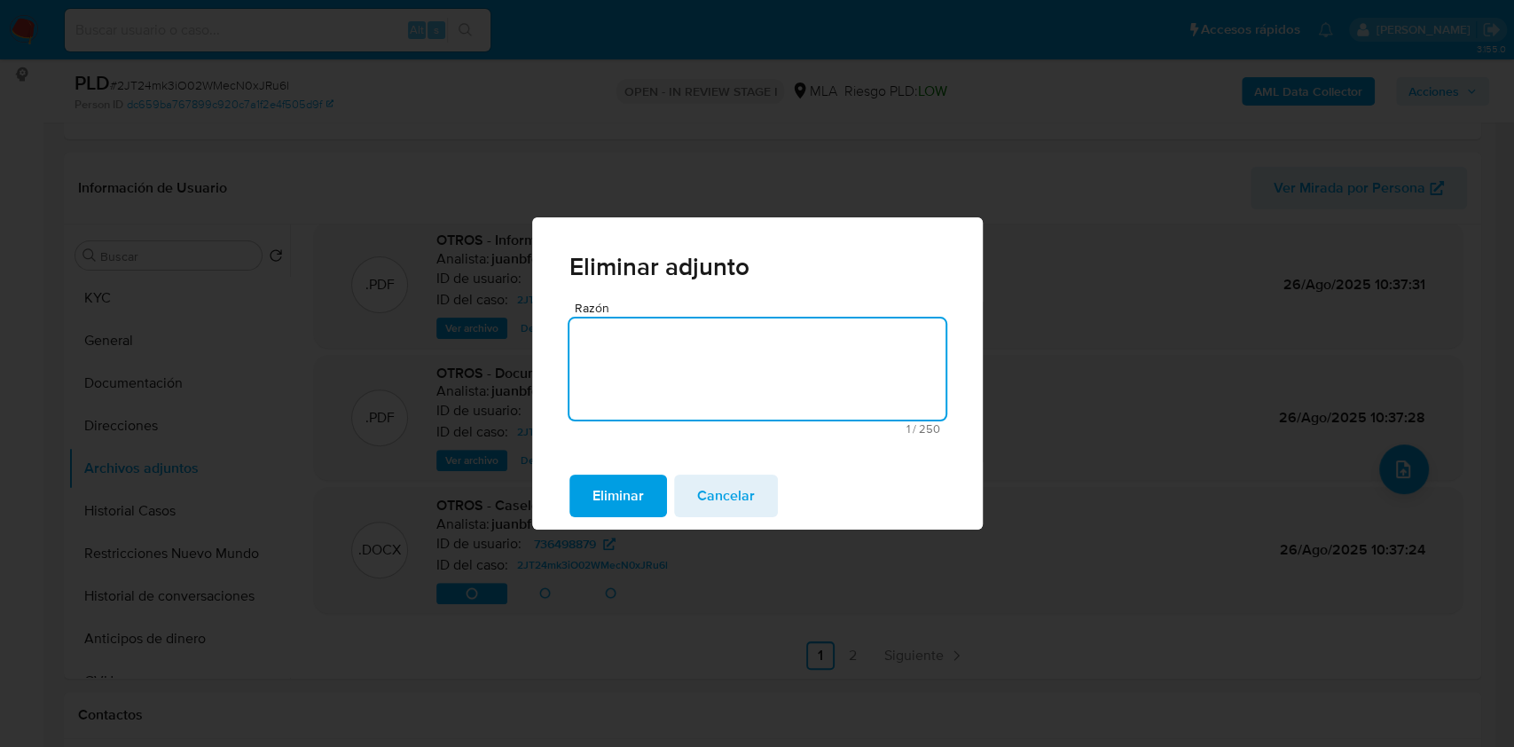
click at [633, 505] on span "Eliminar" at bounding box center [618, 495] width 51 height 39
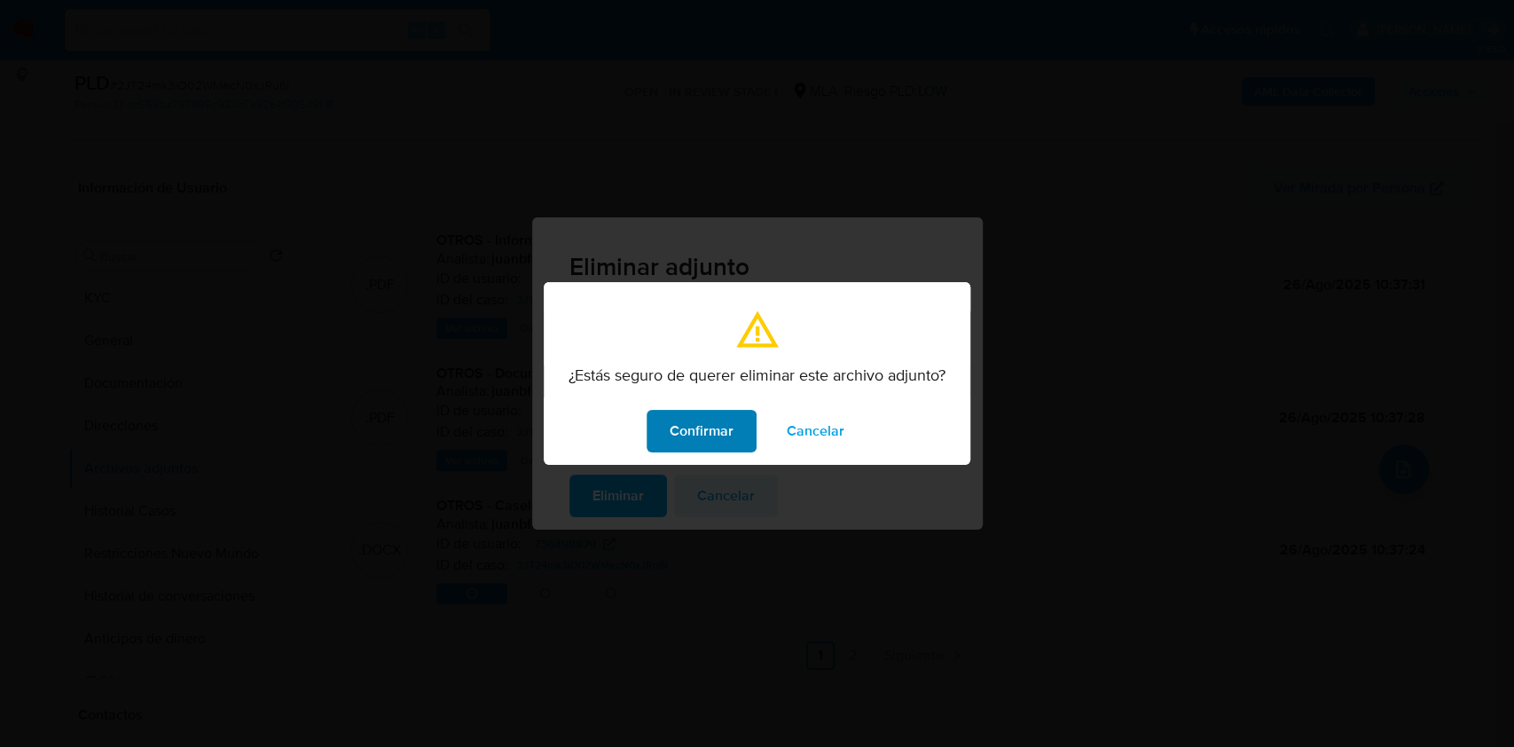
click at [700, 437] on span "Confirmar" at bounding box center [702, 431] width 64 height 39
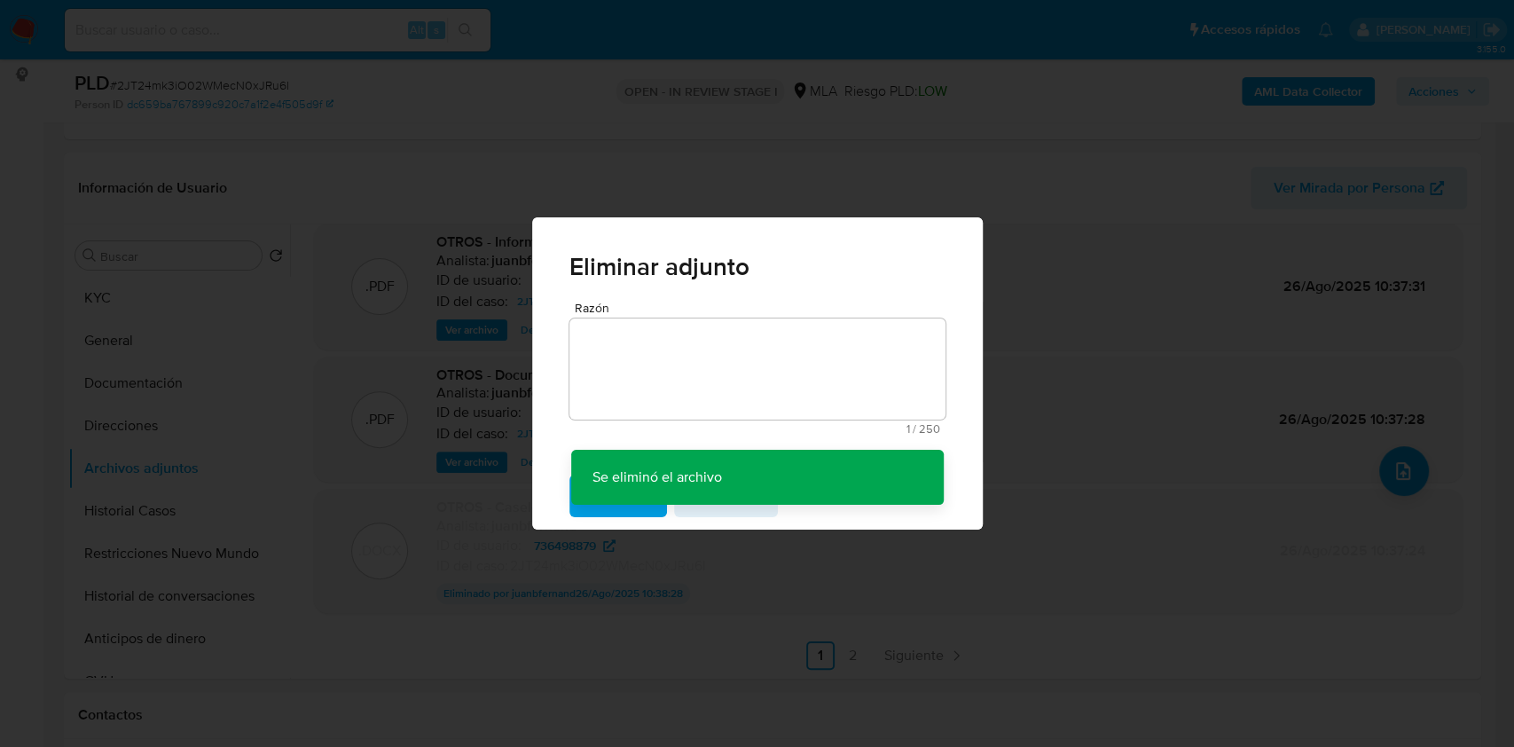
scroll to position [147, 0]
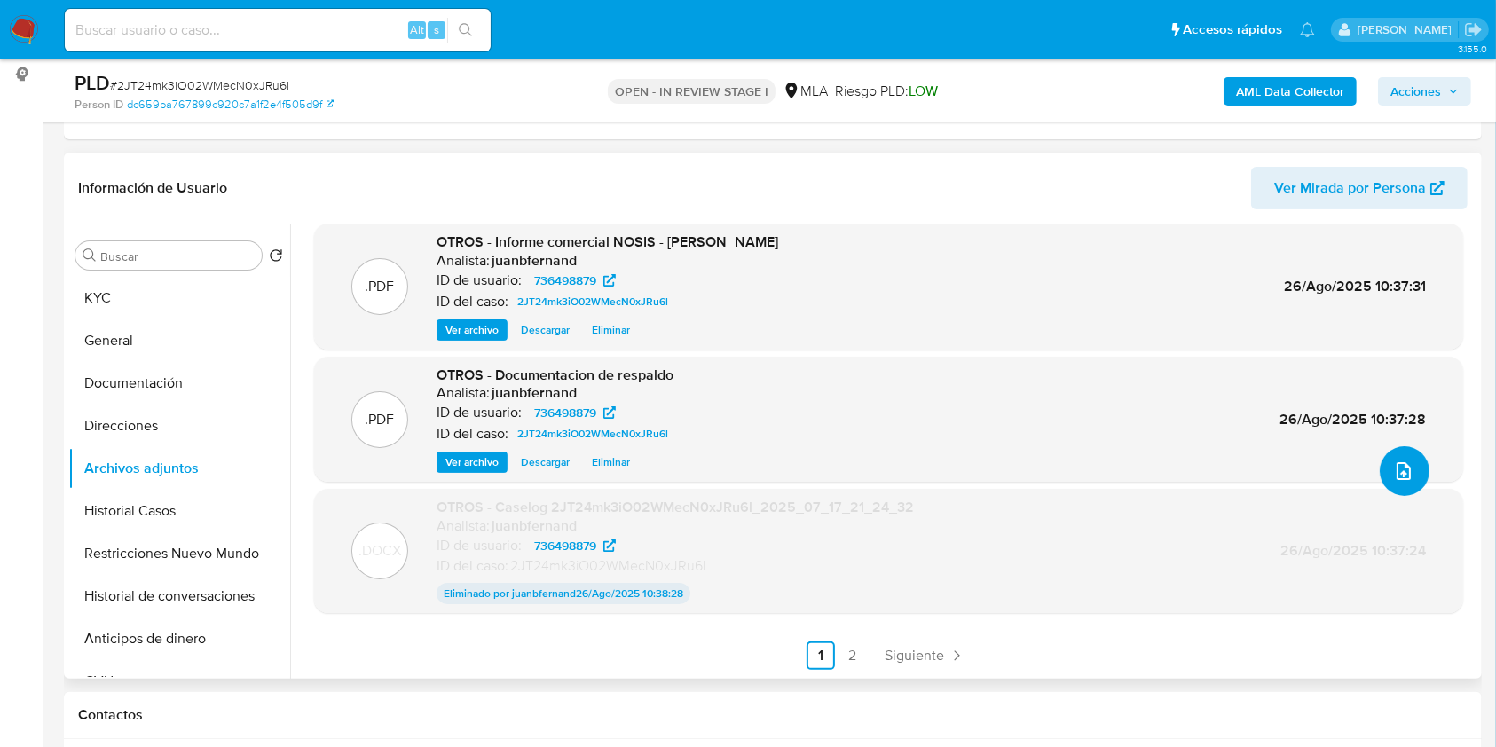
click at [1393, 460] on span "upload-file" at bounding box center [1403, 470] width 21 height 21
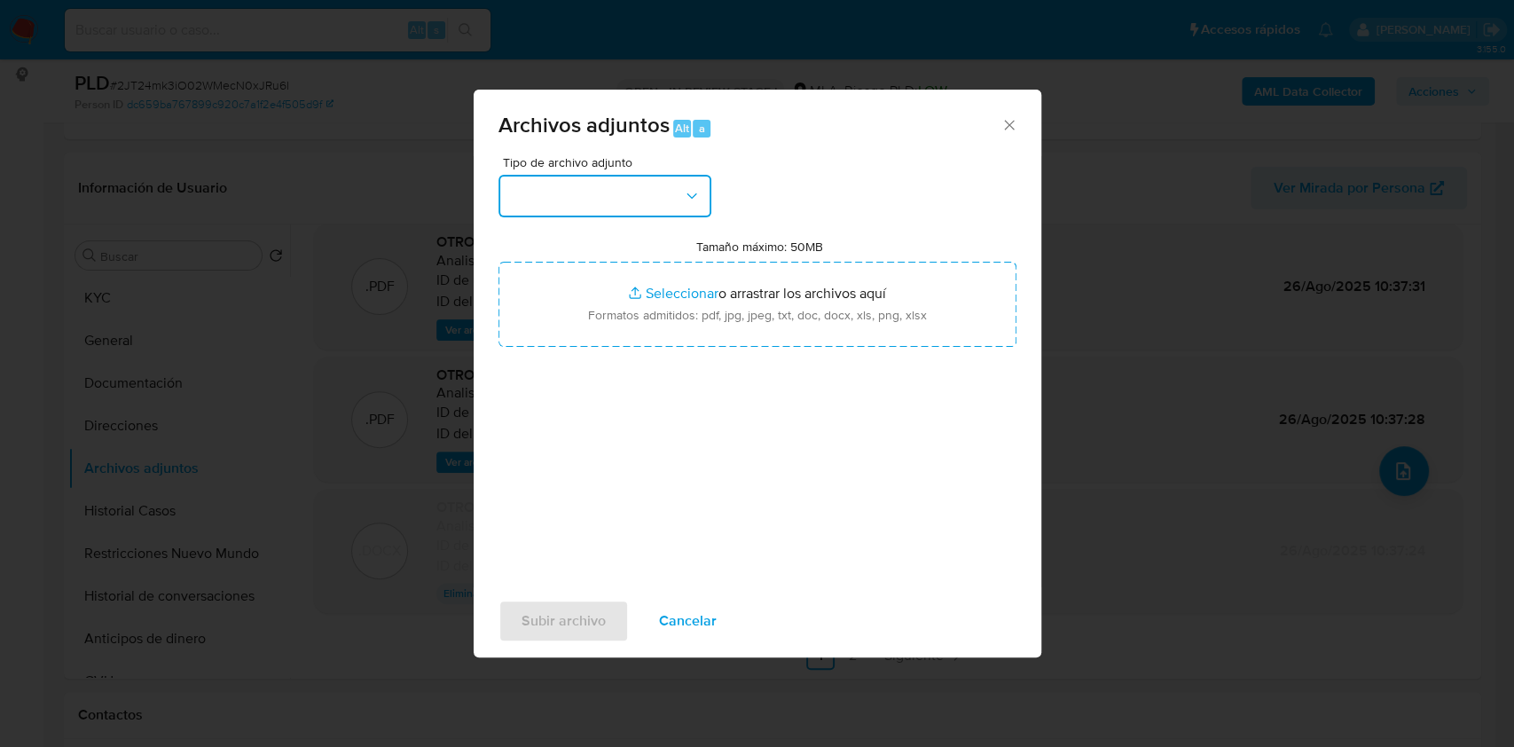
click at [597, 186] on button "button" at bounding box center [605, 196] width 213 height 43
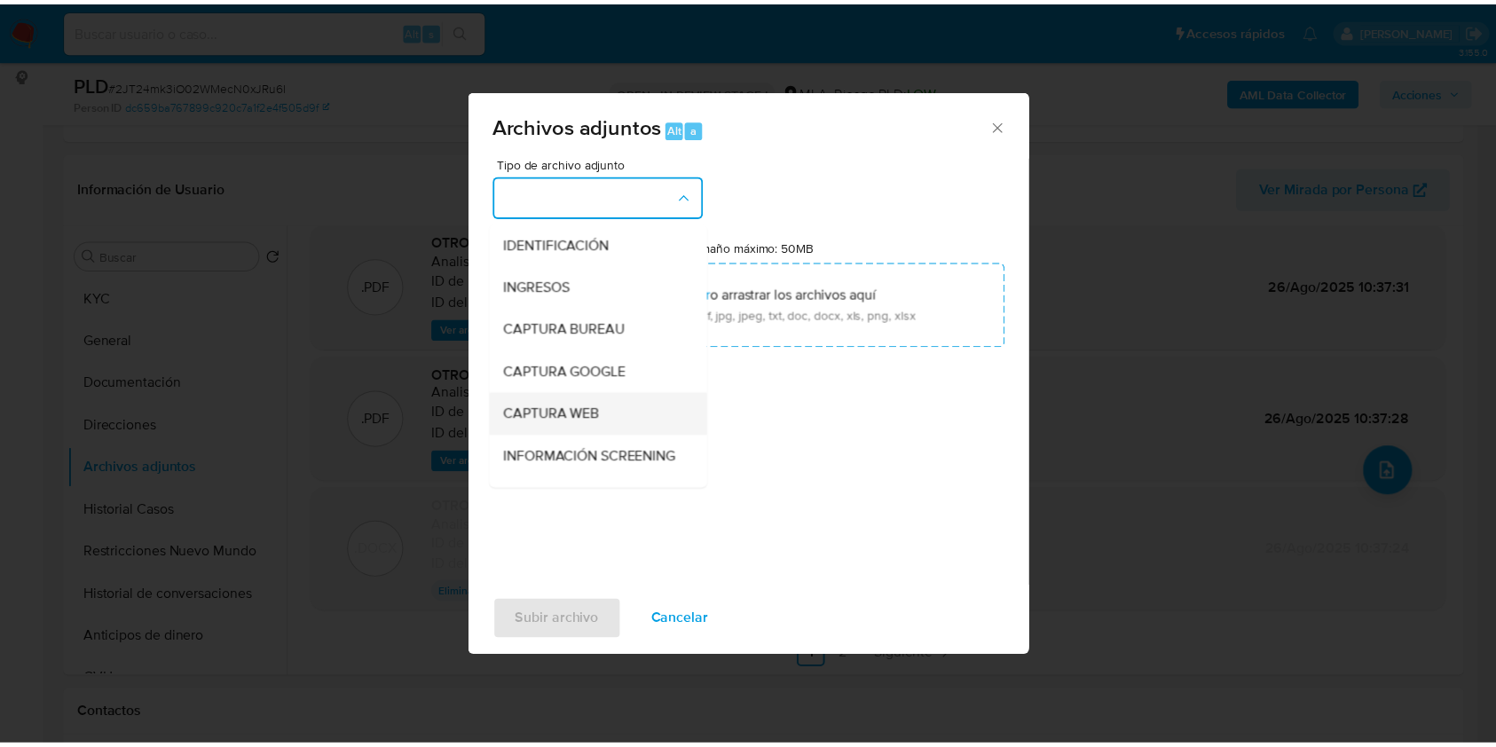
scroll to position [118, 0]
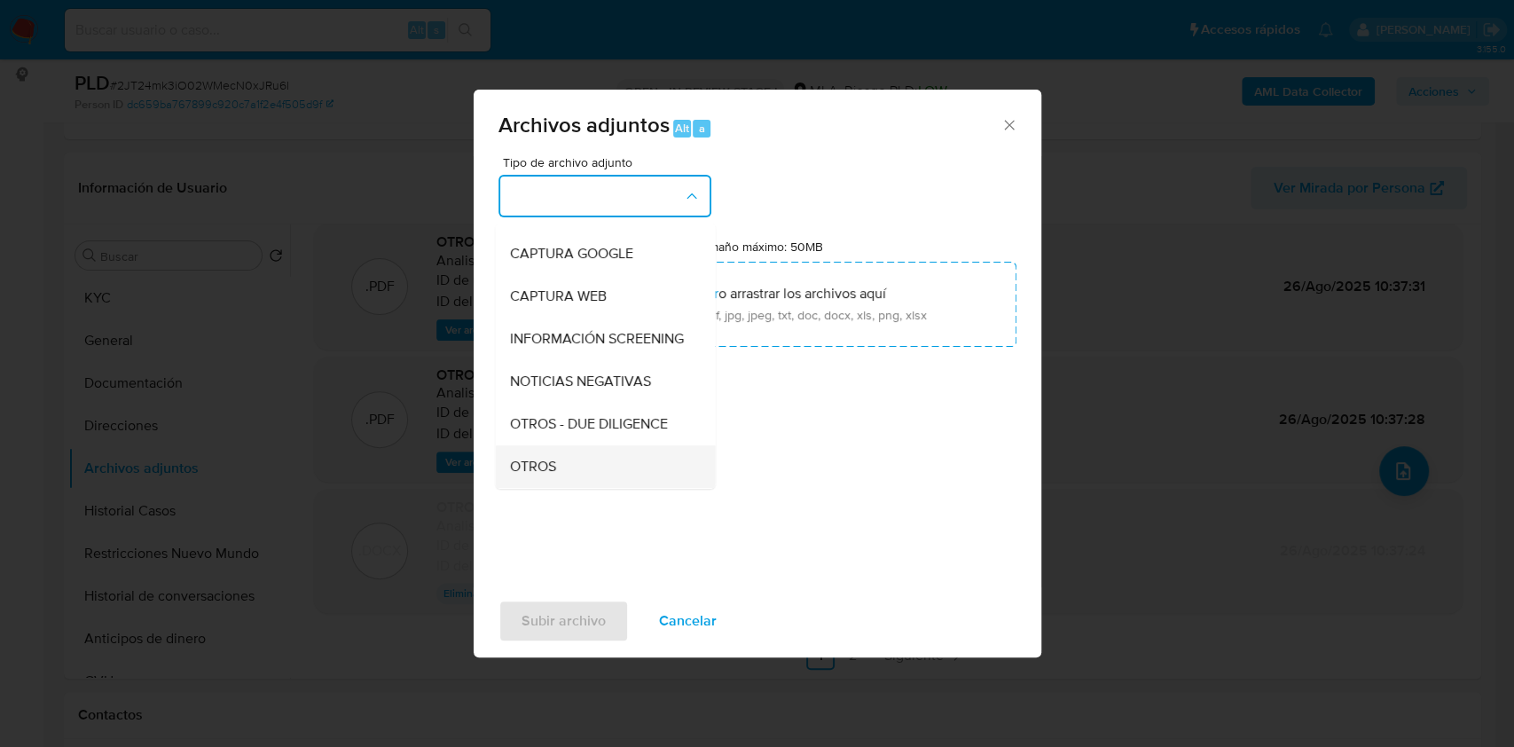
click at [566, 464] on div "OTROS" at bounding box center [599, 466] width 181 height 43
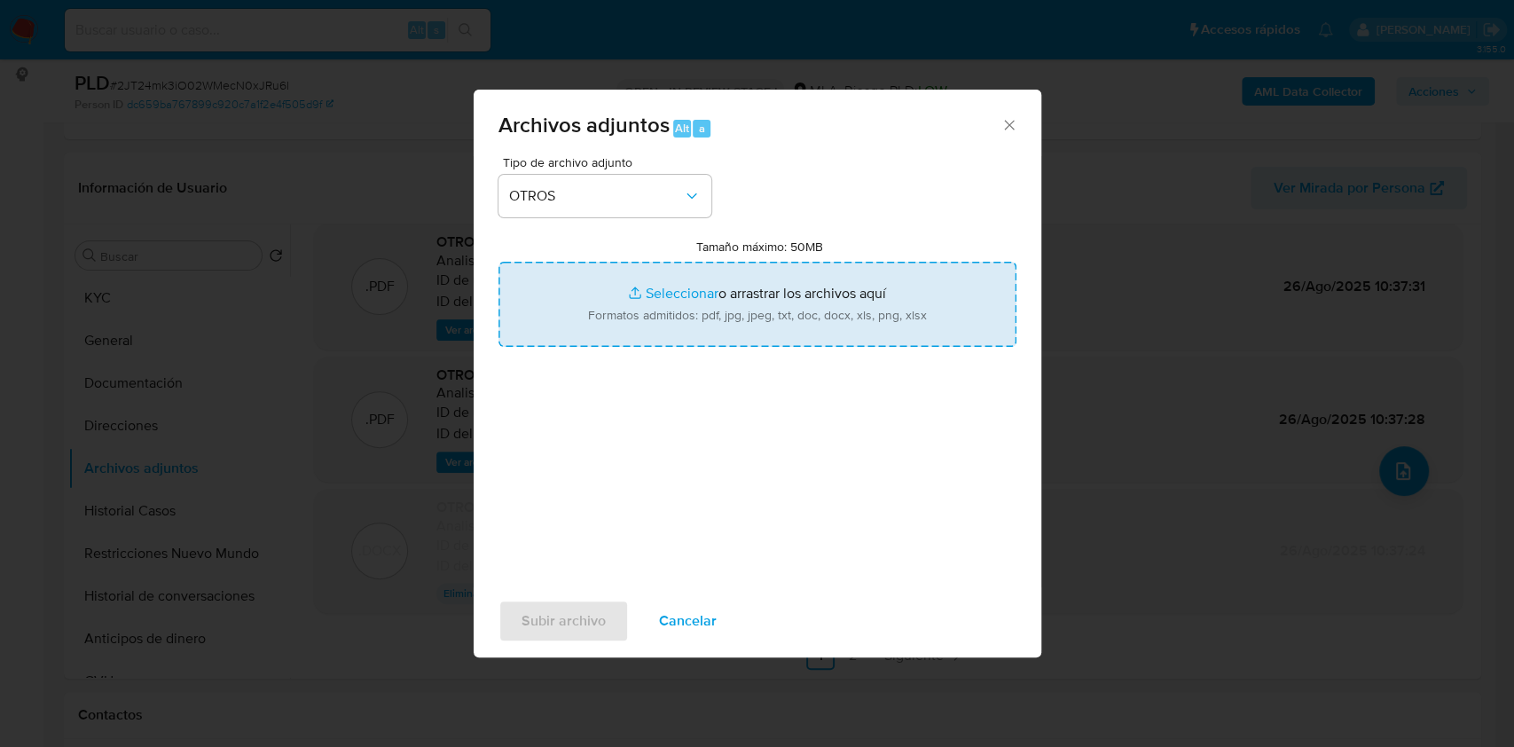
type input "C:\fakepath\Caselog 2JT24mk3iO02WMecN0xJRu6l V2.docx"
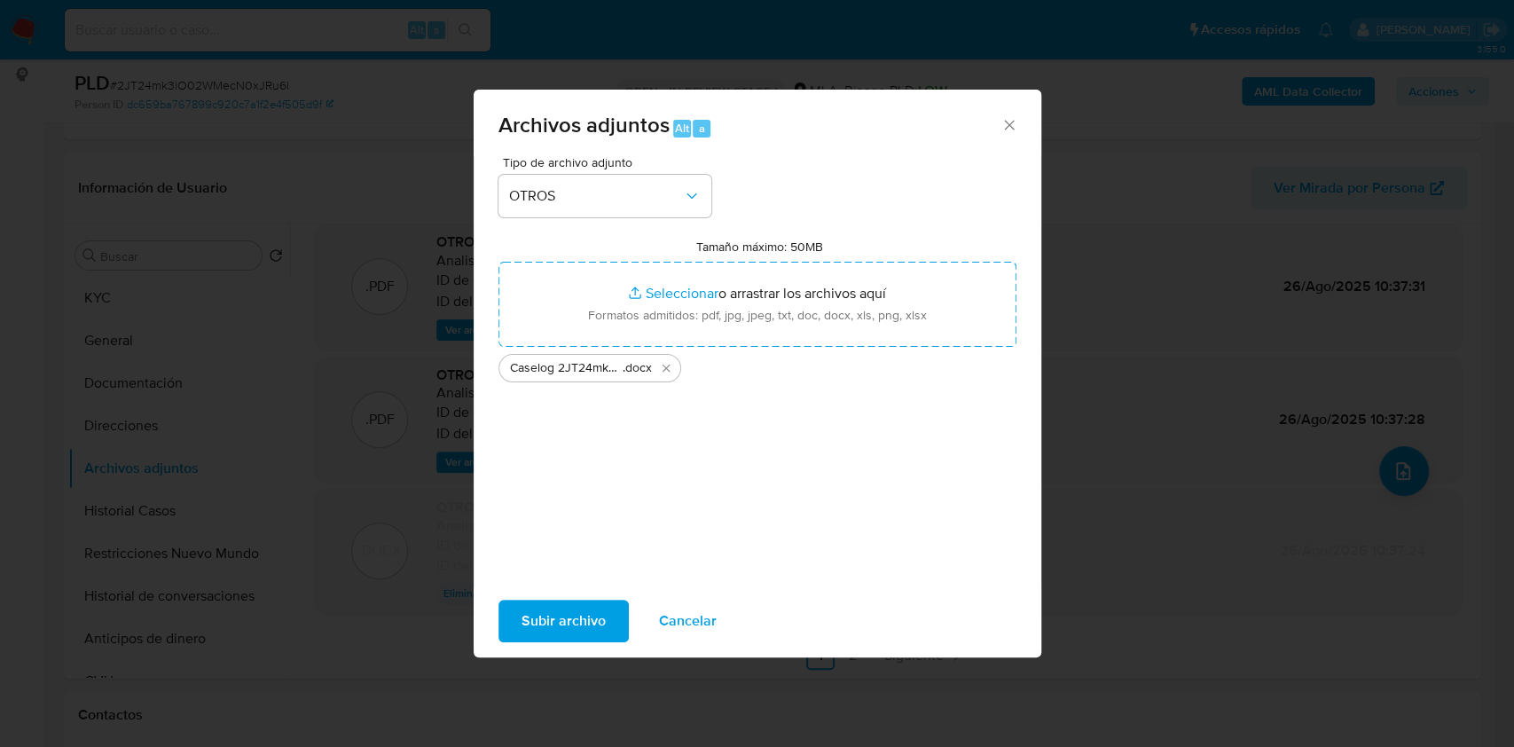
click at [570, 625] on span "Subir archivo" at bounding box center [564, 620] width 84 height 39
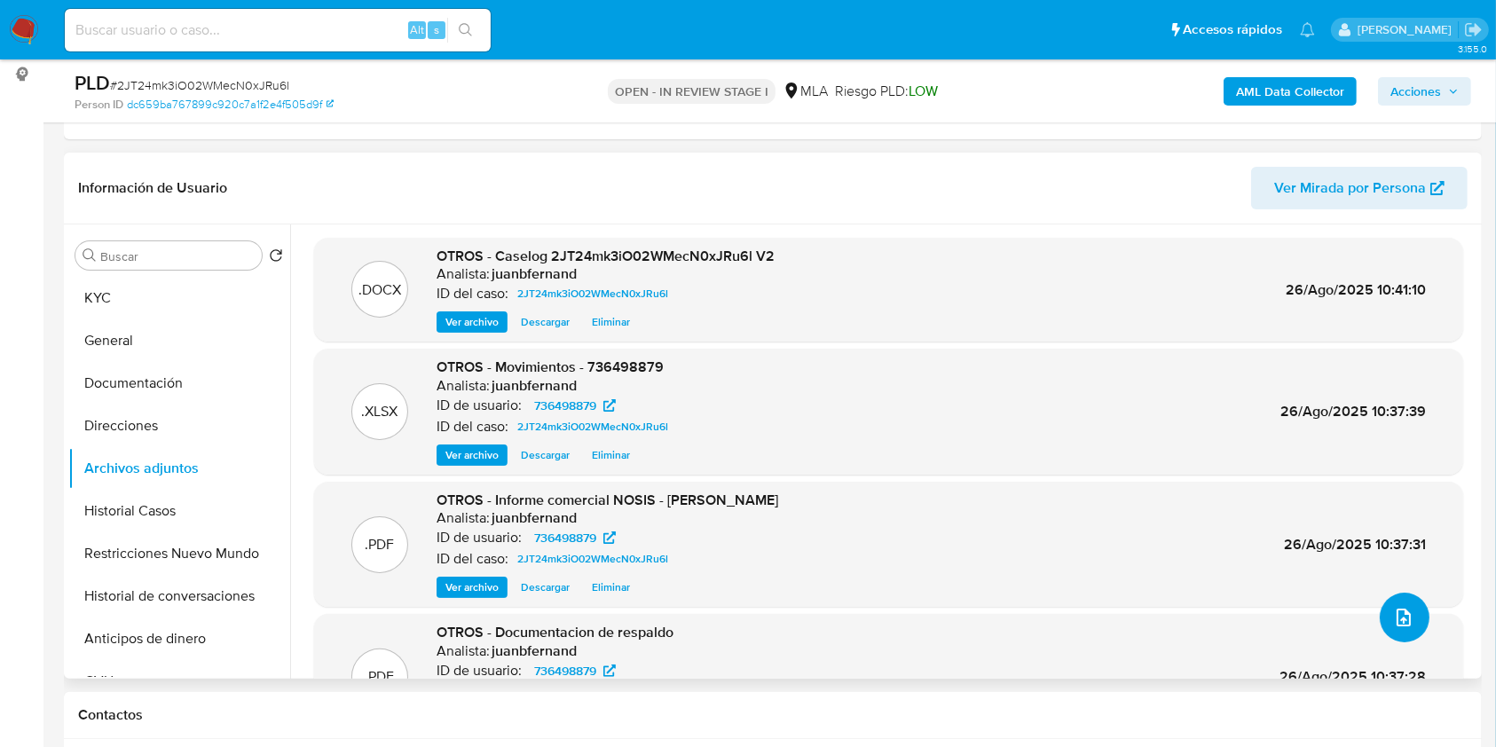
scroll to position [0, 0]
click at [1422, 88] on span "Acciones" at bounding box center [1415, 91] width 51 height 28
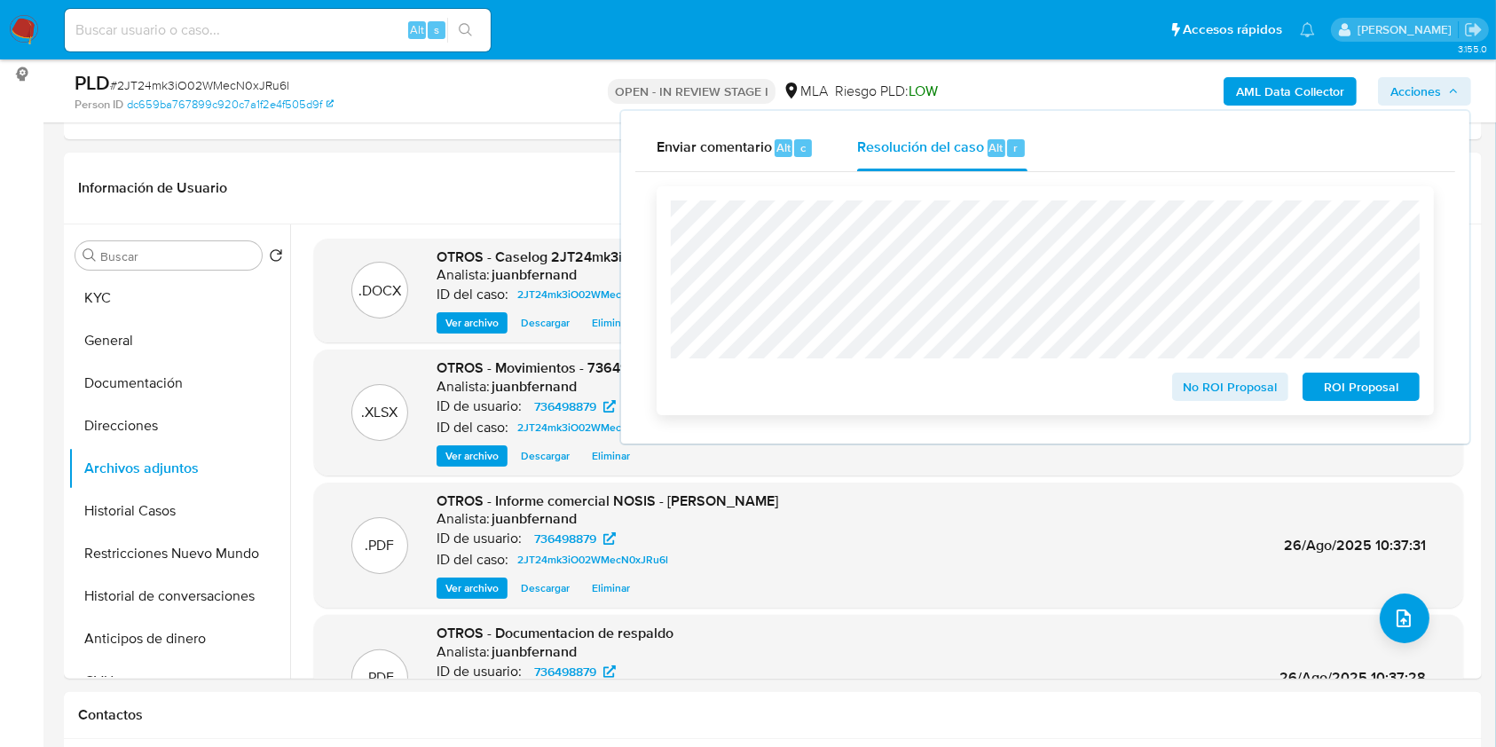
click at [1246, 389] on span "No ROI Proposal" at bounding box center [1230, 386] width 92 height 25
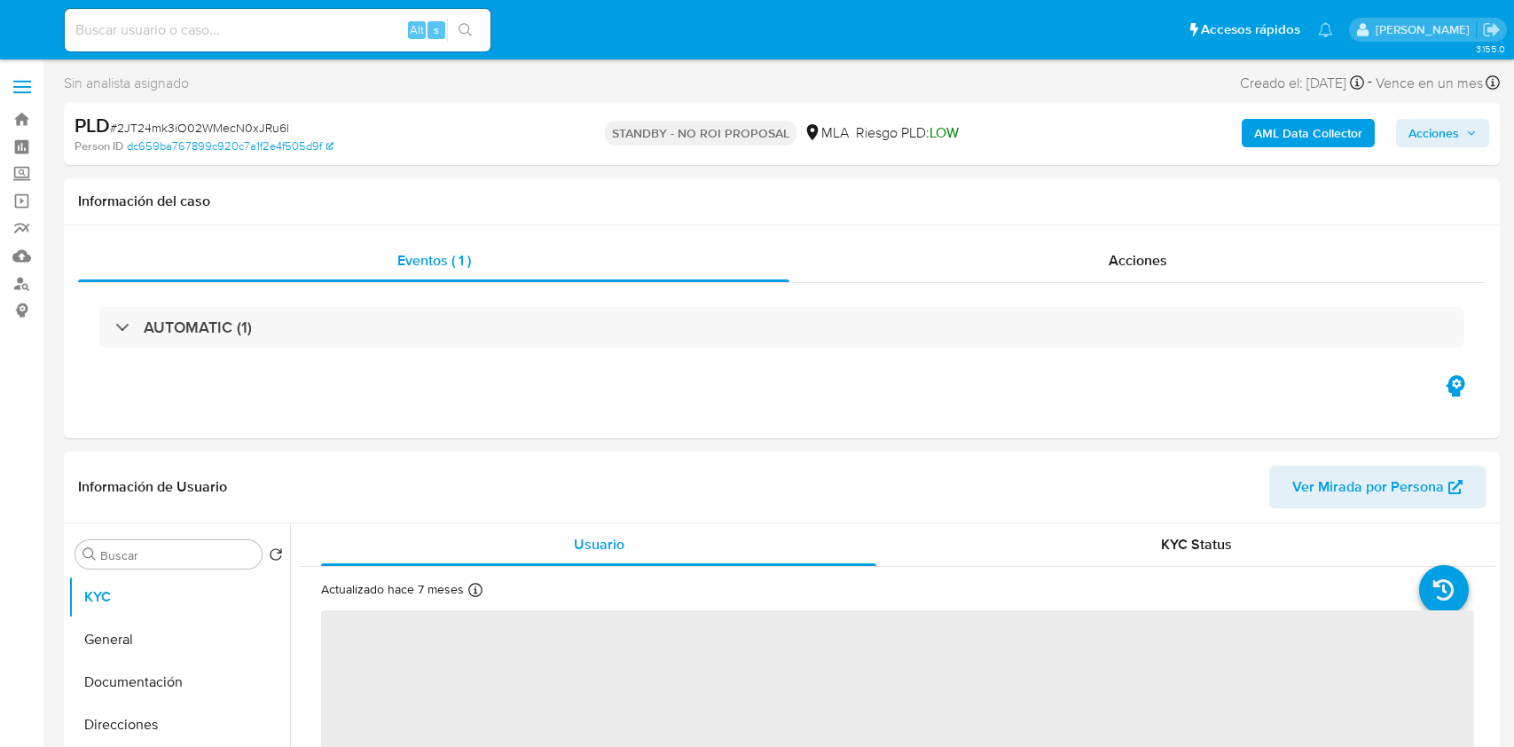
select select "10"
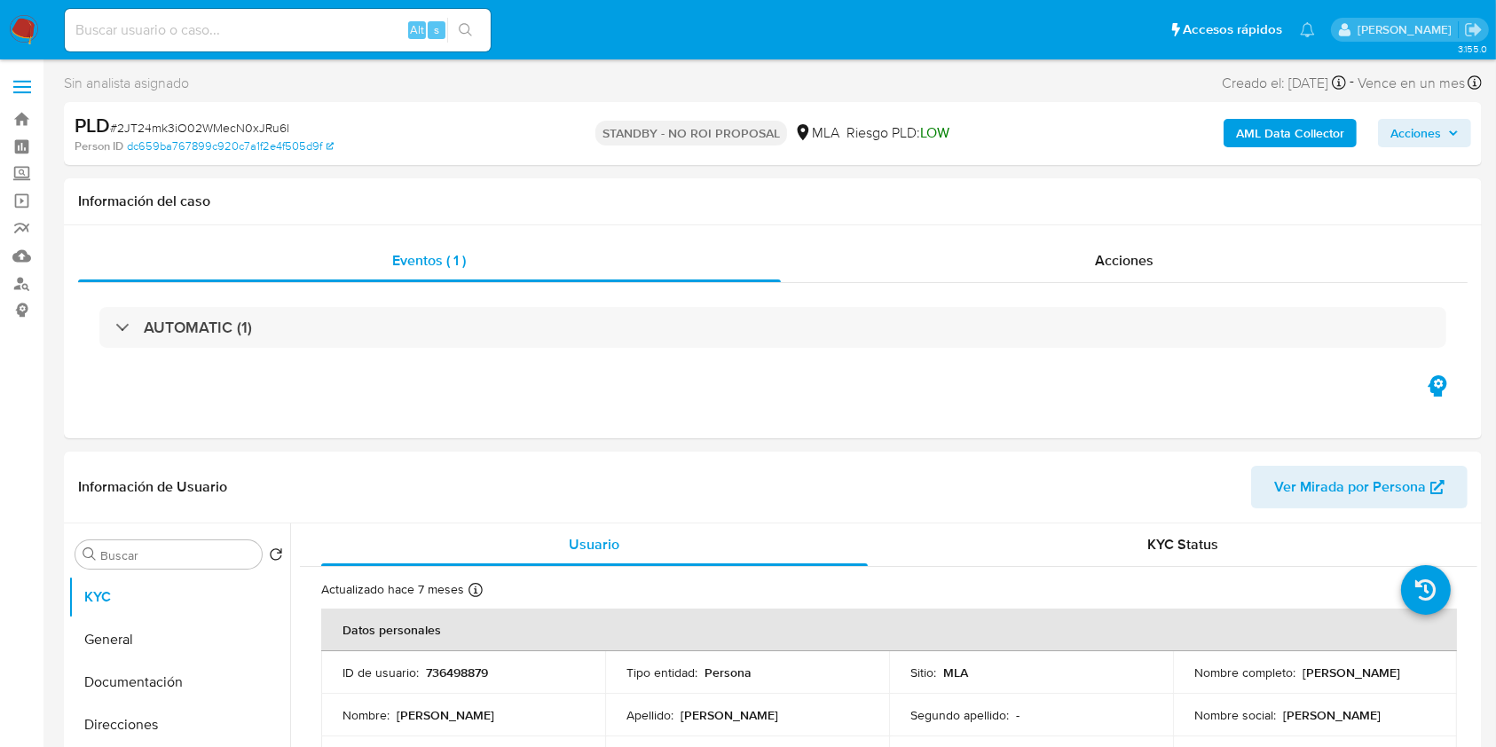
click at [309, 44] on div "Alt s" at bounding box center [278, 30] width 426 height 43
click at [324, 33] on input at bounding box center [278, 30] width 426 height 23
paste input "XmuXy84EKxGhmMNZwXPzgKm7"
type input "XmuXy84EKxGhmMNZwXPzgKm7"
click at [464, 33] on icon "search-icon" at bounding box center [465, 29] width 13 height 13
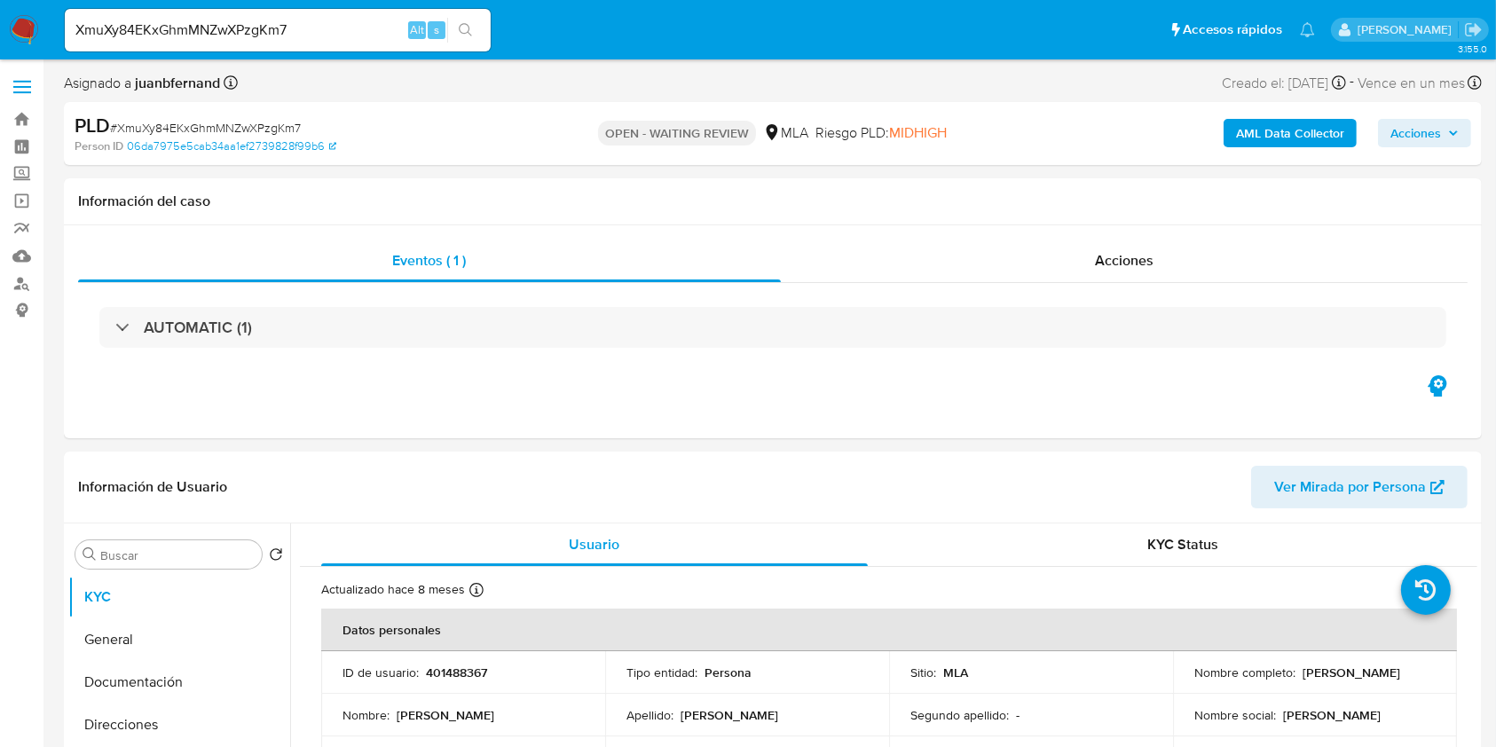
select select "10"
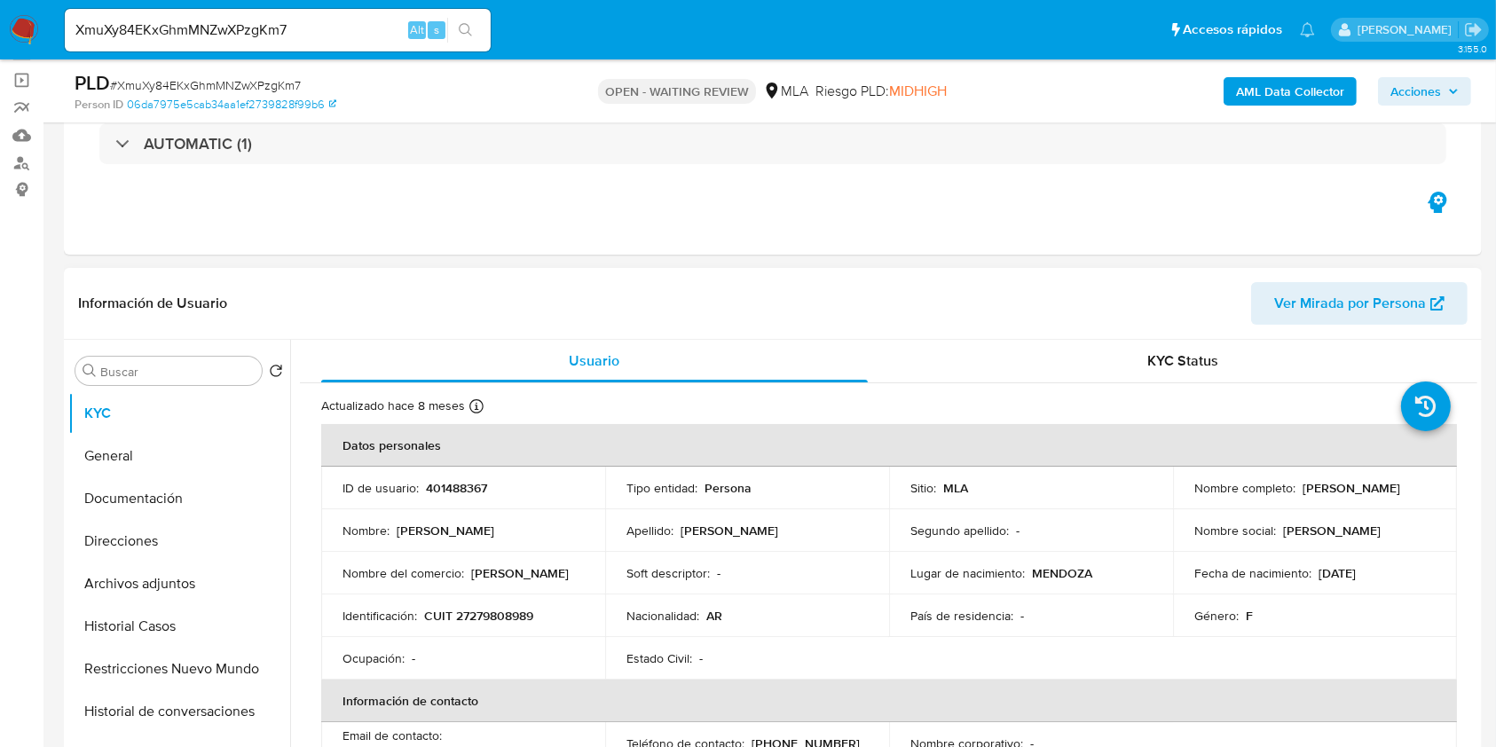
scroll to position [355, 0]
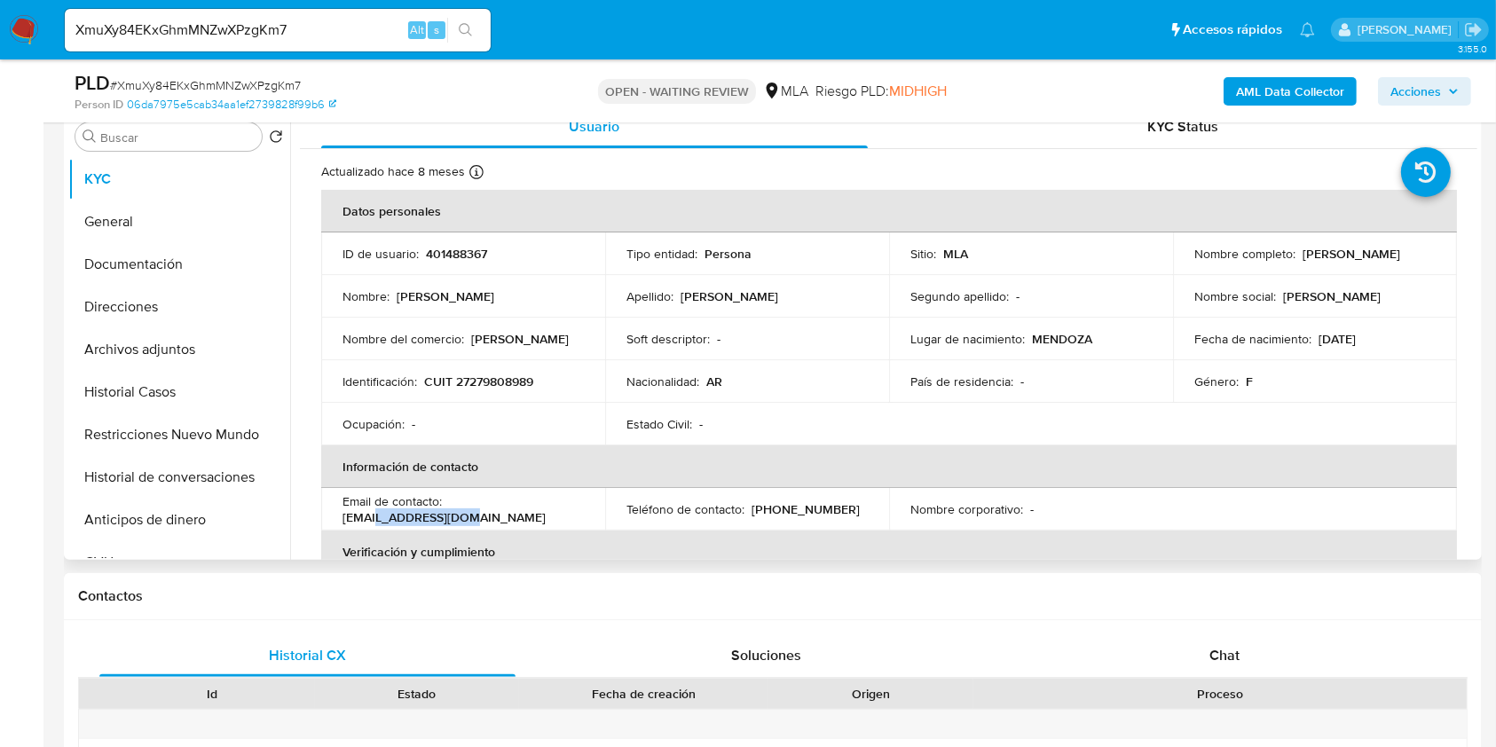
drag, startPoint x: 460, startPoint y: 513, endPoint x: 367, endPoint y: 515, distance: 93.2
click at [367, 515] on p "[EMAIL_ADDRESS][DOMAIN_NAME]" at bounding box center [443, 517] width 203 height 16
click at [463, 516] on p "[EMAIL_ADDRESS][DOMAIN_NAME]" at bounding box center [443, 517] width 203 height 16
drag, startPoint x: 464, startPoint y: 516, endPoint x: 372, endPoint y: 522, distance: 92.4
click at [373, 524] on p "[EMAIL_ADDRESS][DOMAIN_NAME]" at bounding box center [443, 517] width 203 height 16
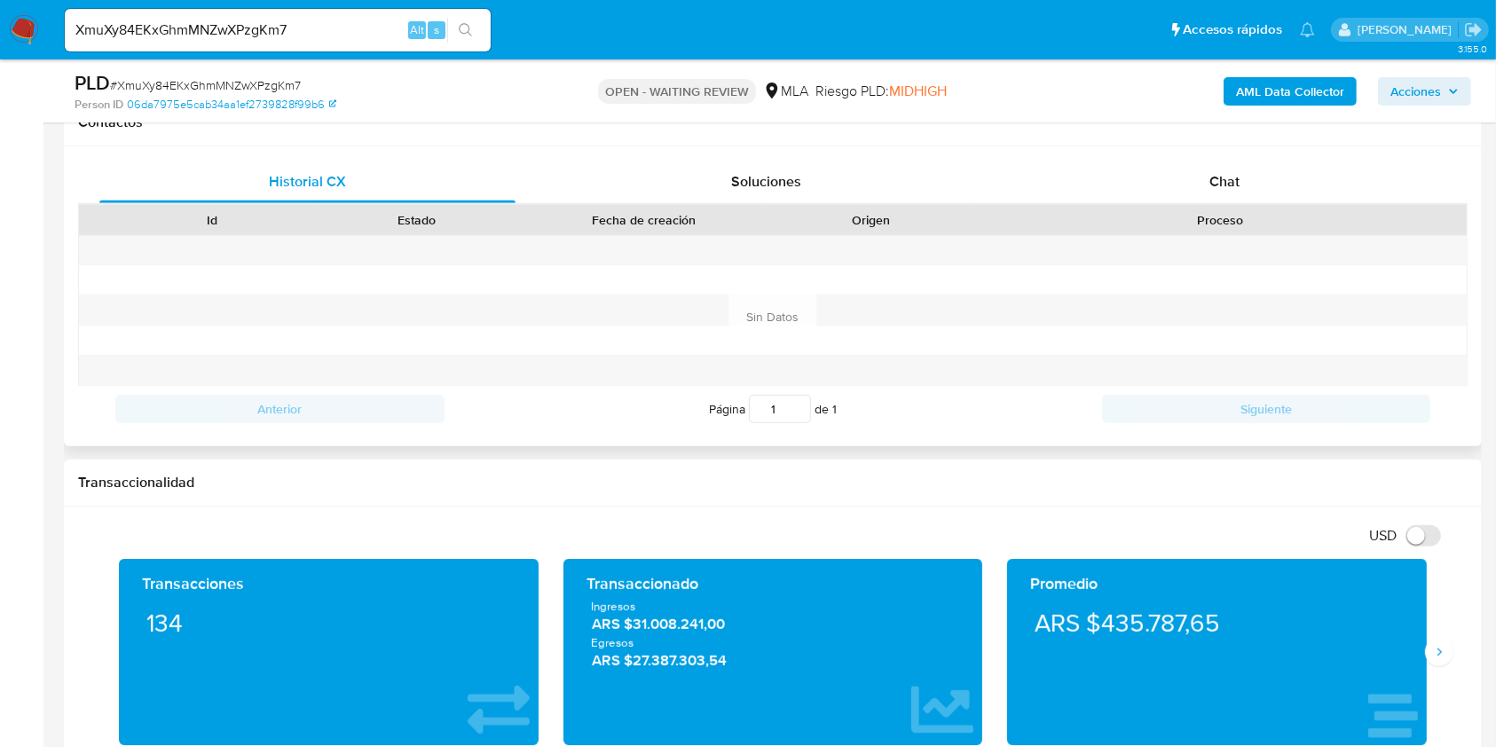
scroll to position [828, 0]
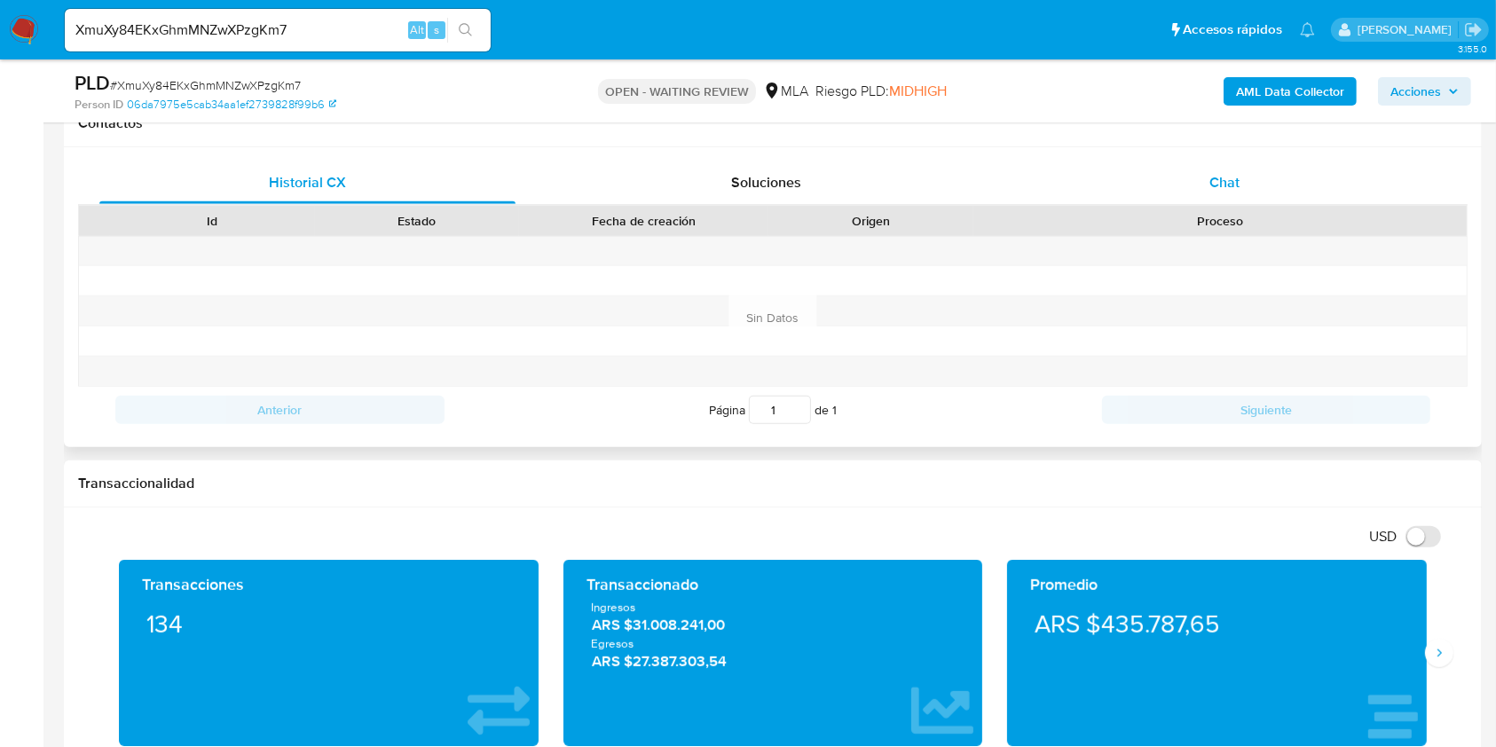
click at [1277, 198] on div "Chat" at bounding box center [1225, 182] width 416 height 43
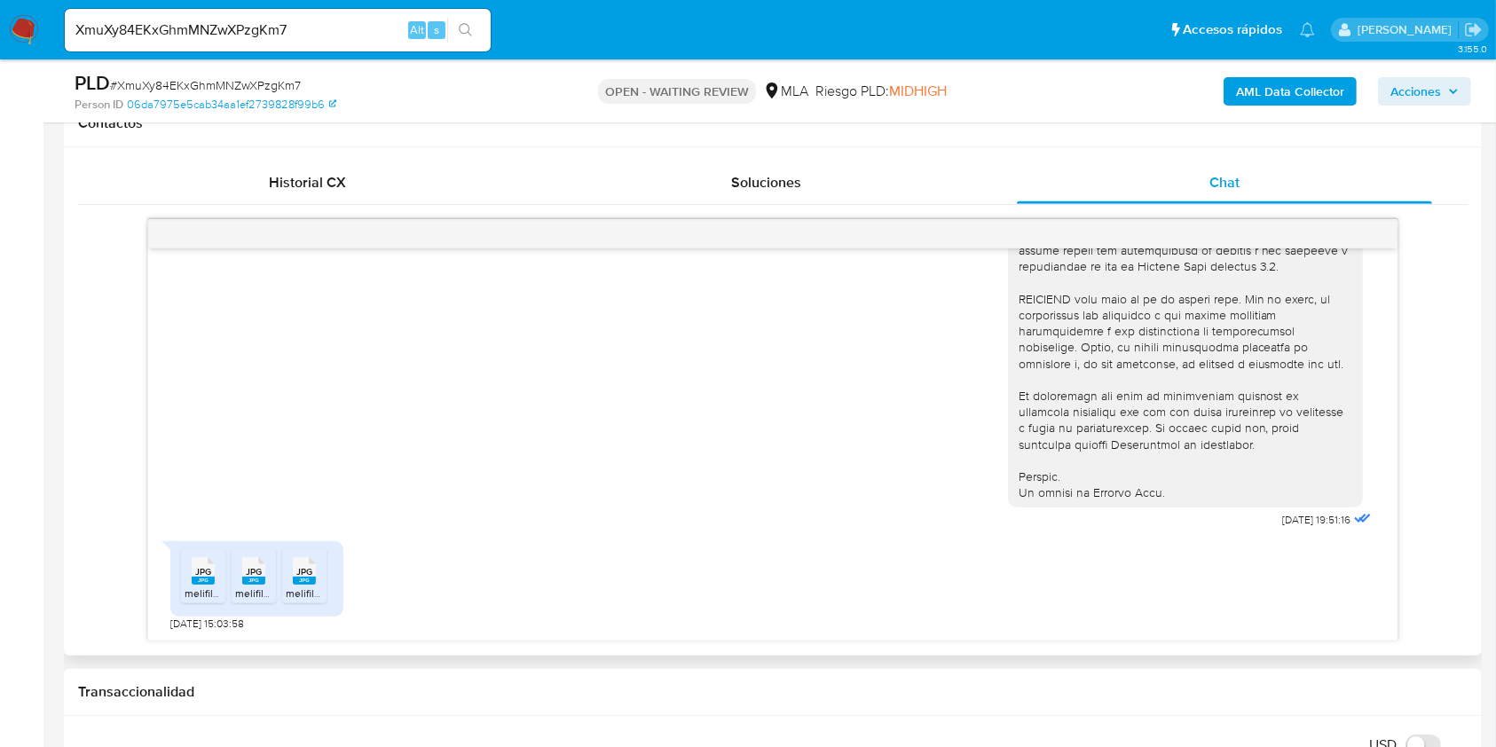
click at [170, 625] on div "[DATE] 19:51:16 JPG JPG melifile4362130918117316743.jpg JPG JPG melifile4563380…" at bounding box center [772, 444] width 1248 height 392
click at [177, 623] on span "[DATE] 15:03:58" at bounding box center [207, 624] width 74 height 14
drag, startPoint x: 177, startPoint y: 623, endPoint x: 204, endPoint y: 619, distance: 27.7
click at [204, 619] on span "[DATE] 15:03:58" at bounding box center [207, 624] width 74 height 14
copy span "[DATE]"
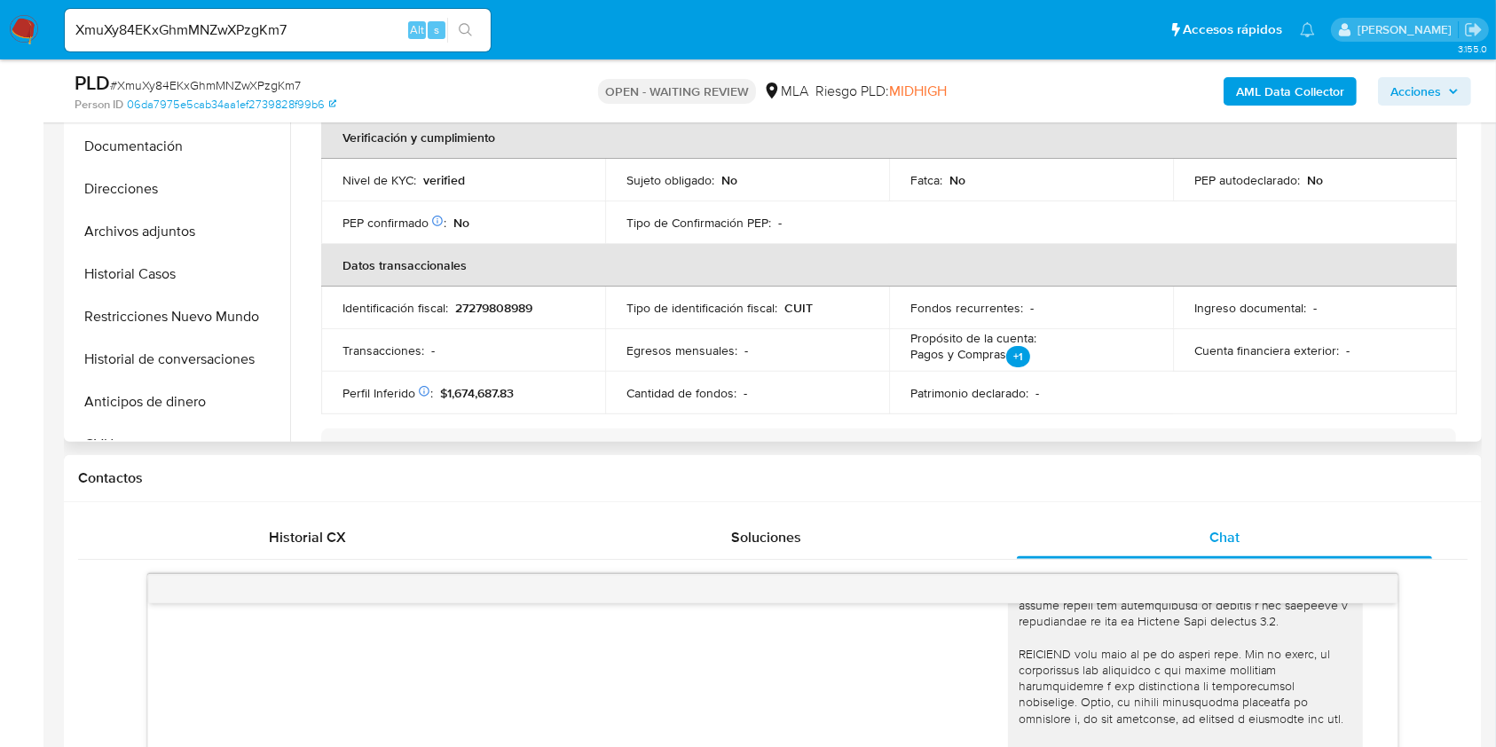
scroll to position [0, 0]
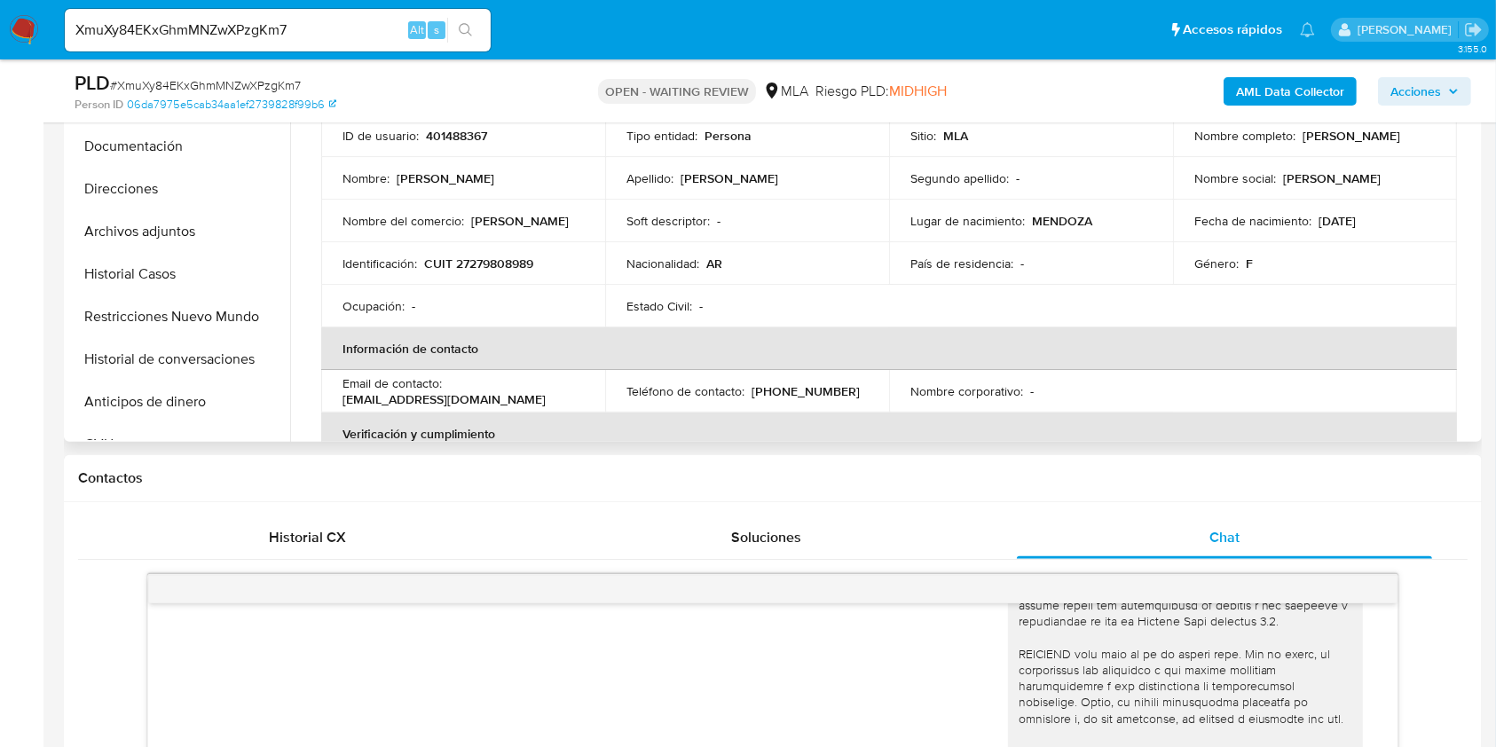
click at [516, 255] on p "CUIT 27279808989" at bounding box center [478, 263] width 109 height 16
copy p "27279808989"
click at [358, 36] on input "XmuXy84EKxGhmMNZwXPzgKm7" at bounding box center [278, 30] width 426 height 23
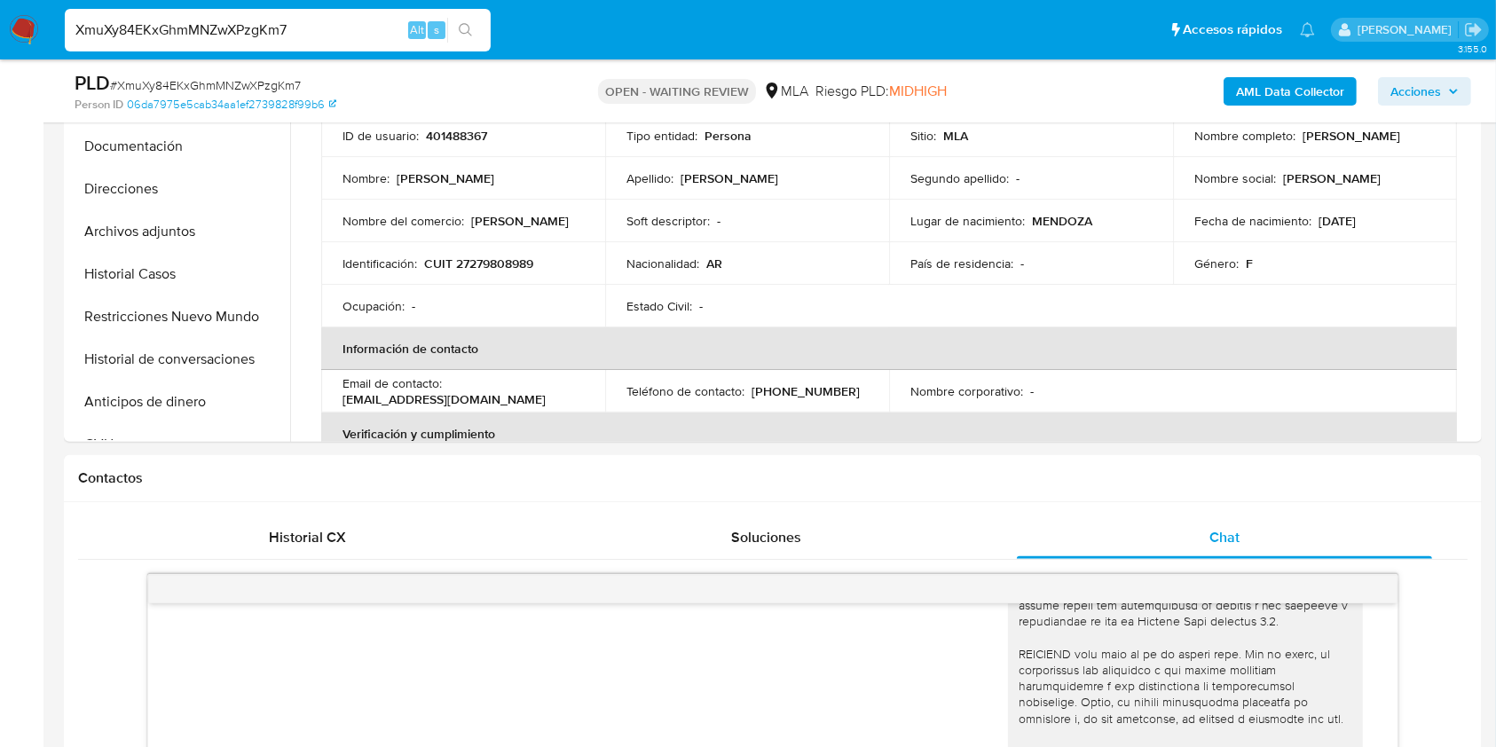
paste input "dFHjfulqOnbZ4EcGvSbnuYAR"
type input "dFHjfulqOnbZ4EcGvSbnuYAR"
click at [478, 30] on button "search-icon" at bounding box center [465, 30] width 36 height 25
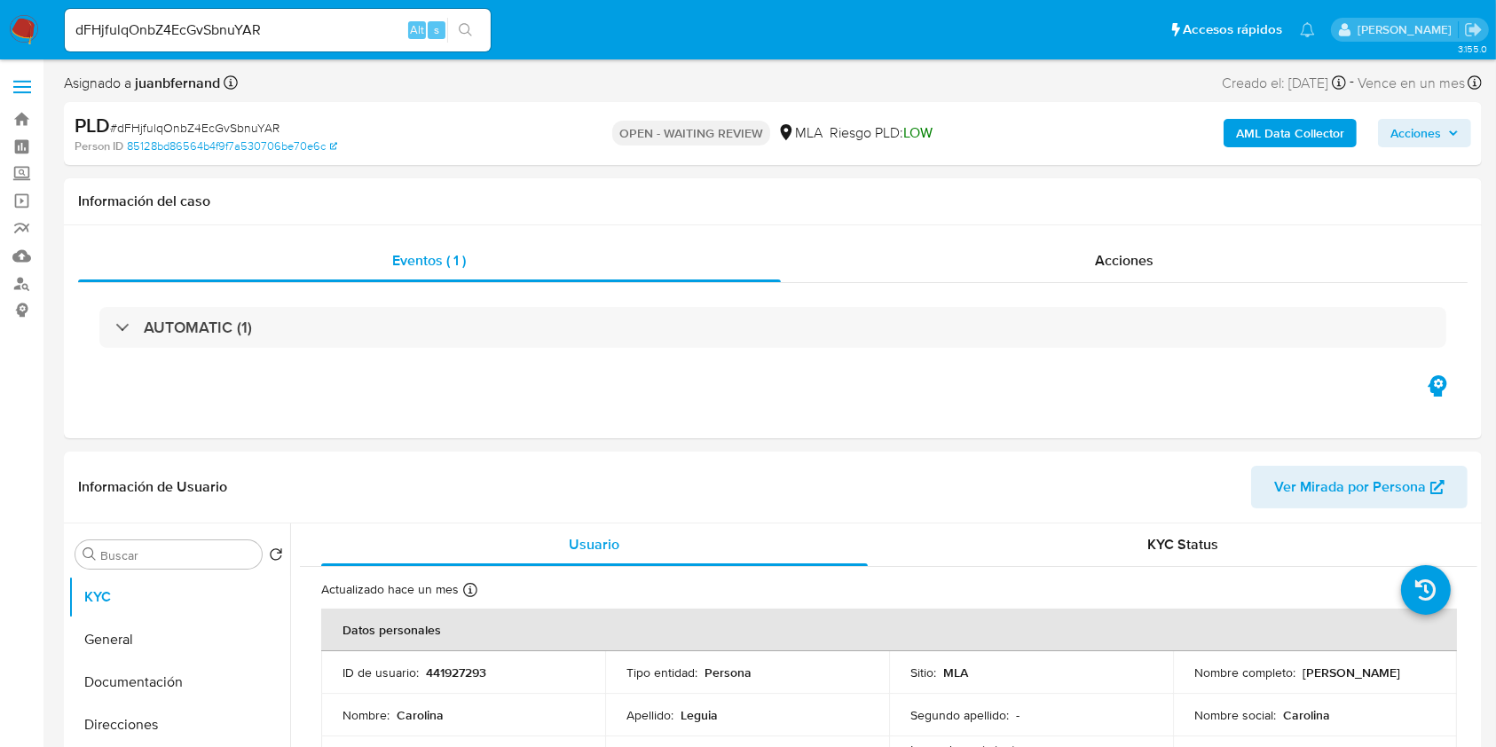
select select "10"
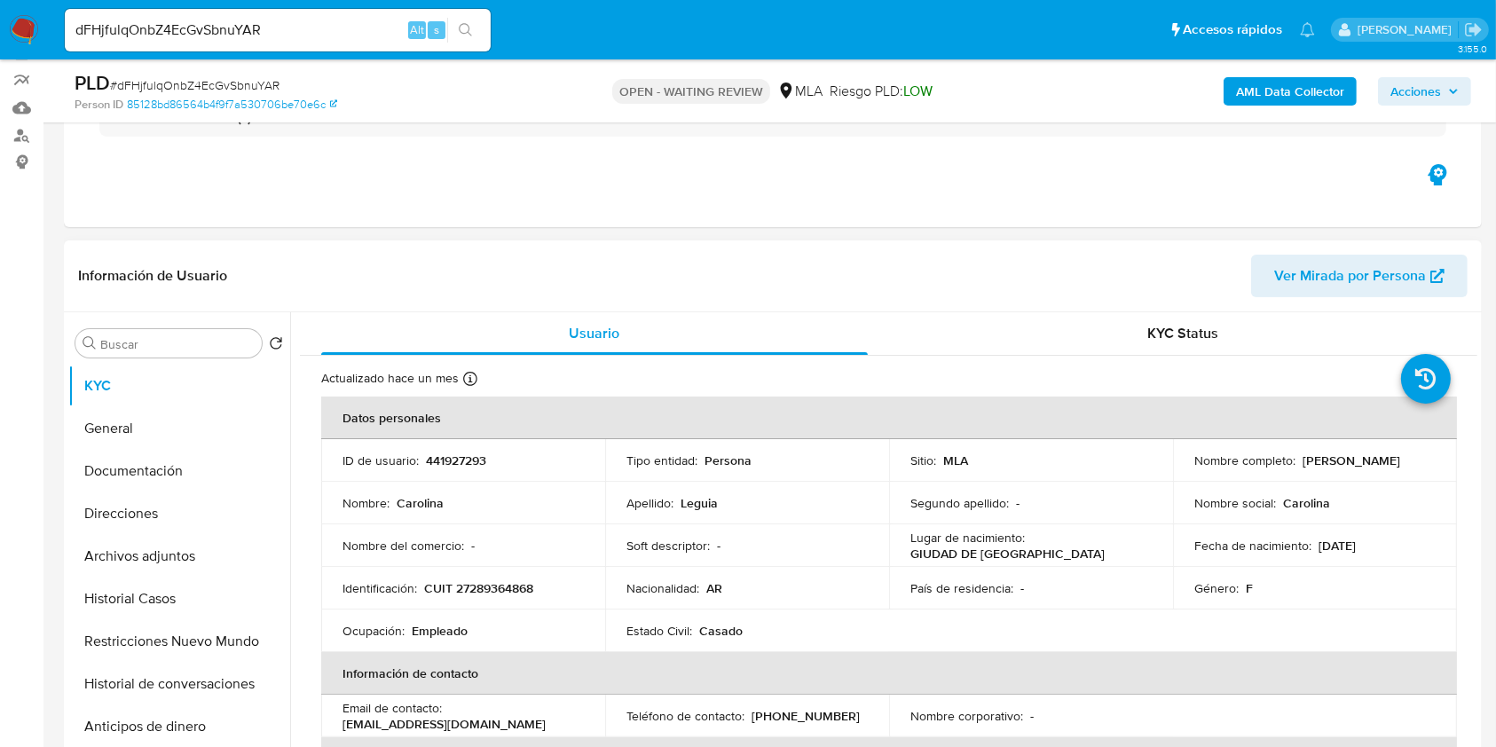
scroll to position [355, 0]
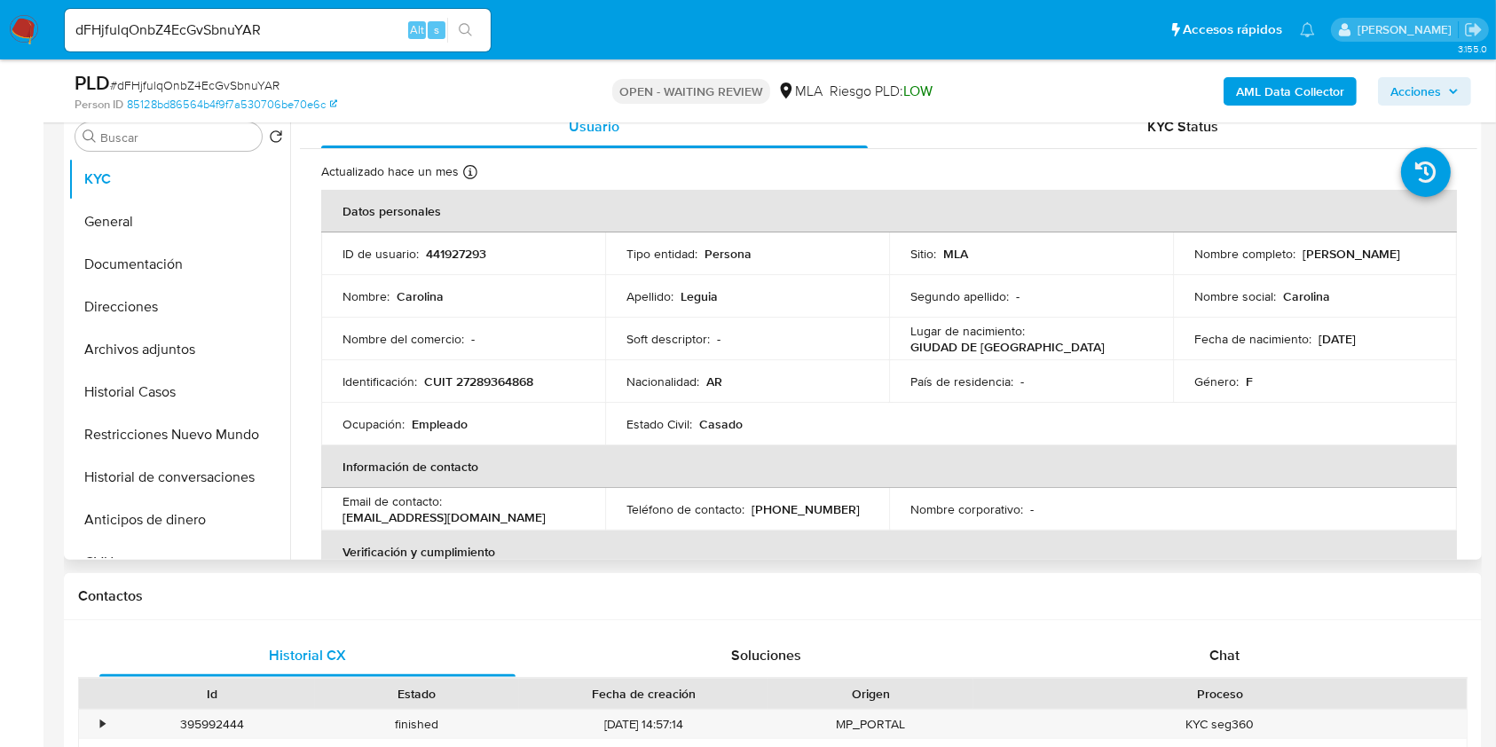
click at [546, 511] on p "[EMAIL_ADDRESS][DOMAIN_NAME]" at bounding box center [443, 517] width 203 height 16
drag, startPoint x: 558, startPoint y: 511, endPoint x: 455, endPoint y: 509, distance: 102.9
click at [455, 509] on p "[EMAIL_ADDRESS][DOMAIN_NAME]" at bounding box center [443, 517] width 203 height 16
drag, startPoint x: 455, startPoint y: 509, endPoint x: 547, endPoint y: 515, distance: 92.4
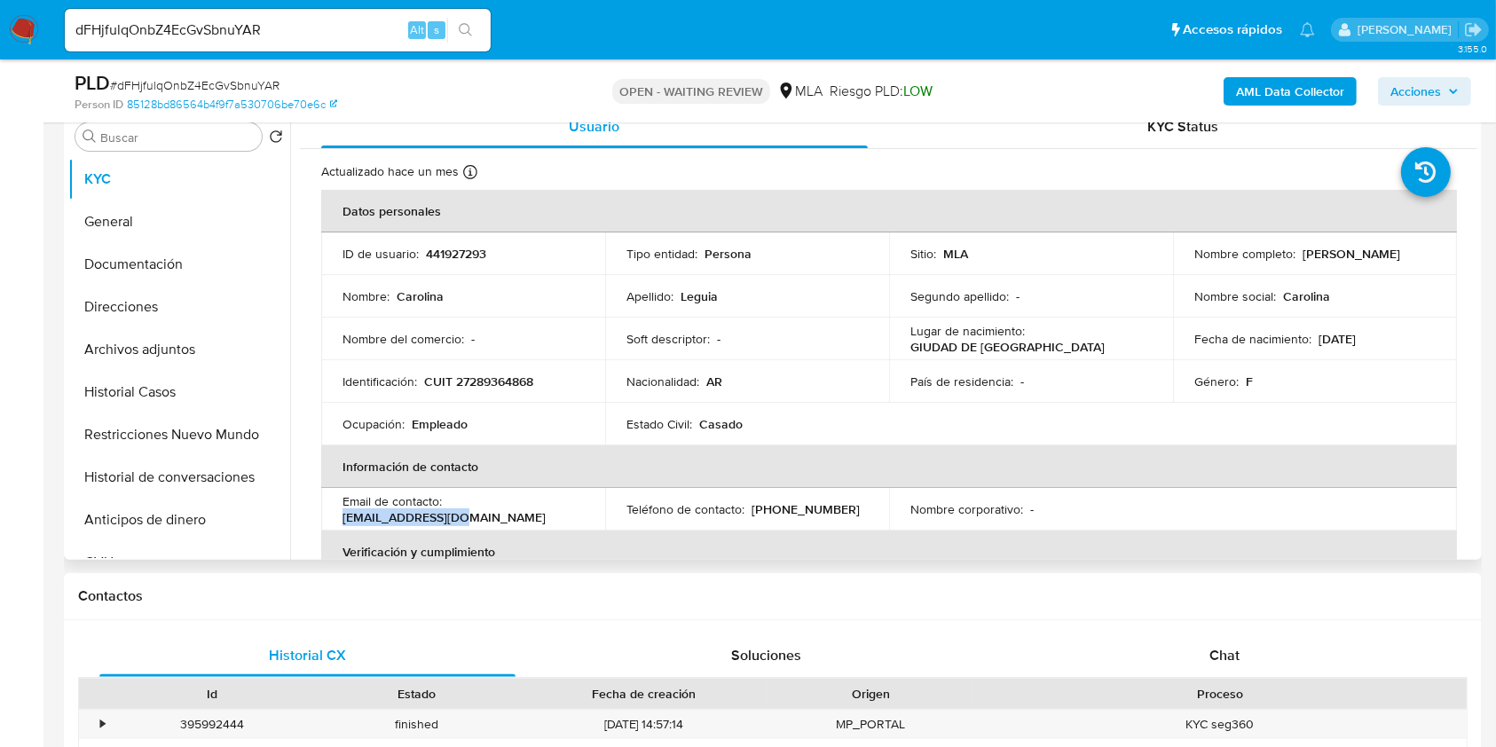
click at [546, 515] on p "[EMAIL_ADDRESS][DOMAIN_NAME]" at bounding box center [443, 517] width 203 height 16
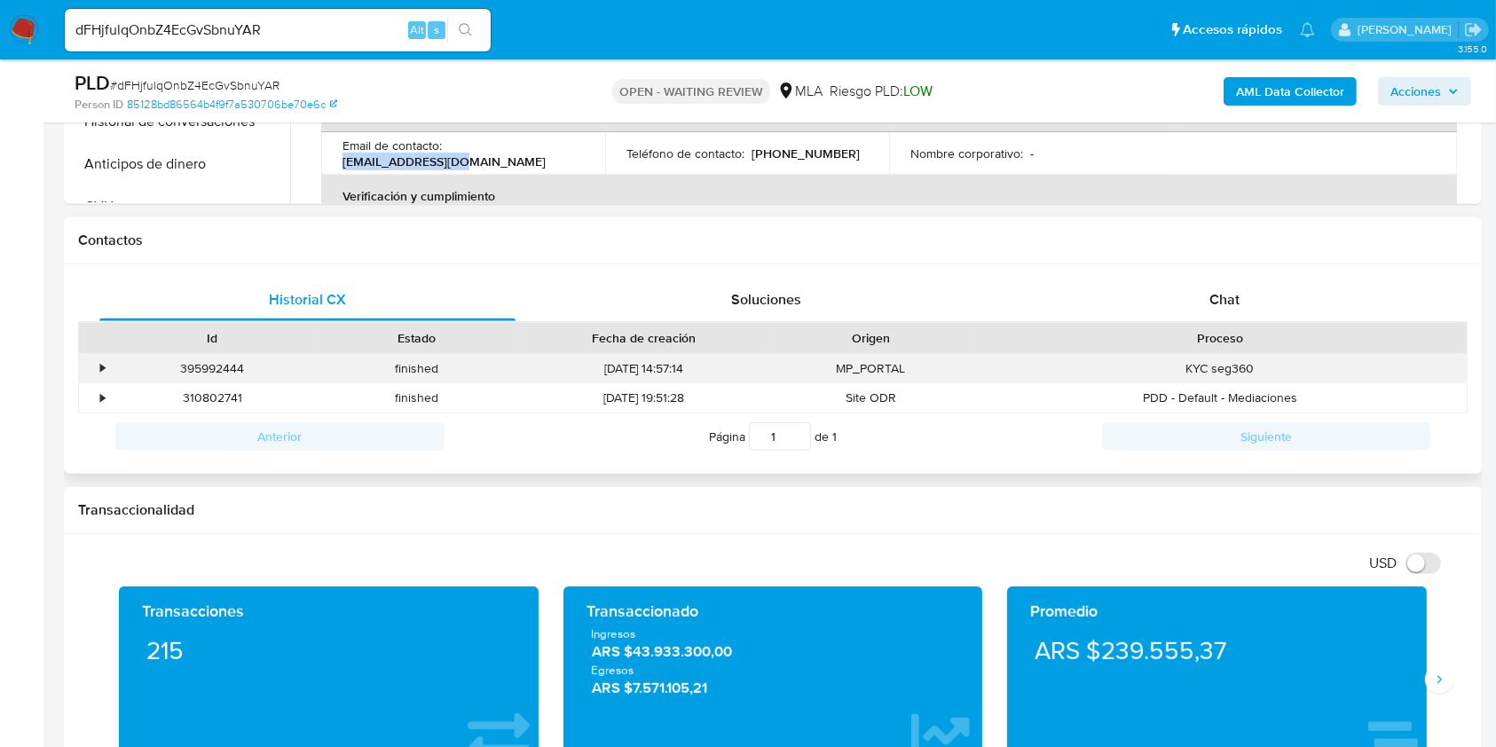
scroll to position [710, 0]
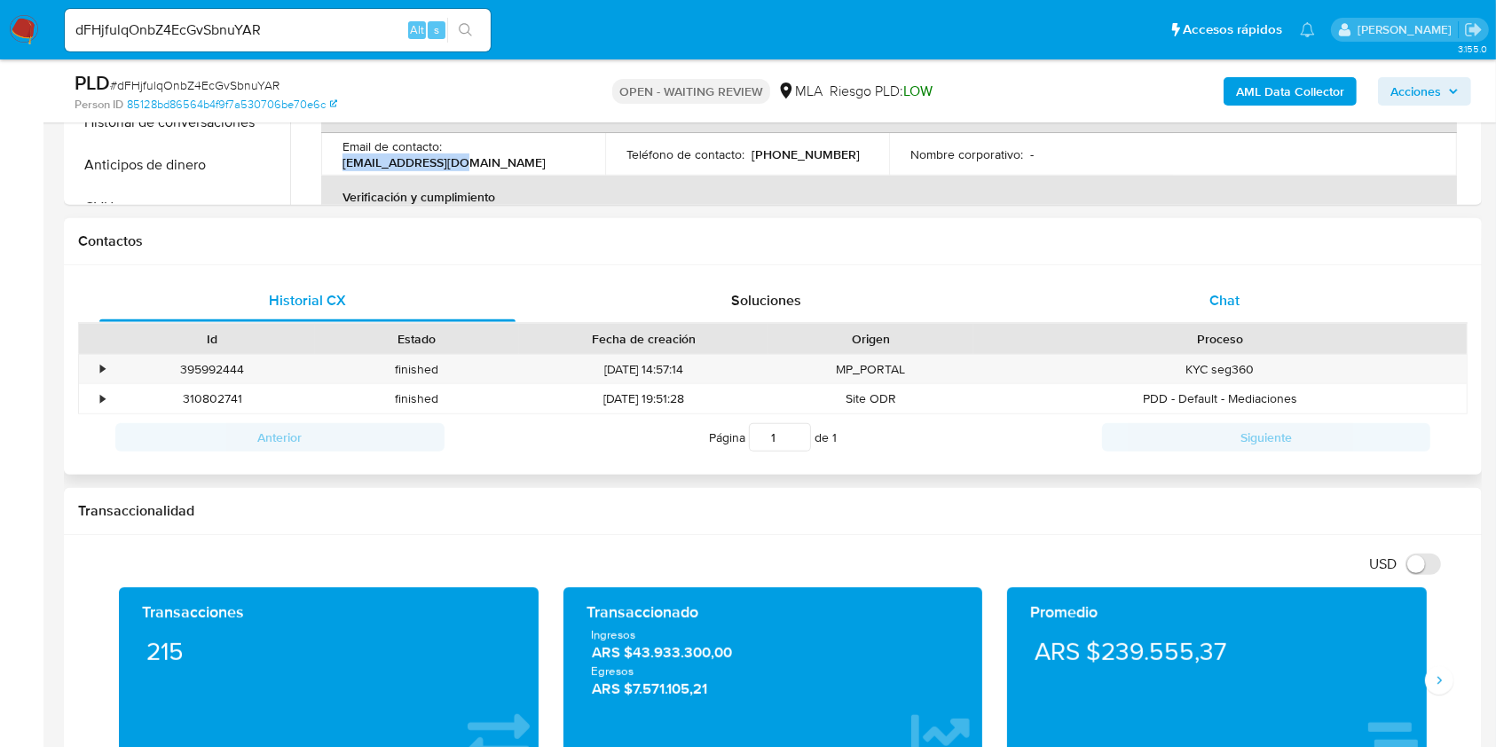
click at [1268, 301] on div "Chat" at bounding box center [1225, 300] width 416 height 43
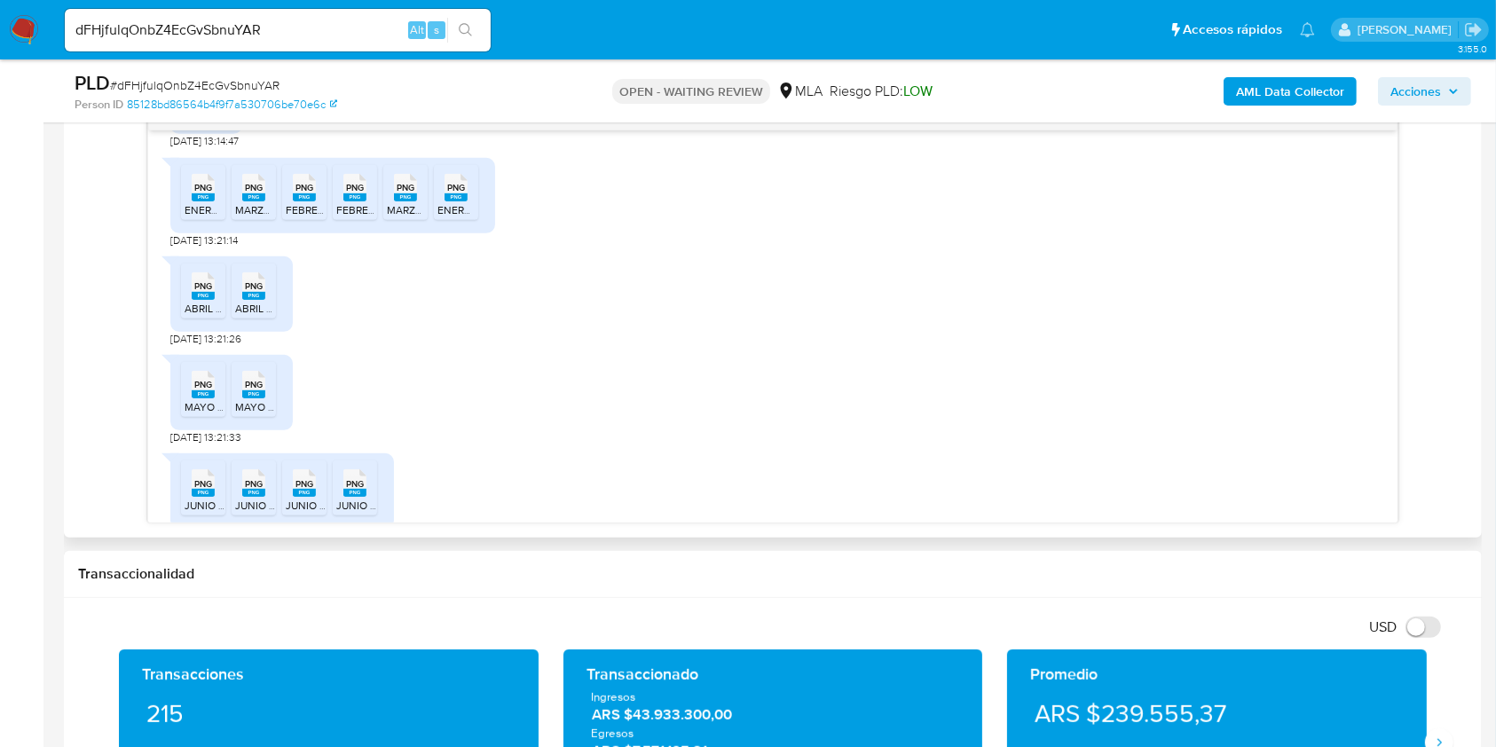
scroll to position [1771, 0]
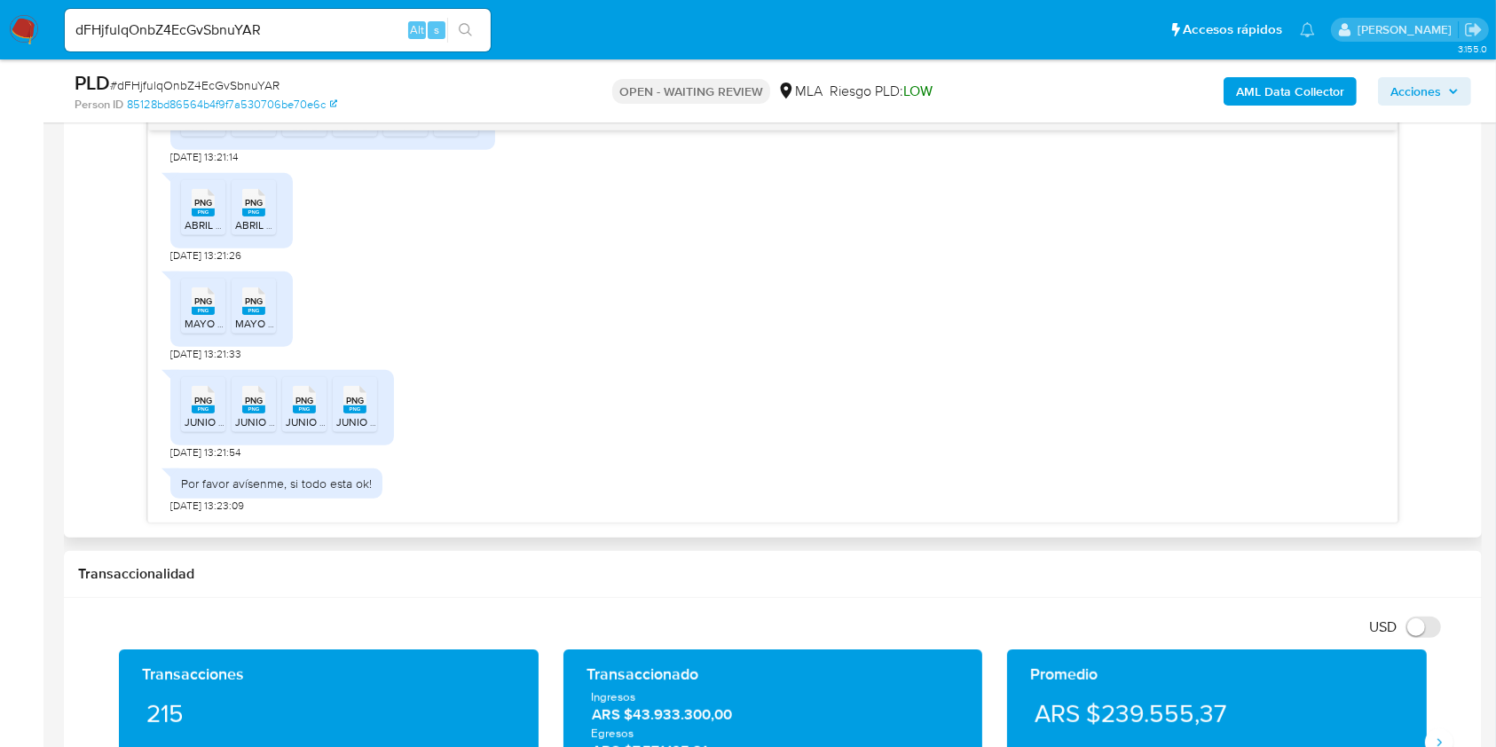
click at [175, 504] on span "[DATE] 13:23:09" at bounding box center [207, 506] width 74 height 14
drag, startPoint x: 175, startPoint y: 504, endPoint x: 212, endPoint y: 507, distance: 37.4
click at [212, 507] on span "[DATE] 13:23:09" at bounding box center [207, 506] width 74 height 14
copy span "[DATE]"
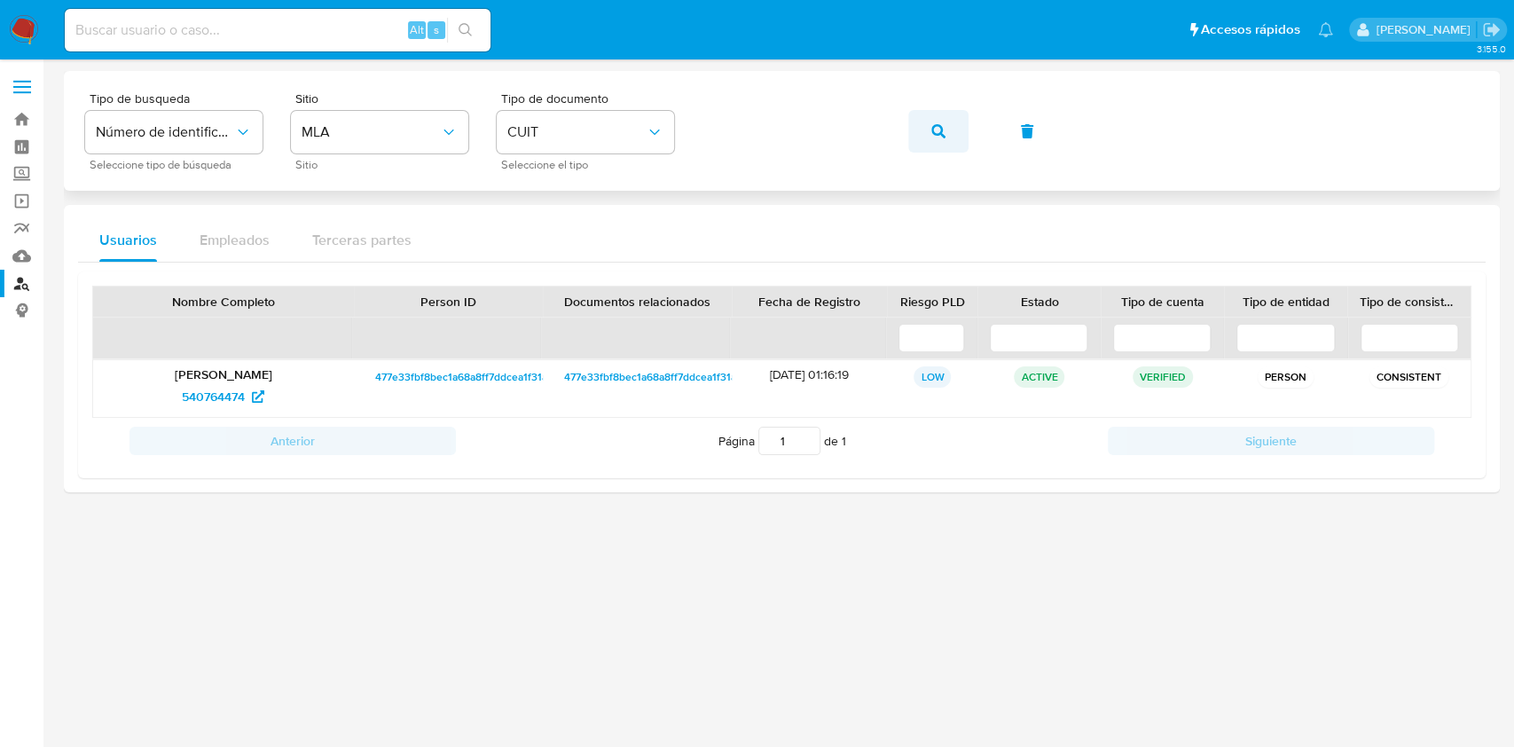
click at [936, 137] on icon "button" at bounding box center [938, 131] width 14 height 14
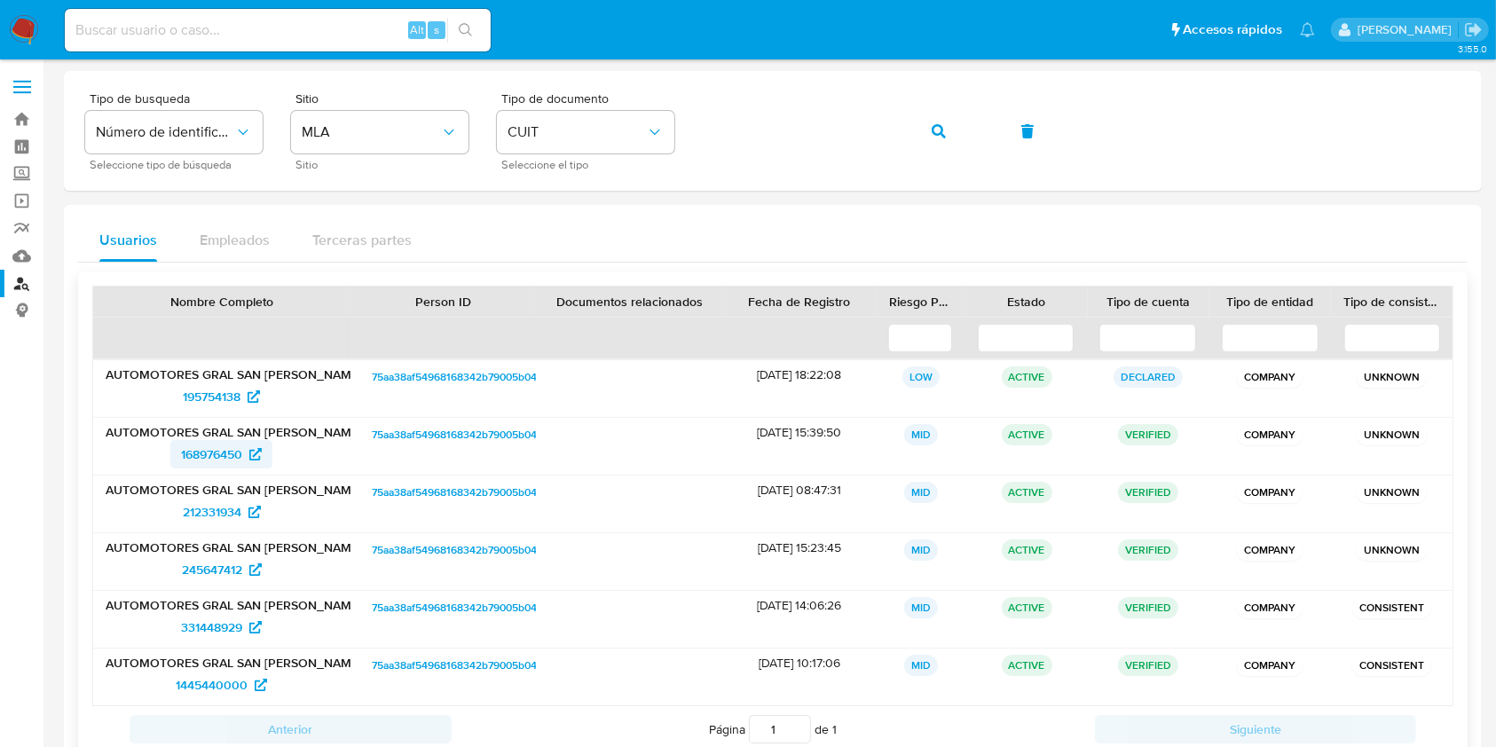
click at [204, 455] on span "168976450" at bounding box center [211, 454] width 61 height 28
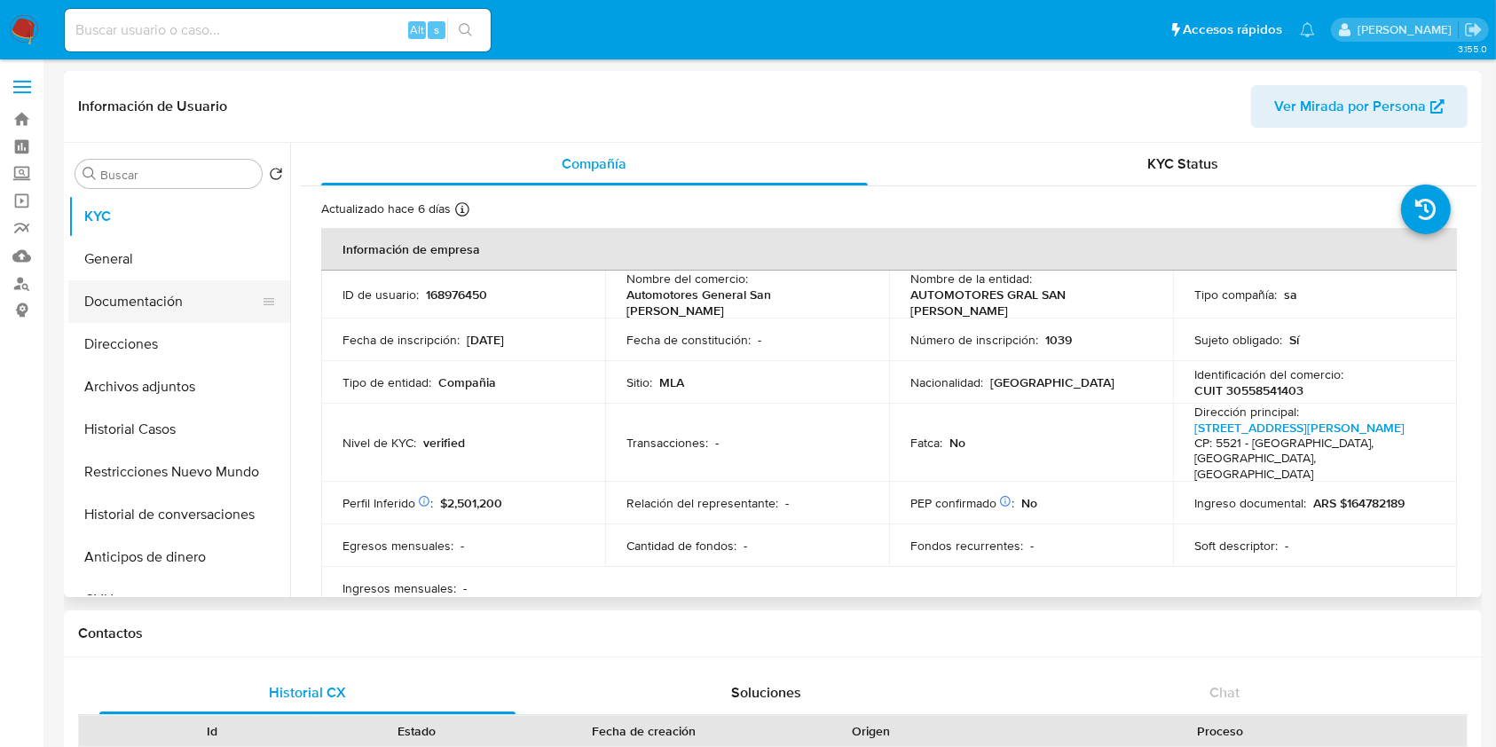
select select "10"
click at [185, 302] on button "Documentación" at bounding box center [172, 301] width 208 height 43
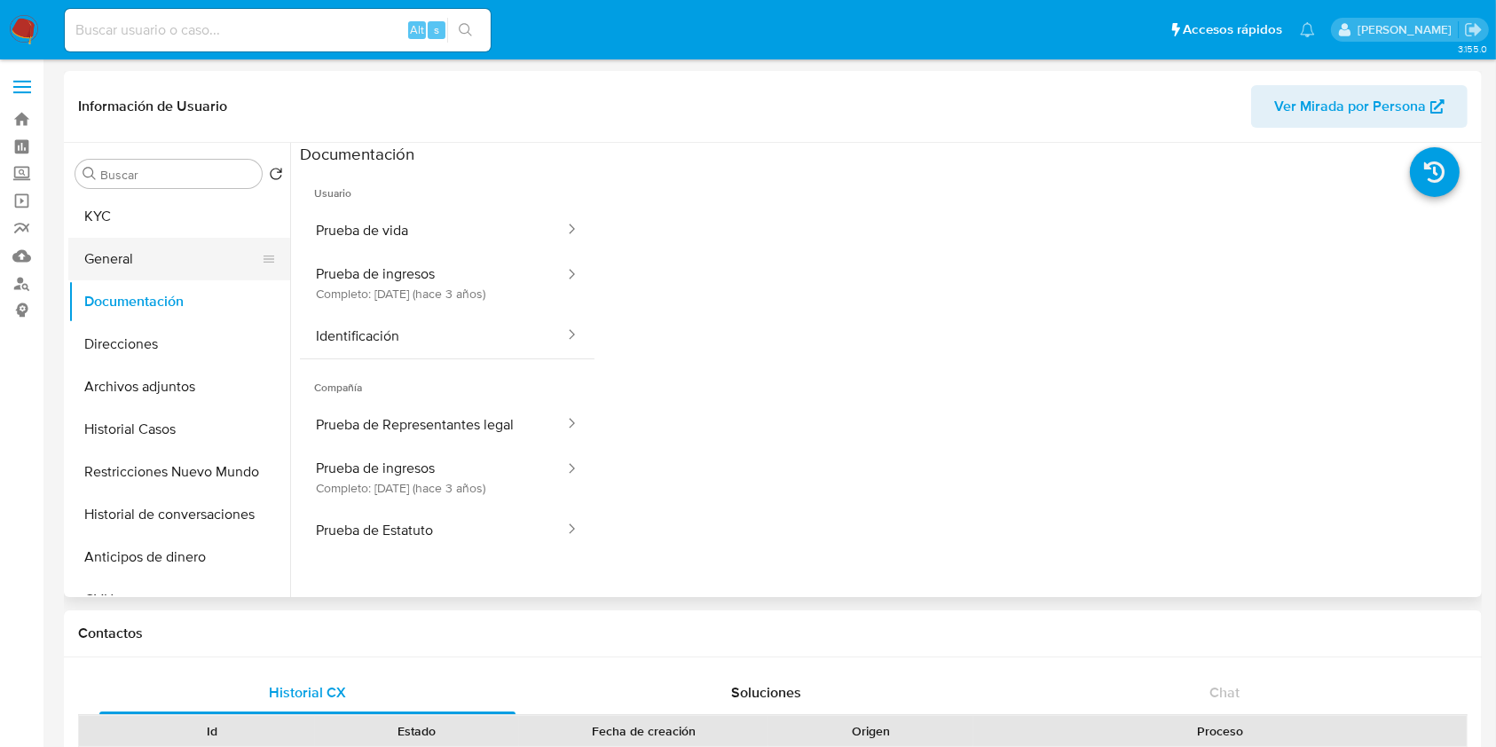
click at [212, 242] on button "General" at bounding box center [172, 259] width 208 height 43
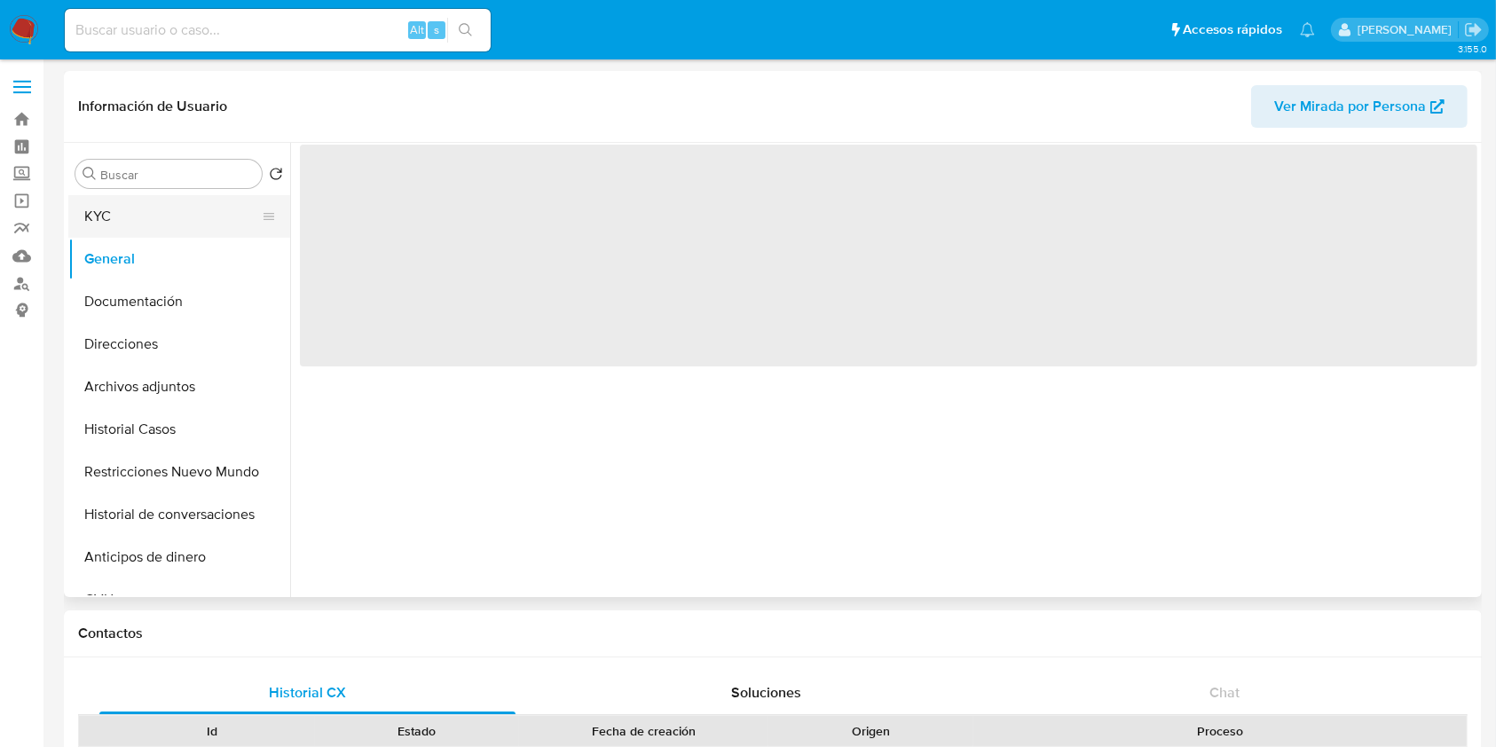
click at [177, 216] on button "KYC" at bounding box center [172, 216] width 208 height 43
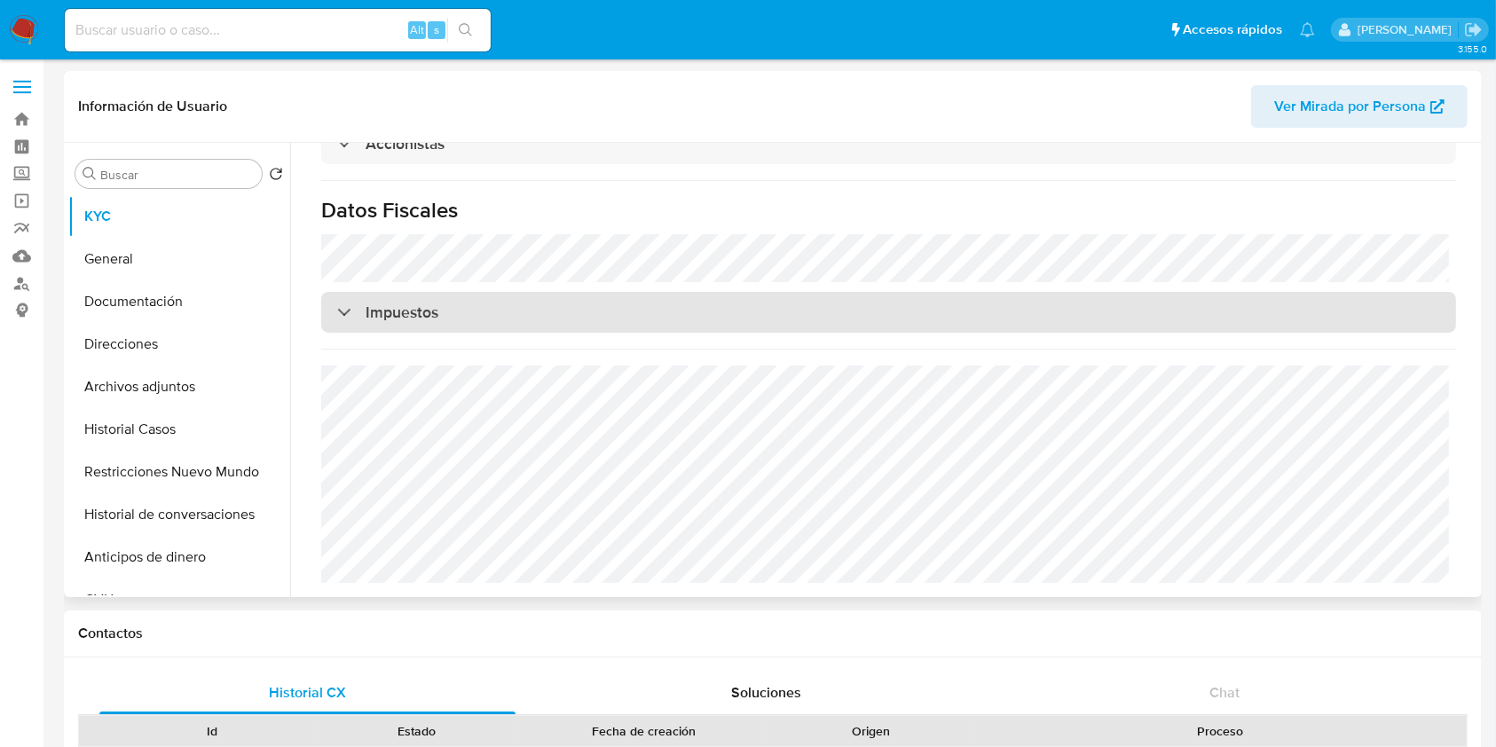
scroll to position [1220, 0]
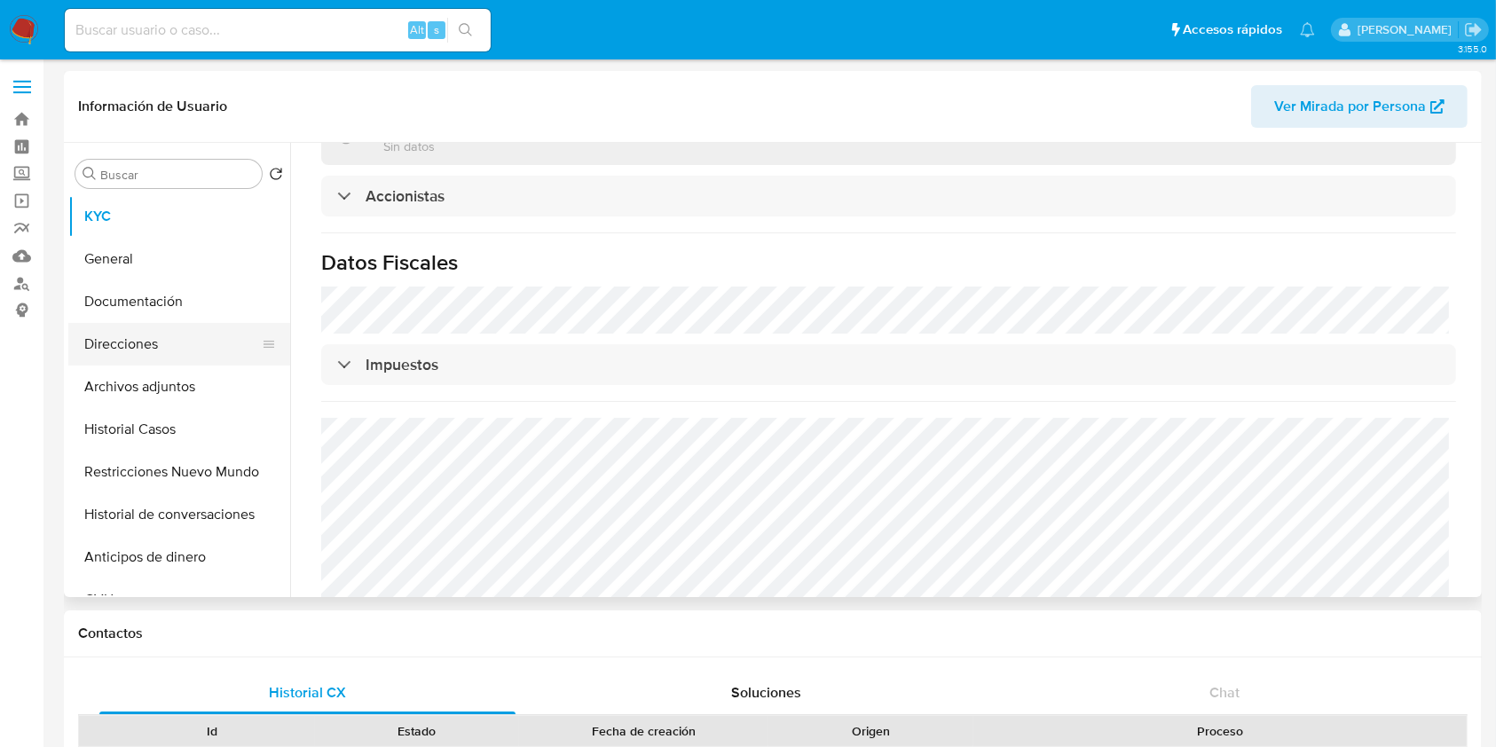
click at [169, 345] on button "Direcciones" at bounding box center [172, 344] width 208 height 43
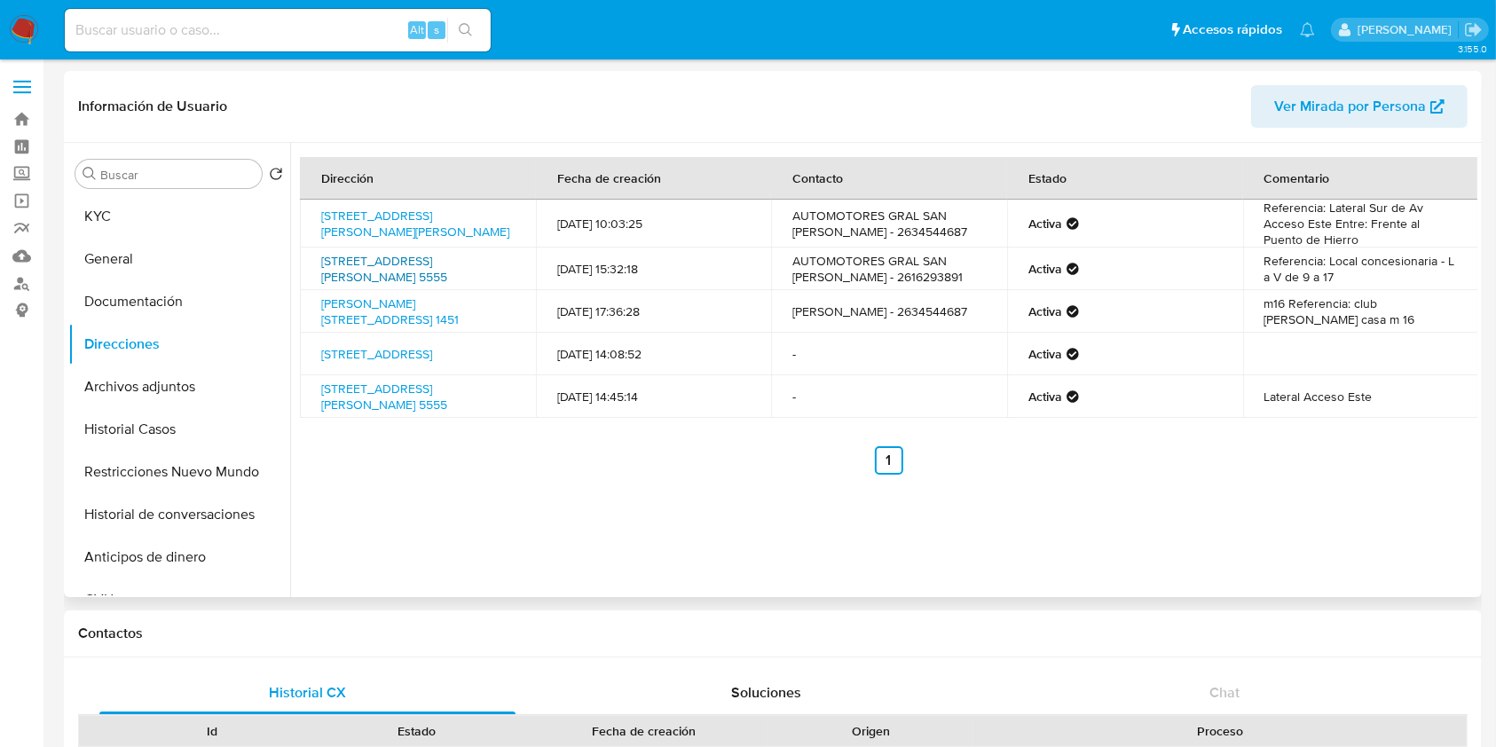
click at [421, 265] on link "[STREET_ADDRESS][PERSON_NAME] 5555" at bounding box center [384, 269] width 126 height 34
click at [419, 271] on link "[STREET_ADDRESS][PERSON_NAME] 5555" at bounding box center [384, 269] width 126 height 34
